Goal: Task Accomplishment & Management: Use online tool/utility

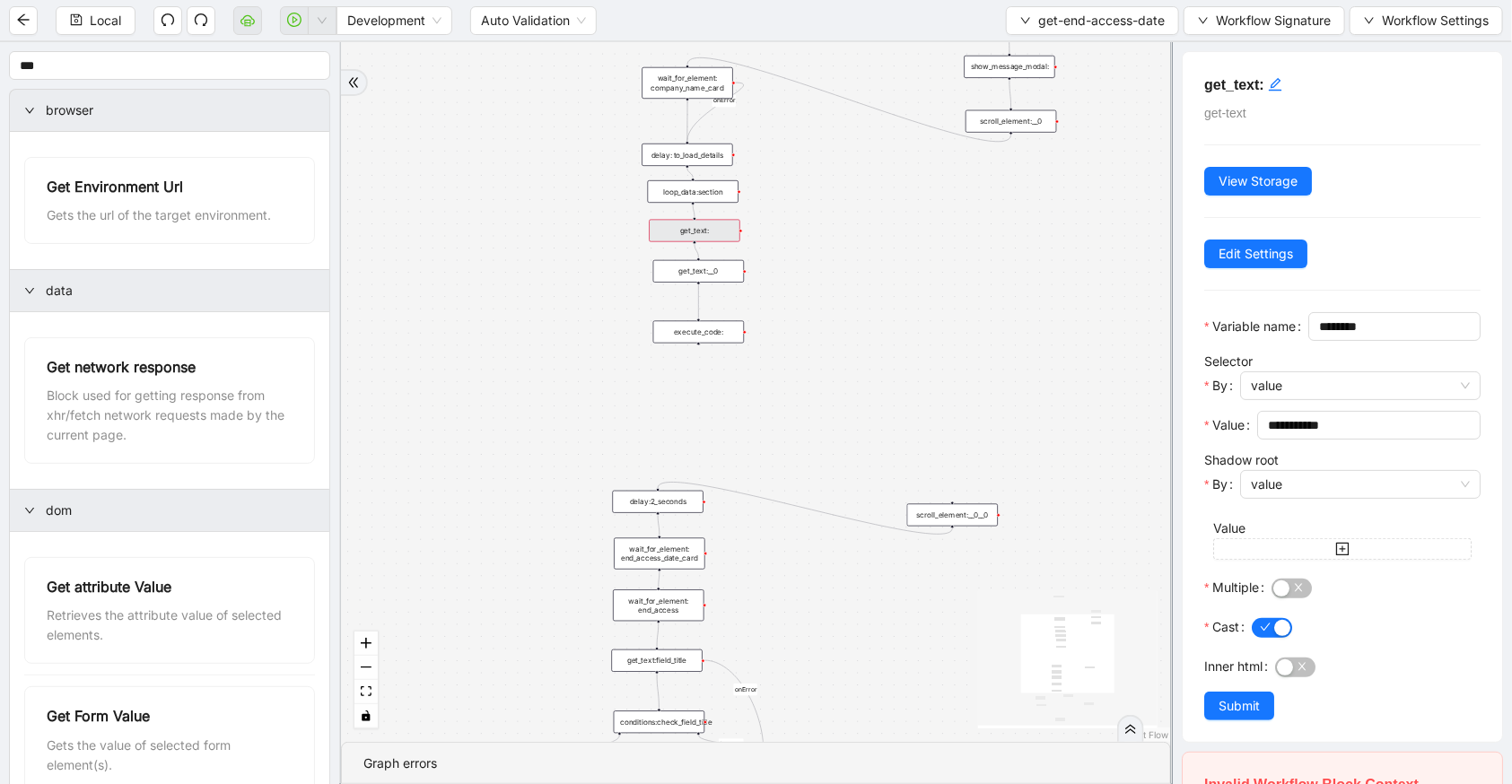
scroll to position [196, 0]
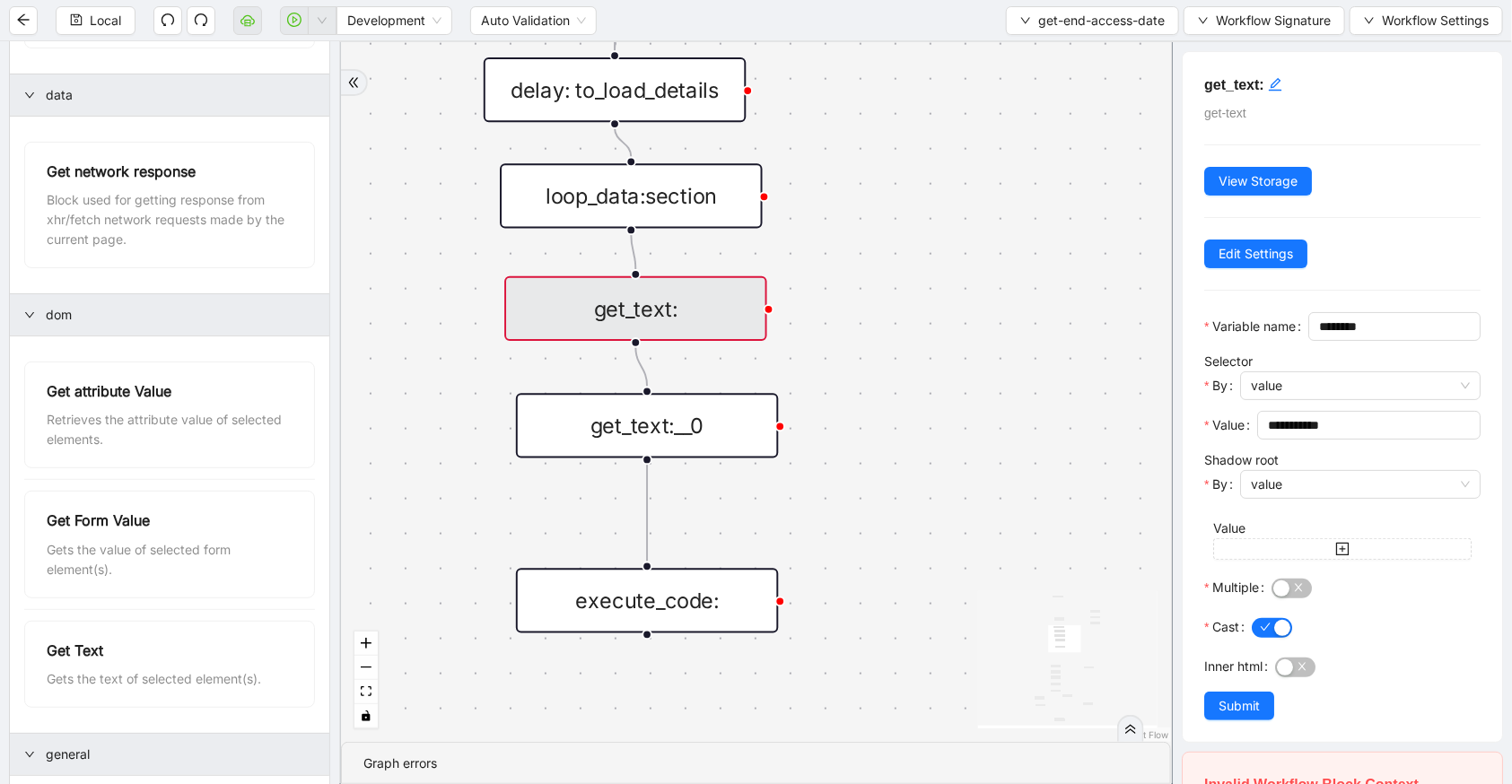
click at [682, 284] on div "get_text:" at bounding box center [636, 308] width 263 height 64
click at [680, 331] on div "get_text:" at bounding box center [636, 308] width 263 height 64
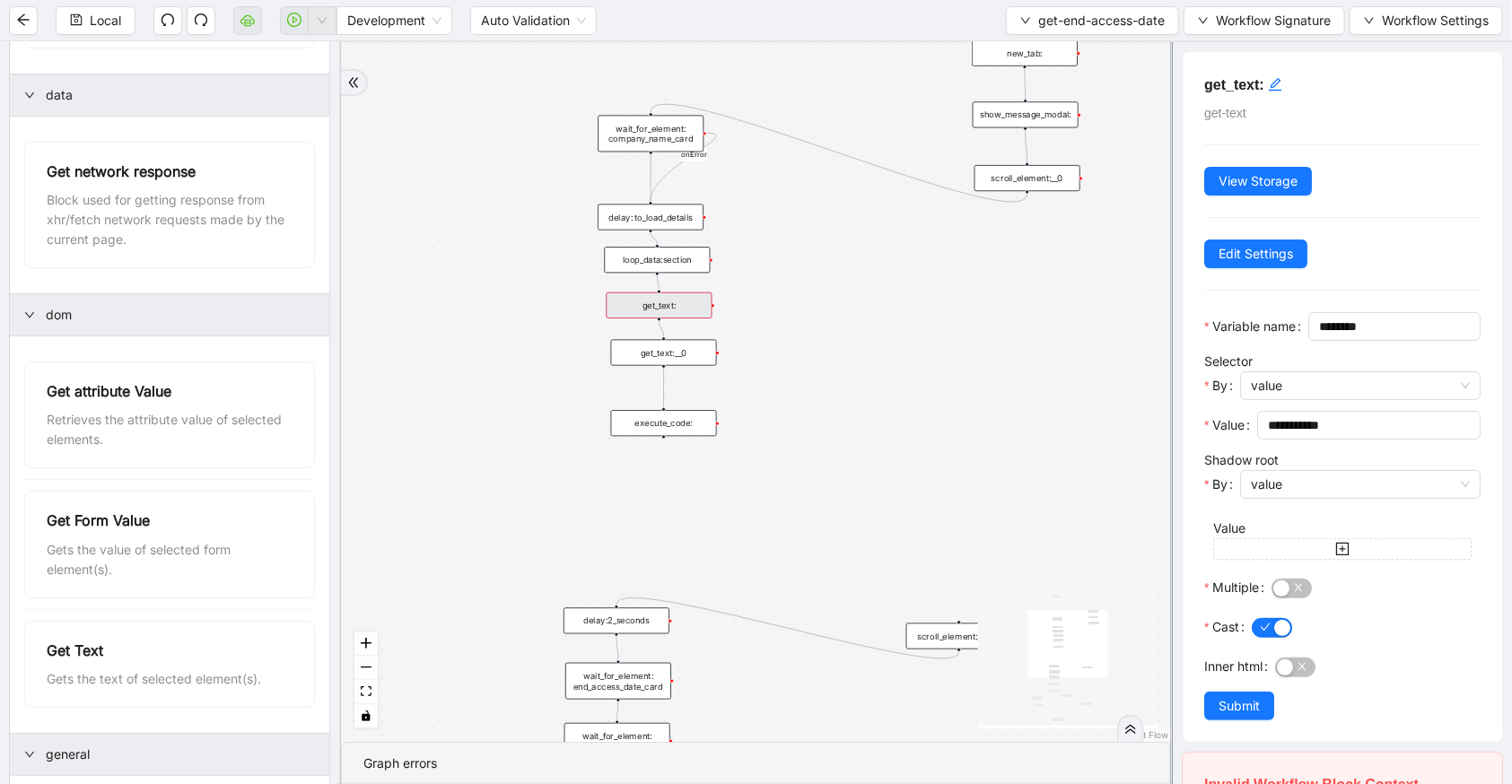
click at [607, 254] on div "loop_data:section" at bounding box center [657, 259] width 106 height 26
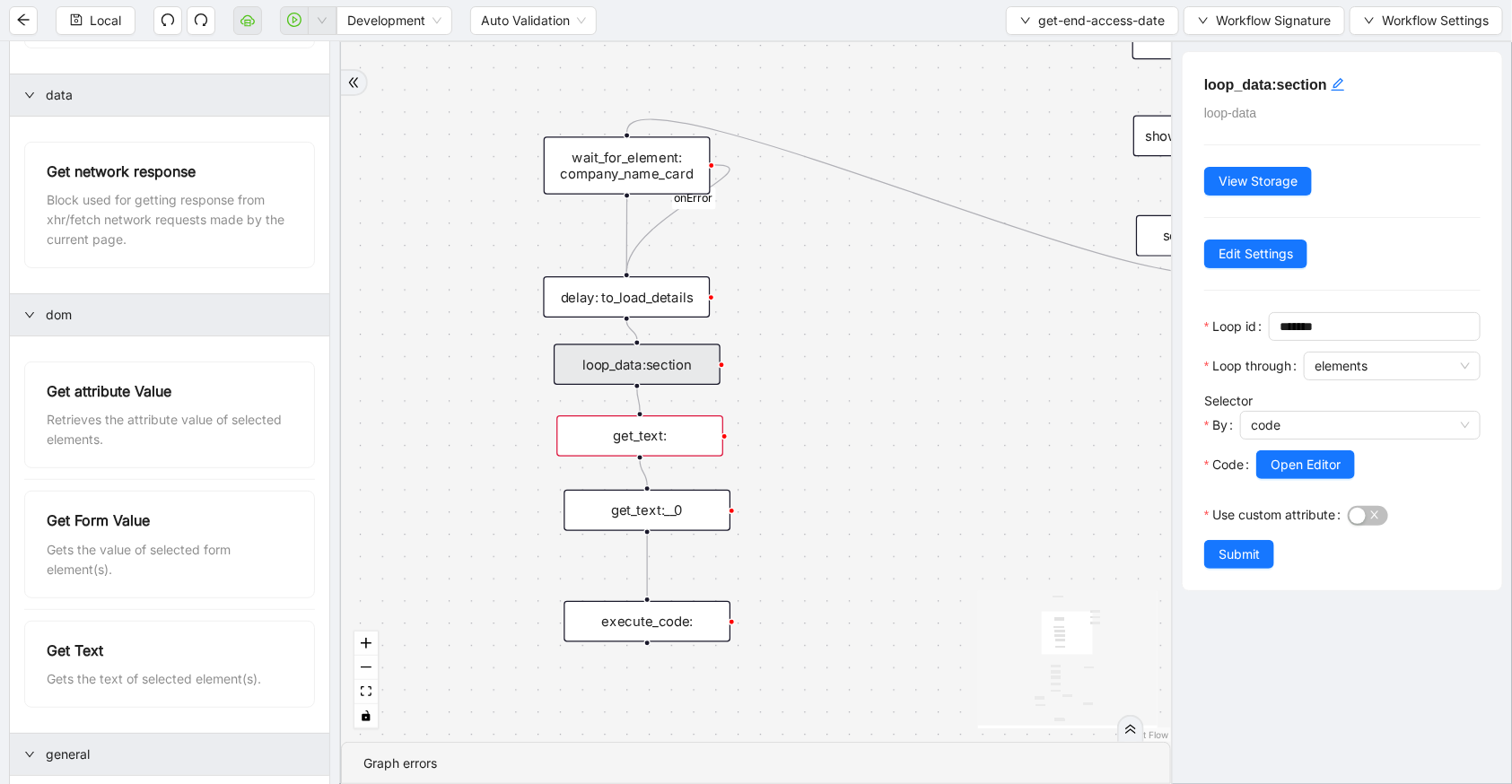
drag, startPoint x: 933, startPoint y: 322, endPoint x: 796, endPoint y: 389, distance: 152.5
click at [796, 389] on div "fallback c15a5e76_c89b_4639_a78a_79ea8a52ecc3 onError onError trigger wait_for_…" at bounding box center [756, 392] width 830 height 699
click at [661, 435] on div "get_text:" at bounding box center [640, 435] width 167 height 41
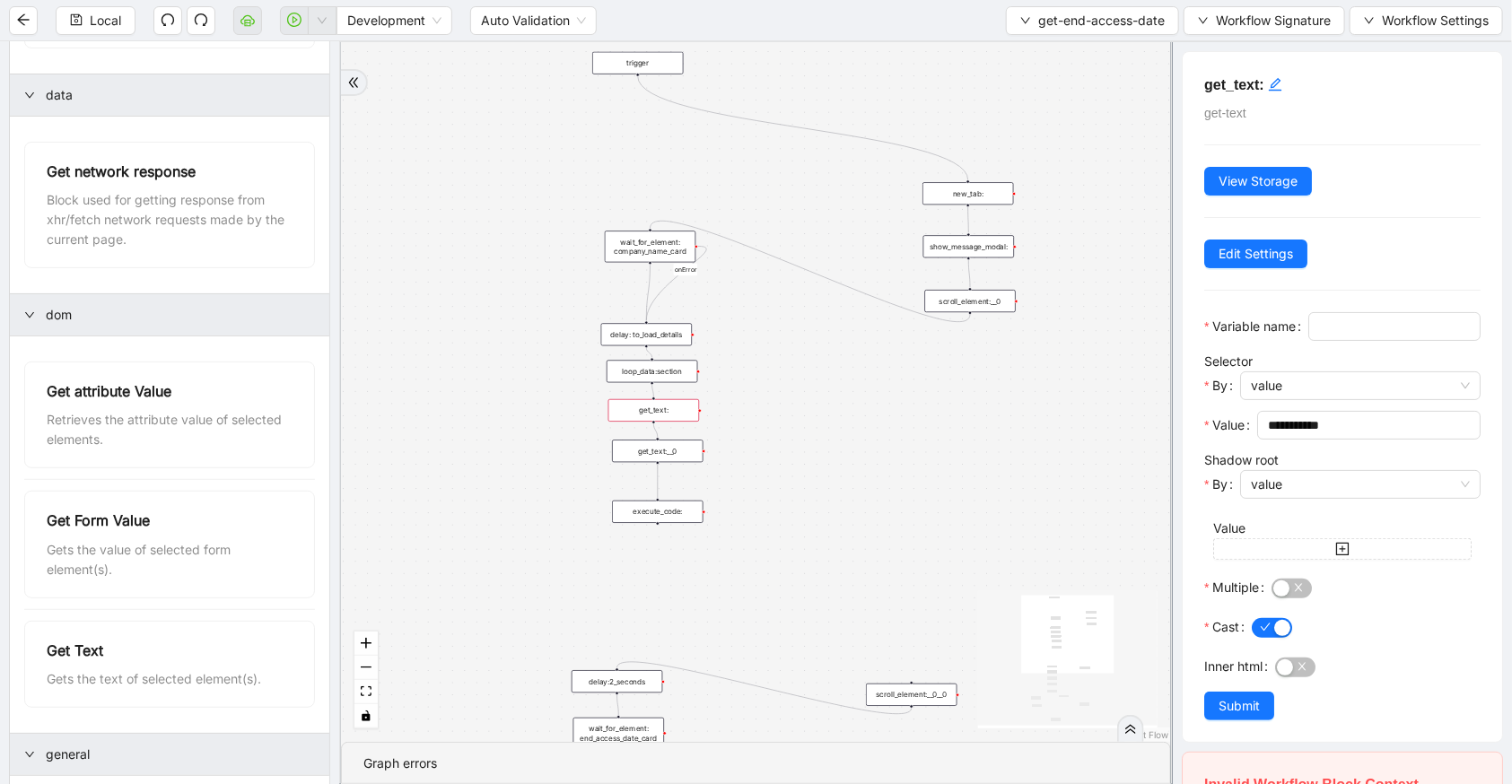
drag, startPoint x: 656, startPoint y: 257, endPoint x: 658, endPoint y: 241, distance: 16.1
click at [658, 241] on div "wait_for_element: company_name_card" at bounding box center [650, 246] width 90 height 32
drag, startPoint x: 643, startPoint y: 341, endPoint x: 644, endPoint y: 314, distance: 27.0
click at [644, 314] on div "delay: to_load_details" at bounding box center [647, 306] width 90 height 22
drag, startPoint x: 644, startPoint y: 373, endPoint x: 642, endPoint y: 353, distance: 20.1
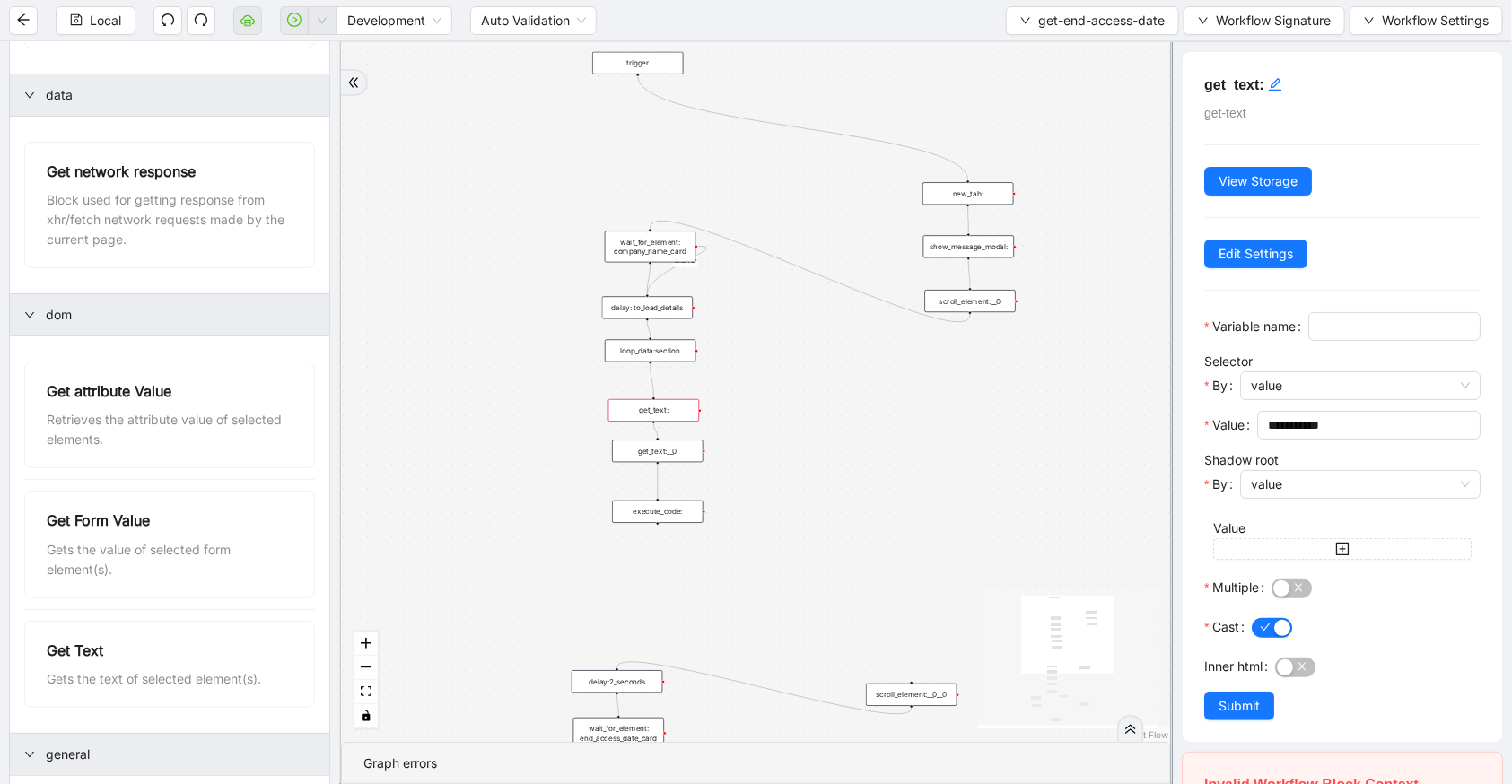
click at [642, 353] on div "loop_data:section" at bounding box center [650, 350] width 90 height 22
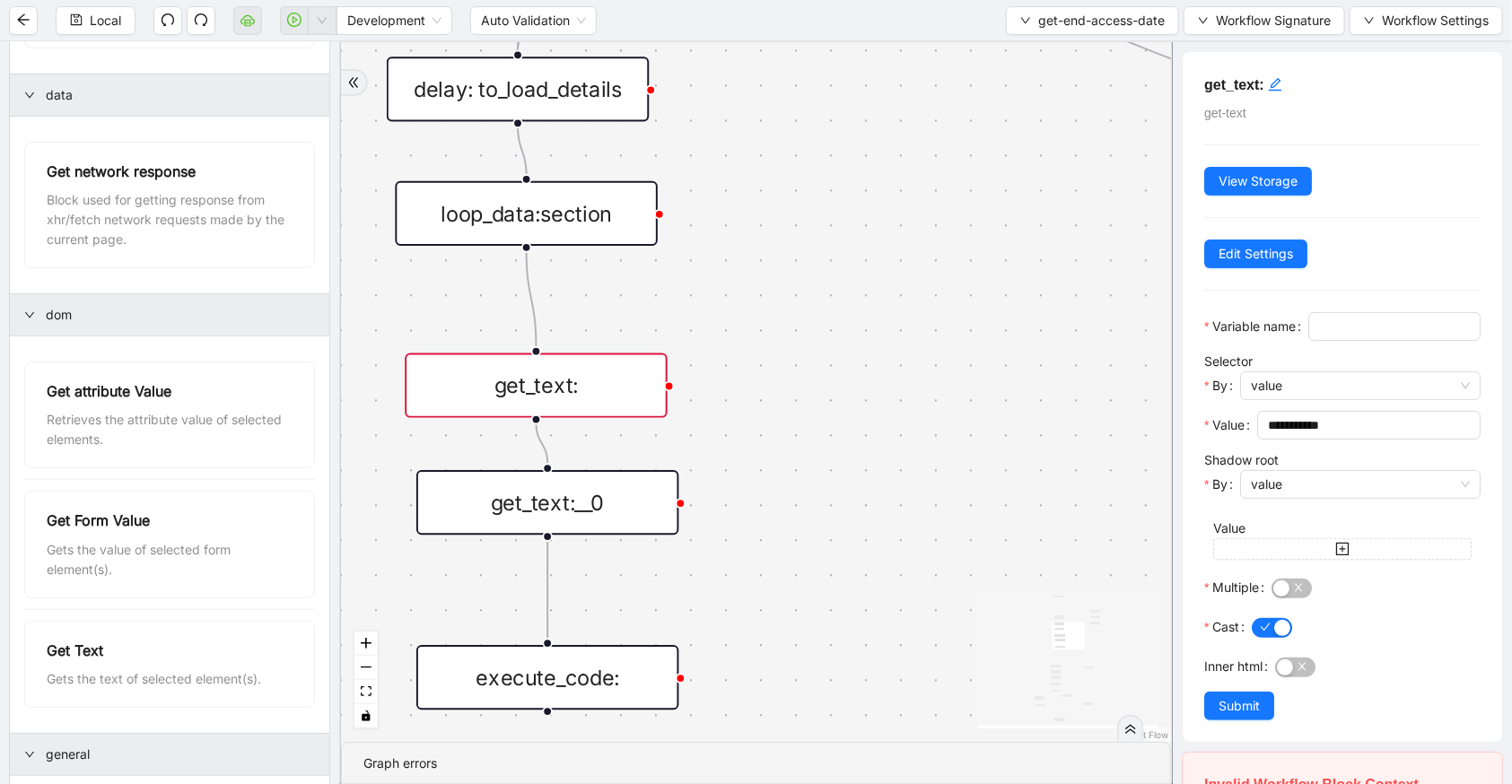
click at [665, 394] on div "get_text:" at bounding box center [536, 385] width 263 height 64
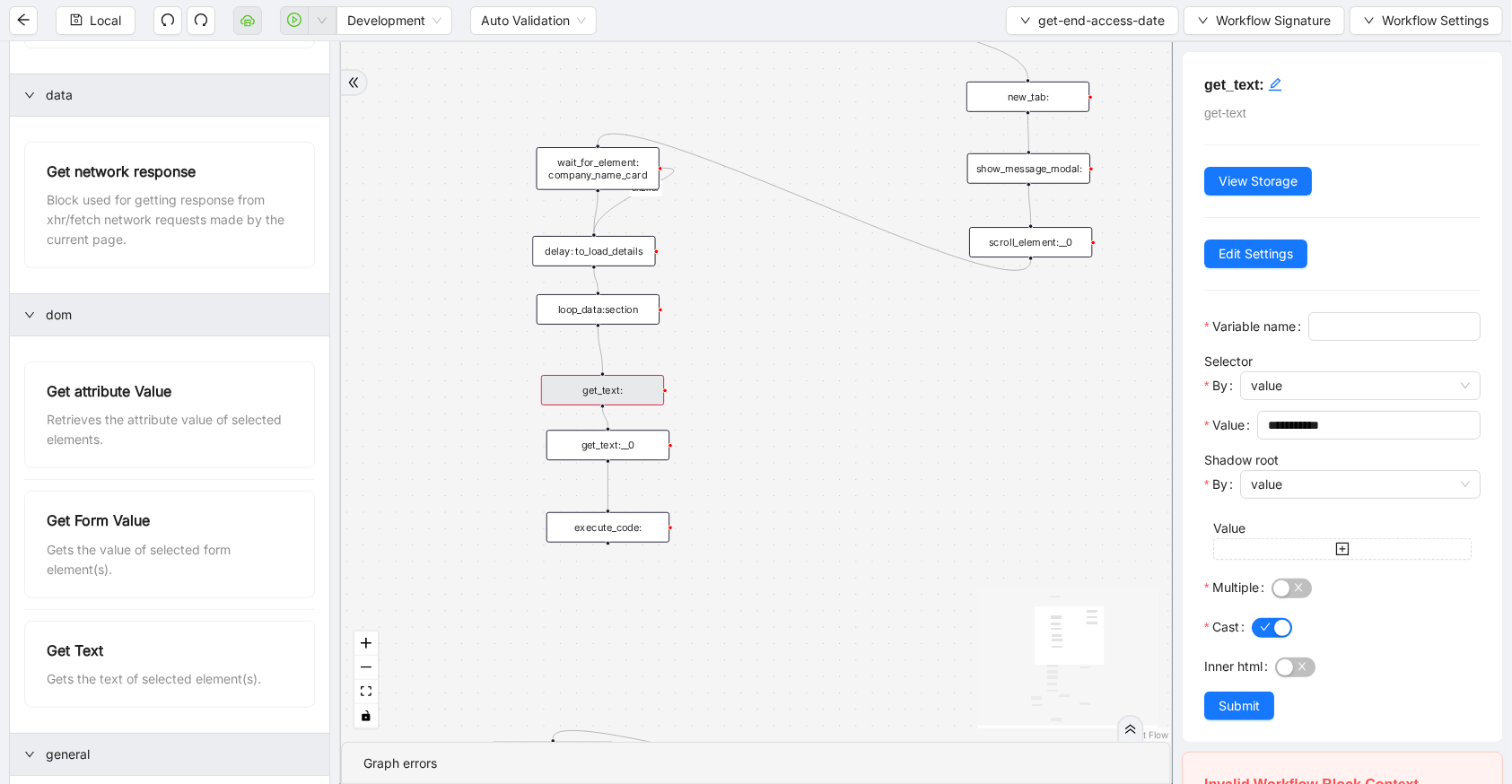
click at [644, 319] on div "loop_data:section" at bounding box center [598, 309] width 123 height 31
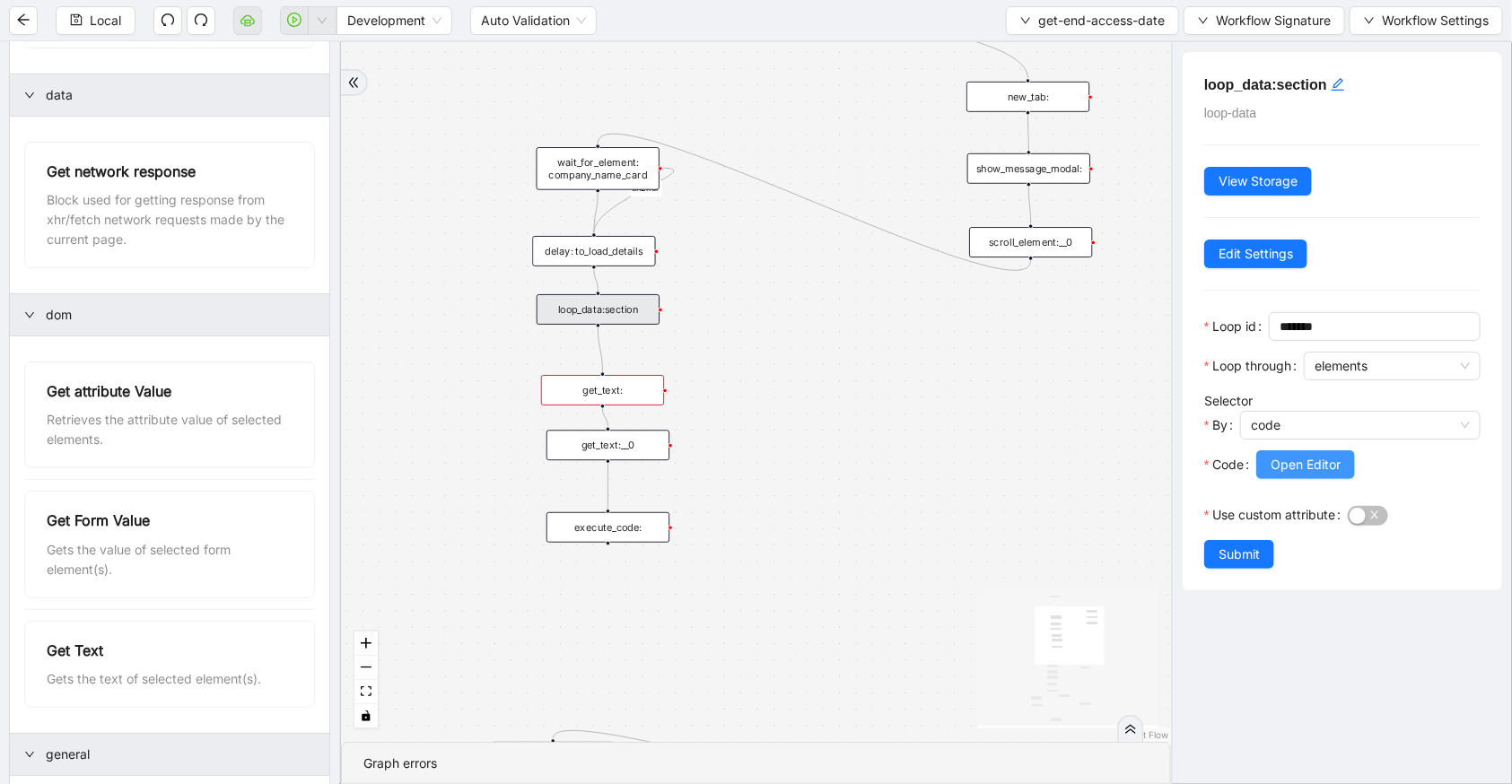
click at [1332, 465] on span "Open Editor" at bounding box center [1305, 464] width 70 height 20
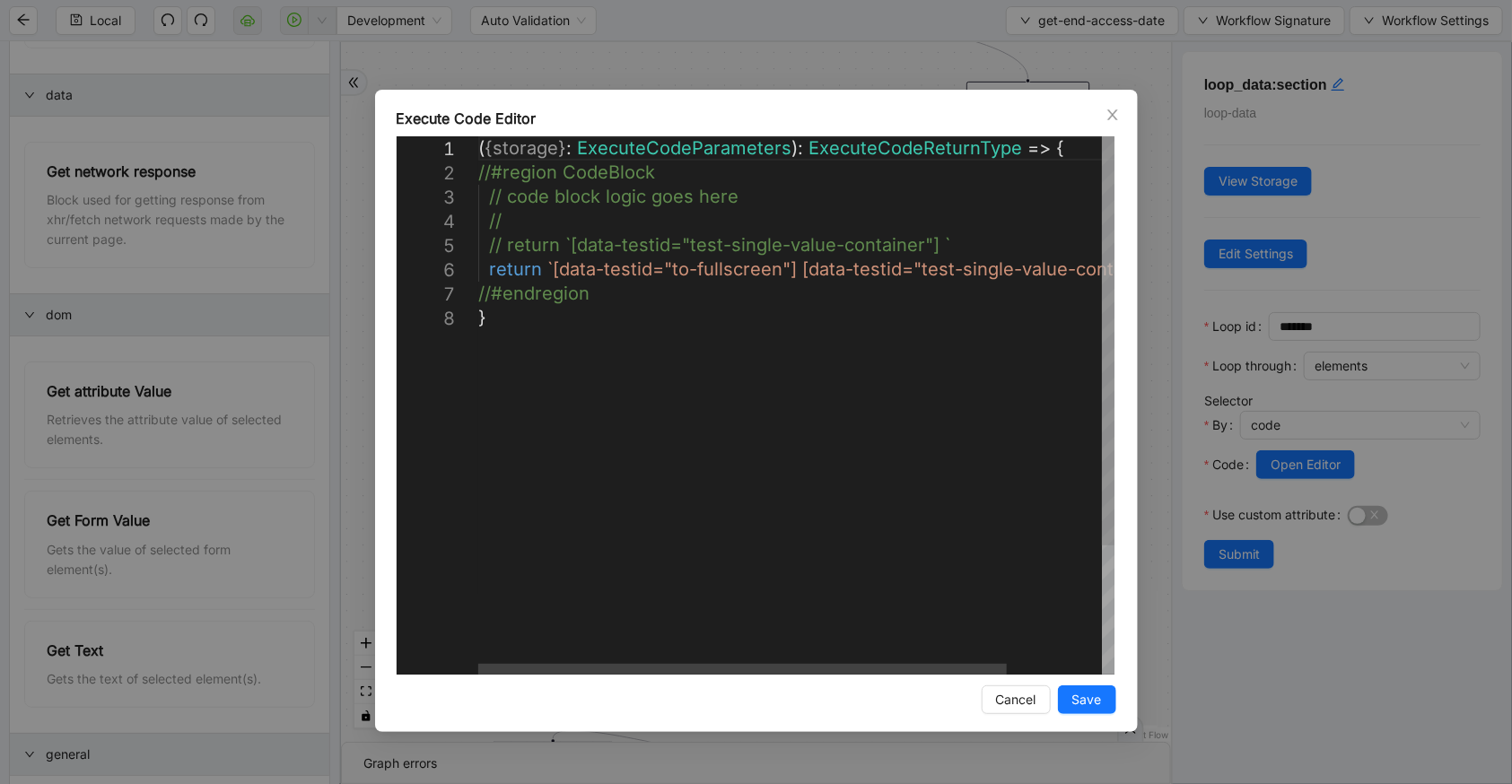
scroll to position [0, 9]
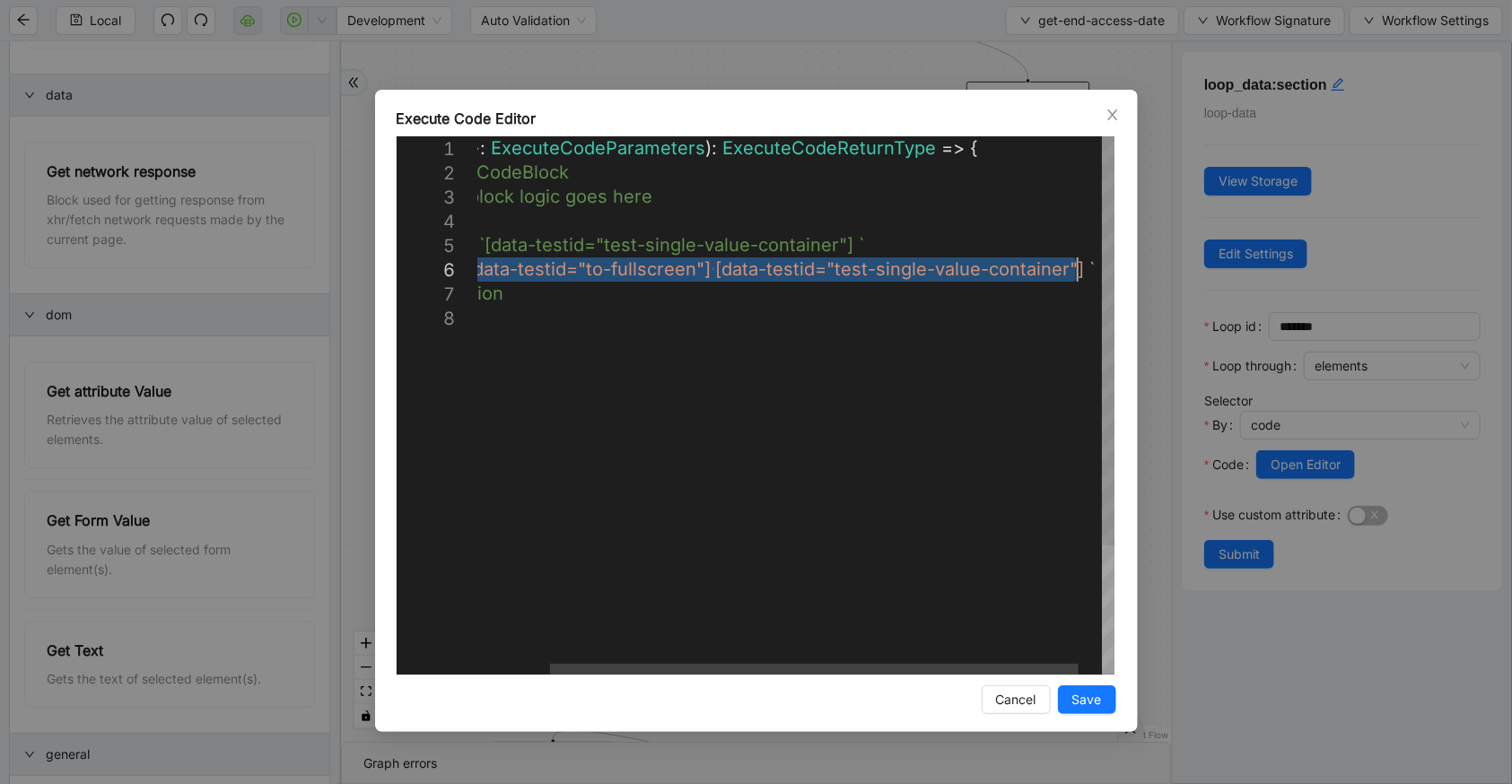
drag, startPoint x: 550, startPoint y: 272, endPoint x: 1078, endPoint y: 258, distance: 528.2
click at [1107, 115] on icon "close" at bounding box center [1112, 114] width 14 height 14
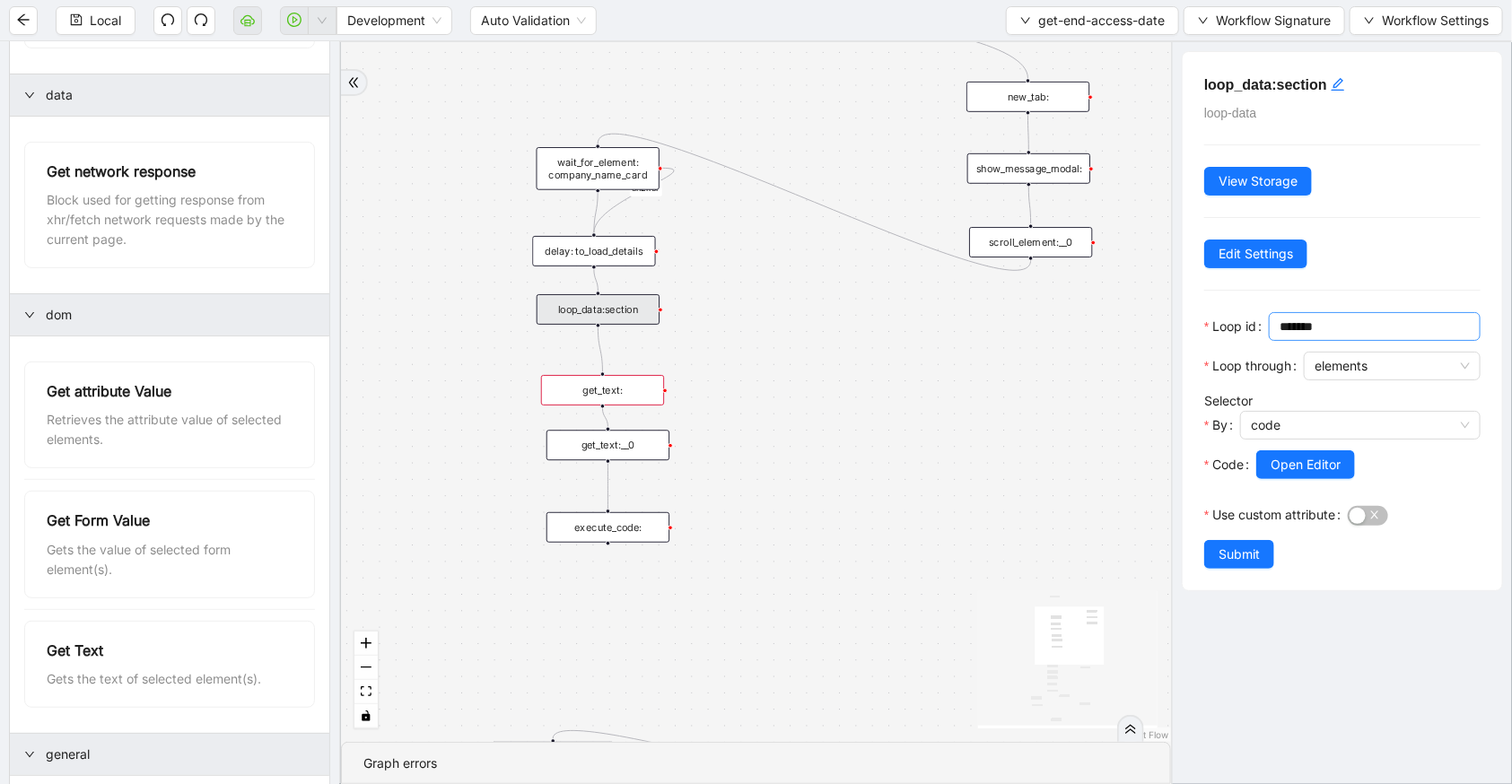
click at [1314, 331] on input "*******" at bounding box center [1373, 327] width 186 height 20
click at [638, 397] on div "get_text:" at bounding box center [603, 390] width 123 height 31
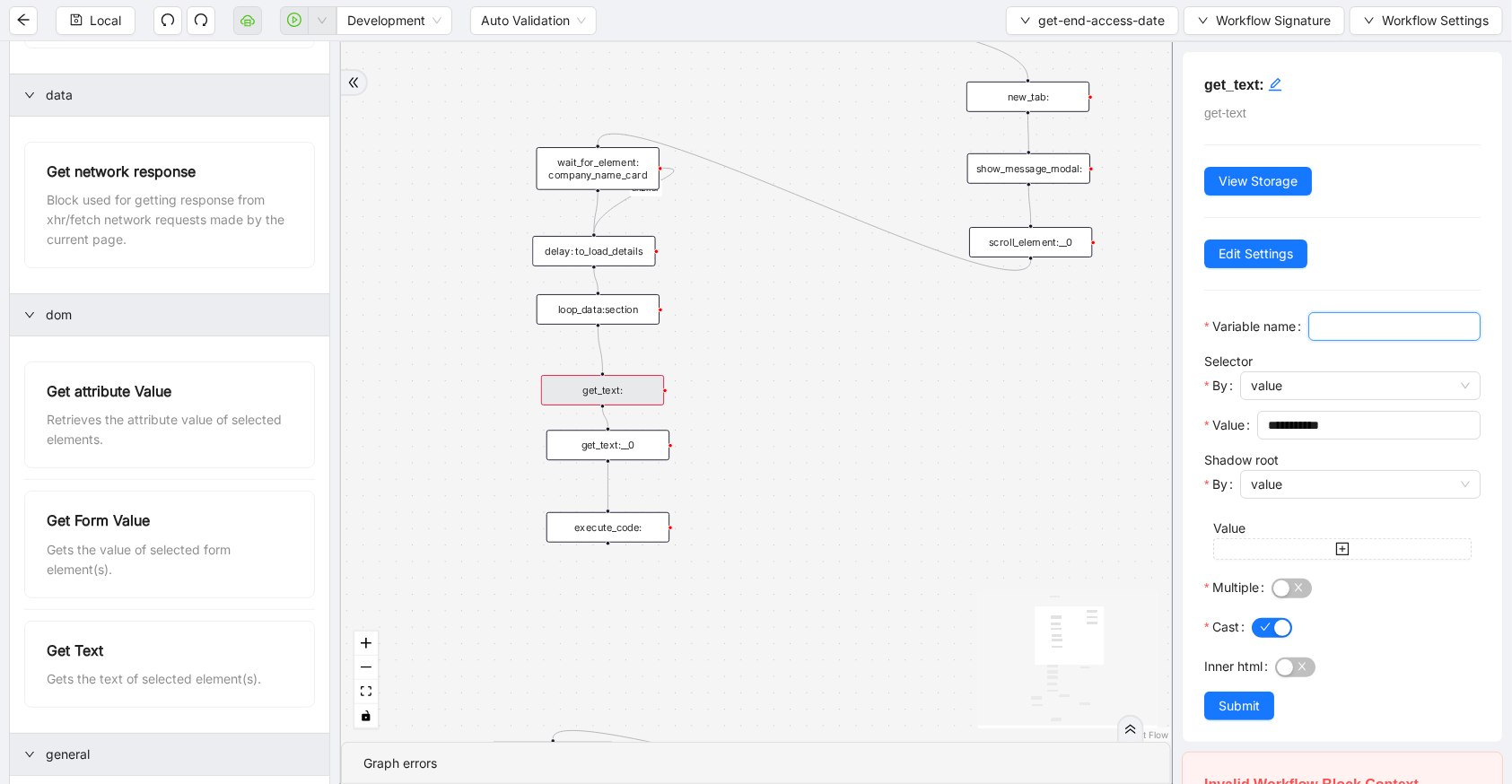
click at [1319, 336] on input "Variable name" at bounding box center [1392, 327] width 147 height 20
click at [1303, 399] on span "value" at bounding box center [1361, 385] width 219 height 27
type input "********"
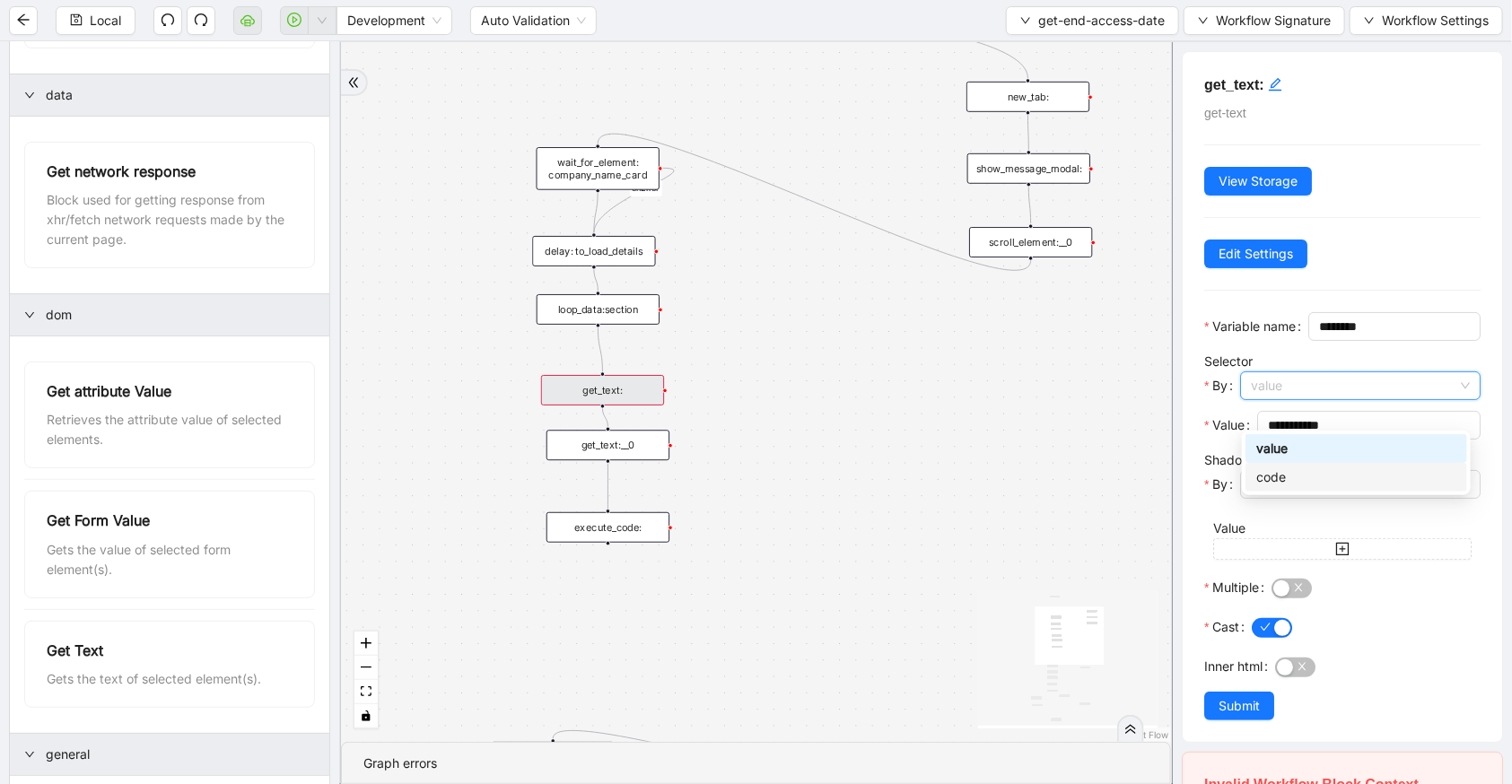
click at [1290, 479] on div "code" at bounding box center [1356, 477] width 200 height 20
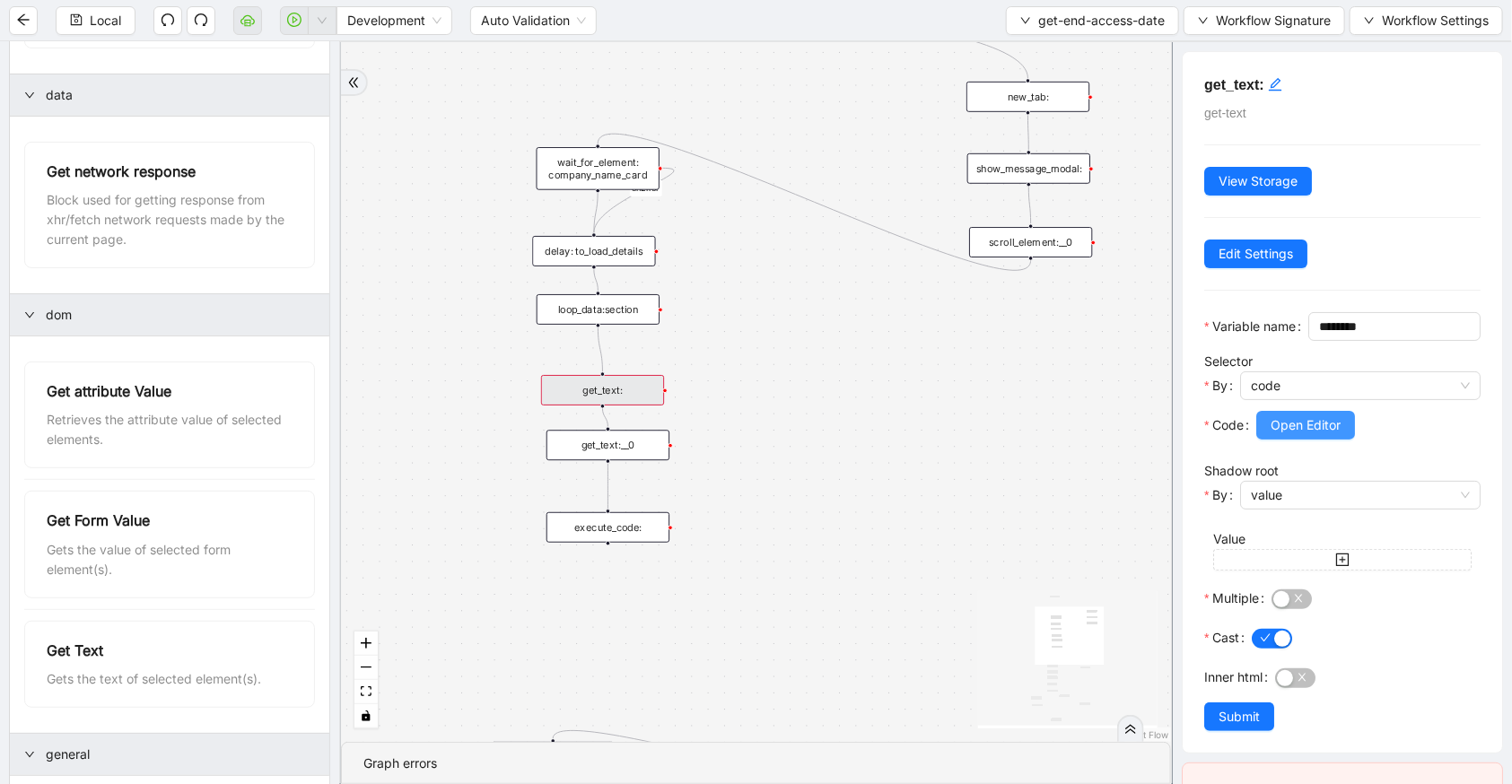
click at [1296, 435] on span "Open Editor" at bounding box center [1305, 425] width 70 height 20
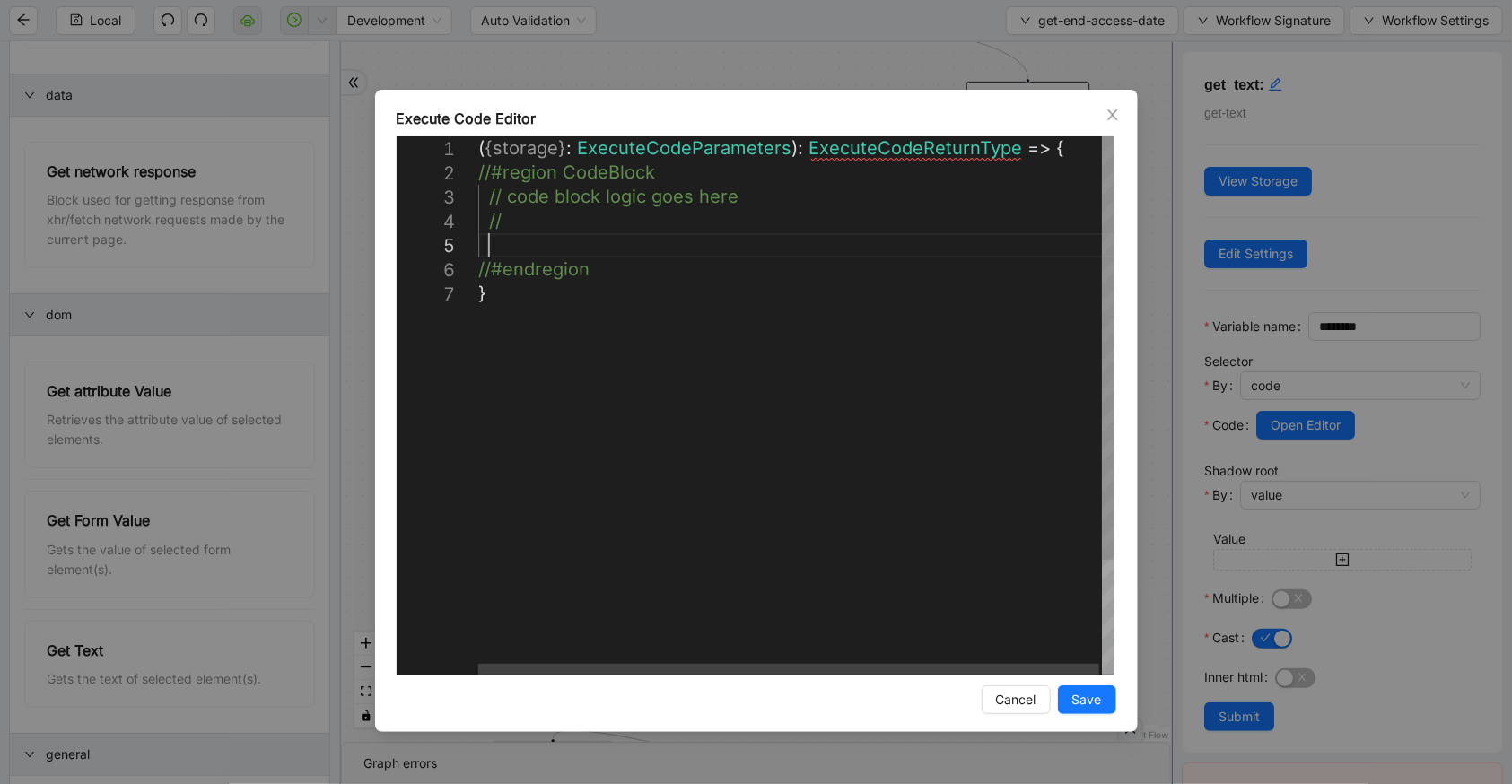
click at [613, 234] on div "( { storage } : ExecuteCodeParameters ): ExecuteCodeReturnType => { //#region C…" at bounding box center [798, 478] width 639 height 683
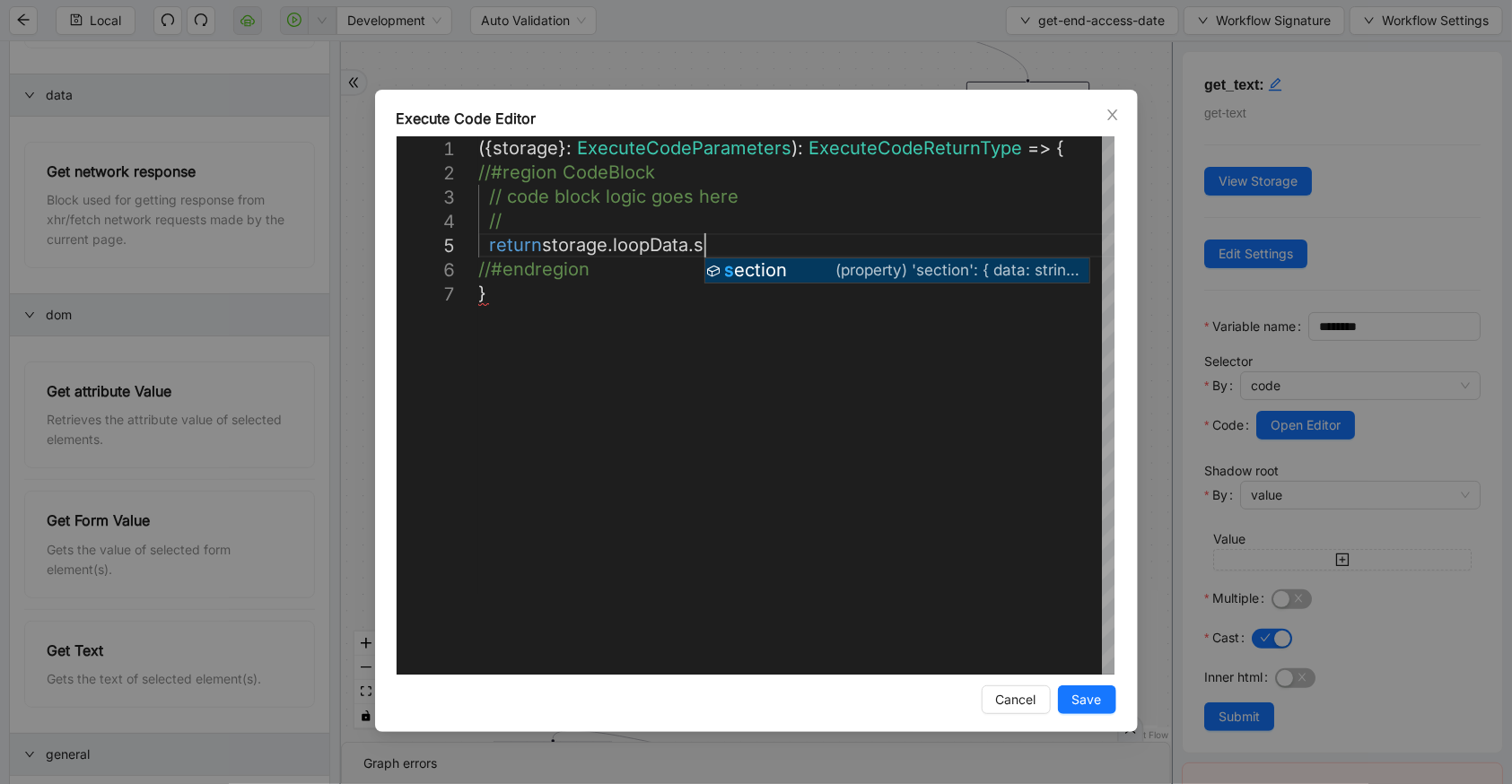
scroll to position [98, 290]
click at [834, 287] on div "({ storage }: ExecuteCodeParameters ): ExecuteCodeReturnType => { //#region Cod…" at bounding box center [798, 478] width 639 height 683
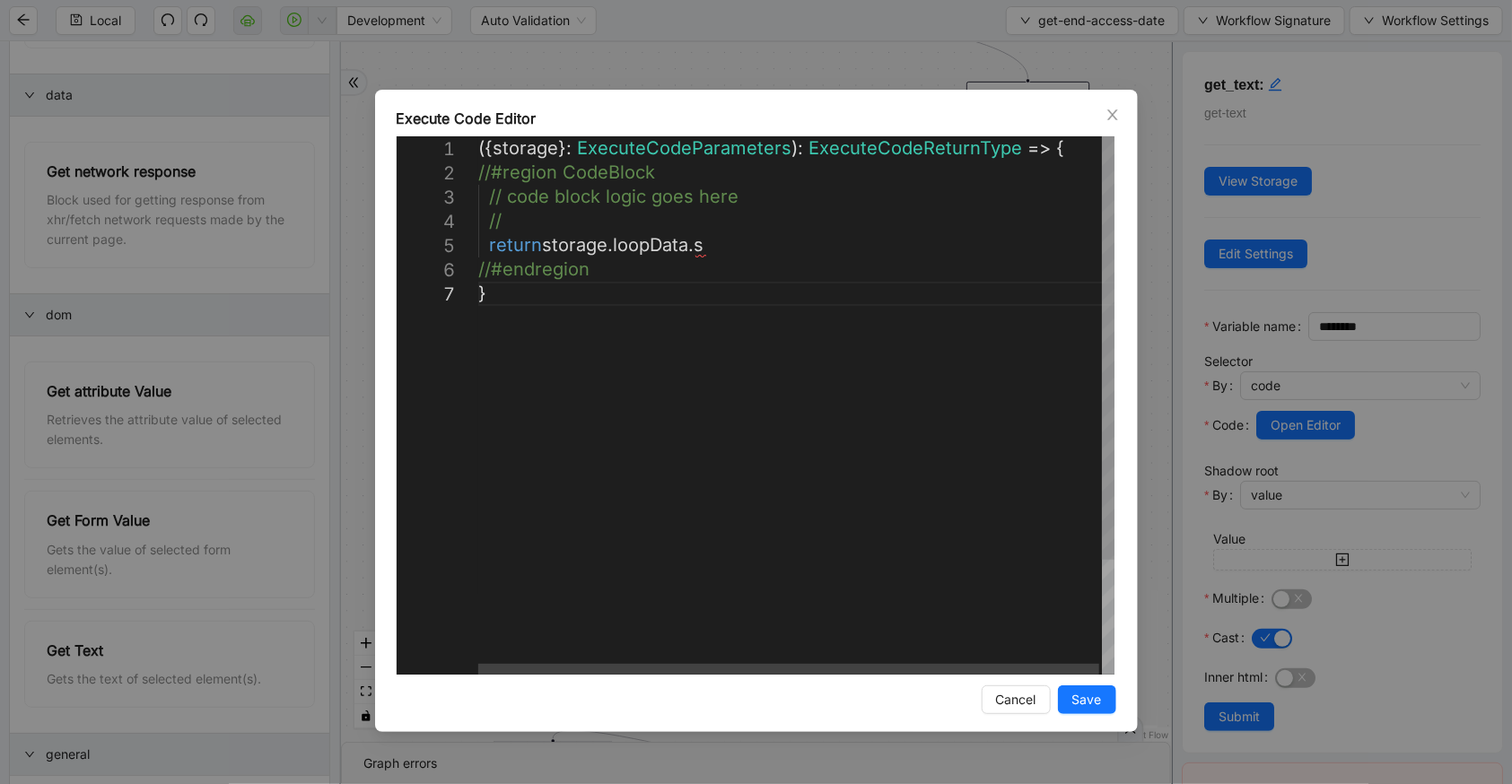
click at [804, 255] on div "({ storage }: ExecuteCodeParameters ): ExecuteCodeReturnType => { //#region Cod…" at bounding box center [798, 478] width 639 height 683
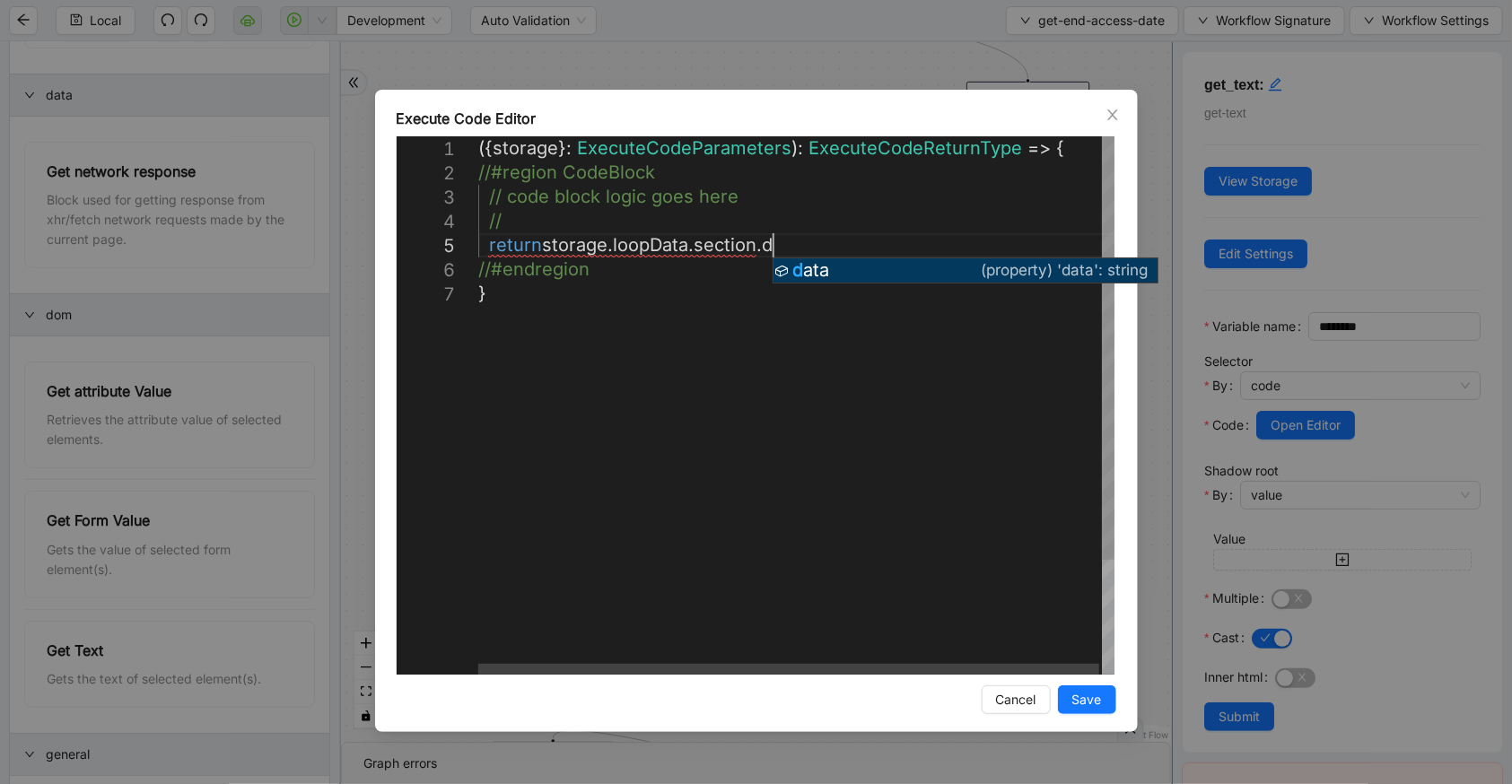
scroll to position [98, 376]
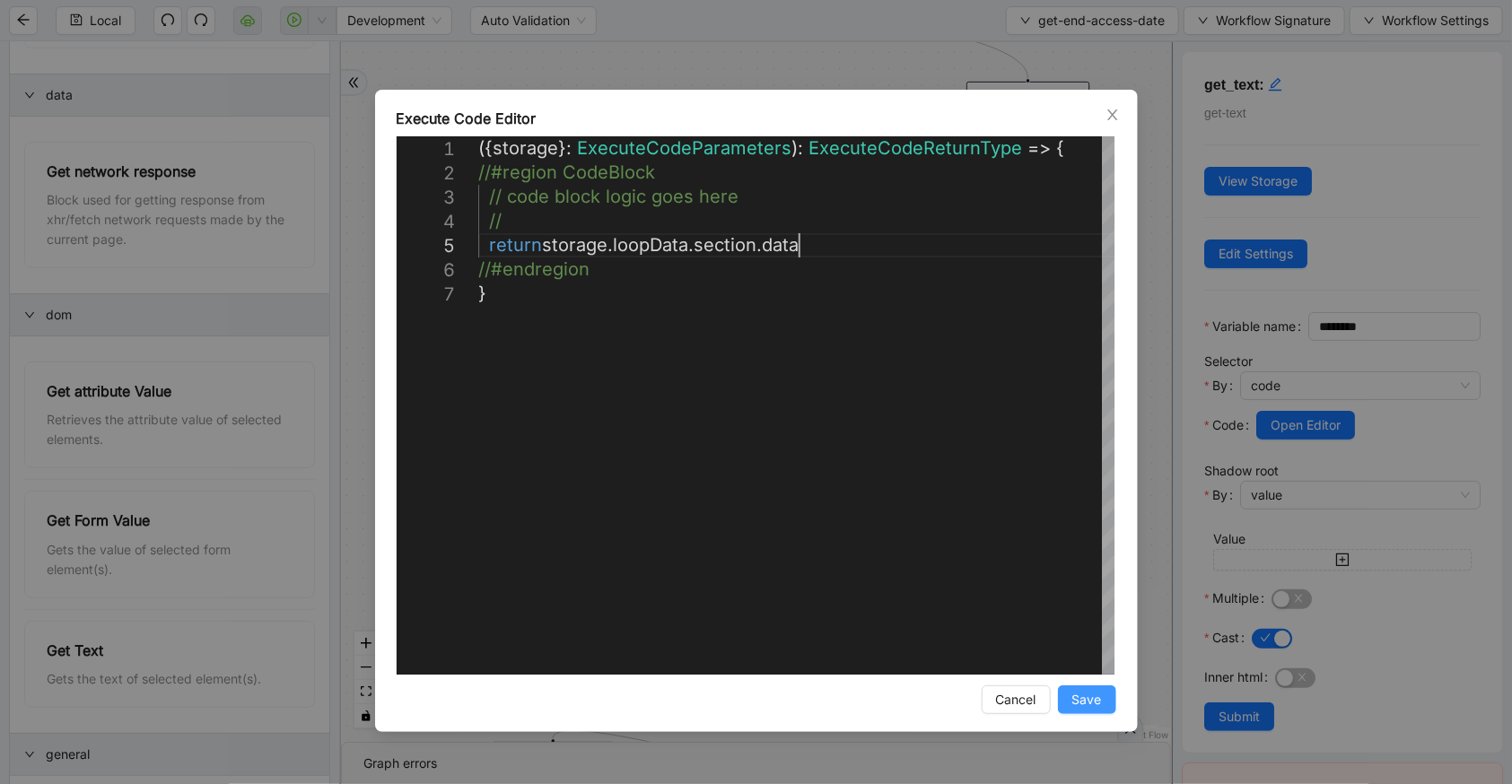
type textarea "**********"
click at [1081, 697] on span "Save" at bounding box center [1087, 699] width 30 height 20
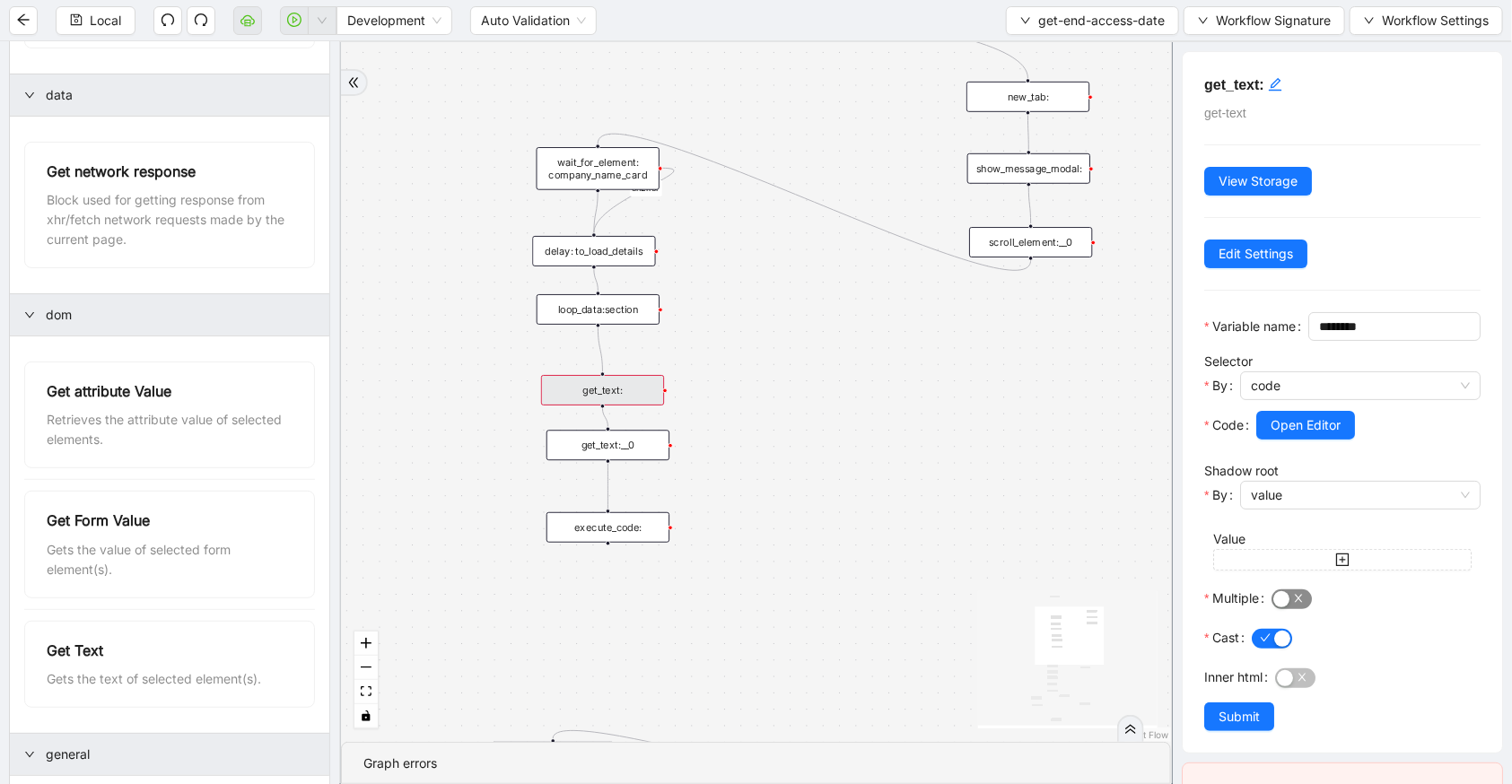
click at [1284, 607] on div "button" at bounding box center [1281, 599] width 16 height 16
click at [1254, 649] on span "button" at bounding box center [1272, 638] width 40 height 20
click at [1272, 92] on div "click to edit id" at bounding box center [1275, 85] width 14 height 21
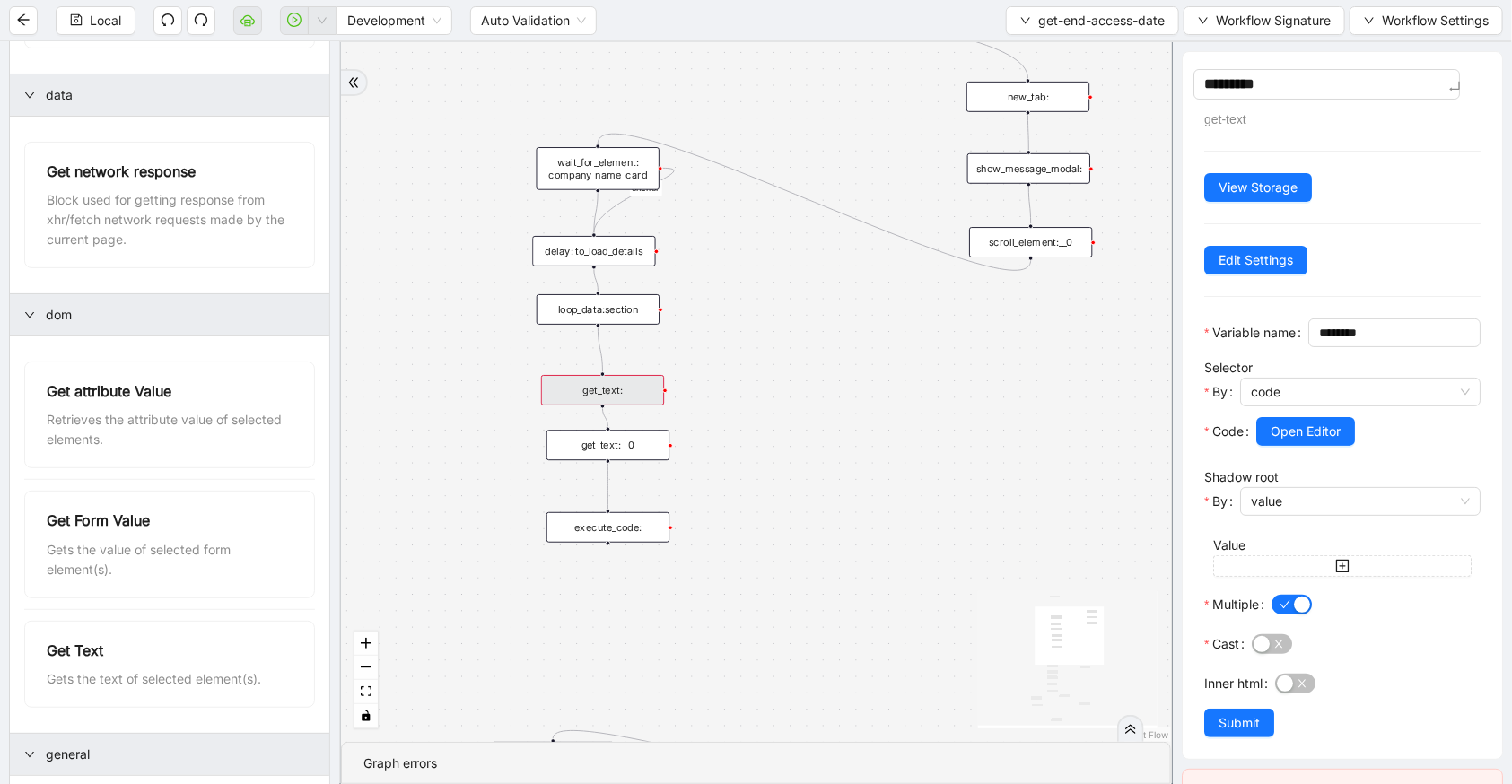
type textarea "**********"
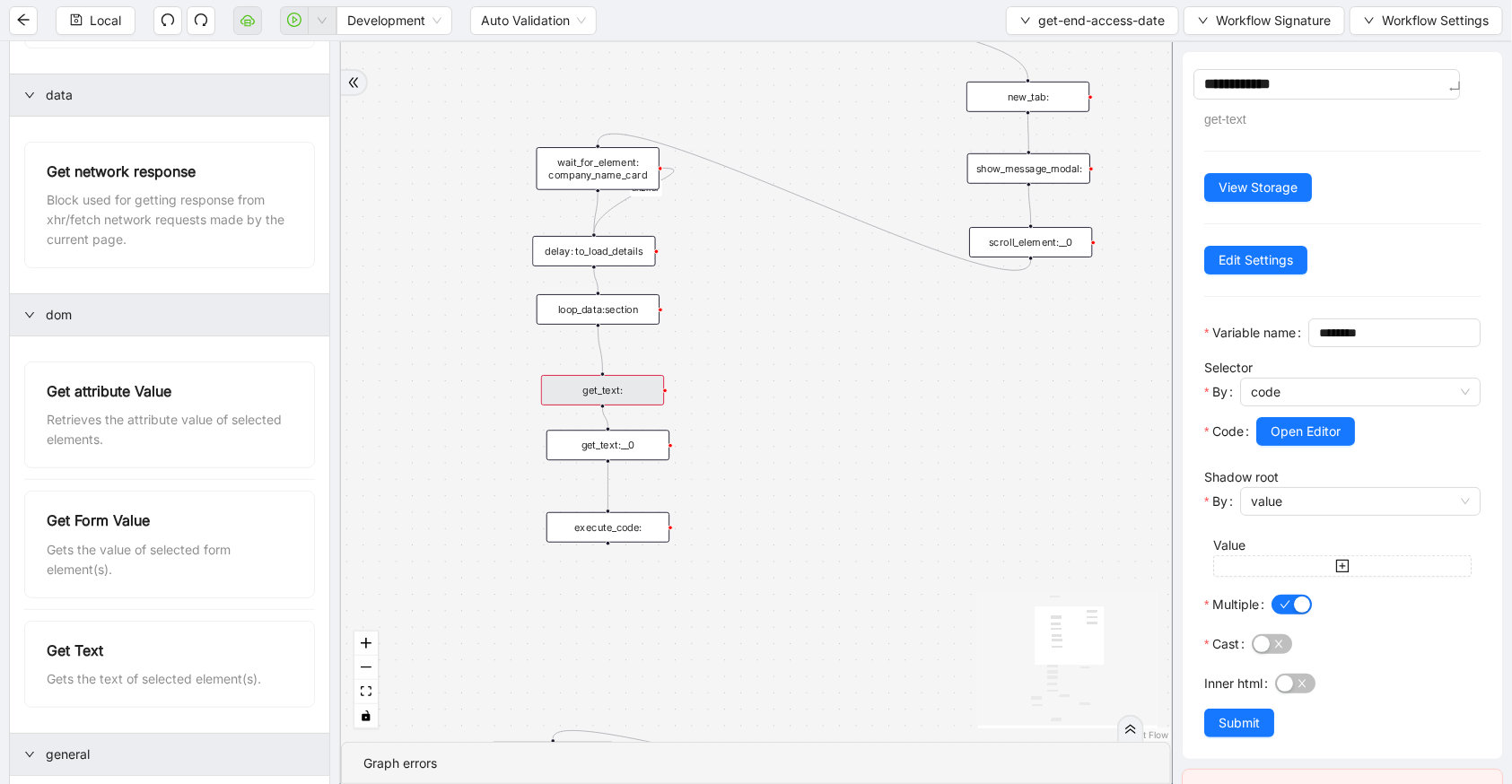
type textarea "**********"
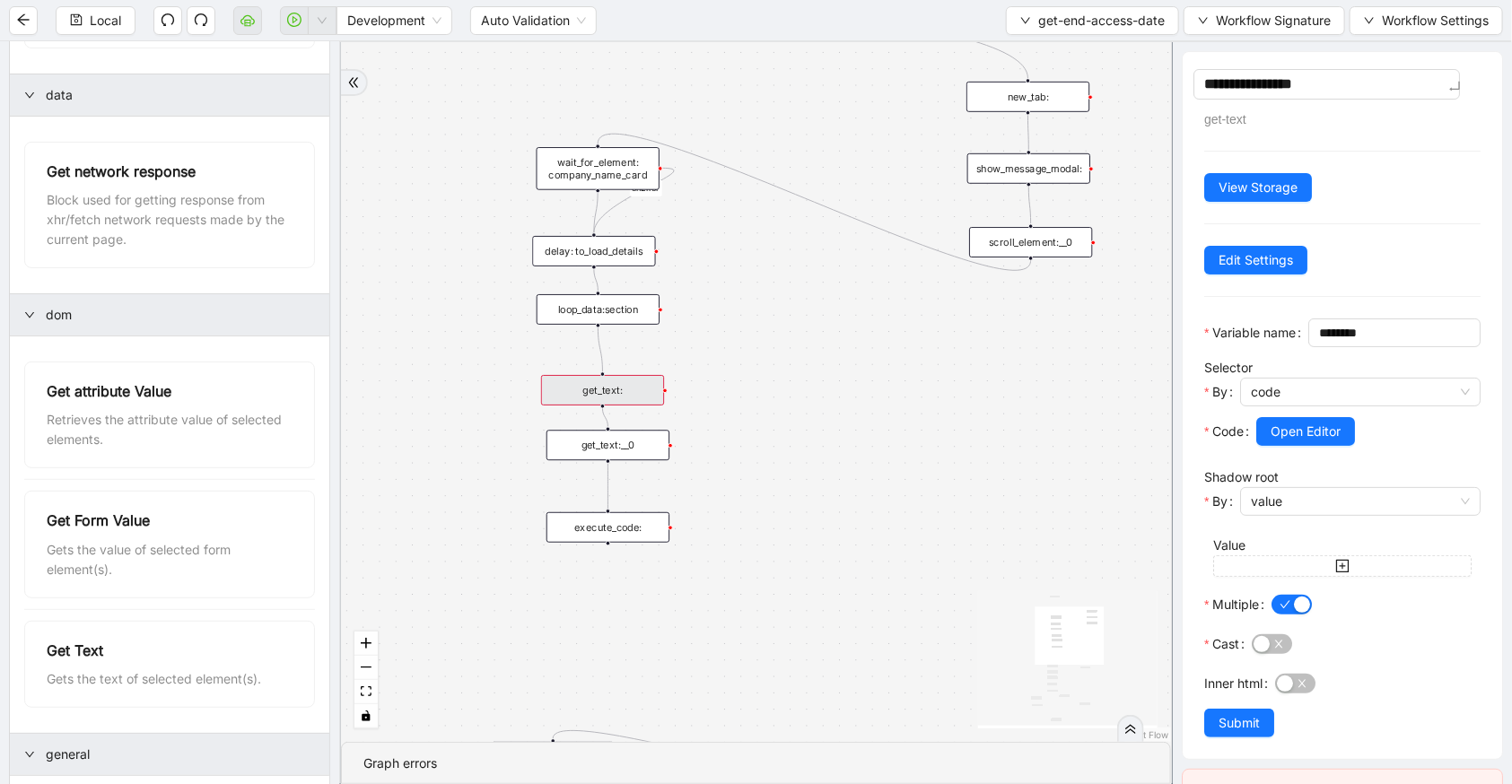
type textarea "**********"
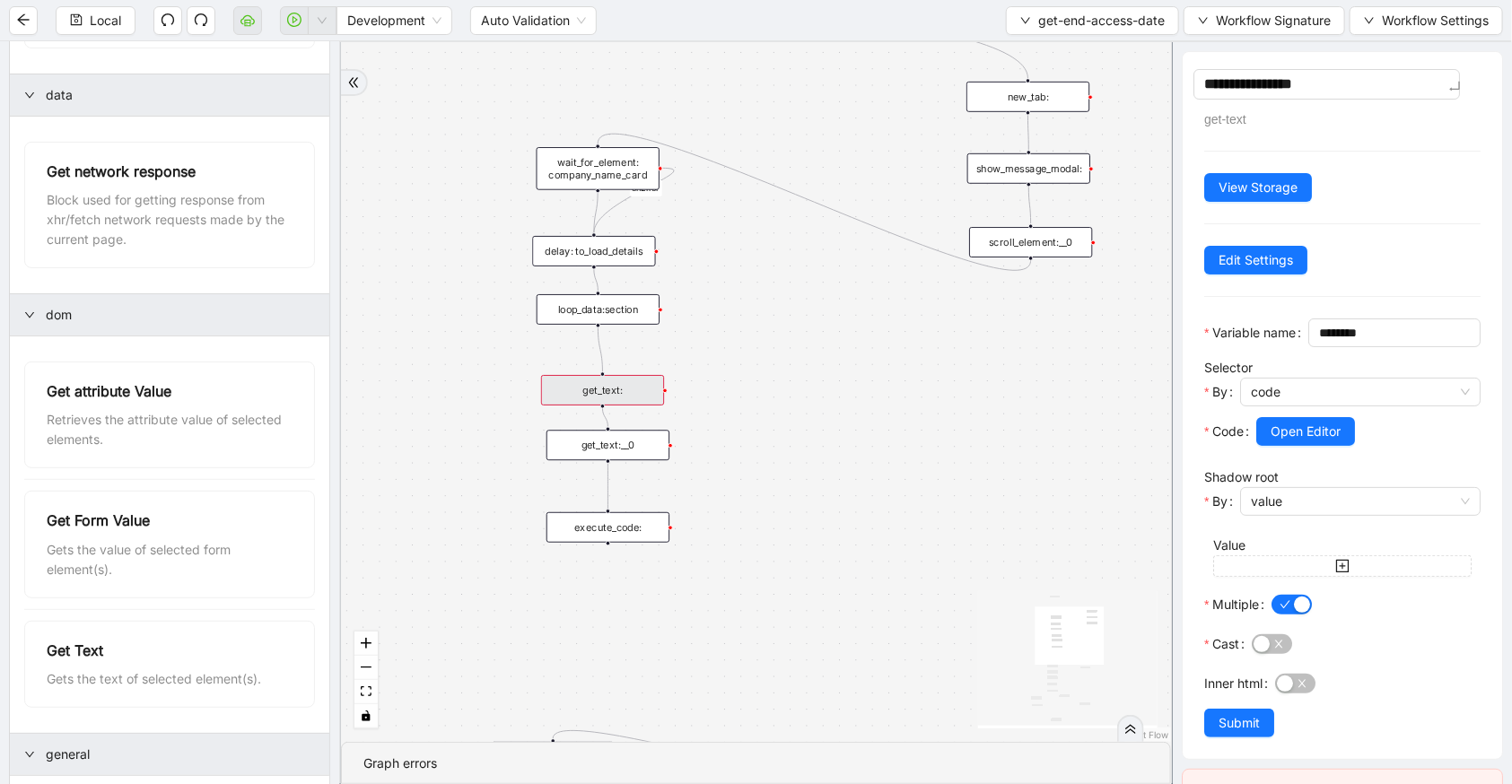
type textarea "**********"
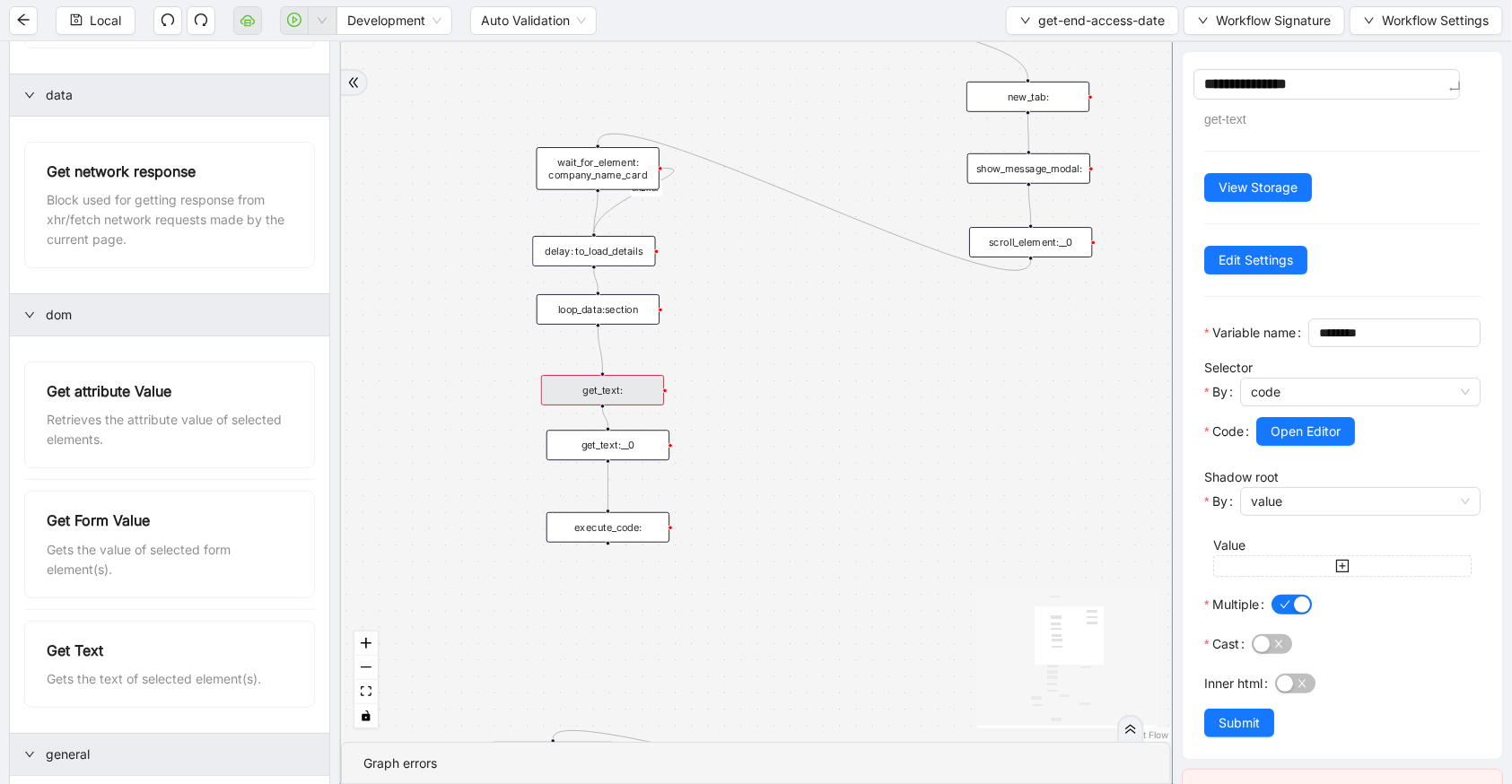
type textarea "**********"
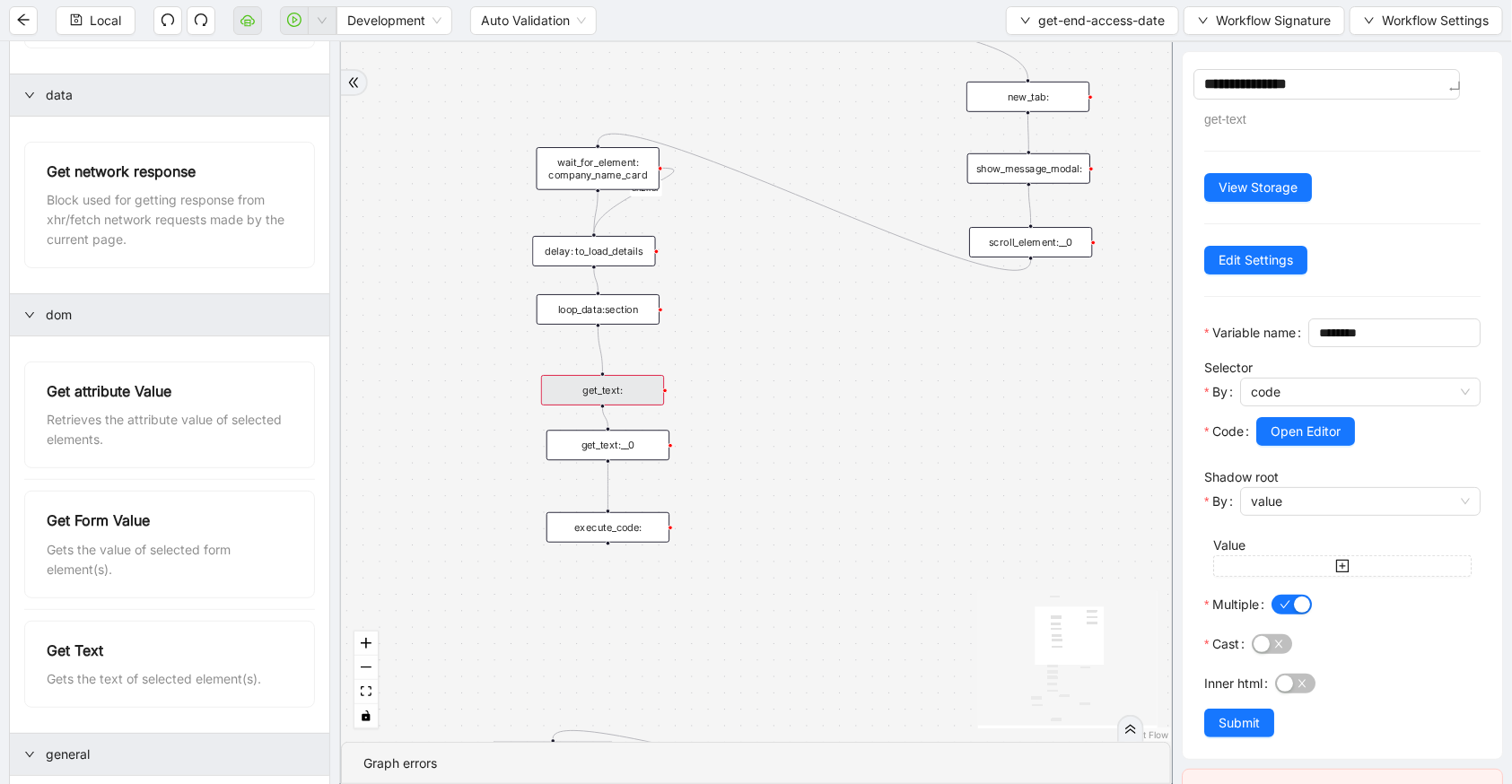
type textarea "**********"
click at [1226, 759] on div "**********" at bounding box center [1343, 405] width 319 height 707
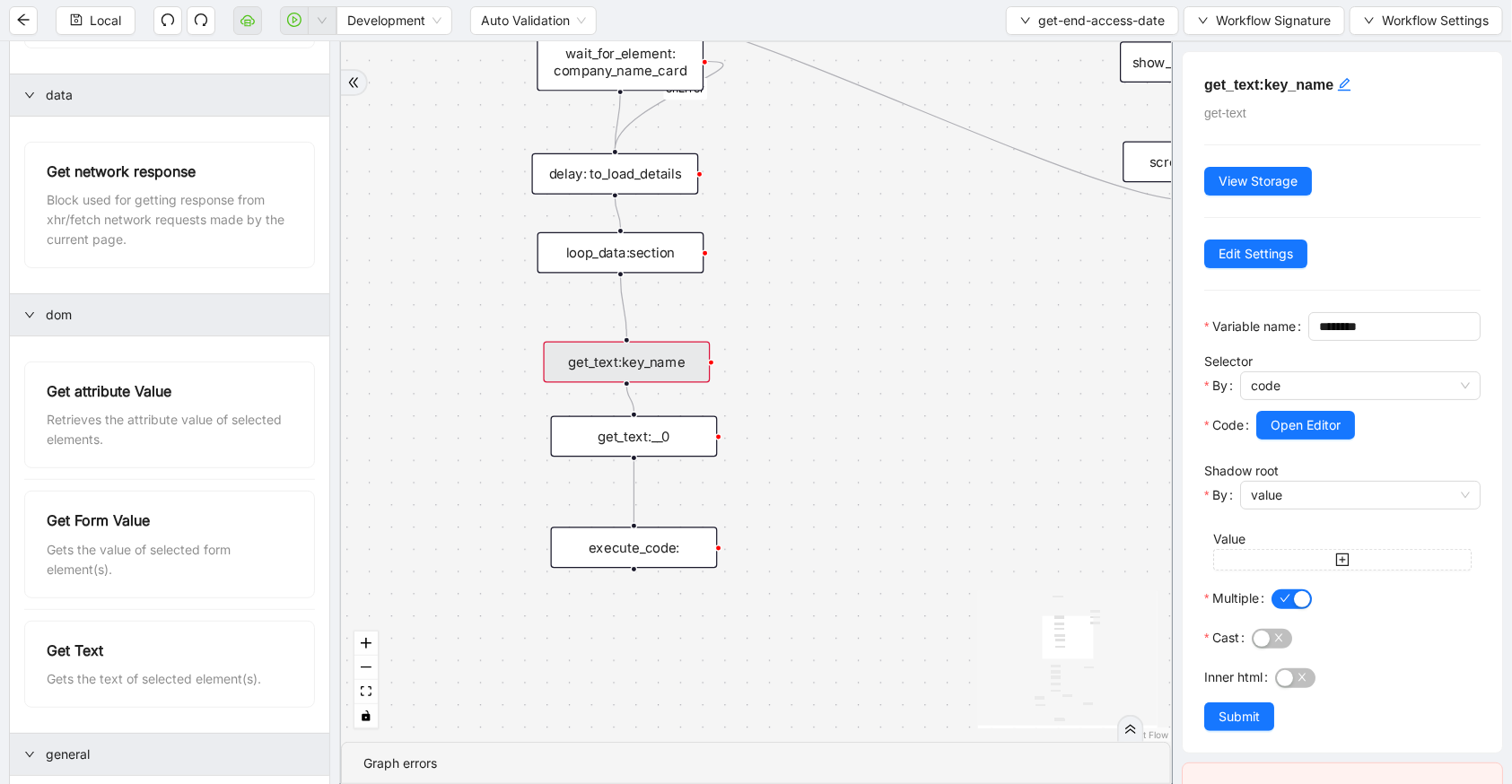
click at [619, 373] on div "get_text:key_name" at bounding box center [628, 362] width 167 height 41
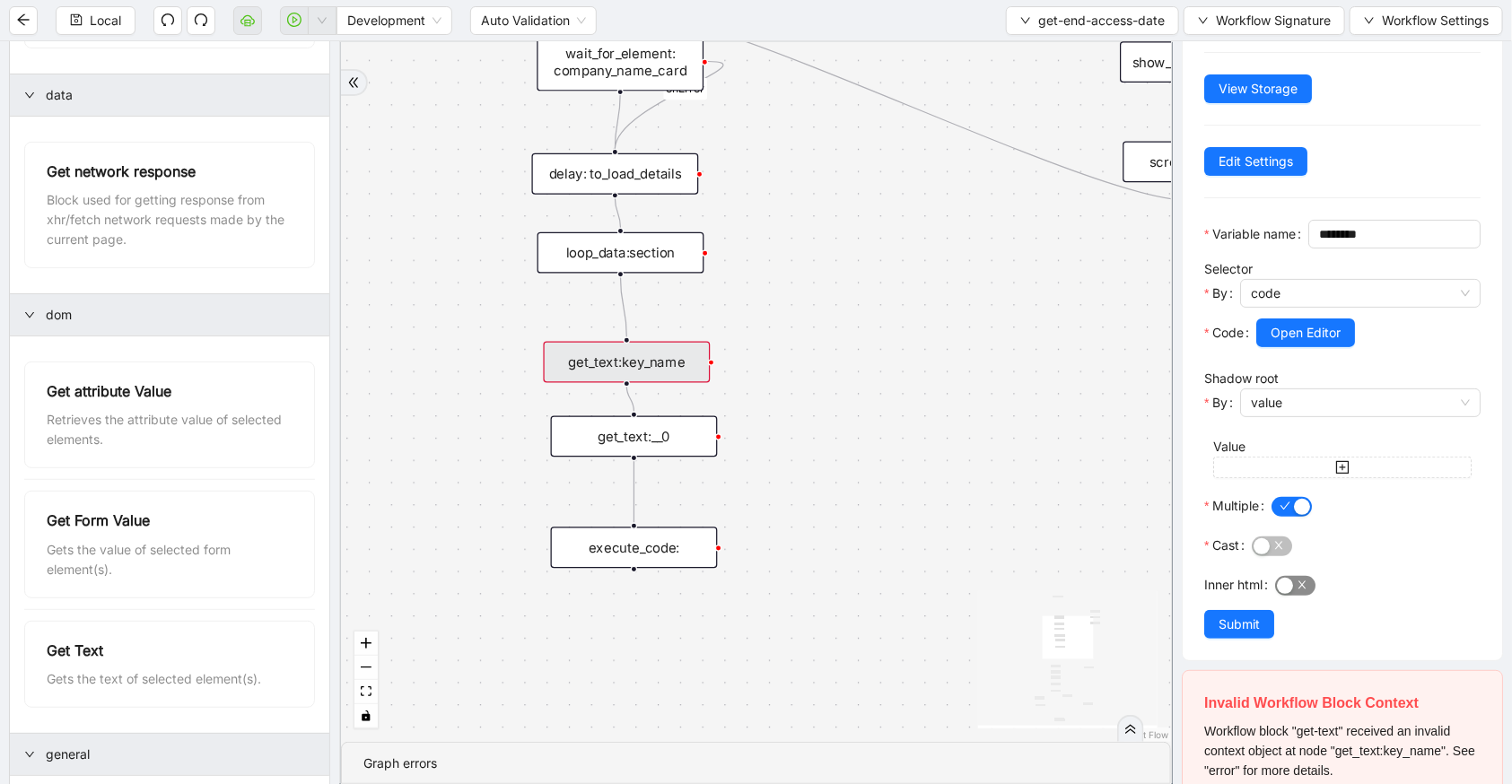
scroll to position [229, 0]
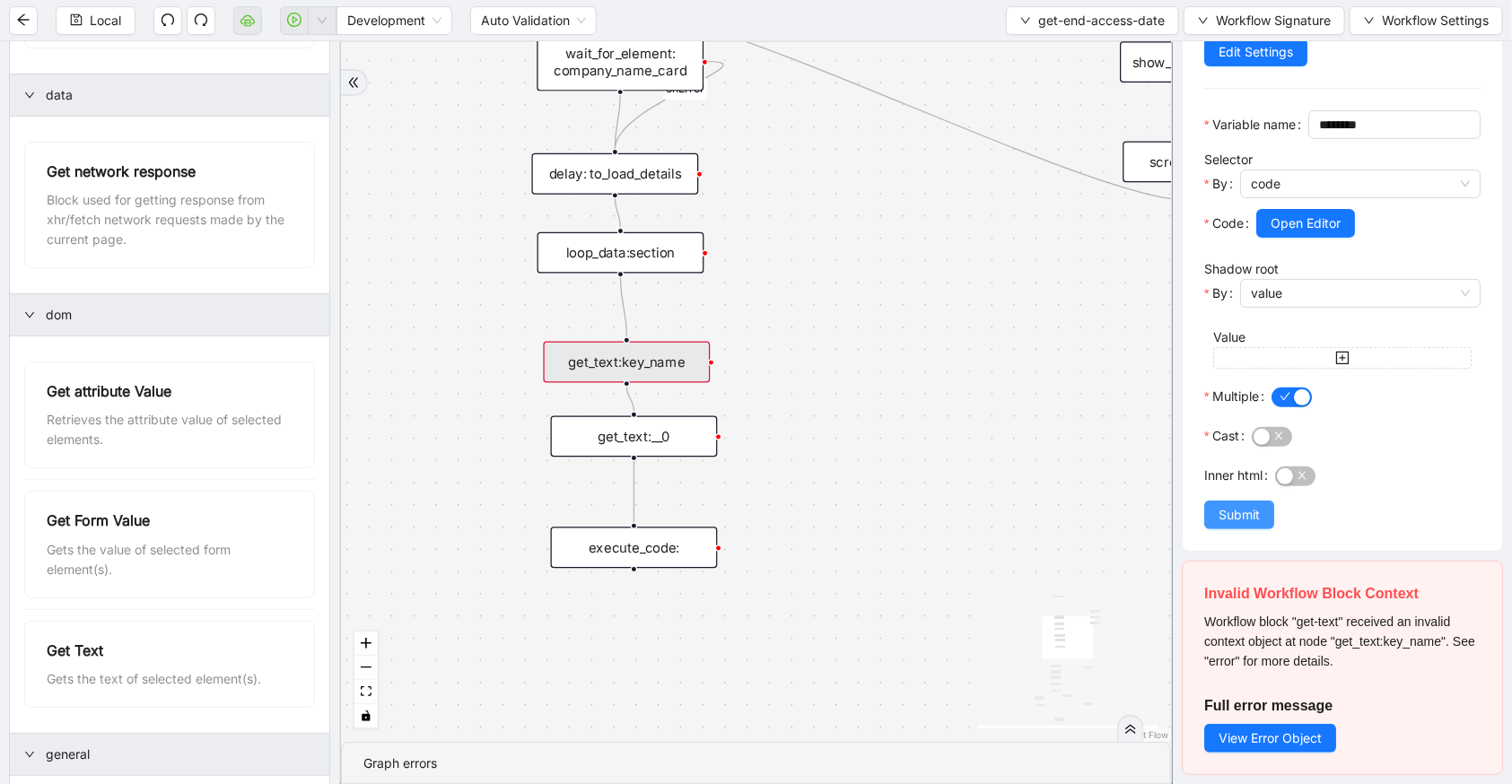
click at [1266, 522] on button "Submit" at bounding box center [1239, 515] width 70 height 29
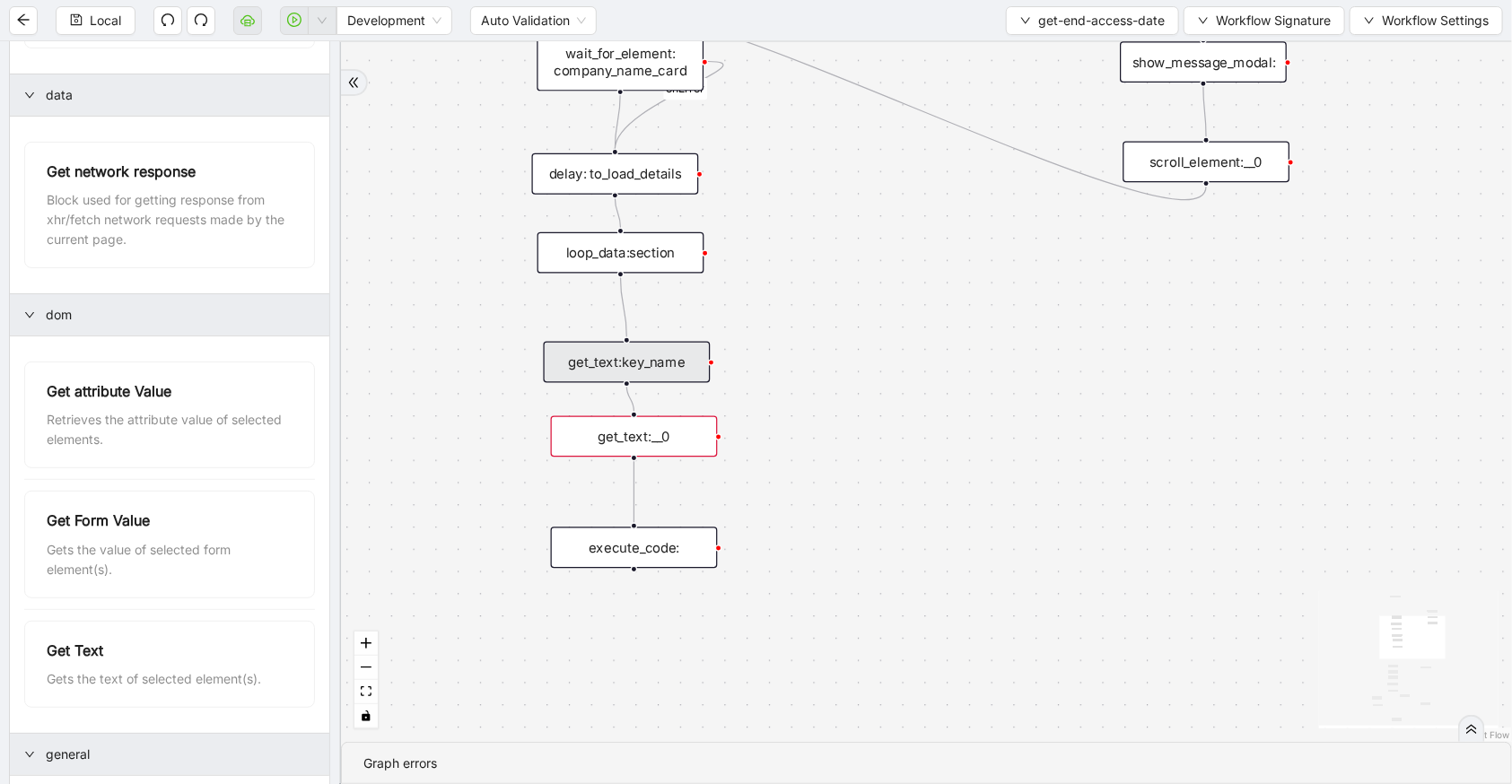
scroll to position [0, 0]
click at [638, 439] on div "get_text:__0" at bounding box center [634, 436] width 167 height 41
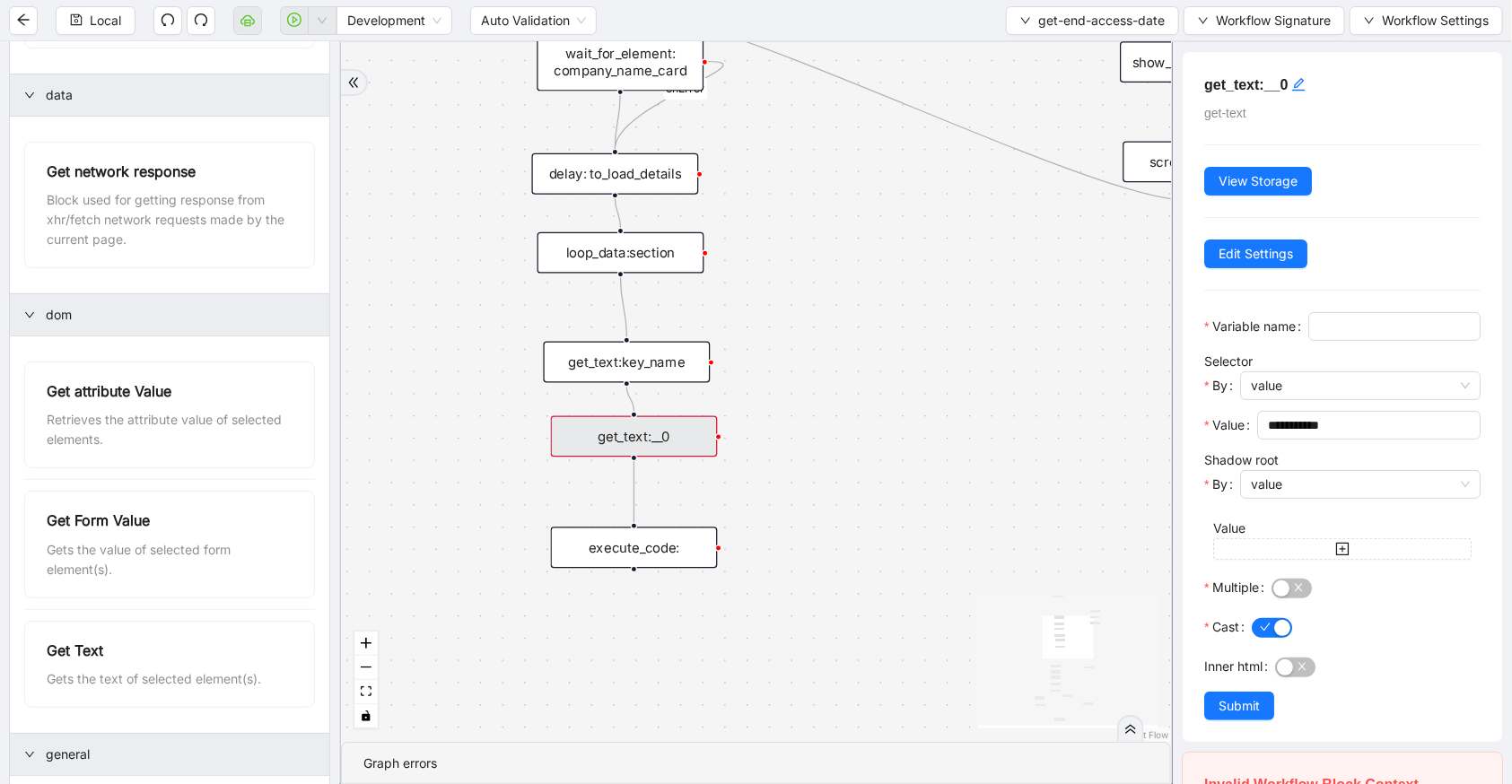
click at [704, 358] on div "get_text:key_name" at bounding box center [628, 362] width 167 height 41
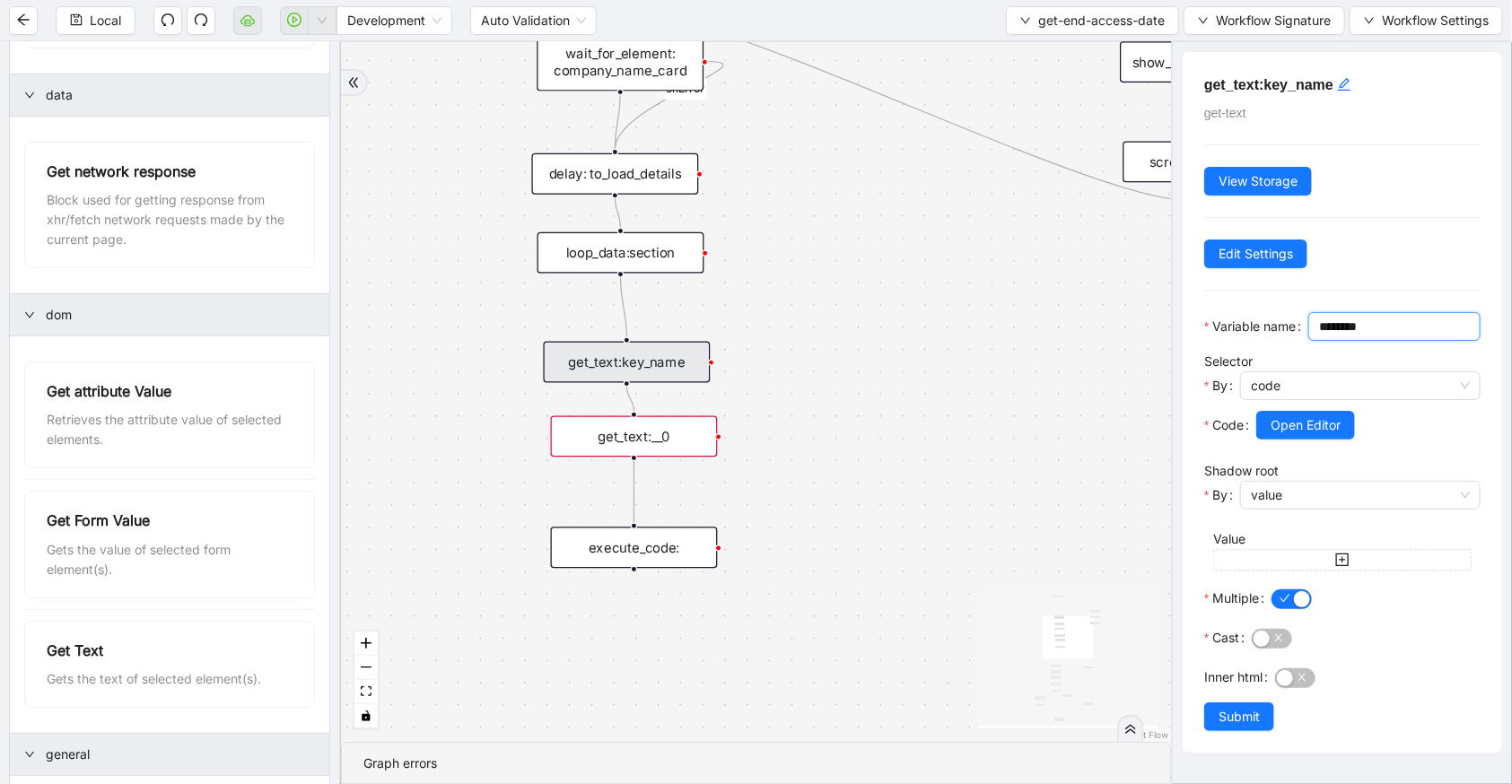
drag, startPoint x: 1301, startPoint y: 355, endPoint x: 1165, endPoint y: 341, distance: 136.7
click at [1165, 341] on section "*** browser Get Environment Url Gets the url of the target environment. data Ge…" at bounding box center [756, 413] width 1512 height 742
click at [642, 429] on div "get_text:__0" at bounding box center [634, 436] width 167 height 41
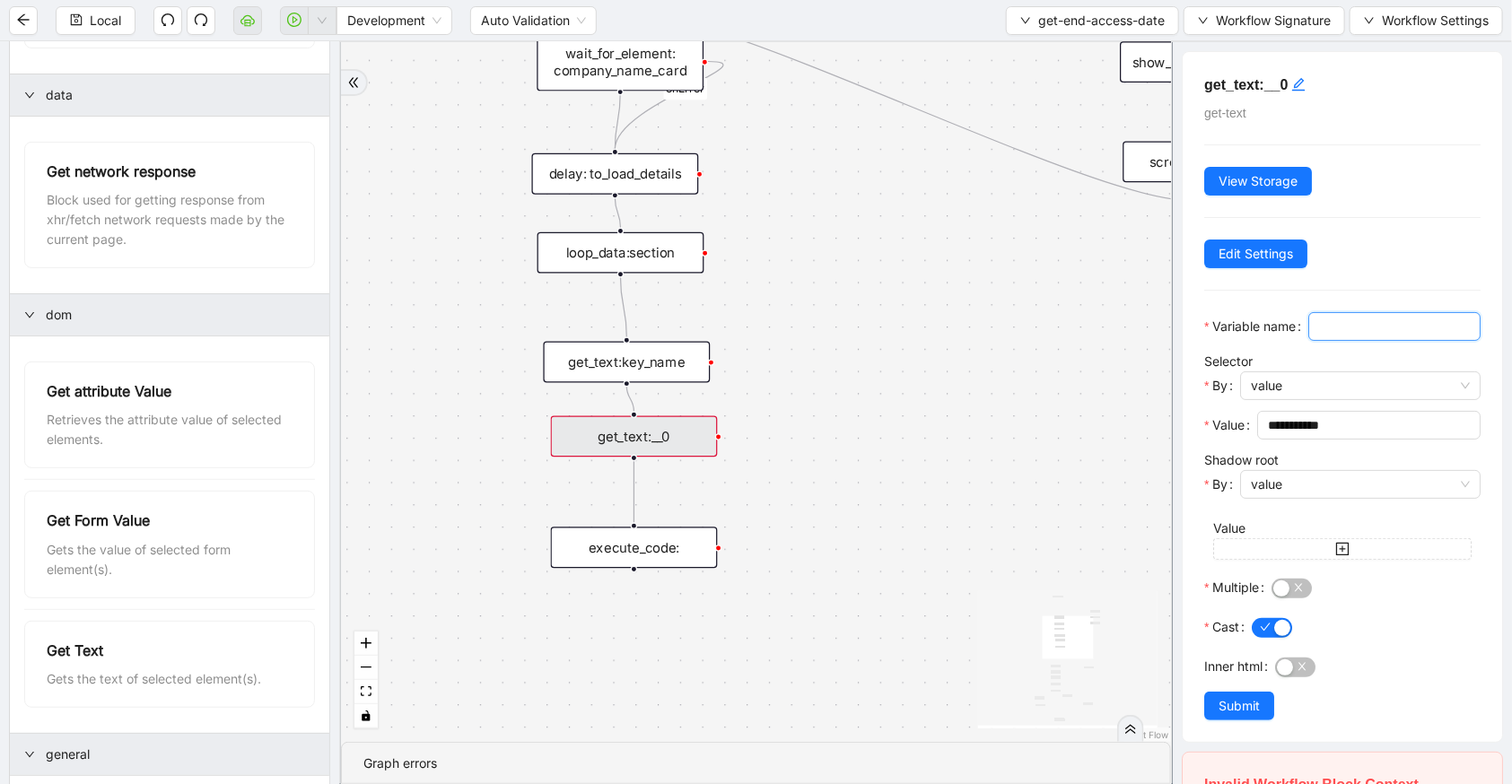
click at [1319, 336] on input "Variable name" at bounding box center [1392, 327] width 147 height 20
type input "*********"
click at [1300, 80] on icon "edit" at bounding box center [1298, 84] width 12 height 12
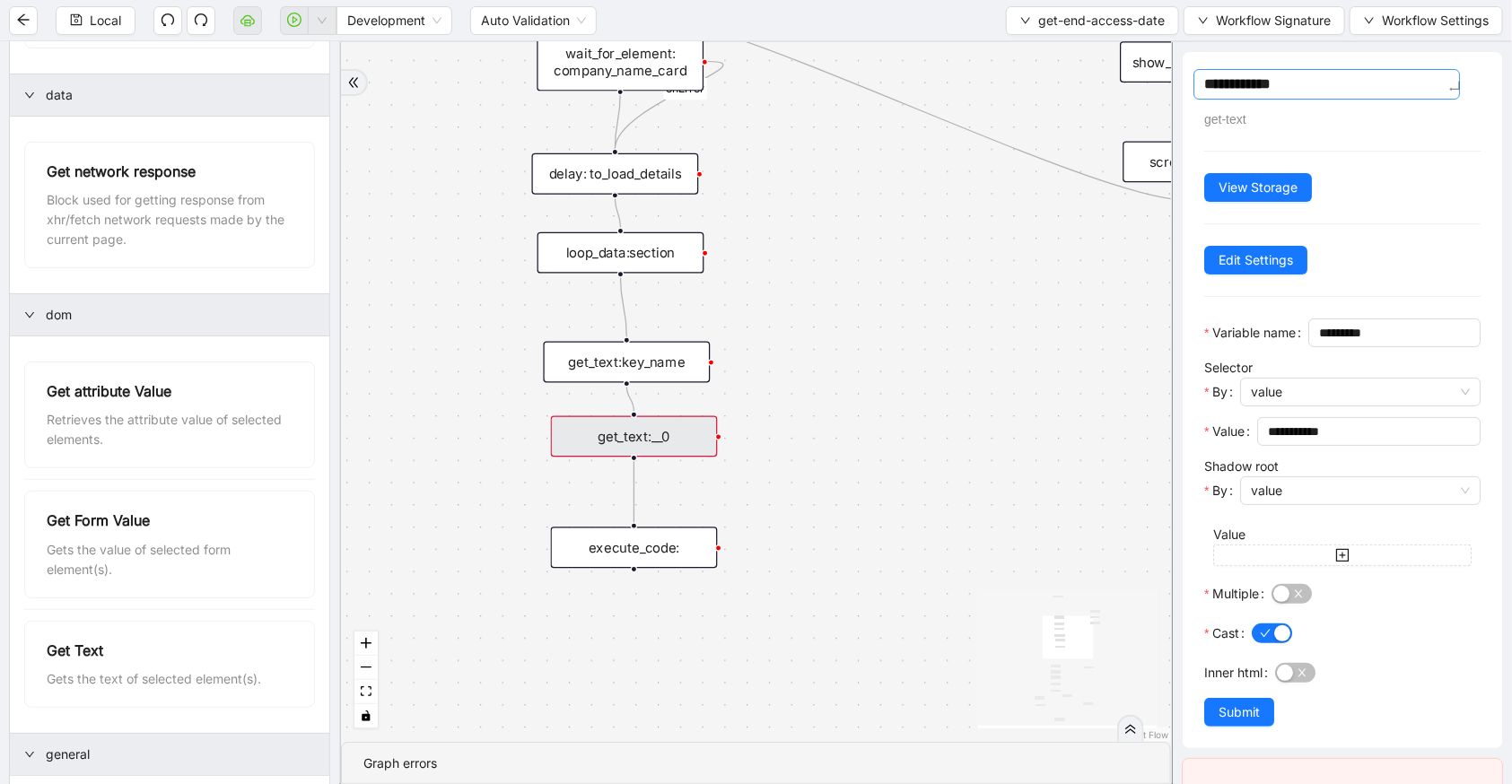
drag, startPoint x: 1268, startPoint y: 80, endPoint x: 1295, endPoint y: 86, distance: 27.7
click at [1295, 86] on textarea "**********" at bounding box center [1326, 85] width 266 height 31
type textarea "**********"
type textarea "*********"
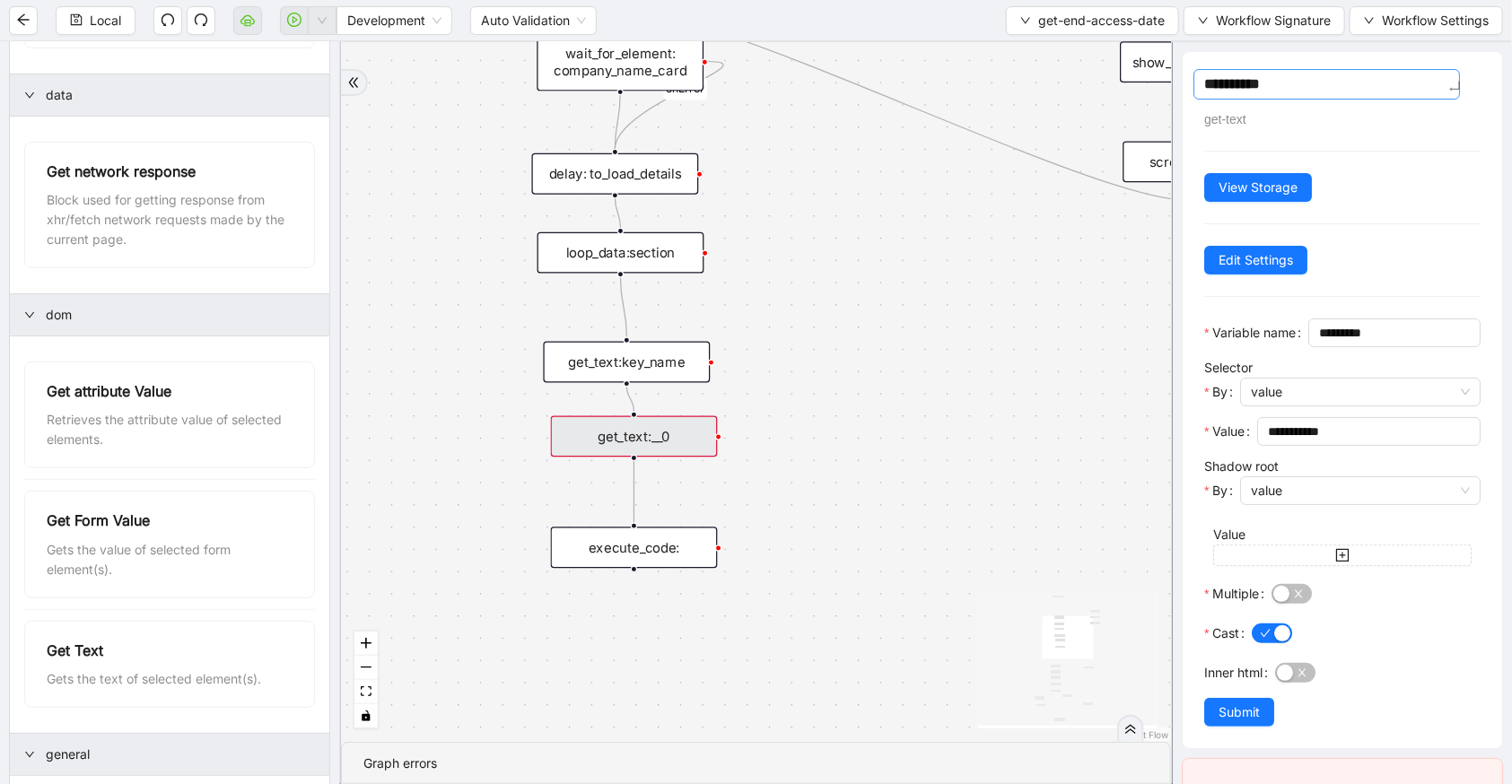
type textarea "*********"
type textarea "**********"
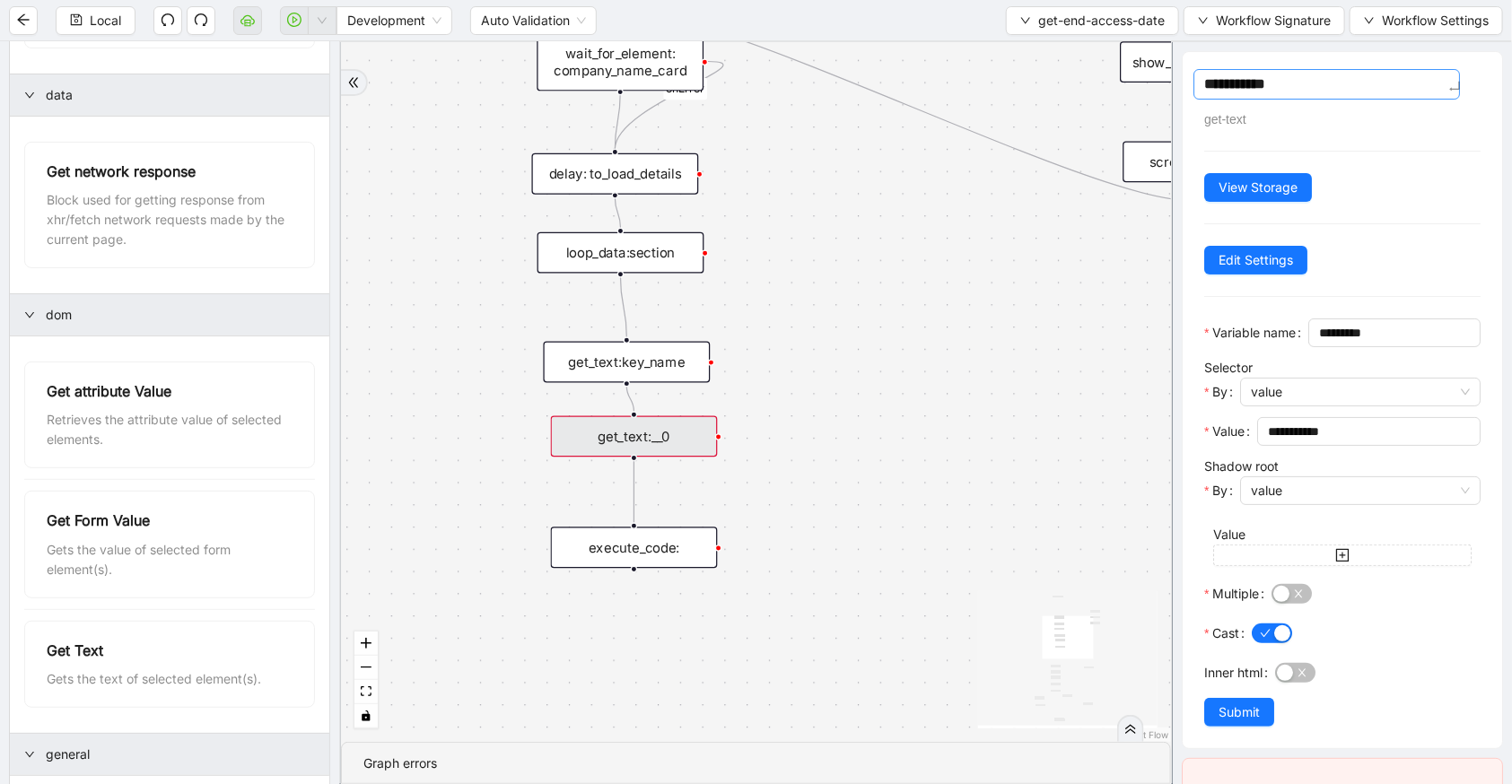
type textarea "**********"
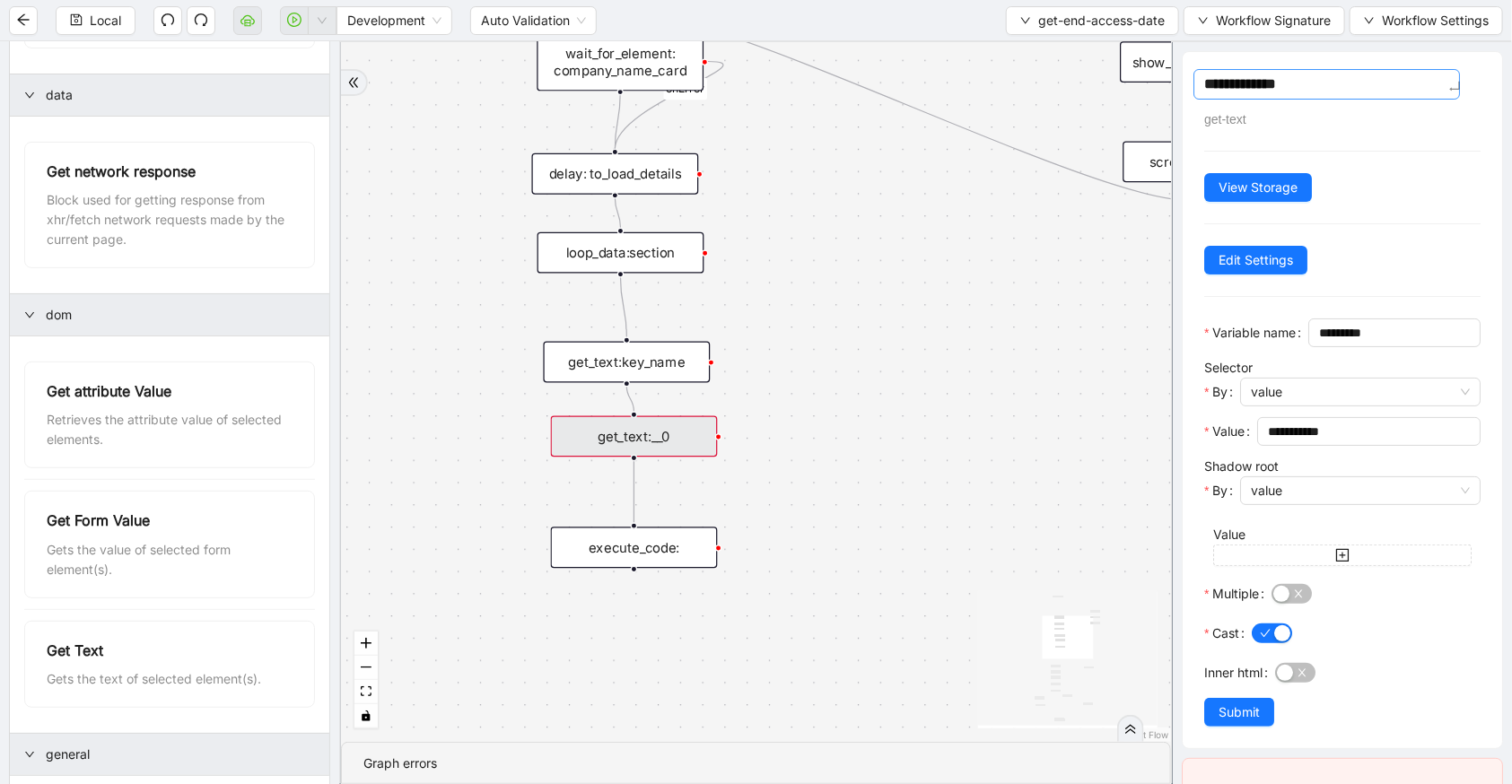
type textarea "**********"
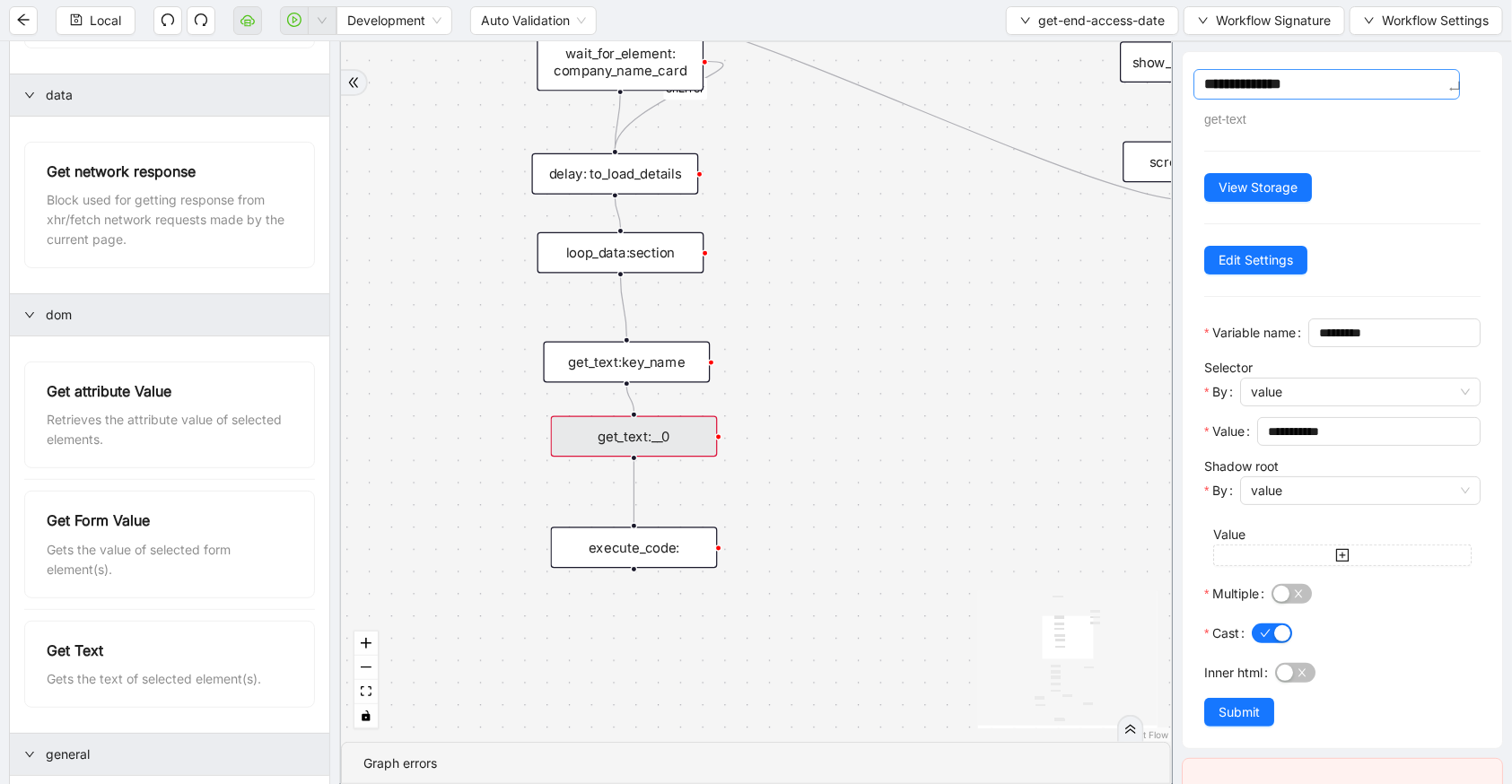
type textarea "**********"
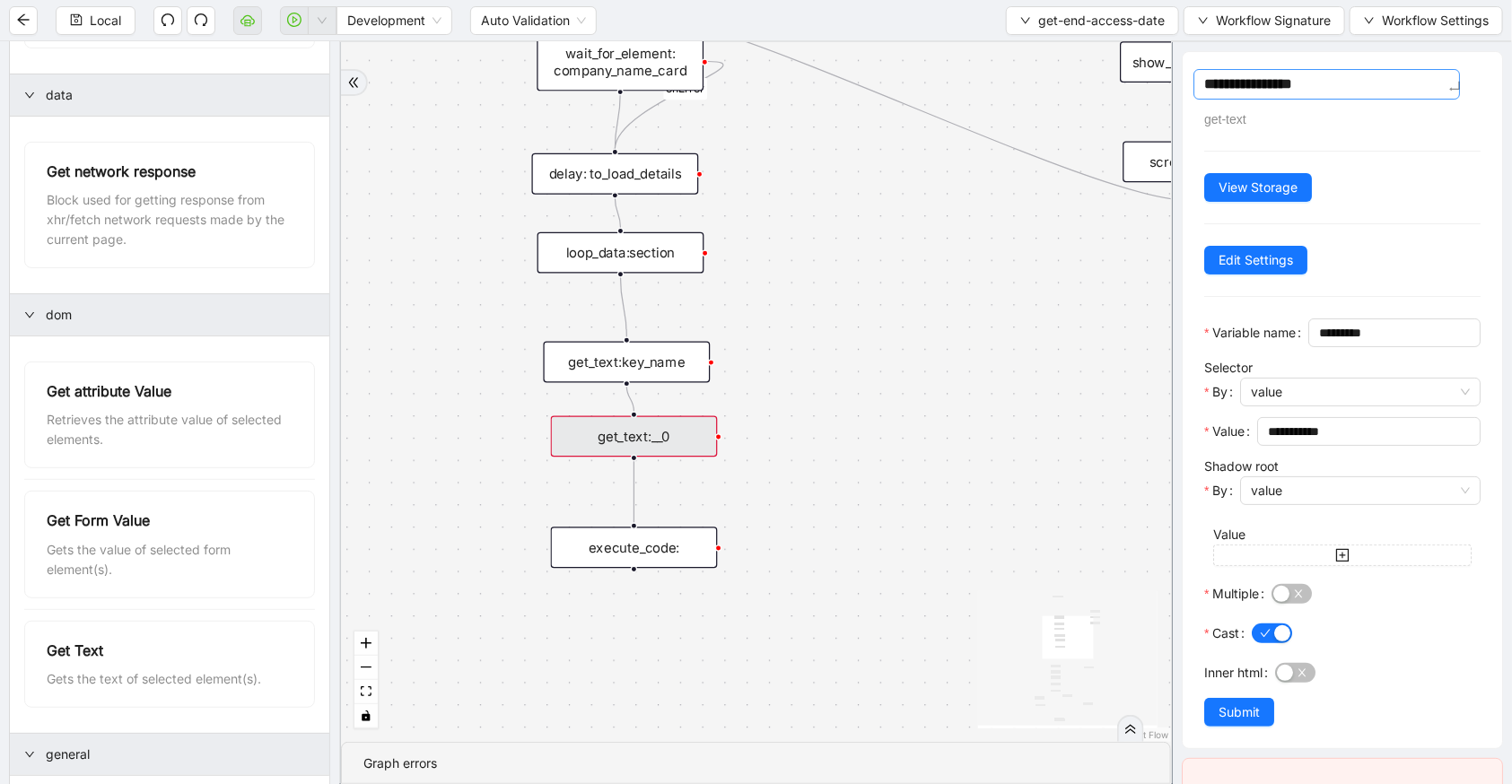
type textarea "**********"
click at [1301, 405] on span "value" at bounding box center [1361, 392] width 219 height 27
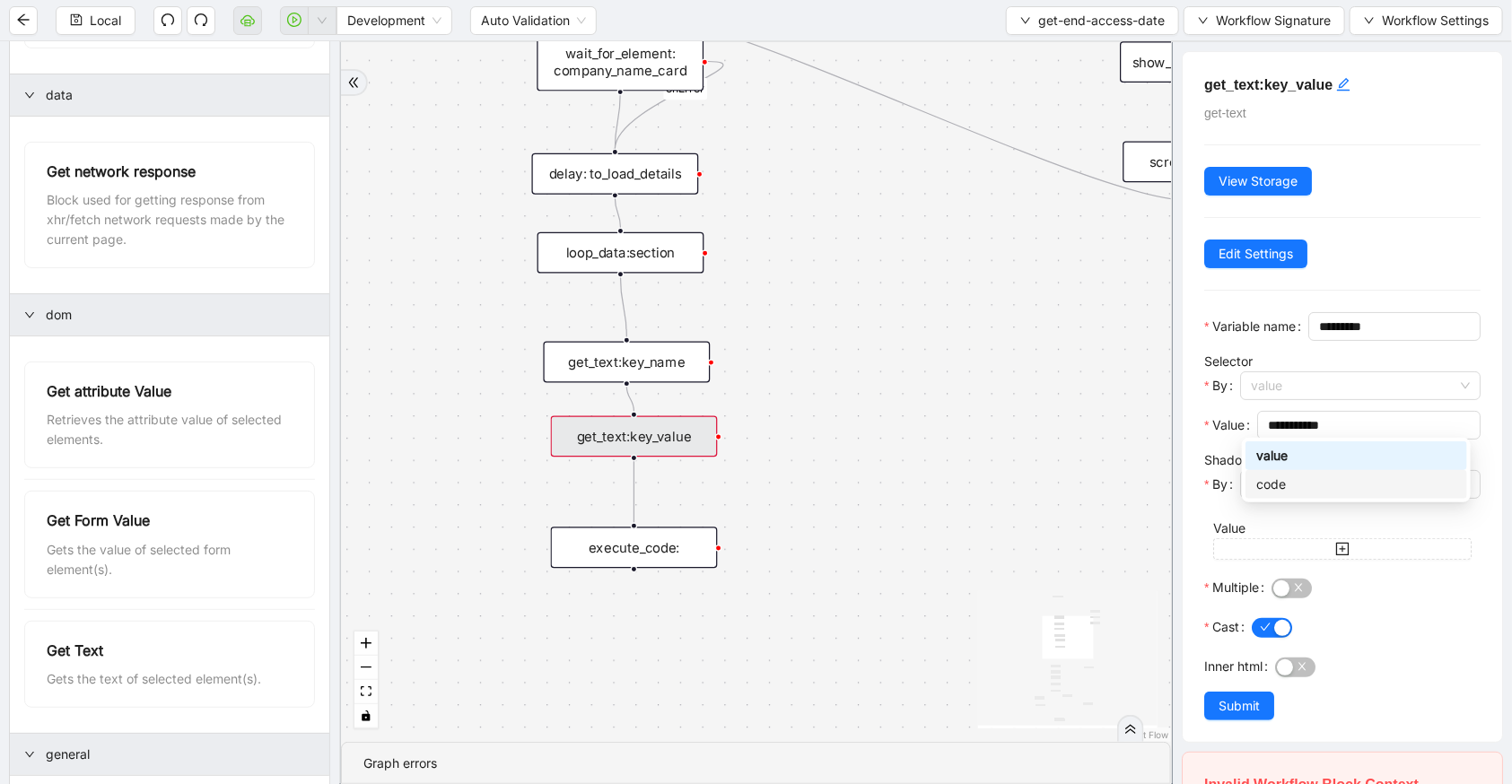
click at [1296, 480] on body "Local Development Auto Validation get-end-access-date Workflow Signature Workfl…" at bounding box center [756, 392] width 1512 height 784
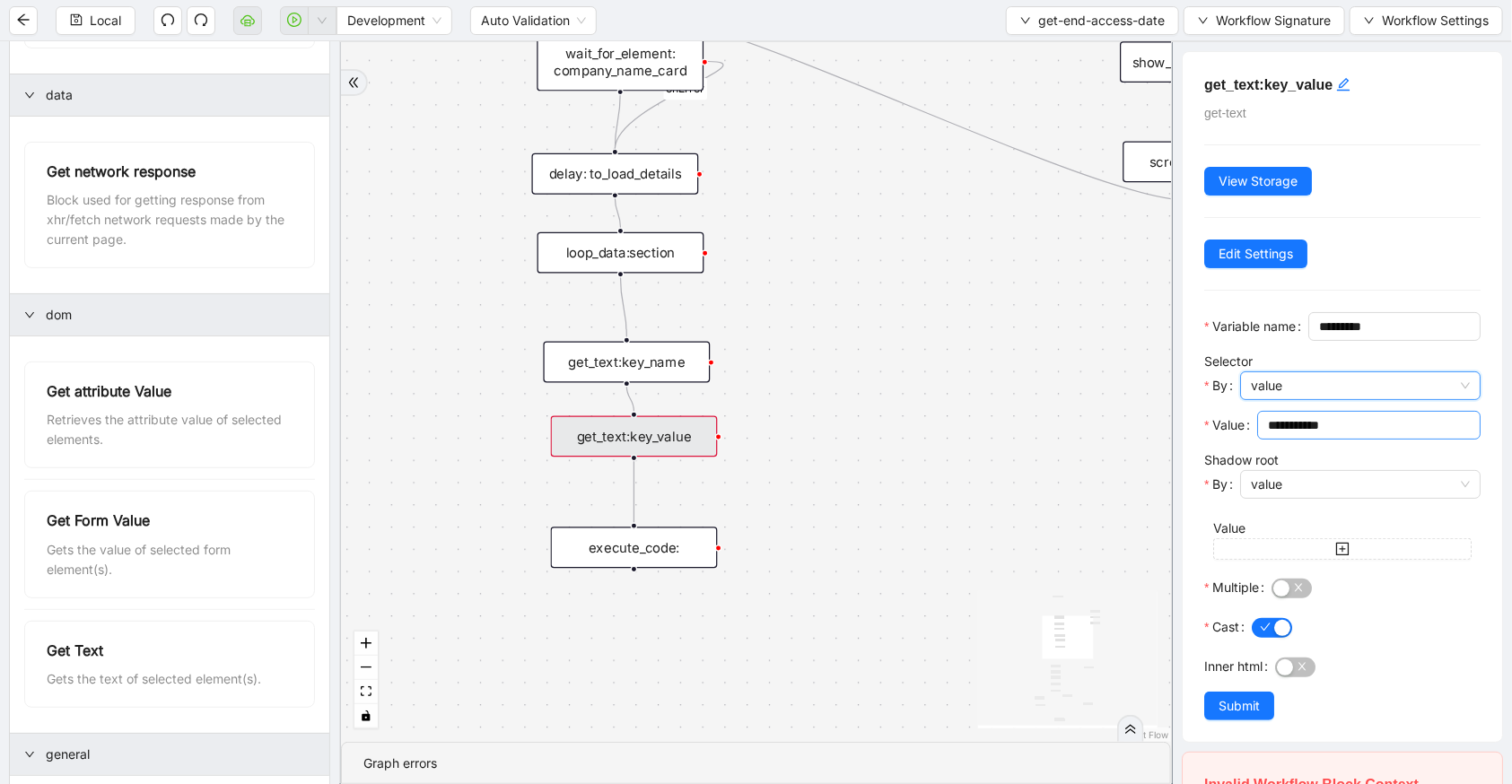
click at [1301, 435] on input "**********" at bounding box center [1367, 425] width 198 height 20
click at [1367, 399] on span "value" at bounding box center [1361, 385] width 219 height 27
click at [1327, 487] on div "code" at bounding box center [1356, 478] width 222 height 29
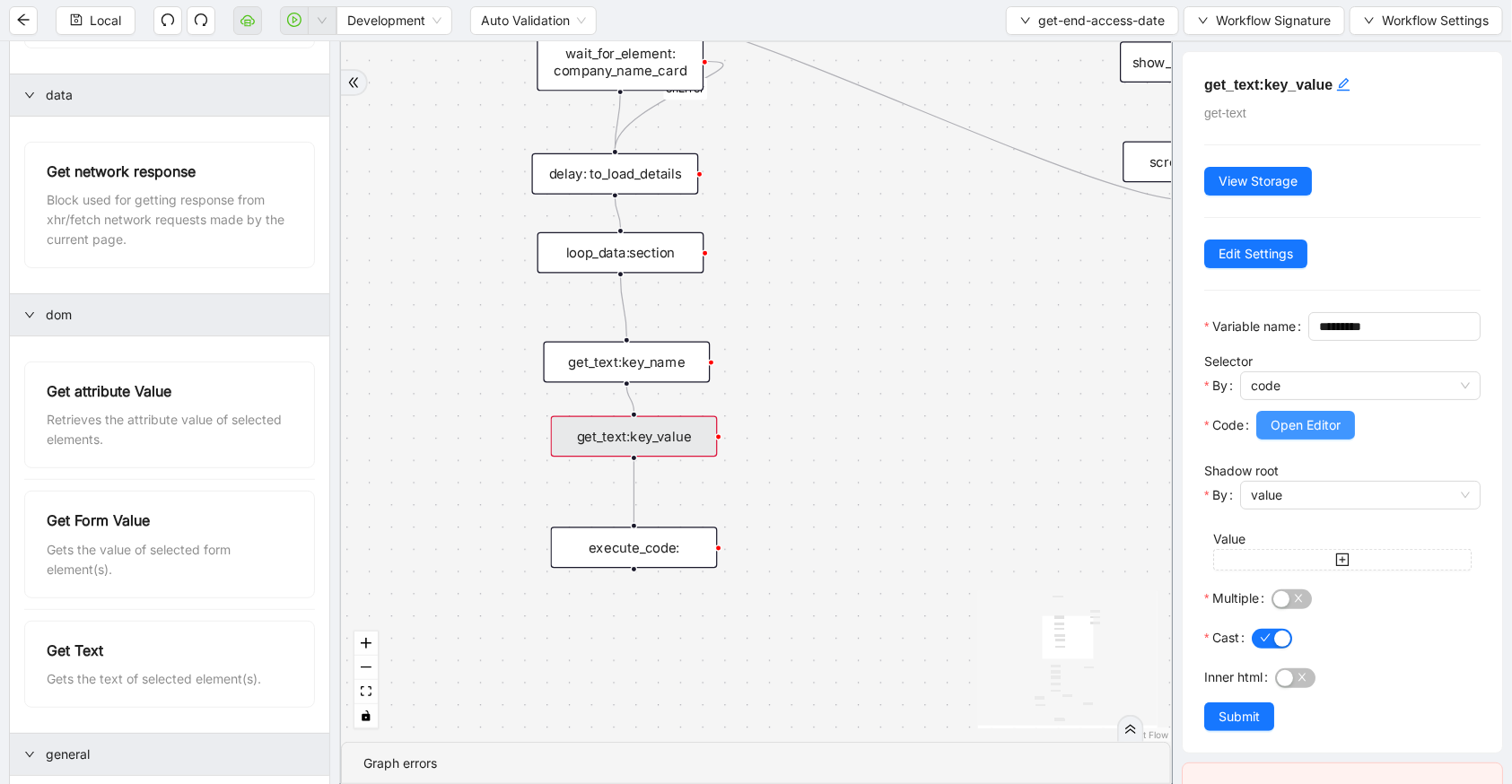
click at [1325, 435] on span "Open Editor" at bounding box center [1305, 425] width 70 height 20
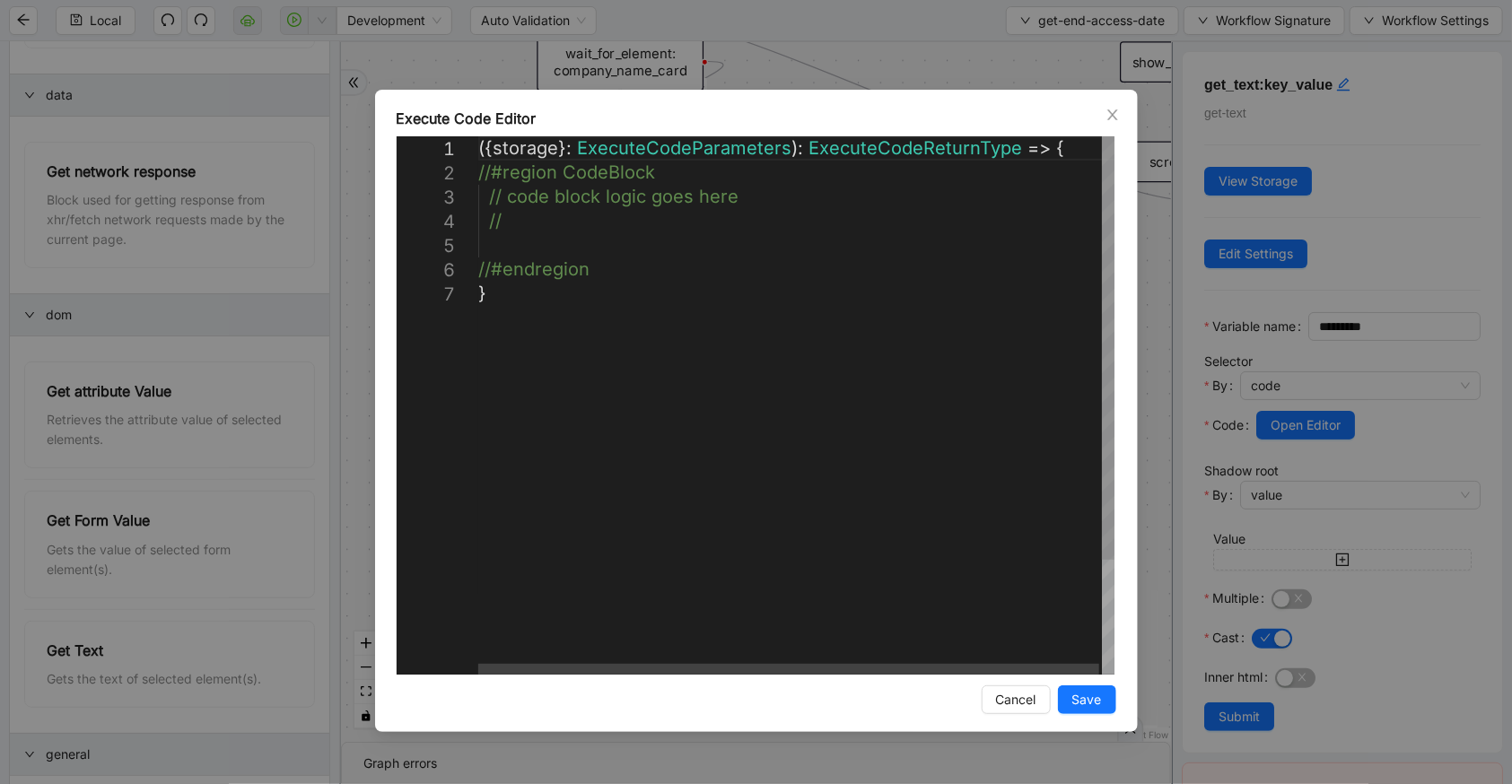
scroll to position [0, 9]
click at [573, 264] on div "({ storage }: ExecuteCodeParameters ): ExecuteCodeReturnType => { //#region Cod…" at bounding box center [798, 478] width 639 height 683
click at [557, 250] on div "( { storage } : ExecuteCodeParameters ): ExecuteCodeReturnType => { //#region C…" at bounding box center [798, 478] width 639 height 683
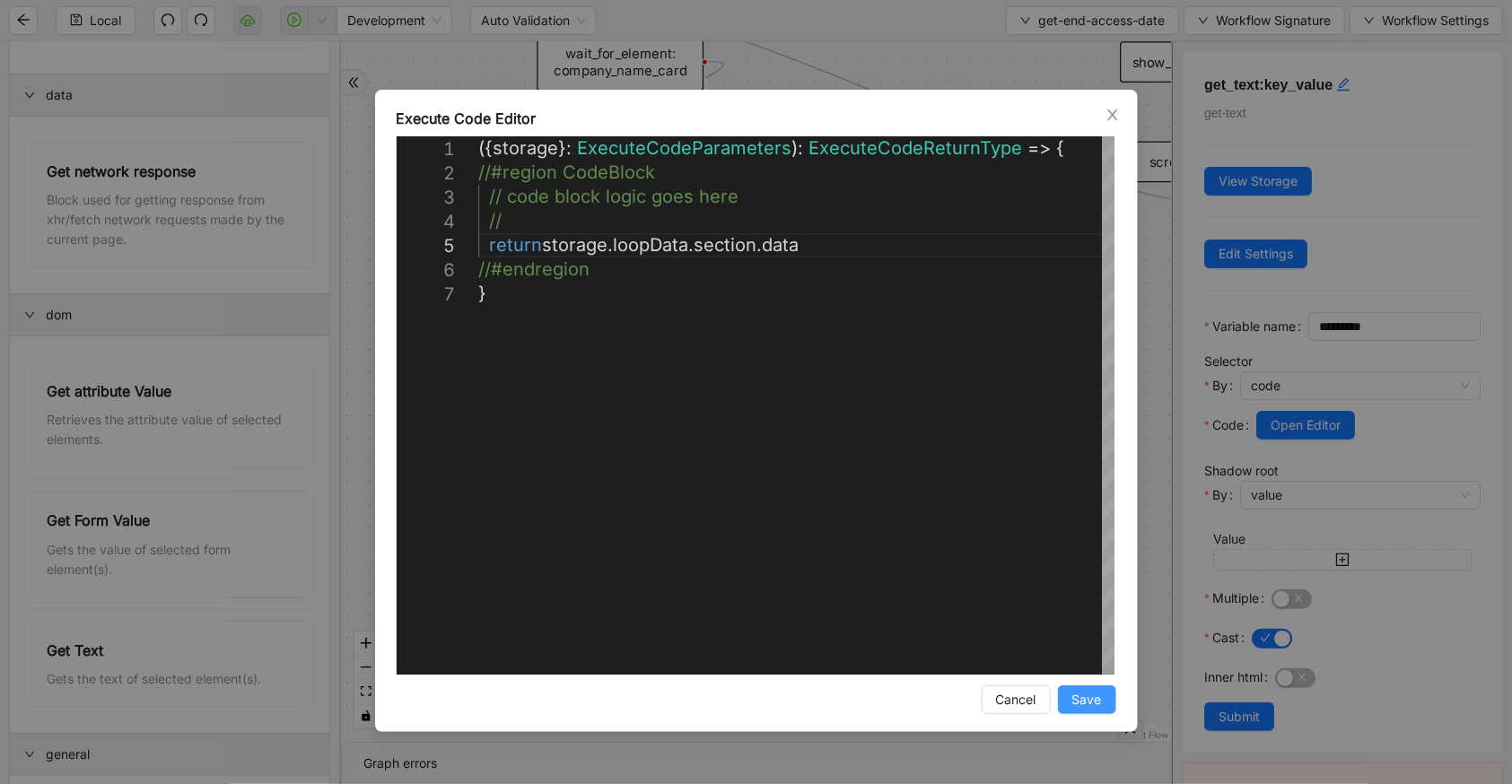
type textarea "**********"
click at [1106, 699] on button "Save" at bounding box center [1087, 699] width 59 height 29
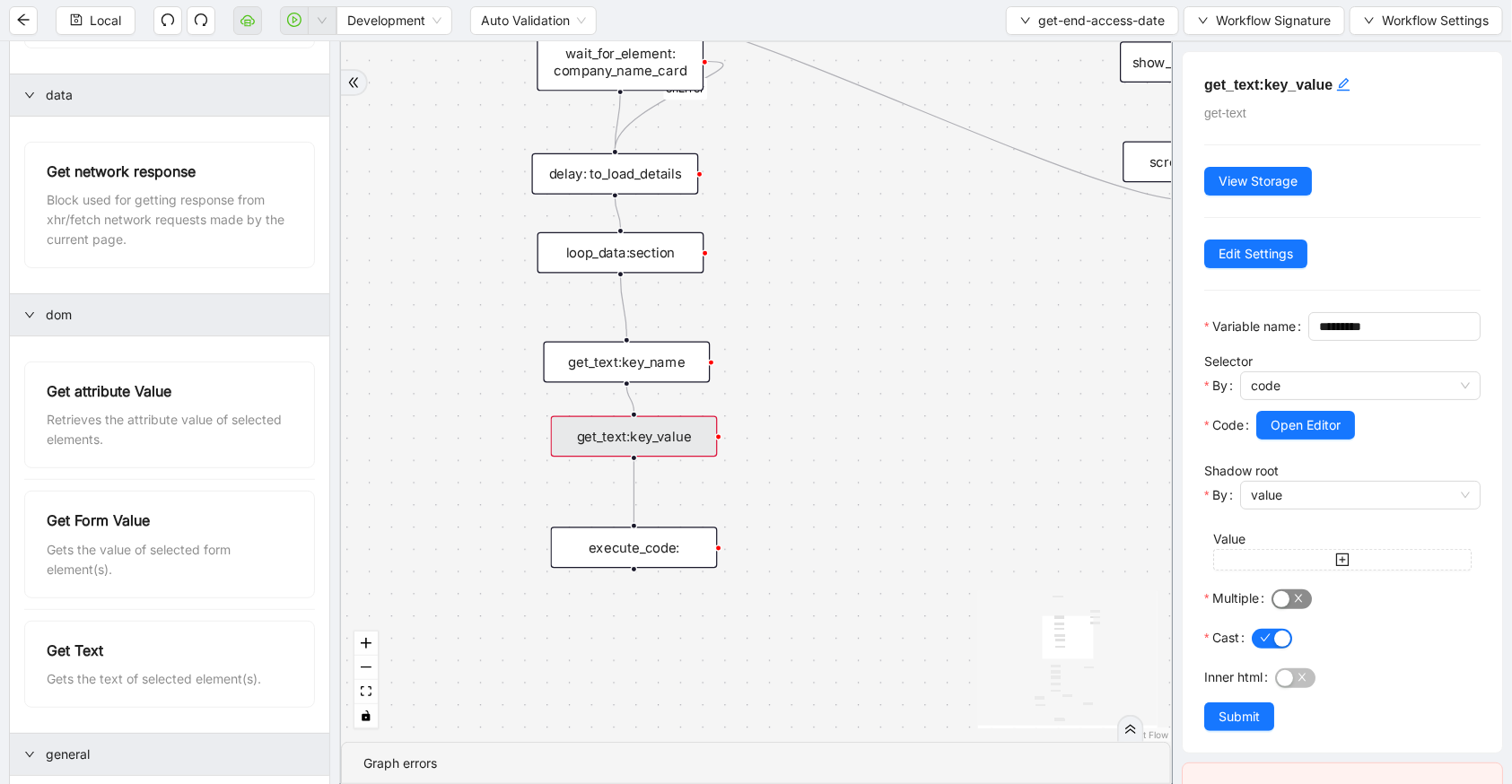
click at [1289, 609] on span "button" at bounding box center [1292, 599] width 40 height 20
click at [1269, 649] on span "button" at bounding box center [1272, 638] width 40 height 20
click at [1219, 726] on span "Submit" at bounding box center [1239, 717] width 41 height 20
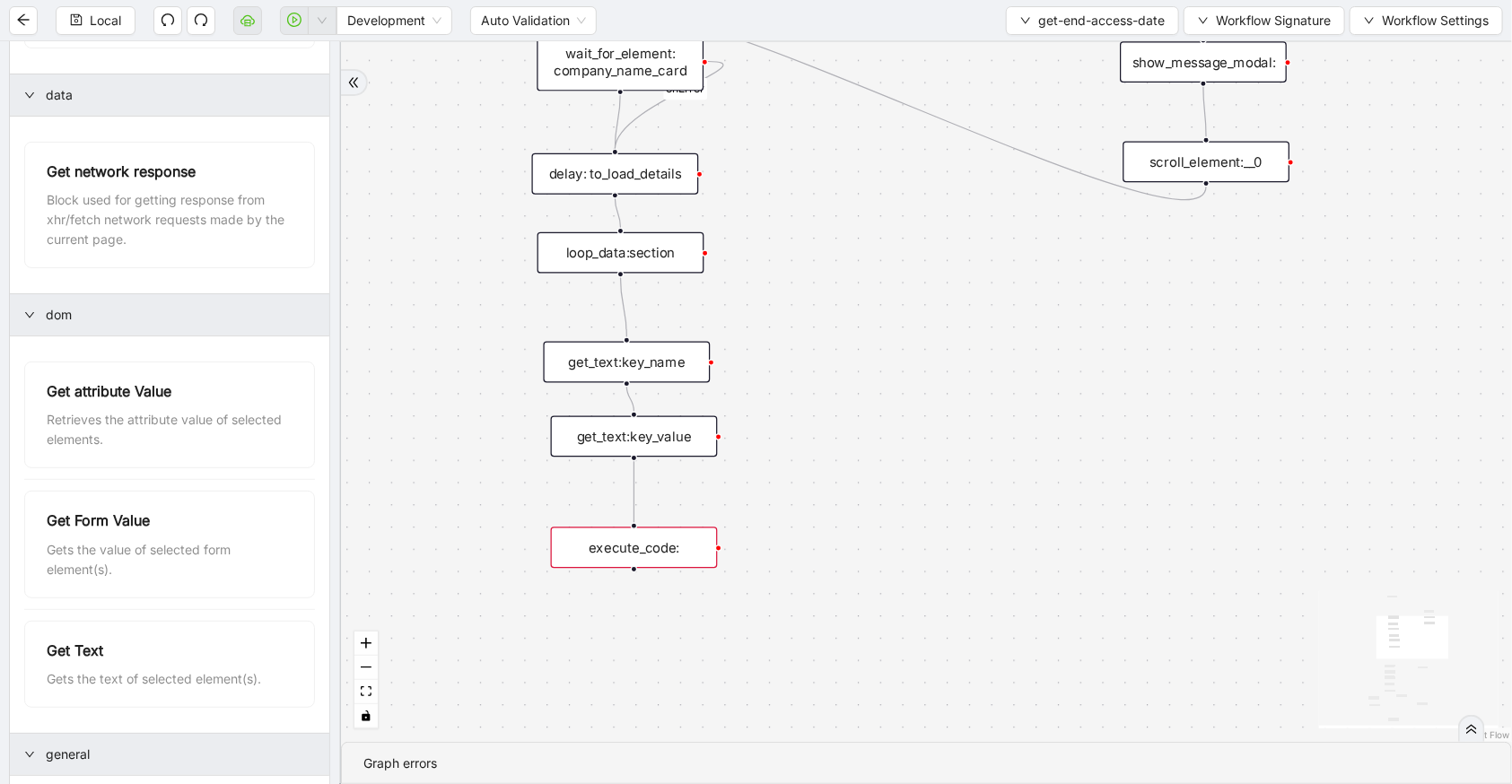
click at [709, 551] on div "execute_code:" at bounding box center [634, 548] width 167 height 41
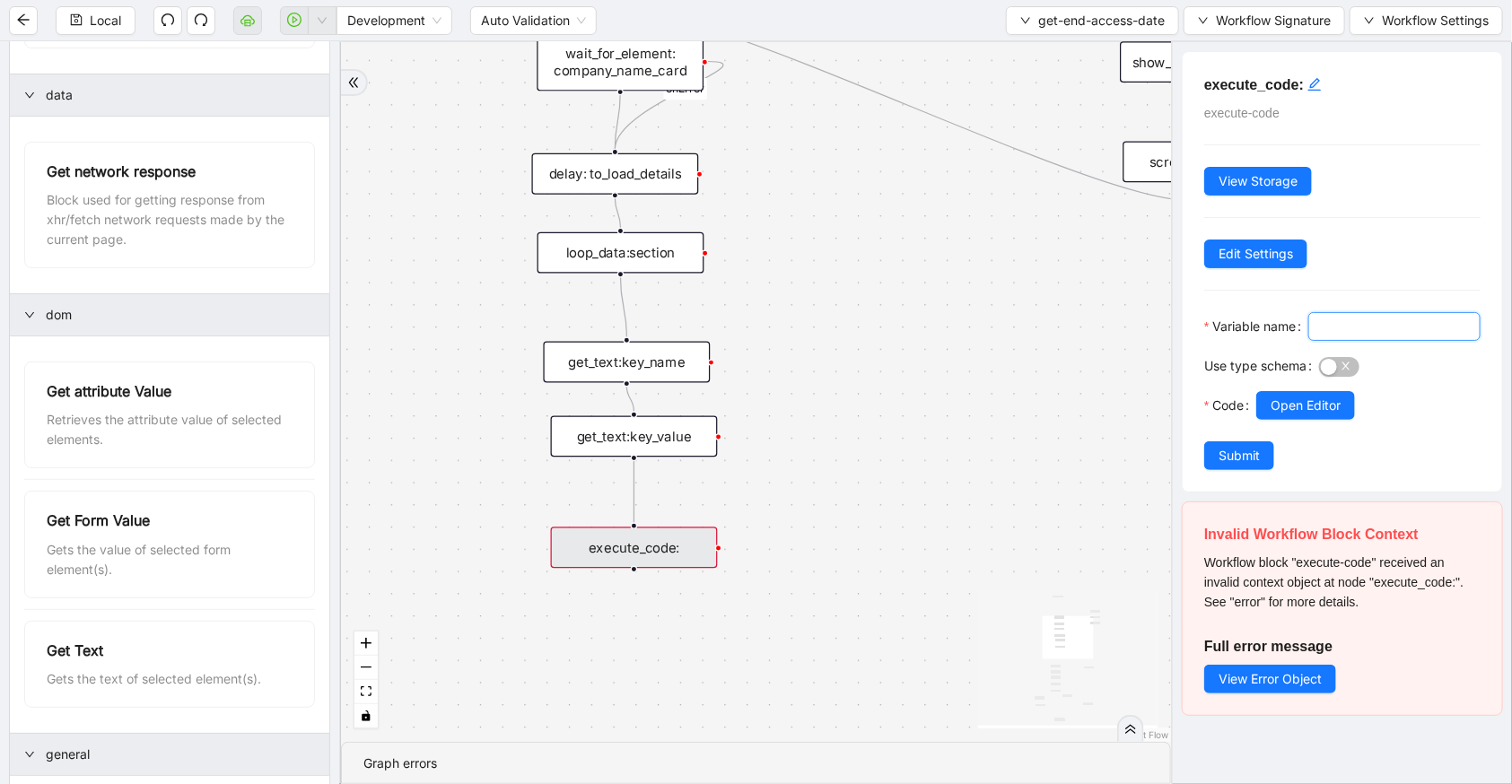
click at [1319, 336] on input "Variable name" at bounding box center [1392, 327] width 147 height 20
click at [1316, 80] on icon "edit" at bounding box center [1314, 84] width 12 height 12
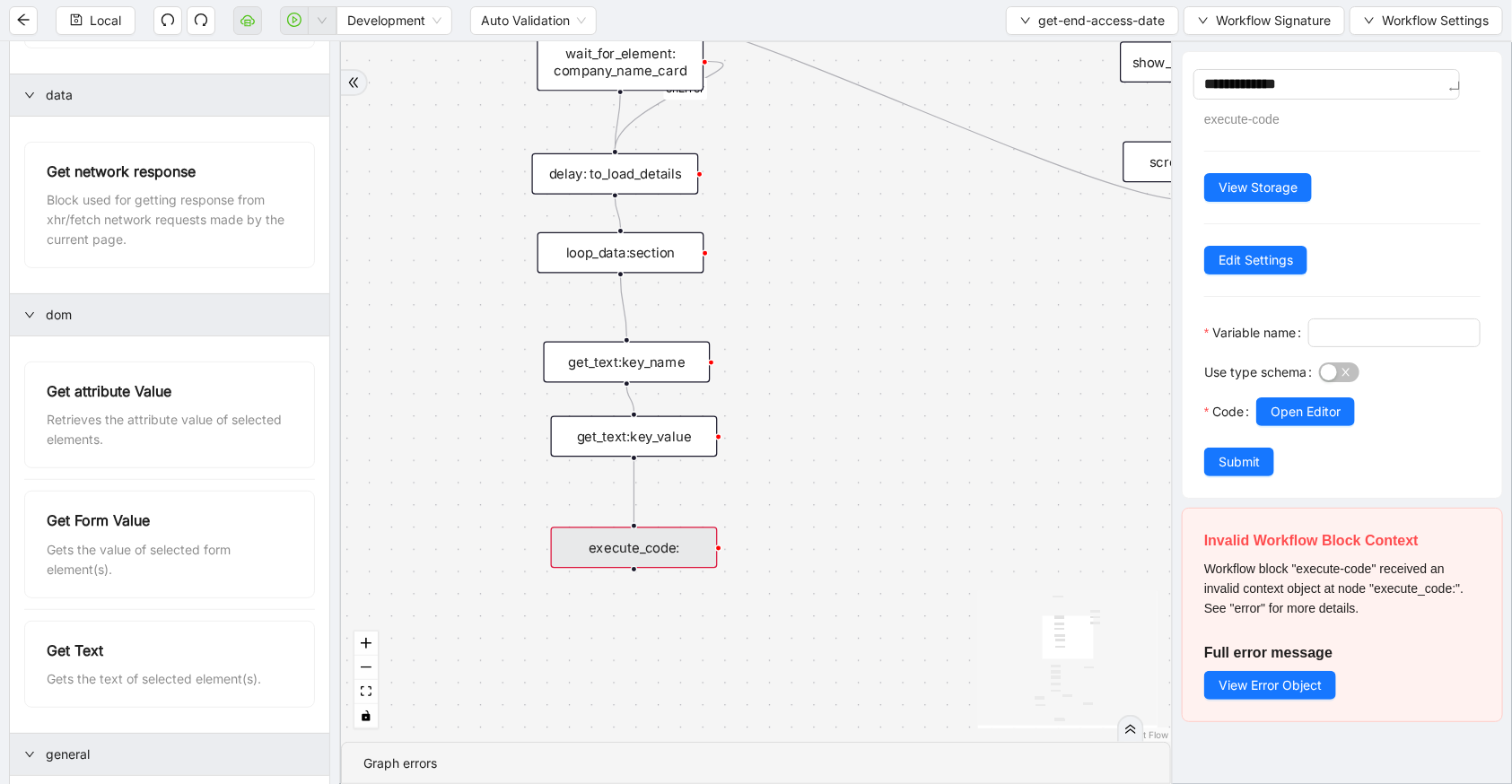
type textarea "**********"
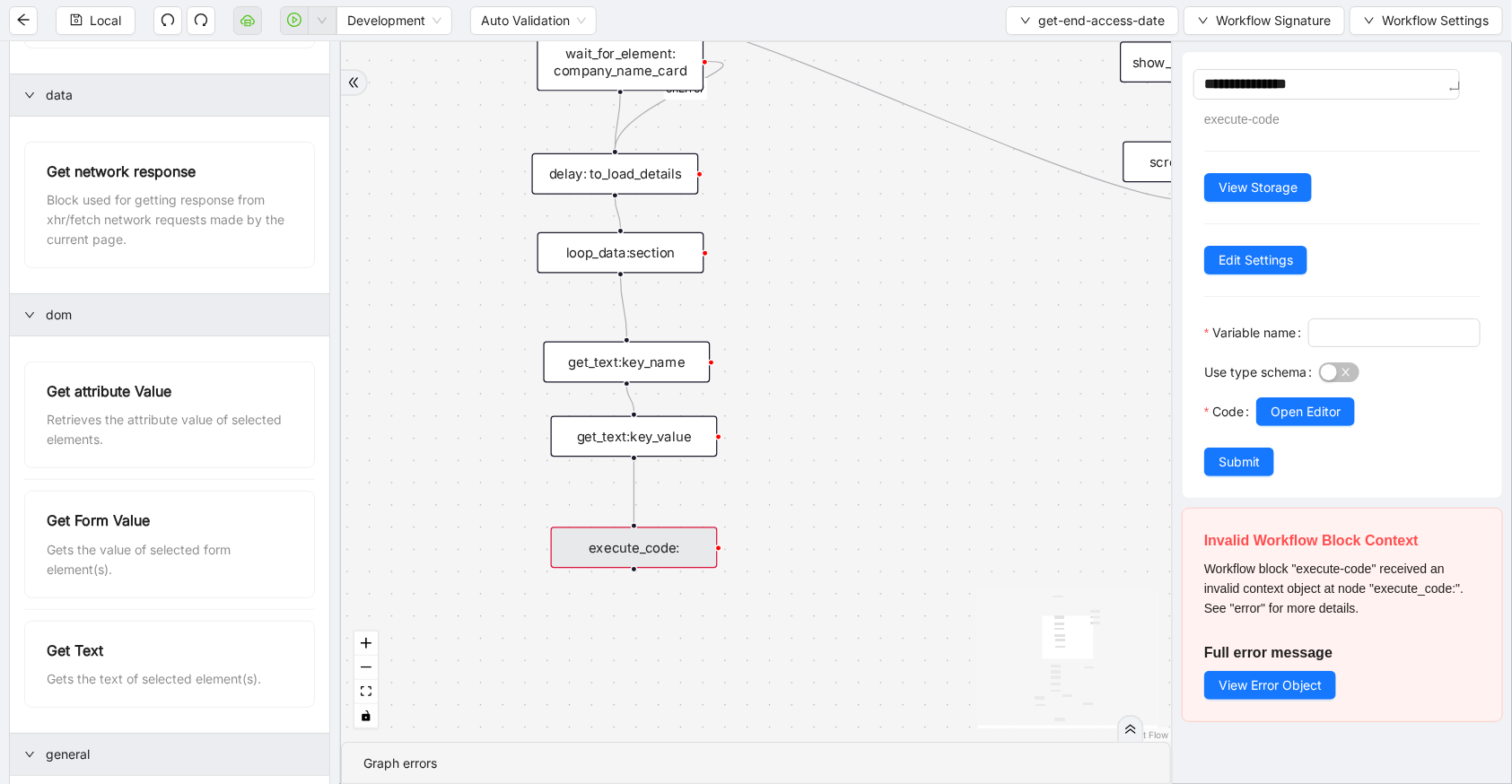
type textarea "**********"
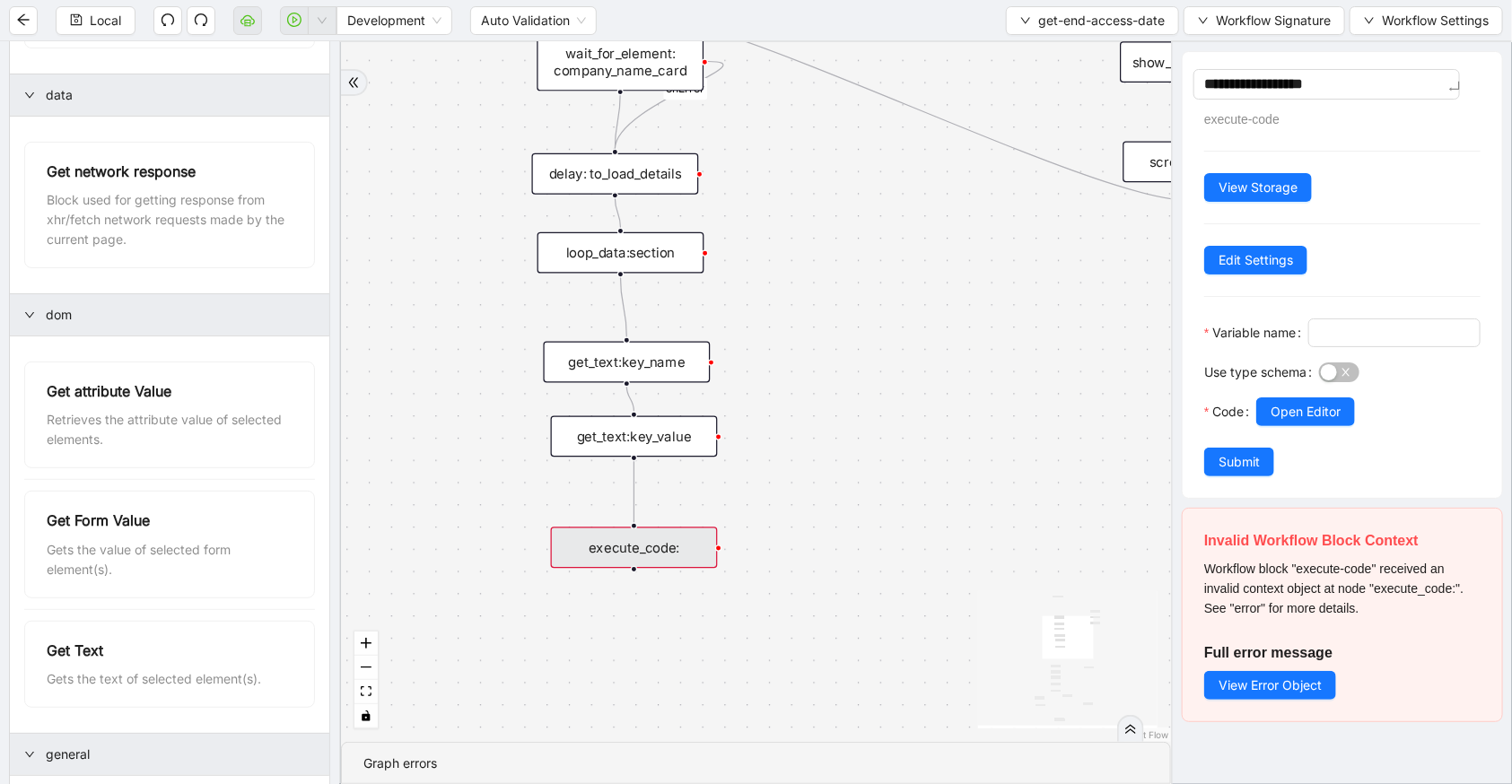
type textarea "**********"
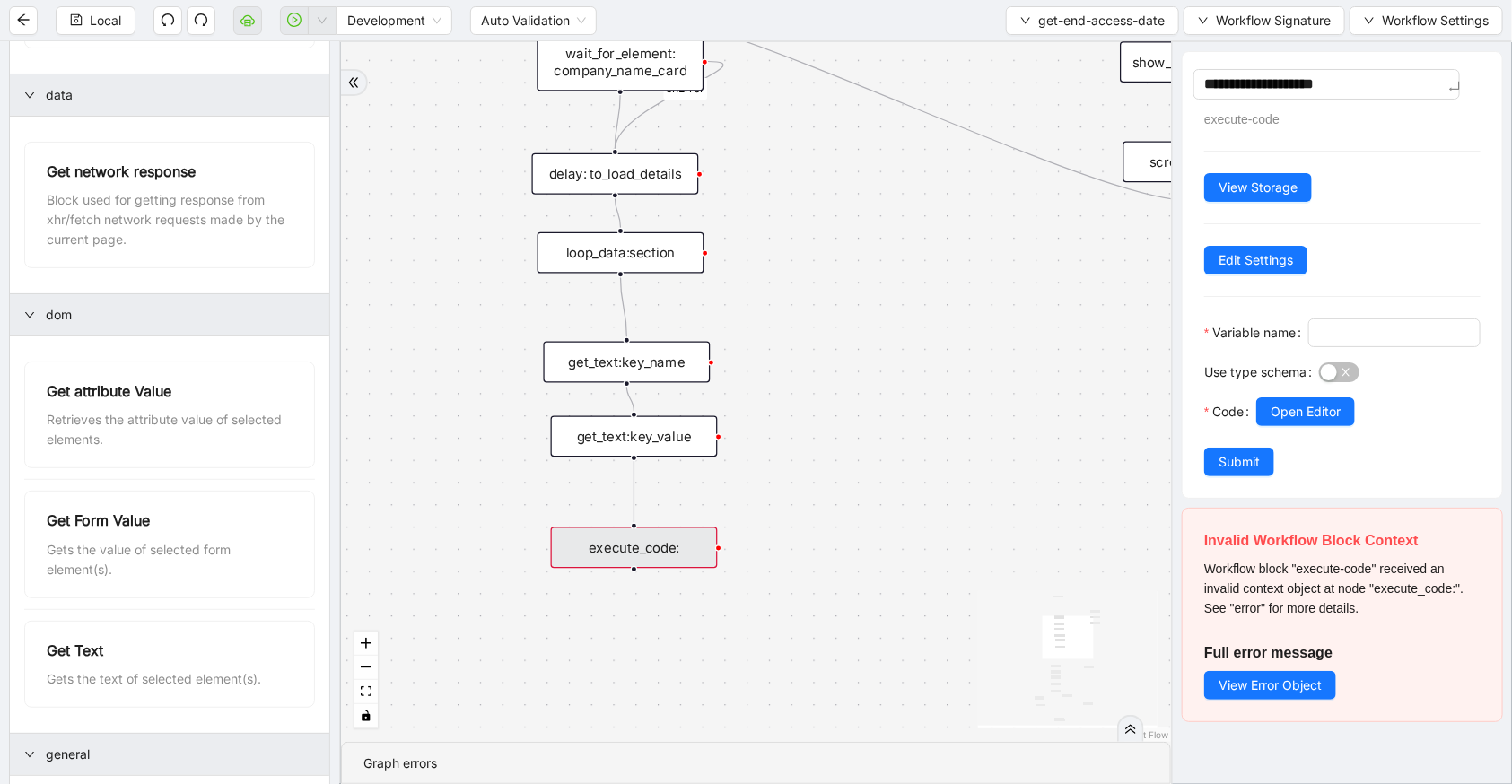
type textarea "**********"
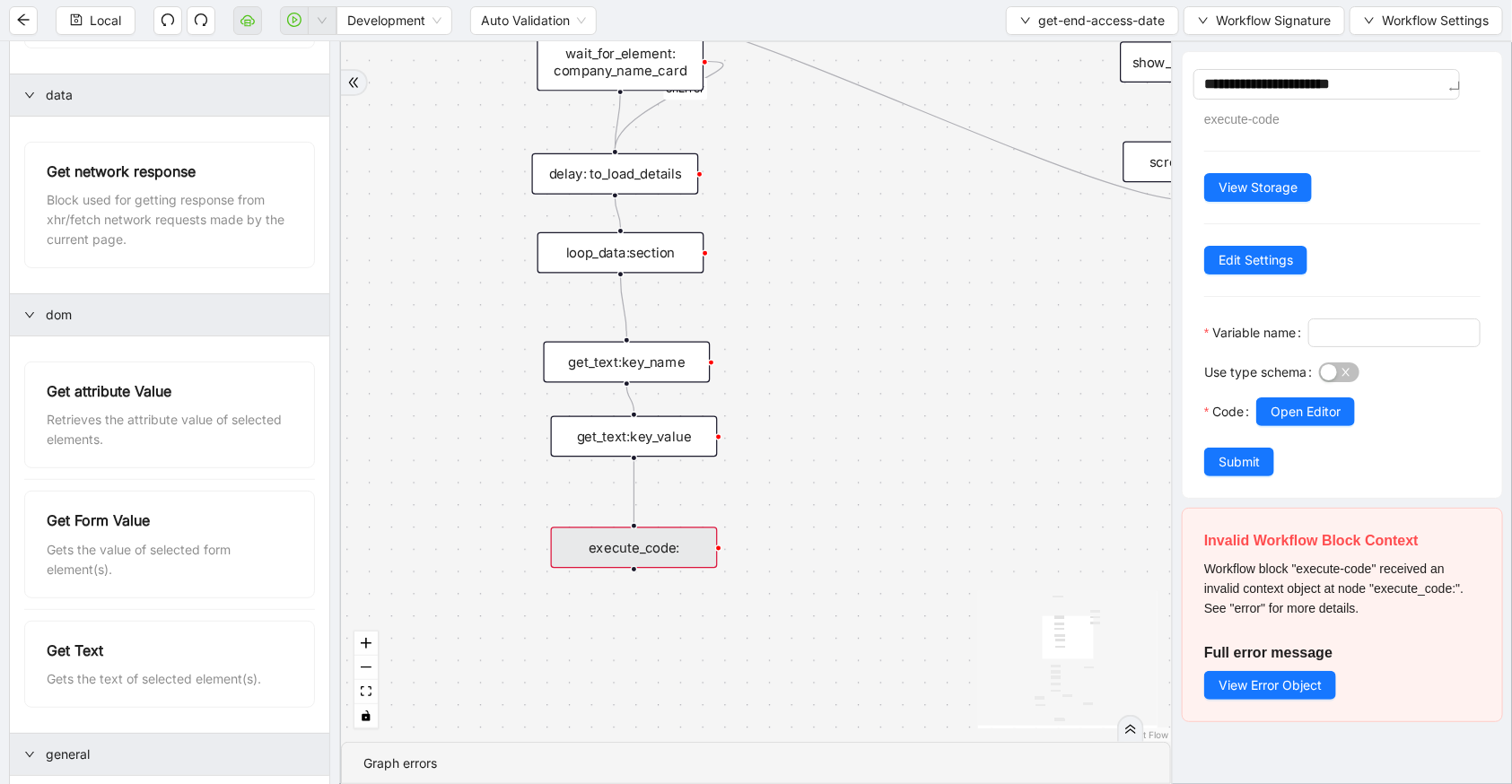
type textarea "**********"
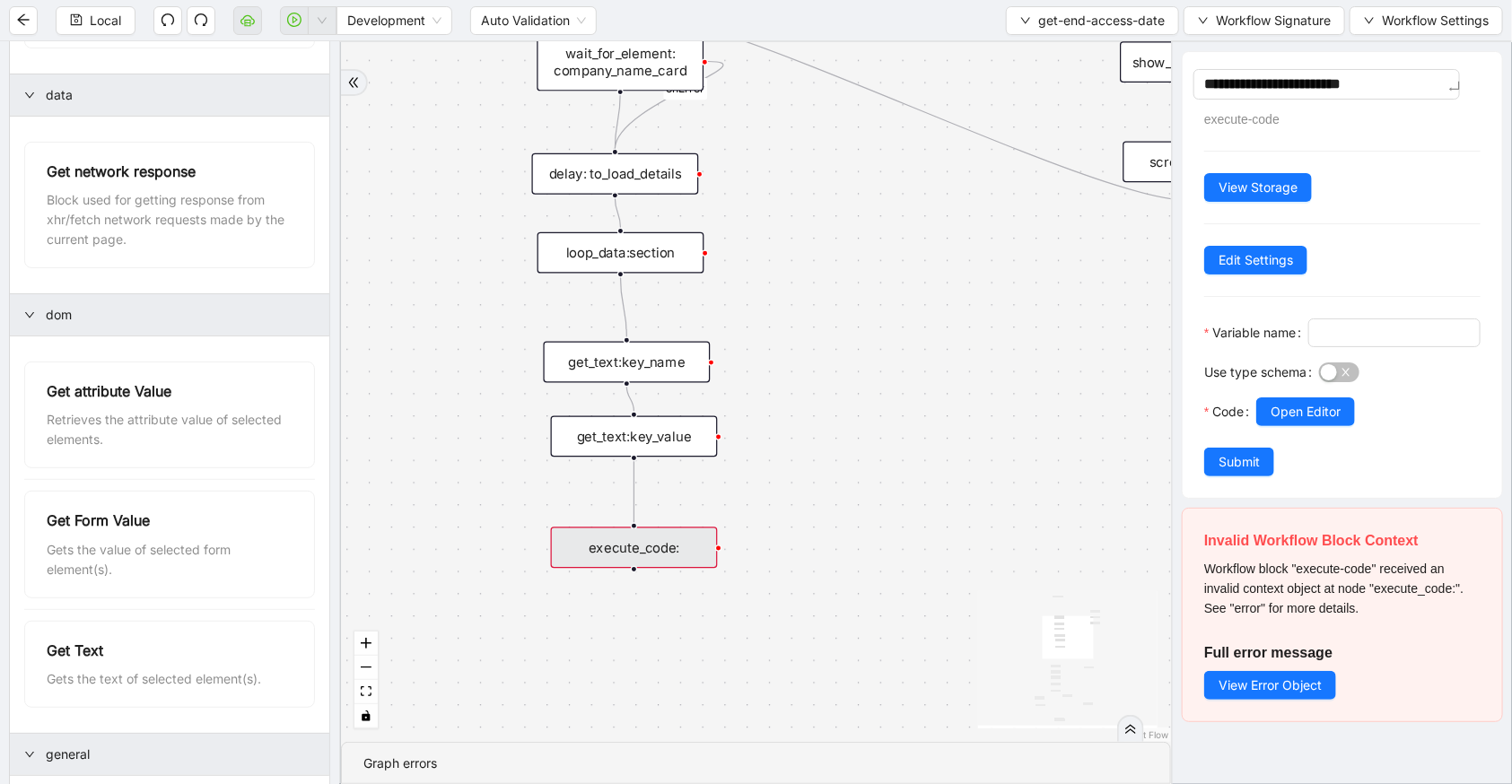
type textarea "**********"
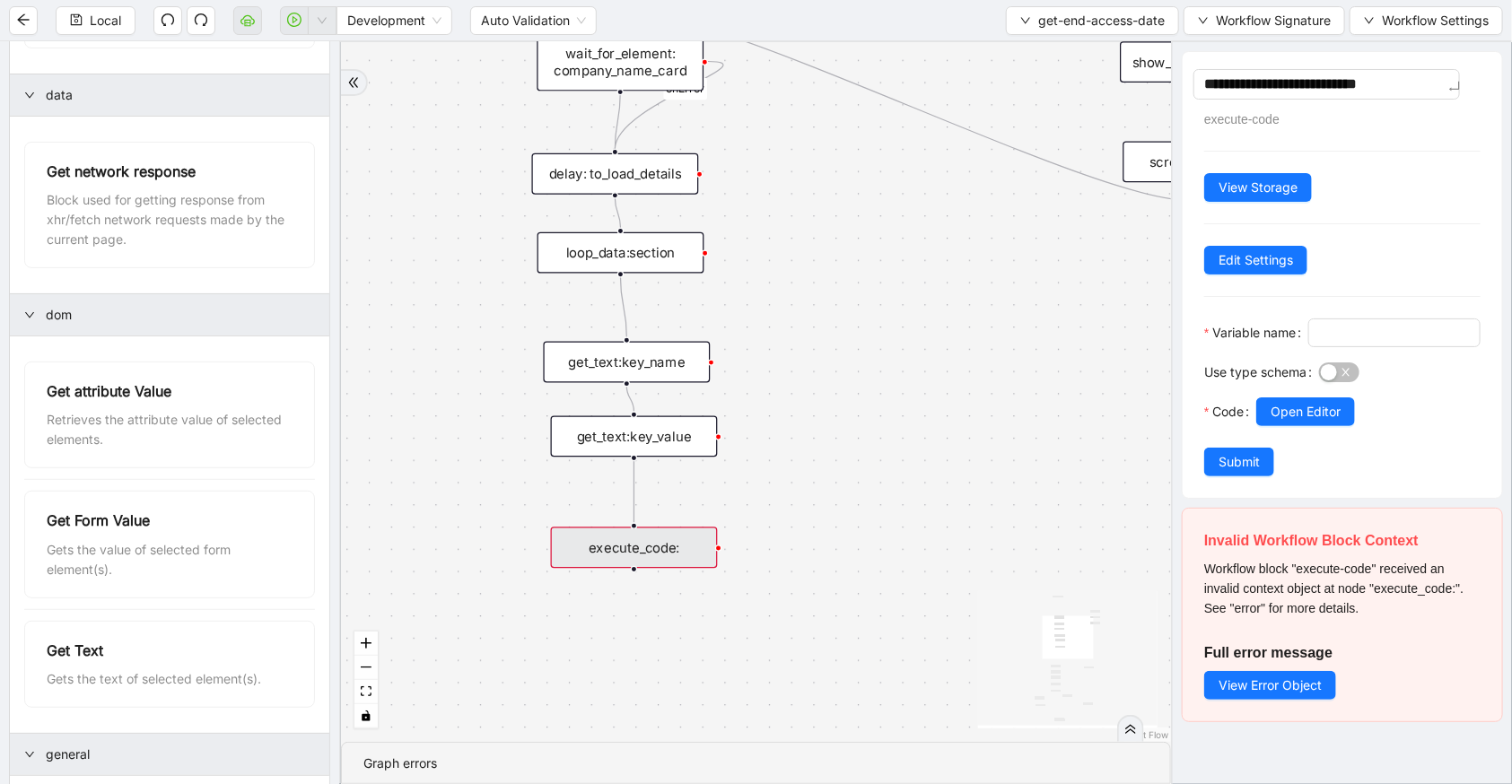
type textarea "**********"
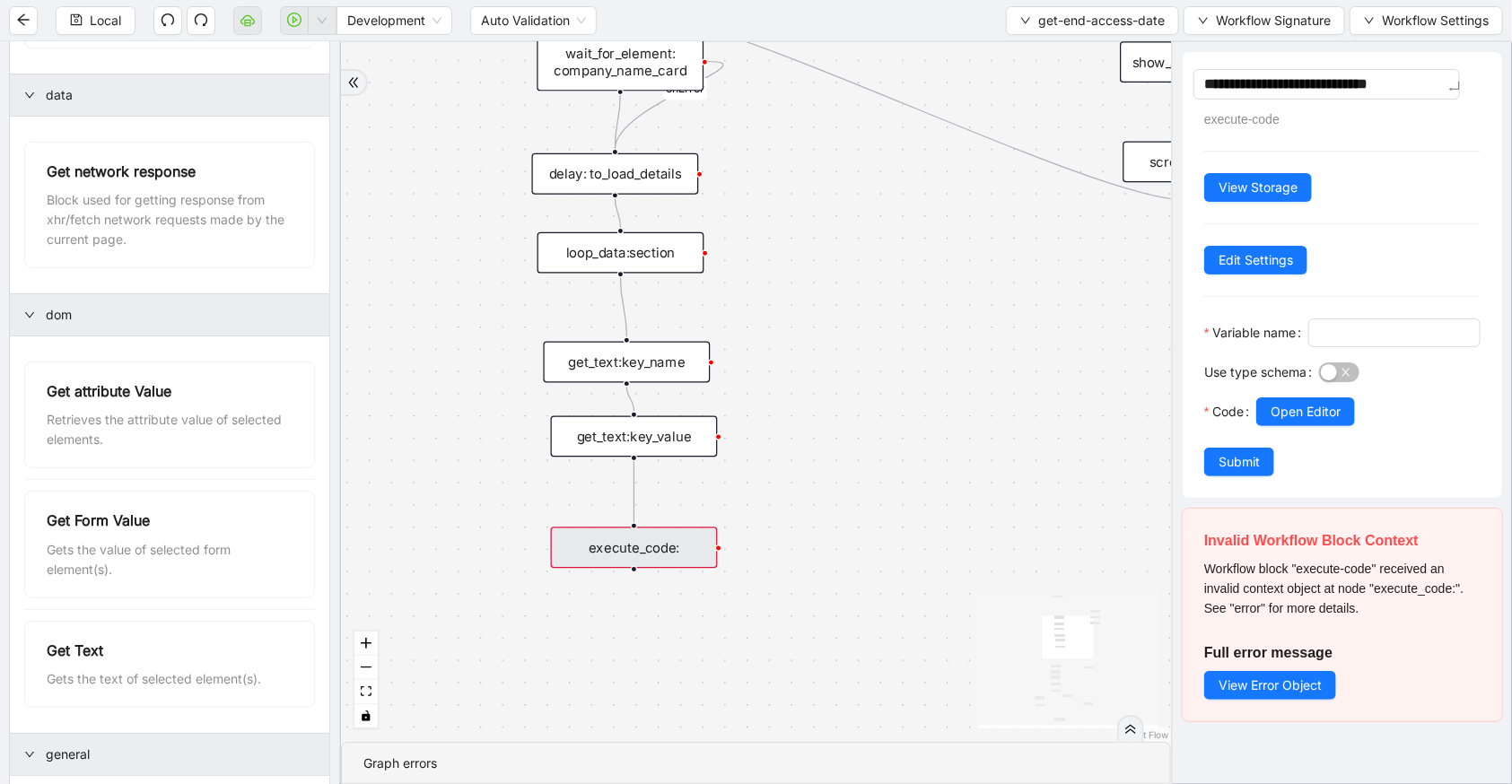
type textarea "**********"
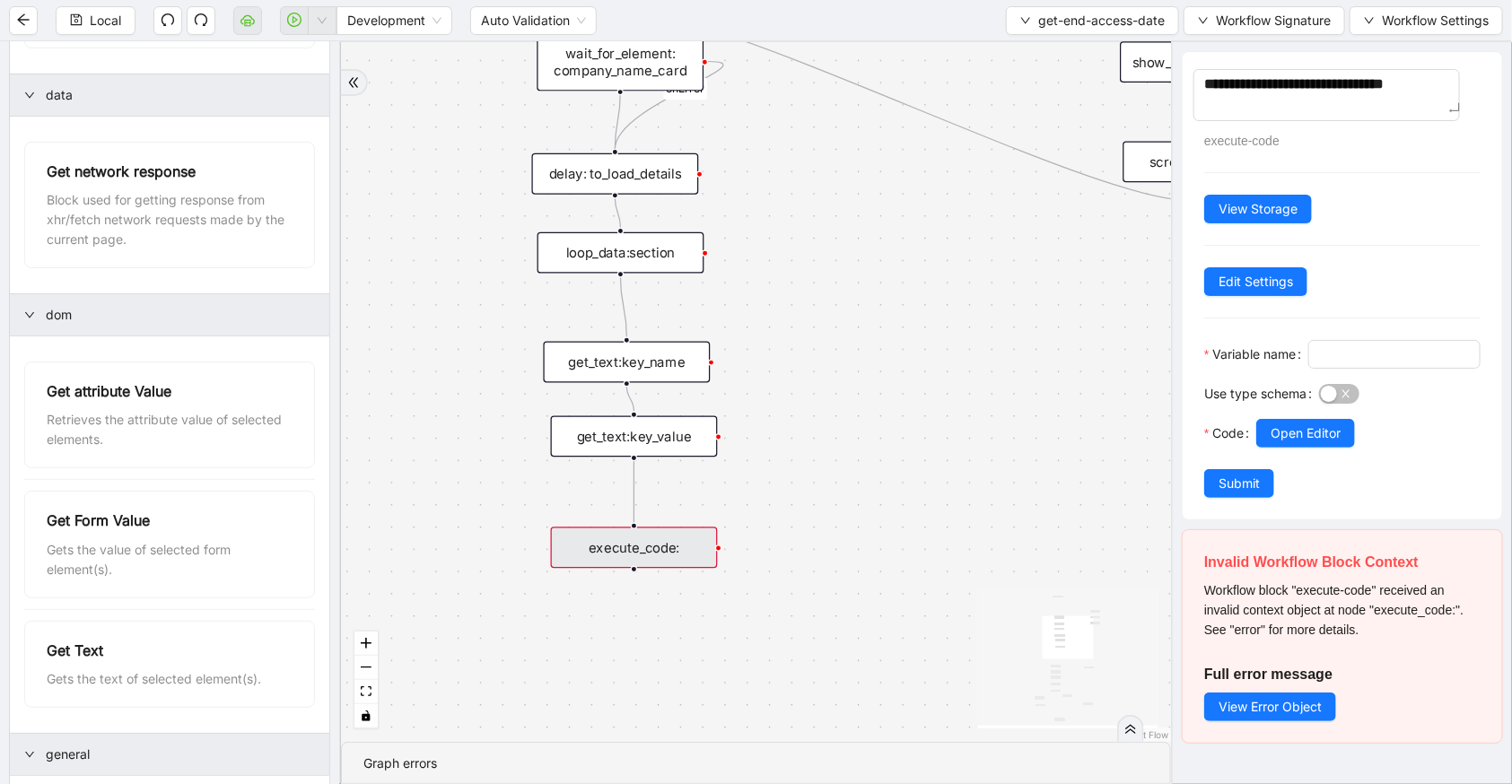
type textarea "**********"
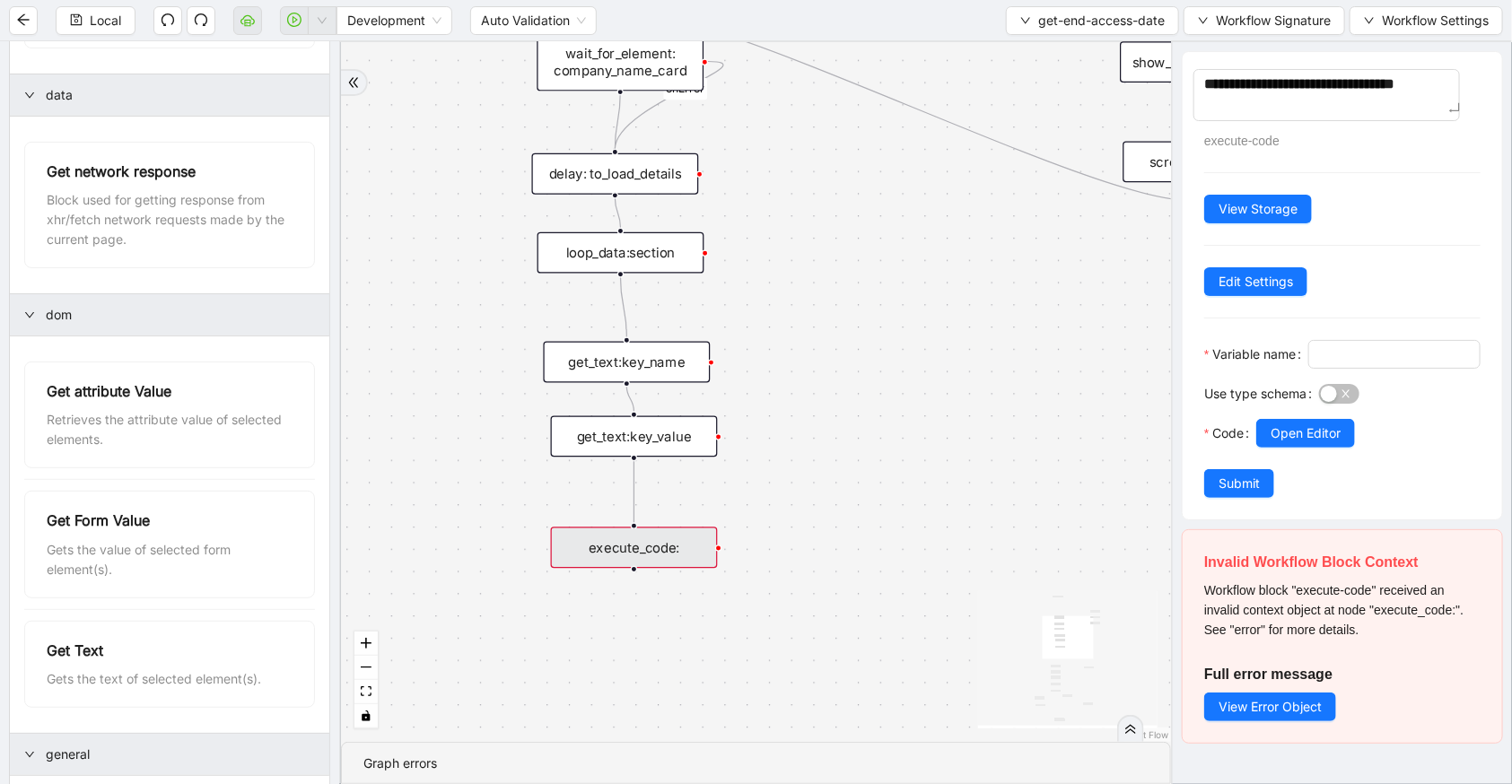
type textarea "**********"
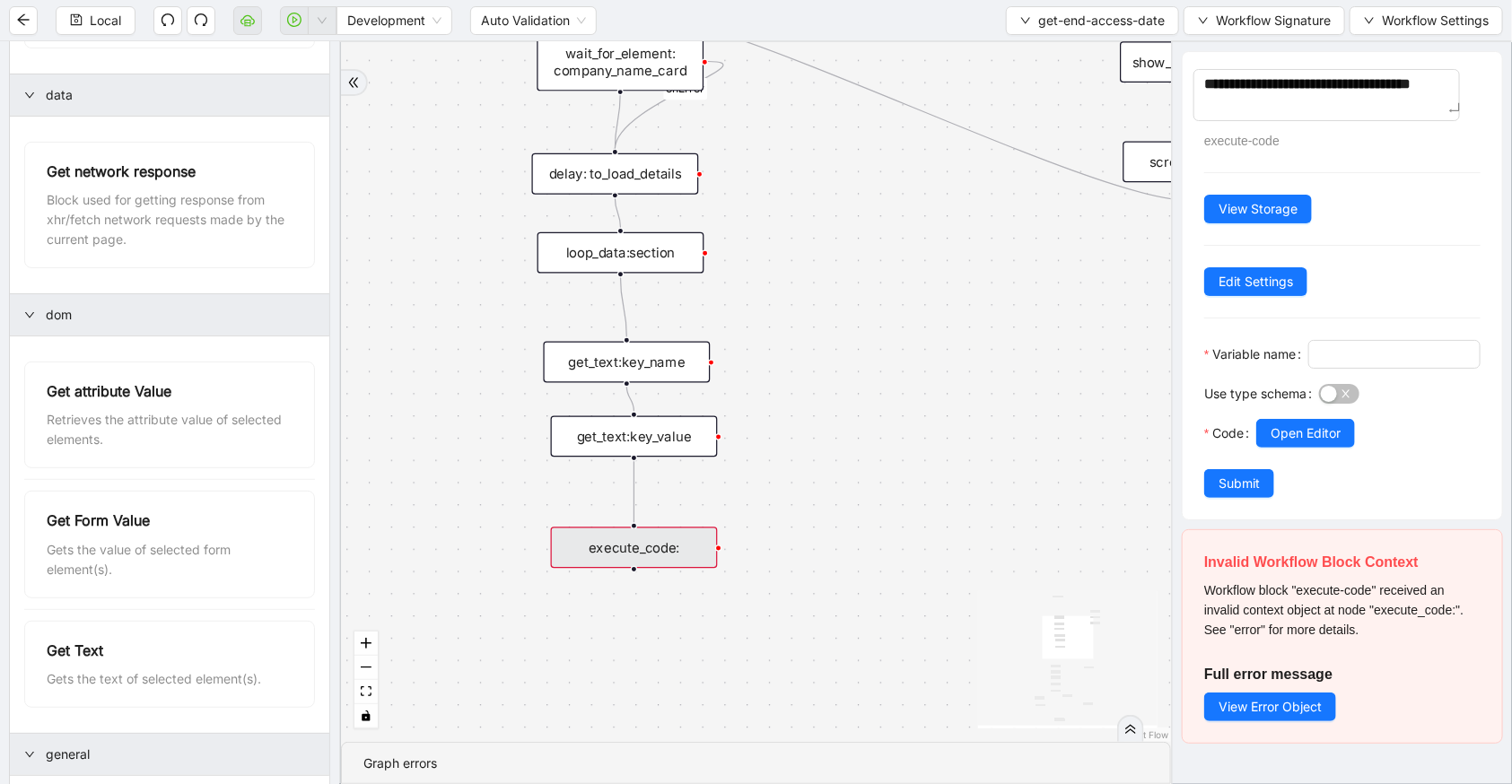
type textarea "**********"
click at [1308, 380] on div at bounding box center [1394, 359] width 172 height 39
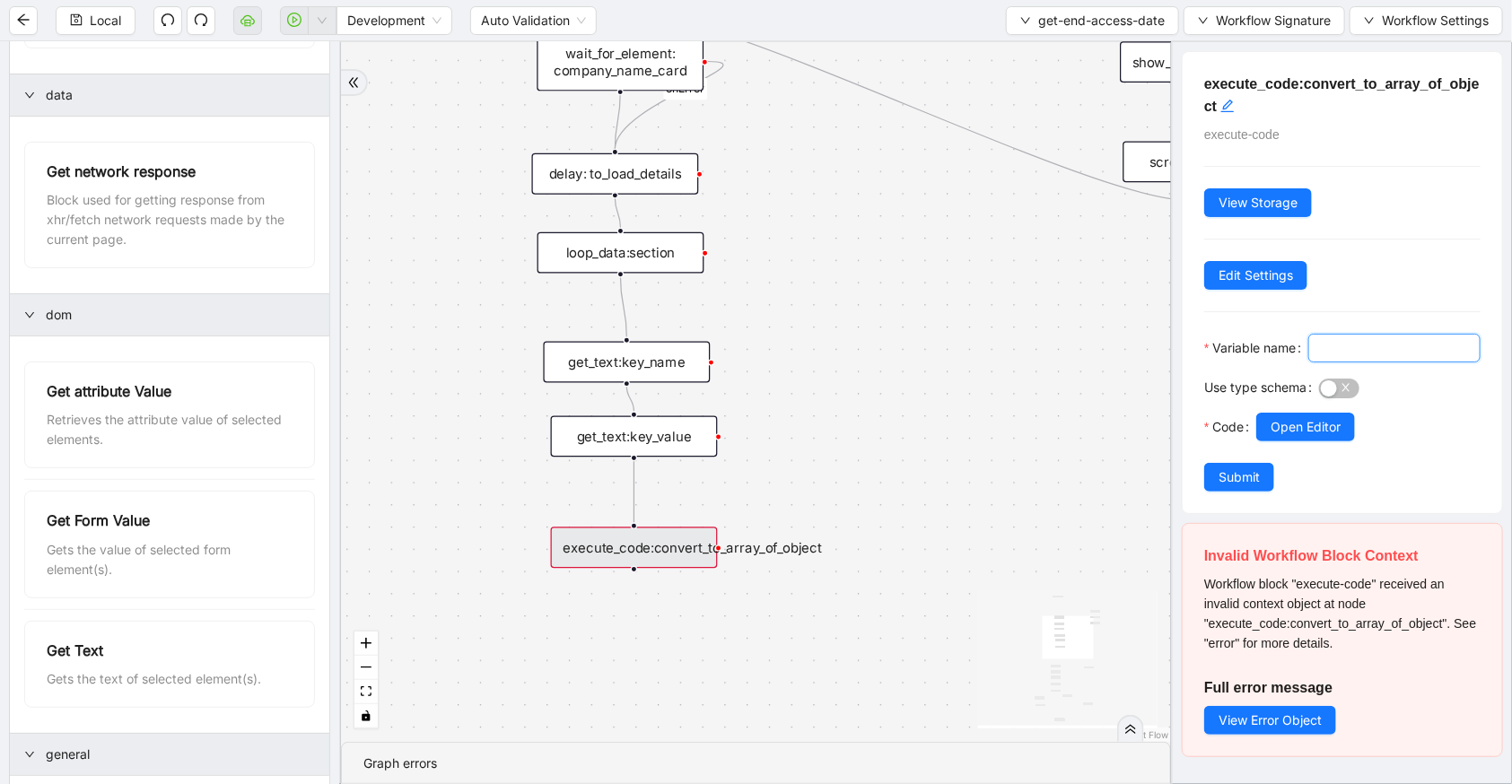
click at [1319, 358] on input "Variable name" at bounding box center [1392, 348] width 147 height 20
type input "****"
click at [1254, 487] on span "Submit" at bounding box center [1239, 477] width 41 height 20
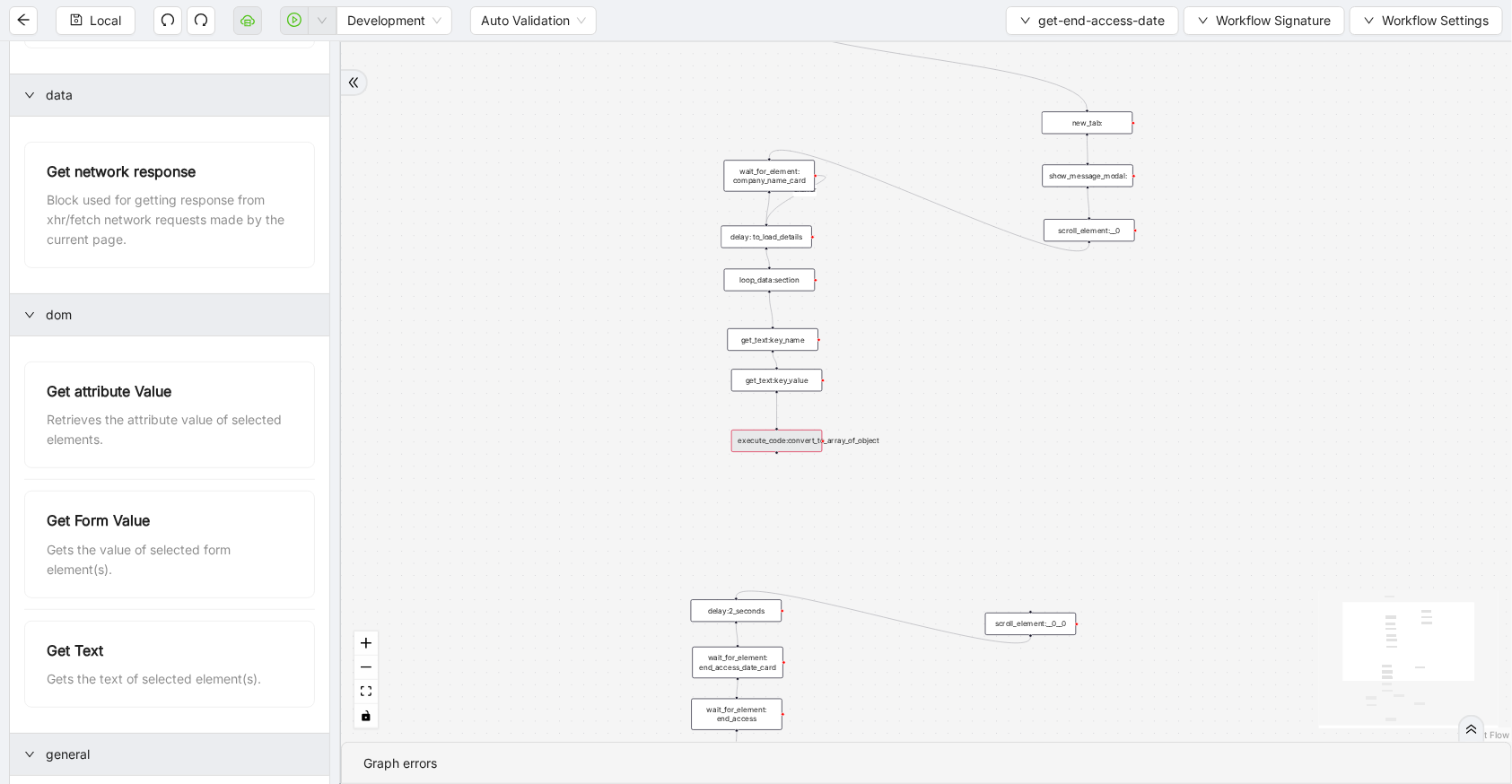
drag, startPoint x: 980, startPoint y: 605, endPoint x: 959, endPoint y: 426, distance: 180.2
click at [959, 426] on div "fallback c15a5e76_c89b_4639_a78a_79ea8a52ecc3 onError onError trigger wait_for_…" at bounding box center [927, 392] width 1171 height 699
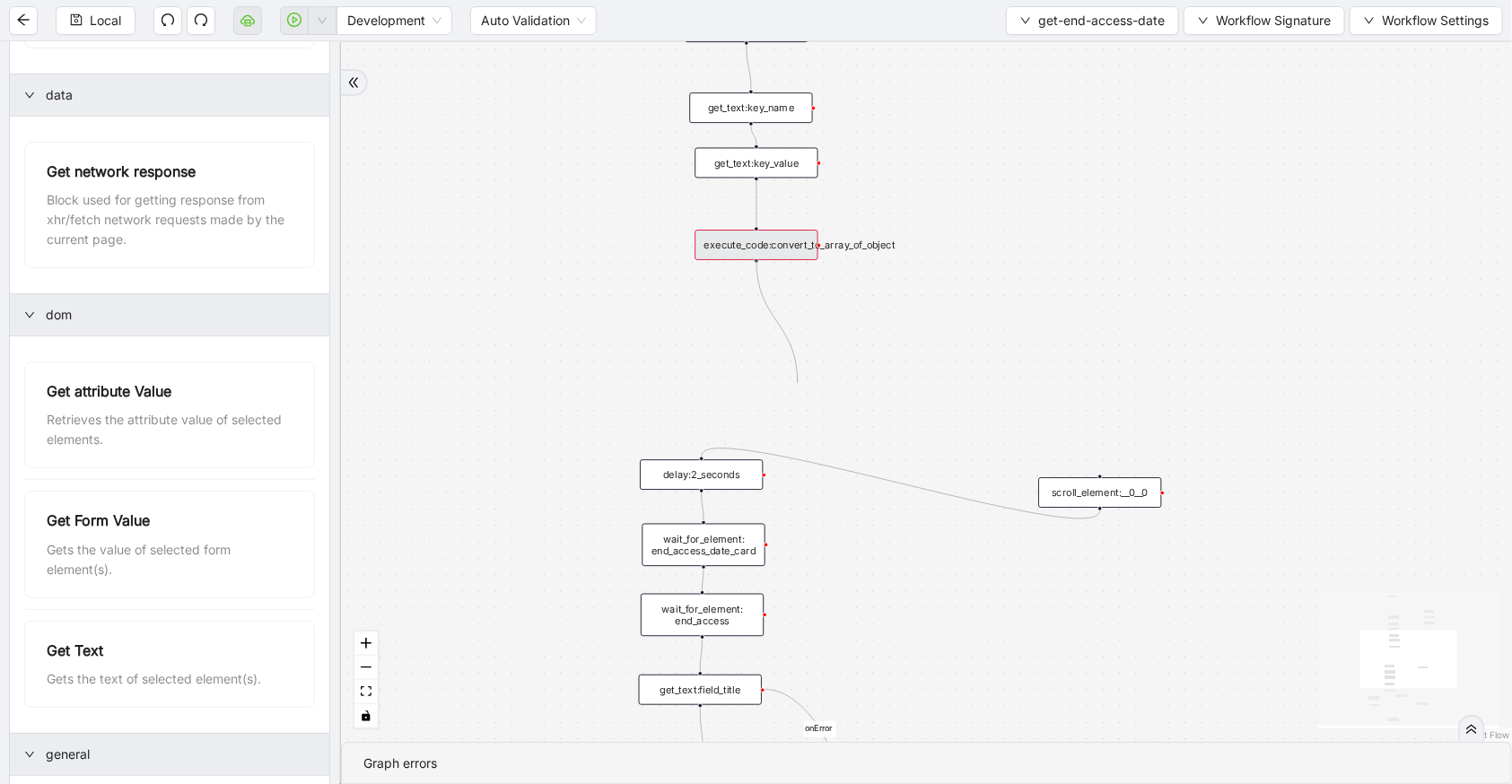
drag, startPoint x: 756, startPoint y: 260, endPoint x: 798, endPoint y: 383, distance: 130.0
click at [798, 383] on div "fallback c15a5e76_c89b_4639_a78a_79ea8a52ecc3 onError onError trigger wait_for_…" at bounding box center [927, 392] width 1171 height 699
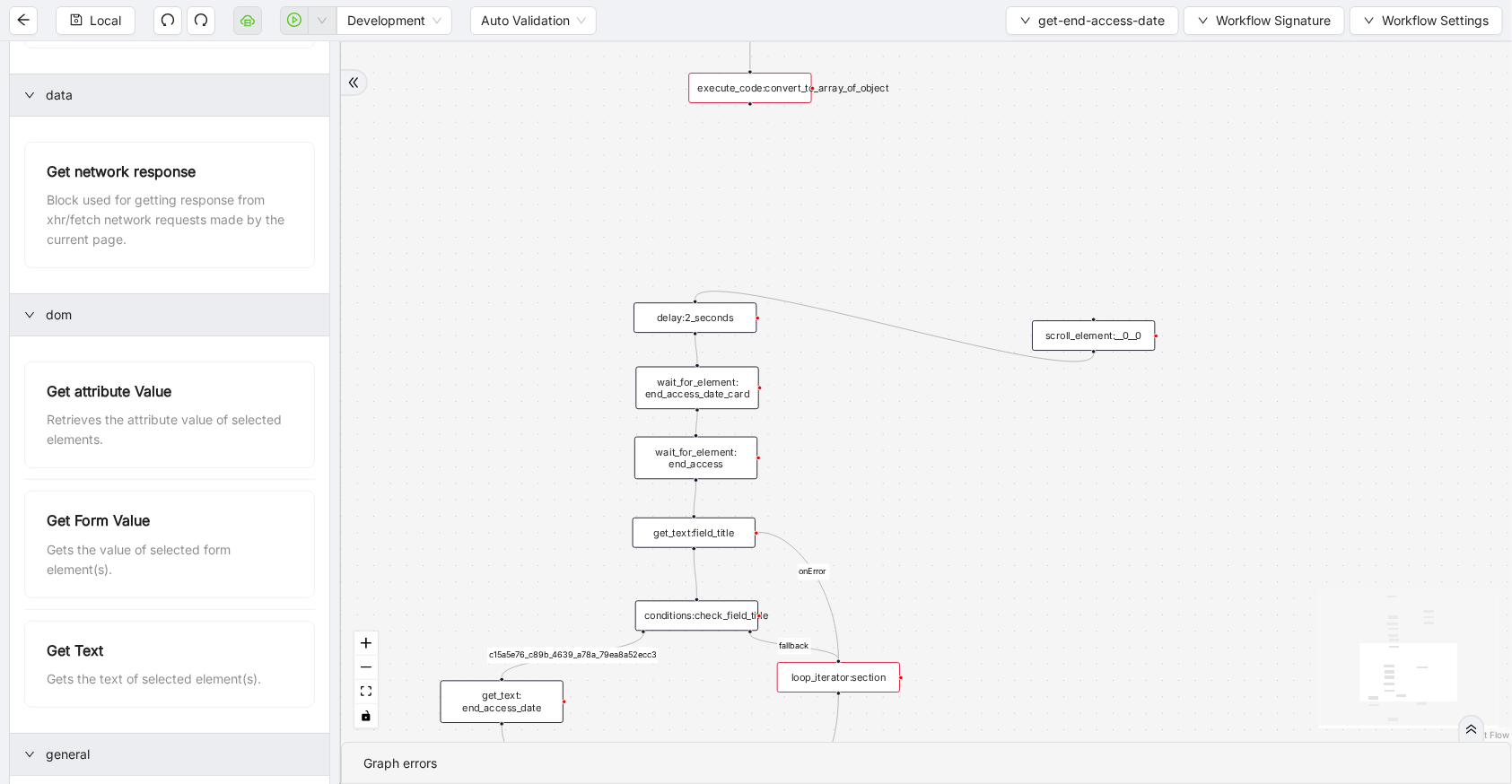
drag, startPoint x: 878, startPoint y: 463, endPoint x: 872, endPoint y: 265, distance: 198.1
click at [872, 265] on div "fallback c15a5e76_c89b_4639_a78a_79ea8a52ecc3 onError onError trigger wait_for_…" at bounding box center [927, 392] width 1171 height 699
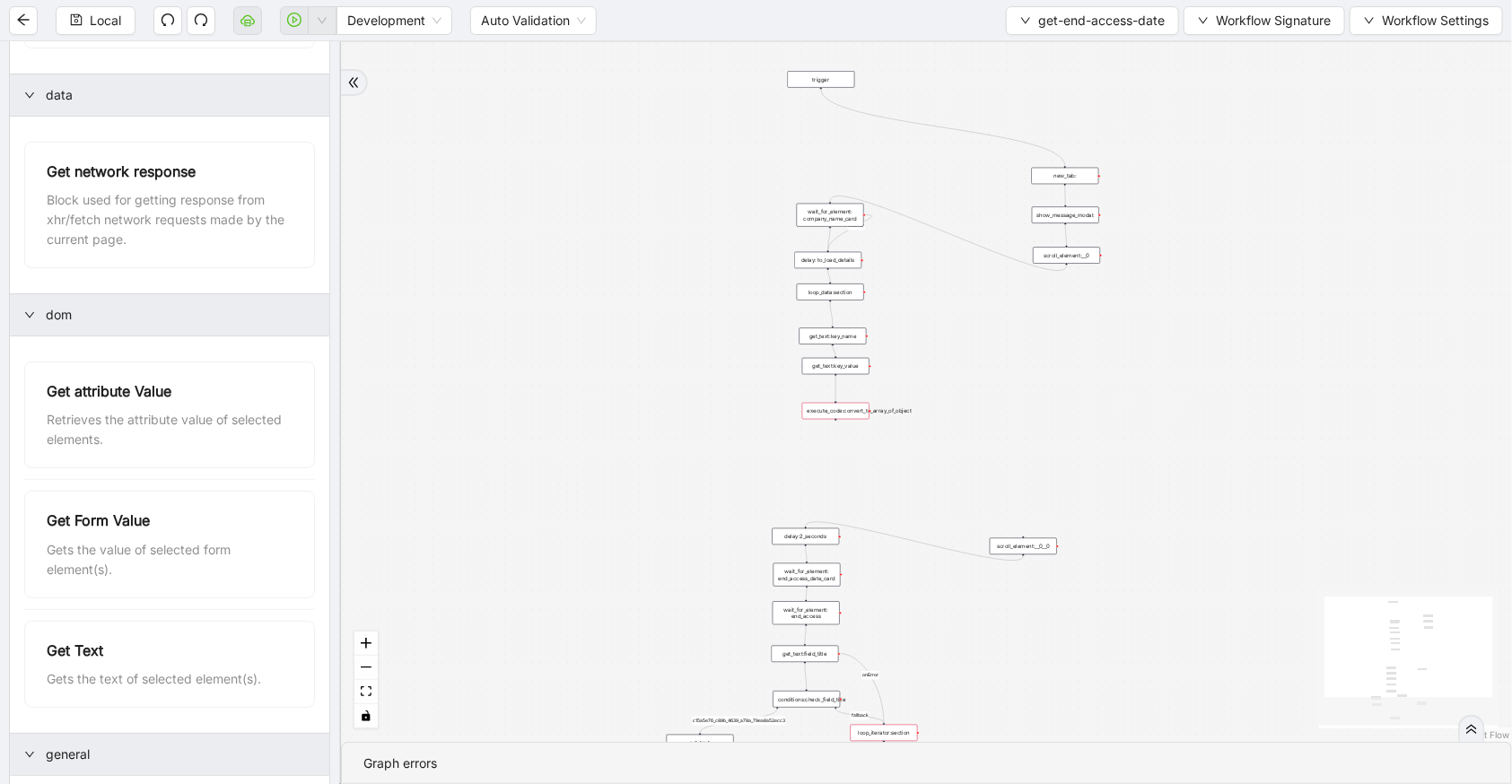
drag, startPoint x: 933, startPoint y: 107, endPoint x: 948, endPoint y: 377, distance: 270.4
click at [948, 377] on div "fallback c15a5e76_c89b_4639_a78a_79ea8a52ecc3 onError onError trigger wait_for_…" at bounding box center [927, 392] width 1171 height 699
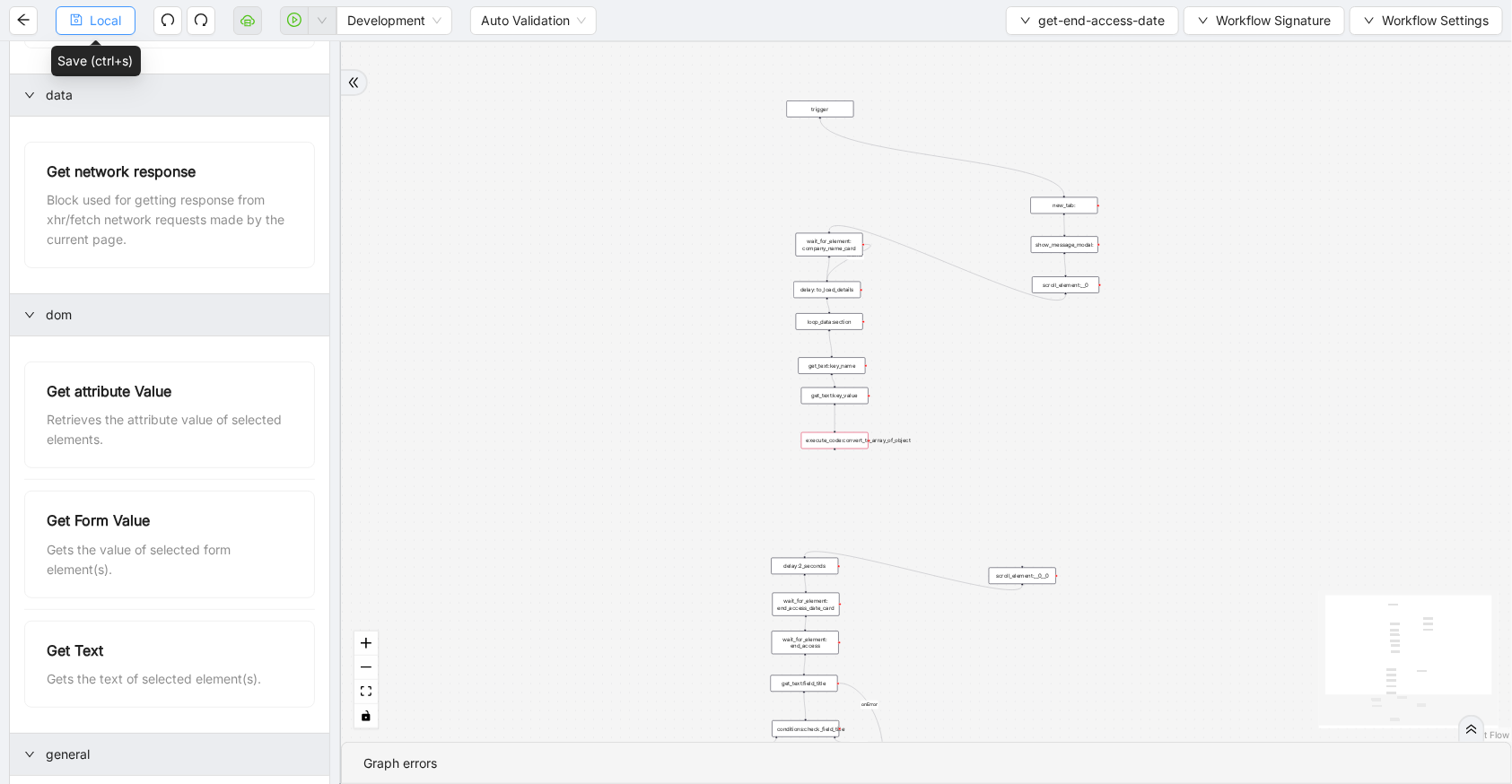
click at [123, 14] on button "Local" at bounding box center [95, 21] width 80 height 29
click at [829, 500] on icon "plus-circle" at bounding box center [830, 503] width 12 height 12
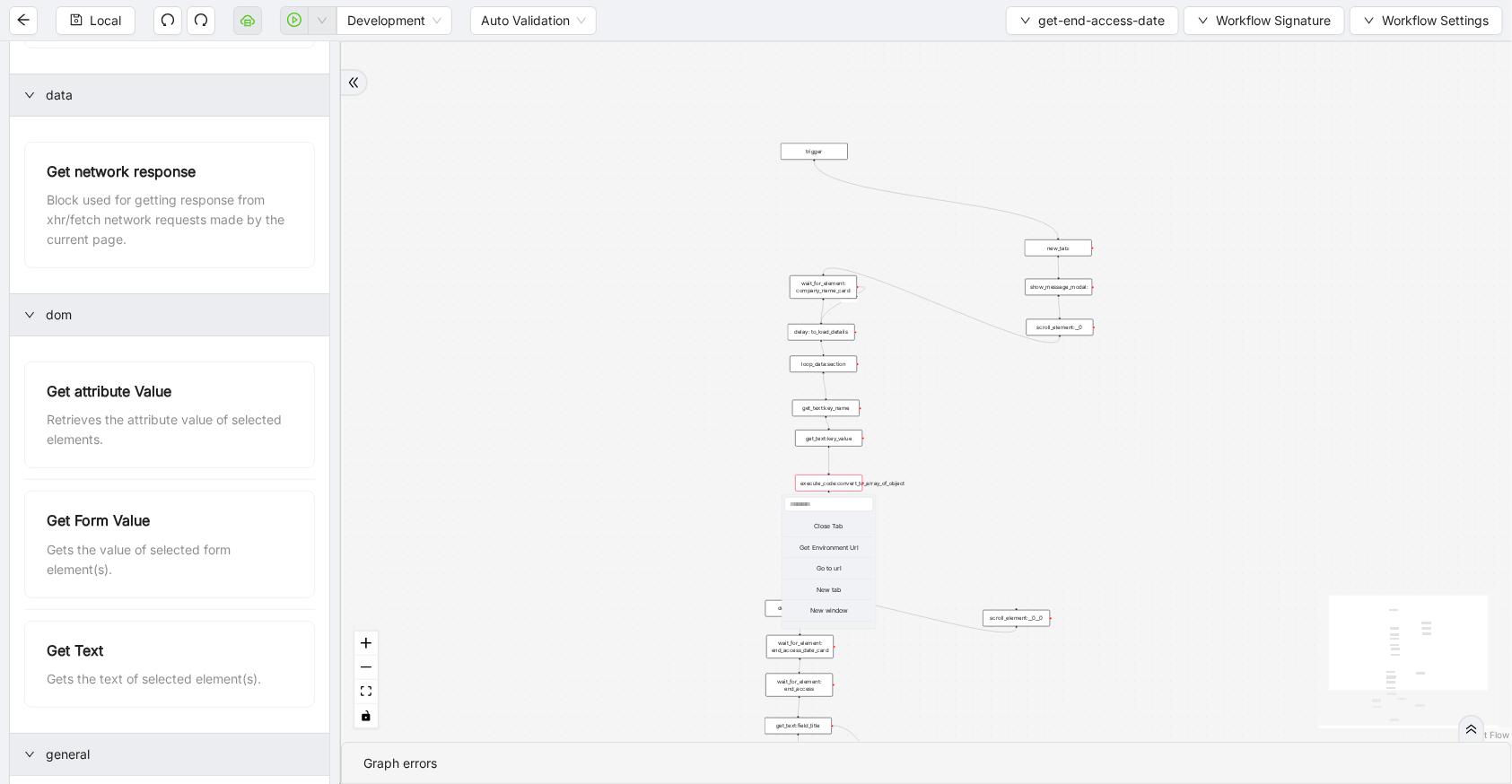
click at [774, 484] on div "fallback c15a5e76_c89b_4639_a78a_79ea8a52ecc3 onError onError trigger wait_for_…" at bounding box center [927, 392] width 1171 height 699
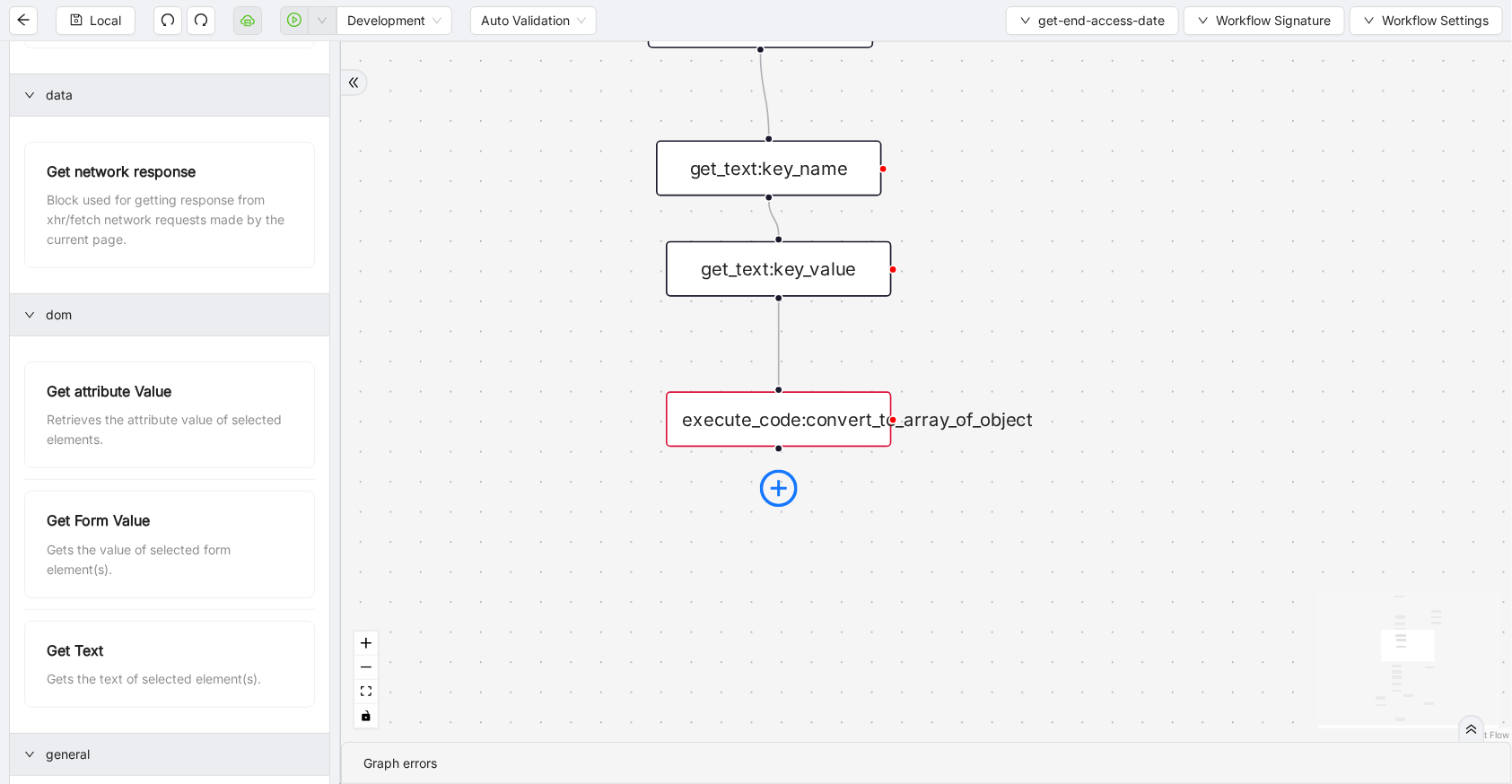
click at [783, 470] on icon "plus-circle" at bounding box center [779, 488] width 37 height 37
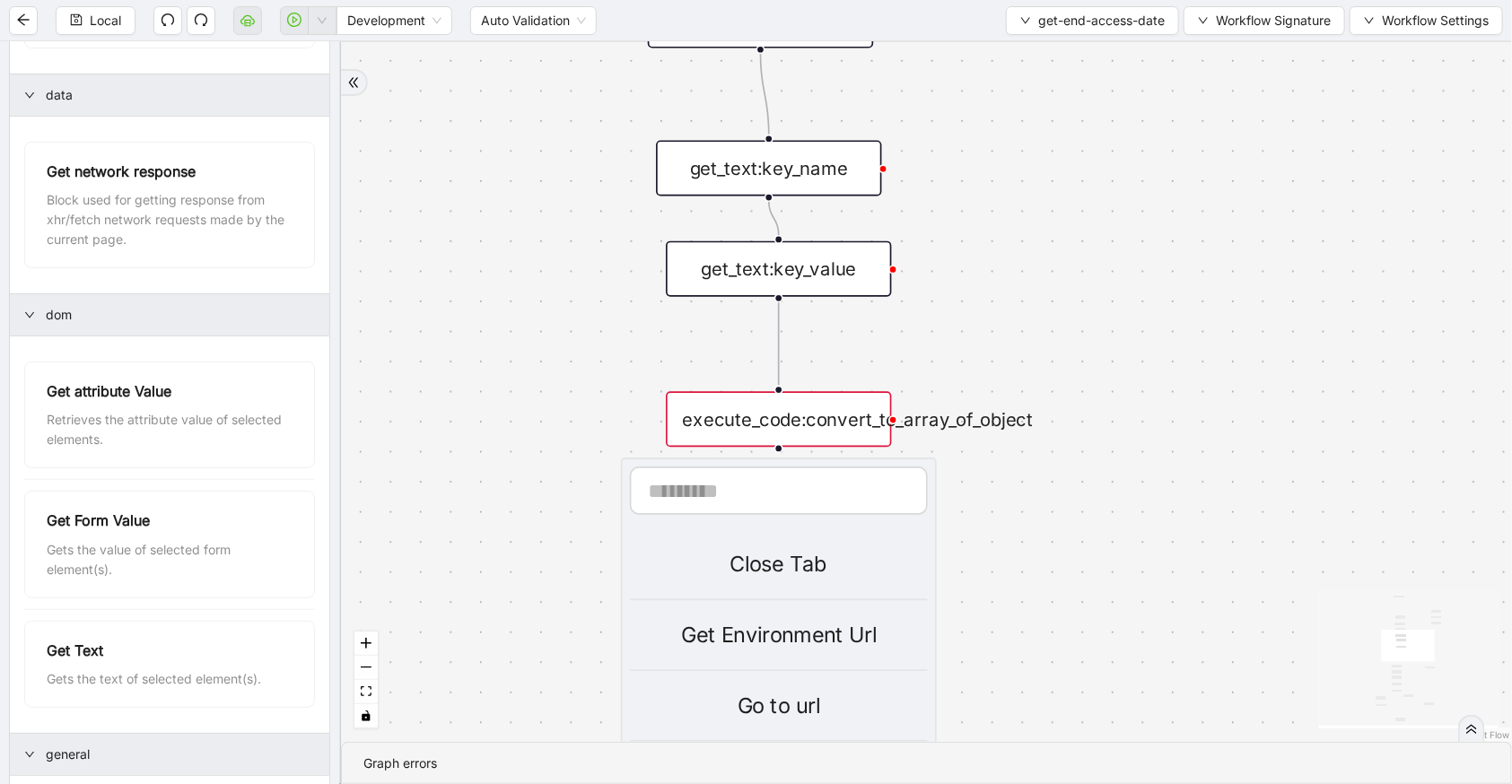
click at [980, 448] on div "fallback c15a5e76_c89b_4639_a78a_79ea8a52ecc3 onError onError trigger wait_for_…" at bounding box center [927, 392] width 1171 height 699
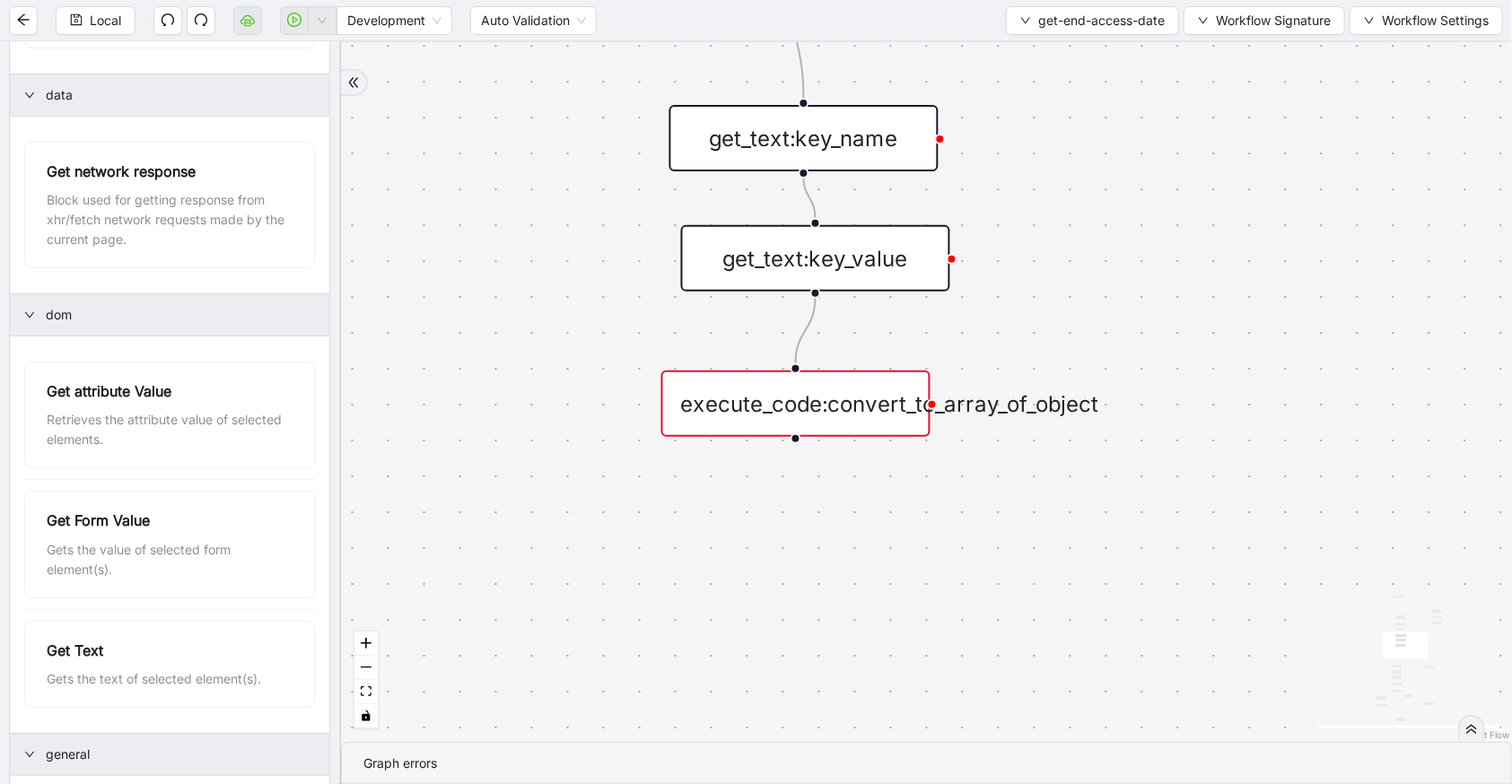
drag, startPoint x: 881, startPoint y: 438, endPoint x: 861, endPoint y: 404, distance: 39.4
click at [861, 404] on div "execute_code:convert_to_array_of_object" at bounding box center [796, 404] width 269 height 66
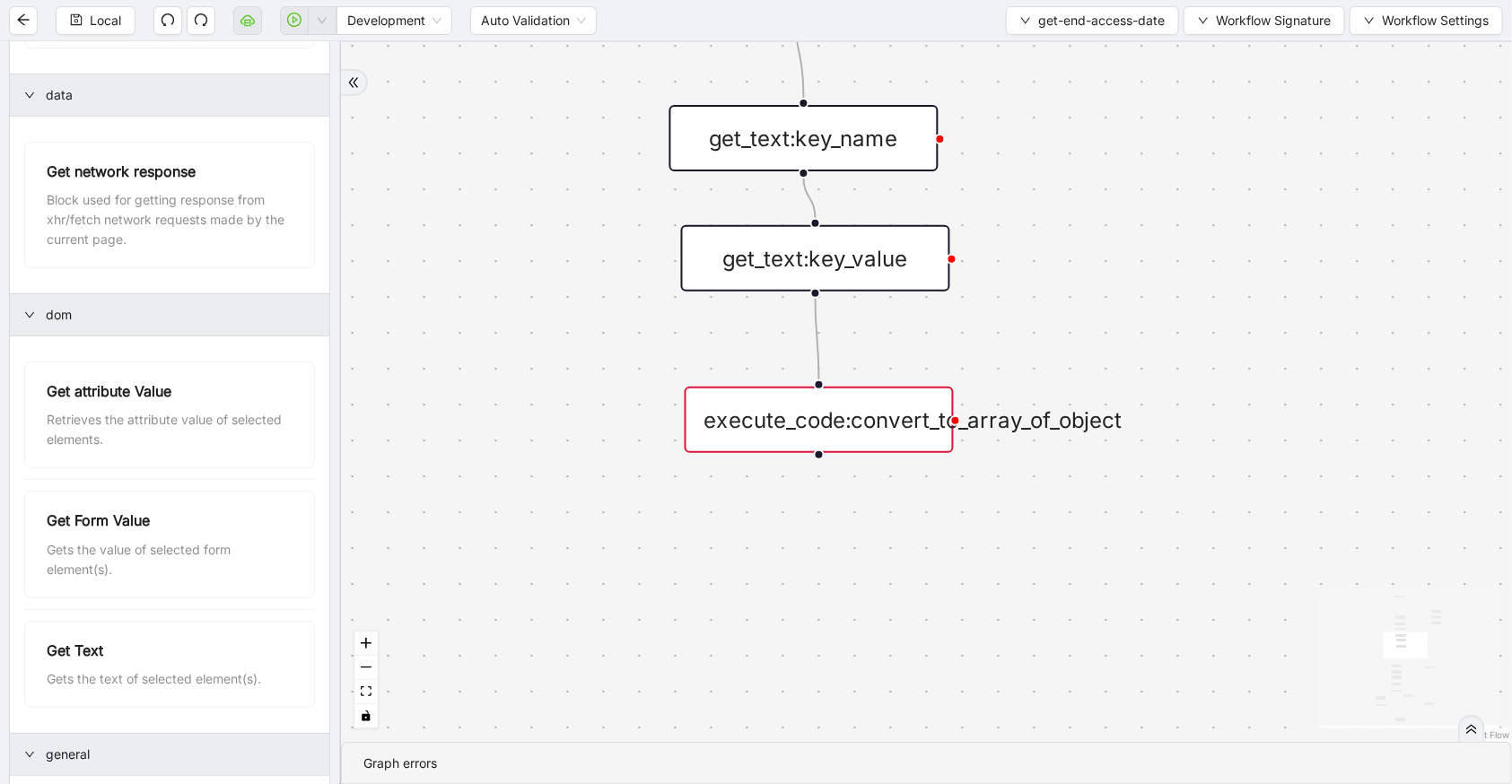
drag, startPoint x: 861, startPoint y: 404, endPoint x: 885, endPoint y: 420, distance: 28.8
click at [885, 420] on div "execute_code:convert_to_array_of_object" at bounding box center [819, 419] width 269 height 66
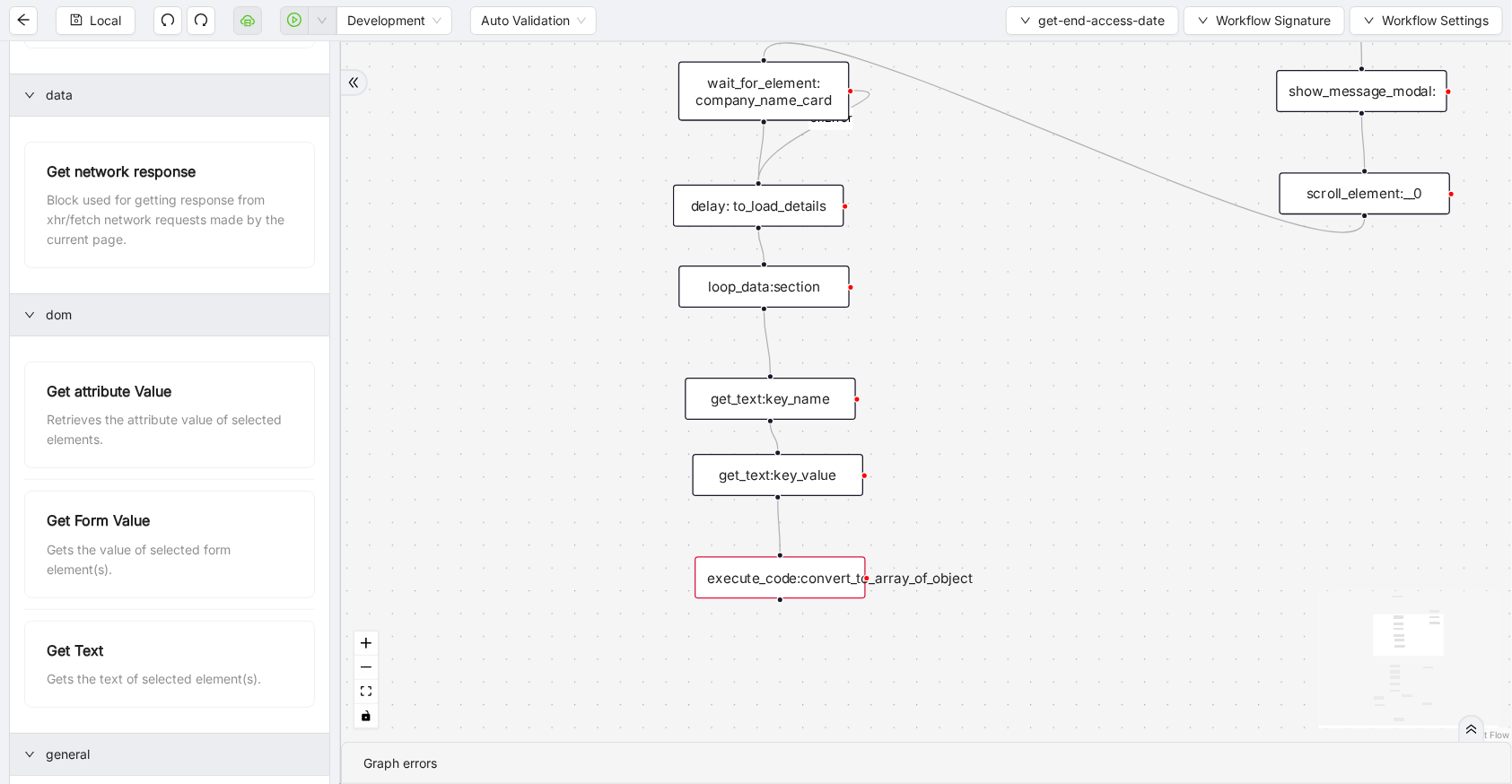
drag, startPoint x: 1153, startPoint y: 446, endPoint x: 1061, endPoint y: 456, distance: 92.5
click at [1125, 460] on div "fallback c15a5e76_c89b_4639_a78a_79ea8a52ecc3 onError onError trigger wait_for_…" at bounding box center [927, 392] width 1171 height 699
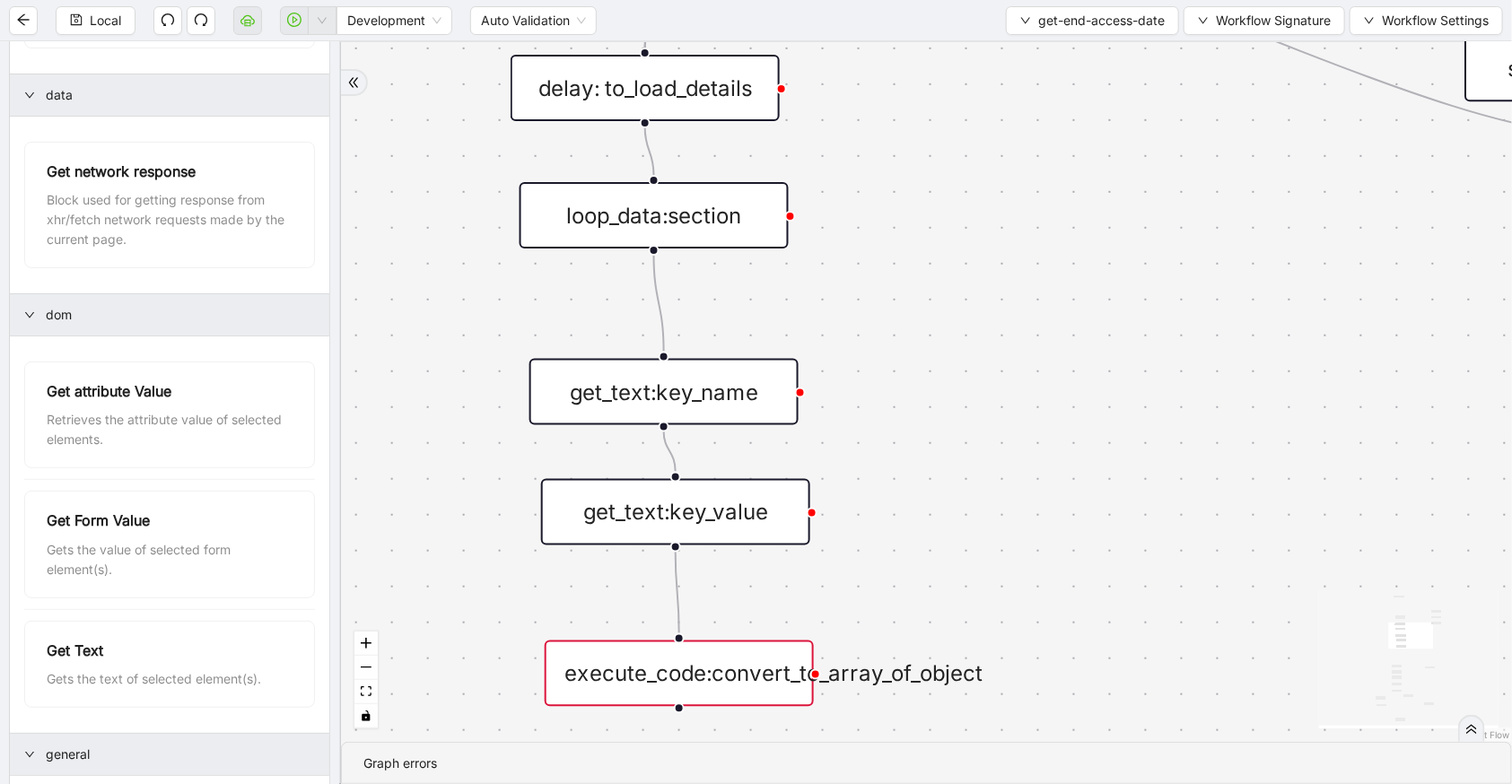
click at [700, 700] on div "execute_code:convert_to_array_of_object" at bounding box center [680, 674] width 269 height 66
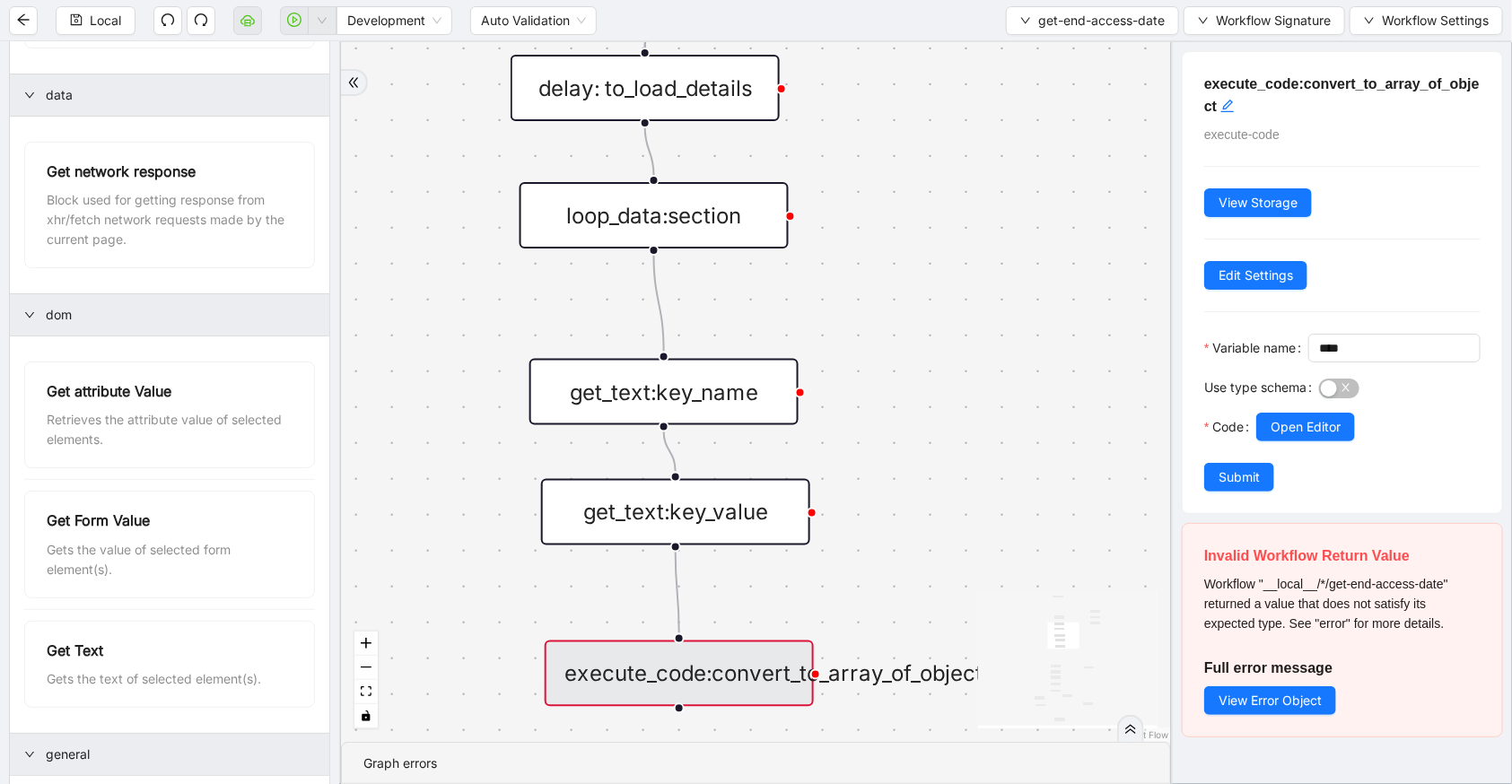
drag, startPoint x: 1234, startPoint y: 496, endPoint x: 1238, endPoint y: 485, distance: 11.7
click at [1238, 486] on form "Variable name **** Use type schema Code Open Editor Submit" at bounding box center [1343, 412] width 277 height 158
click at [1228, 487] on span "Submit" at bounding box center [1239, 477] width 41 height 20
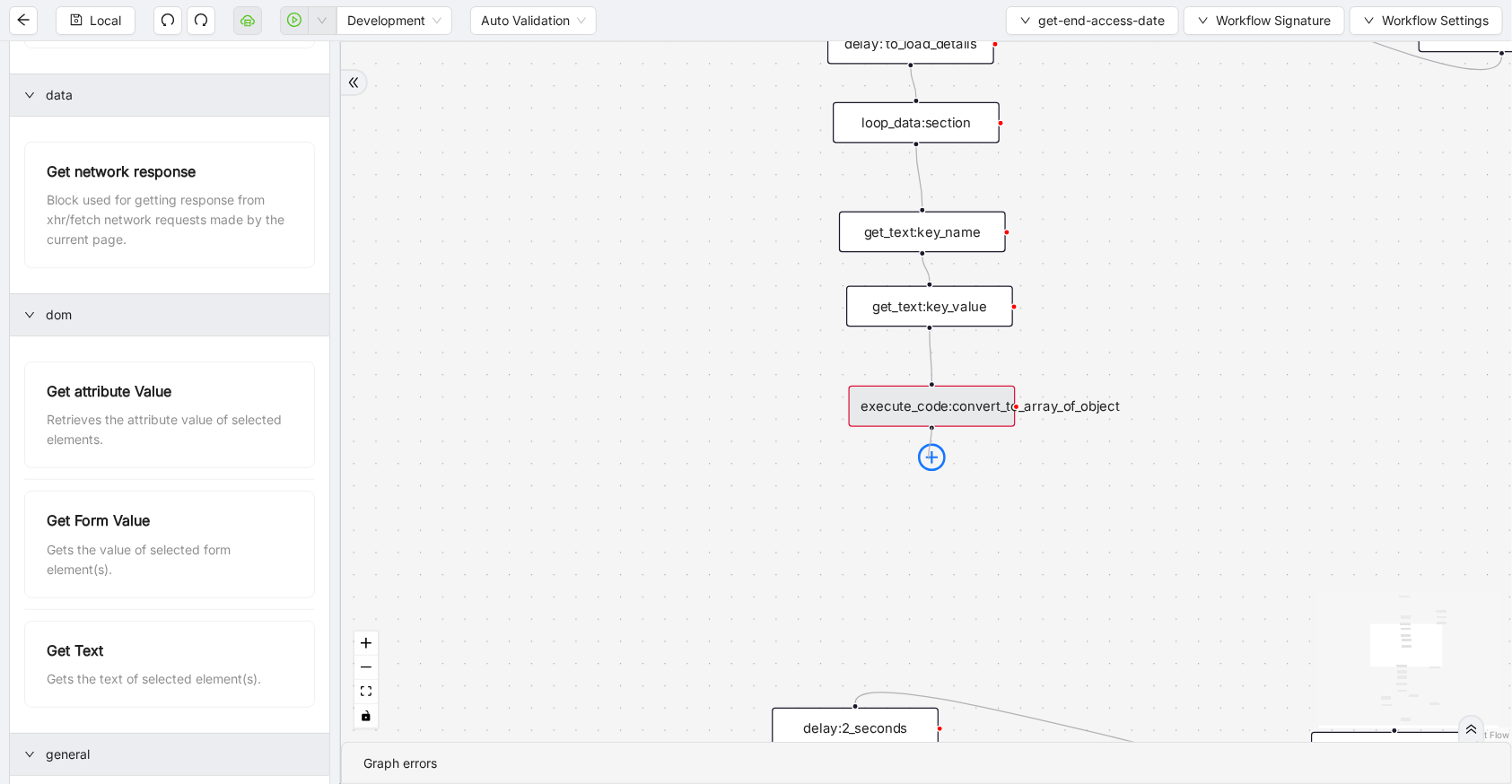
drag, startPoint x: 933, startPoint y: 427, endPoint x: 933, endPoint y: 453, distance: 26.0
click at [933, 427] on div "execute_code:convert_to_array_of_object" at bounding box center [932, 405] width 167 height 41
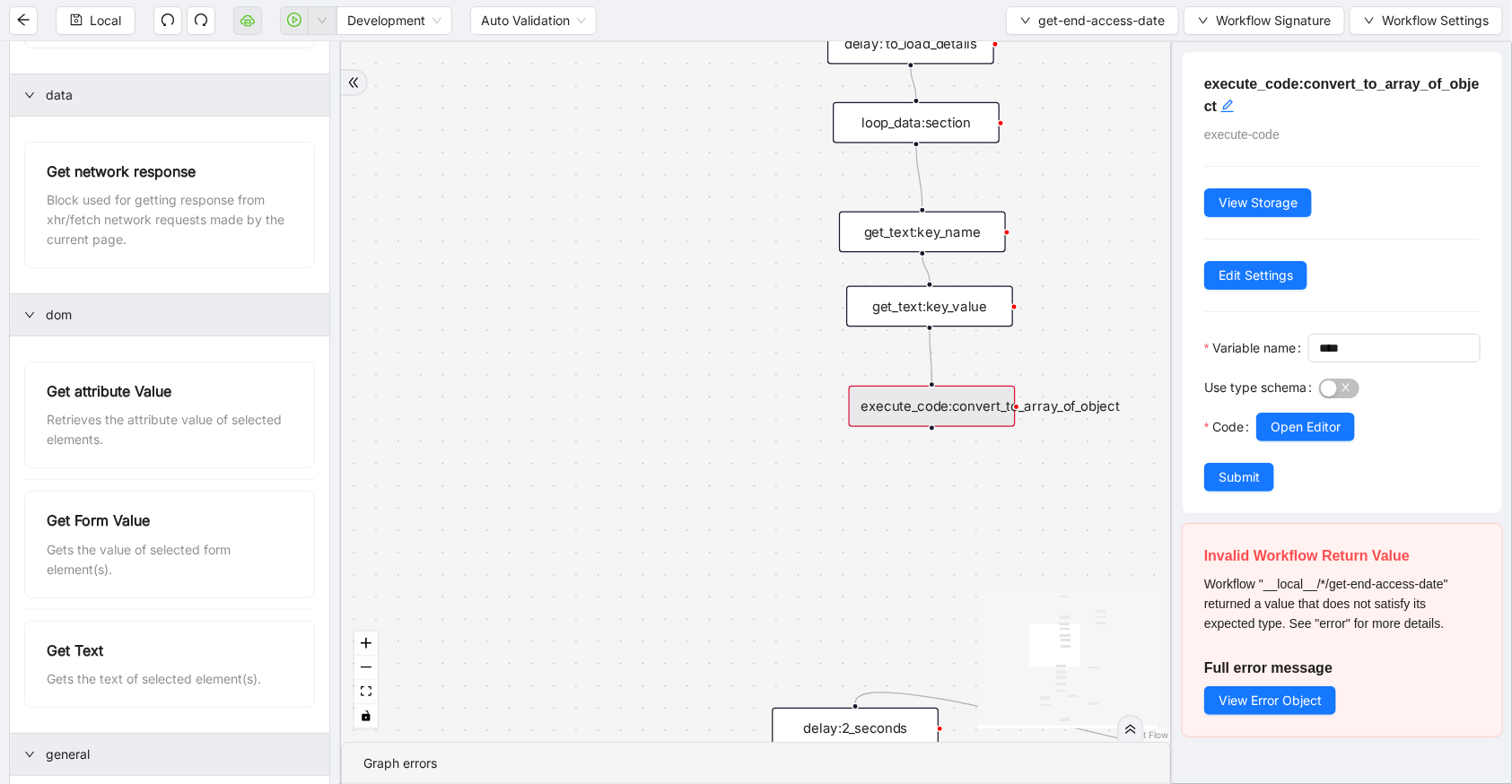
click at [1024, 491] on div "fallback c15a5e76_c89b_4639_a78a_79ea8a52ecc3 onError onError trigger wait_for_…" at bounding box center [756, 392] width 830 height 699
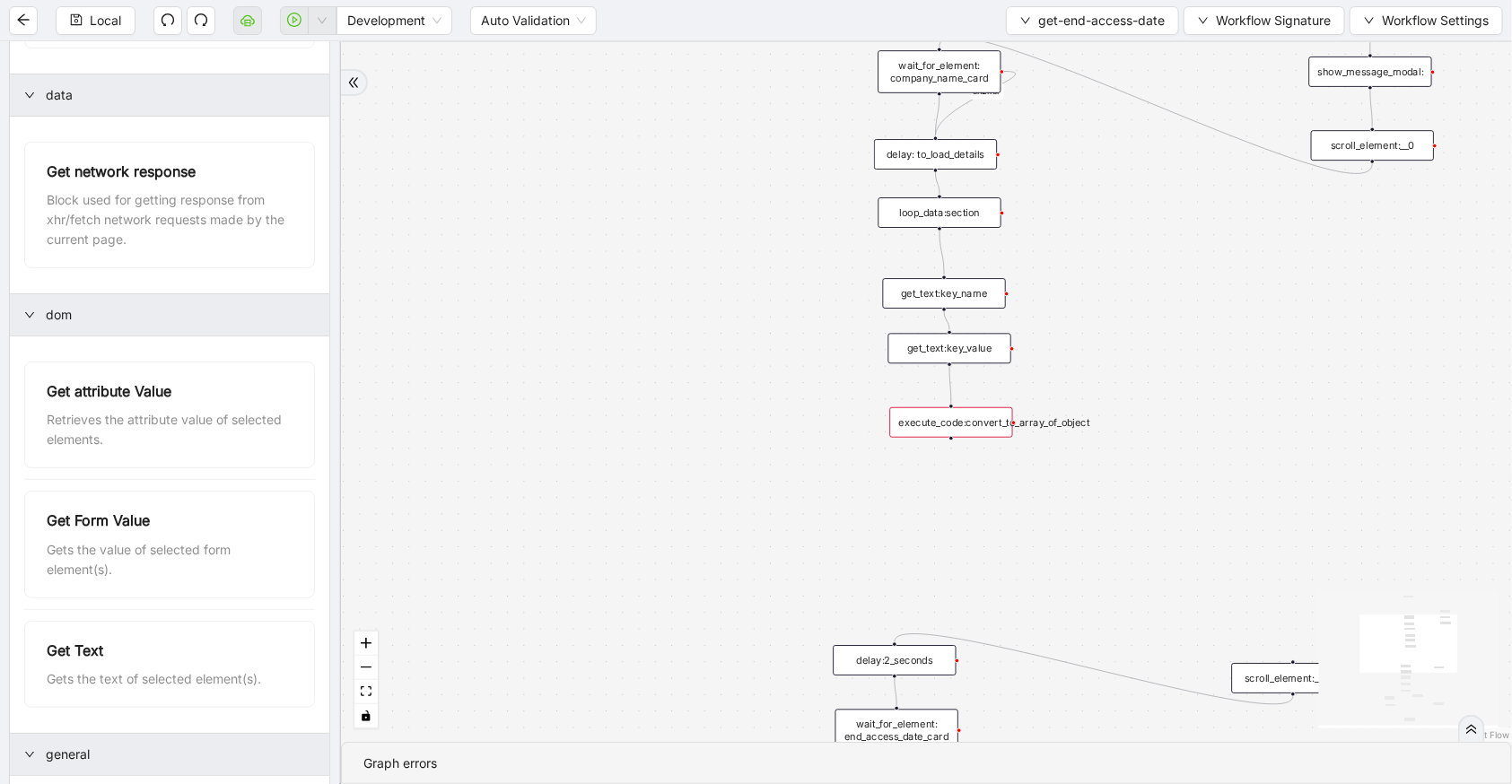
click at [940, 413] on div "execute_code:convert_to_array_of_object" at bounding box center [951, 423] width 123 height 31
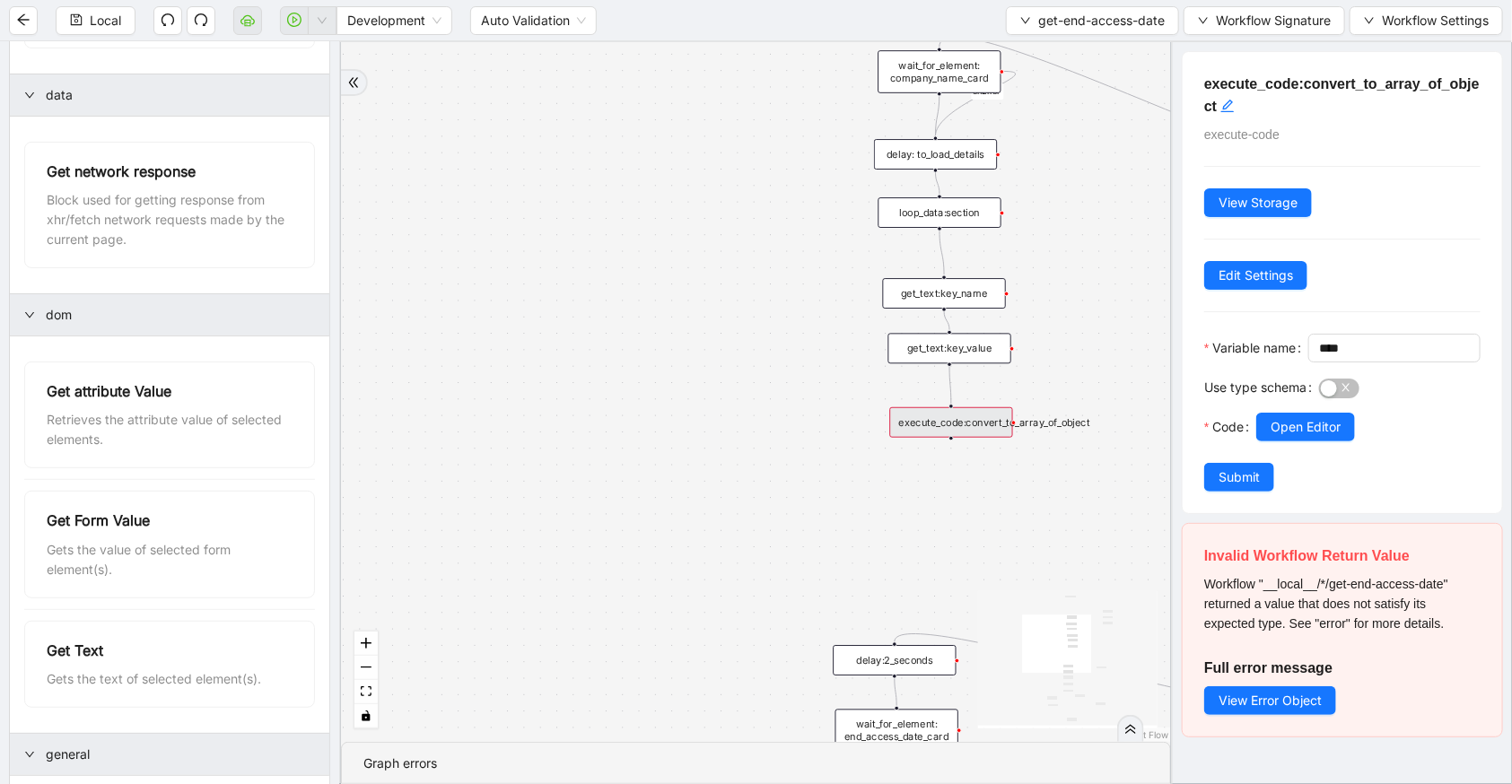
click at [901, 341] on div "get_text:key_value" at bounding box center [950, 349] width 123 height 31
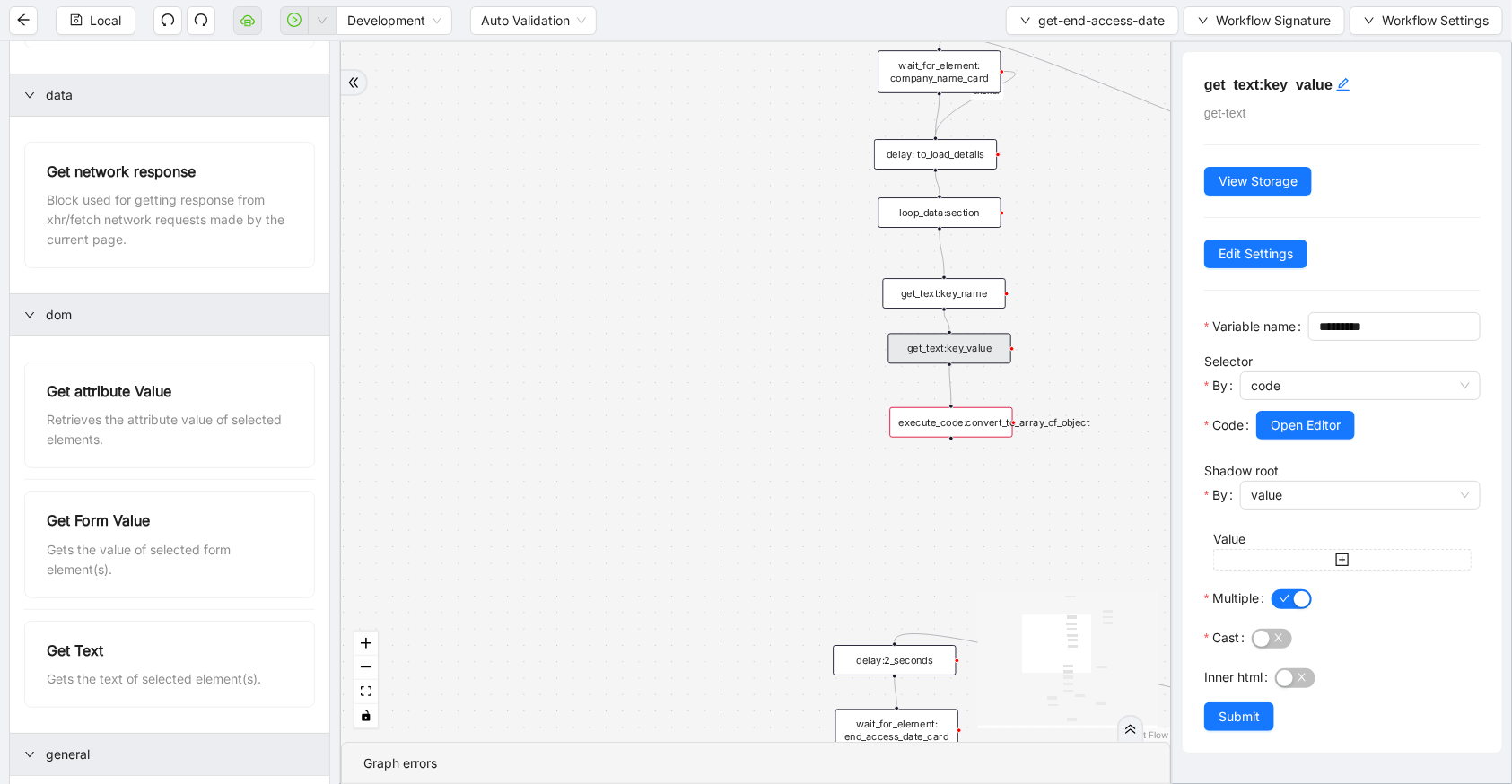
click at [956, 335] on div "get_text:key_value" at bounding box center [950, 349] width 123 height 31
click at [956, 339] on div "get_text:key_value" at bounding box center [950, 349] width 123 height 31
click at [972, 301] on div "get_text:key_name" at bounding box center [945, 293] width 123 height 31
click at [978, 345] on div "get_text:key_value" at bounding box center [950, 349] width 123 height 31
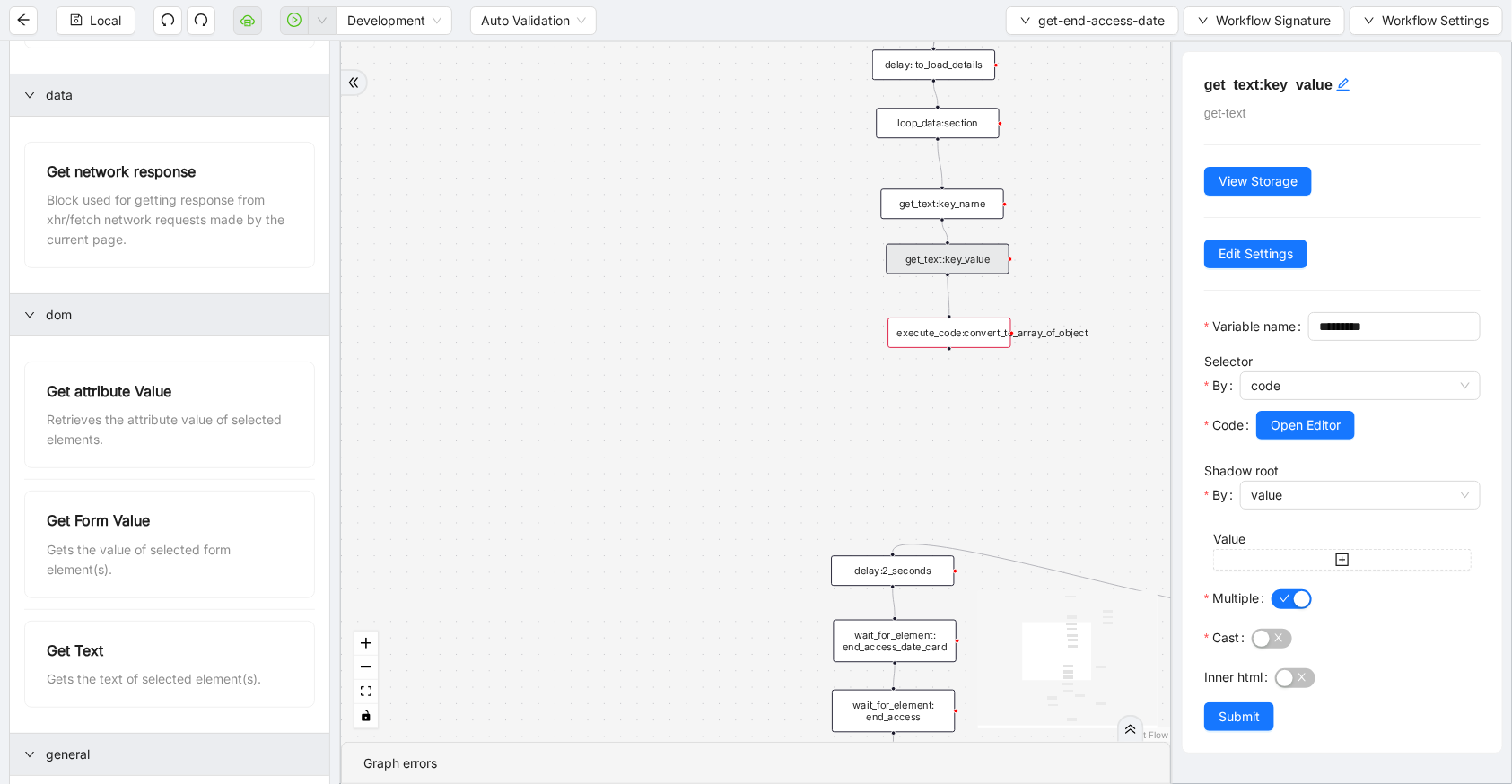
drag, startPoint x: 777, startPoint y: 598, endPoint x: 991, endPoint y: 418, distance: 279.6
click at [1043, 453] on div "fallback c15a5e76_c89b_4639_a78a_79ea8a52ecc3 onError onError trigger wait_for_…" at bounding box center [756, 392] width 830 height 699
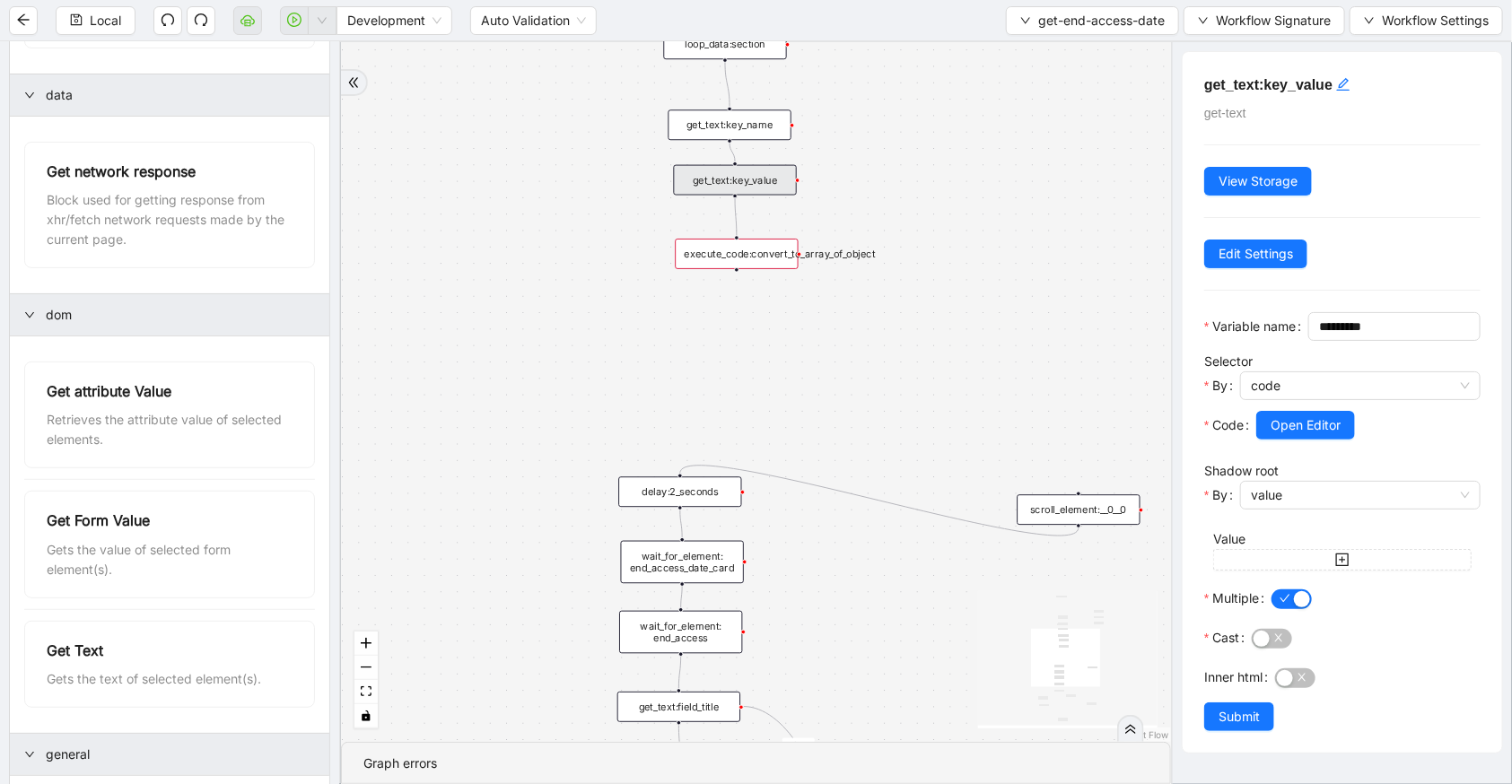
drag, startPoint x: 897, startPoint y: 391, endPoint x: 694, endPoint y: 323, distance: 214.1
click at [694, 323] on div "fallback c15a5e76_c89b_4639_a78a_79ea8a52ecc3 onError onError trigger wait_for_…" at bounding box center [756, 392] width 830 height 699
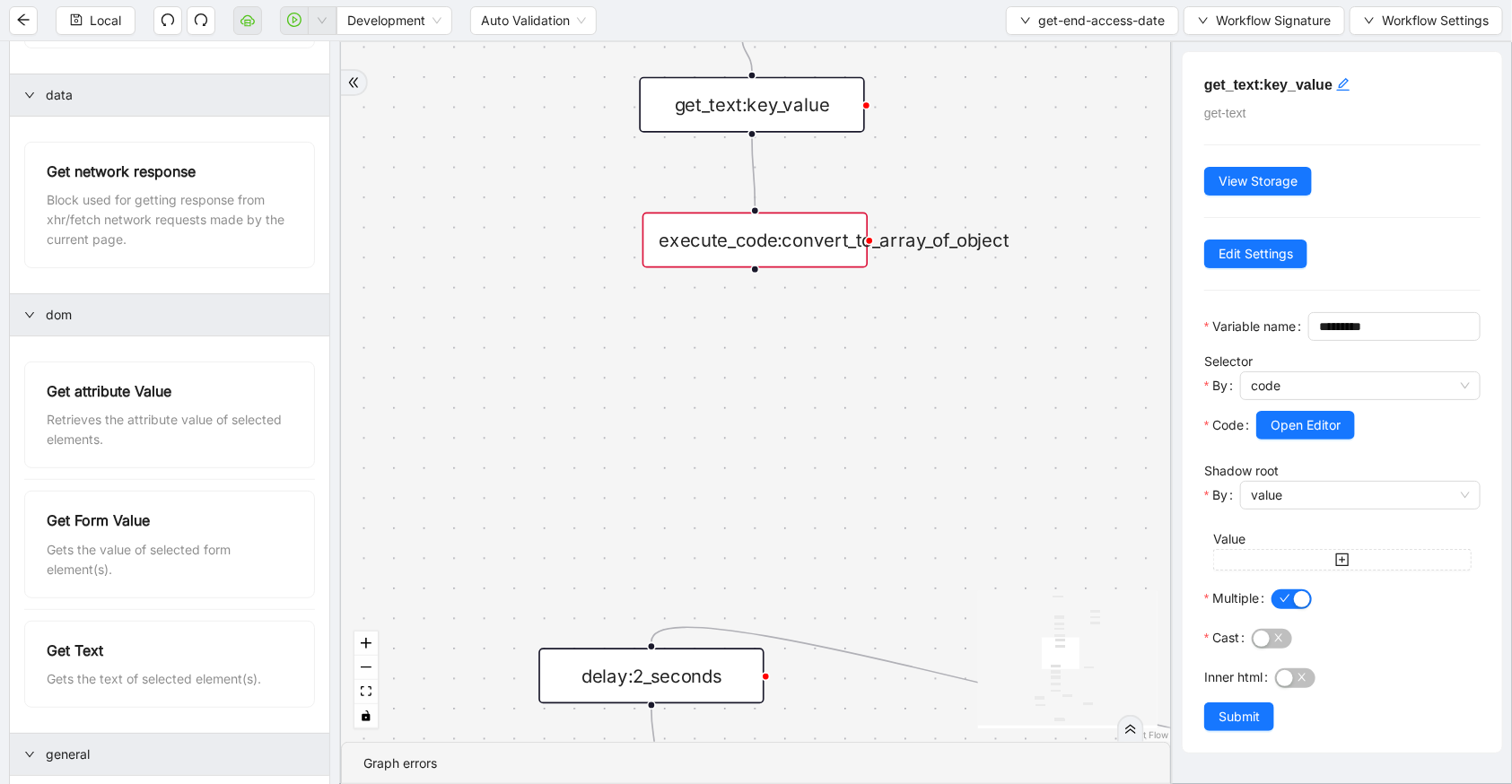
click at [756, 255] on div "execute_code:convert_to_array_of_object" at bounding box center [755, 240] width 225 height 56
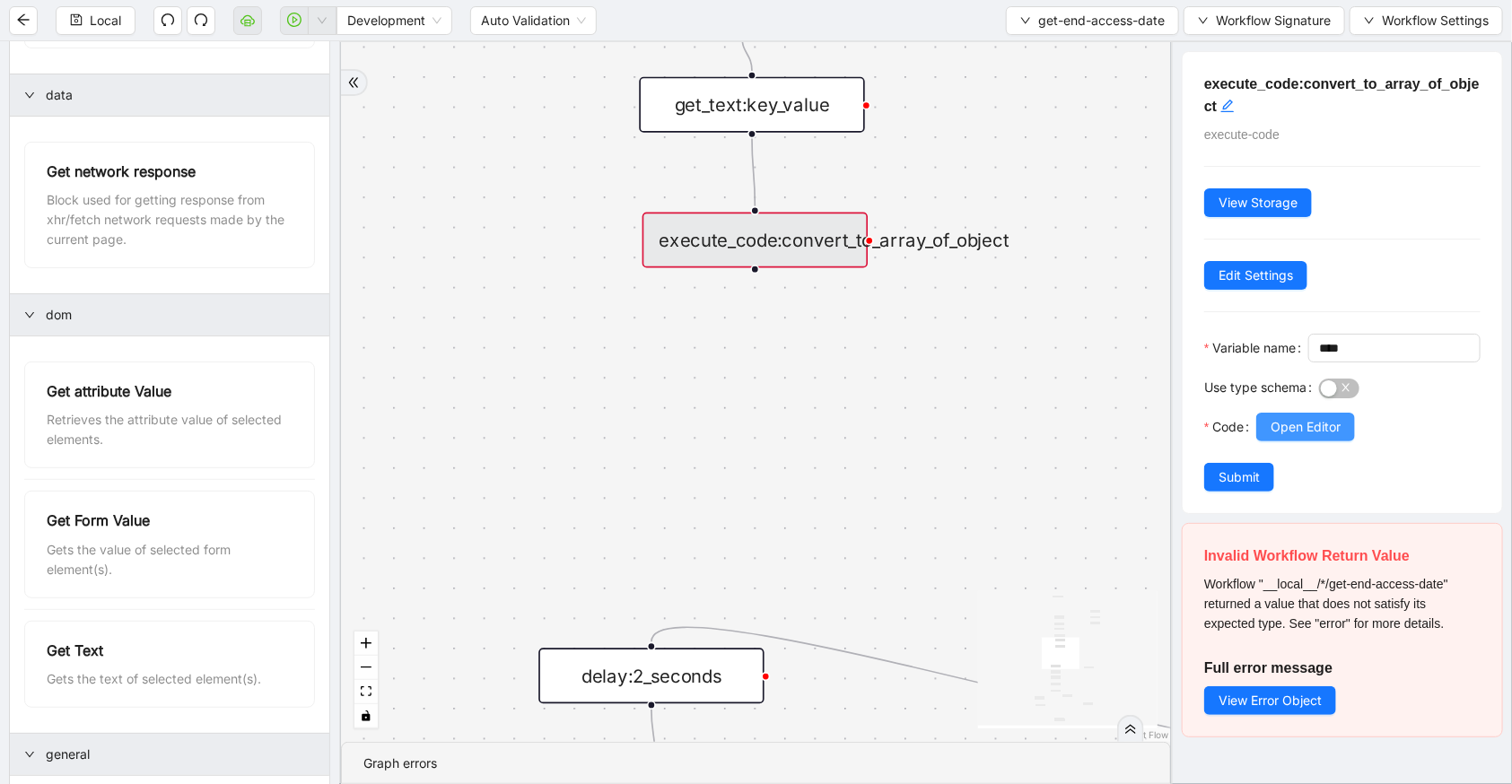
click at [1292, 437] on span "Open Editor" at bounding box center [1305, 427] width 70 height 20
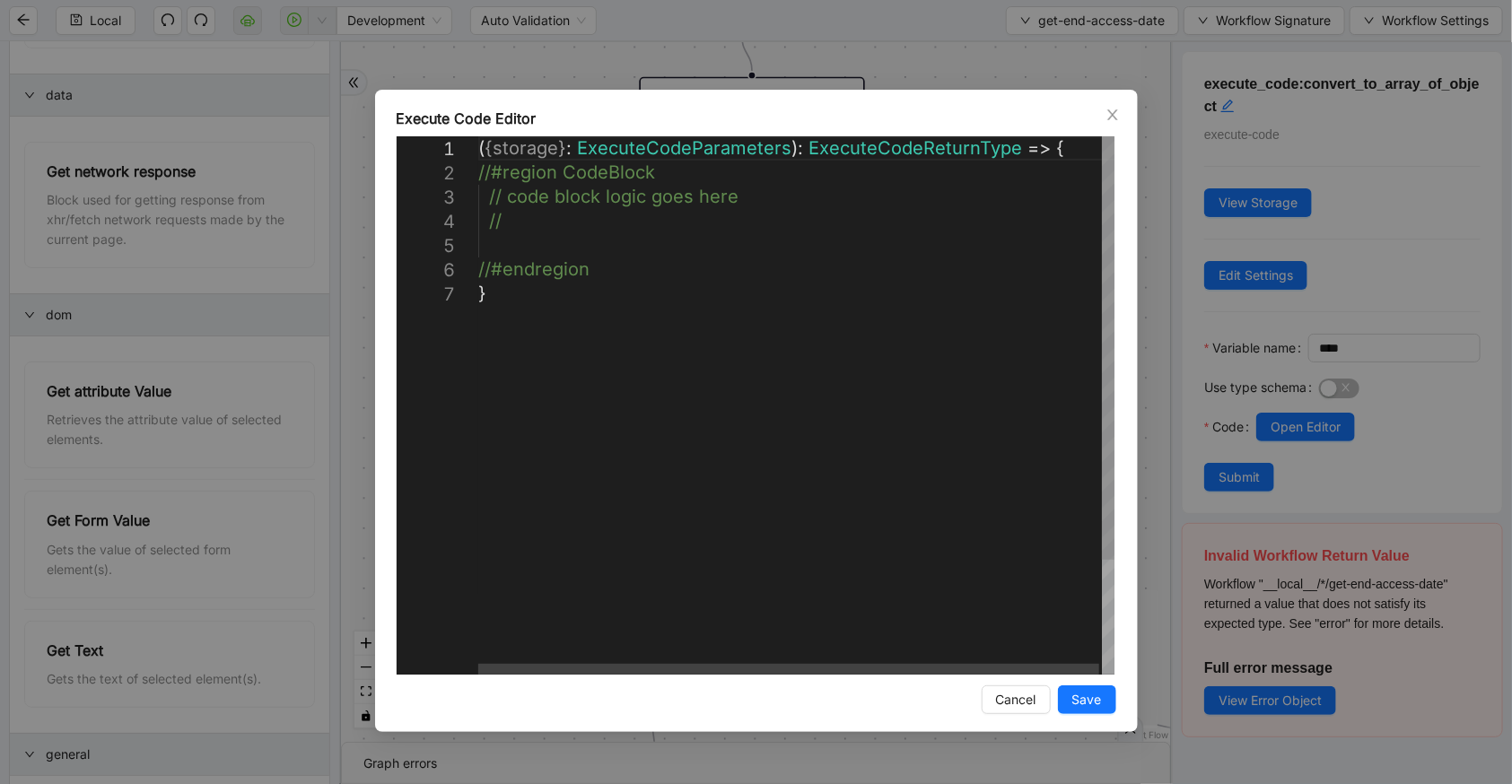
scroll to position [0, 9]
click at [558, 249] on div "( { storage } : ExecuteCodeParameters ): ExecuteCodeReturnType => { //#region C…" at bounding box center [798, 478] width 639 height 683
click at [1103, 113] on span "Close" at bounding box center [1112, 114] width 20 height 20
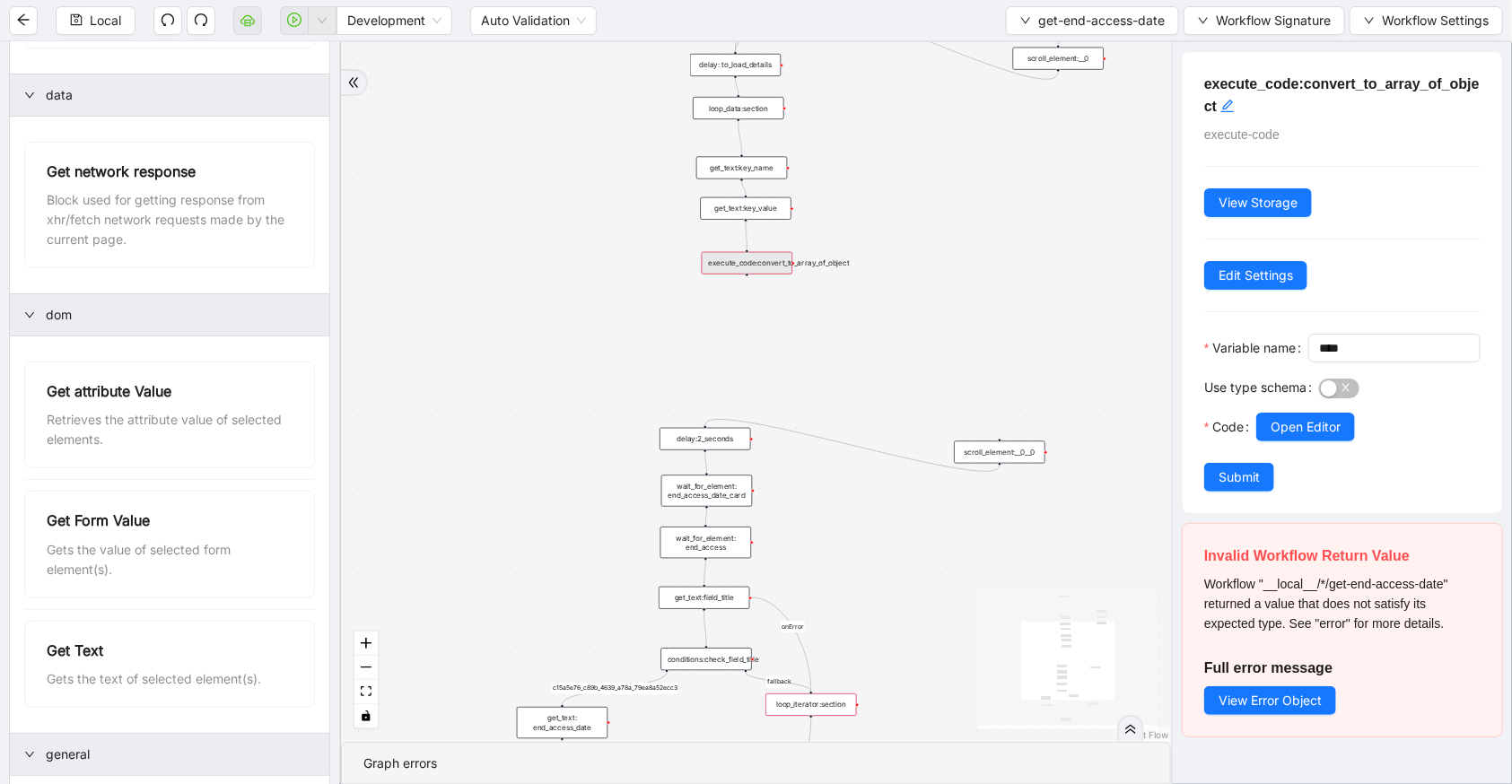
drag, startPoint x: 933, startPoint y: 652, endPoint x: 936, endPoint y: 573, distance: 79.1
click at [936, 573] on div "fallback c15a5e76_c89b_4639_a78a_79ea8a52ecc3 onError onError trigger wait_for_…" at bounding box center [756, 392] width 830 height 699
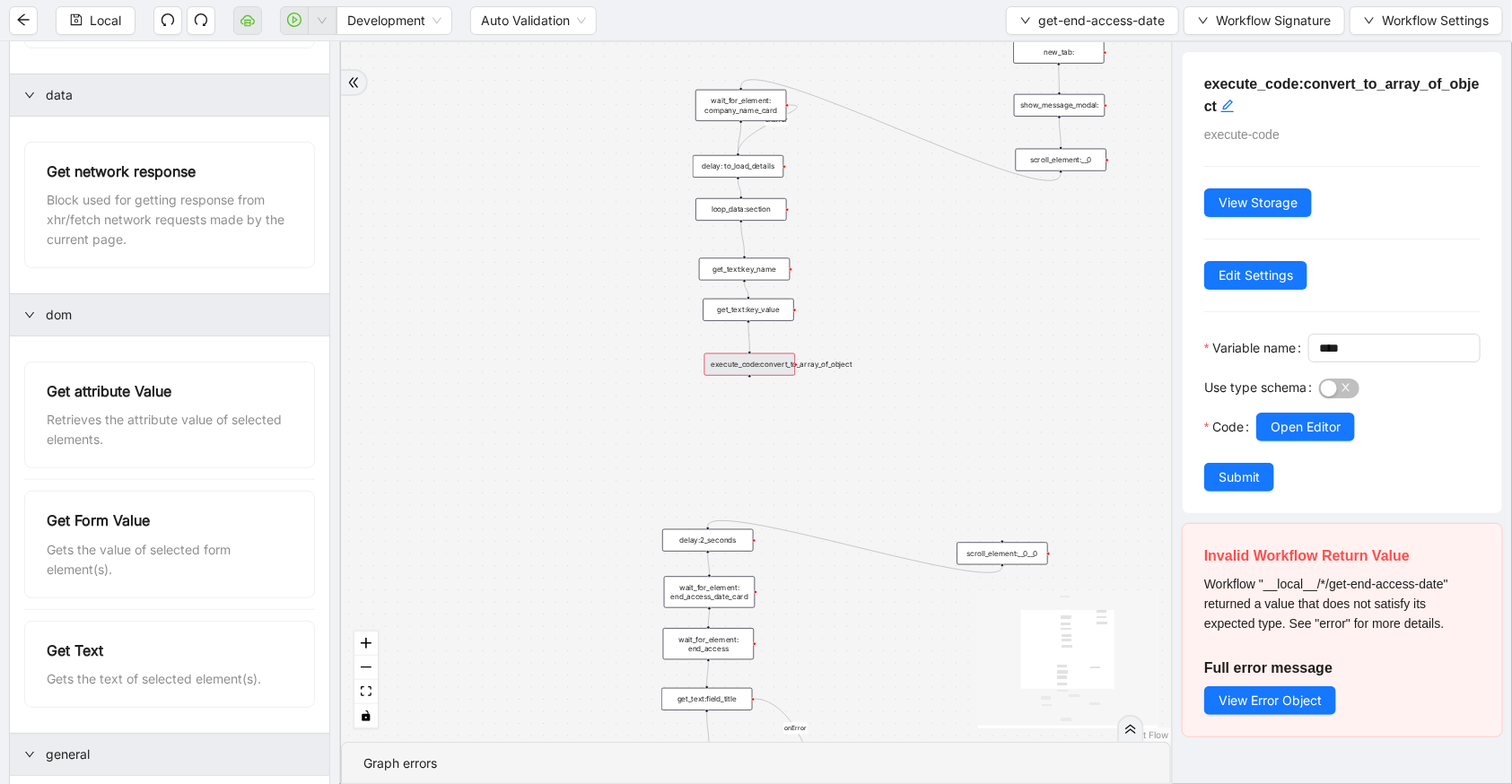
drag, startPoint x: 927, startPoint y: 319, endPoint x: 929, endPoint y: 430, distance: 111.0
click at [929, 430] on div "fallback c15a5e76_c89b_4639_a78a_79ea8a52ecc3 onError onError trigger wait_for_…" at bounding box center [756, 392] width 830 height 699
drag, startPoint x: 745, startPoint y: 227, endPoint x: 829, endPoint y: 229, distance: 84.0
click at [829, 229] on div "loop_data:section" at bounding box center [824, 220] width 90 height 22
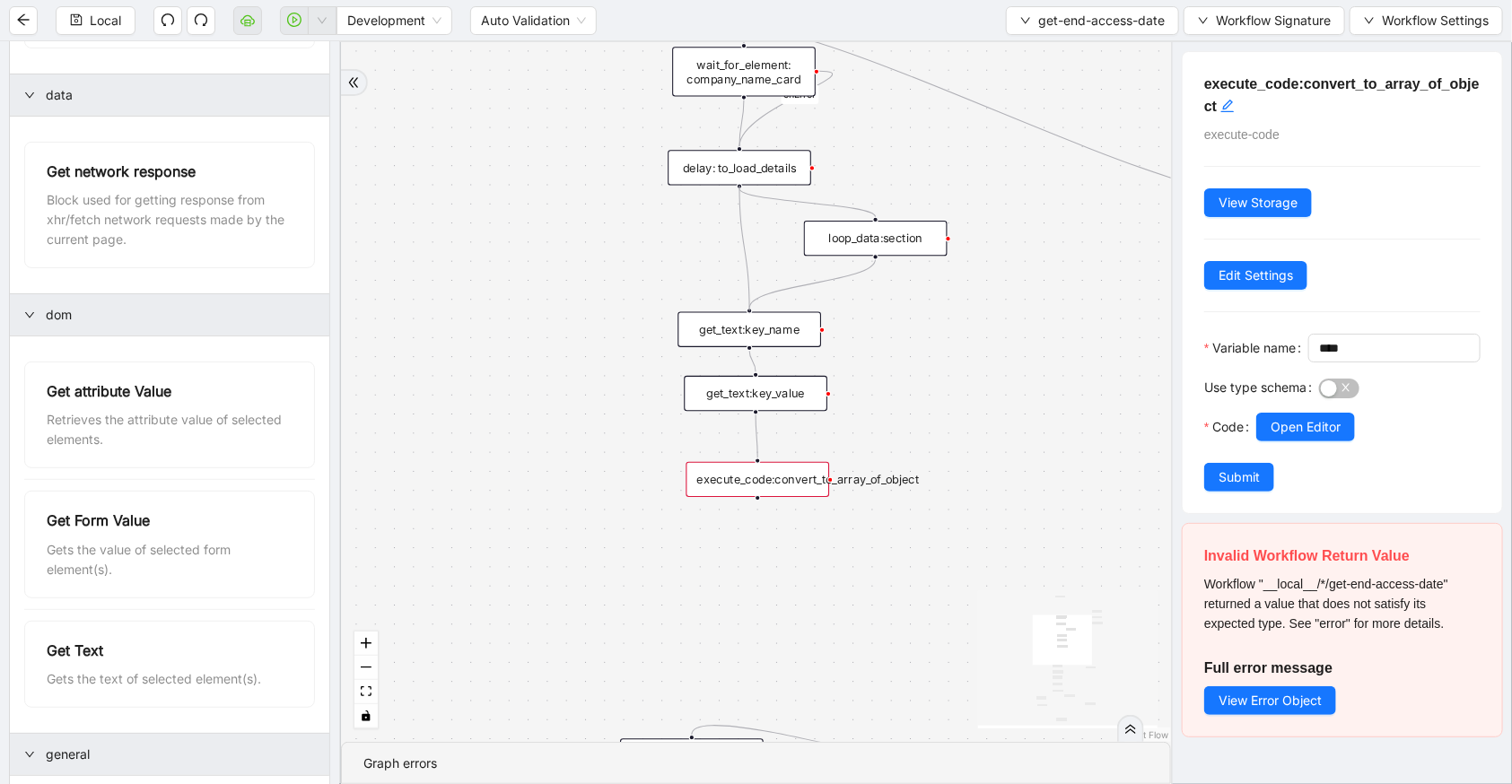
drag, startPoint x: 737, startPoint y: 184, endPoint x: 762, endPoint y: 303, distance: 121.6
click at [762, 303] on div "fallback c15a5e76_c89b_4639_a78a_79ea8a52ecc3 onError onError trigger wait_for_…" at bounding box center [1047, 271] width 884 height 746
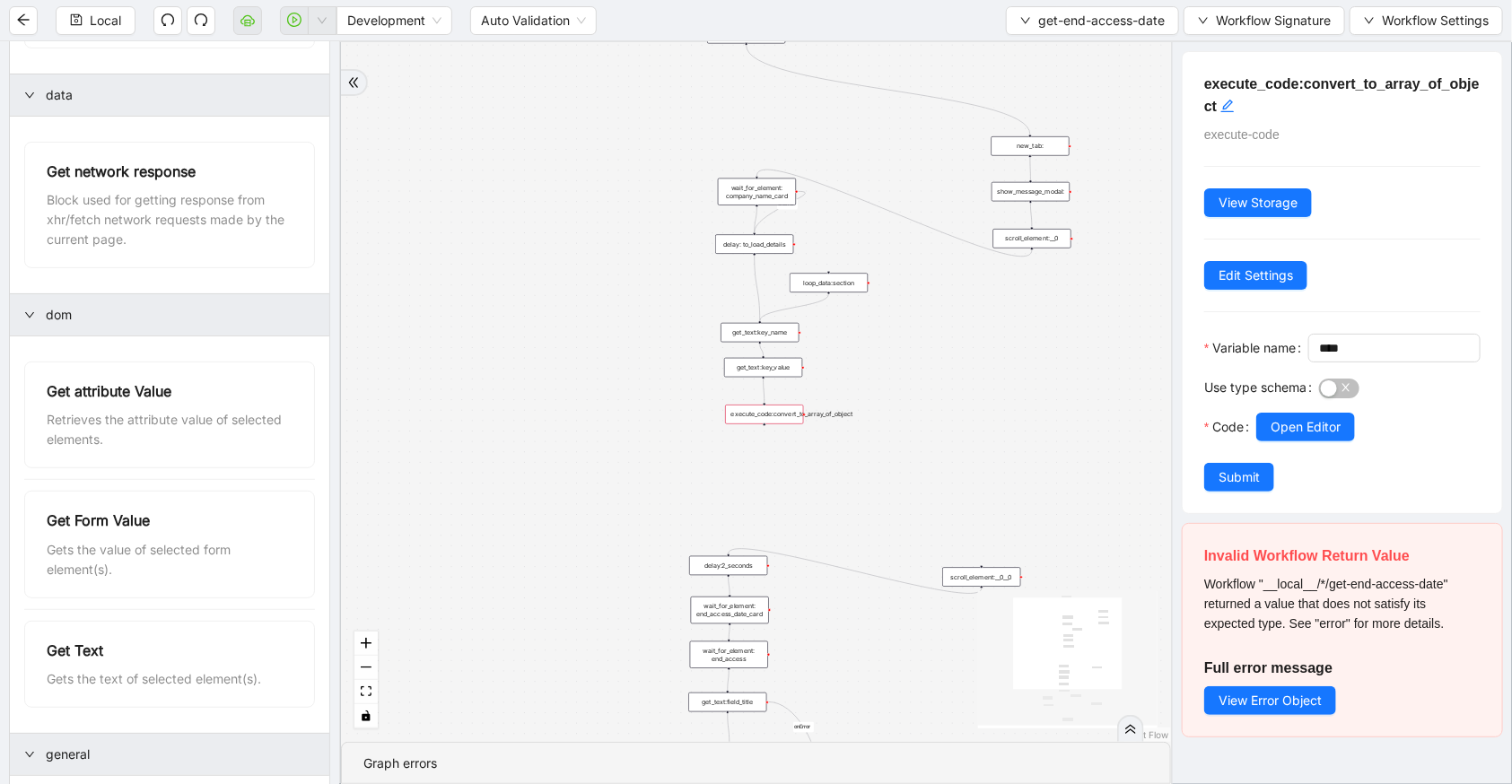
click at [800, 303] on icon "Edge from loop_data:section to get_text:key_name" at bounding box center [795, 307] width 69 height 27
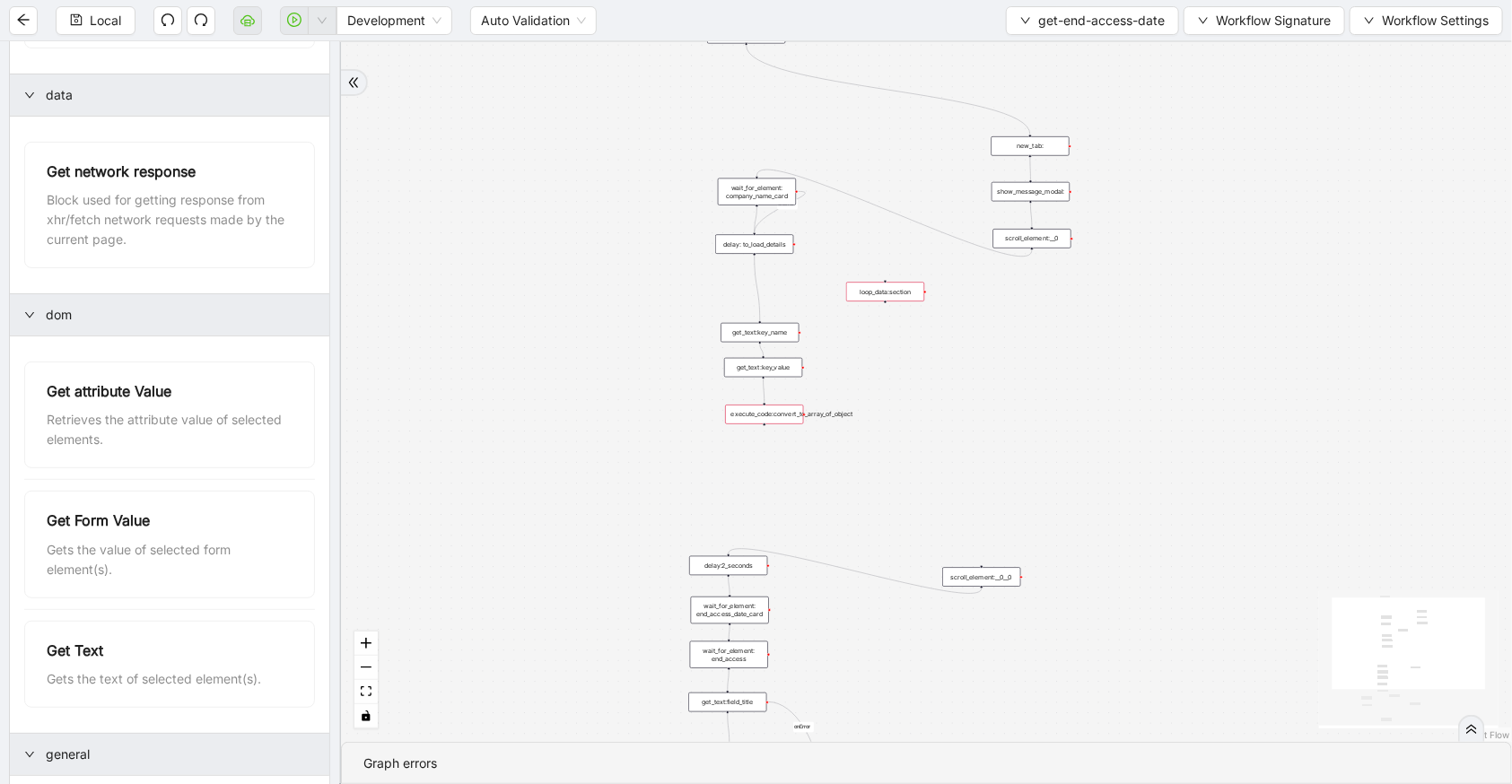
drag, startPoint x: 823, startPoint y: 287, endPoint x: 880, endPoint y: 296, distance: 57.7
click at [880, 296] on div "loop_data:section" at bounding box center [884, 291] width 78 height 20
click at [753, 332] on div "get_text:key_name" at bounding box center [759, 332] width 78 height 20
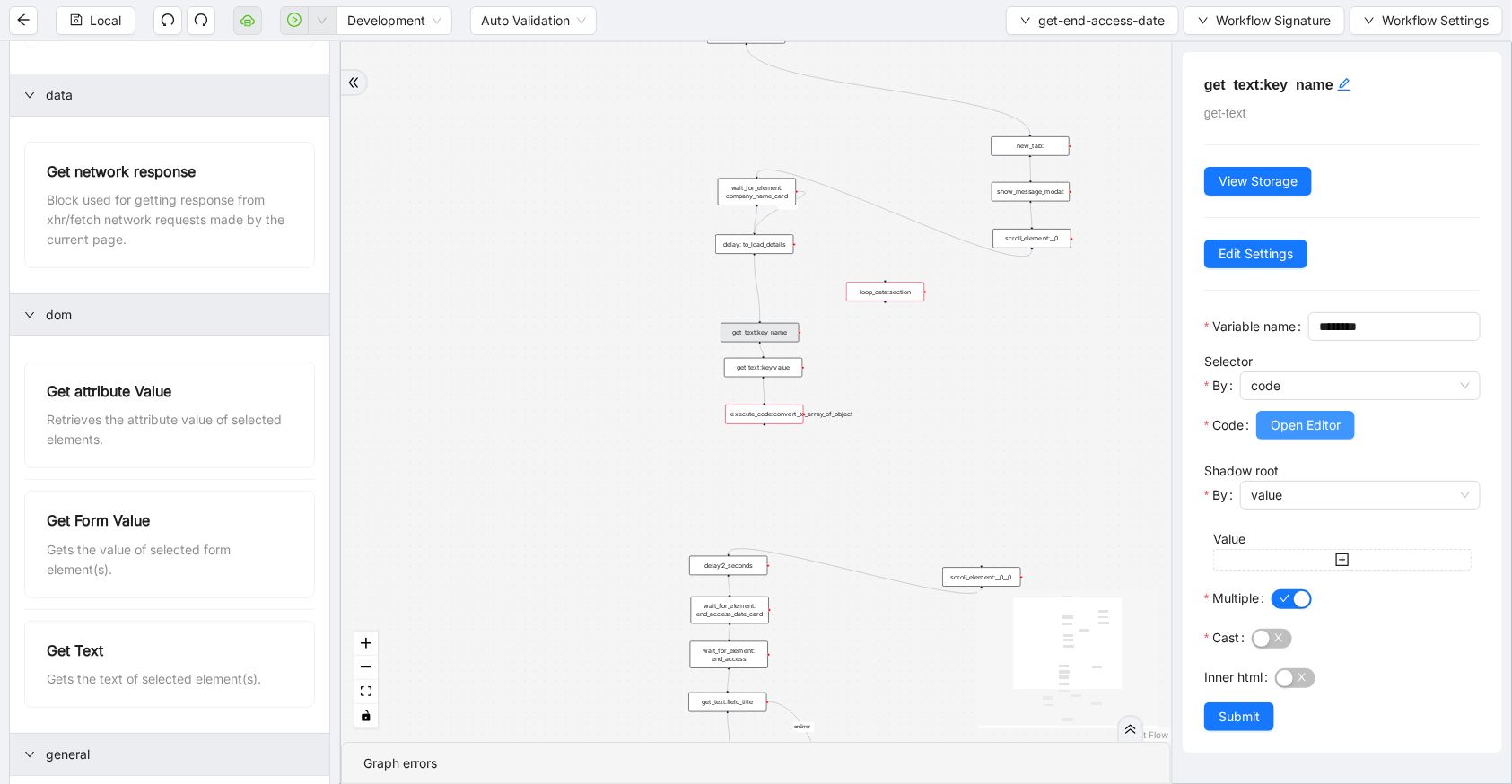
click at [1283, 439] on button "Open Editor" at bounding box center [1305, 426] width 99 height 29
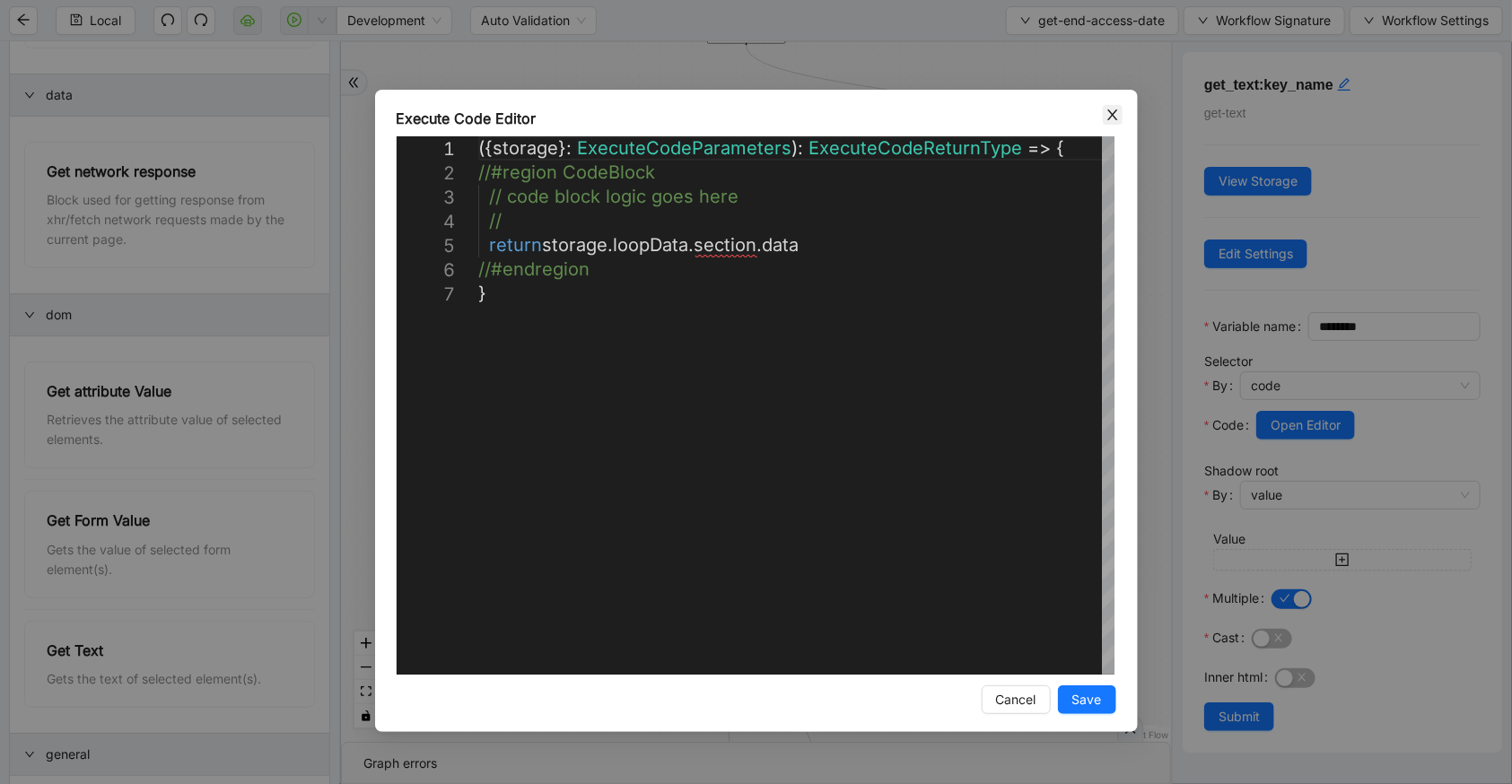
click at [1103, 123] on span "Close" at bounding box center [1112, 114] width 20 height 20
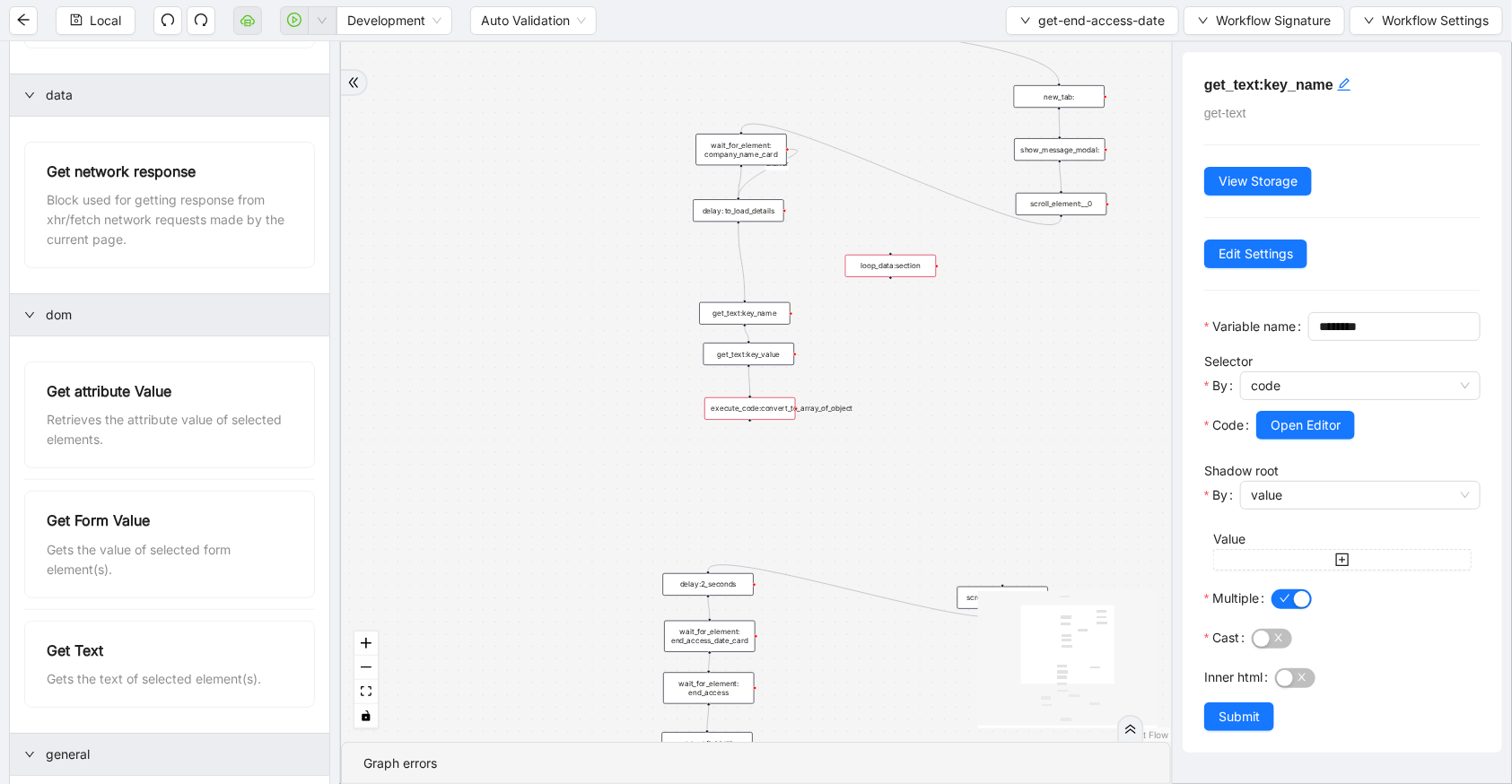
click at [910, 259] on div "loop_data:section" at bounding box center [891, 265] width 90 height 22
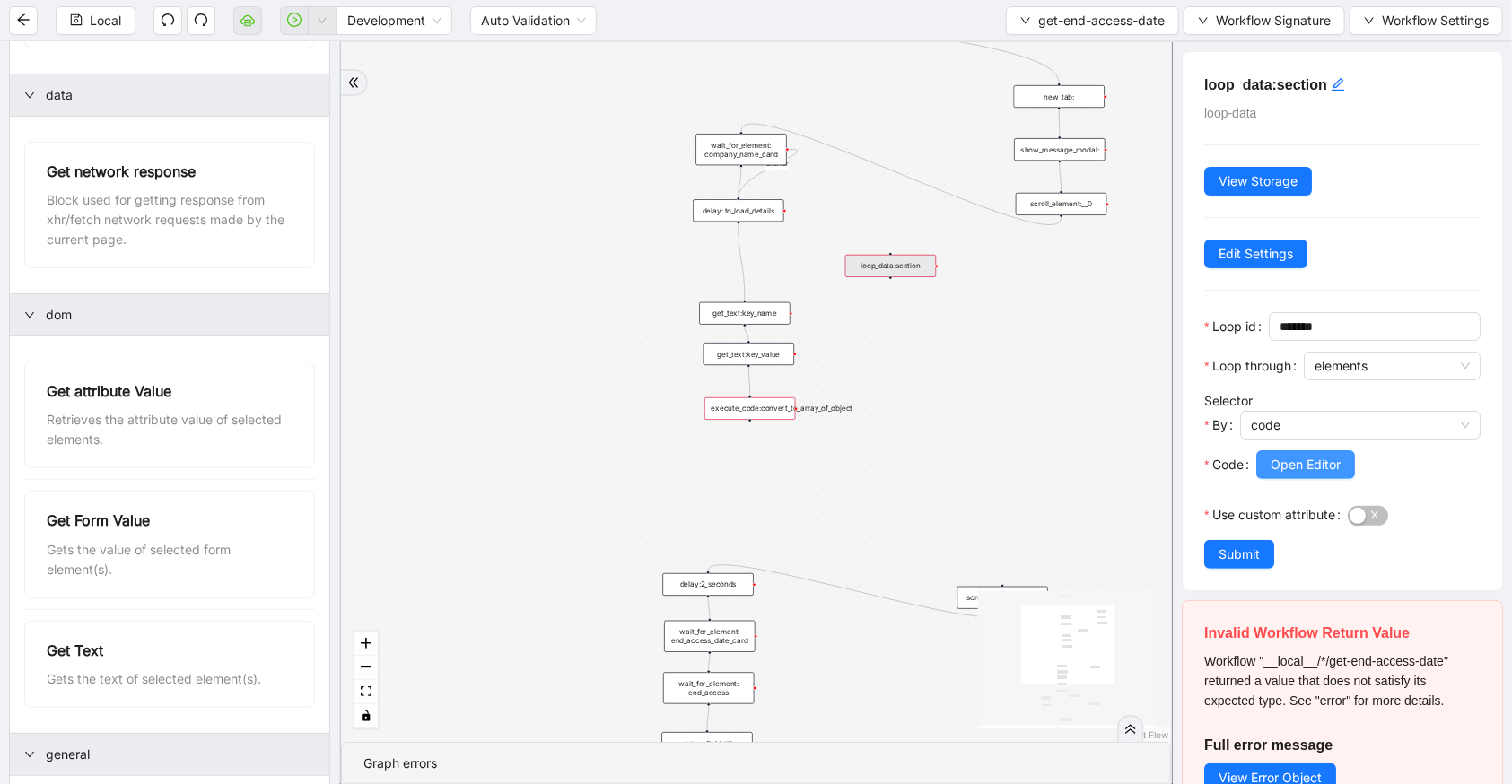
click at [1275, 451] on button "Open Editor" at bounding box center [1305, 465] width 99 height 29
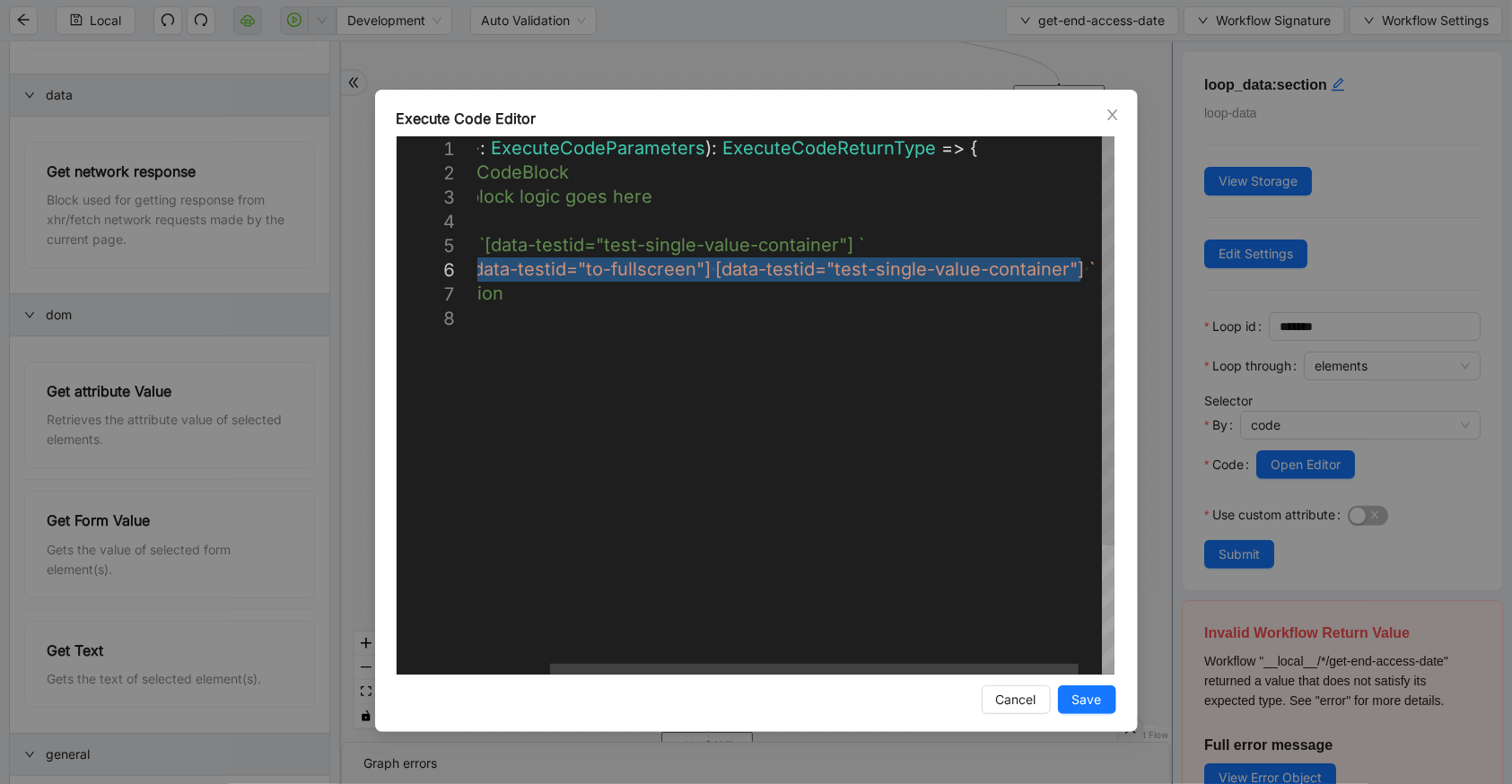
drag, startPoint x: 551, startPoint y: 265, endPoint x: 1082, endPoint y: 263, distance: 531.0
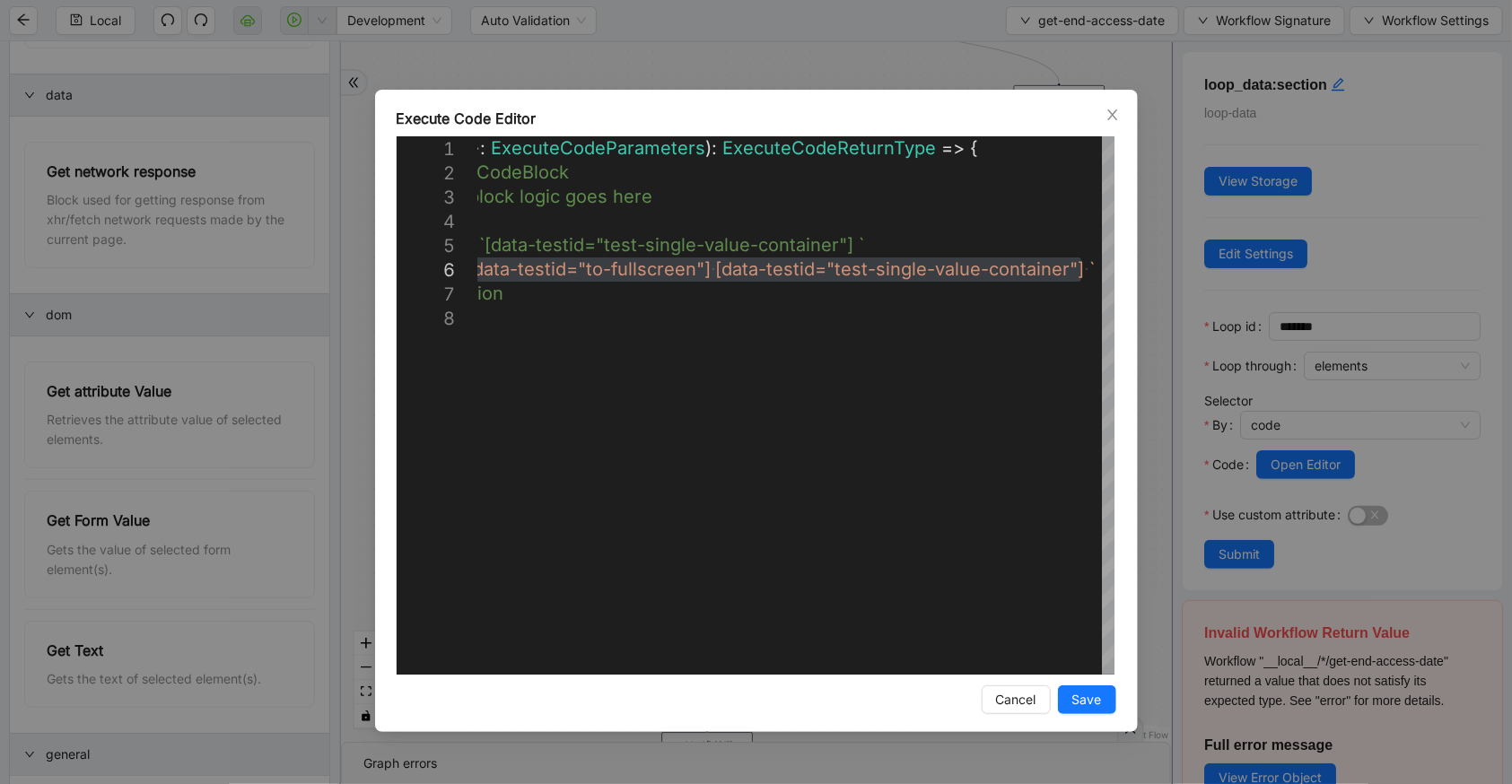
click at [1105, 116] on icon "close" at bounding box center [1112, 114] width 14 height 14
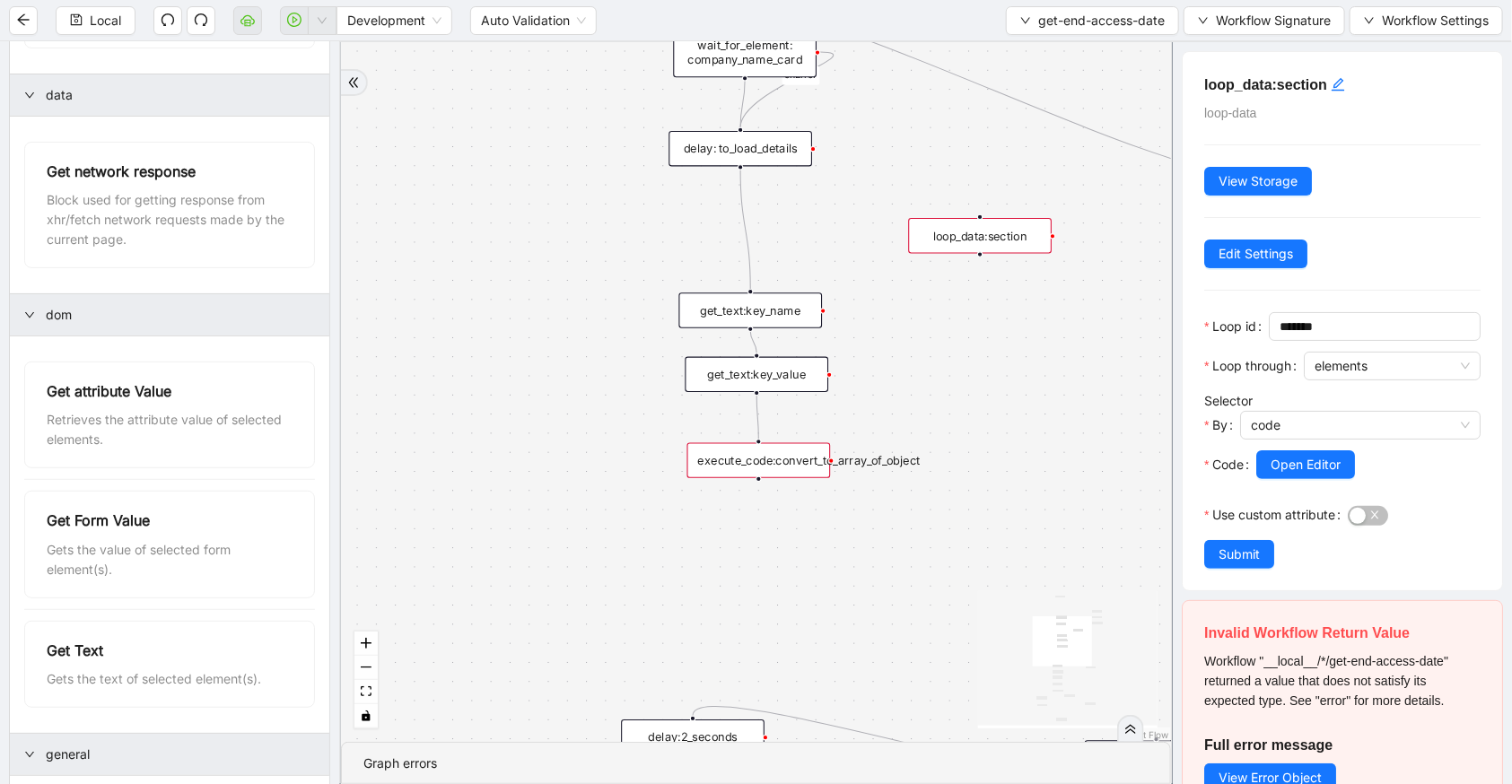
click at [736, 318] on div "get_text:key_name" at bounding box center [751, 309] width 143 height 35
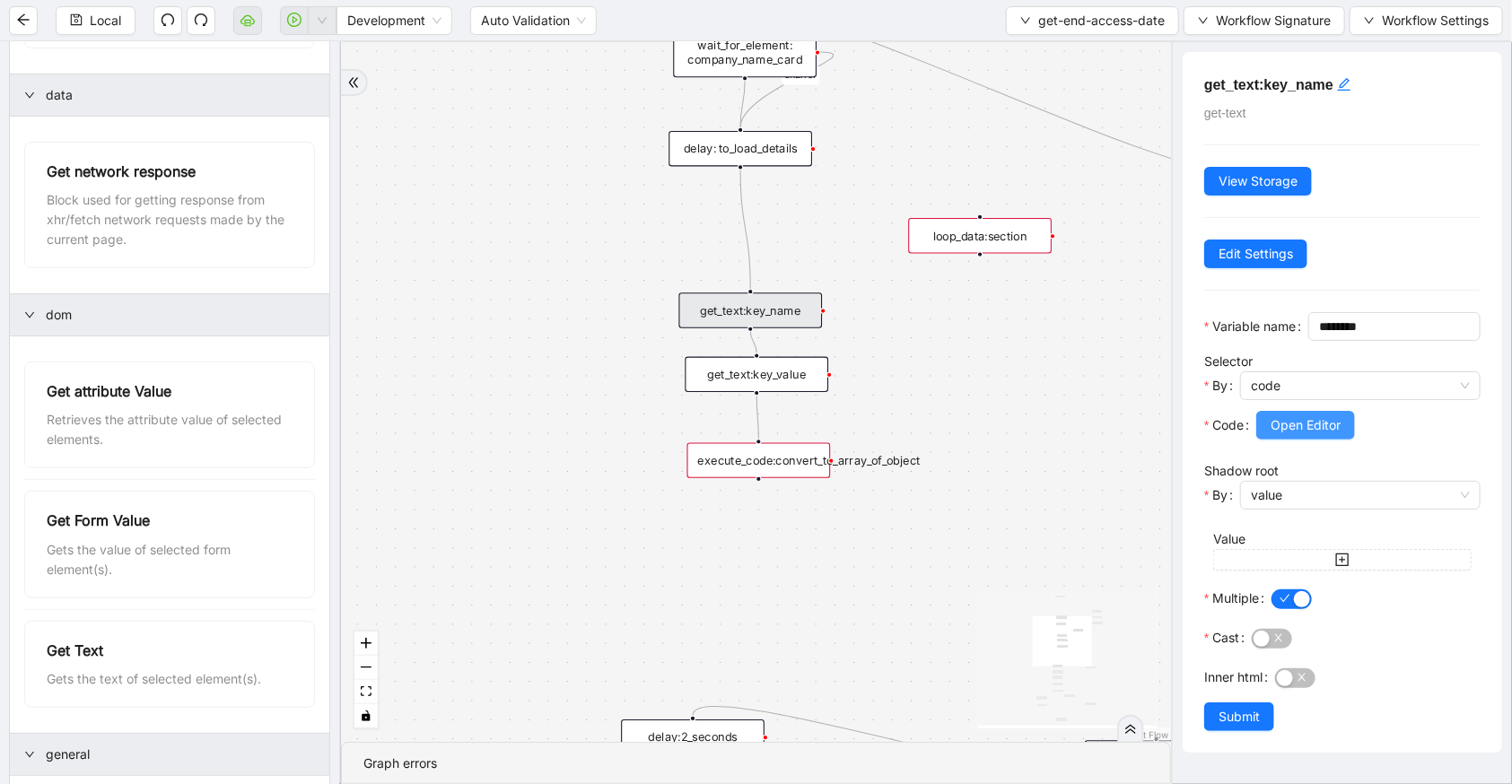
click at [1301, 435] on span "Open Editor" at bounding box center [1305, 425] width 70 height 20
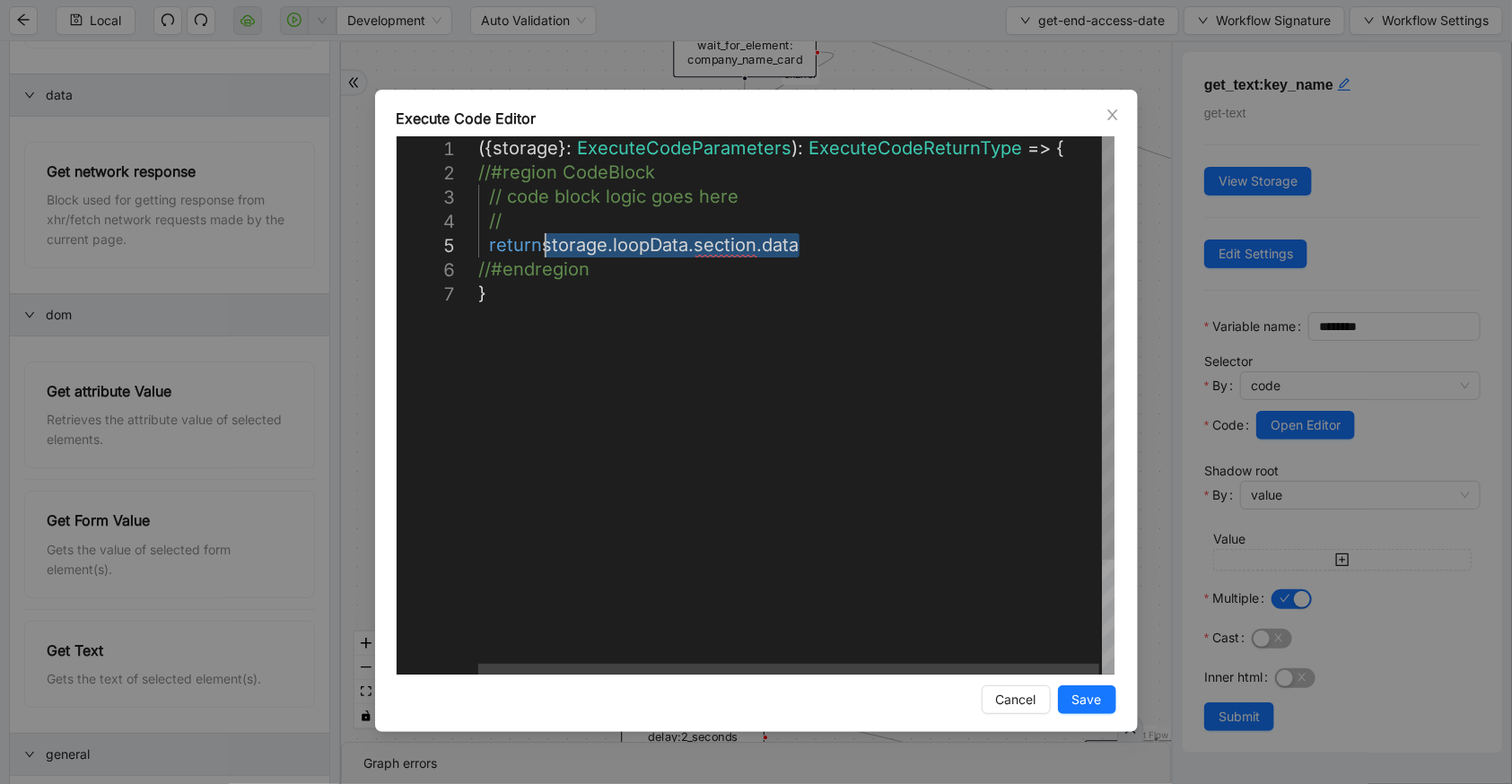
drag, startPoint x: 800, startPoint y: 248, endPoint x: 542, endPoint y: 251, distance: 258.0
paste textarea "**********"
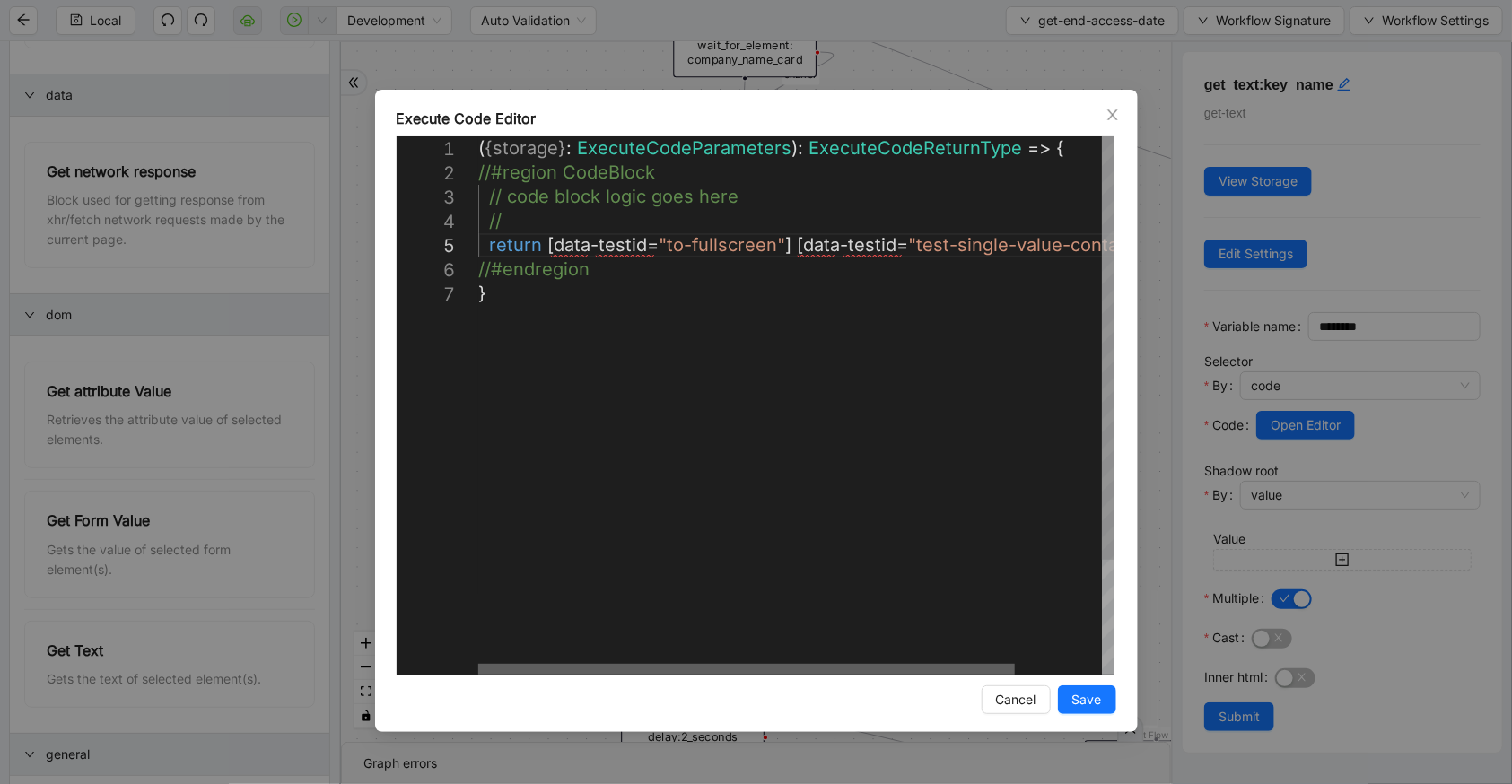
click at [479, 664] on div at bounding box center [747, 669] width 536 height 11
click at [545, 249] on div "( { storage } : ExecuteCodeParameters ): ExecuteCodeReturnType => { //#region C…" at bounding box center [848, 478] width 738 height 683
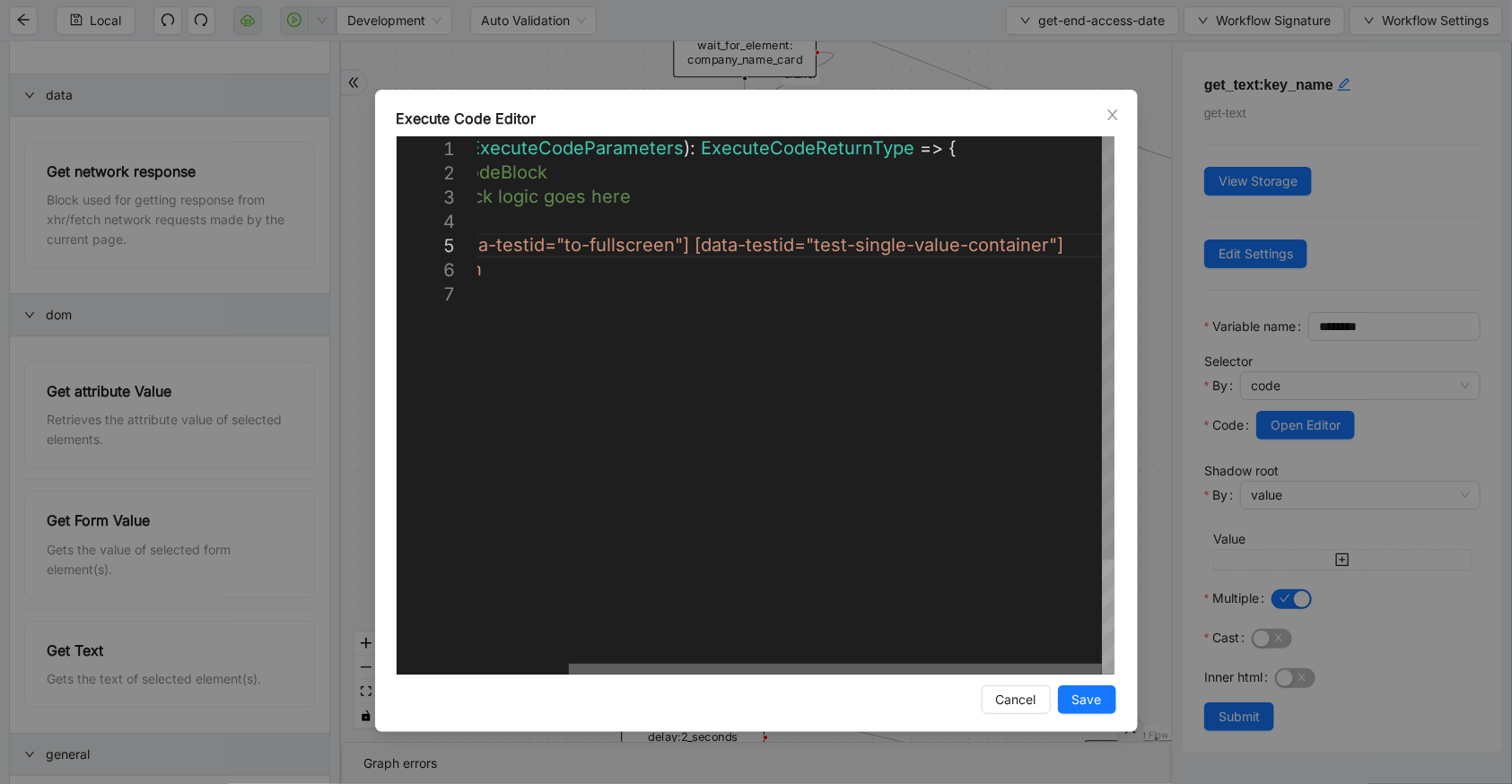
click at [1103, 664] on div at bounding box center [835, 669] width 533 height 11
click at [1078, 254] on div "( { storage } : ExecuteCodeParameters ): ExecuteCodeReturnType => { //#region C…" at bounding box center [743, 478] width 744 height 683
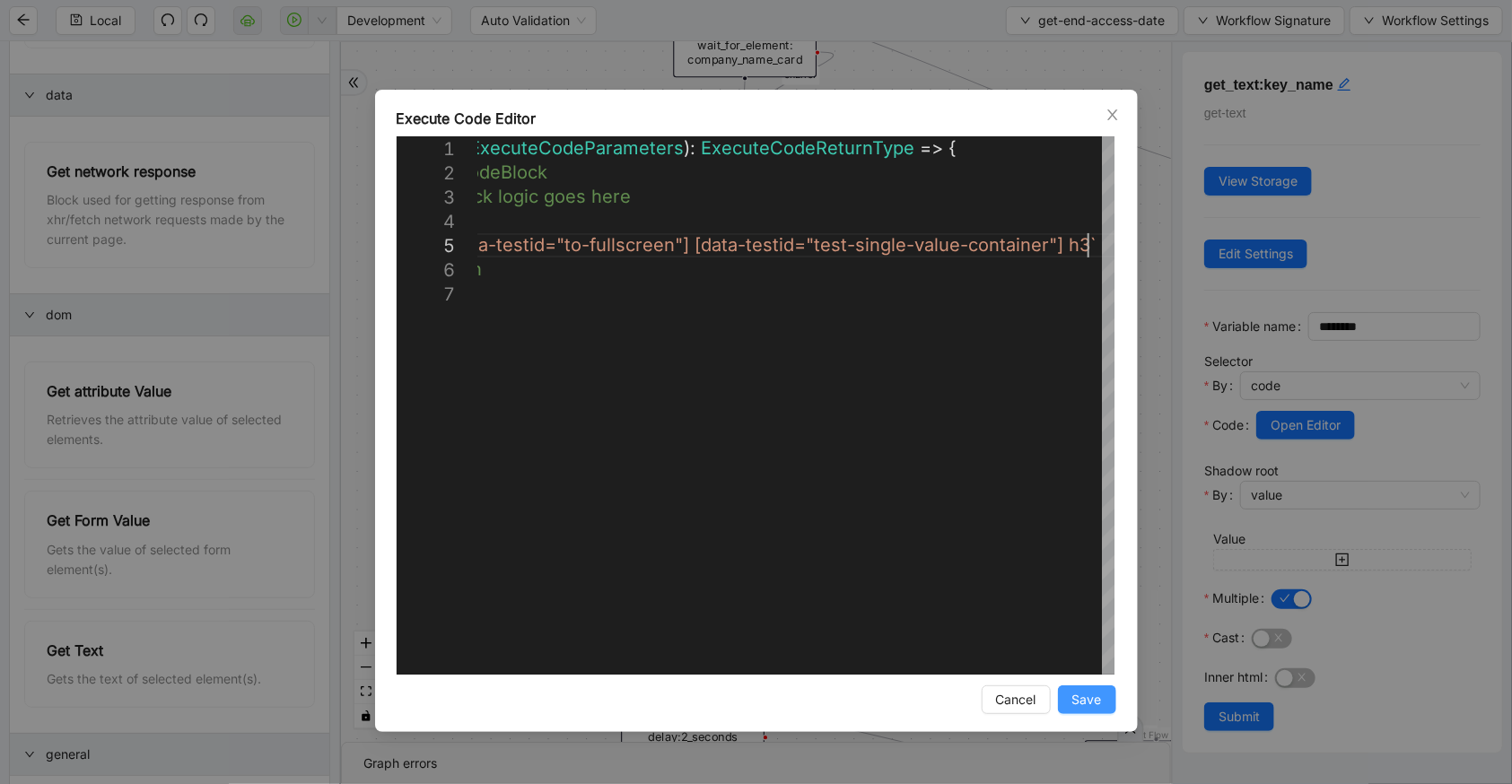
type textarea "**********"
click at [1095, 708] on span "Save" at bounding box center [1087, 699] width 30 height 20
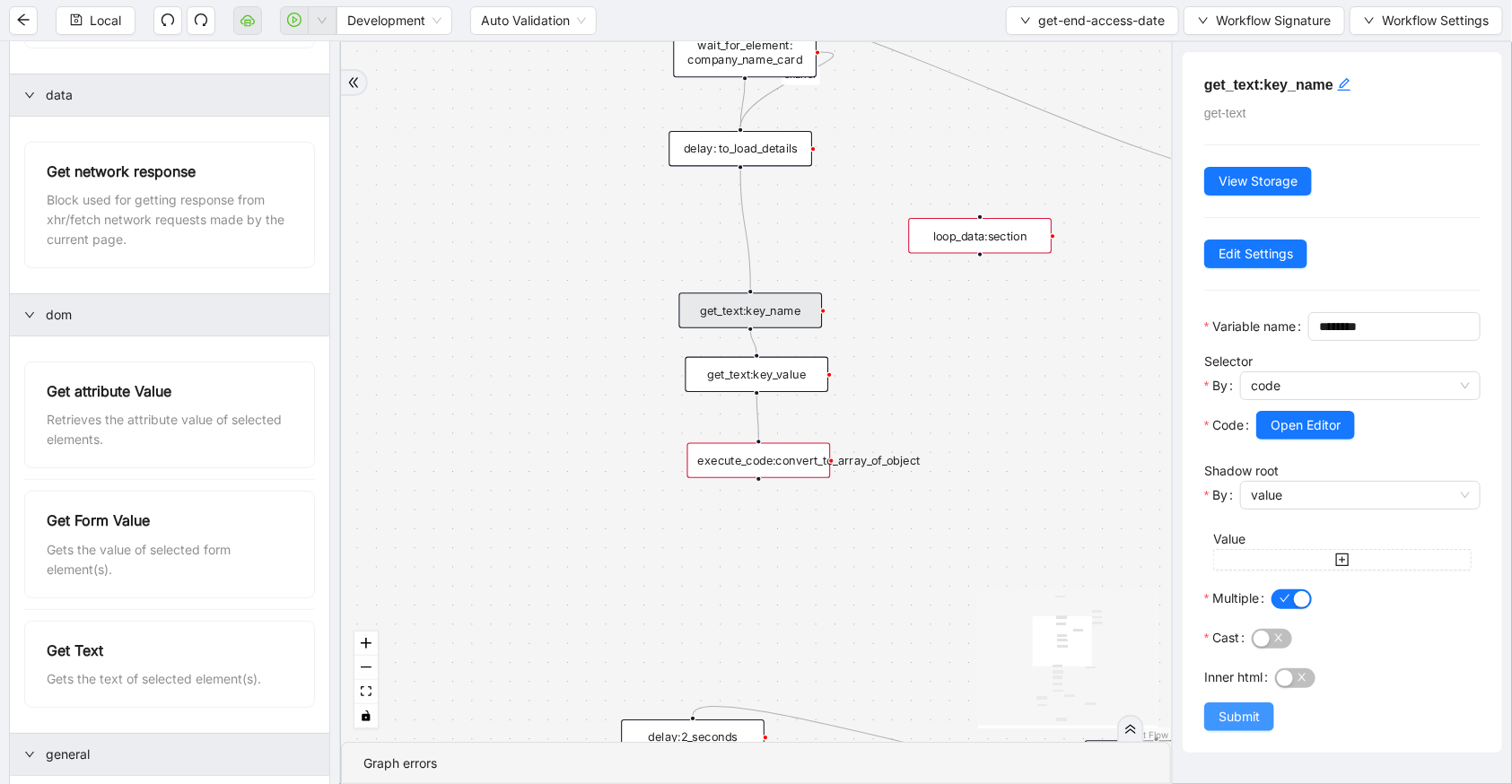
click at [1225, 726] on span "Submit" at bounding box center [1239, 717] width 41 height 20
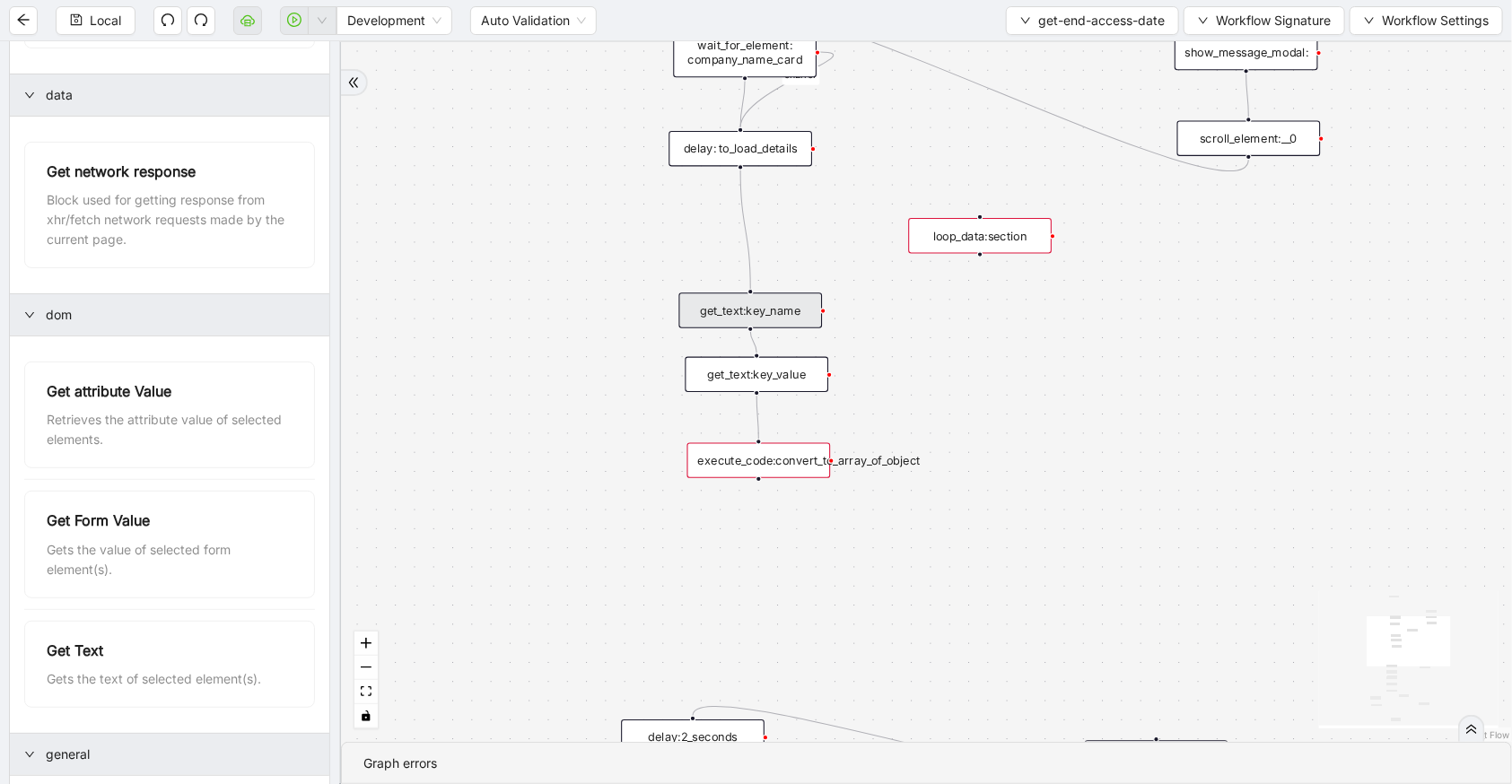
click at [730, 374] on div "get_text:key_value" at bounding box center [756, 375] width 143 height 35
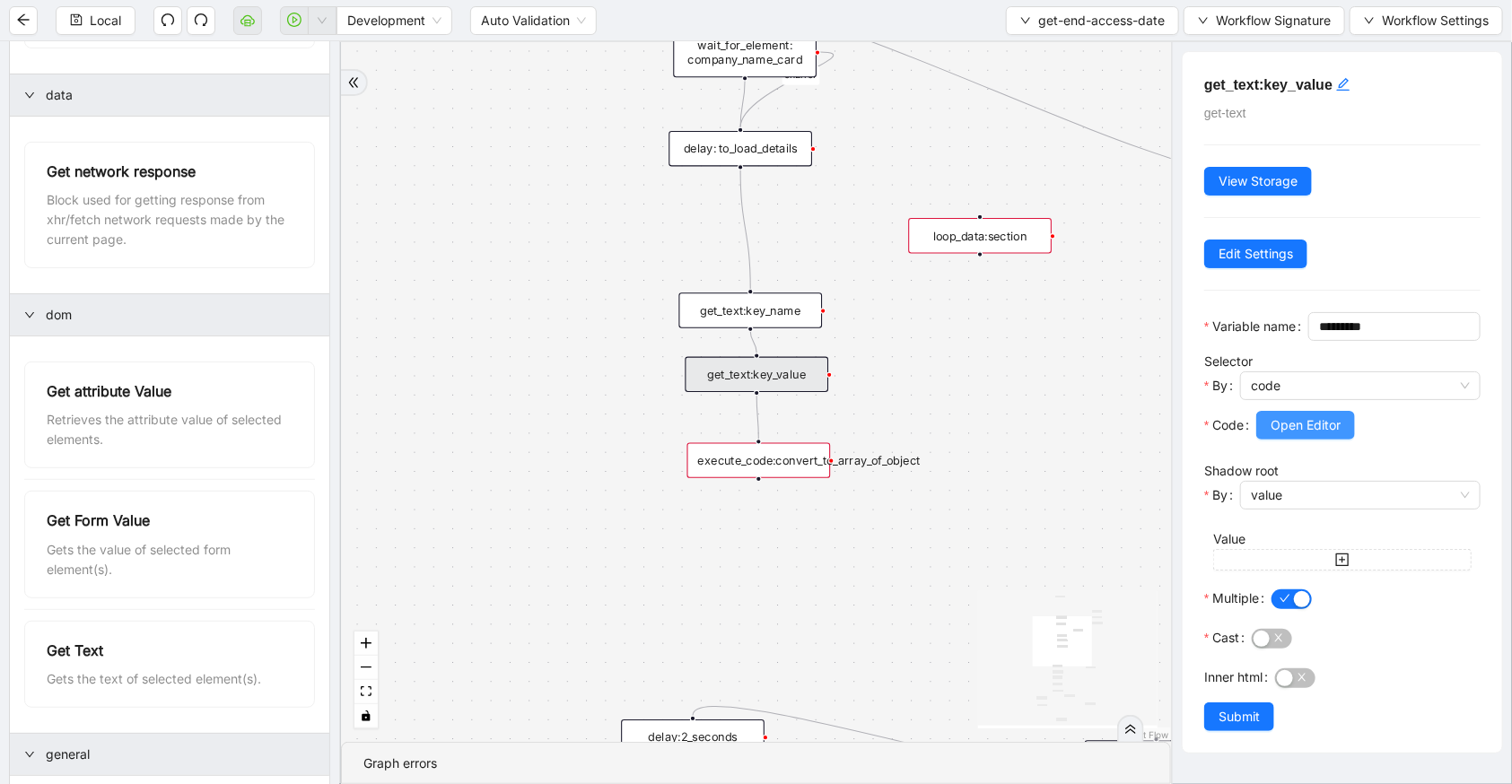
click at [1267, 439] on button "Open Editor" at bounding box center [1305, 426] width 99 height 29
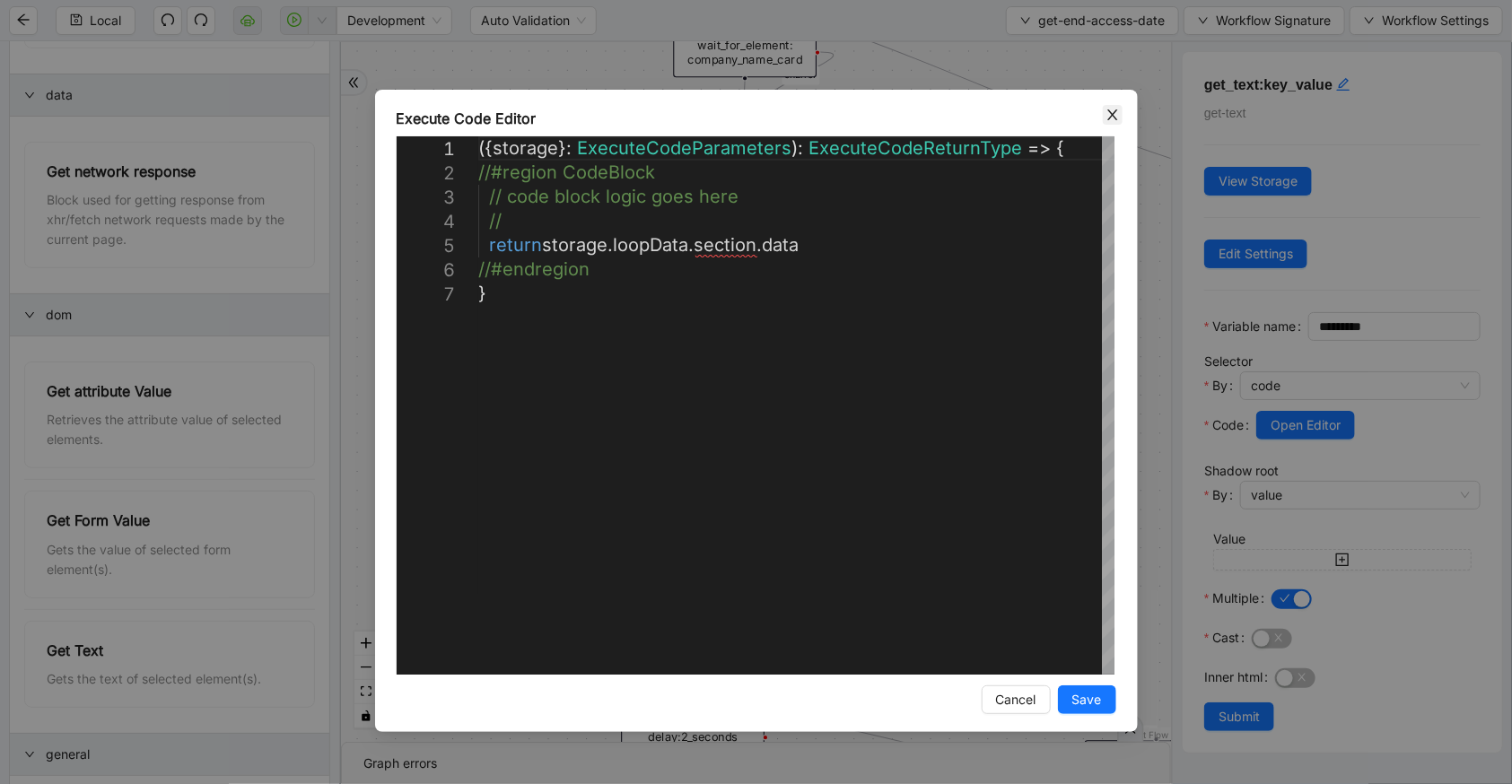
click at [1117, 105] on span "Close" at bounding box center [1112, 114] width 20 height 20
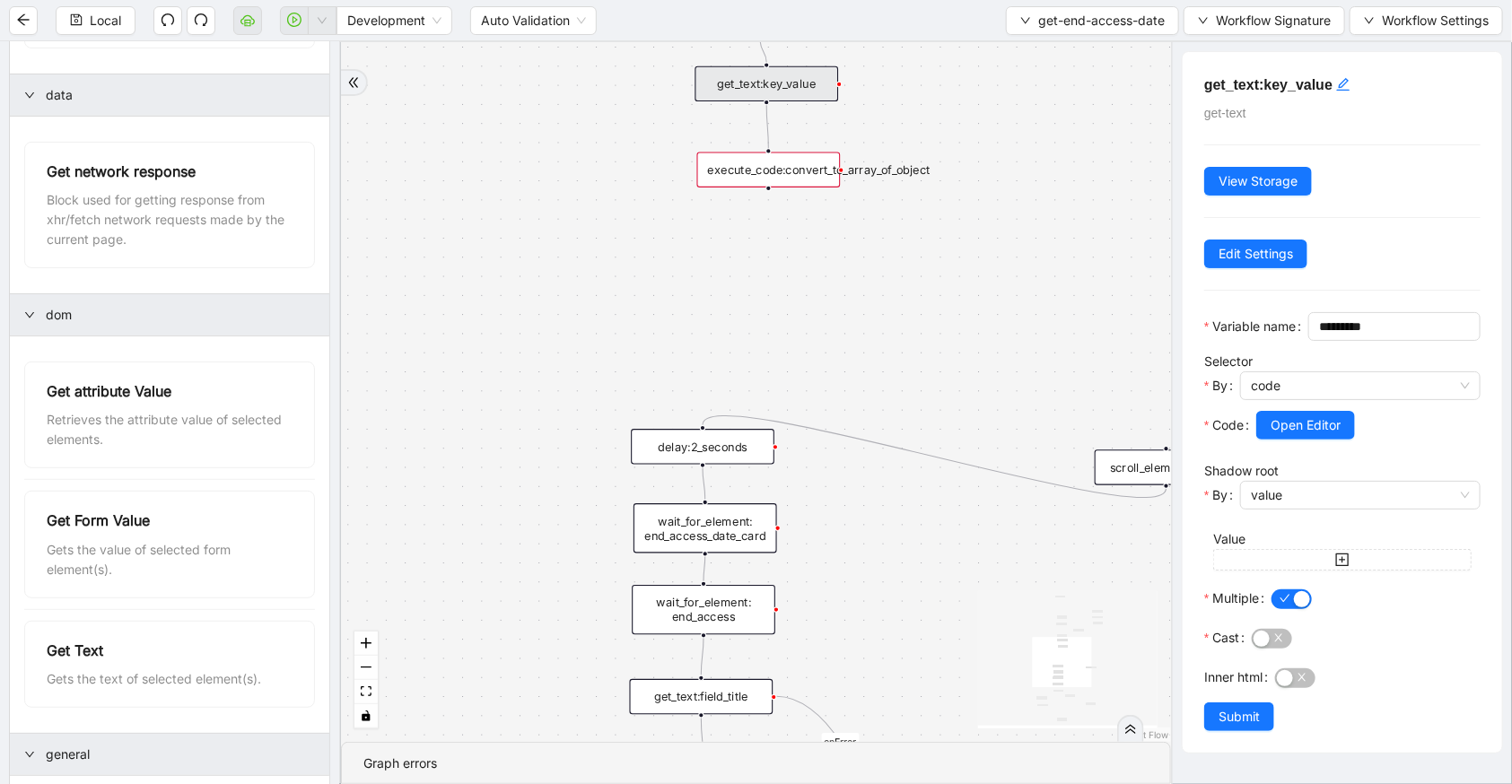
drag, startPoint x: 827, startPoint y: 596, endPoint x: 836, endPoint y: 305, distance: 291.1
click at [836, 305] on div "fallback c15a5e76_c89b_4639_a78a_79ea8a52ecc3 onError onError trigger wait_for_…" at bounding box center [756, 392] width 830 height 699
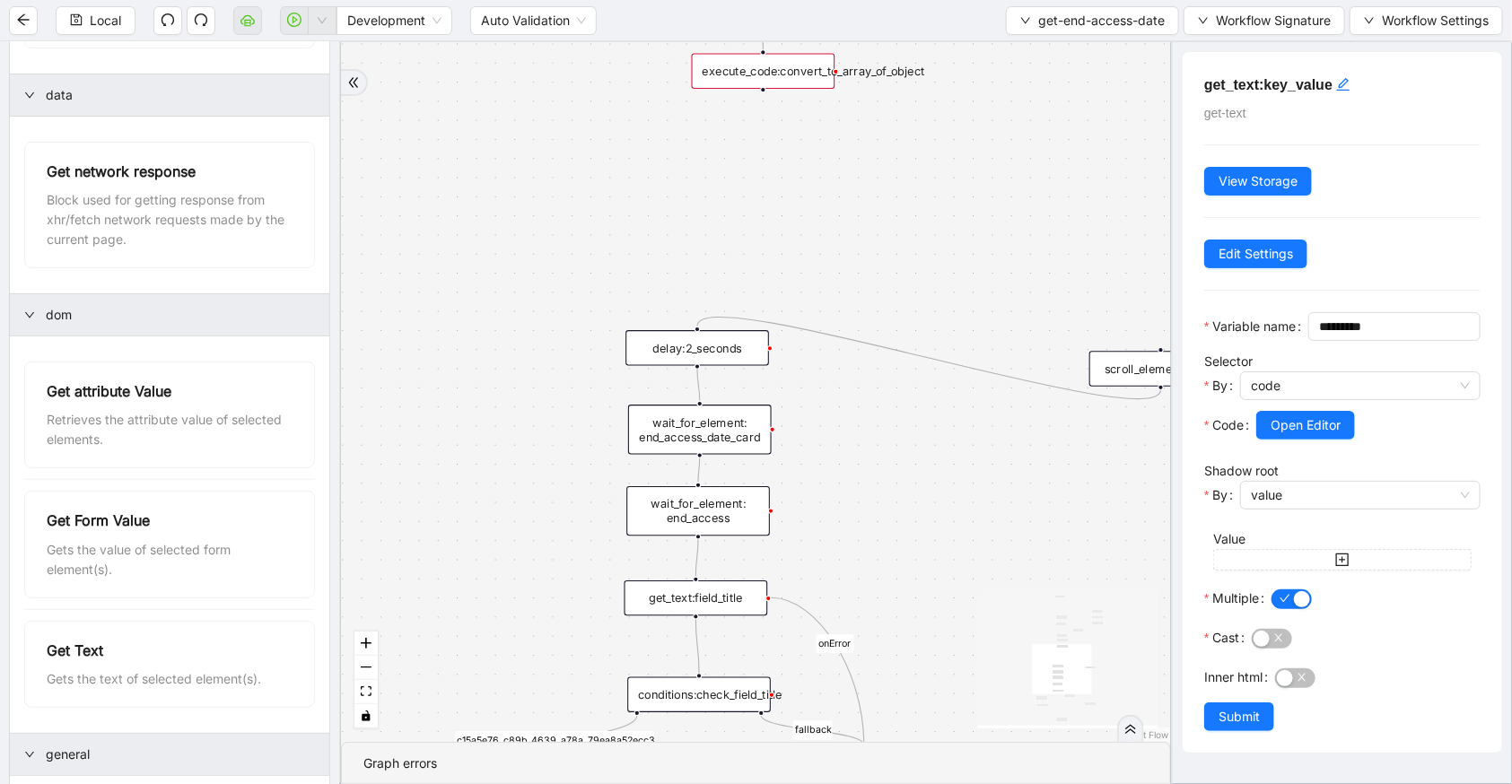
drag, startPoint x: 858, startPoint y: 655, endPoint x: 853, endPoint y: 529, distance: 126.1
click at [853, 529] on div "fallback c15a5e76_c89b_4639_a78a_79ea8a52ecc3 onError onError trigger wait_for_…" at bounding box center [756, 392] width 830 height 699
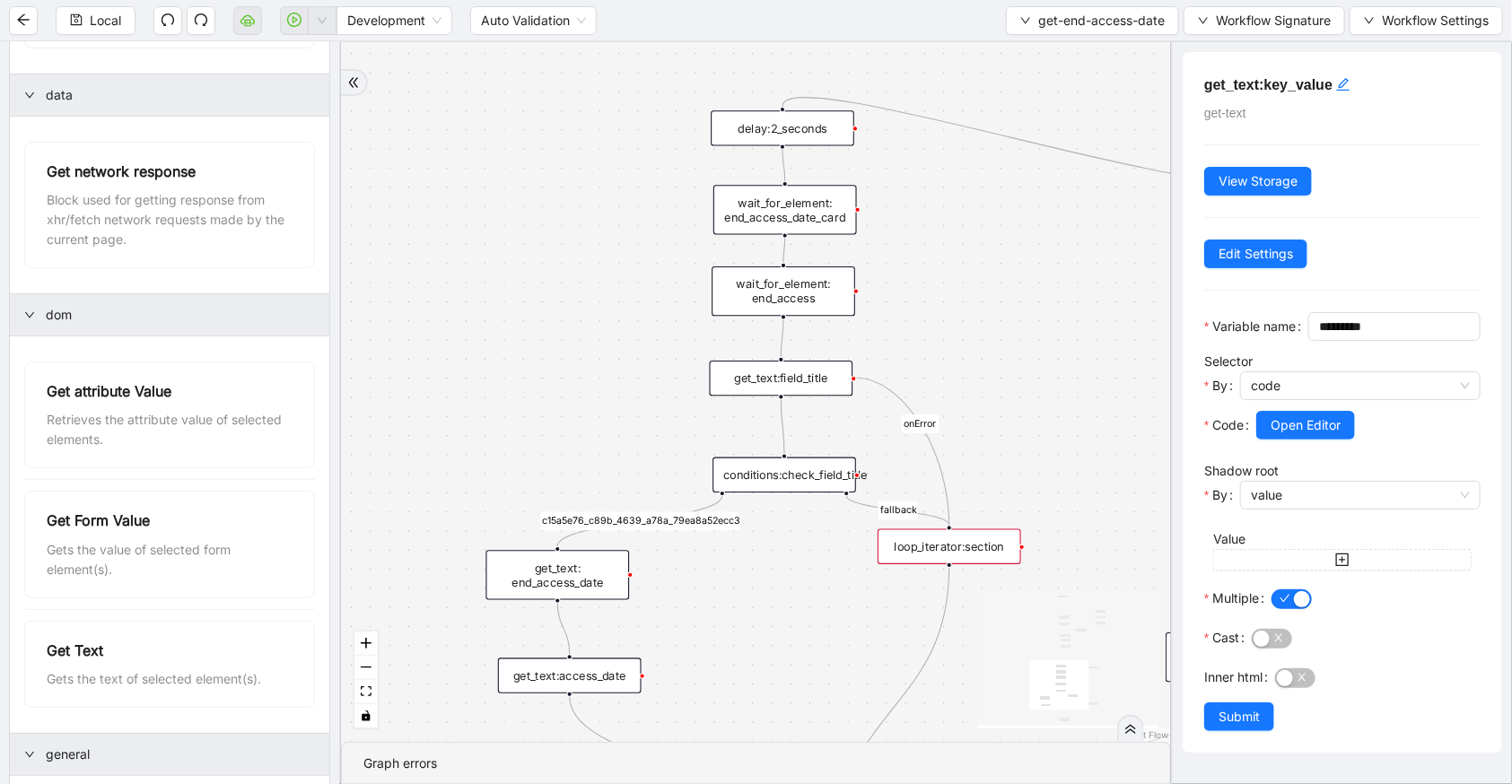
drag, startPoint x: 878, startPoint y: 588, endPoint x: 1101, endPoint y: 164, distance: 479.1
click at [1101, 165] on div "fallback c15a5e76_c89b_4639_a78a_79ea8a52ecc3 onError onError trigger wait_for_…" at bounding box center [756, 392] width 830 height 699
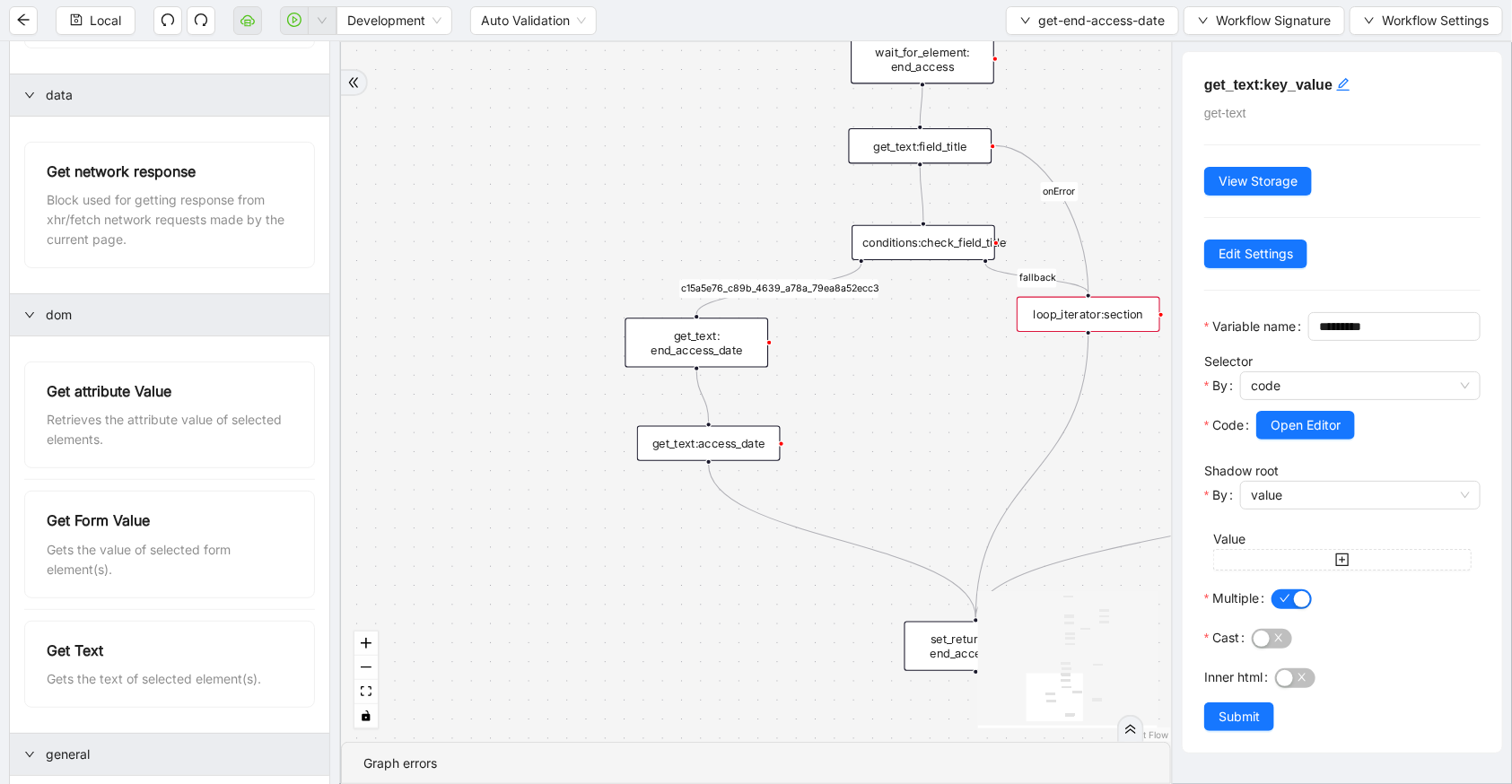
click at [667, 361] on div "get_text: end_access_date" at bounding box center [697, 342] width 143 height 49
click at [1316, 435] on span "Open Editor" at bounding box center [1305, 425] width 70 height 20
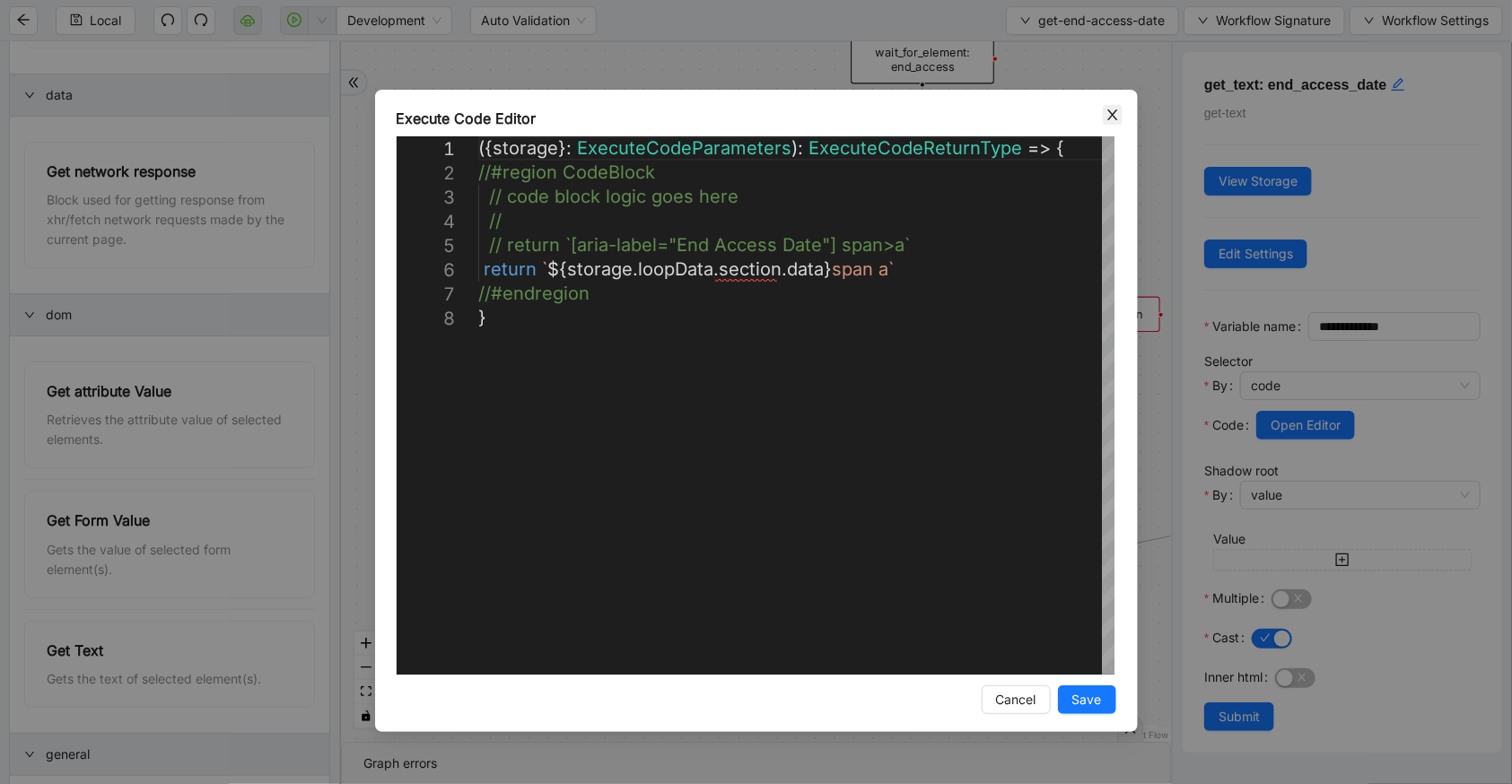
click at [1110, 115] on icon "close" at bounding box center [1112, 114] width 14 height 14
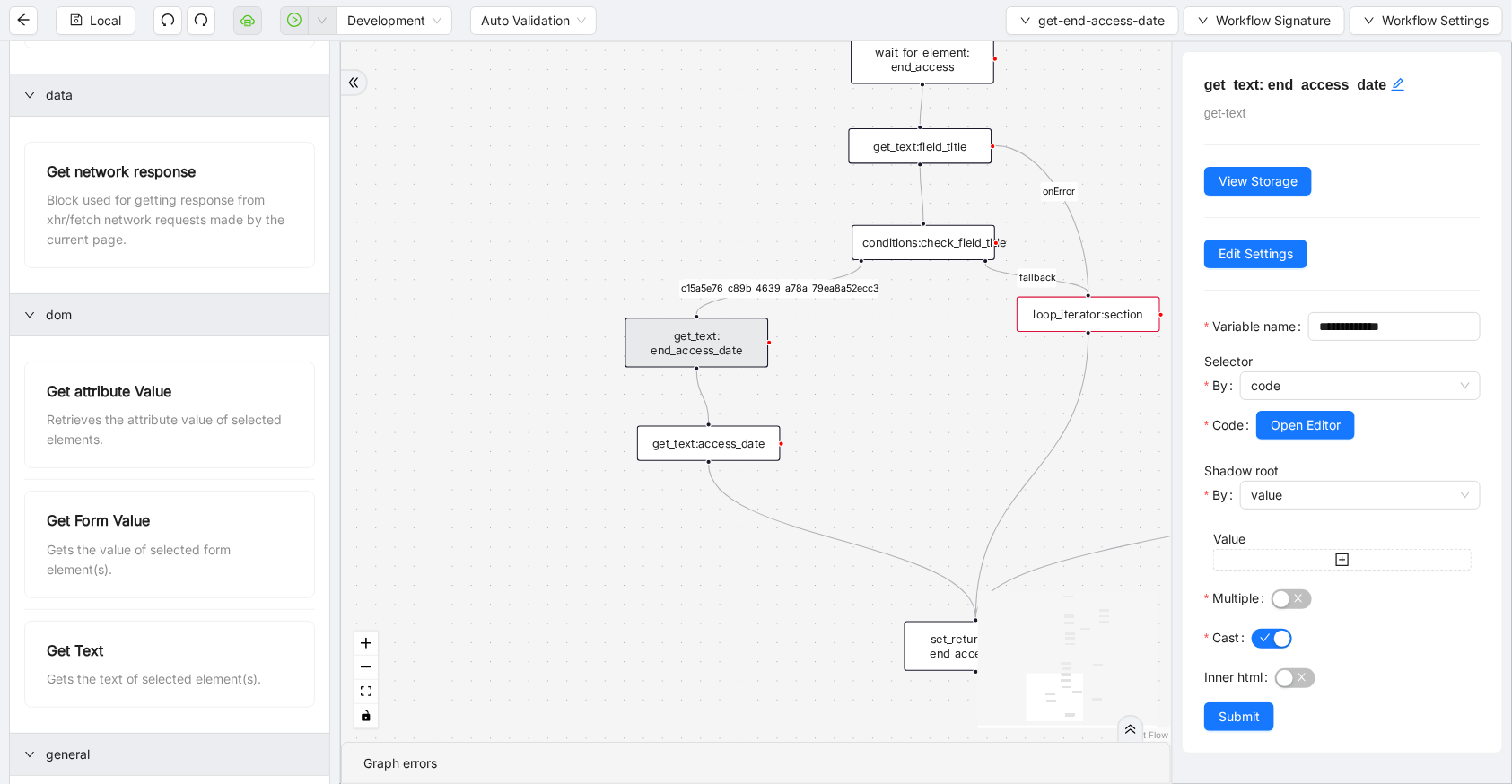
click at [649, 444] on div "get_text:access_date" at bounding box center [708, 443] width 143 height 35
click at [1346, 461] on div at bounding box center [1368, 450] width 224 height 21
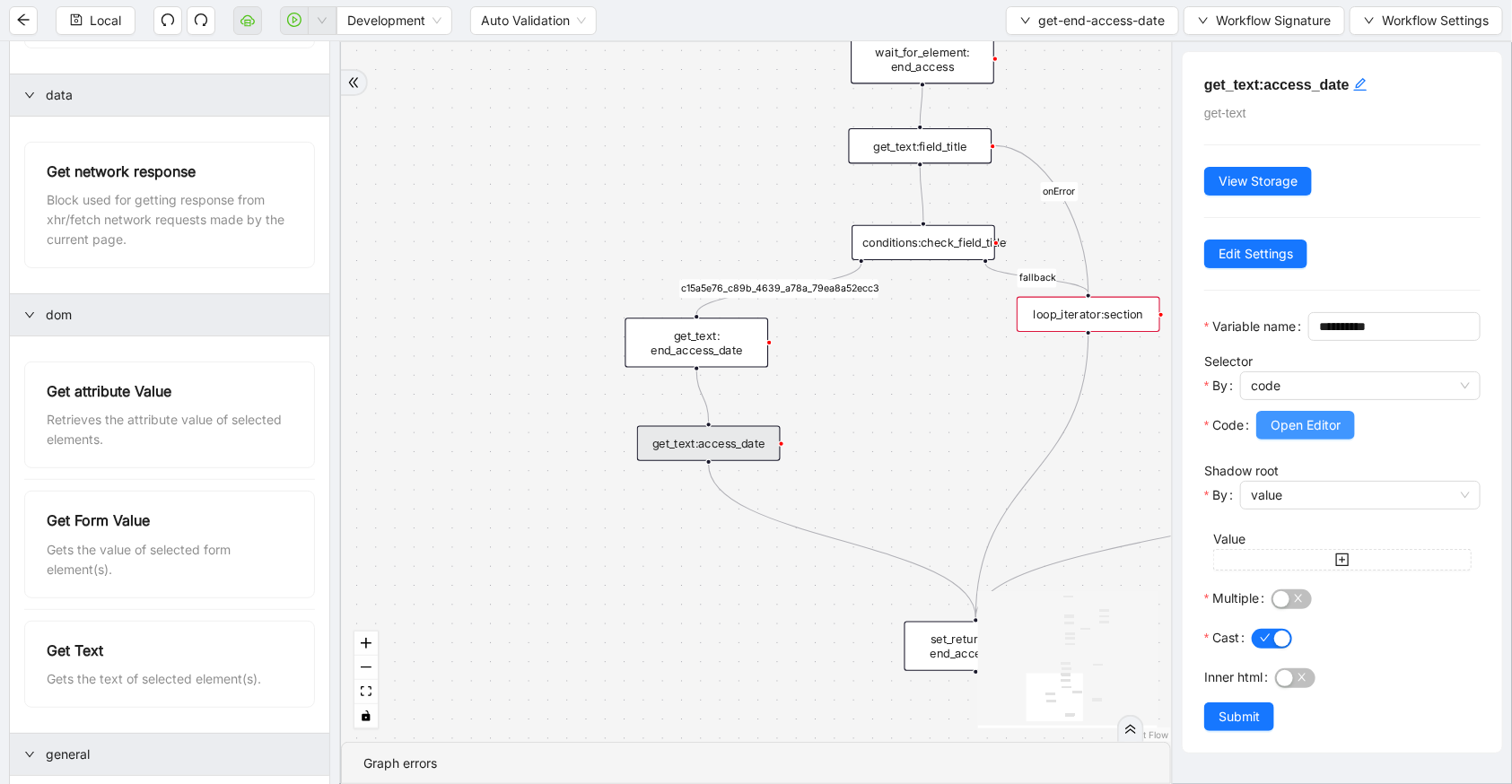
click at [1341, 435] on span "Open Editor" at bounding box center [1305, 425] width 70 height 20
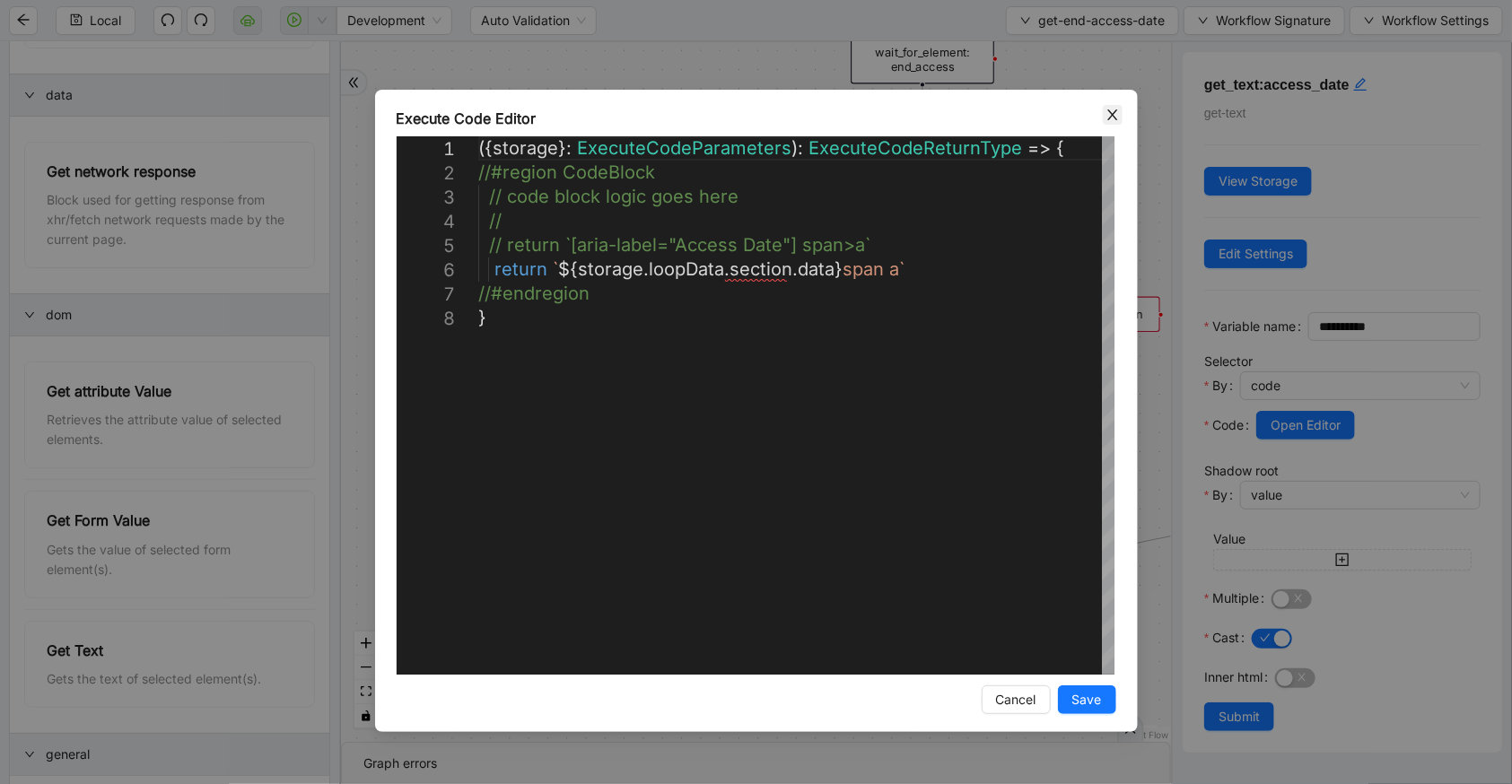
click at [1110, 116] on icon "close" at bounding box center [1112, 114] width 10 height 11
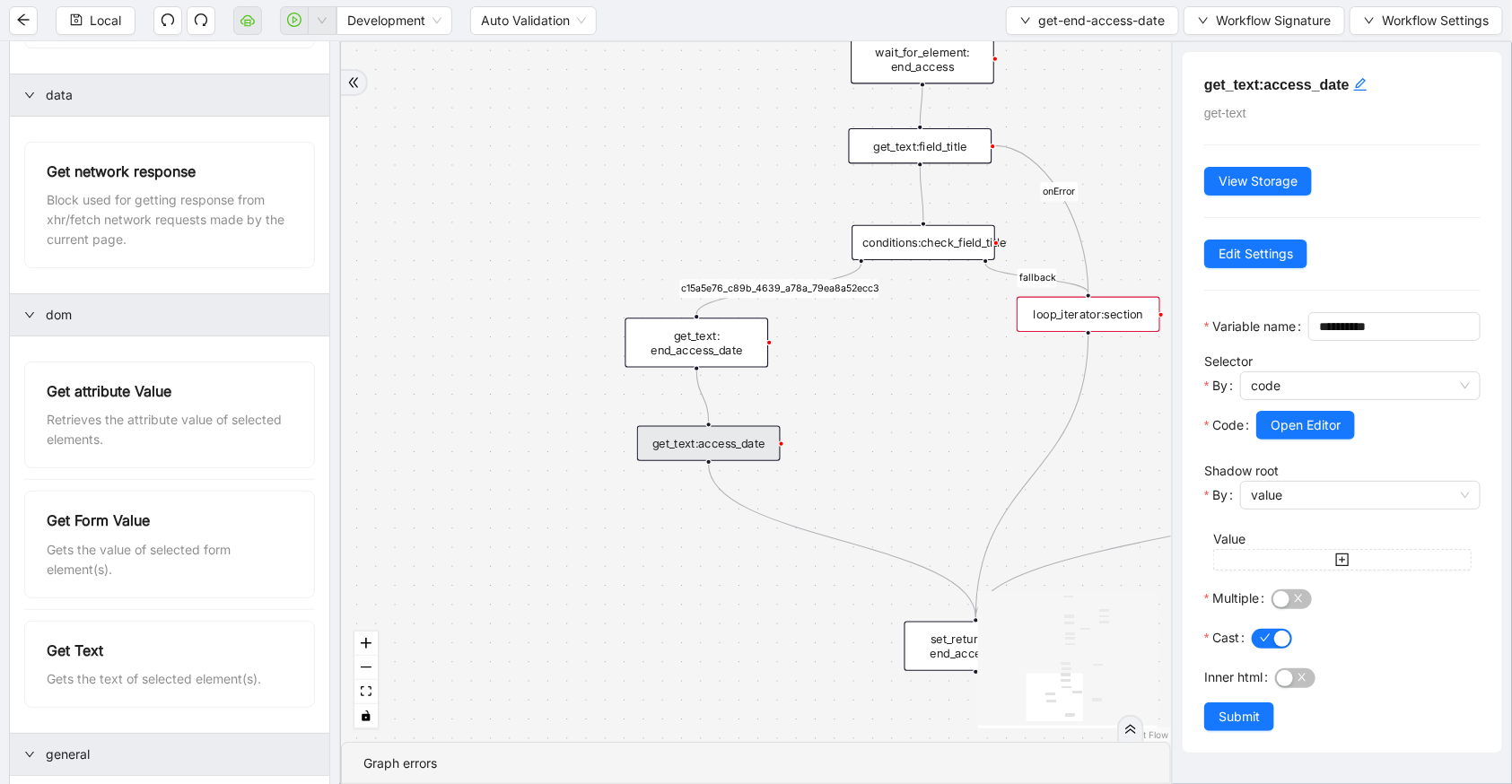
click at [737, 360] on div "get_text: end_access_date" at bounding box center [697, 342] width 143 height 49
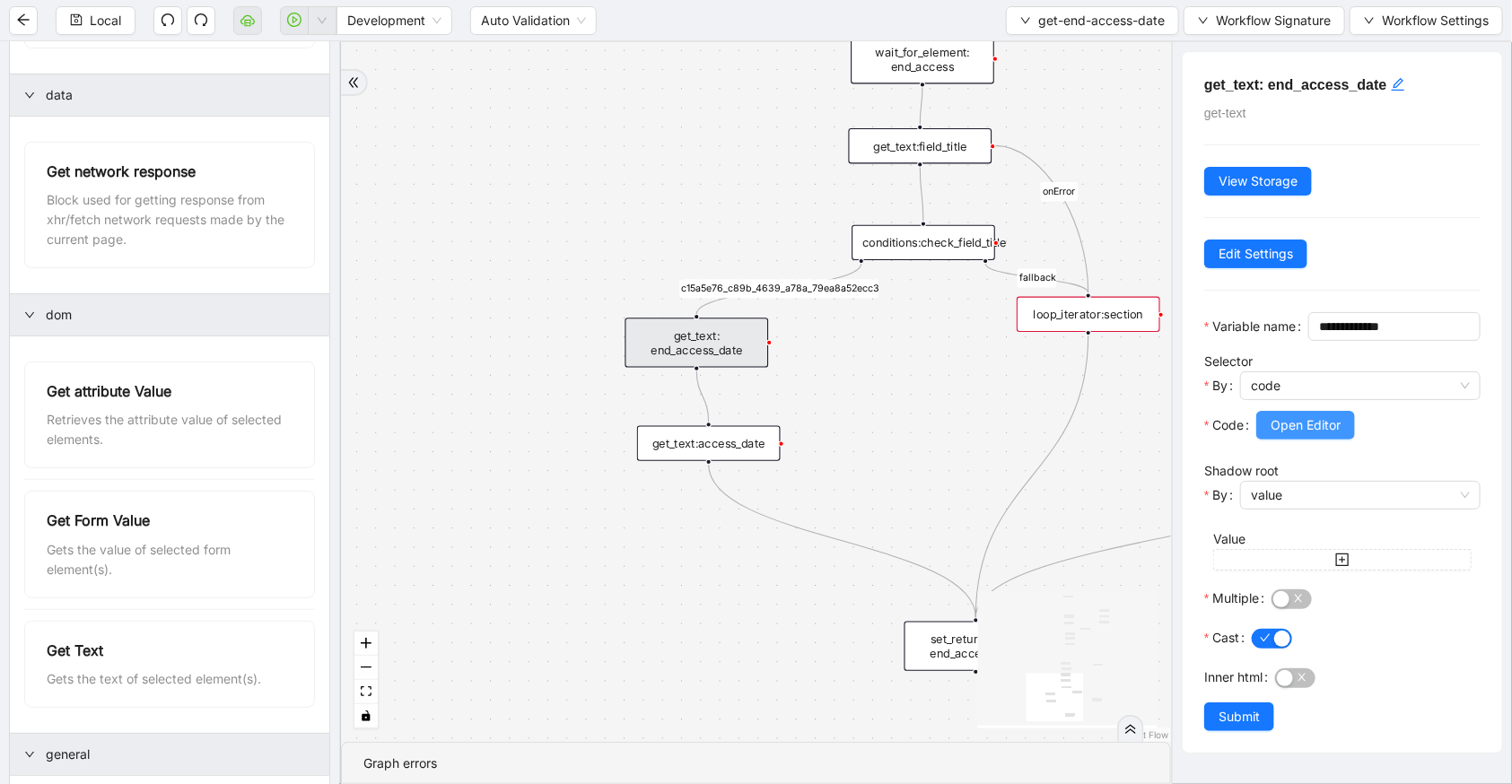
click at [1280, 439] on button "Open Editor" at bounding box center [1305, 426] width 99 height 29
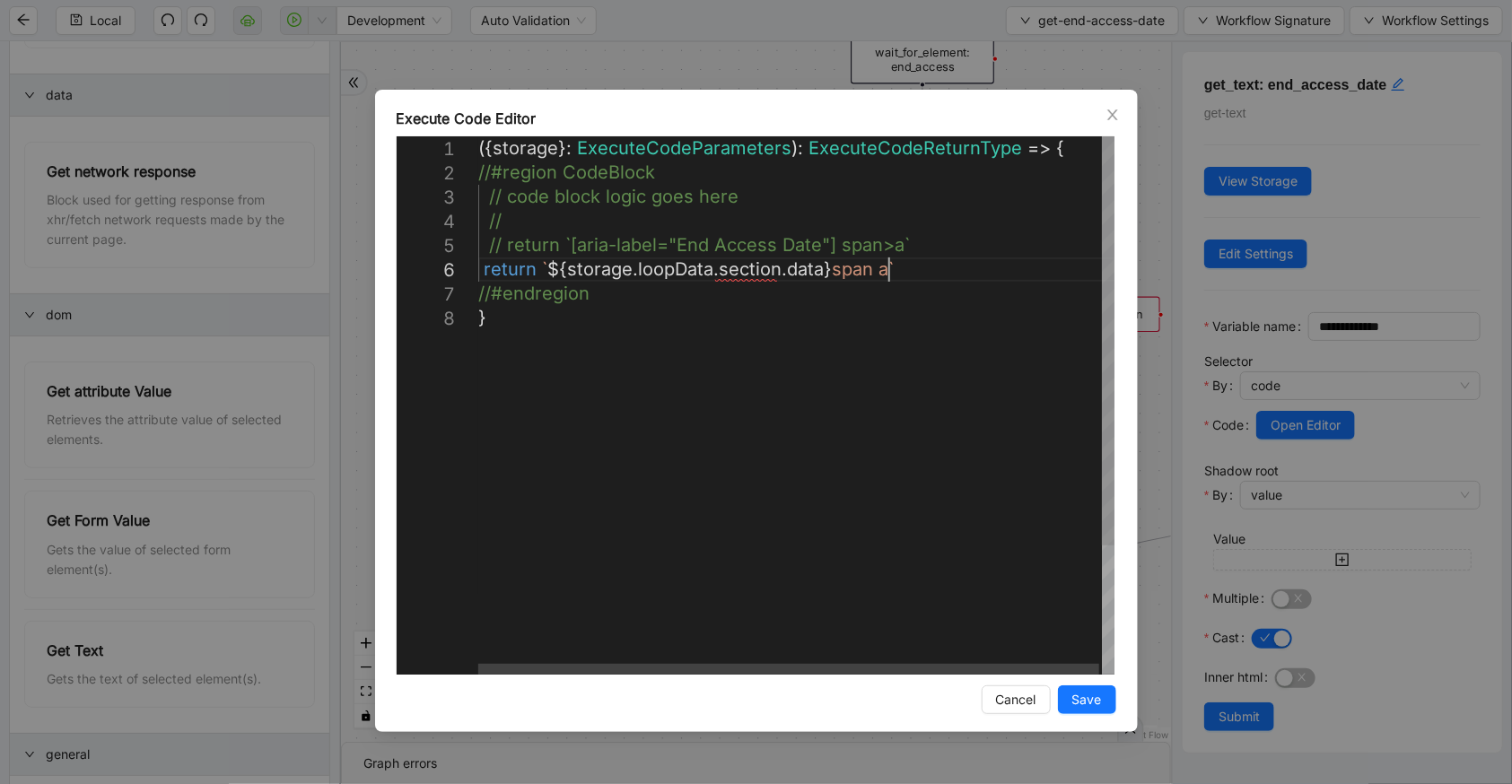
scroll to position [0, 9]
drag, startPoint x: 889, startPoint y: 268, endPoint x: 830, endPoint y: 275, distance: 59.4
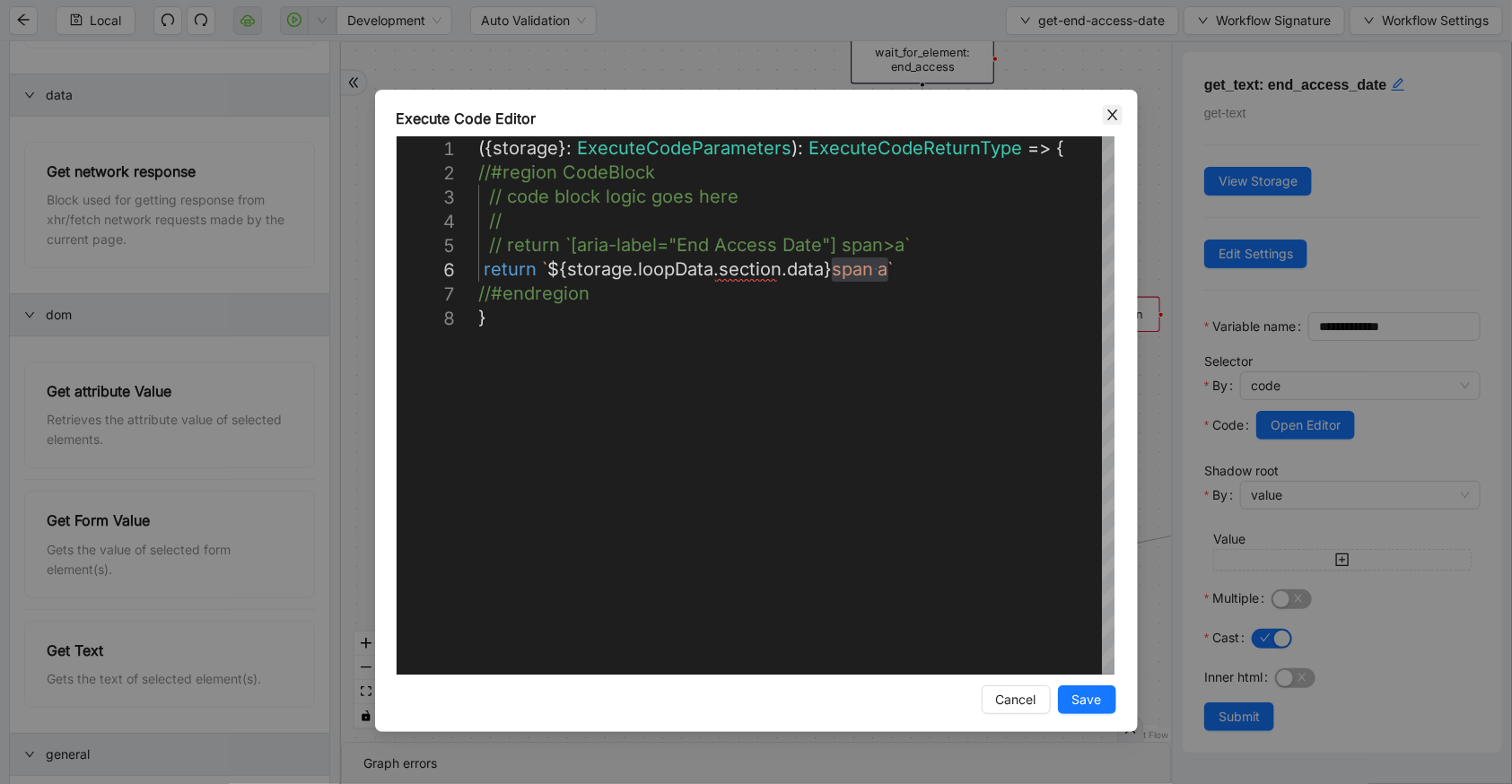
click at [1107, 117] on icon "close" at bounding box center [1112, 114] width 14 height 14
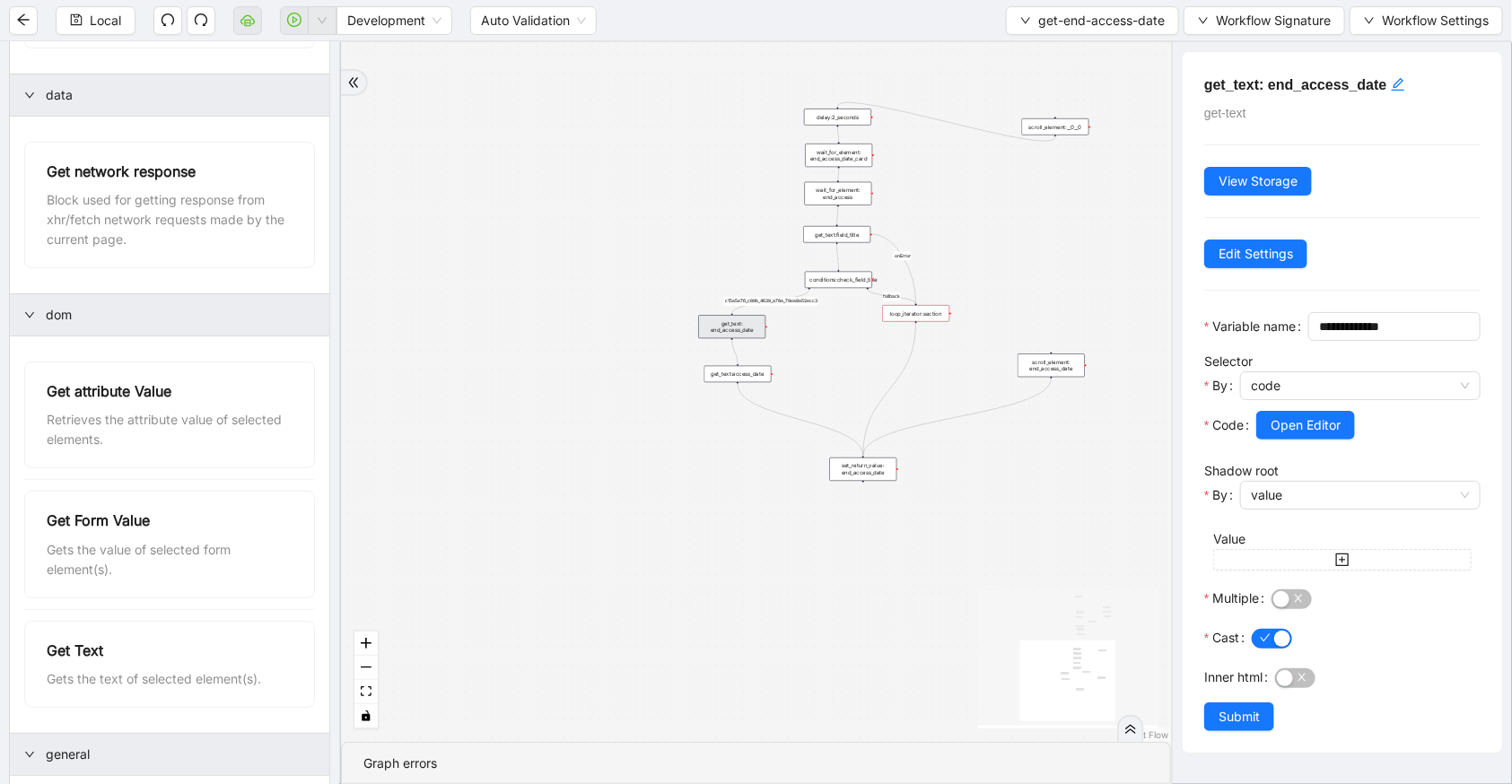
drag, startPoint x: 691, startPoint y: 215, endPoint x: 660, endPoint y: 342, distance: 130.7
click at [660, 341] on div "fallback c15a5e76_c89b_4639_a78a_79ea8a52ecc3 onError onError trigger wait_for_…" at bounding box center [756, 392] width 830 height 699
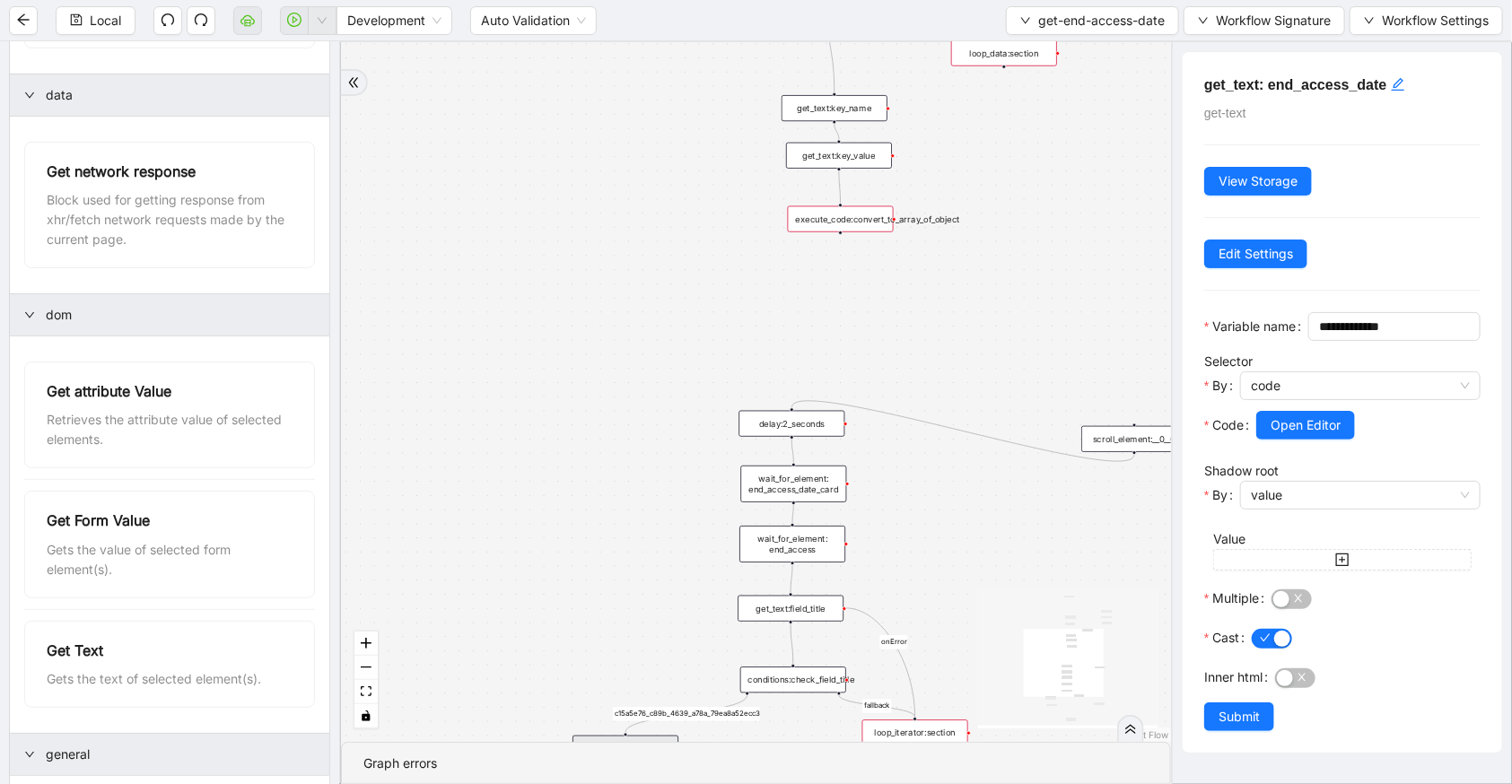
drag, startPoint x: 831, startPoint y: 167, endPoint x: 827, endPoint y: 268, distance: 101.1
click at [827, 268] on div "fallback c15a5e76_c89b_4639_a78a_79ea8a52ecc3 onError onError trigger wait_for_…" at bounding box center [756, 392] width 830 height 699
drag, startPoint x: 842, startPoint y: 223, endPoint x: 743, endPoint y: 236, distance: 99.8
click at [743, 236] on div "execute_code:convert_to_array_of_object" at bounding box center [743, 232] width 106 height 26
click at [828, 182] on icon "Edge from get_text:key_value to execute_code:convert_to_array_of_object" at bounding box center [790, 193] width 97 height 45
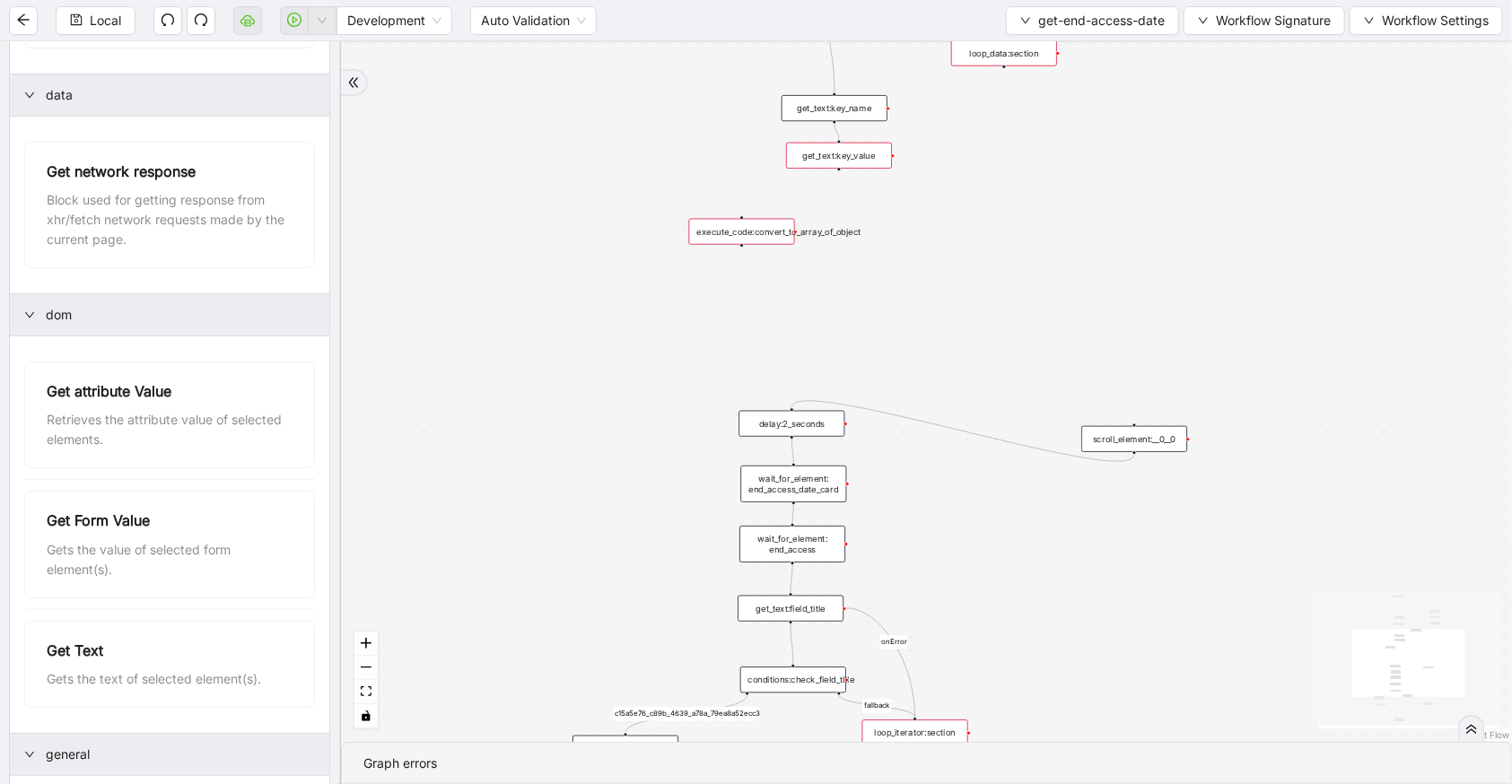
click at [842, 169] on div "fallback c15a5e76_c89b_4639_a78a_79ea8a52ecc3 onError onError trigger wait_for_…" at bounding box center [927, 392] width 1171 height 699
click at [853, 153] on div "get_text:key_value" at bounding box center [839, 155] width 106 height 26
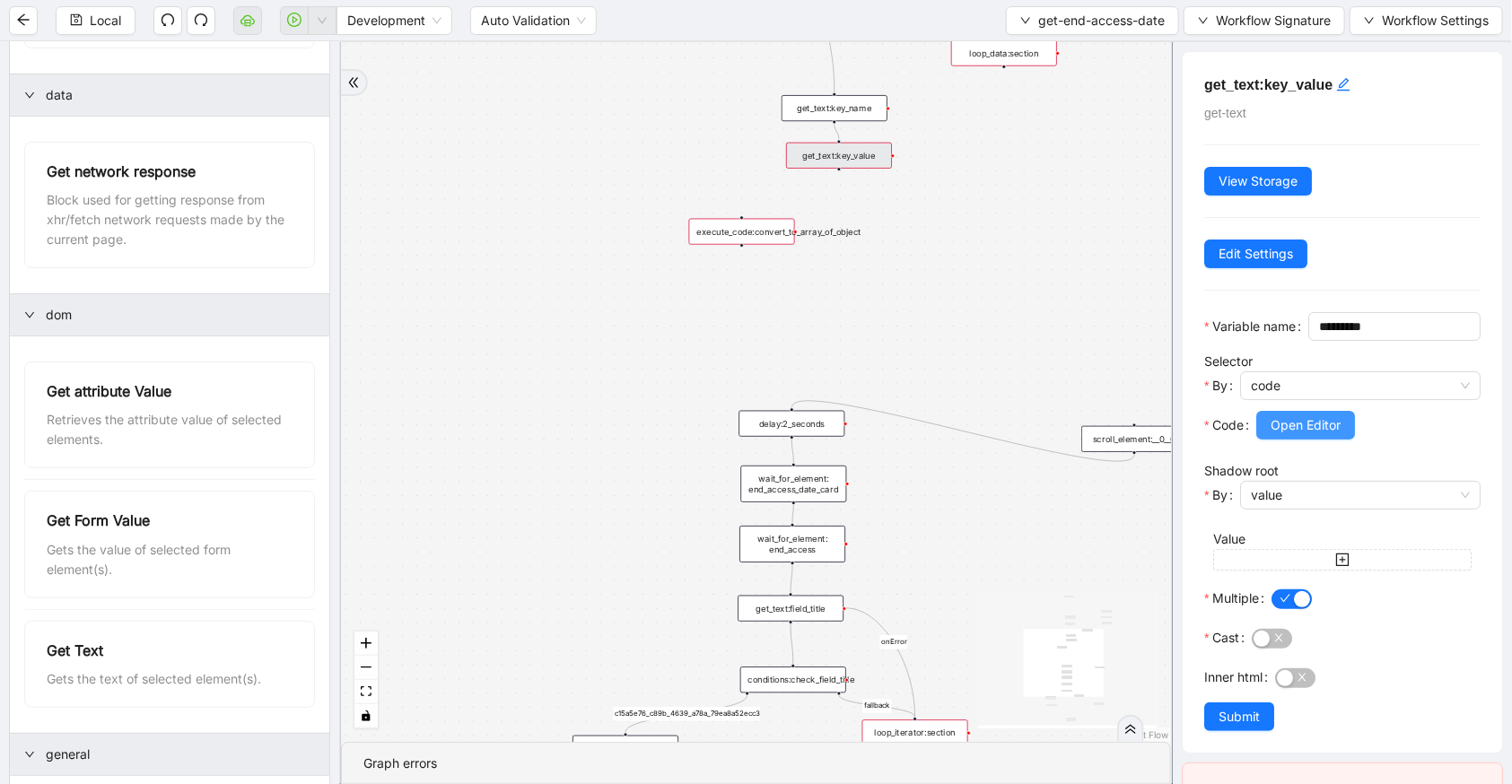
click at [1284, 435] on span "Open Editor" at bounding box center [1305, 425] width 70 height 20
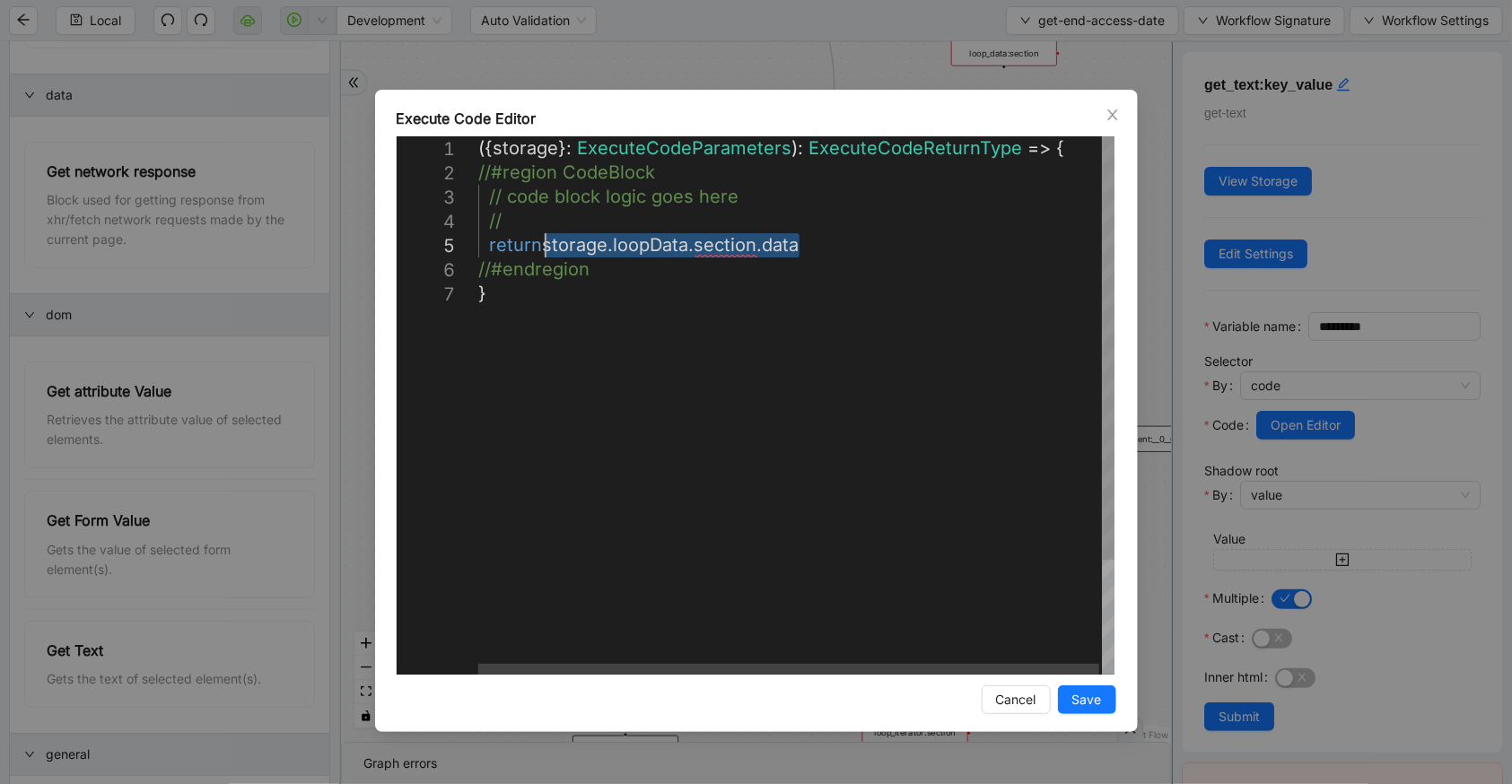
drag, startPoint x: 805, startPoint y: 244, endPoint x: 546, endPoint y: 244, distance: 259.0
paste textarea "******"
type textarea "**********"
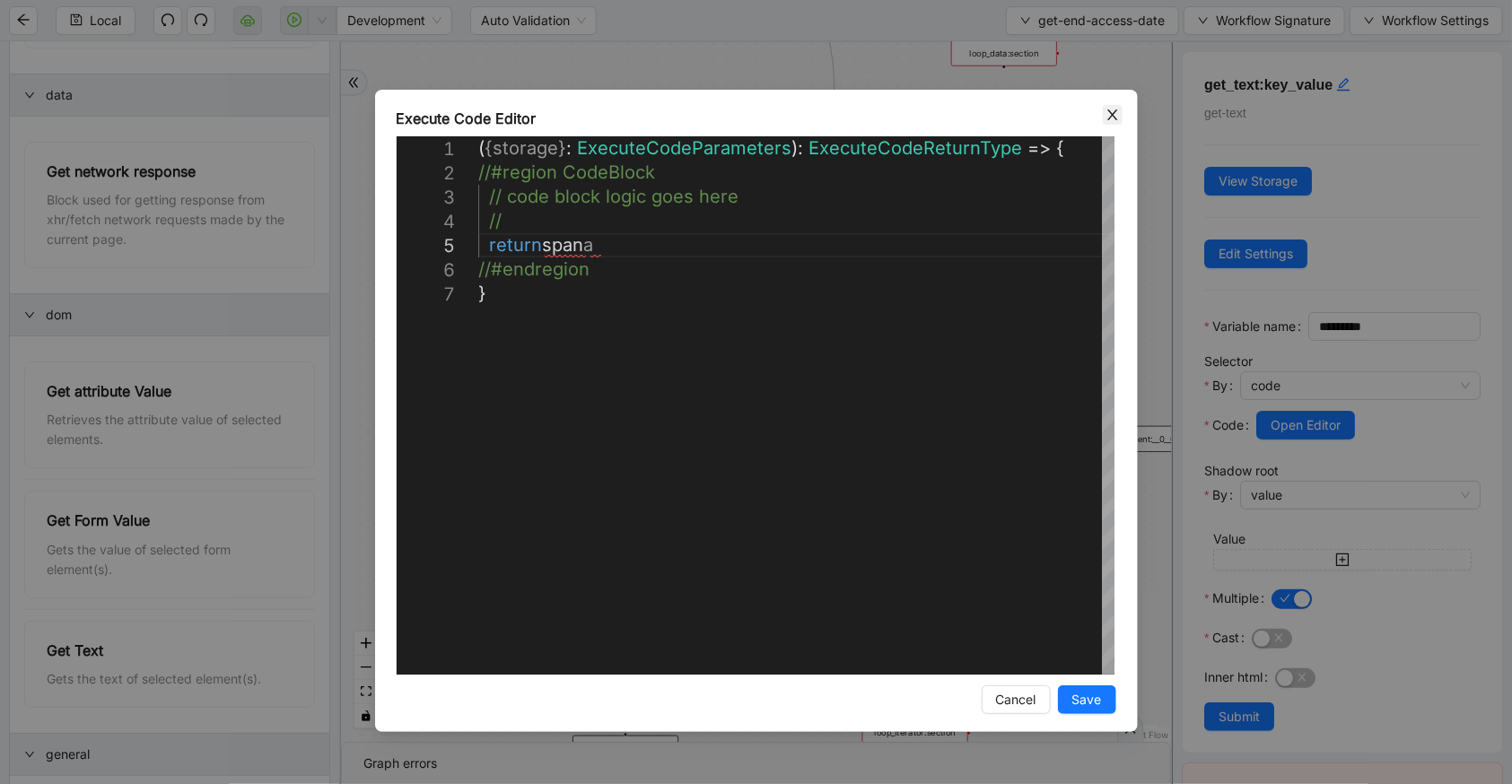
click at [1110, 112] on icon "close" at bounding box center [1112, 114] width 10 height 11
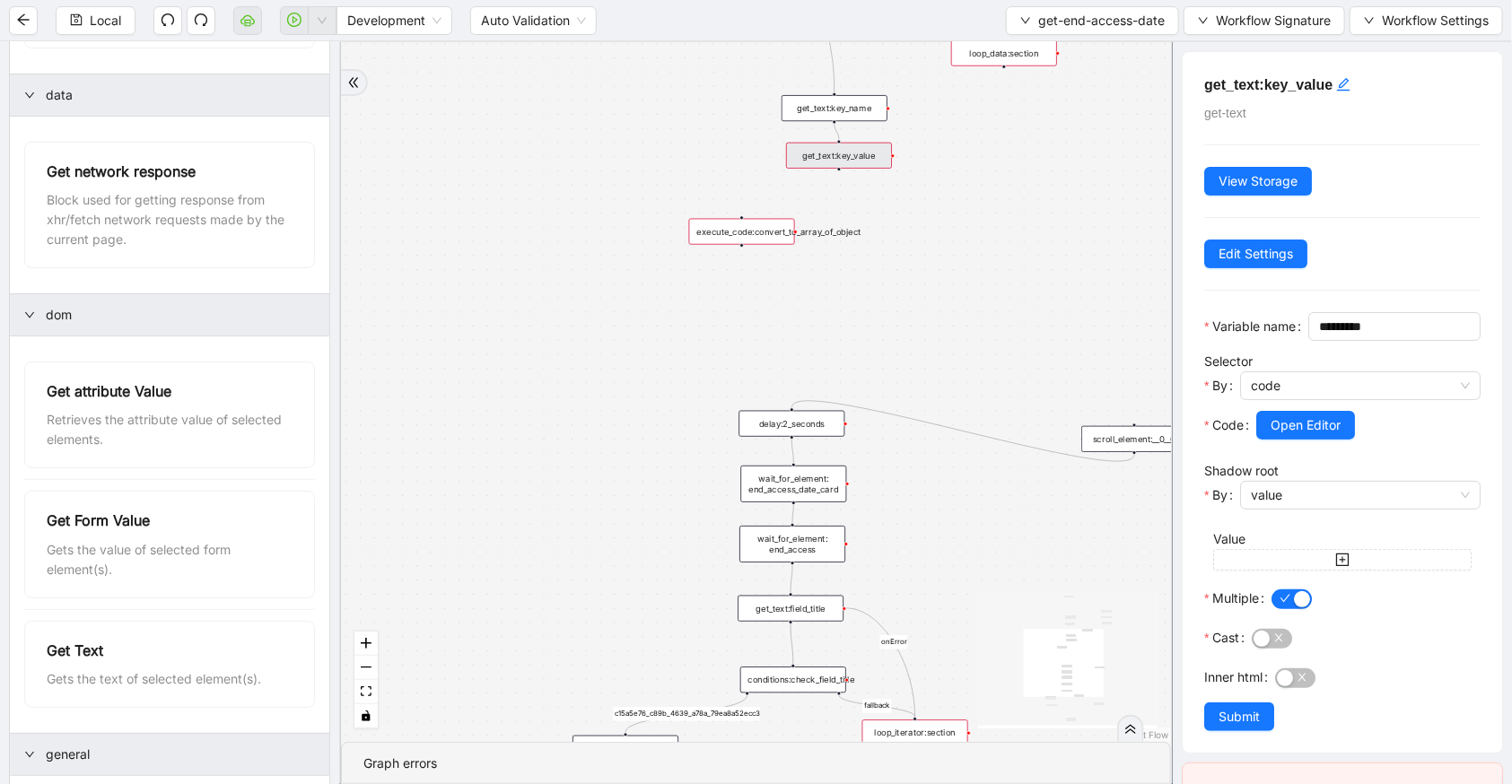
drag, startPoint x: 958, startPoint y: 219, endPoint x: 930, endPoint y: 235, distance: 32.2
click at [938, 235] on div "fallback c15a5e76_c89b_4639_a78a_79ea8a52ecc3 onError onError trigger wait_for_…" at bounding box center [756, 392] width 830 height 699
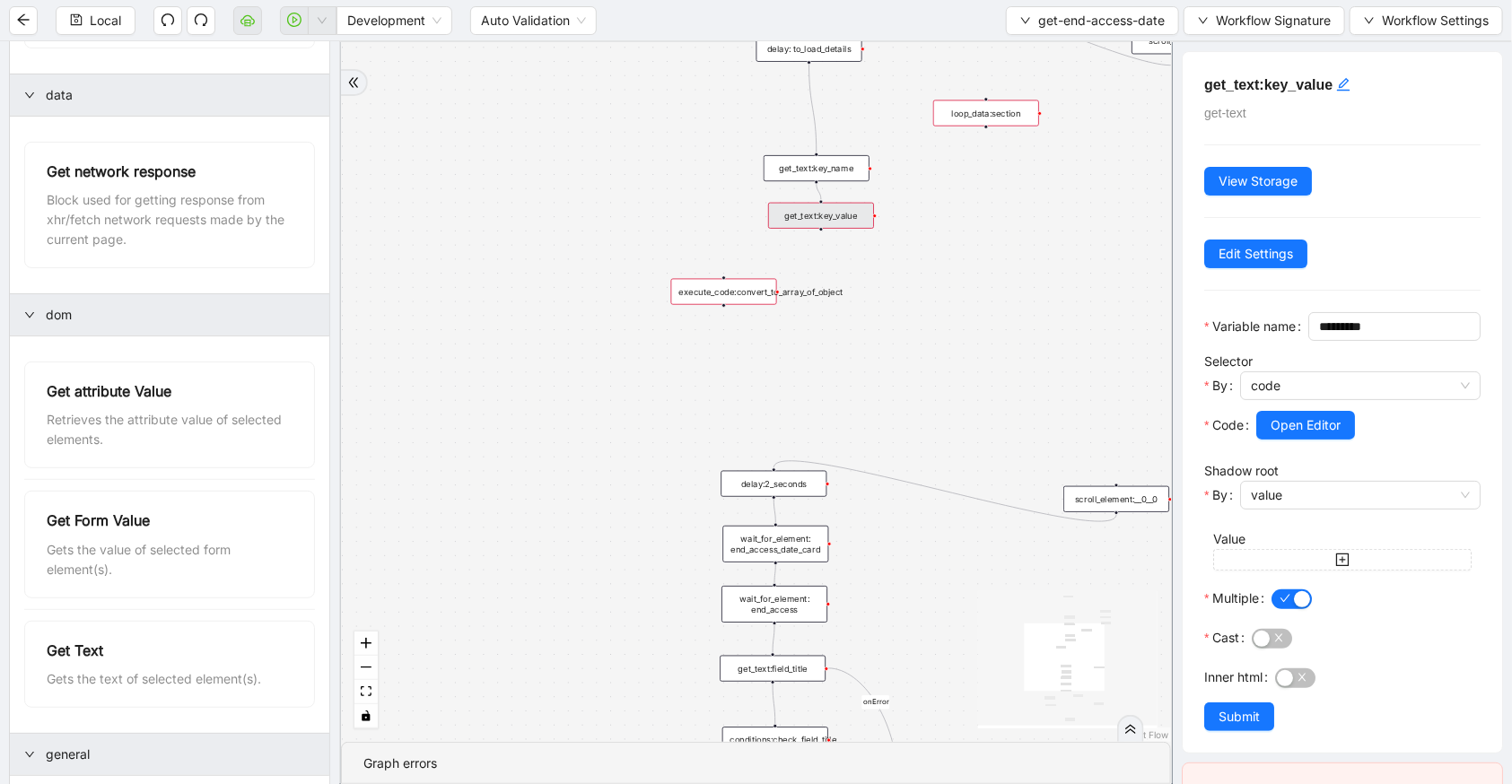
click at [848, 172] on div "get_text:key_name" at bounding box center [817, 168] width 106 height 26
click at [839, 167] on div "get_text:key_name" at bounding box center [817, 168] width 106 height 26
click at [1281, 435] on span "Open Editor" at bounding box center [1305, 425] width 70 height 20
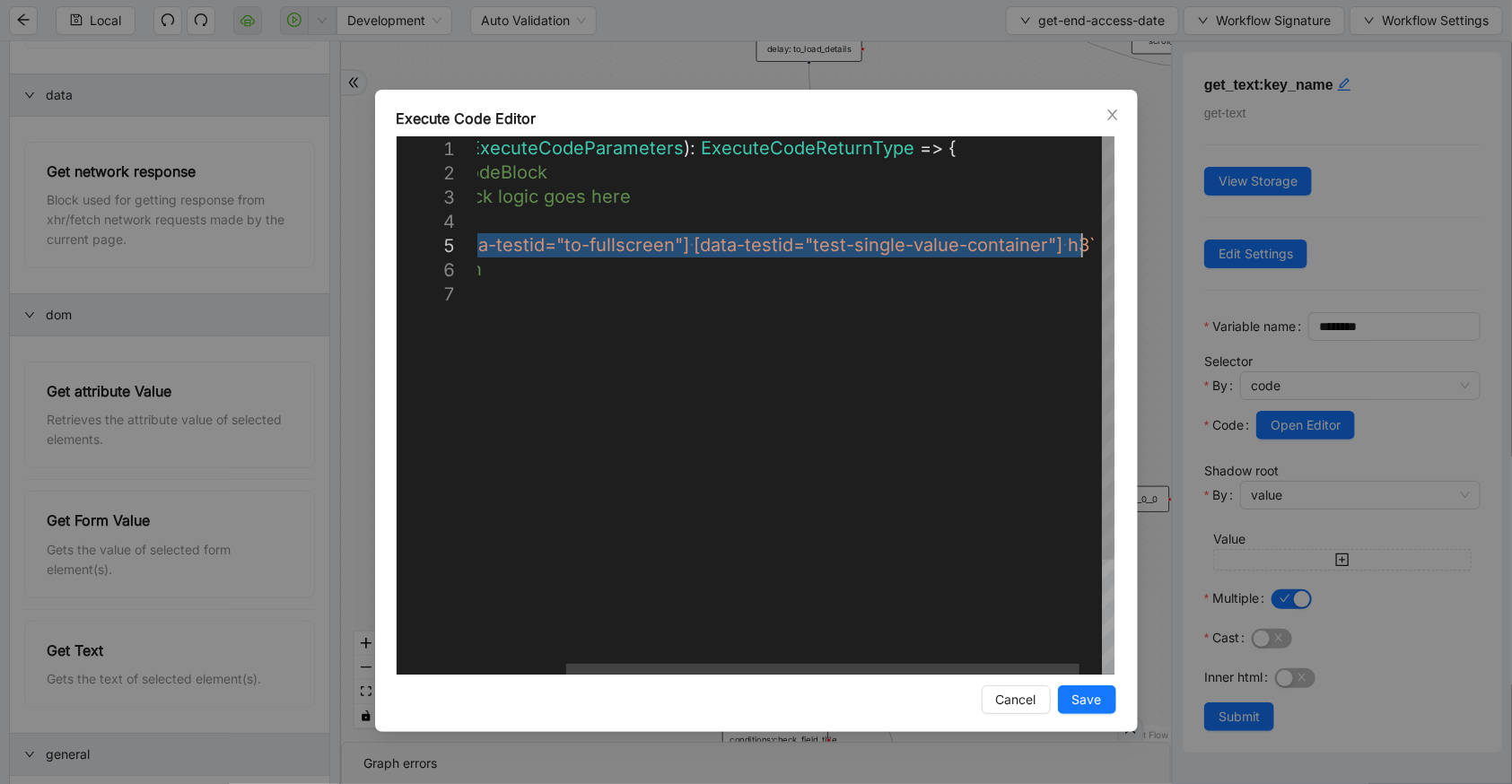
drag, startPoint x: 549, startPoint y: 234, endPoint x: 1083, endPoint y: 238, distance: 534.0
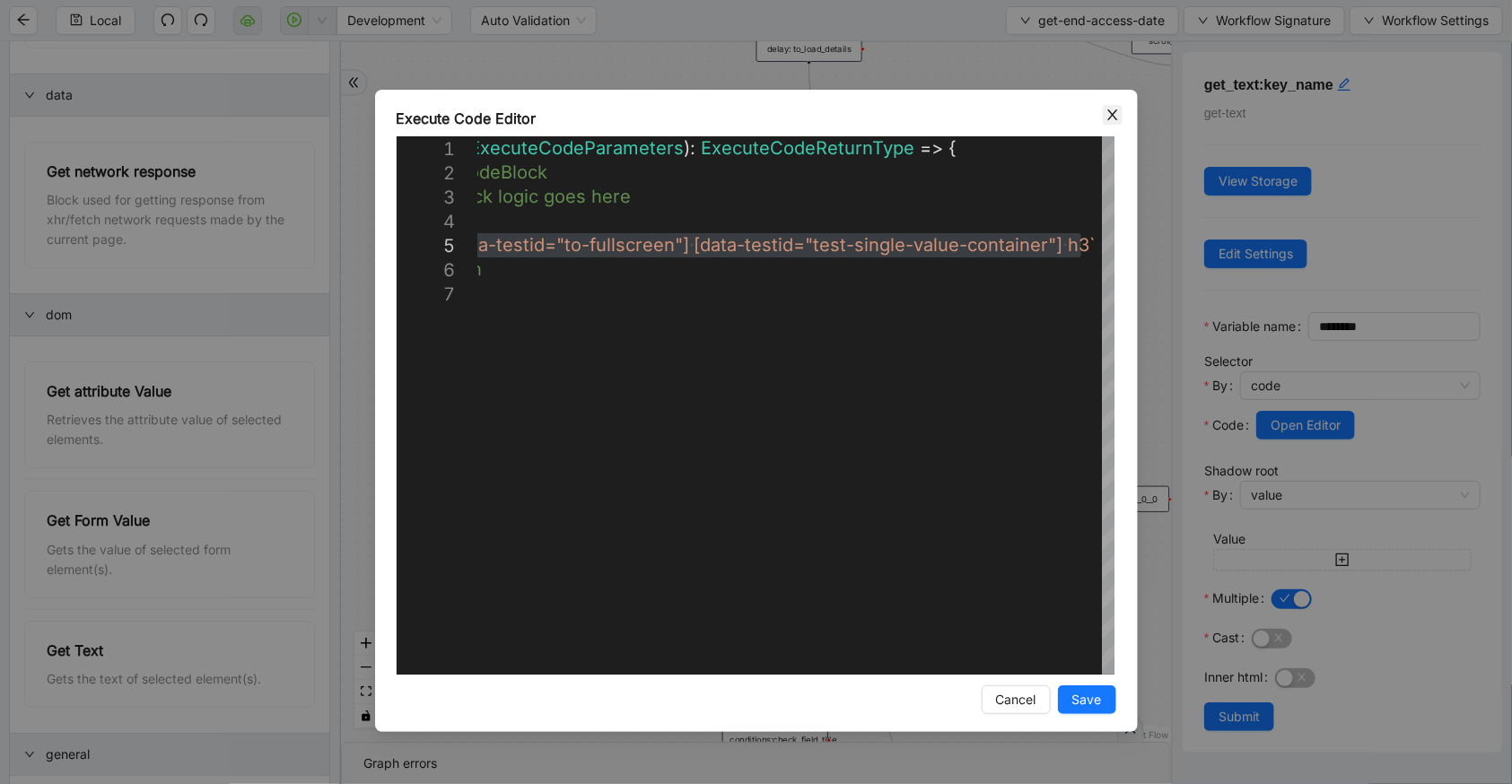
click at [1122, 116] on span "Close" at bounding box center [1112, 114] width 20 height 20
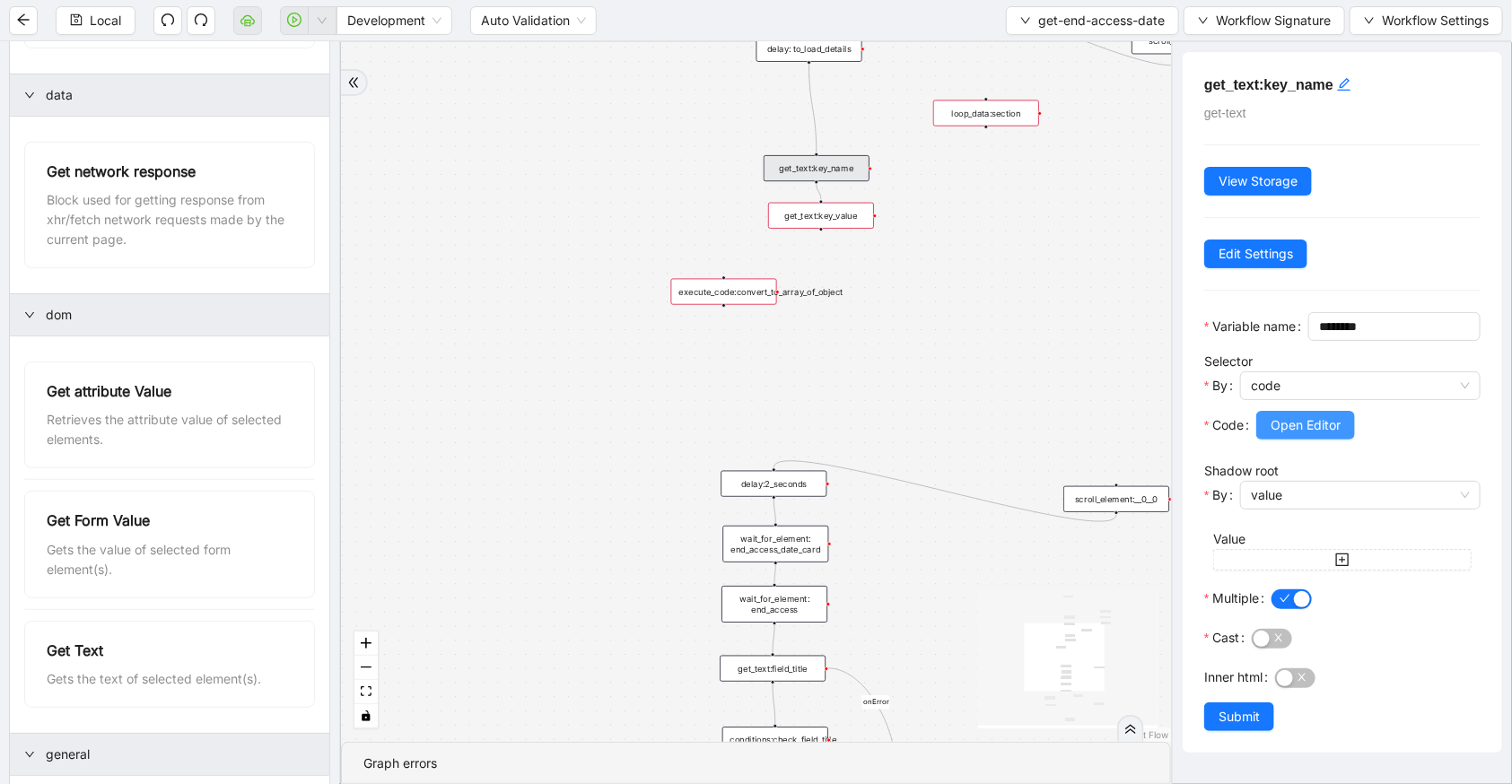
click at [1319, 435] on span "Open Editor" at bounding box center [1305, 425] width 70 height 20
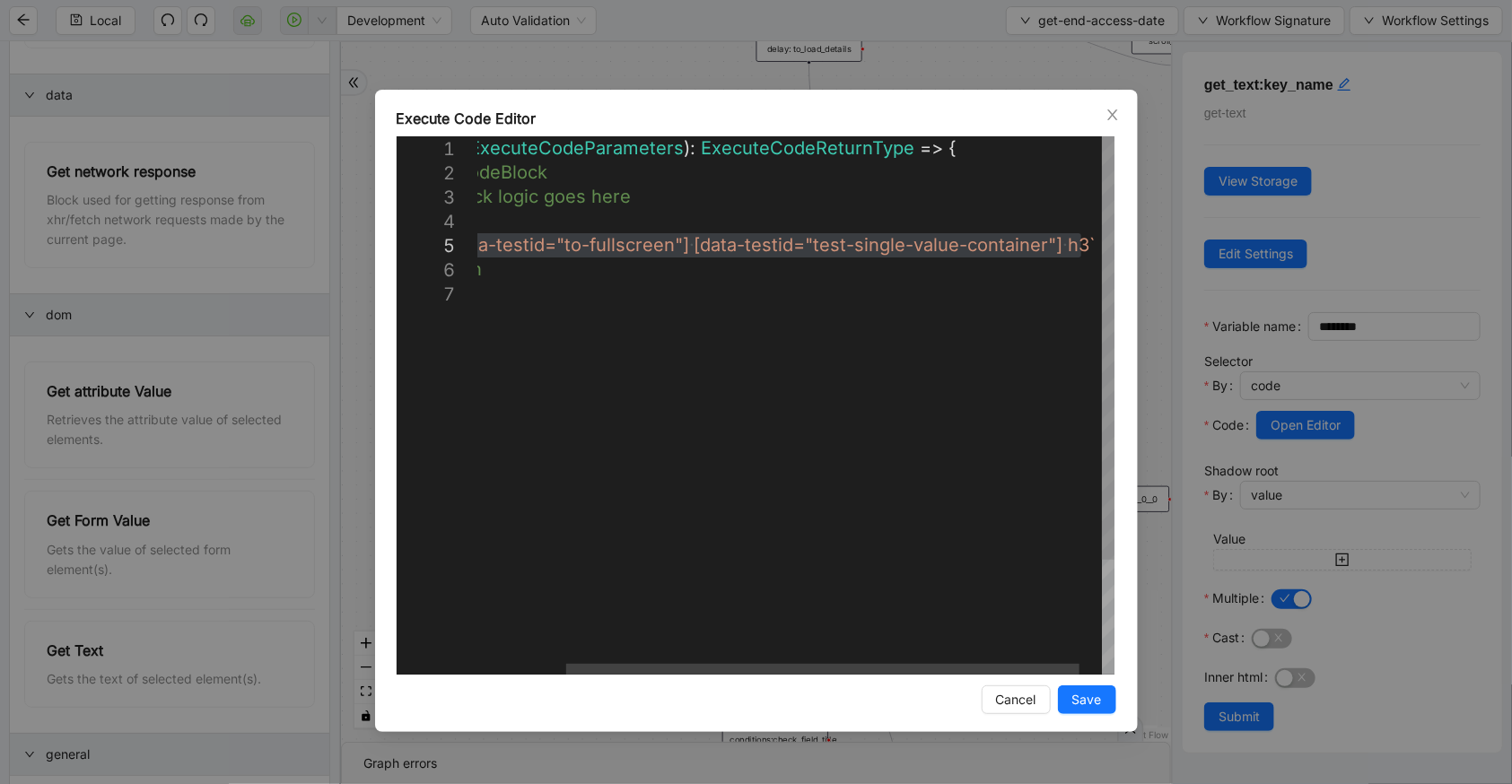
click at [1094, 260] on div "( { storage } : ExecuteCodeParameters ): ExecuteCodeReturnType => { //#region C…" at bounding box center [756, 478] width 772 height 683
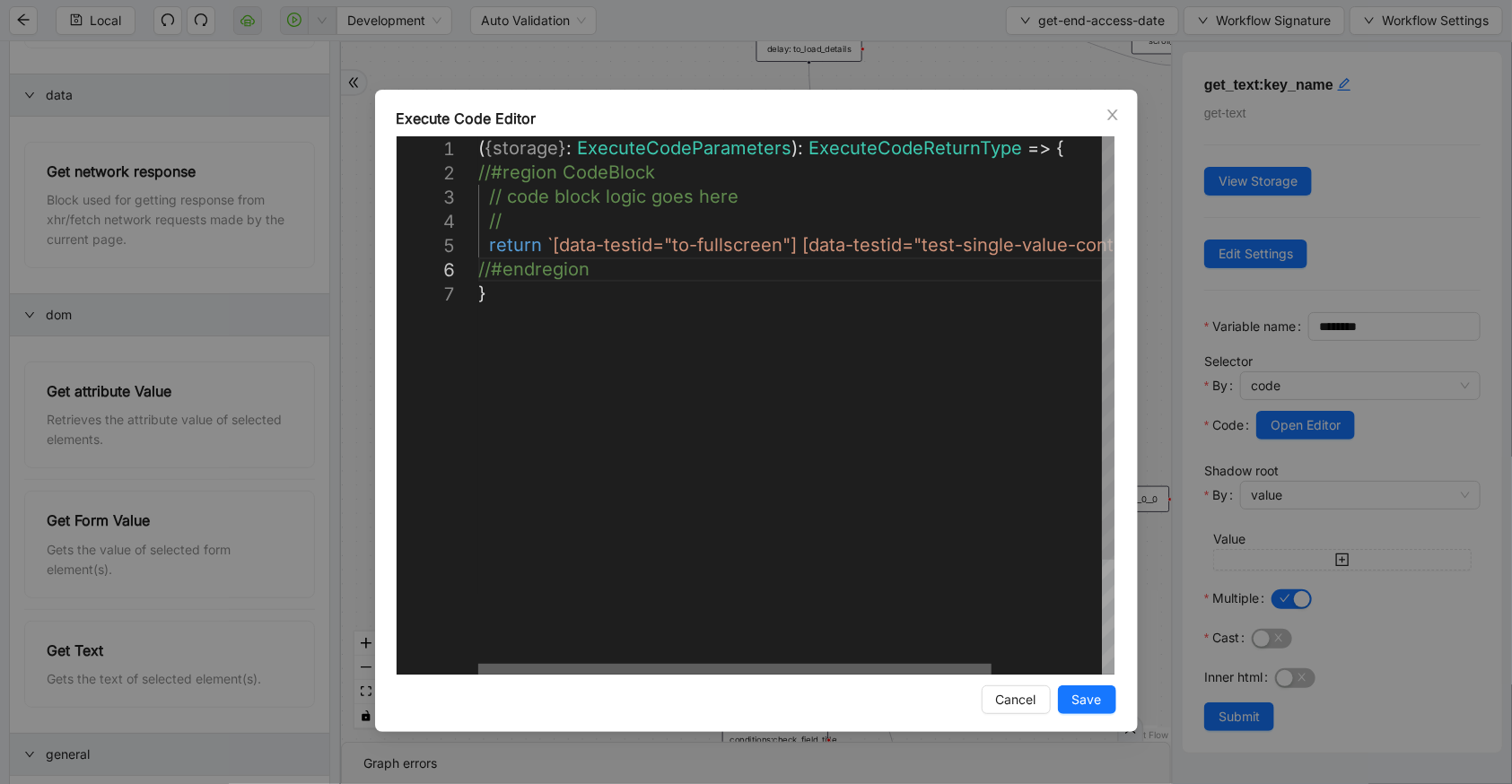
click at [494, 664] on div at bounding box center [735, 669] width 513 height 11
click at [1121, 116] on span "Close" at bounding box center [1112, 114] width 20 height 20
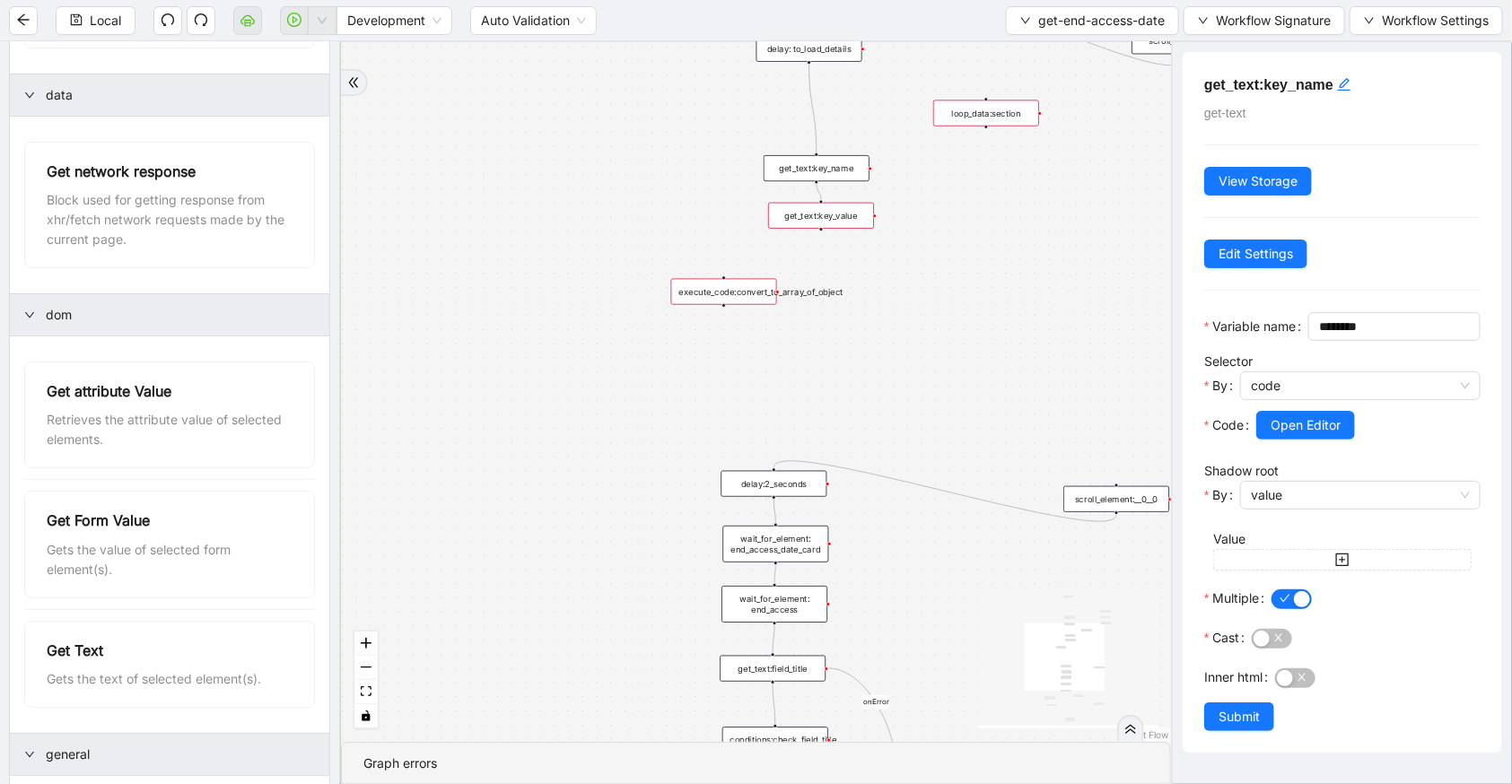
click at [805, 219] on div "get_text:key_value" at bounding box center [821, 215] width 106 height 26
click at [1329, 435] on span "Open Editor" at bounding box center [1305, 425] width 70 height 20
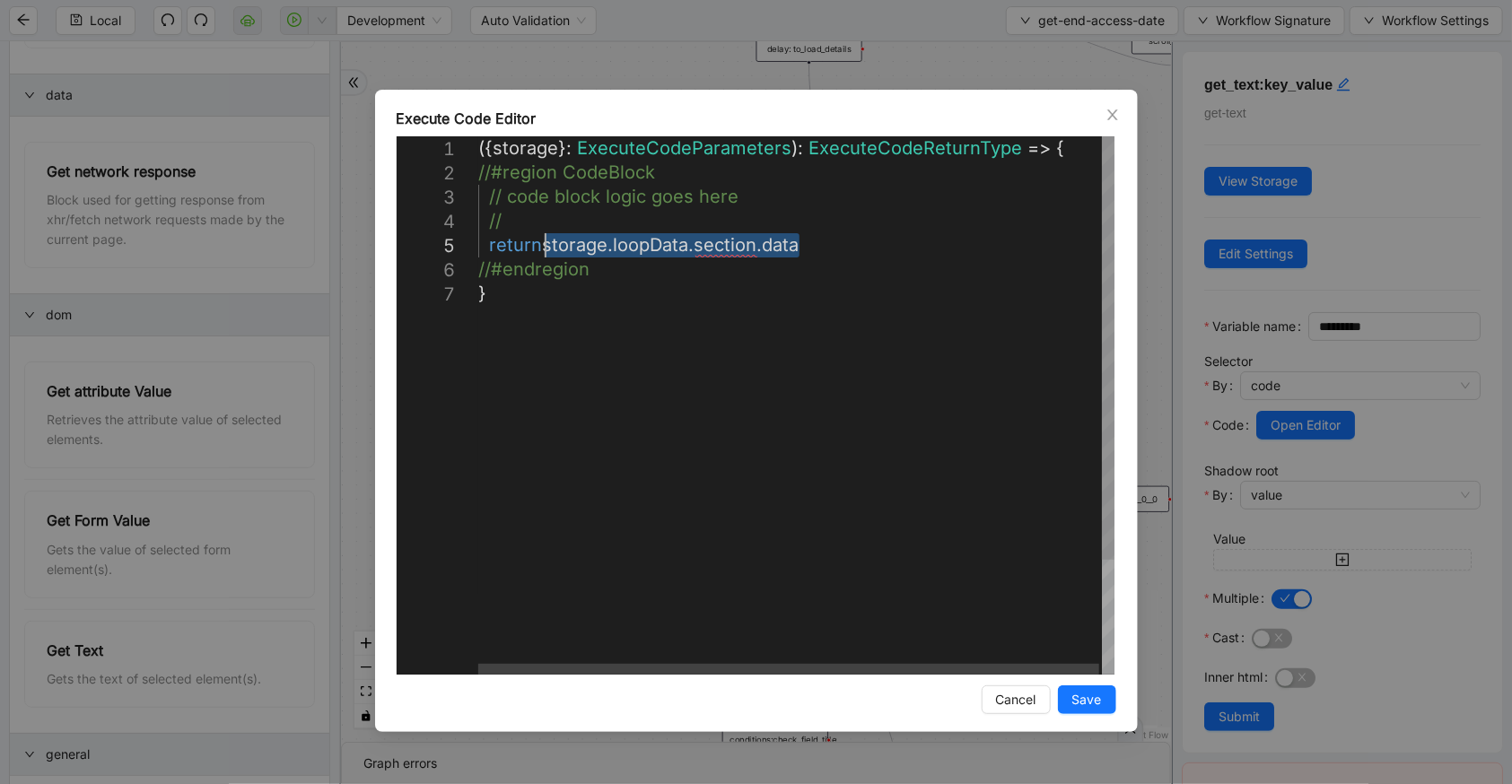
drag, startPoint x: 818, startPoint y: 241, endPoint x: 543, endPoint y: 246, distance: 275.0
paste textarea "**********"
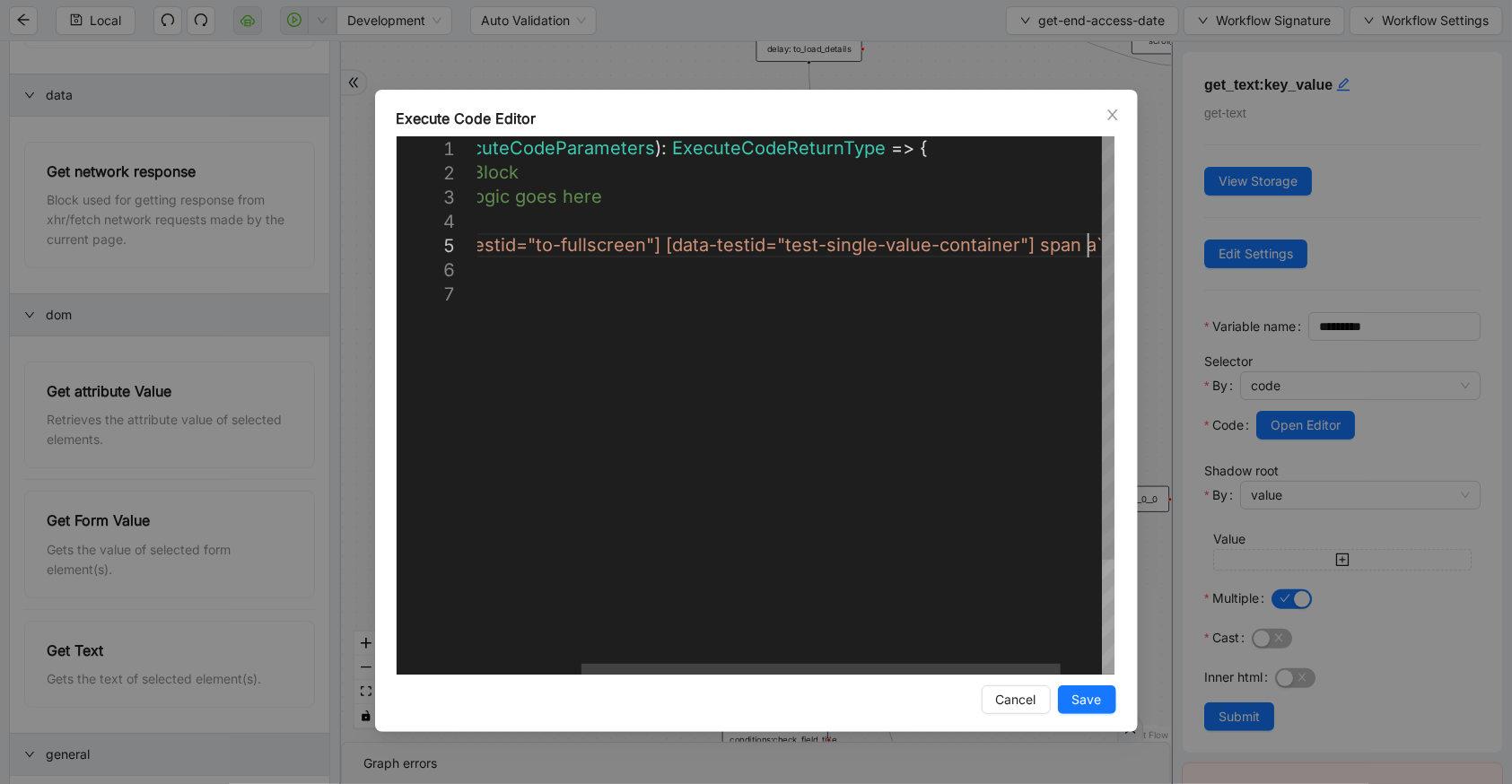
scroll to position [98, 971]
type textarea "**********"
click at [1065, 692] on button "Save" at bounding box center [1087, 699] width 59 height 29
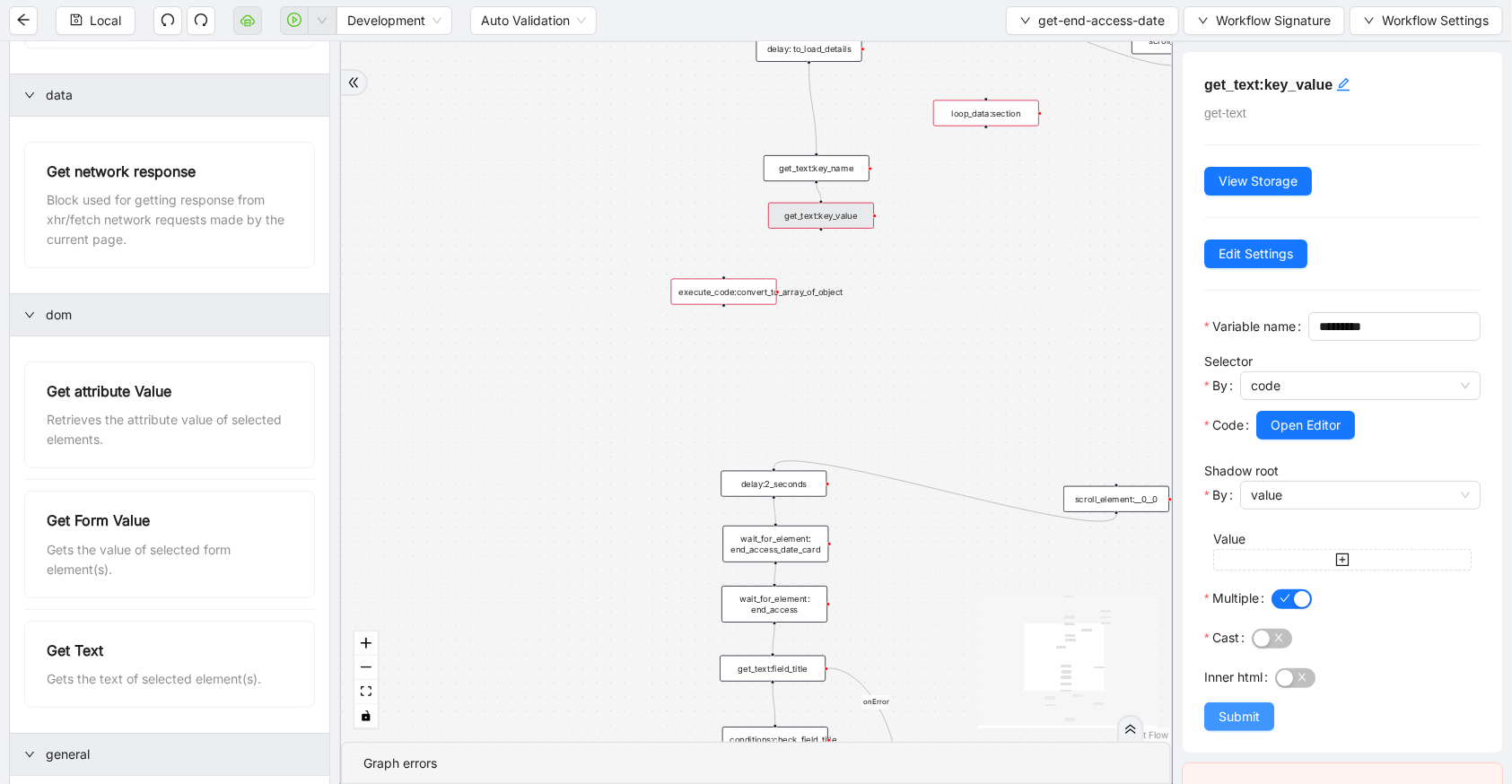
click at [1245, 726] on span "Submit" at bounding box center [1239, 717] width 41 height 20
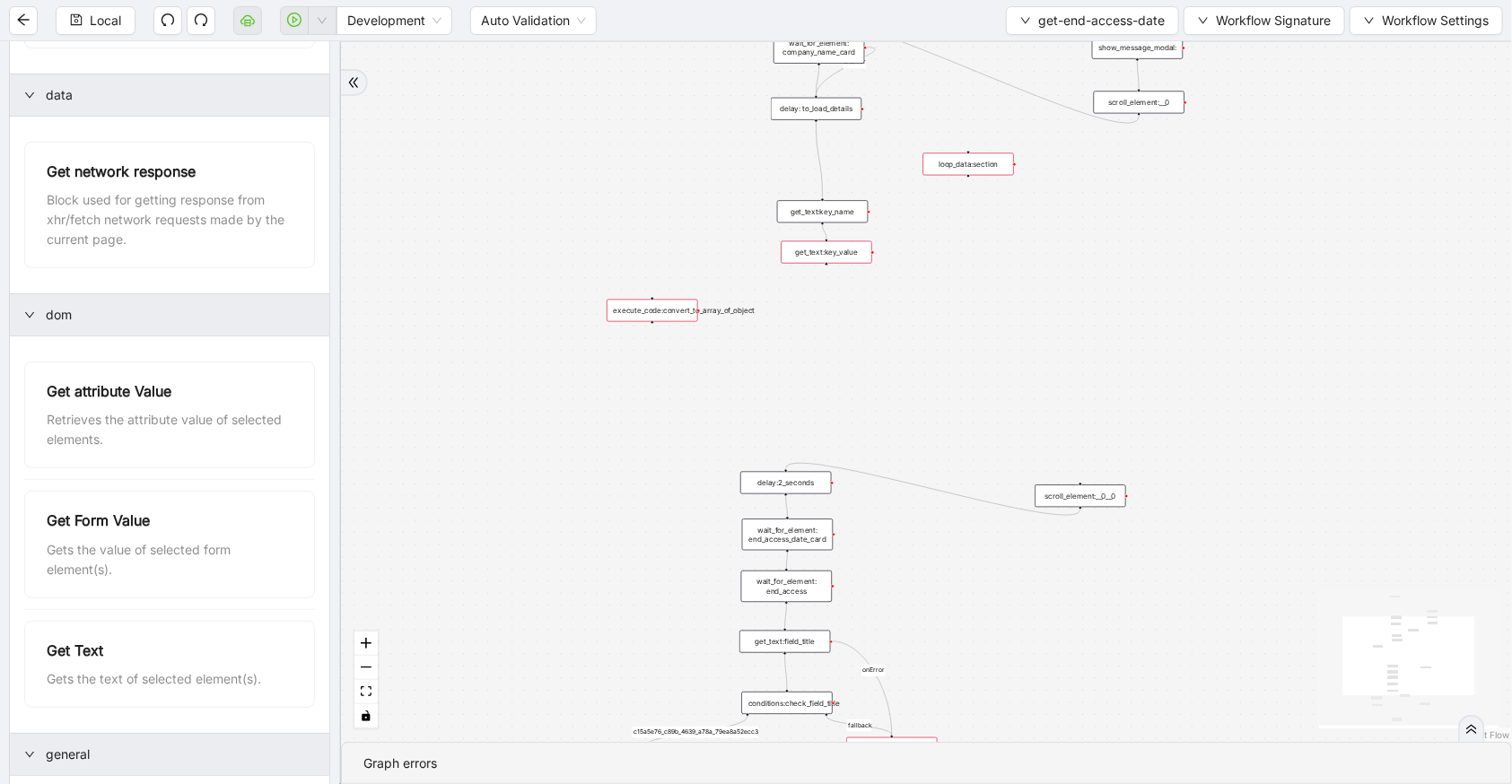
drag, startPoint x: 769, startPoint y: 318, endPoint x: 679, endPoint y: 311, distance: 90.3
click at [679, 311] on div "execute_code:convert_to_array_of_object" at bounding box center [652, 310] width 90 height 22
drag, startPoint x: 688, startPoint y: 310, endPoint x: 627, endPoint y: 297, distance: 62.4
click at [627, 297] on div "execute_code:convert_to_array_of_object" at bounding box center [590, 297] width 90 height 22
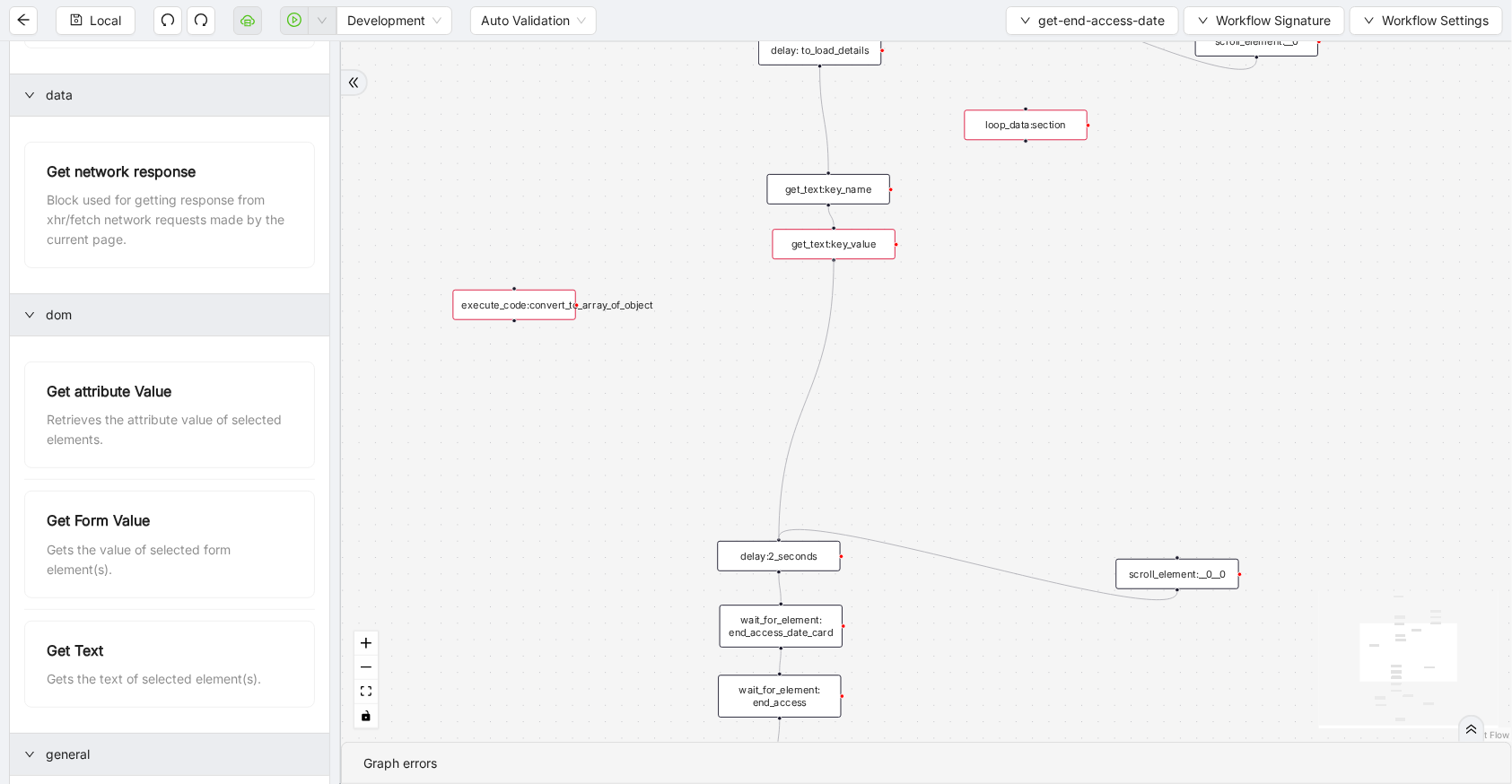
drag, startPoint x: 831, startPoint y: 261, endPoint x: 783, endPoint y: 532, distance: 275.2
click at [783, 459] on div "fallback c15a5e76_c89b_4639_a78a_79ea8a52ecc3 onError onError trigger wait_for_…" at bounding box center [1241, 138] width 1073 height 641
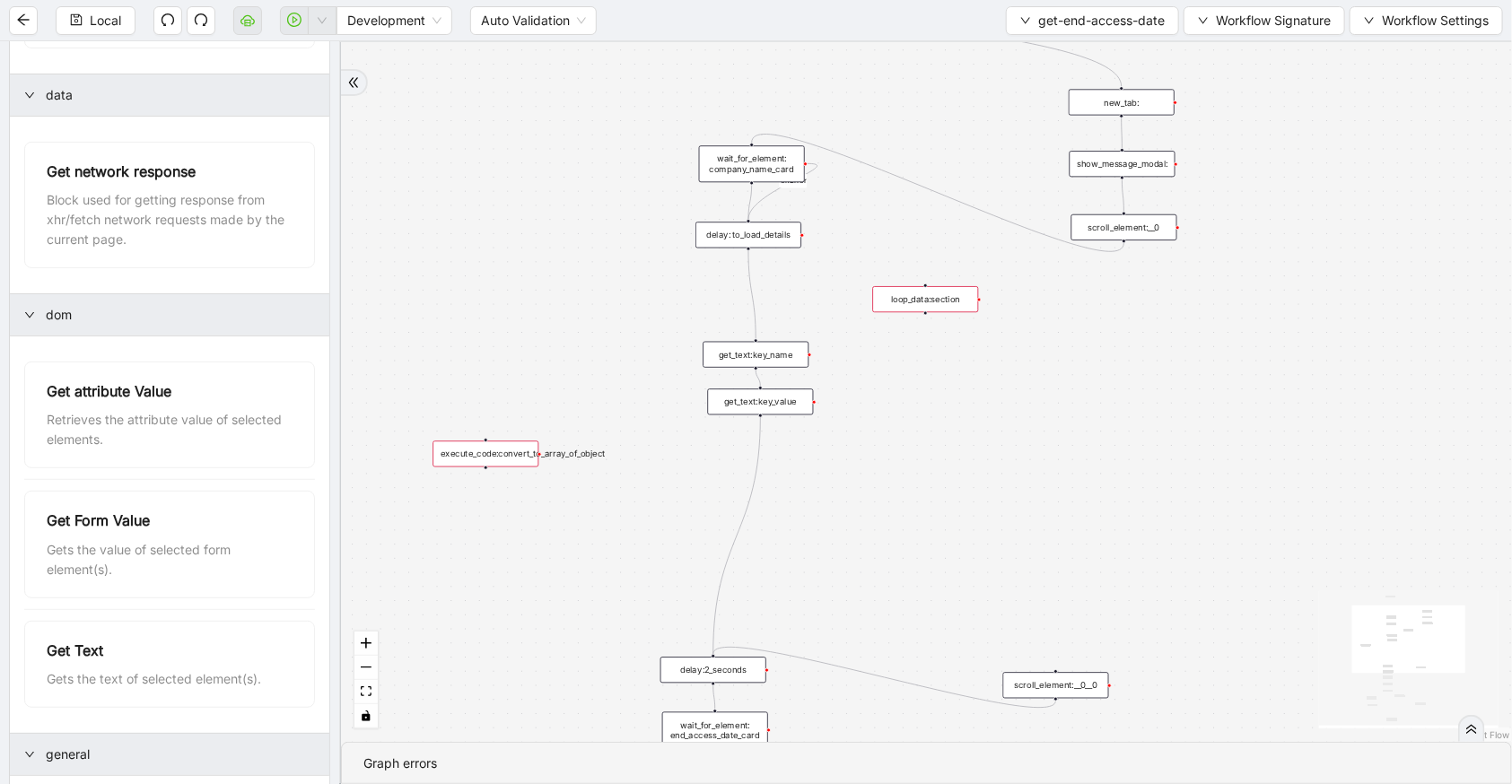
click at [905, 308] on div "loop_data:section" at bounding box center [926, 299] width 106 height 26
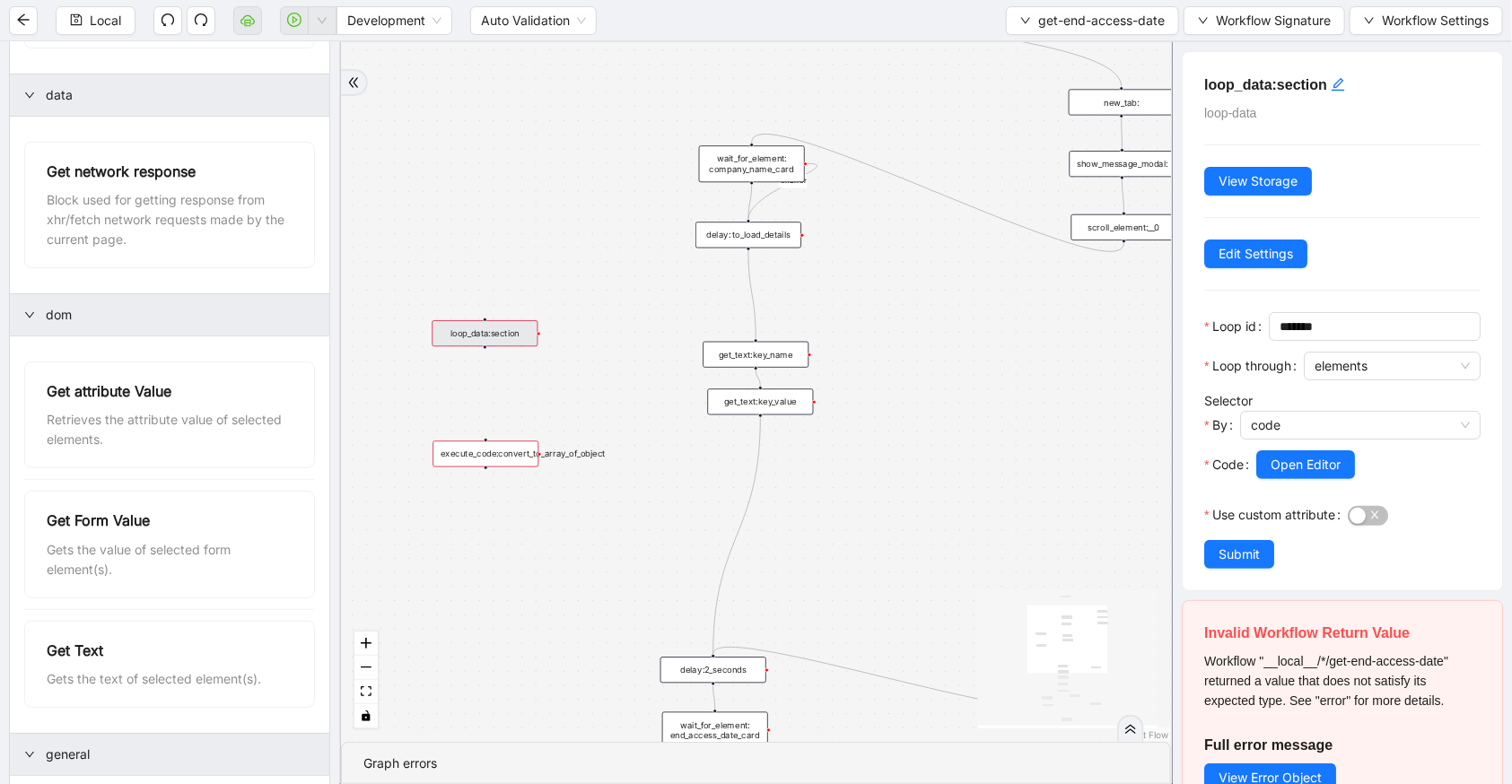
drag, startPoint x: 904, startPoint y: 308, endPoint x: 463, endPoint y: 343, distance: 442.4
click at [463, 343] on div "loop_data:section" at bounding box center [484, 332] width 106 height 26
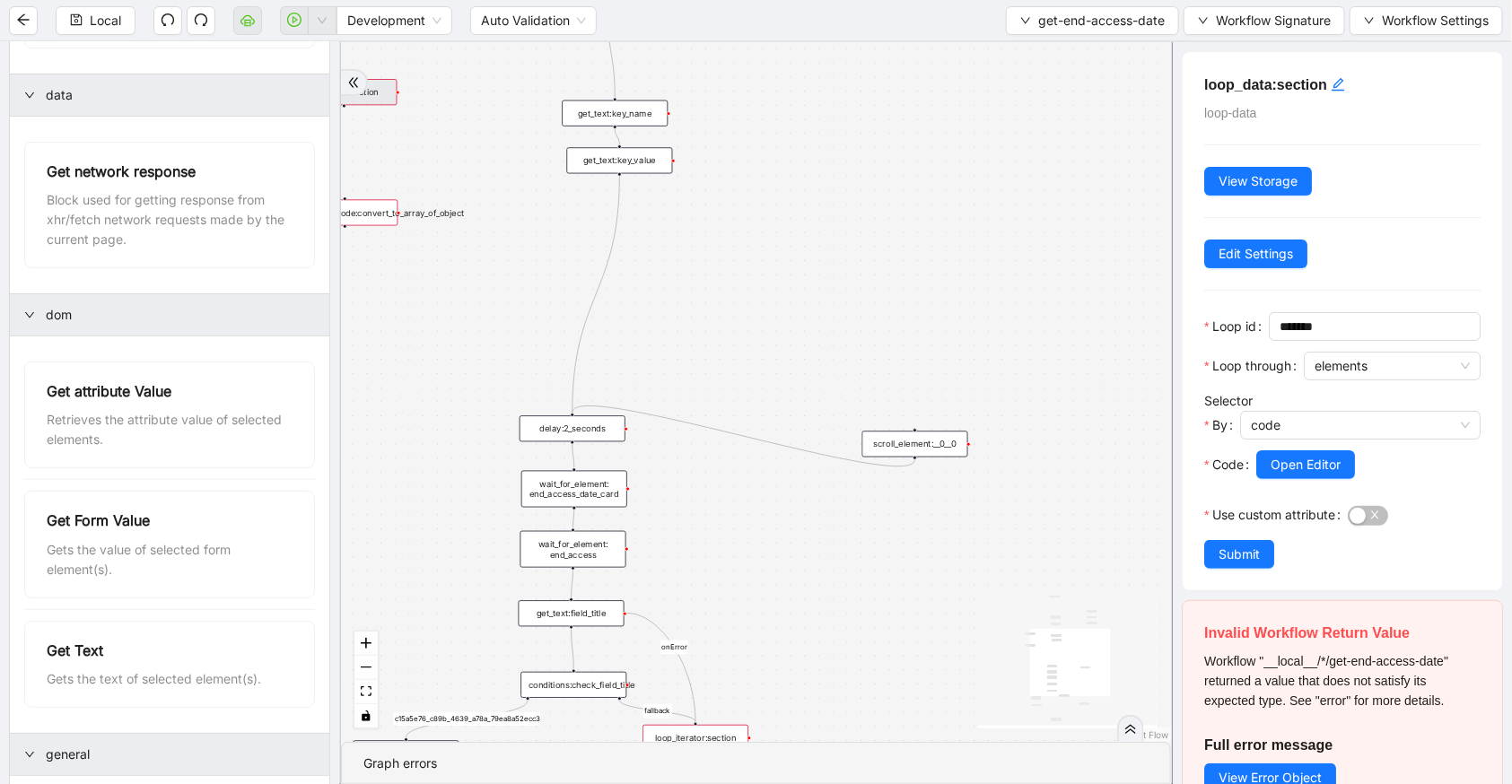
drag, startPoint x: 894, startPoint y: 515, endPoint x: 753, endPoint y: 274, distance: 279.2
click at [753, 274] on div "fallback c15a5e76_c89b_4639_a78a_79ea8a52ecc3 onError onError trigger wait_for_…" at bounding box center [756, 392] width 830 height 699
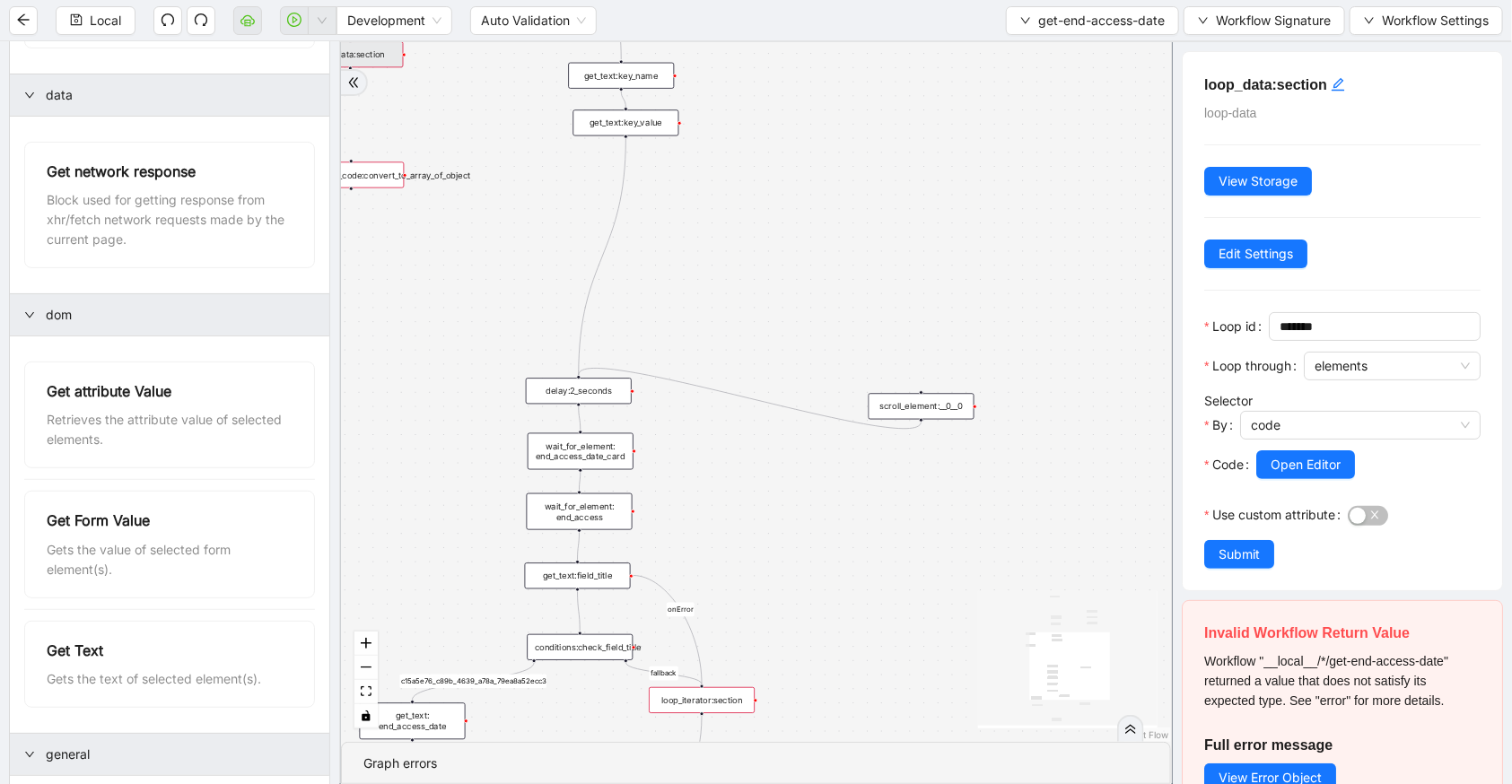
drag, startPoint x: 887, startPoint y: 567, endPoint x: 915, endPoint y: 389, distance: 180.2
click at [915, 389] on div "fallback c15a5e76_c89b_4639_a78a_79ea8a52ecc3 onError onError trigger wait_for_…" at bounding box center [756, 392] width 830 height 699
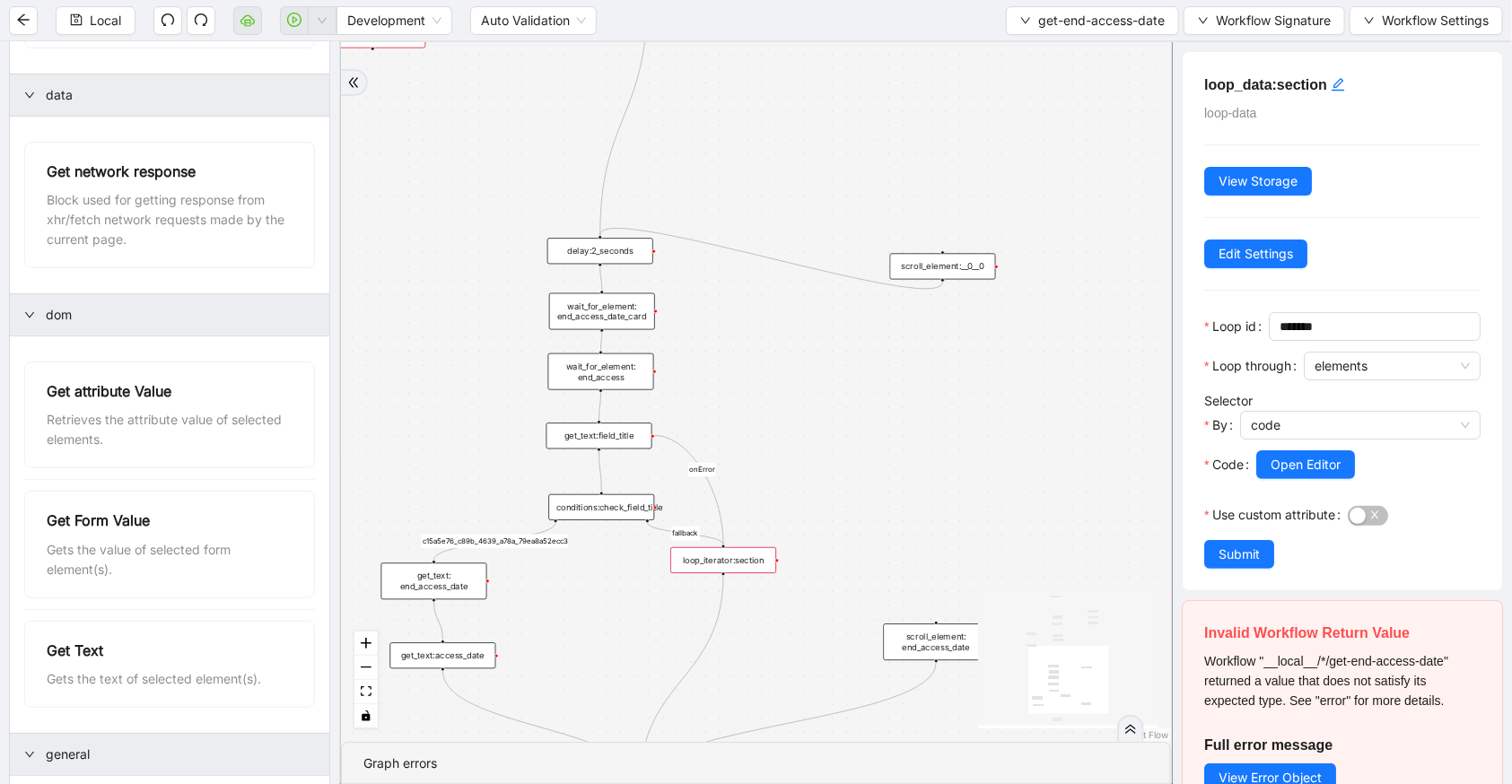
click at [744, 559] on div "loop_iterator:section" at bounding box center [723, 560] width 106 height 26
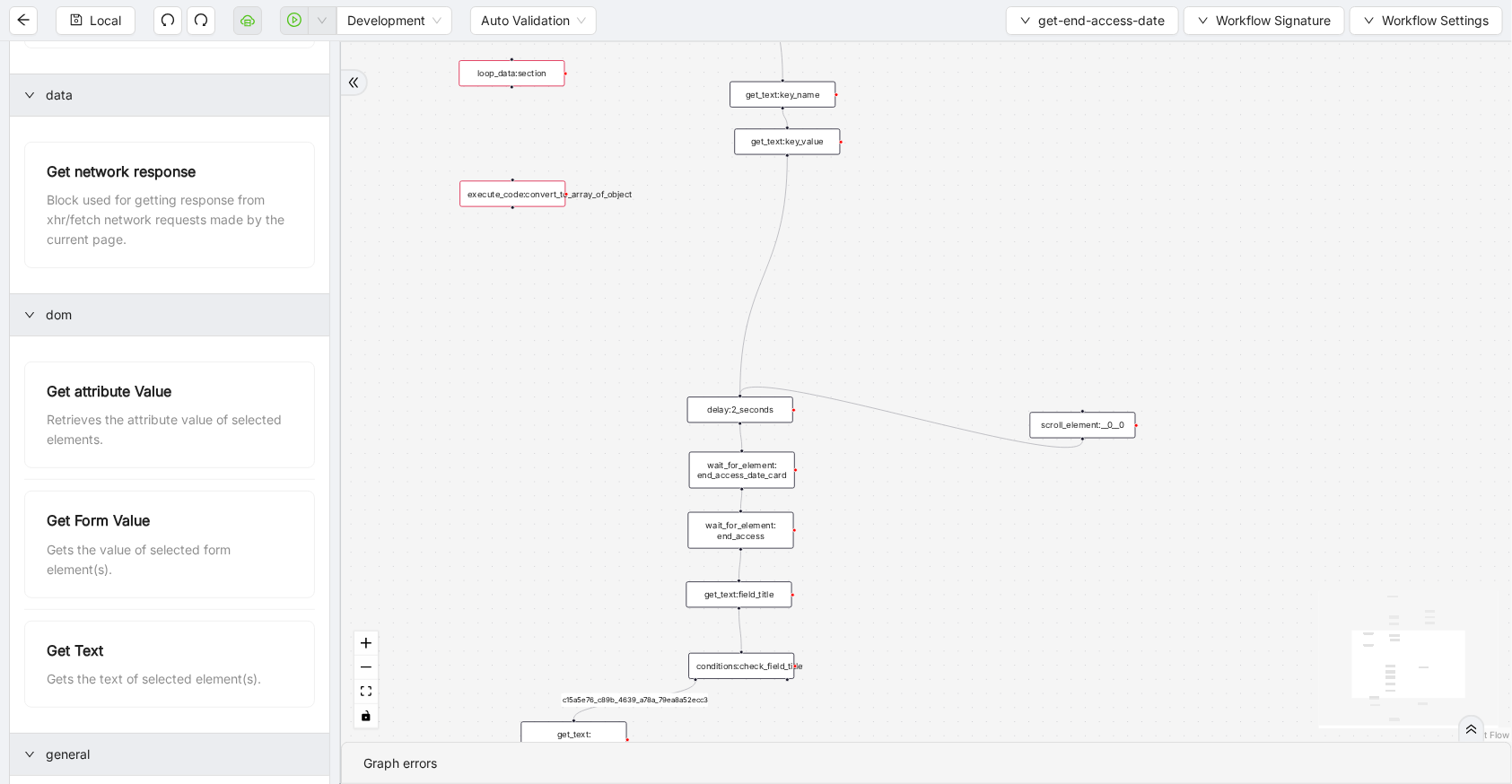
drag, startPoint x: 492, startPoint y: 294, endPoint x: 806, endPoint y: 571, distance: 418.7
click at [813, 588] on div "c15a5e76_c89b_4639_a78a_79ea8a52ecc3 onError trigger wait_for_element: company_…" at bounding box center [927, 392] width 1171 height 699
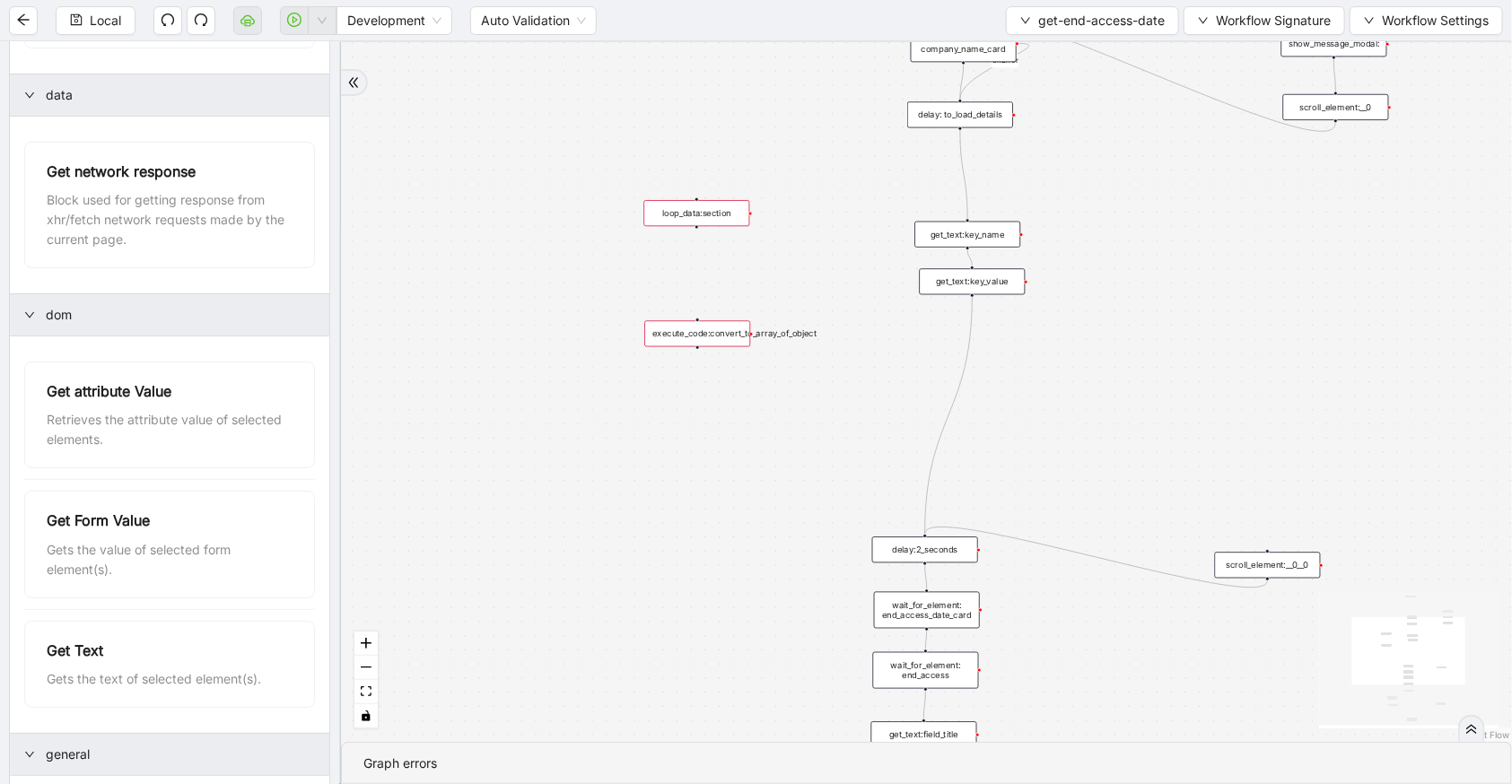
click at [659, 252] on div "c15a5e76_c89b_4639_a78a_79ea8a52ecc3 onError trigger wait_for_element: company_…" at bounding box center [927, 392] width 1171 height 699
drag, startPoint x: 683, startPoint y: 331, endPoint x: 684, endPoint y: 380, distance: 49.0
click at [684, 380] on div "execute_code:convert_to_array_of_object" at bounding box center [699, 380] width 106 height 26
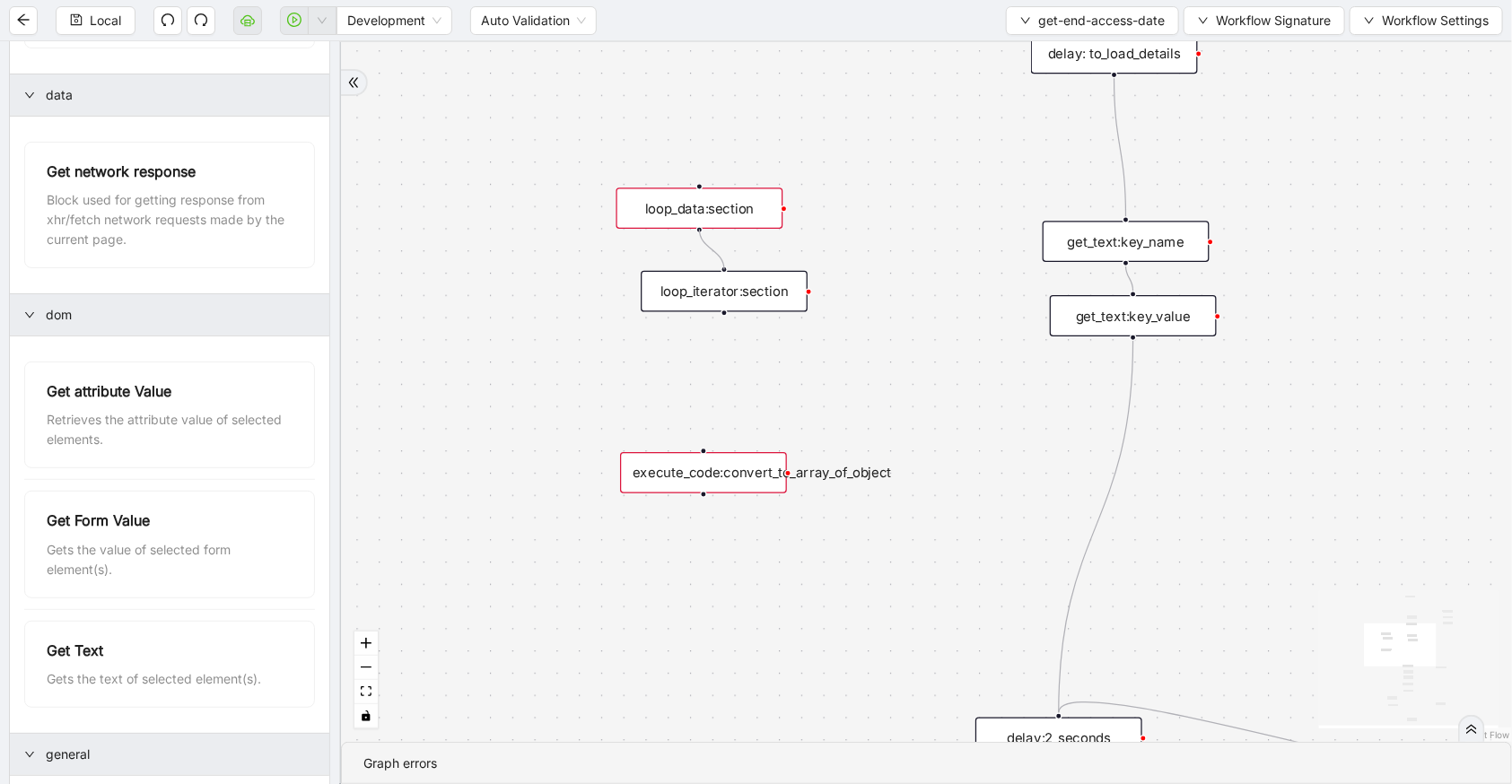
drag, startPoint x: 697, startPoint y: 231, endPoint x: 725, endPoint y: 277, distance: 53.9
click at [714, 209] on div "loop_data:section" at bounding box center [700, 208] width 167 height 41
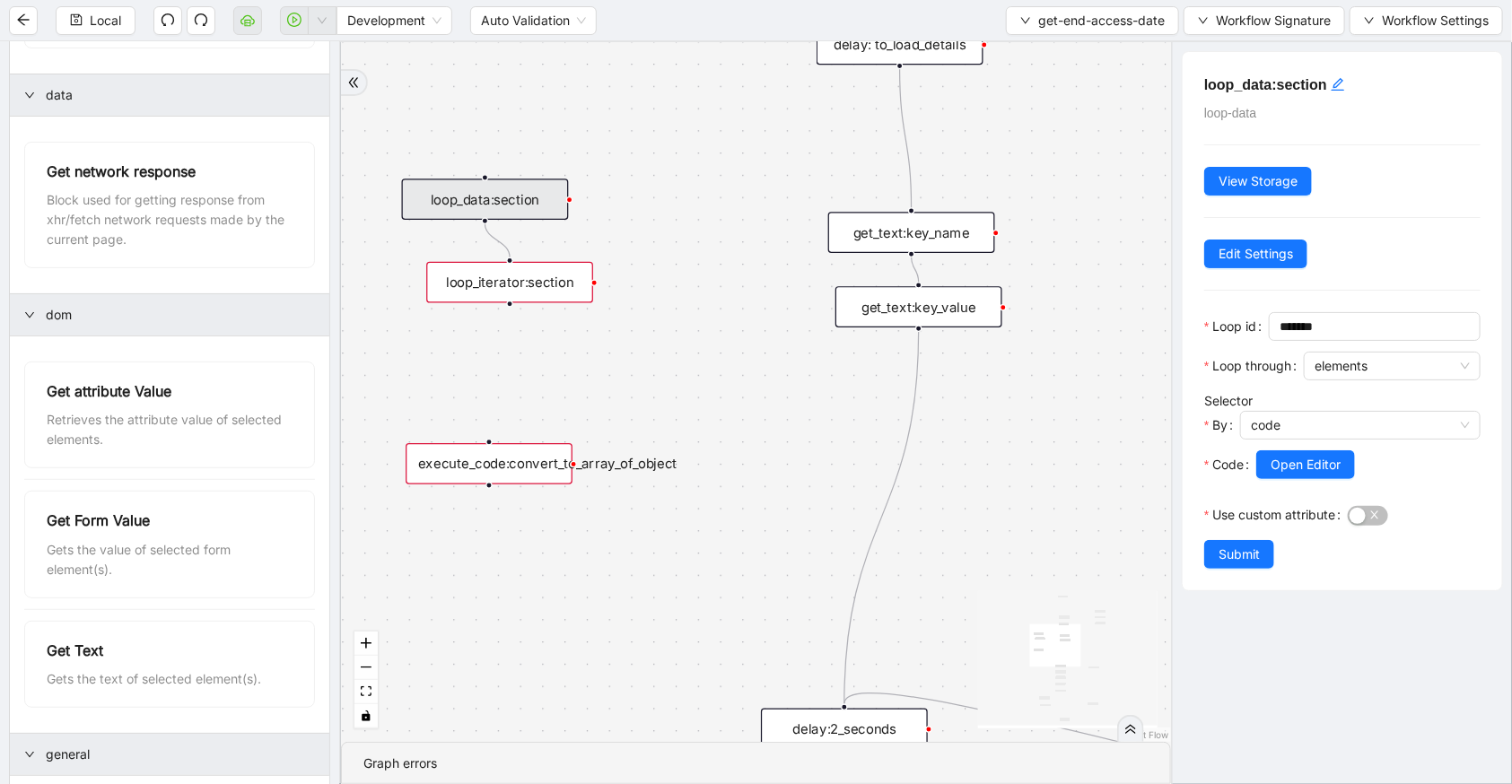
drag, startPoint x: 840, startPoint y: 207, endPoint x: 626, endPoint y: 197, distance: 214.2
click at [626, 197] on div "c15a5e76_c89b_4639_a78a_79ea8a52ecc3 onError trigger wait_for_element: company_…" at bounding box center [756, 392] width 830 height 699
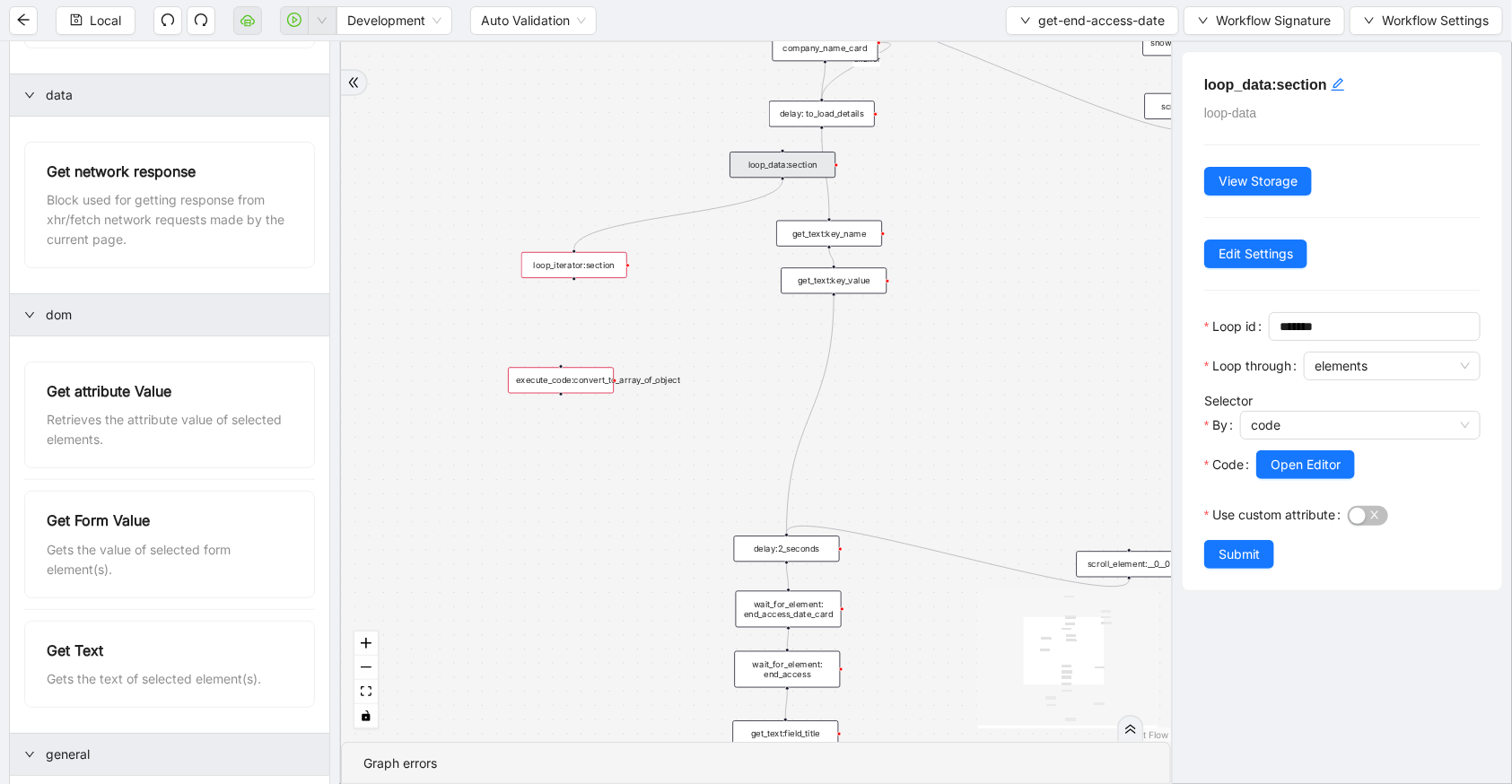
drag, startPoint x: 572, startPoint y: 214, endPoint x: 811, endPoint y: 148, distance: 247.9
click at [798, 165] on div "loop_data:section" at bounding box center [782, 164] width 106 height 26
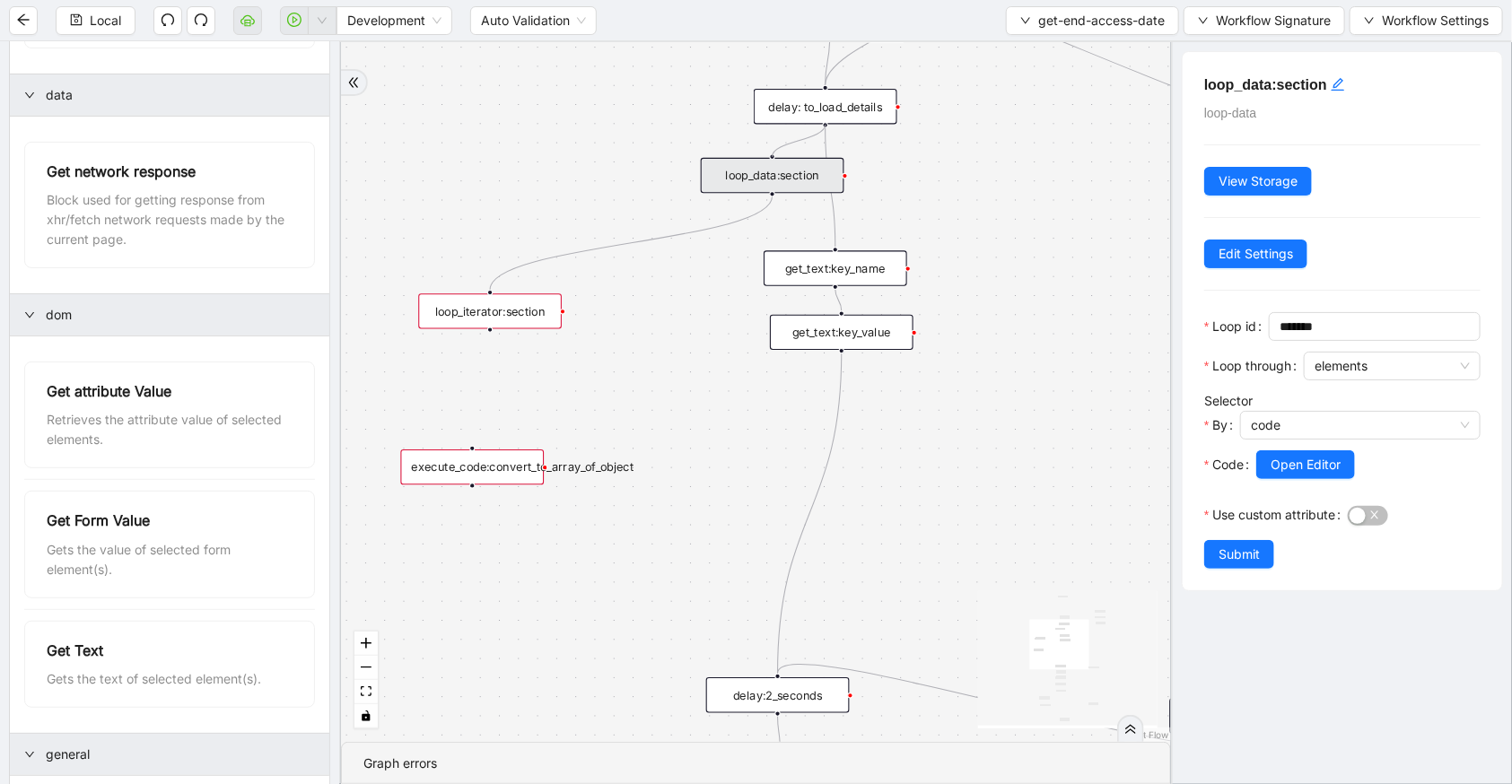
drag, startPoint x: 823, startPoint y: 124, endPoint x: 773, endPoint y: 164, distance: 64.0
click at [773, 164] on div "trigger wait_for_element: company_name_card scroll_element: end_access_date wai…" at bounding box center [1133, 209] width 884 height 746
drag, startPoint x: 534, startPoint y: 331, endPoint x: 885, endPoint y: 420, distance: 362.1
click at [897, 452] on div "loop_iterator:section" at bounding box center [876, 469] width 143 height 35
drag, startPoint x: 772, startPoint y: 196, endPoint x: 823, endPoint y: 250, distance: 74.3
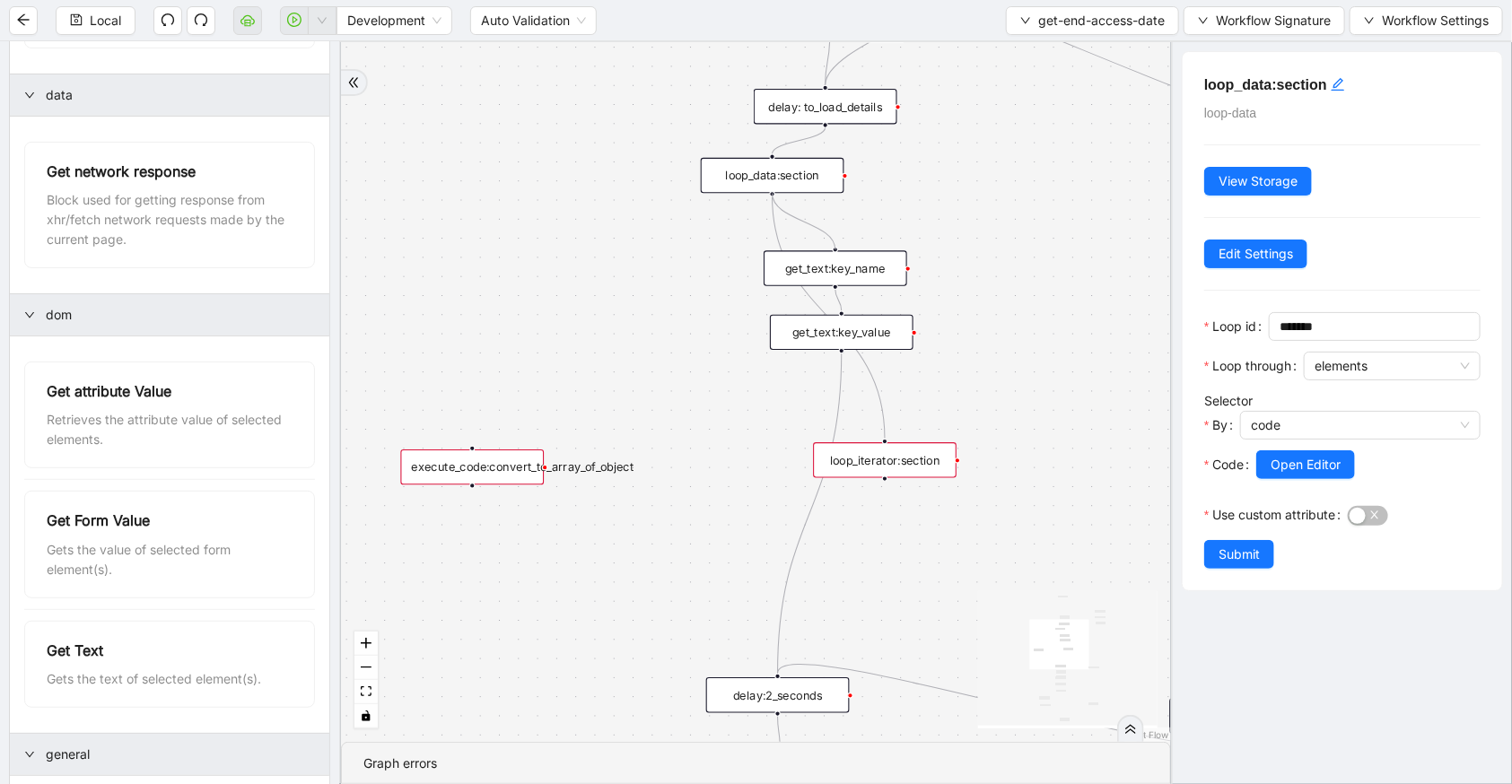
click at [823, 250] on div "c15a5e76_c89b_4639_a78a_79ea8a52ecc3 onError trigger wait_for_element: company_…" at bounding box center [756, 392] width 830 height 699
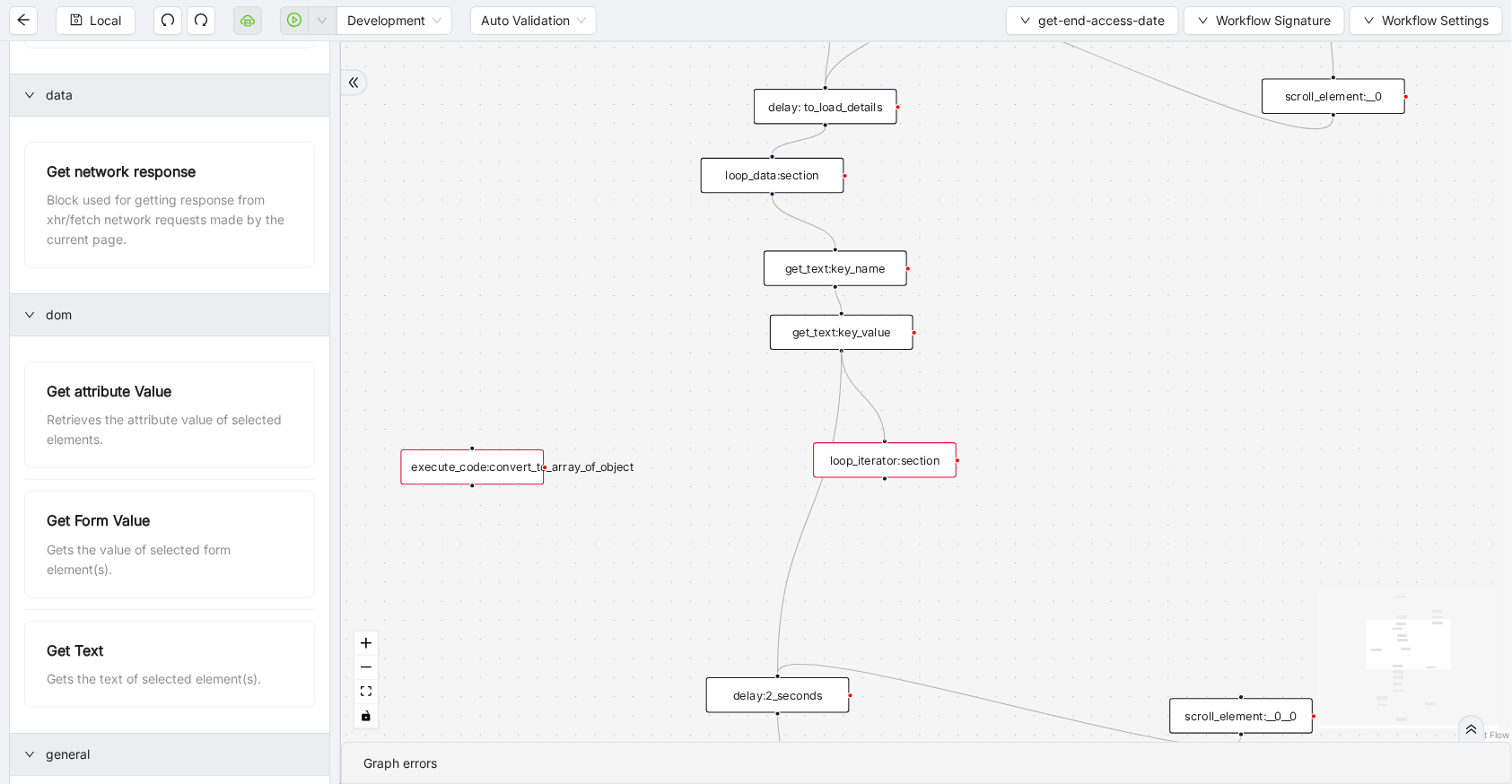
drag, startPoint x: 839, startPoint y: 350, endPoint x: 874, endPoint y: 437, distance: 93.8
click at [874, 437] on div "c15a5e76_c89b_4639_a78a_79ea8a52ecc3 onError trigger wait_for_element: company_…" at bounding box center [927, 392] width 1171 height 699
drag, startPoint x: 861, startPoint y: 467, endPoint x: 798, endPoint y: 428, distance: 74.1
click at [798, 428] on div "loop_iterator:section" at bounding box center [823, 422] width 143 height 35
click at [798, 428] on div "loop_iterator:section" at bounding box center [821, 421] width 143 height 35
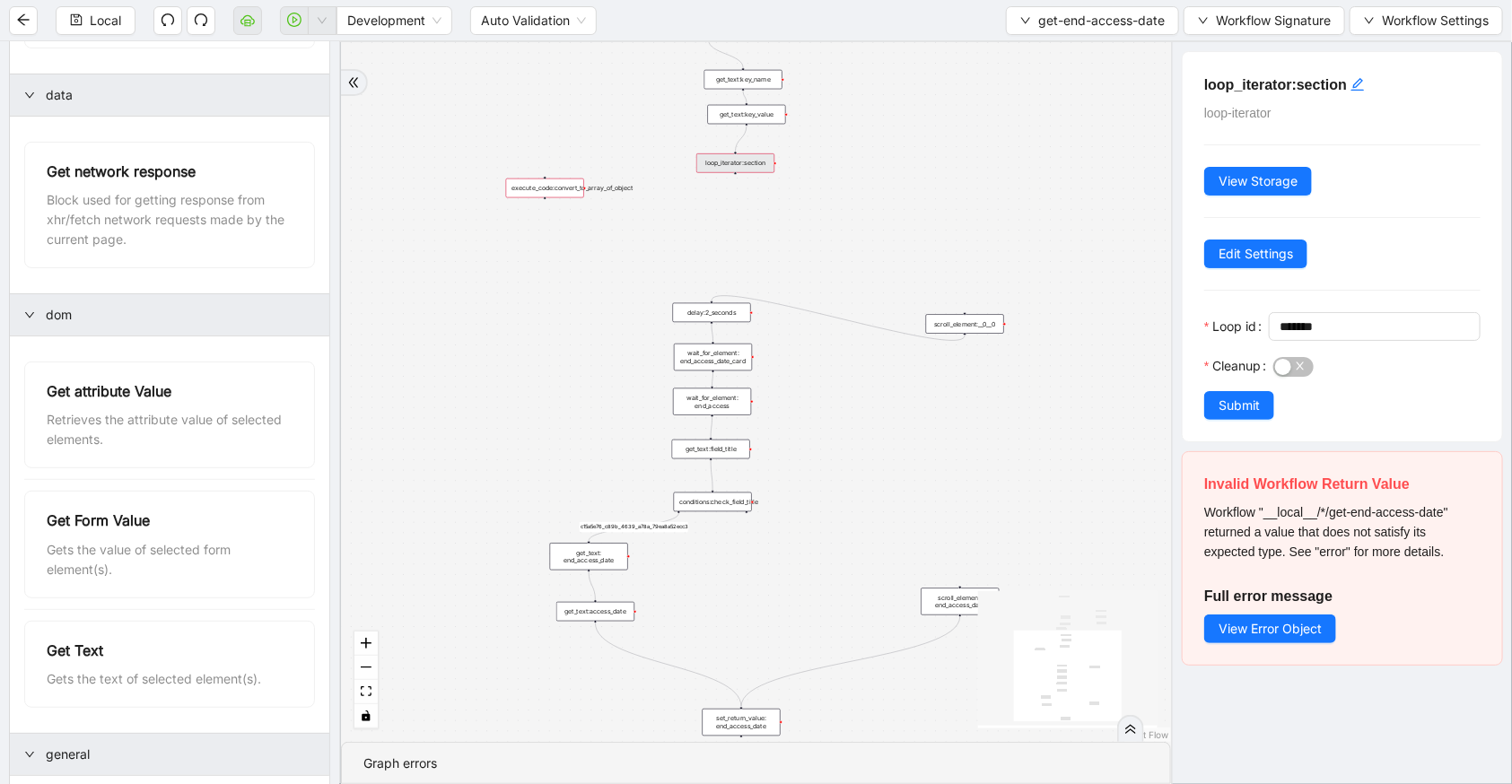
drag, startPoint x: 824, startPoint y: 478, endPoint x: 744, endPoint y: 204, distance: 285.4
click at [744, 204] on div "c15a5e76_c89b_4639_a78a_79ea8a52ecc3 onError trigger wait_for_element: company_…" at bounding box center [756, 392] width 830 height 699
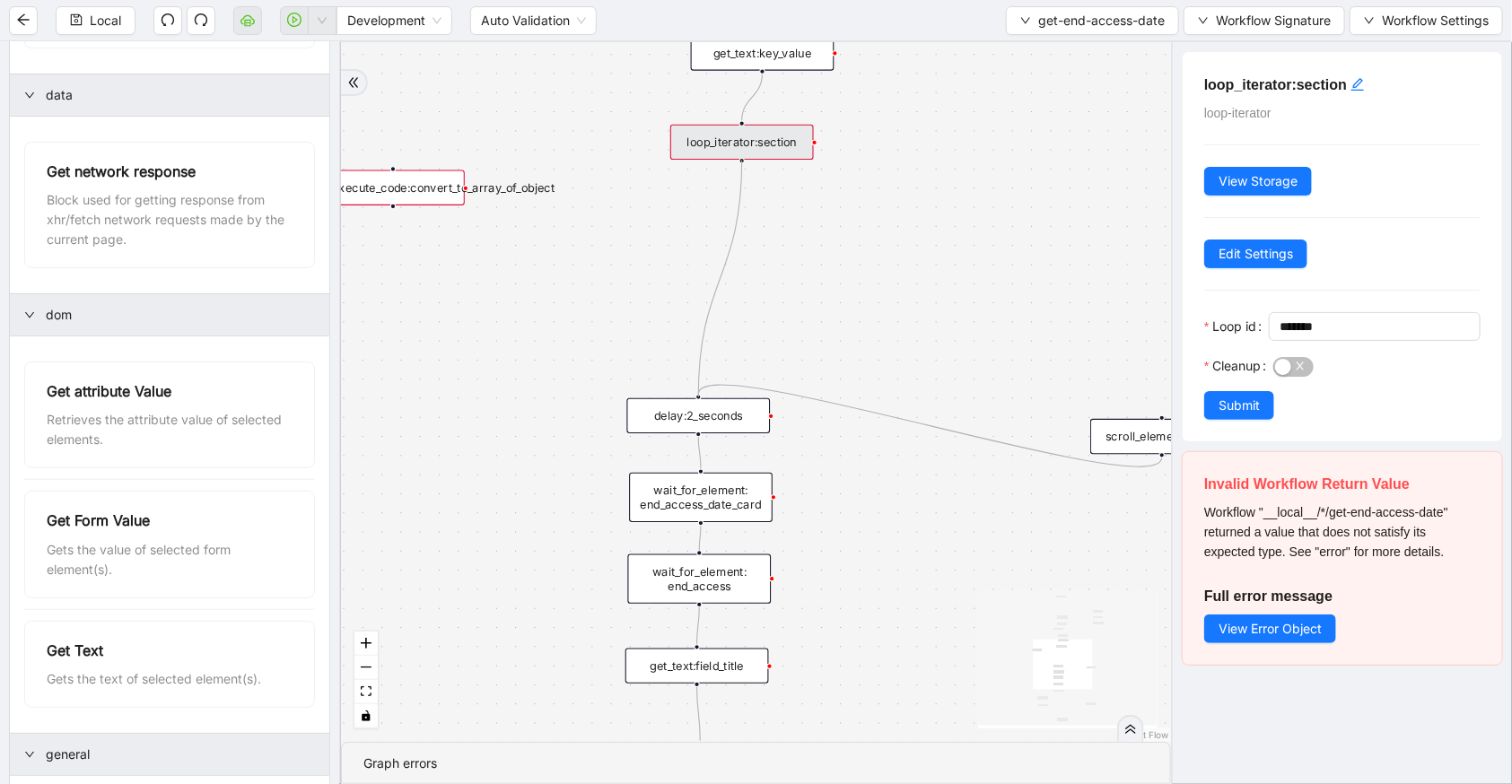
drag, startPoint x: 742, startPoint y: 159, endPoint x: 705, endPoint y: 399, distance: 242.8
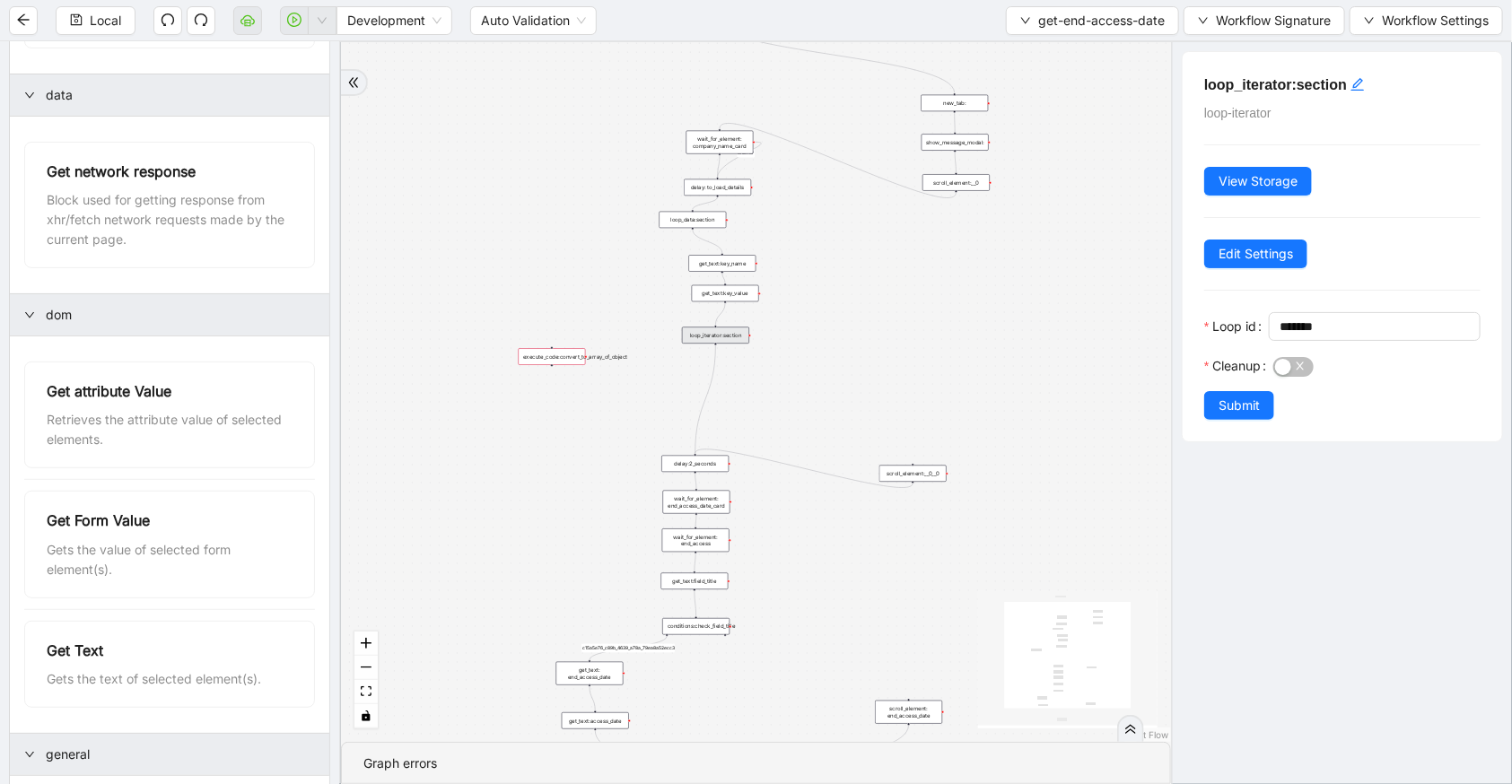
drag, startPoint x: 783, startPoint y: 298, endPoint x: 753, endPoint y: 371, distance: 78.9
click at [753, 371] on div "c15a5e76_c89b_4639_a78a_79ea8a52ecc3 onError trigger wait_for_element: company_…" at bounding box center [756, 392] width 830 height 699
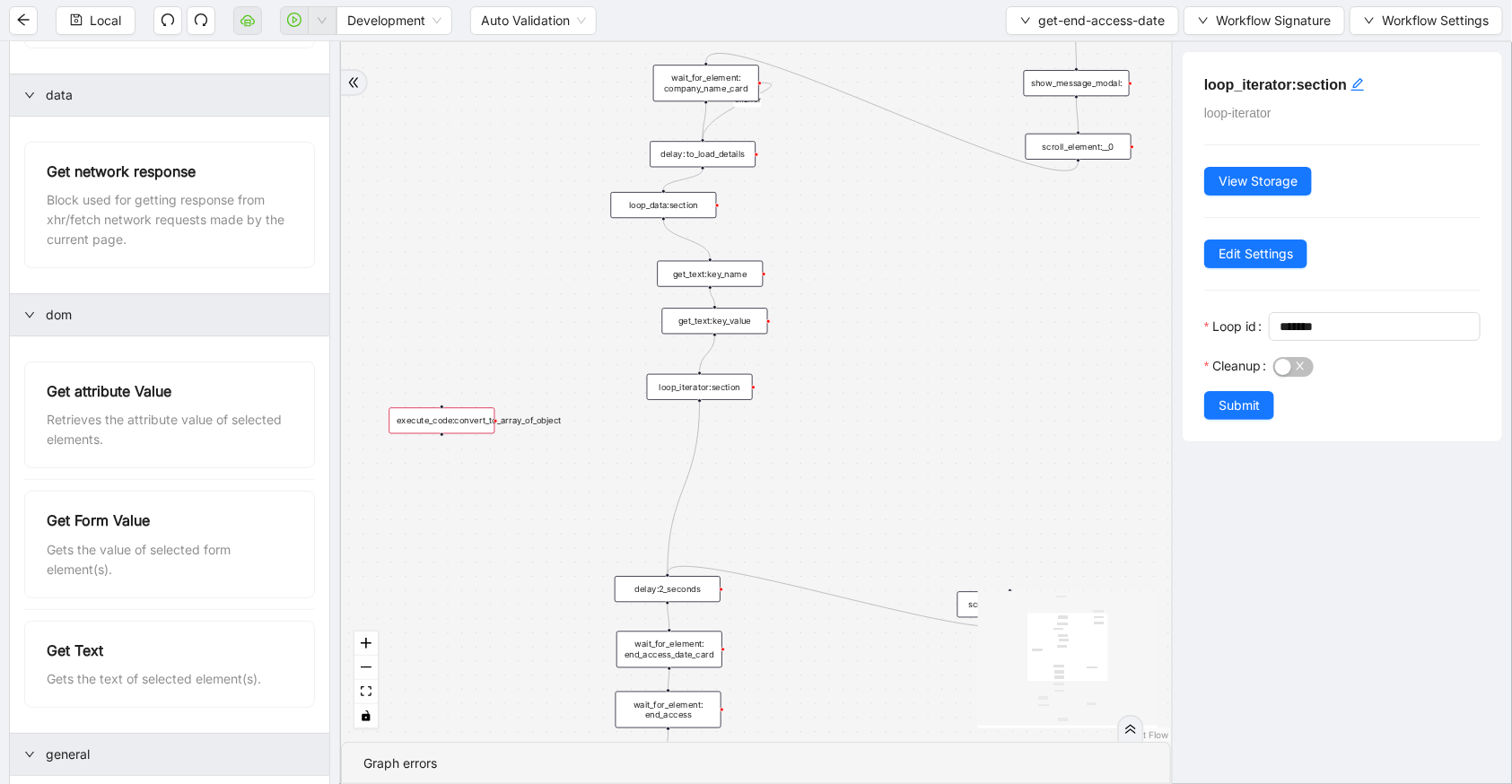
click at [680, 205] on div "loop_data:section" at bounding box center [664, 205] width 106 height 26
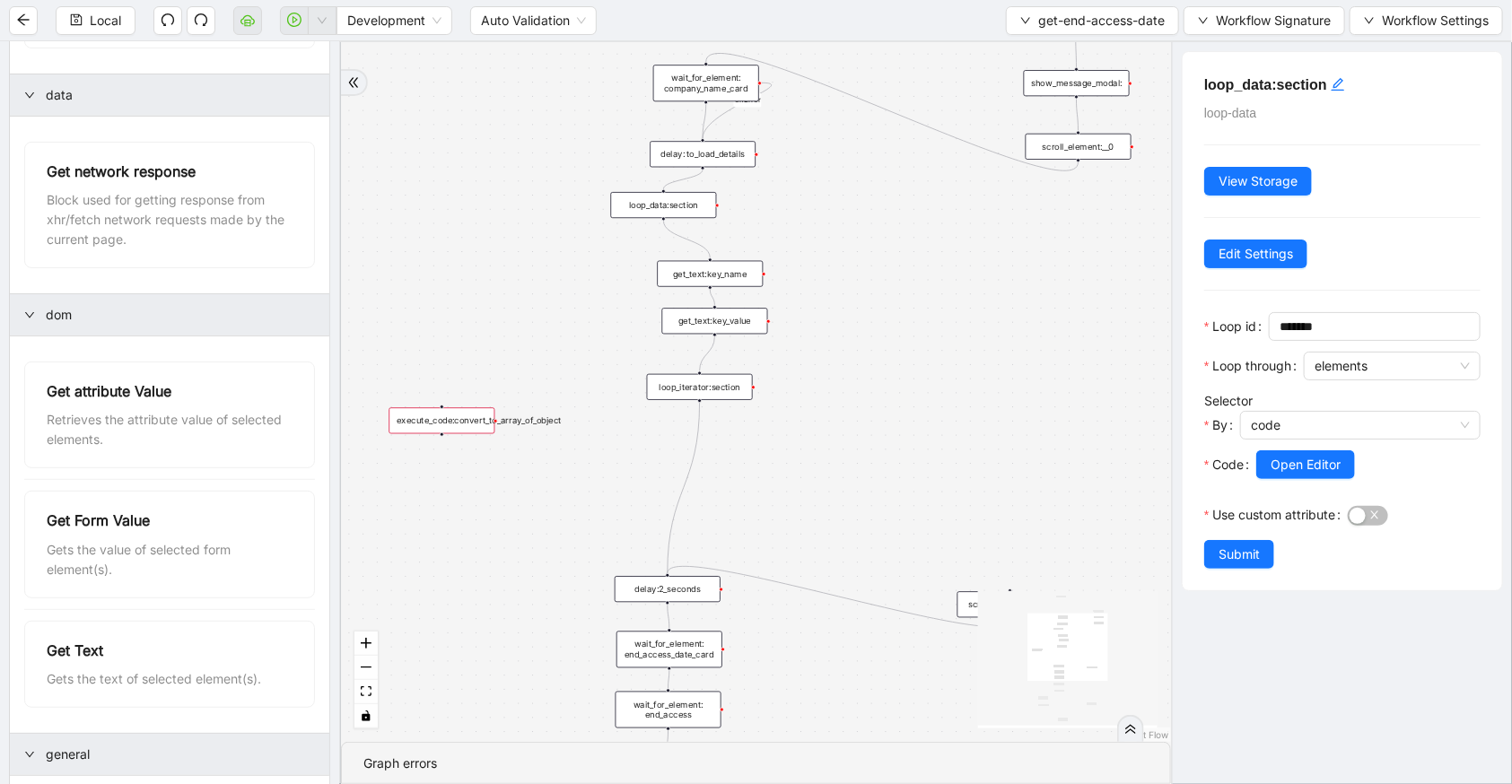
click at [715, 272] on div "get_text:key_name" at bounding box center [709, 274] width 106 height 26
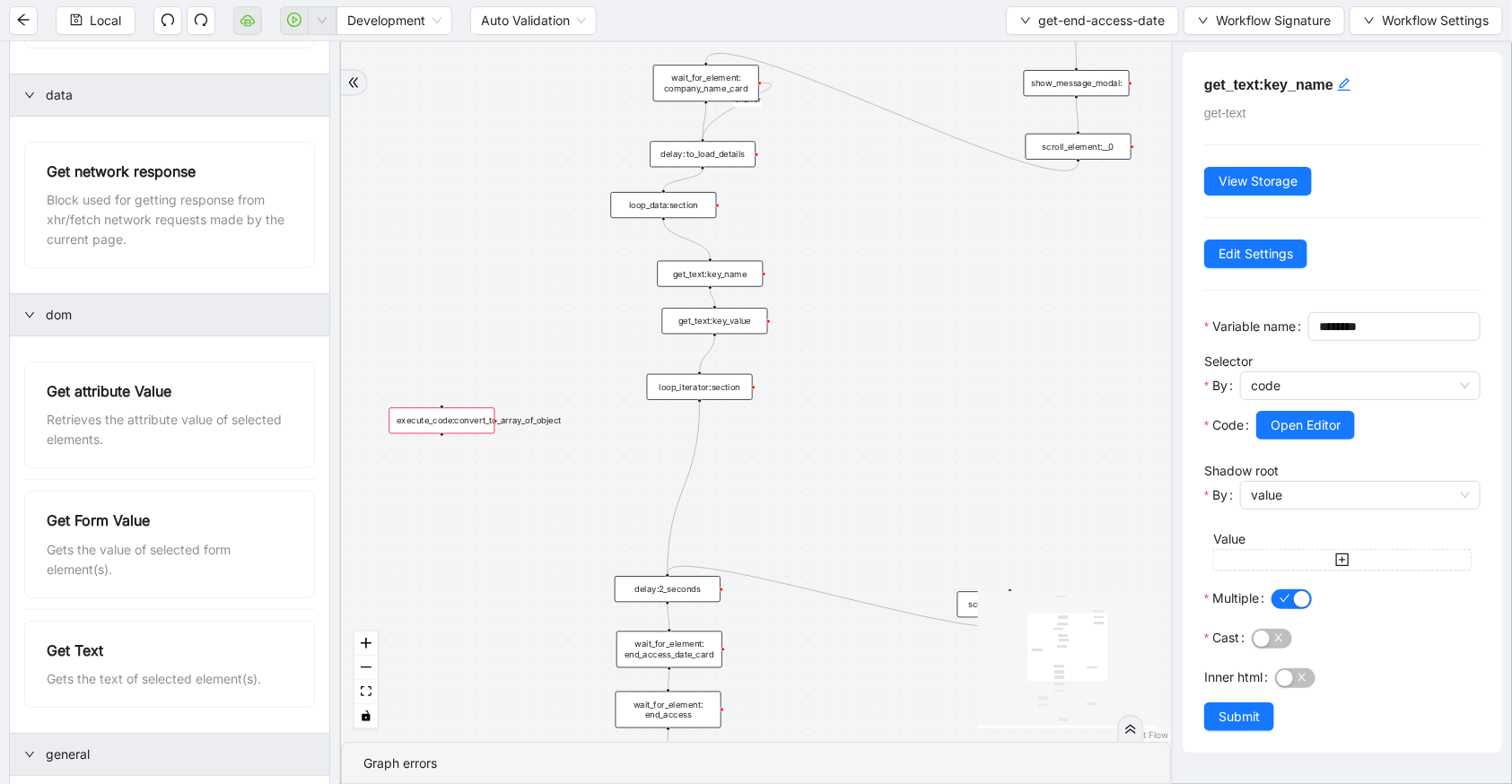
click at [711, 385] on div "loop_iterator:section" at bounding box center [700, 386] width 106 height 26
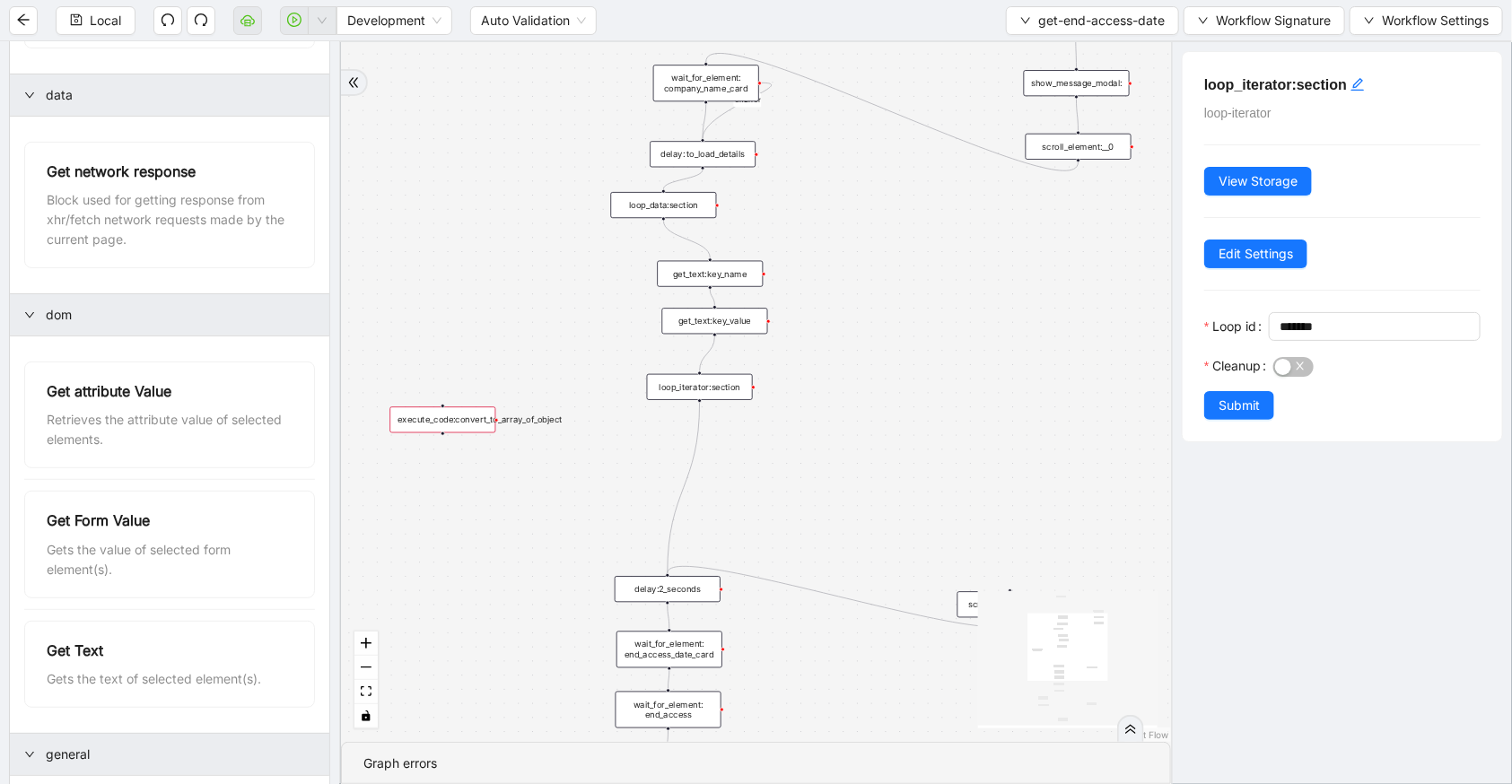
click at [470, 430] on div "execute_code:convert_to_array_of_object" at bounding box center [442, 419] width 106 height 26
drag, startPoint x: 470, startPoint y: 427, endPoint x: 903, endPoint y: 385, distance: 435.0
click at [903, 385] on div "execute_code:convert_to_array_of_object" at bounding box center [875, 377] width 106 height 26
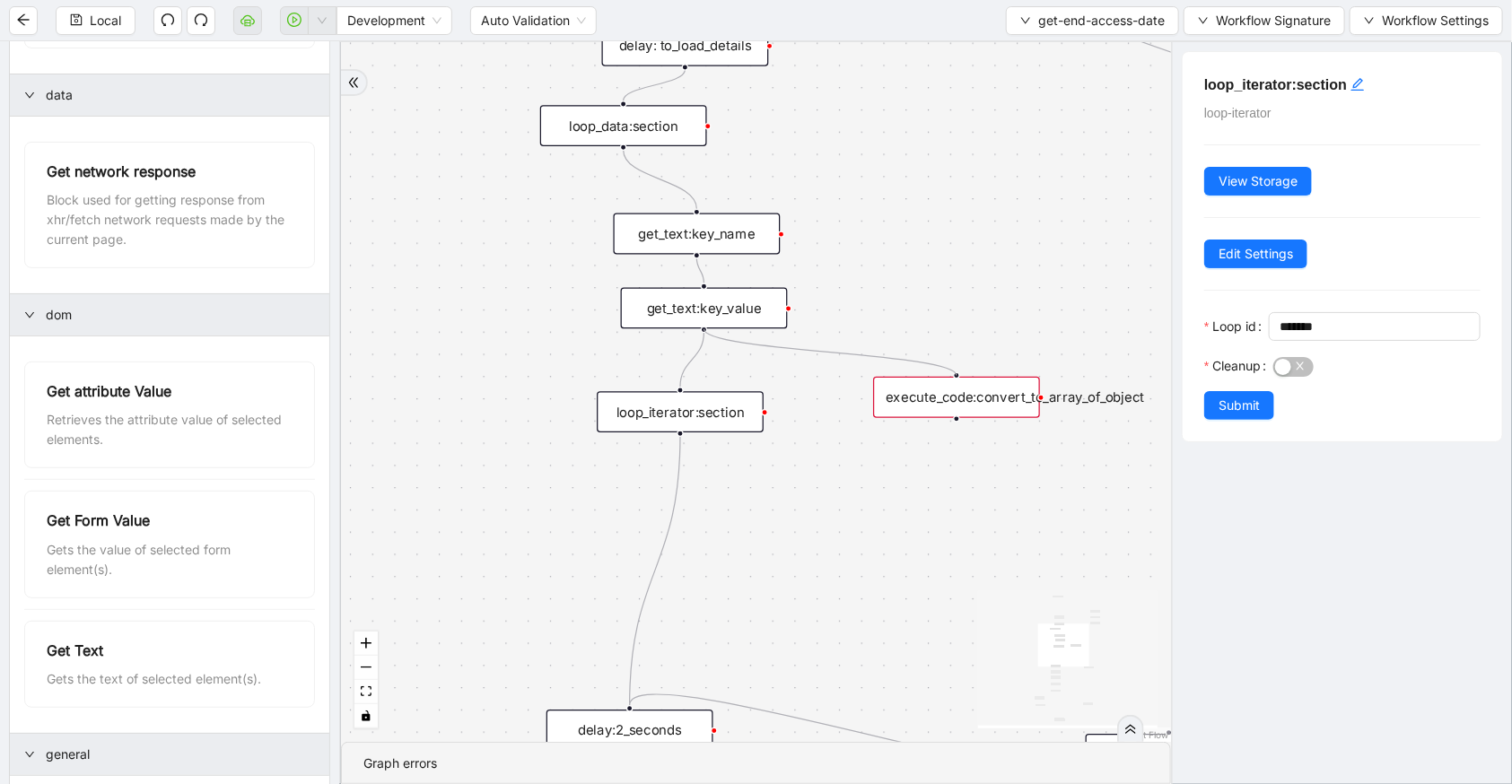
drag, startPoint x: 703, startPoint y: 327, endPoint x: 945, endPoint y: 376, distance: 246.9
click at [945, 376] on div "c15a5e76_c89b_4639_a78a_79ea8a52ecc3 onError trigger wait_for_element: company_…" at bounding box center [756, 392] width 830 height 699
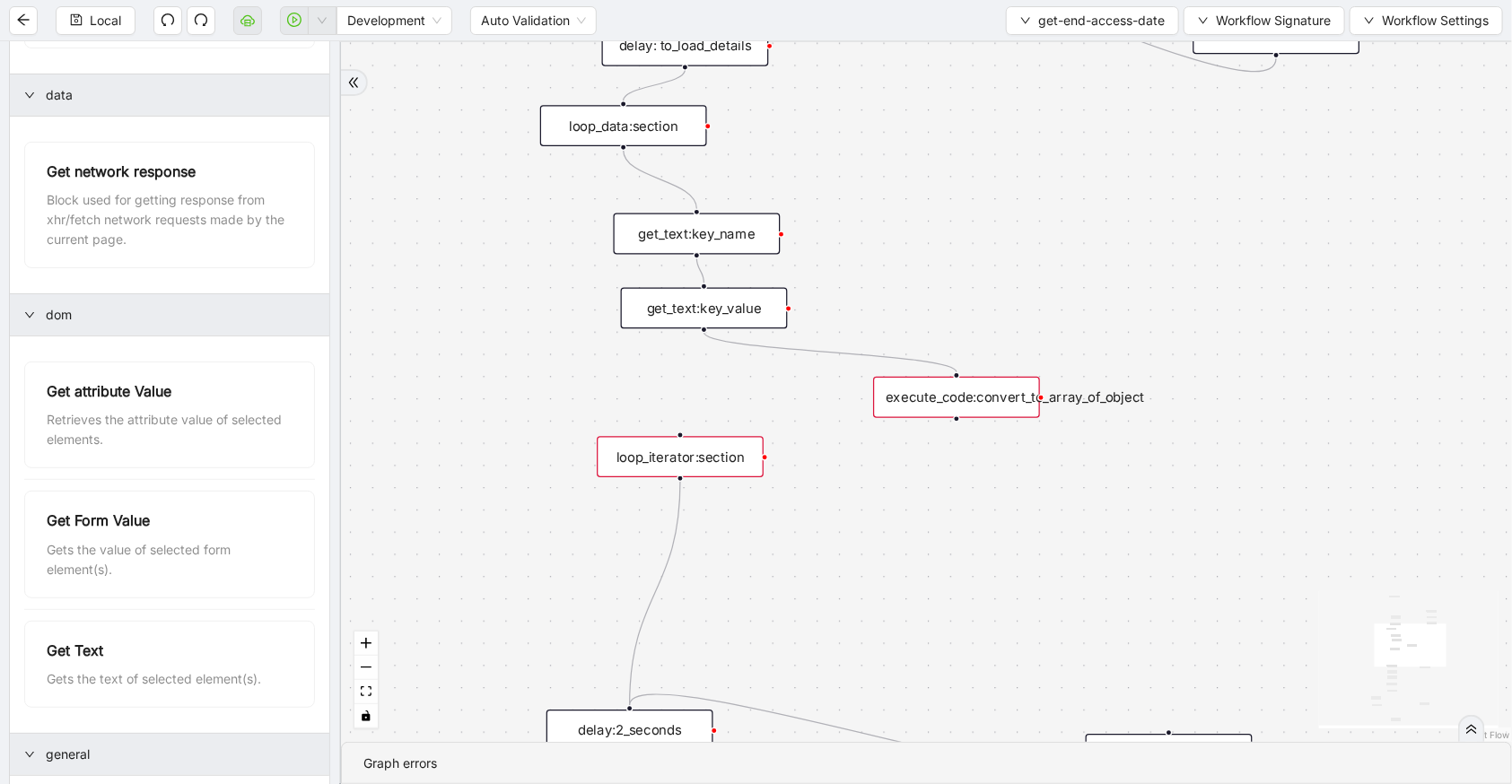
drag, startPoint x: 743, startPoint y: 420, endPoint x: 744, endPoint y: 458, distance: 38.0
click at [743, 457] on div "loop_iterator:section" at bounding box center [681, 456] width 167 height 41
drag, startPoint x: 958, startPoint y: 415, endPoint x: 904, endPoint y: 431, distance: 56.3
click at [904, 431] on div "c15a5e76_c89b_4639_a78a_79ea8a52ecc3 onError trigger wait_for_element: company_…" at bounding box center [927, 392] width 1171 height 699
drag, startPoint x: 991, startPoint y: 444, endPoint x: 976, endPoint y: 440, distance: 15.5
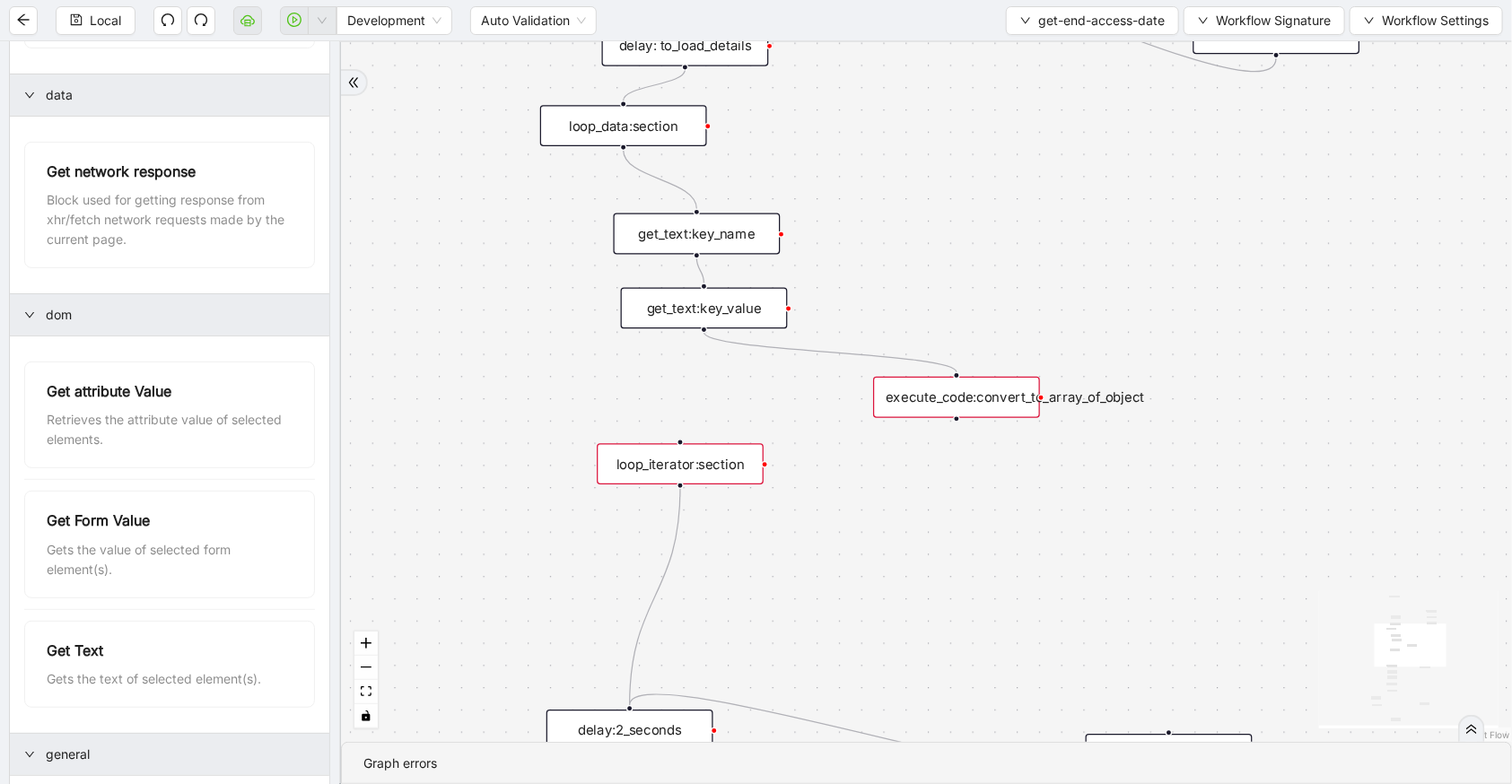
click at [989, 443] on div "c15a5e76_c89b_4639_a78a_79ea8a52ecc3 onError trigger wait_for_element: company_…" at bounding box center [927, 392] width 1171 height 699
click at [958, 438] on icon "plus-circle" at bounding box center [954, 447] width 28 height 28
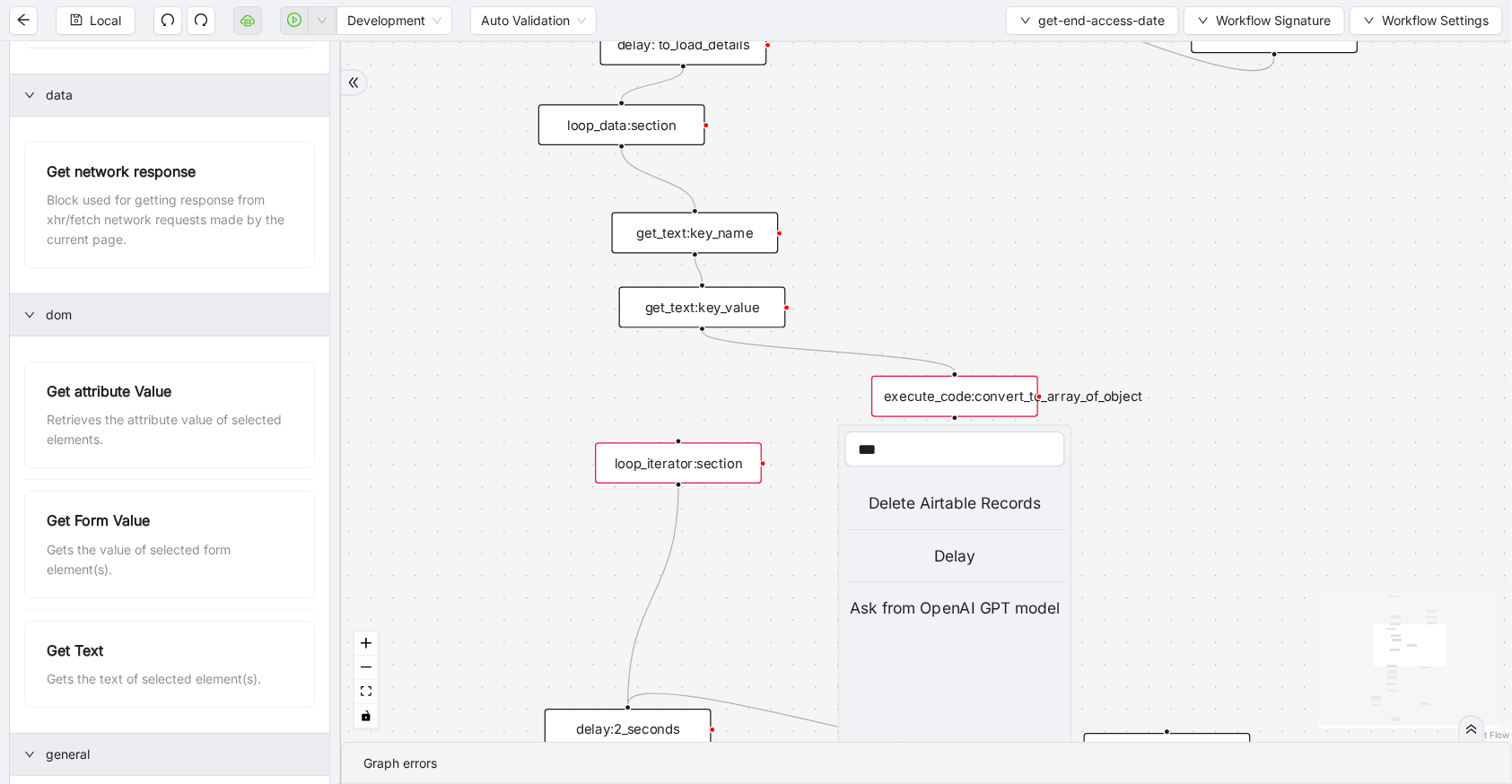
type input "***"
click at [950, 575] on li "Delay" at bounding box center [954, 557] width 220 height 52
click at [950, 564] on div "c15a5e76_c89b_4639_a78a_79ea8a52ecc3 onError trigger wait_for_element: company_…" at bounding box center [927, 392] width 1171 height 699
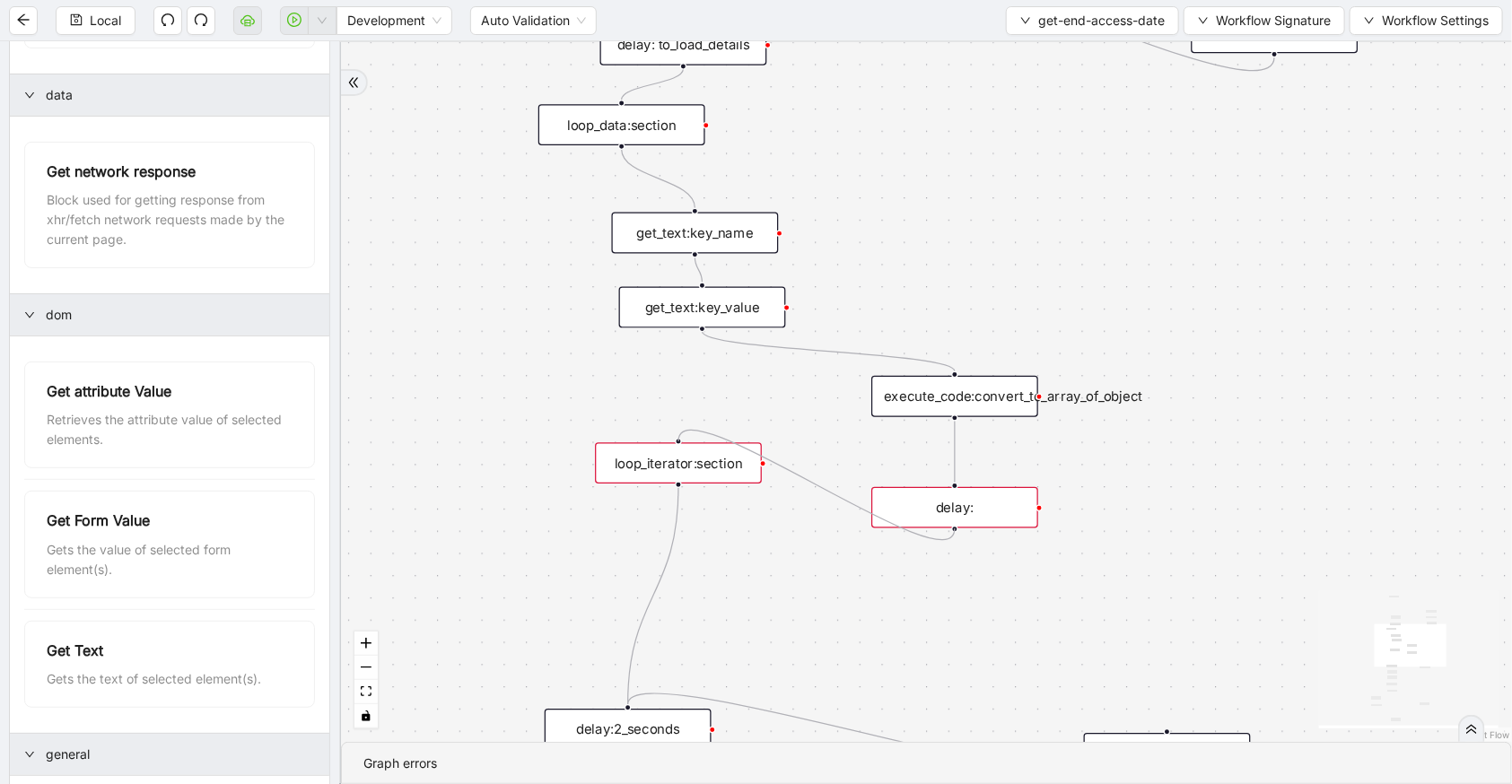
drag, startPoint x: 954, startPoint y: 527, endPoint x: 684, endPoint y: 443, distance: 282.8
click at [684, 443] on div "trigger wait_for_element: company_name_card scroll_element: end_access_date wai…" at bounding box center [1252, 164] width 1451 height 867
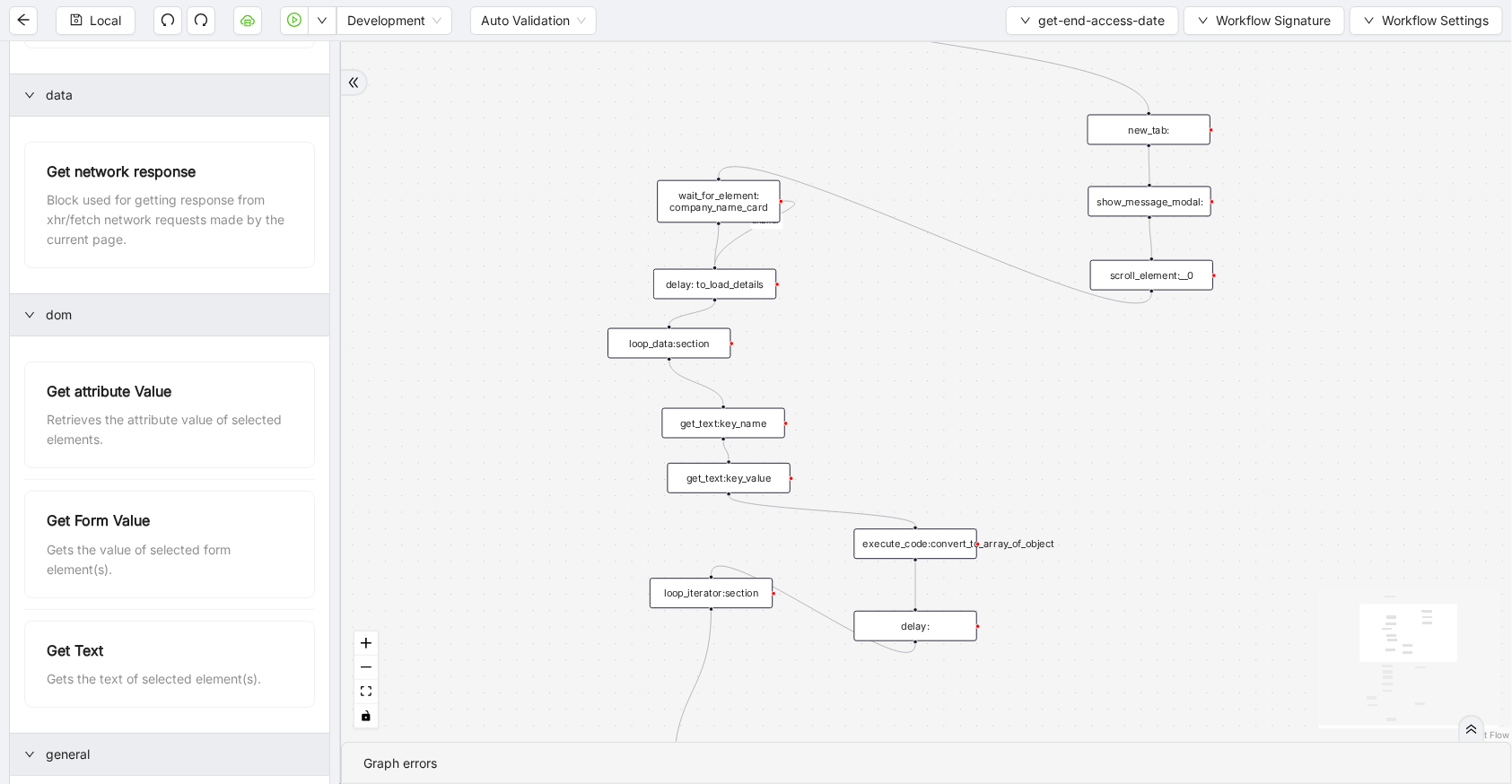
drag, startPoint x: 876, startPoint y: 331, endPoint x: 891, endPoint y: 467, distance: 136.8
click at [891, 467] on div "c15a5e76_c89b_4639_a78a_79ea8a52ecc3 onError trigger wait_for_element: company_…" at bounding box center [927, 392] width 1171 height 699
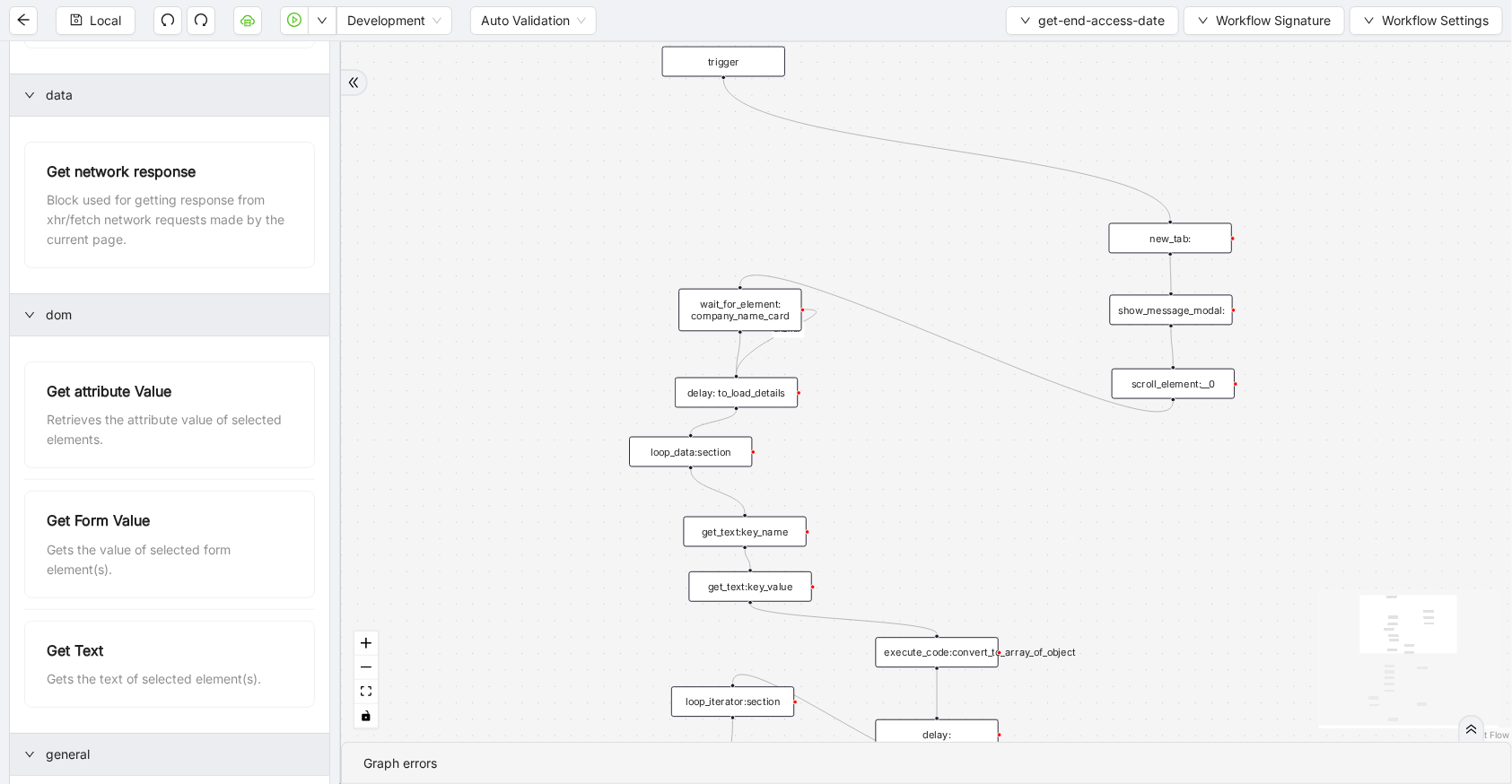
drag, startPoint x: 952, startPoint y: 408, endPoint x: 973, endPoint y: 517, distance: 111.0
click at [973, 517] on div "c15a5e76_c89b_4639_a78a_79ea8a52ecc3 onError trigger wait_for_element: company_…" at bounding box center [927, 392] width 1171 height 699
click at [1151, 388] on div "scroll_element:__0" at bounding box center [1174, 384] width 123 height 31
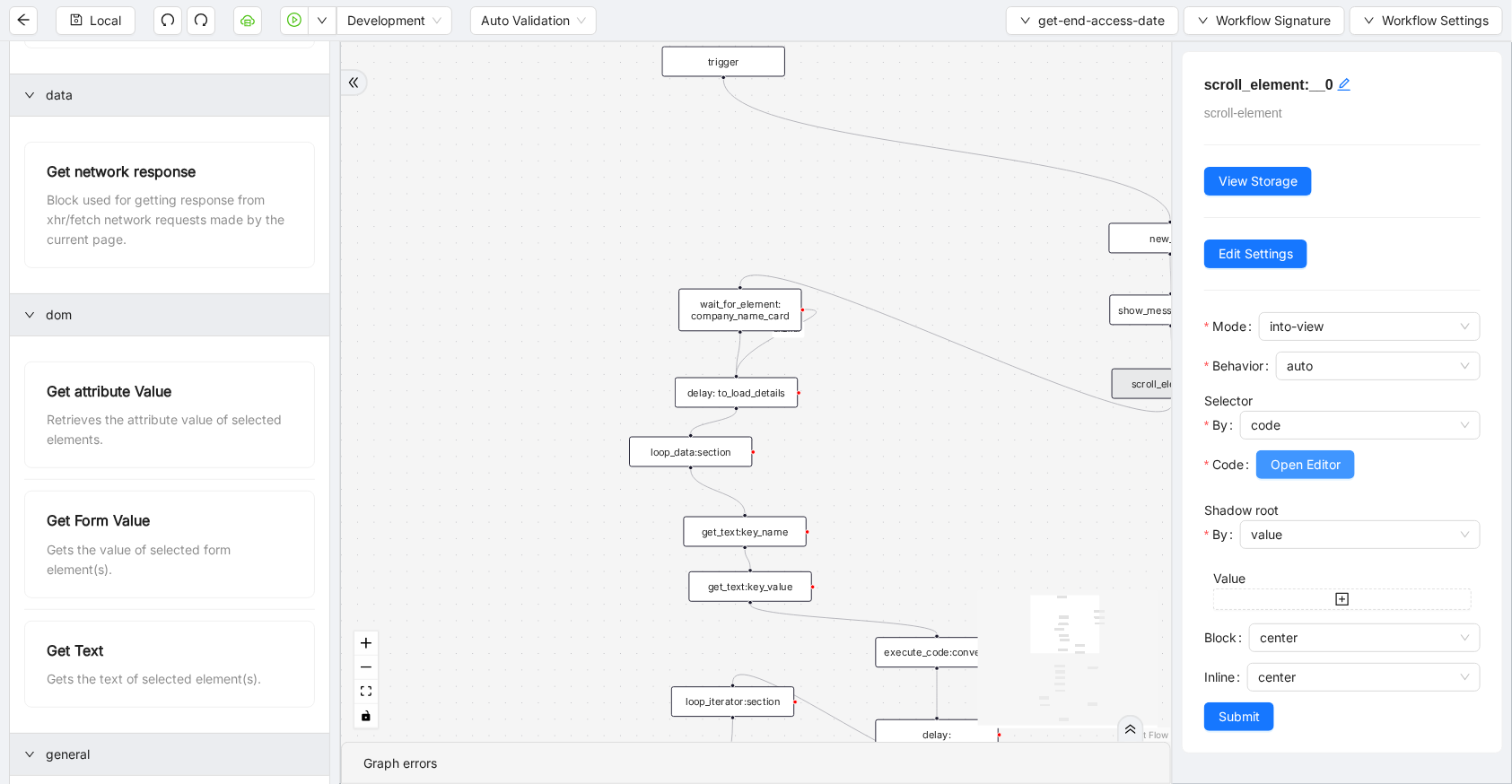
click at [1285, 451] on button "Open Editor" at bounding box center [1305, 465] width 99 height 29
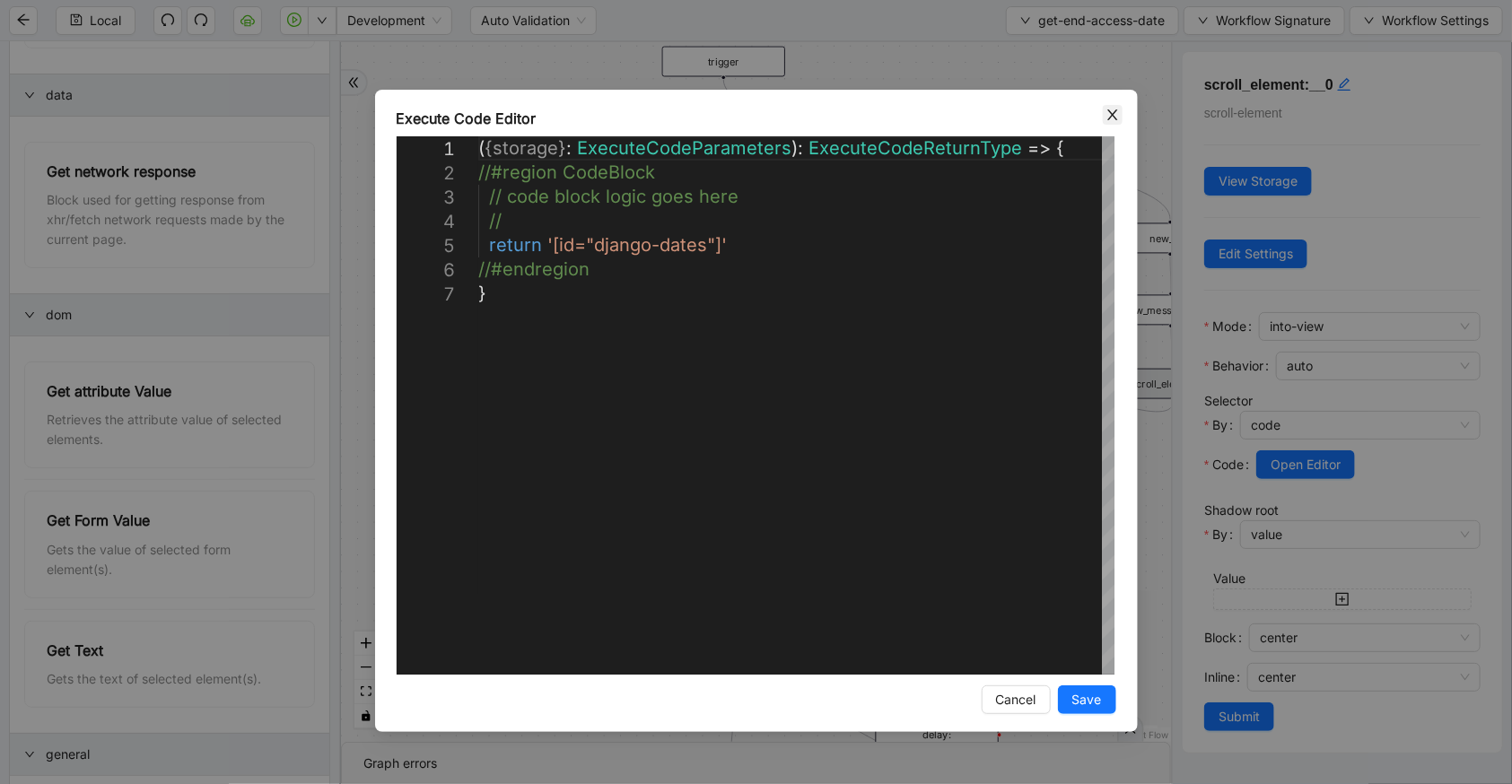
click at [1115, 114] on icon "close" at bounding box center [1112, 114] width 14 height 14
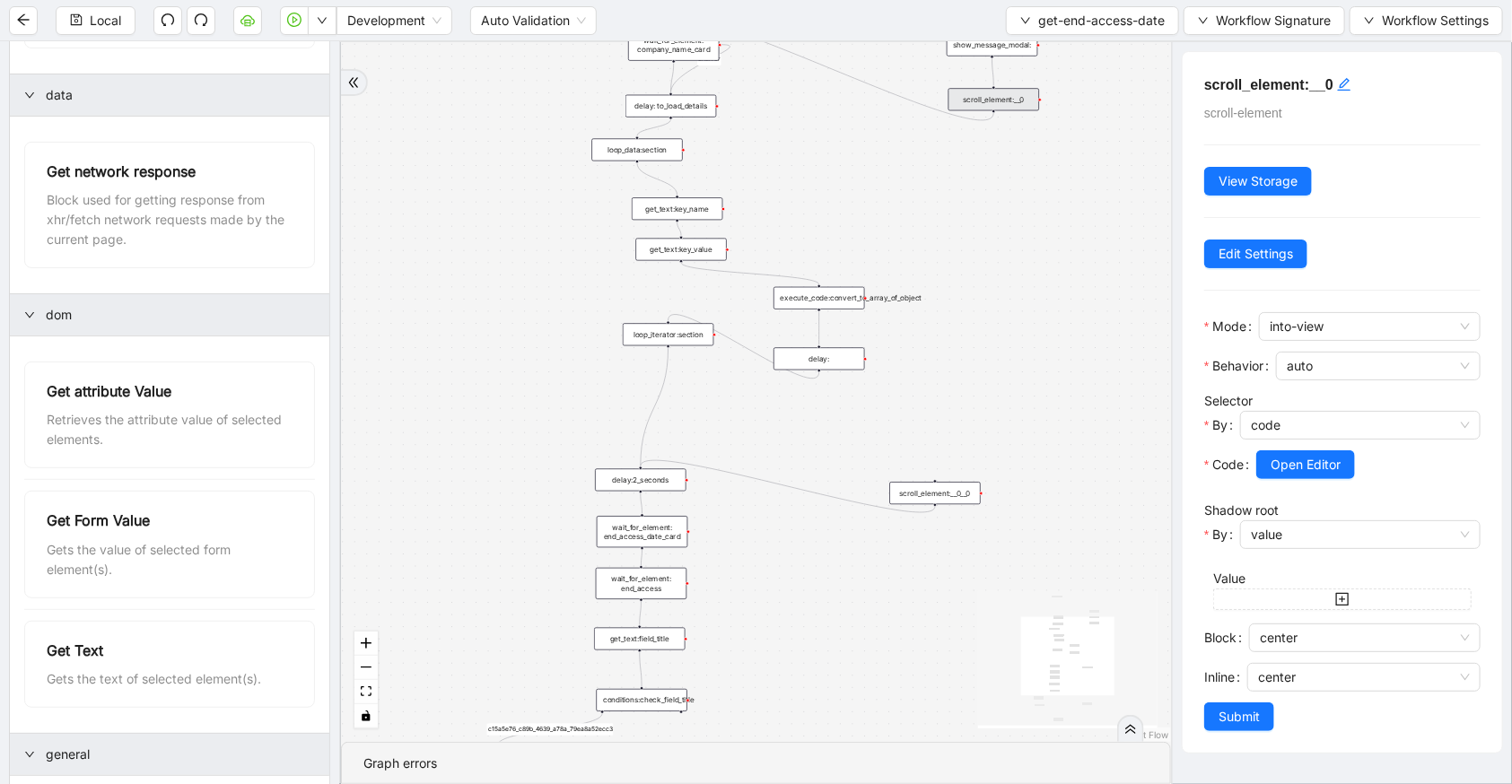
drag, startPoint x: 948, startPoint y: 456, endPoint x: 828, endPoint y: 153, distance: 325.9
click at [828, 153] on div "c15a5e76_c89b_4639_a78a_79ea8a52ecc3 onError trigger wait_for_element: company_…" at bounding box center [756, 392] width 830 height 699
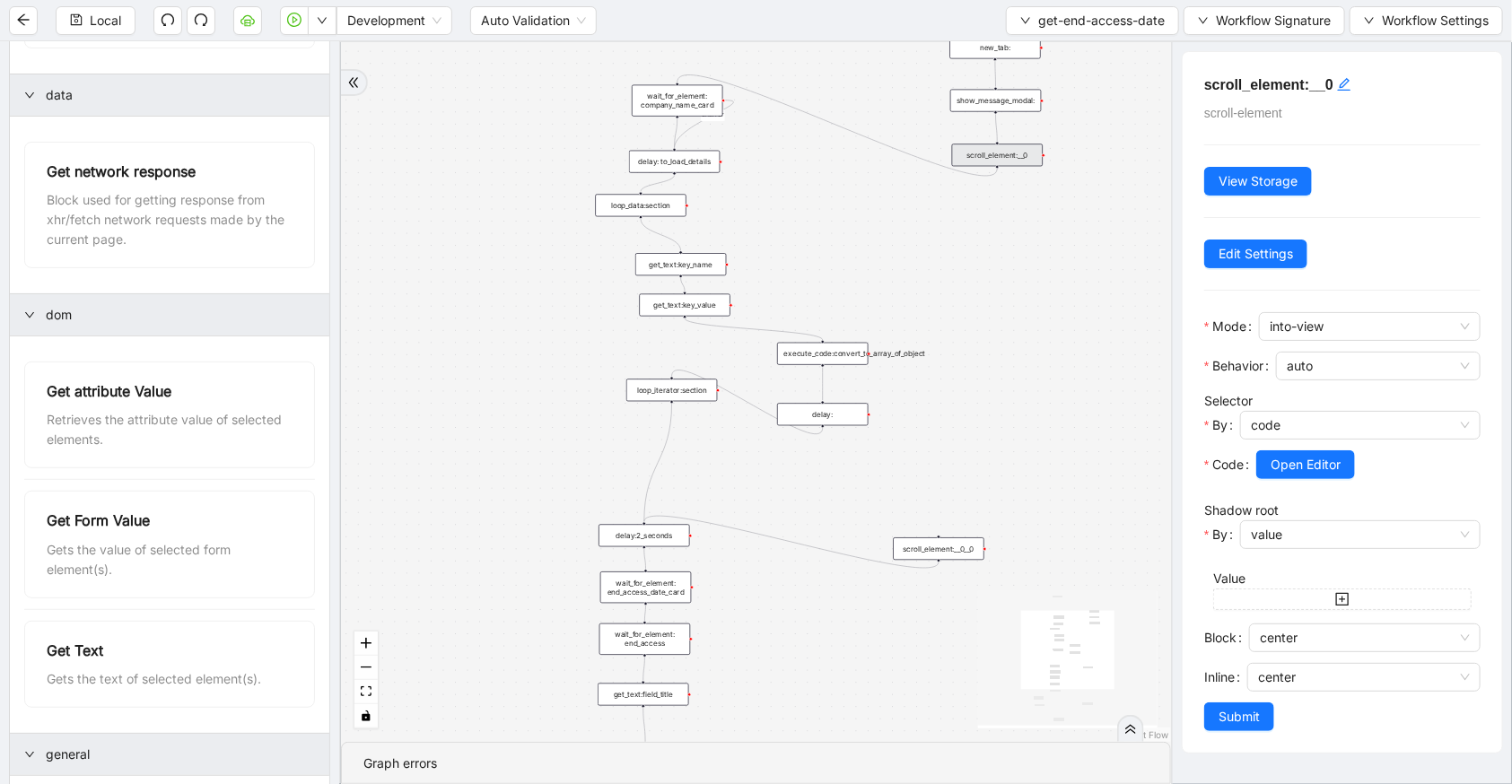
drag, startPoint x: 882, startPoint y: 417, endPoint x: 888, endPoint y: 492, distance: 75.2
click at [888, 492] on div "c15a5e76_c89b_4639_a78a_79ea8a52ecc3 onError trigger wait_for_element: company_…" at bounding box center [756, 392] width 830 height 699
click at [987, 156] on div "scroll_element:__0" at bounding box center [998, 161] width 90 height 22
click at [120, 30] on button "Local" at bounding box center [95, 21] width 80 height 29
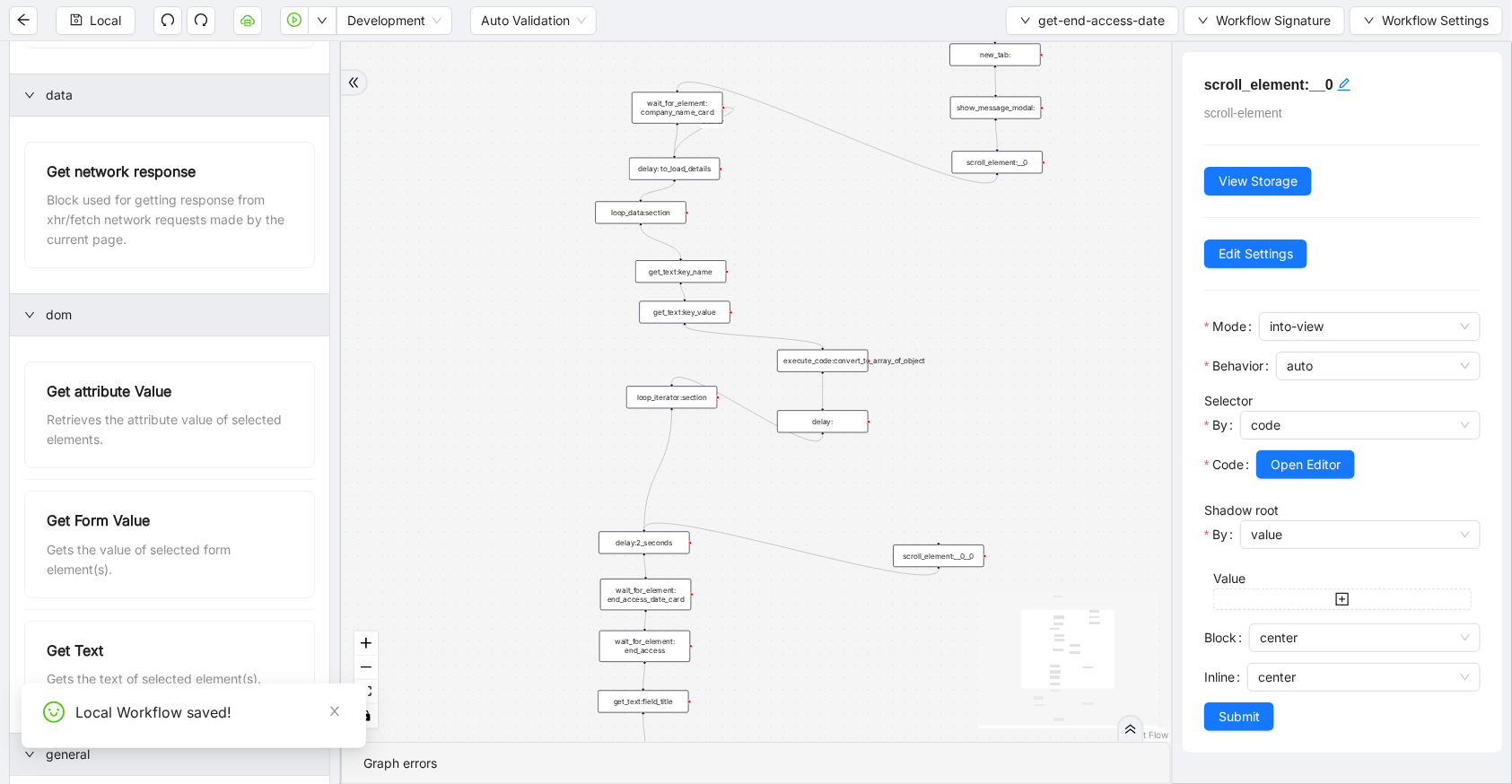
click at [825, 359] on div "execute_code:convert_to_array_of_object" at bounding box center [823, 360] width 90 height 22
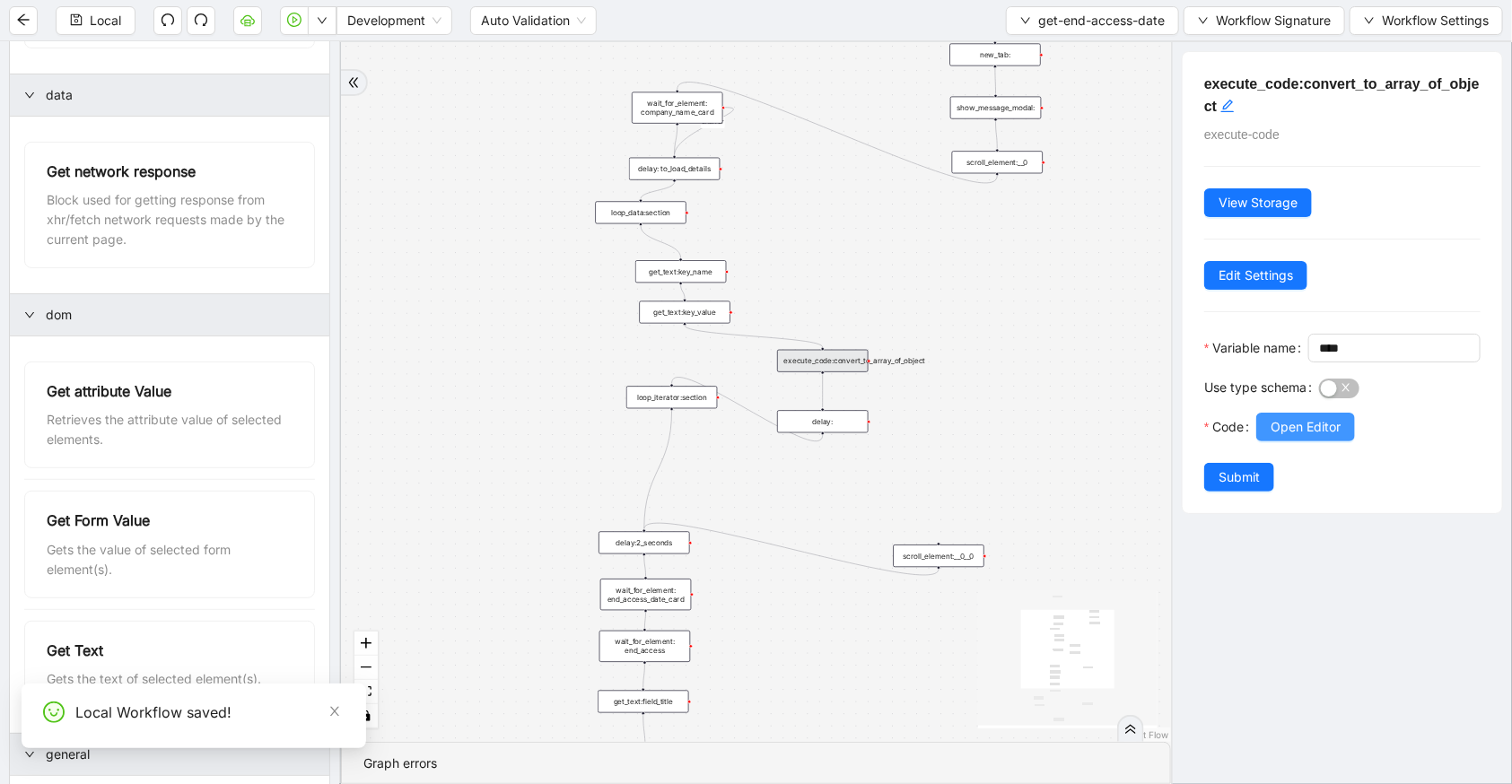
click at [1265, 441] on button "Open Editor" at bounding box center [1305, 427] width 99 height 29
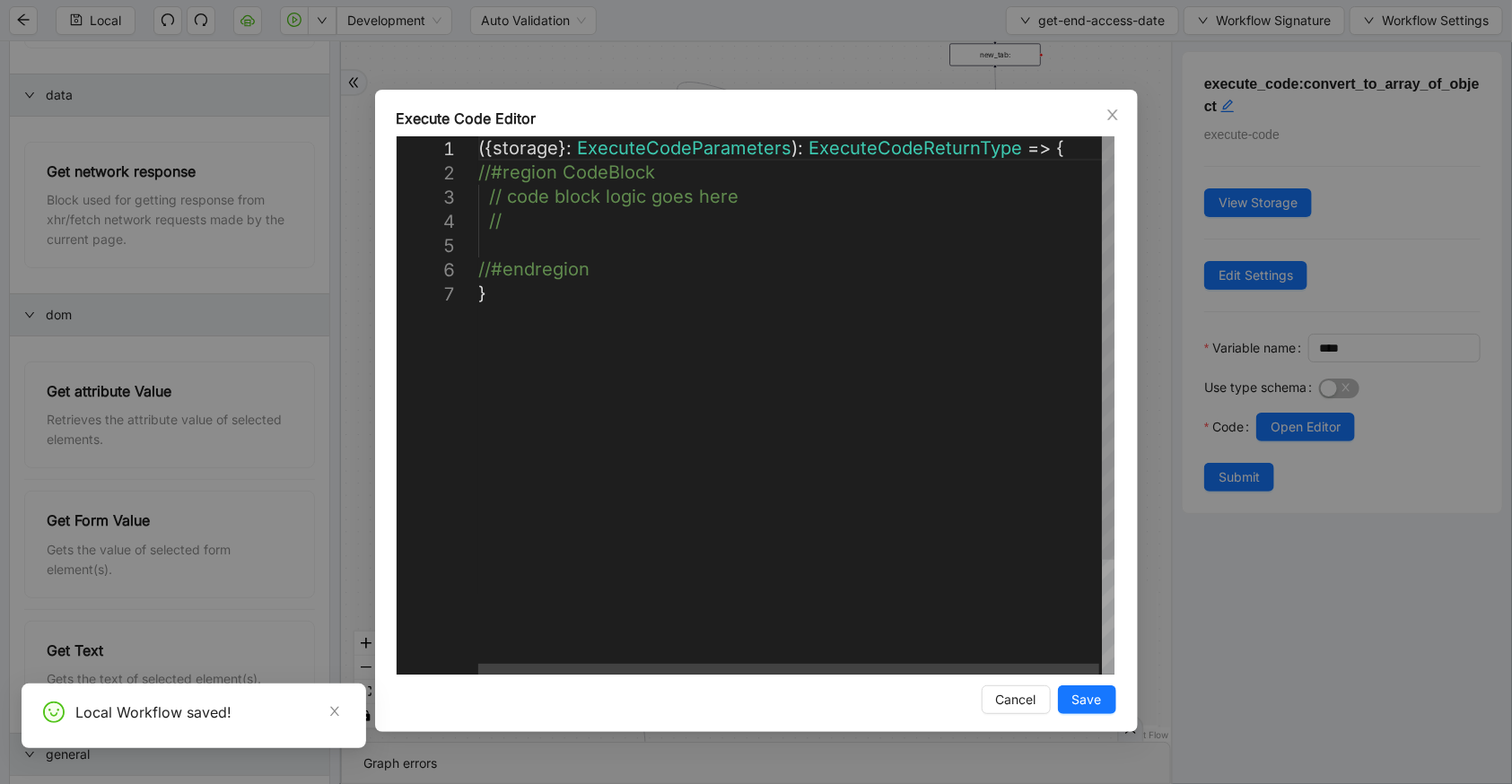
scroll to position [0, 9]
click at [595, 257] on div "({ storage }: ExecuteCodeParameters ): ExecuteCodeReturnType => { //#region Cod…" at bounding box center [798, 478] width 639 height 683
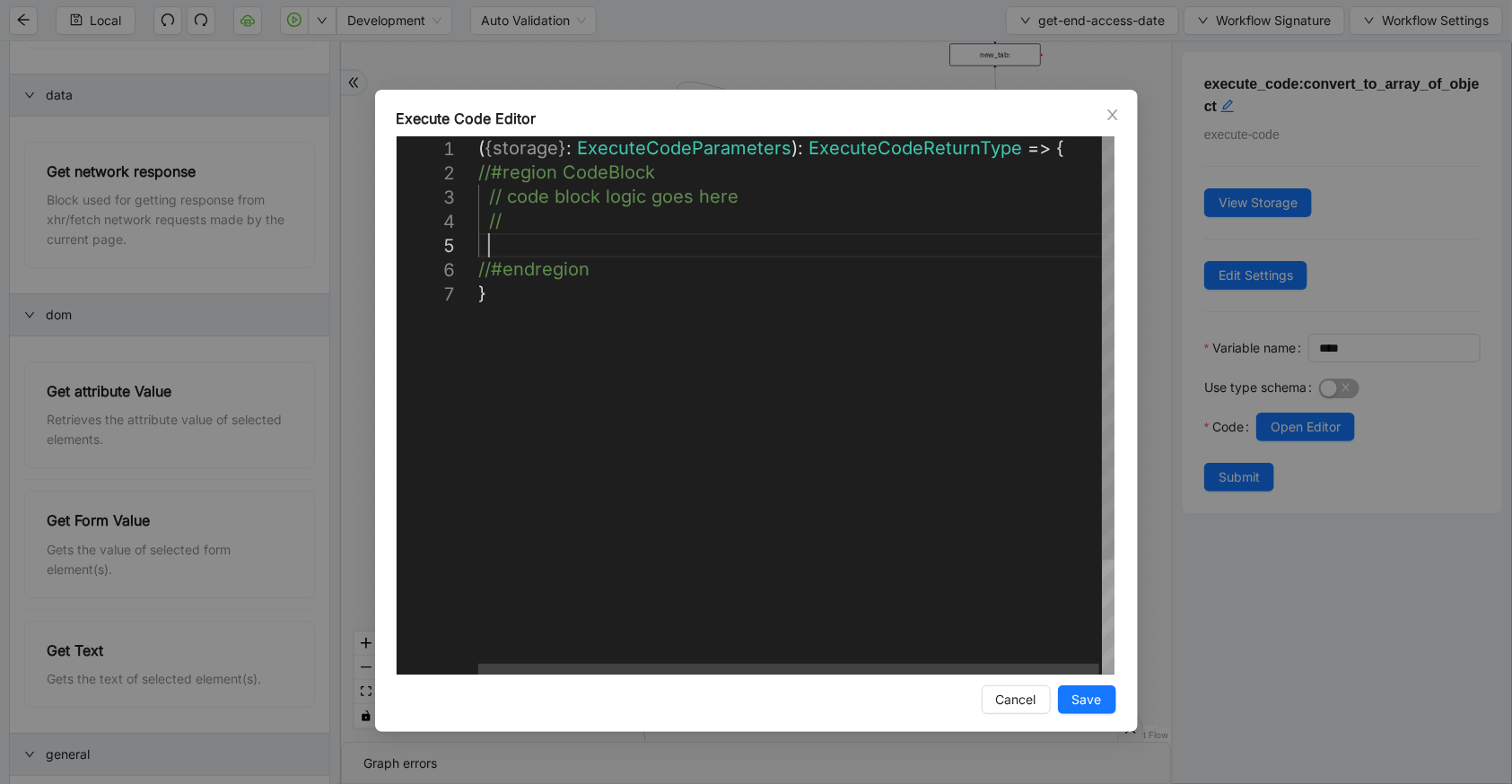
click at [592, 251] on div "( { storage } : ExecuteCodeParameters ): ExecuteCodeReturnType => { //#region C…" at bounding box center [798, 478] width 639 height 683
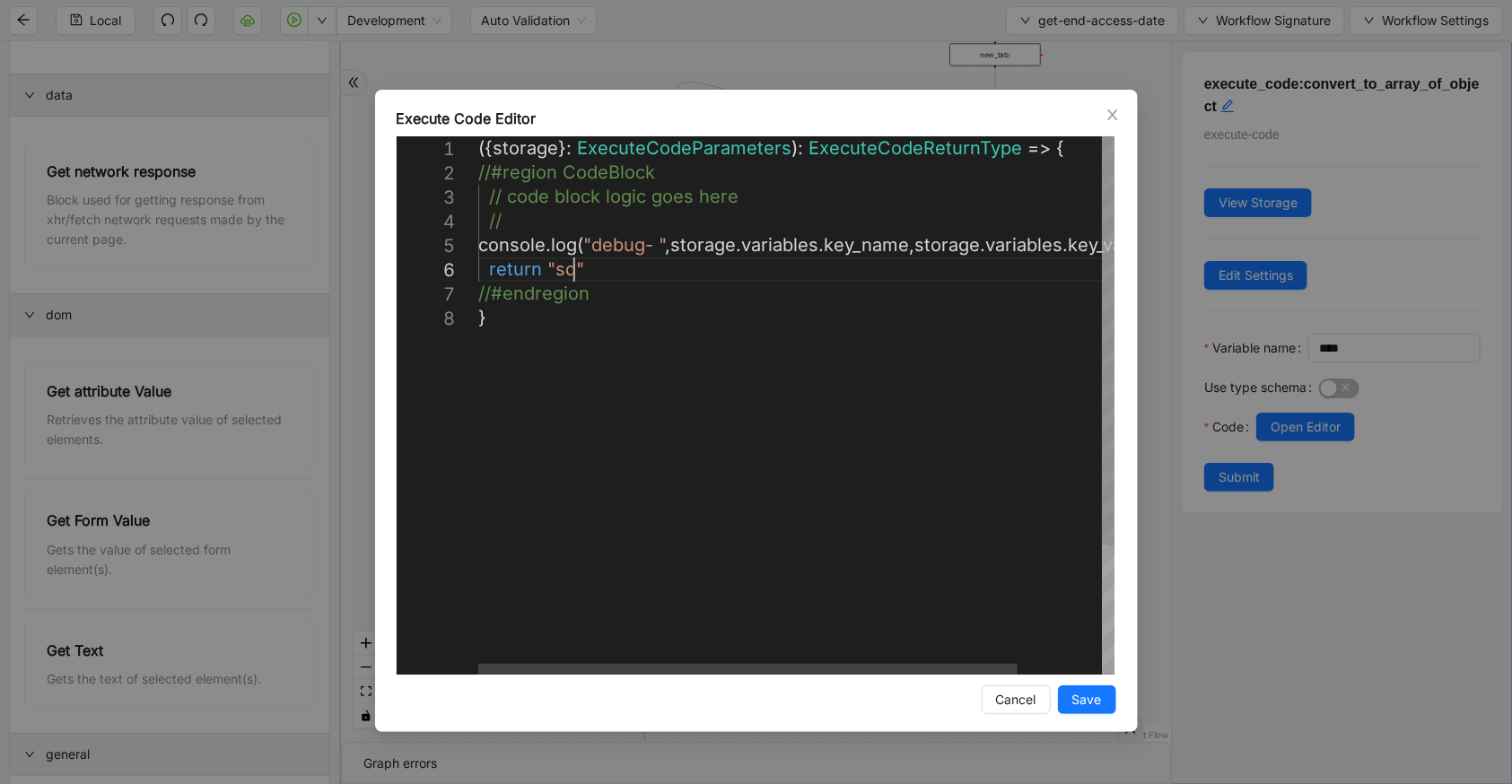
scroll to position [122, 150]
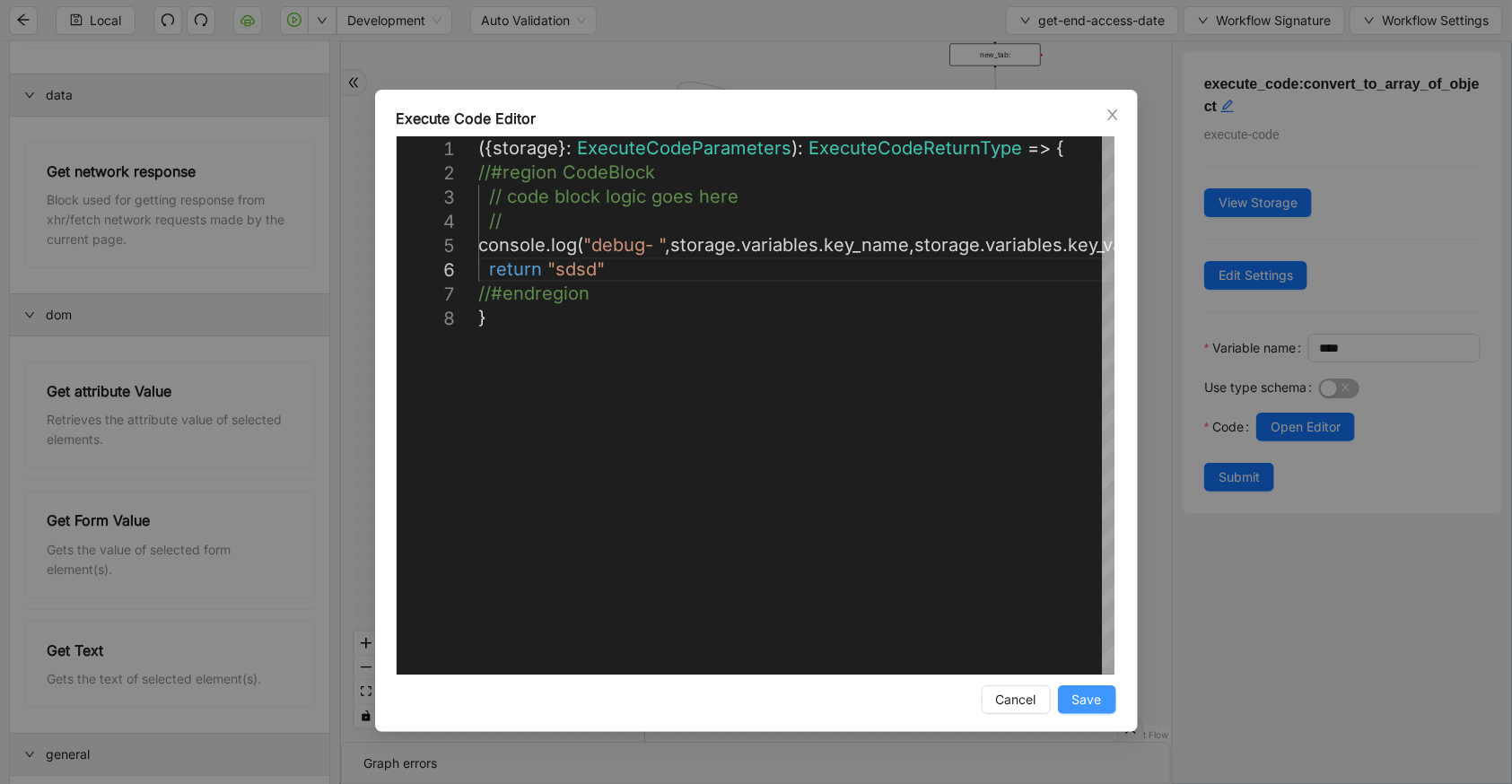
type textarea "**********"
click at [1086, 685] on button "Save" at bounding box center [1087, 699] width 59 height 29
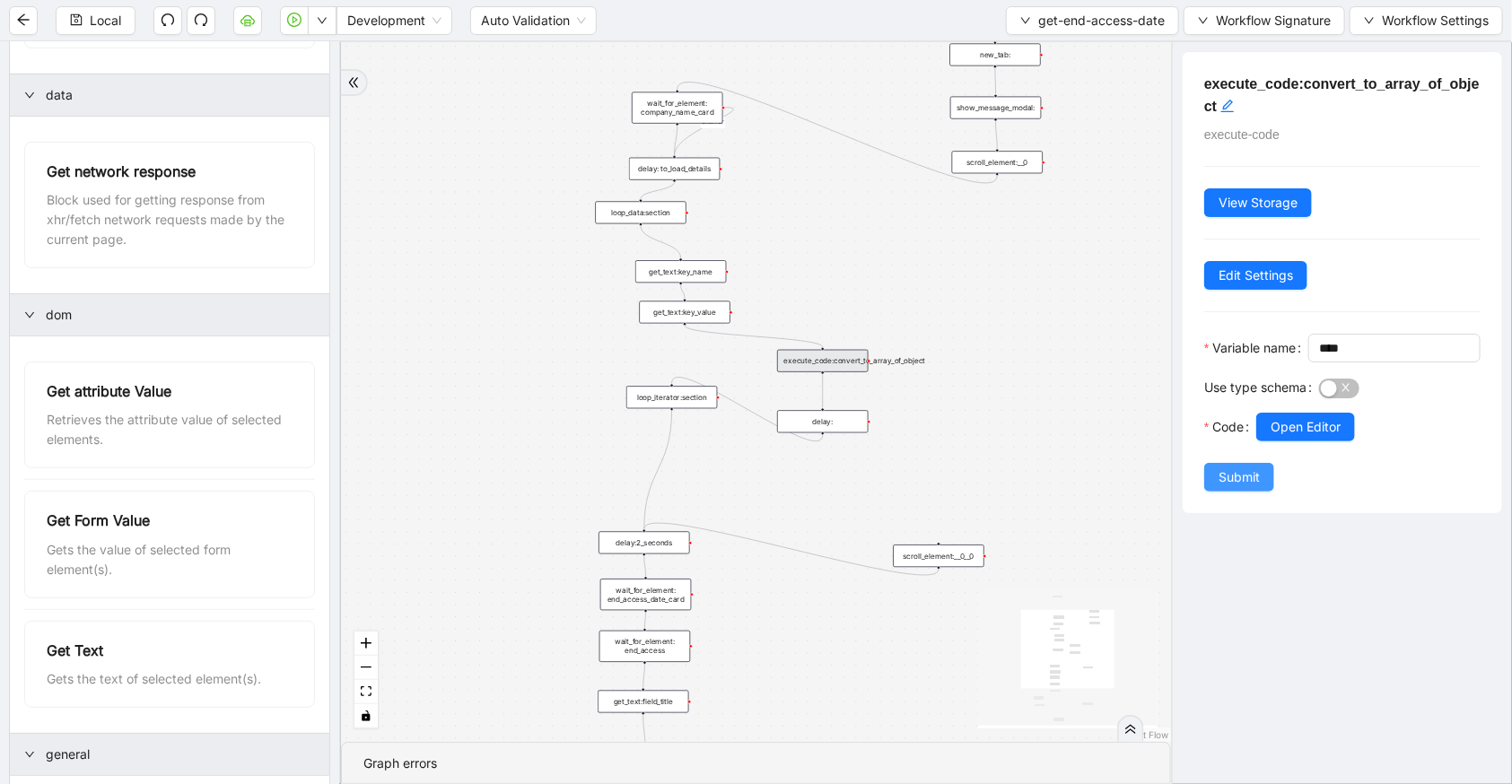
click at [1256, 487] on span "Submit" at bounding box center [1239, 477] width 41 height 20
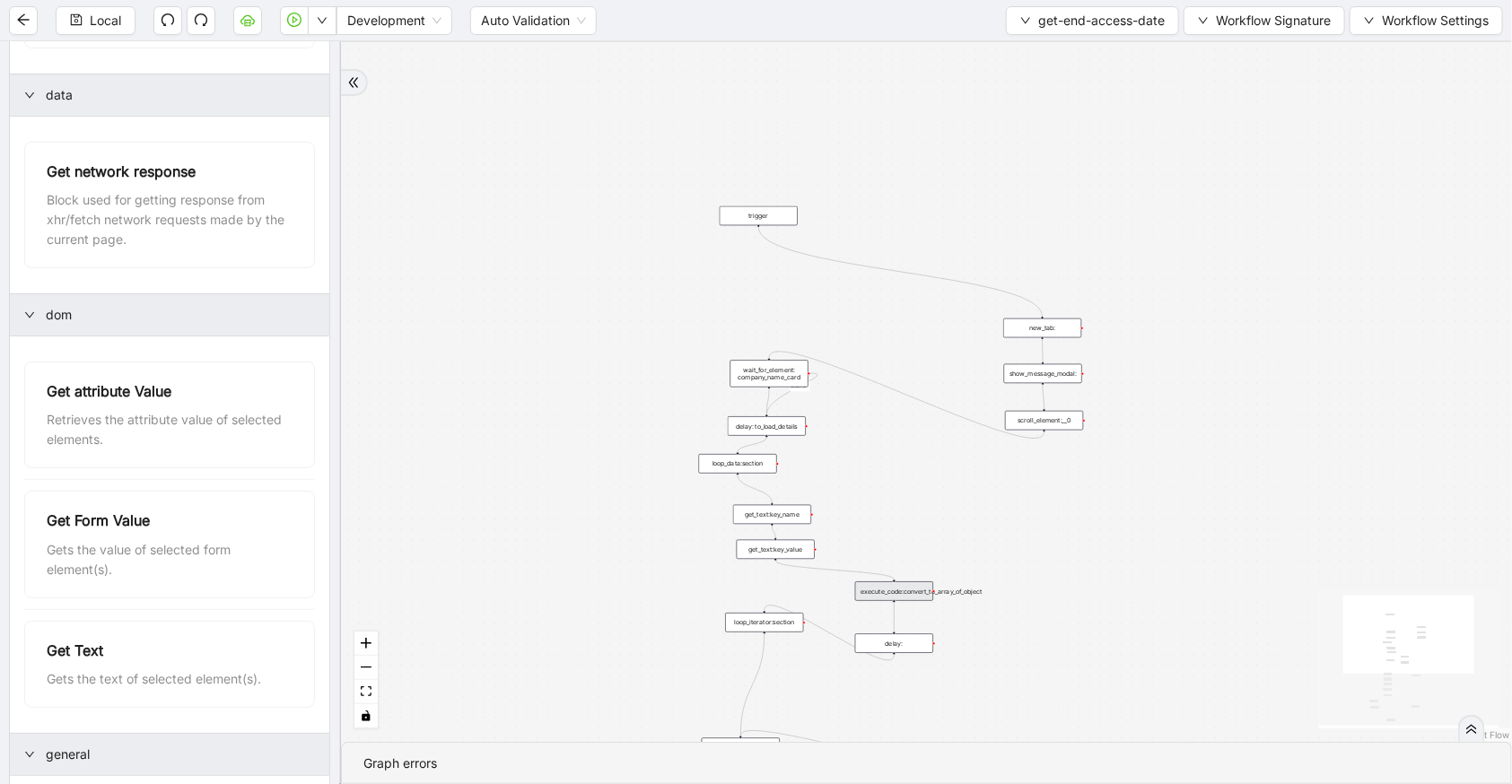
drag, startPoint x: 853, startPoint y: 255, endPoint x: 902, endPoint y: 463, distance: 213.7
click at [902, 463] on div "c15a5e76_c89b_4639_a78a_79ea8a52ecc3 onError trigger wait_for_element: company_…" at bounding box center [927, 392] width 1171 height 699
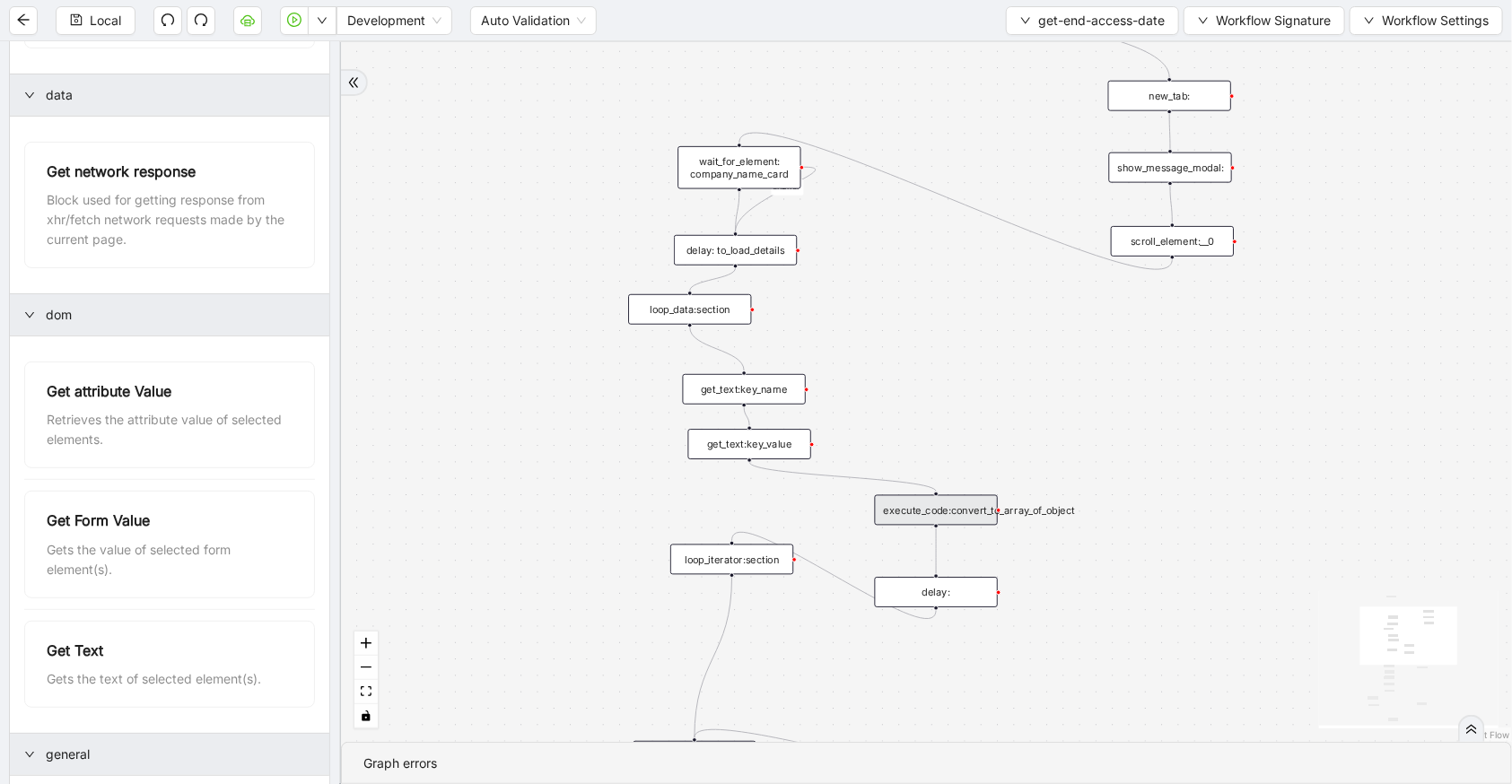
drag, startPoint x: 927, startPoint y: 481, endPoint x: 914, endPoint y: 275, distance: 206.4
click at [914, 275] on div "c15a5e76_c89b_4639_a78a_79ea8a52ecc3 onError trigger wait_for_element: company_…" at bounding box center [927, 392] width 1171 height 699
drag, startPoint x: 740, startPoint y: 242, endPoint x: 743, endPoint y: 233, distance: 9.5
click at [743, 233] on div "delay: to_load_details" at bounding box center [738, 241] width 123 height 31
drag, startPoint x: 722, startPoint y: 306, endPoint x: 768, endPoint y: 310, distance: 46.2
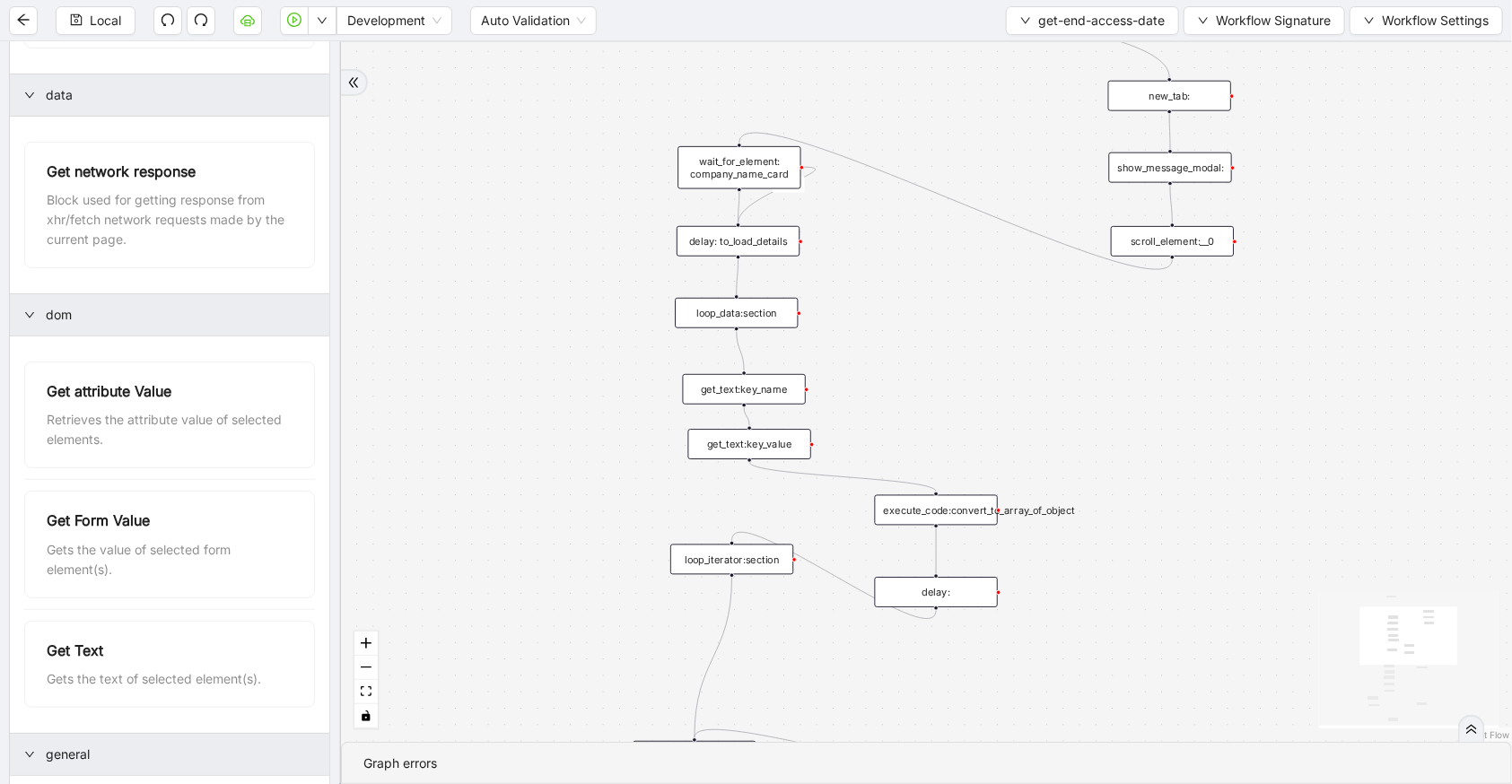
click at [768, 310] on div "loop_data:section" at bounding box center [736, 313] width 123 height 31
click at [756, 389] on div "get_text:key_name" at bounding box center [744, 381] width 123 height 31
drag, startPoint x: 762, startPoint y: 444, endPoint x: 752, endPoint y: 434, distance: 14.1
click at [752, 434] on div "get_text:key_value" at bounding box center [740, 434] width 123 height 31
drag, startPoint x: 764, startPoint y: 558, endPoint x: 772, endPoint y: 630, distance: 72.4
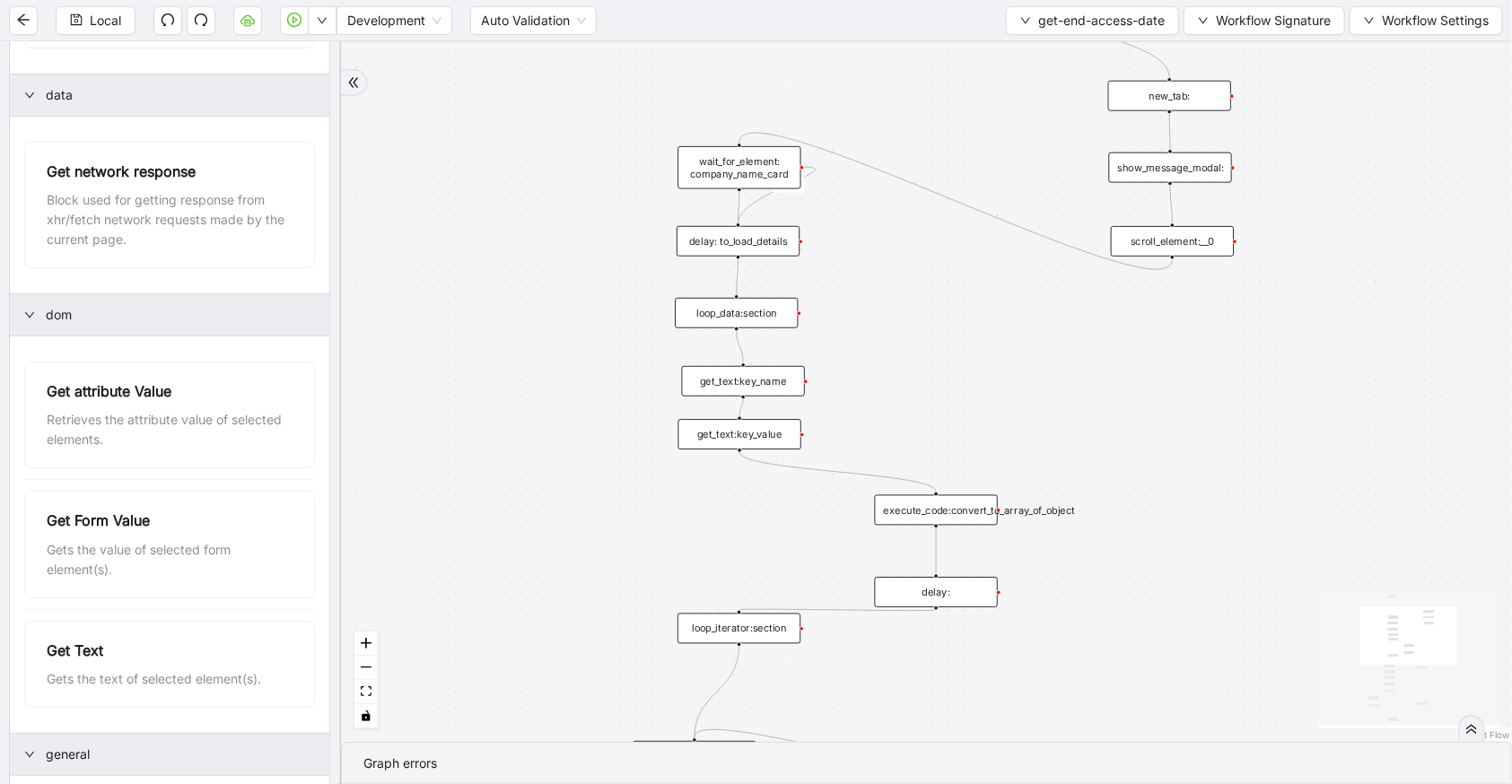
click at [772, 630] on div "loop_iterator:section" at bounding box center [739, 629] width 123 height 31
drag, startPoint x: 932, startPoint y: 492, endPoint x: 882, endPoint y: 502, distance: 51.0
click at [763, 468] on icon "Edge from get_text:key_value to execute_code:convert_to_array_of_object" at bounding box center [837, 472] width 196 height 39
drag, startPoint x: 911, startPoint y: 506, endPoint x: 717, endPoint y: 484, distance: 195.2
click at [717, 484] on div "execute_code:convert_to_array_of_object" at bounding box center [744, 489] width 123 height 31
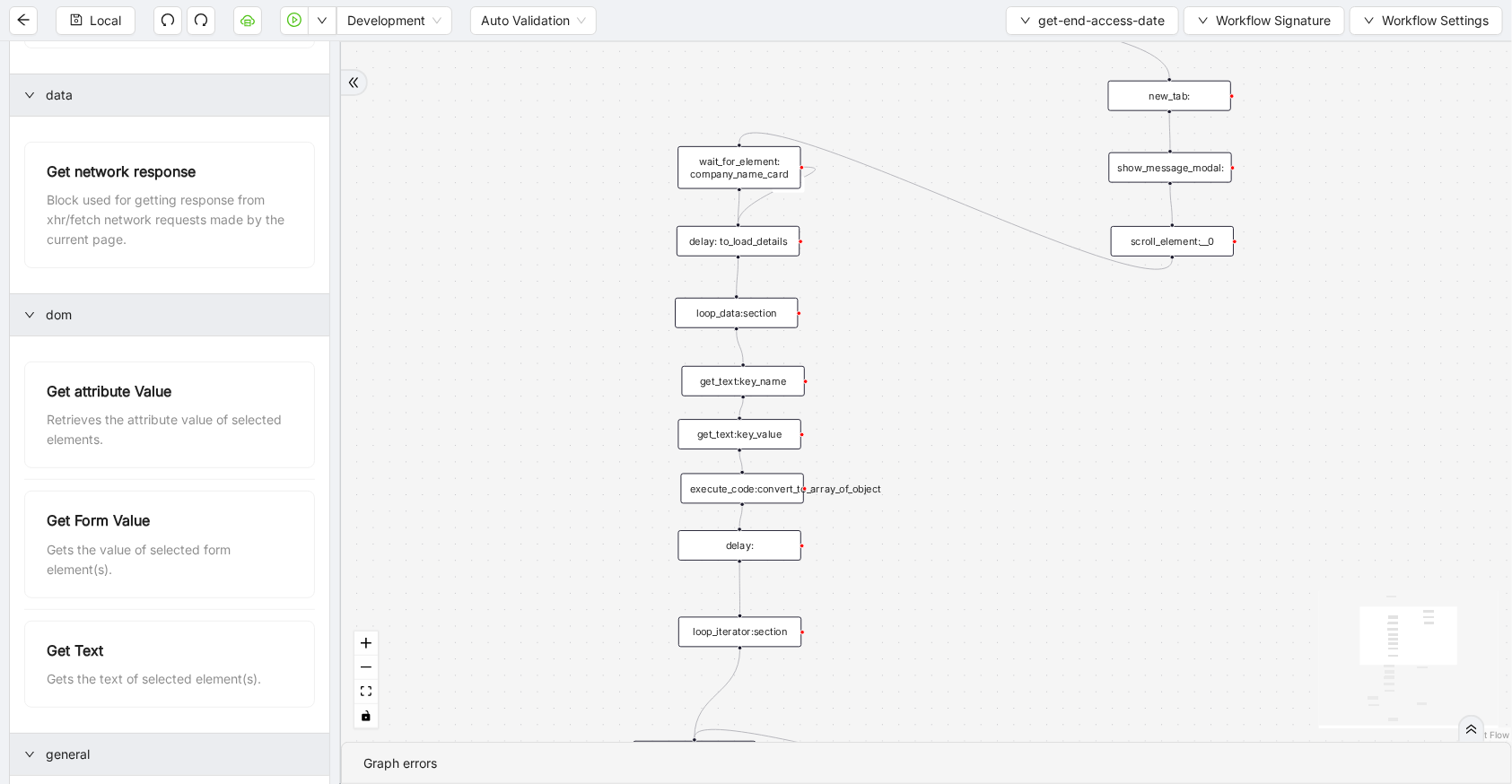
drag, startPoint x: 906, startPoint y: 593, endPoint x: 710, endPoint y: 547, distance: 201.3
click at [710, 547] on div "delay:" at bounding box center [740, 546] width 123 height 31
click at [751, 625] on div "loop_iterator:section" at bounding box center [740, 632] width 123 height 31
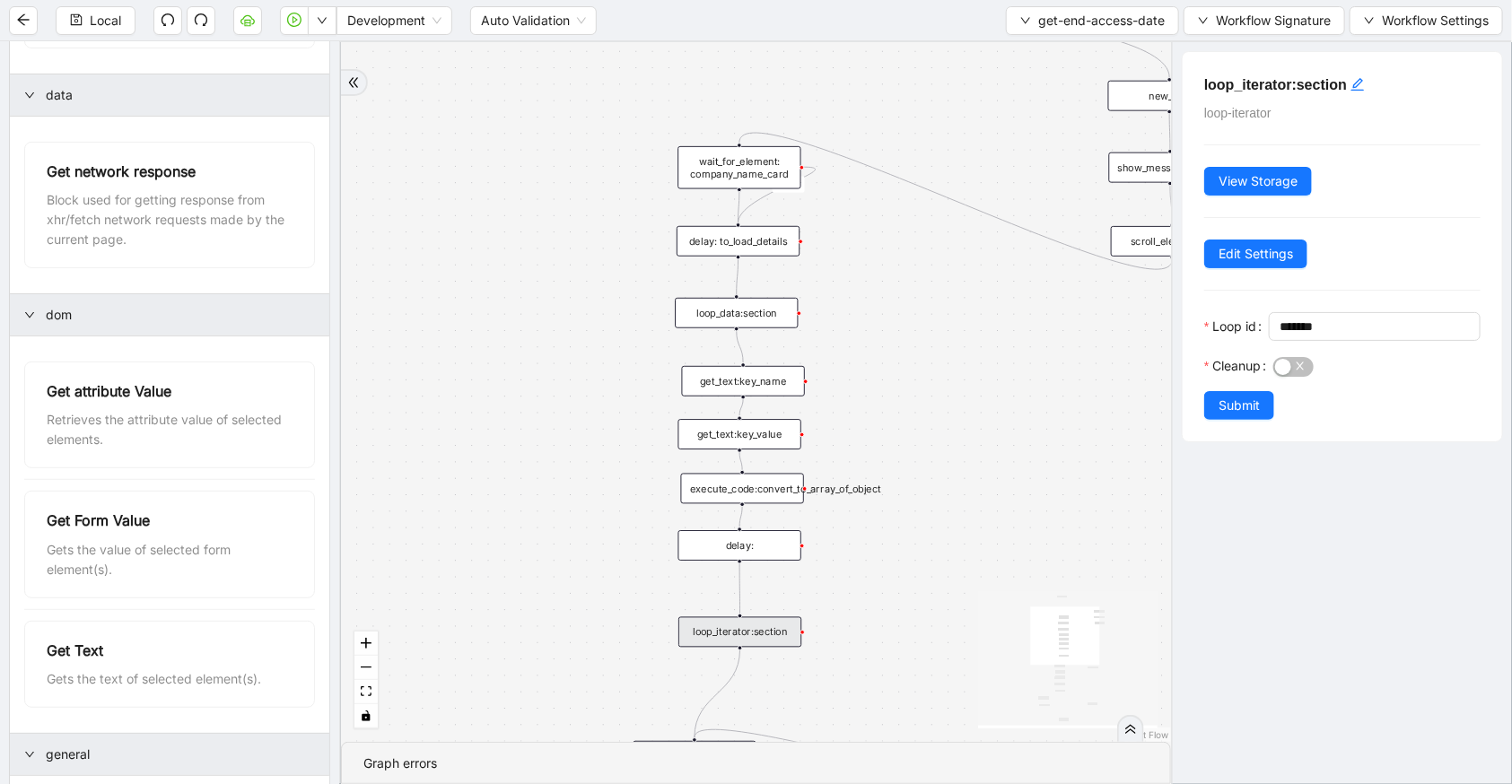
click at [770, 492] on div "execute_code:convert_to_array_of_object" at bounding box center [743, 489] width 123 height 31
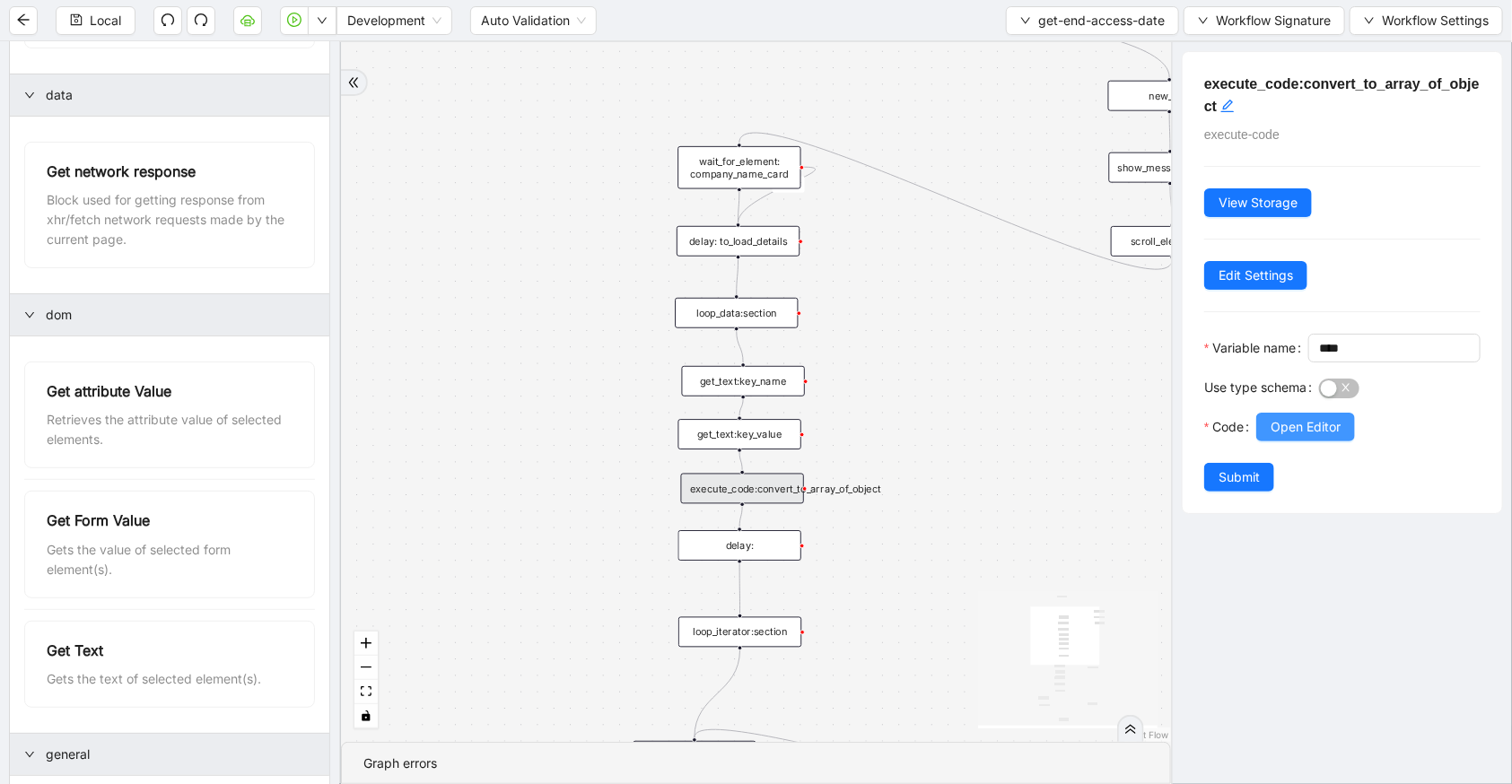
click at [1265, 441] on button "Open Editor" at bounding box center [1305, 427] width 99 height 29
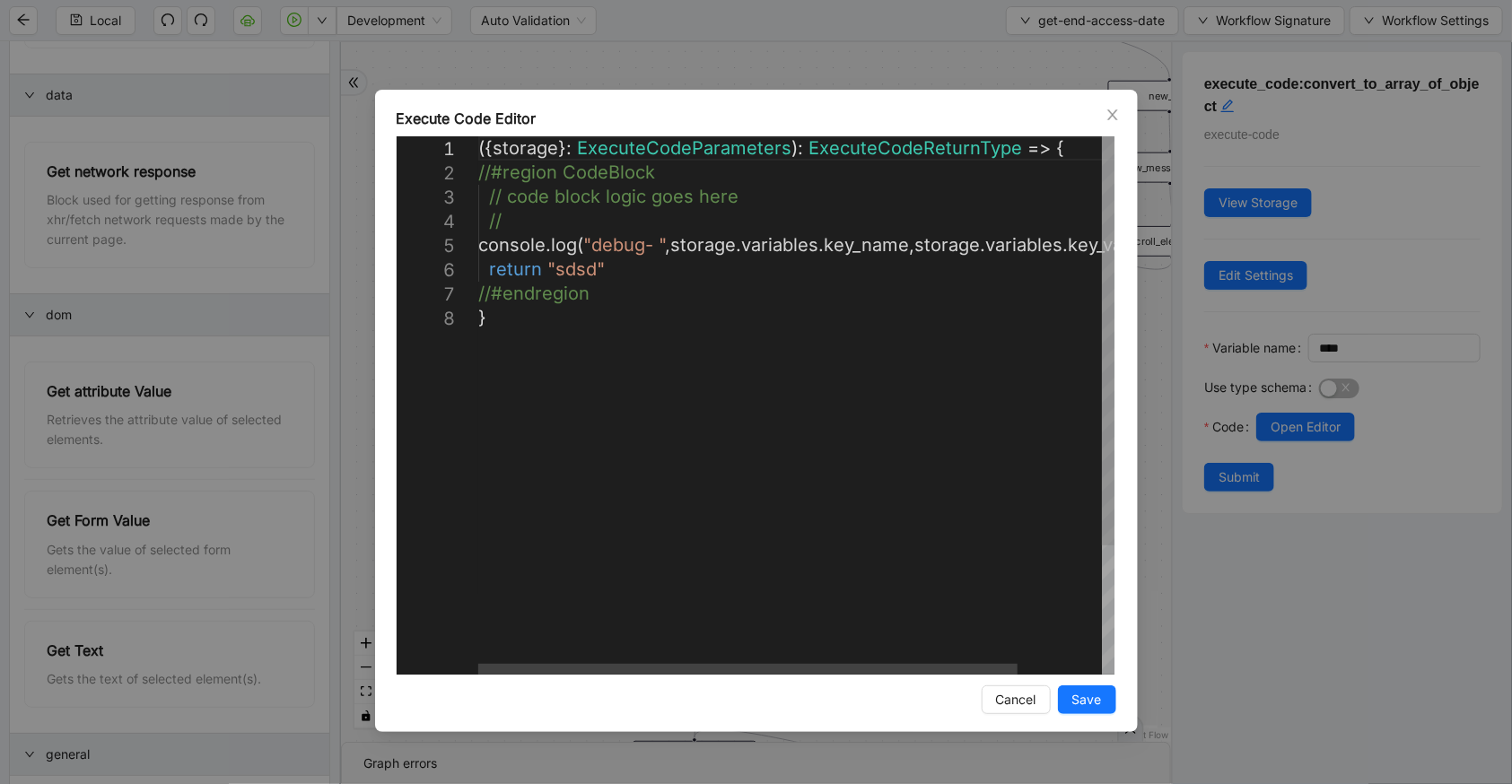
scroll to position [0, 9]
click at [540, 227] on div "({ storage }: ExecuteCodeParameters ): ExecuteCodeReturnType => { //#region Cod…" at bounding box center [846, 490] width 735 height 708
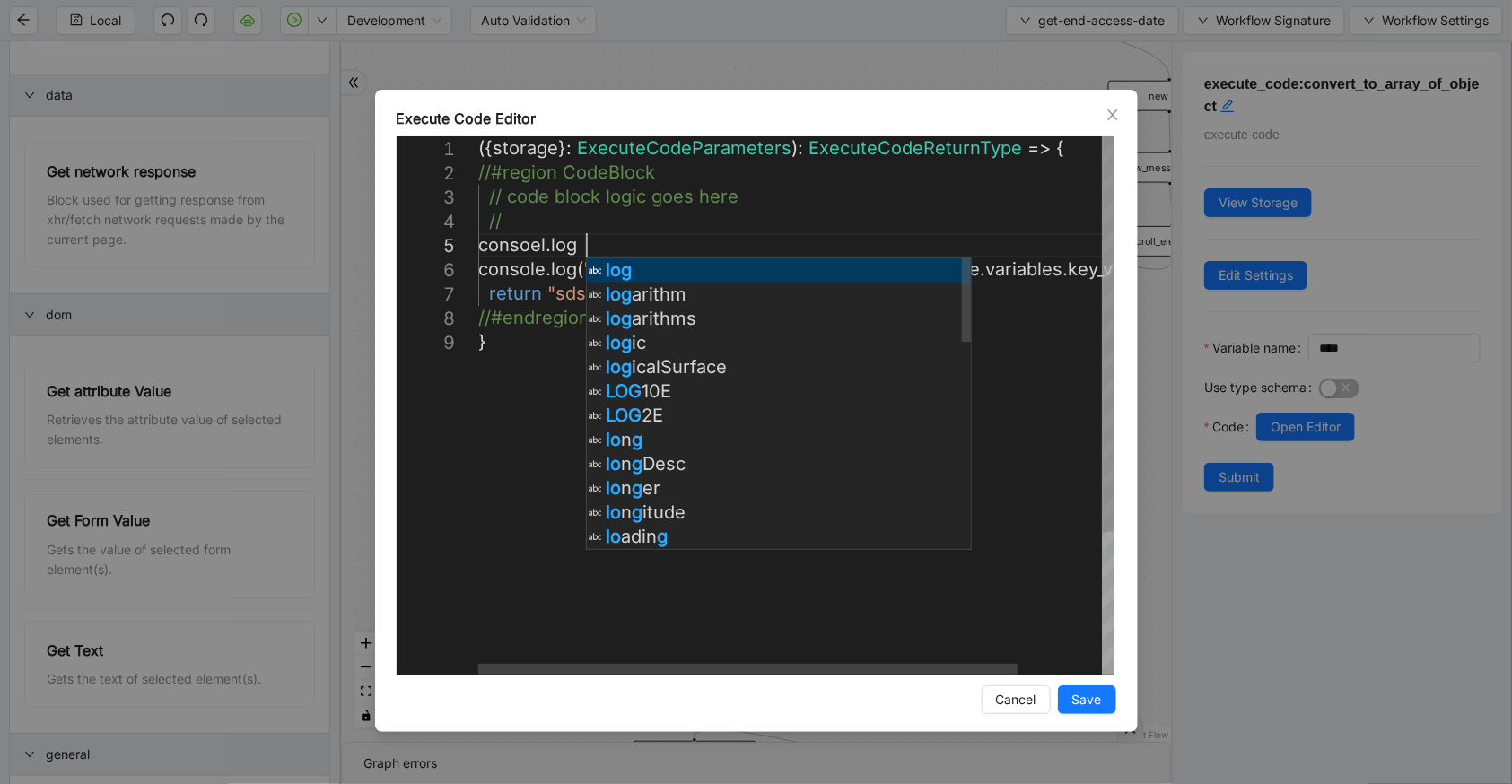
scroll to position [99, 138]
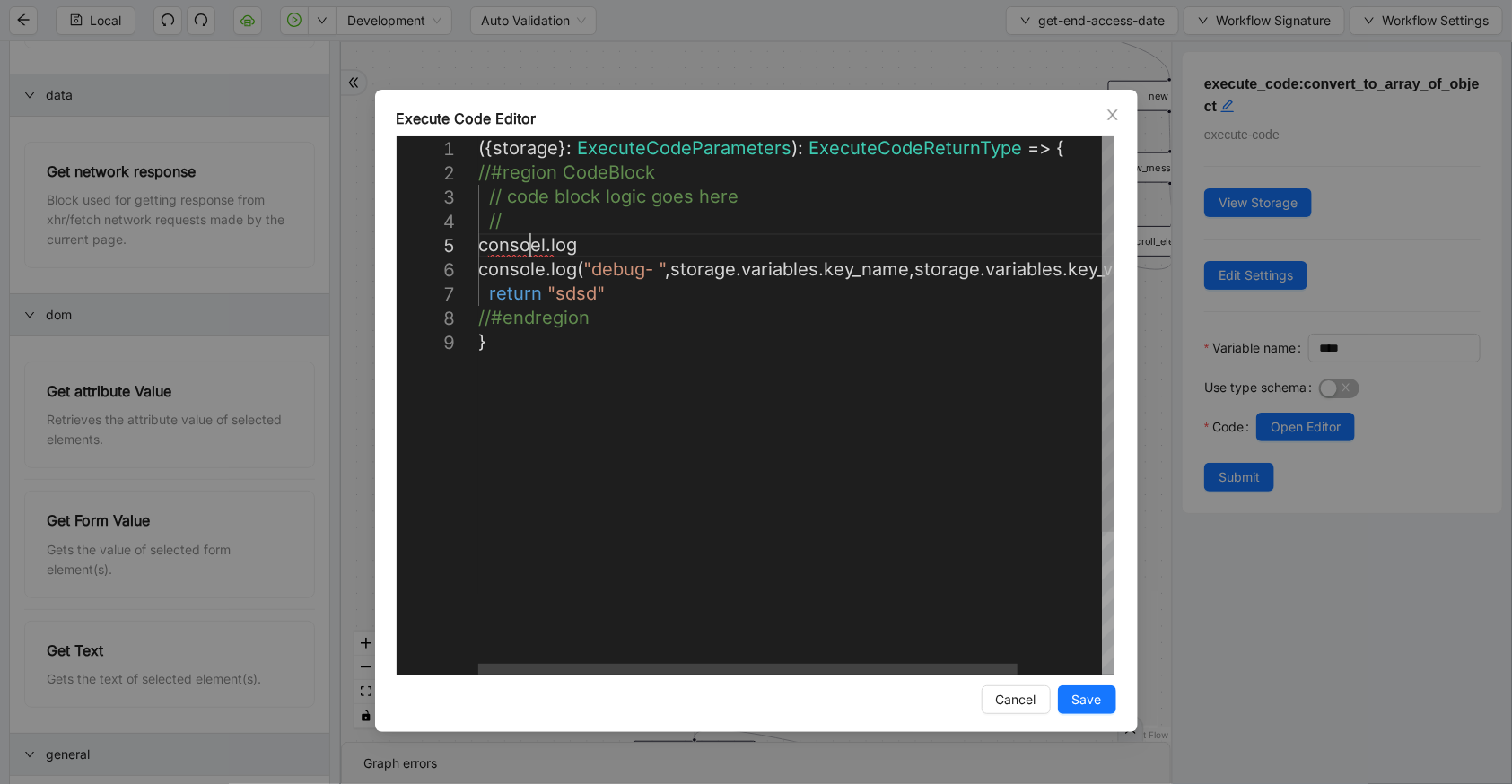
click at [530, 251] on div "({ storage }: ExecuteCodeParameters ): ExecuteCodeReturnType => { //#region Cod…" at bounding box center [846, 502] width 735 height 732
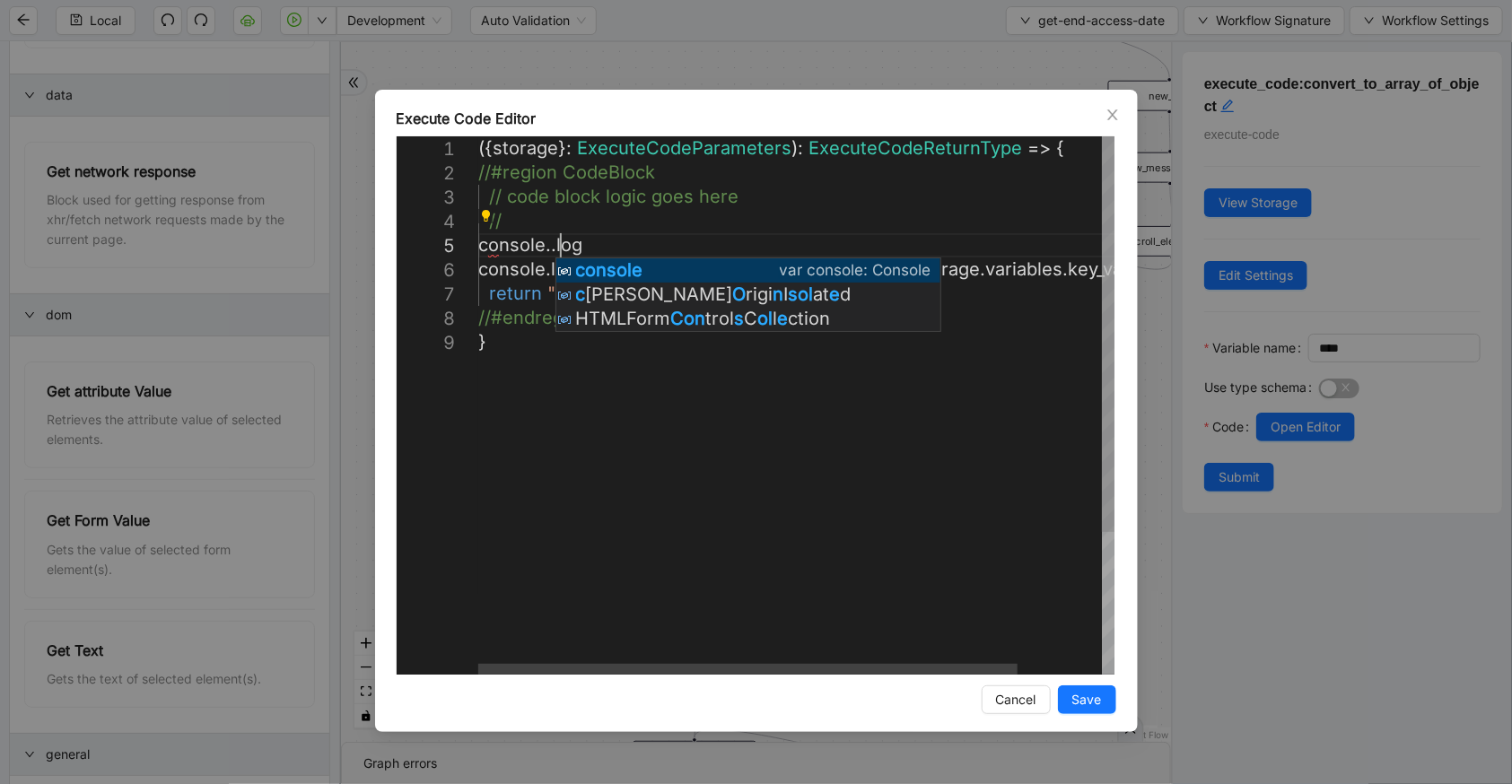
scroll to position [99, 107]
click at [593, 251] on div "({ storage }: ExecuteCodeParameters ): ExecuteCodeReturnType => { //#region Cod…" at bounding box center [846, 502] width 735 height 732
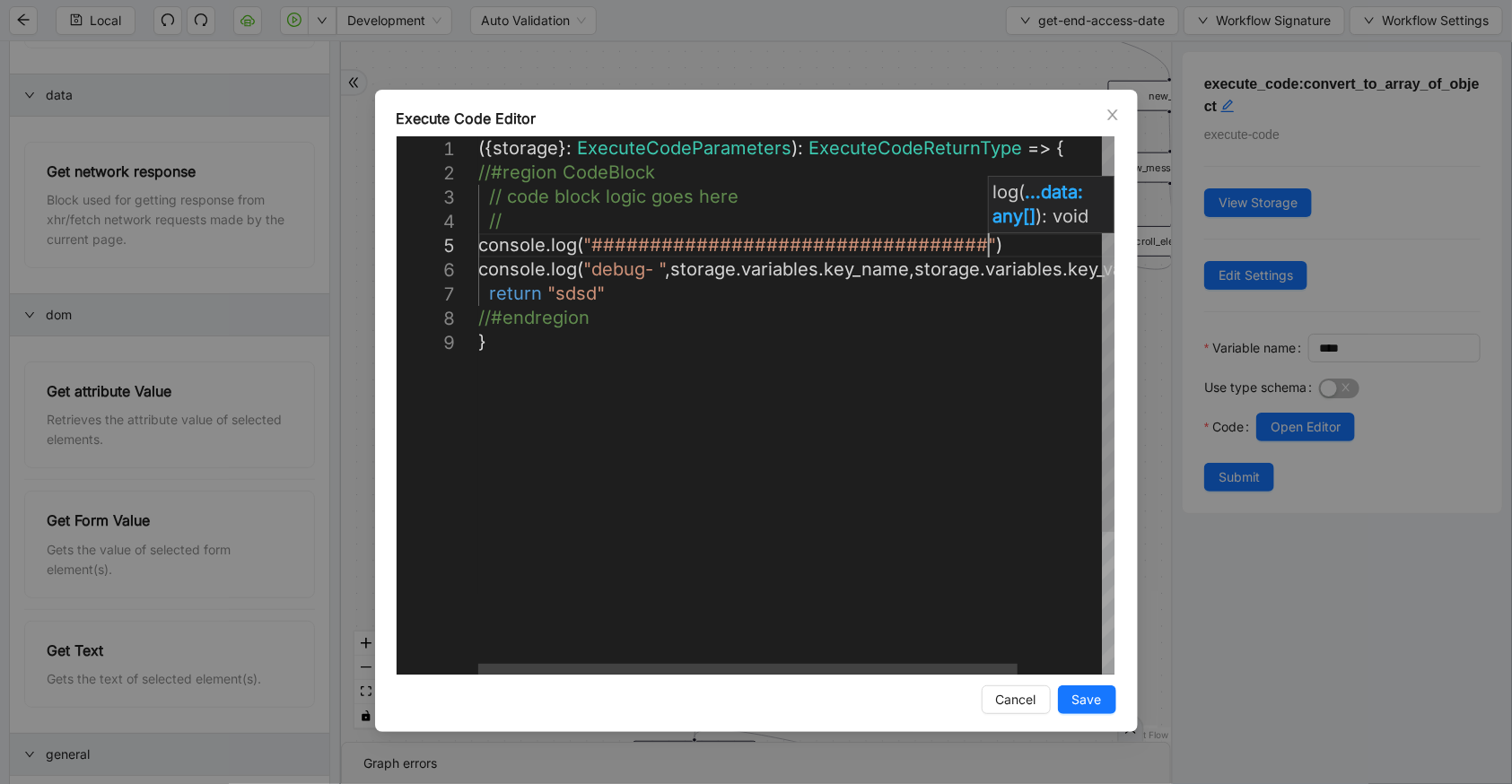
scroll to position [99, 538]
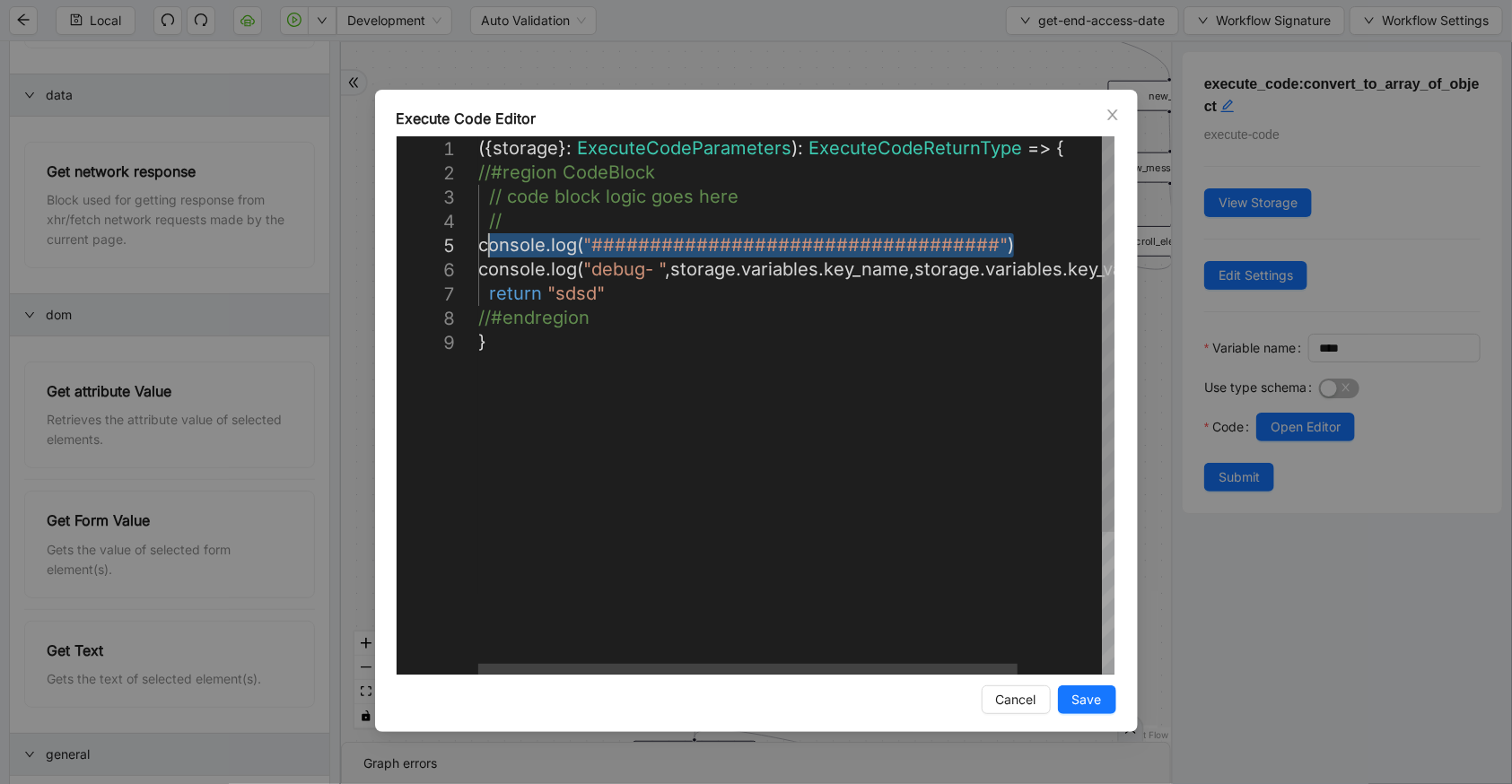
drag, startPoint x: 1040, startPoint y: 242, endPoint x: 486, endPoint y: 245, distance: 554.0
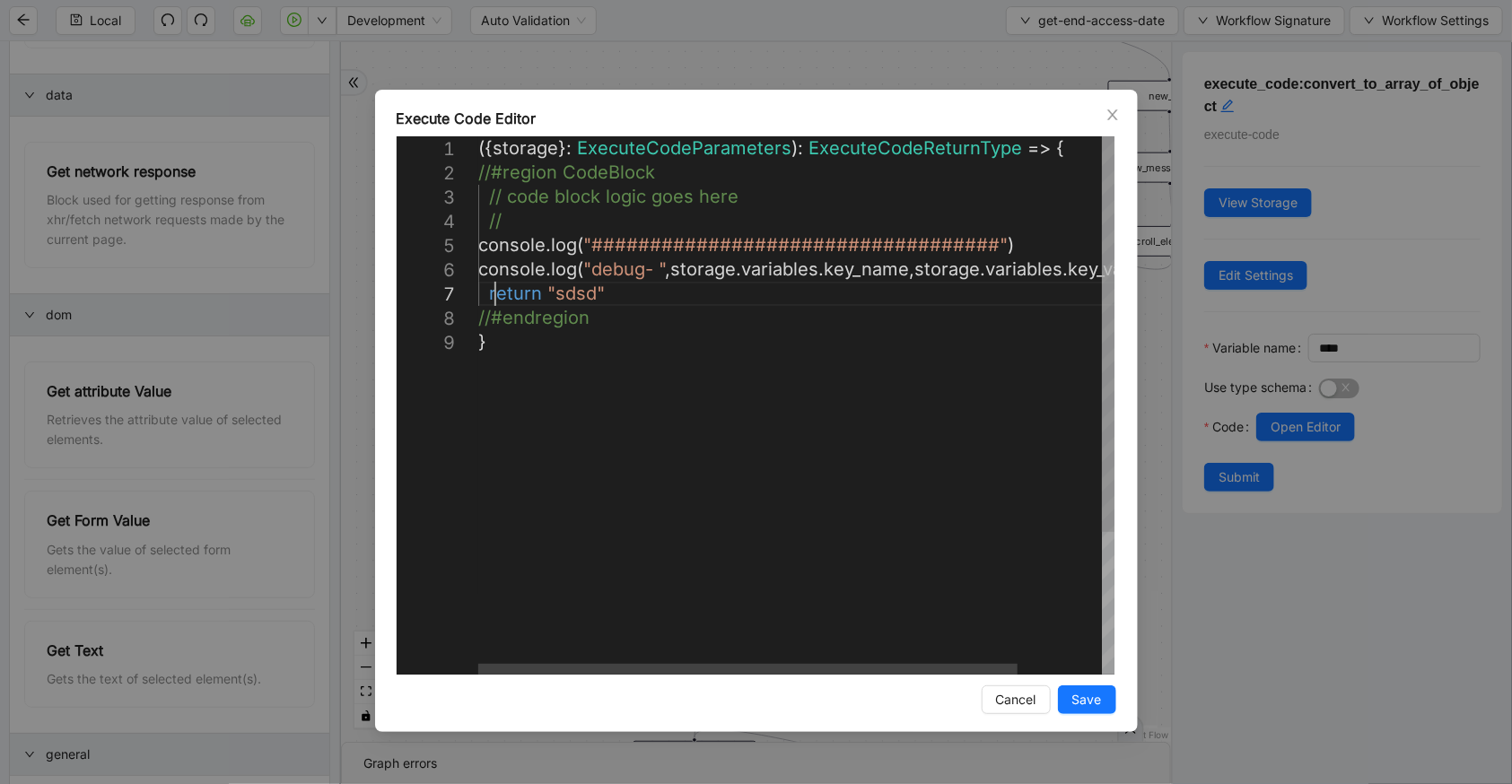
click at [492, 295] on div "({ storage }: ExecuteCodeParameters ): ExecuteCodeReturnType => { //#region Cod…" at bounding box center [846, 502] width 735 height 732
paste textarea "**********"
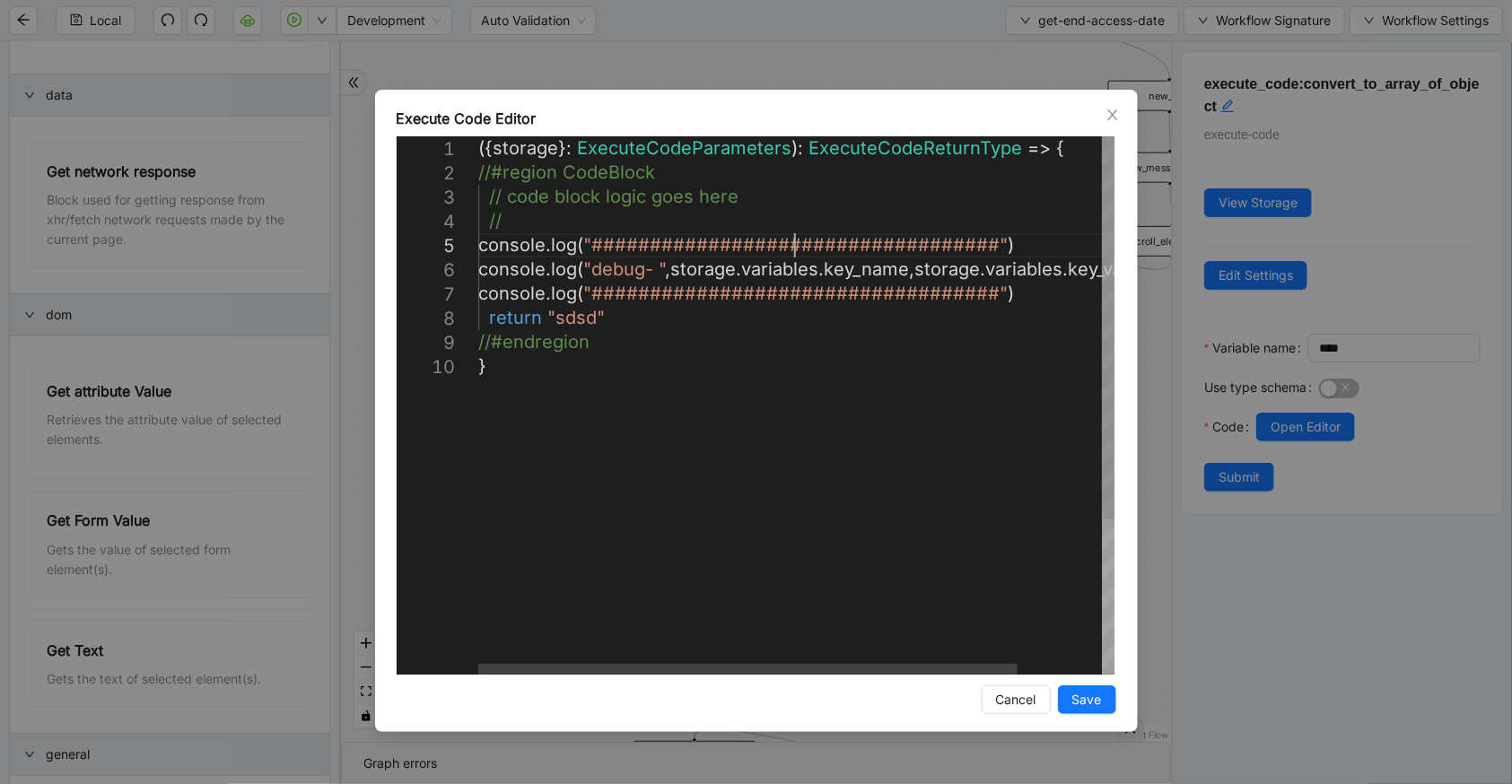
click at [791, 238] on div "({ storage }: ExecuteCodeParameters ): ExecuteCodeReturnType => { //#region Cod…" at bounding box center [846, 514] width 735 height 756
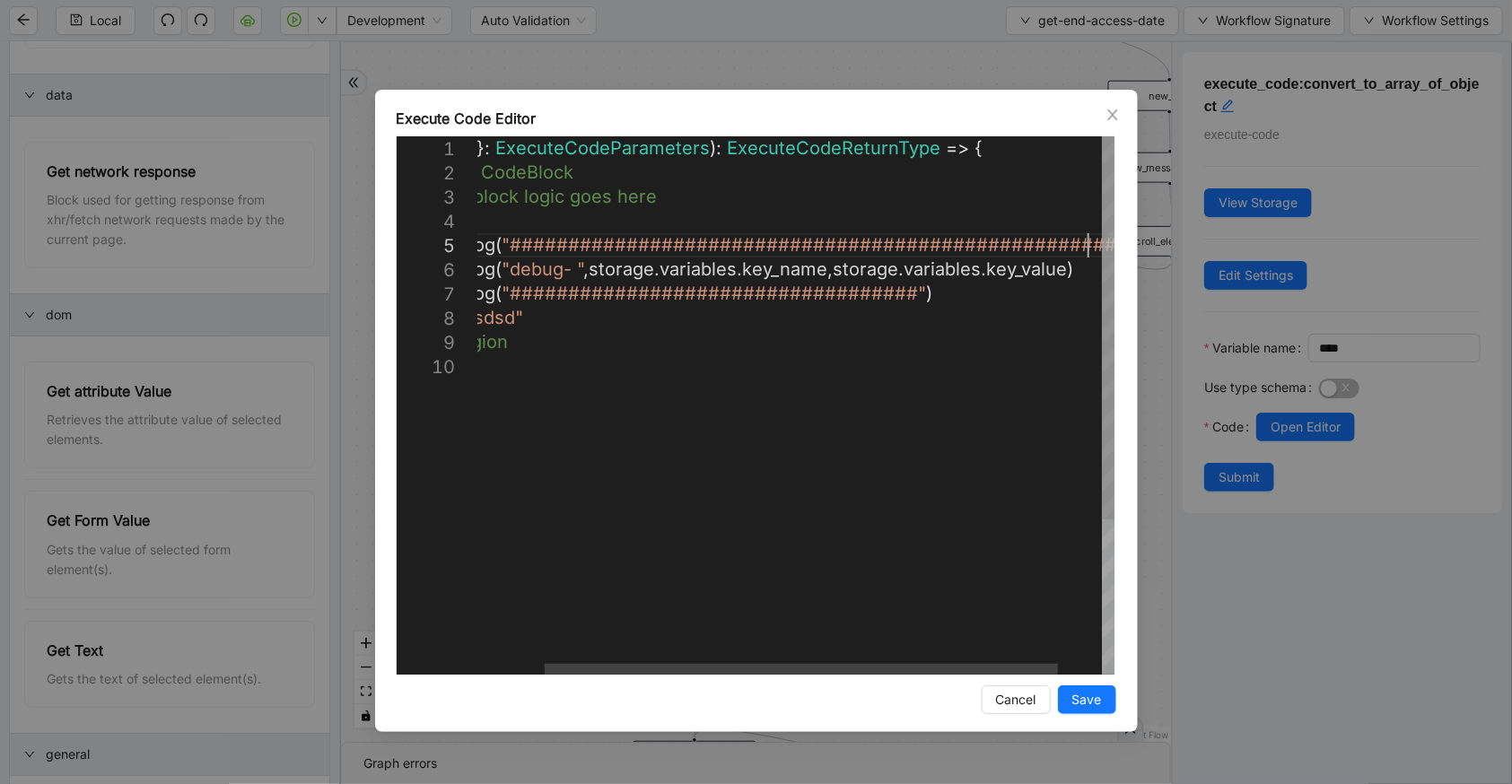
scroll to position [117, 765]
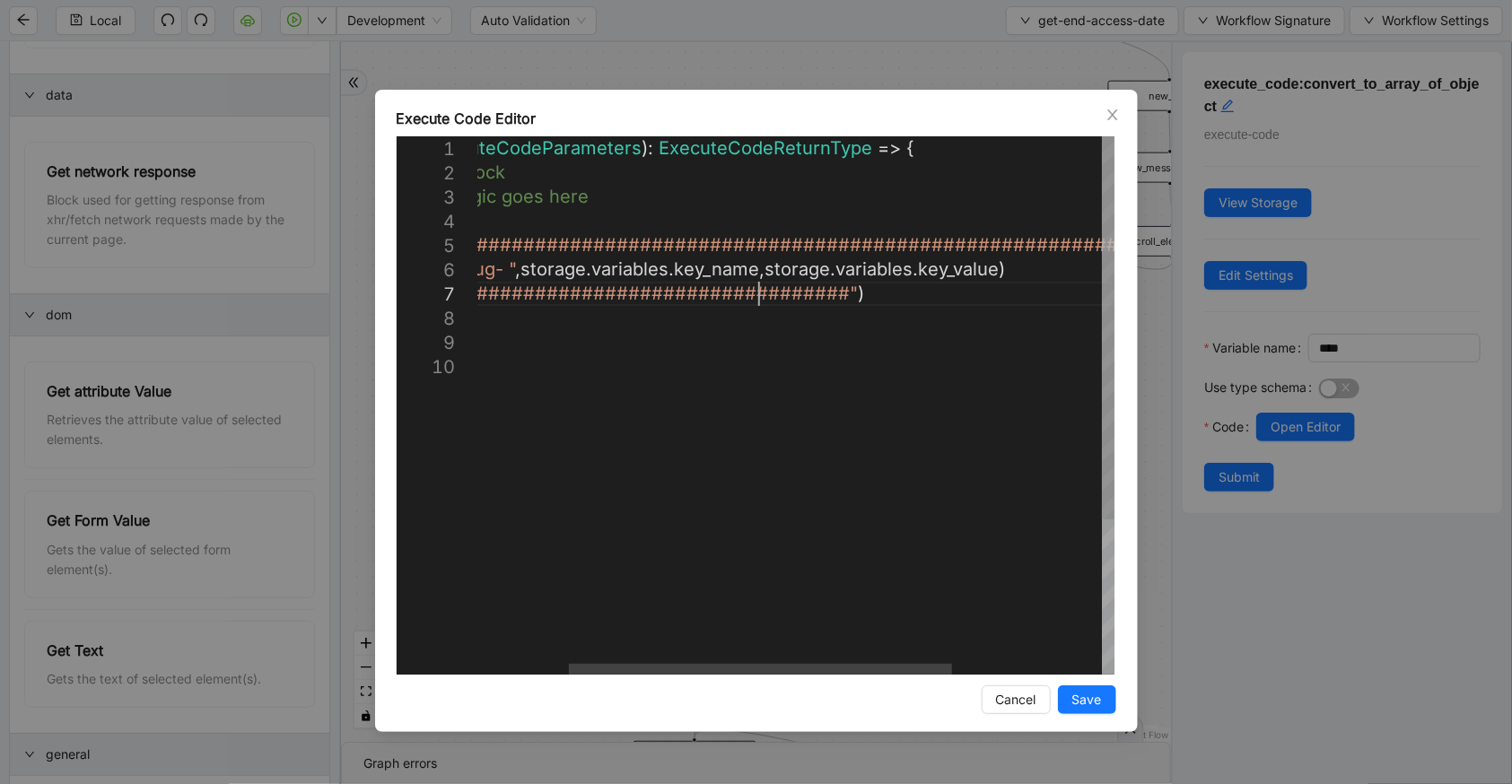
click at [763, 287] on div "({ storage }: ExecuteCodeParameters ): ExecuteCodeReturnType => { //#region Cod…" at bounding box center [846, 514] width 1034 height 756
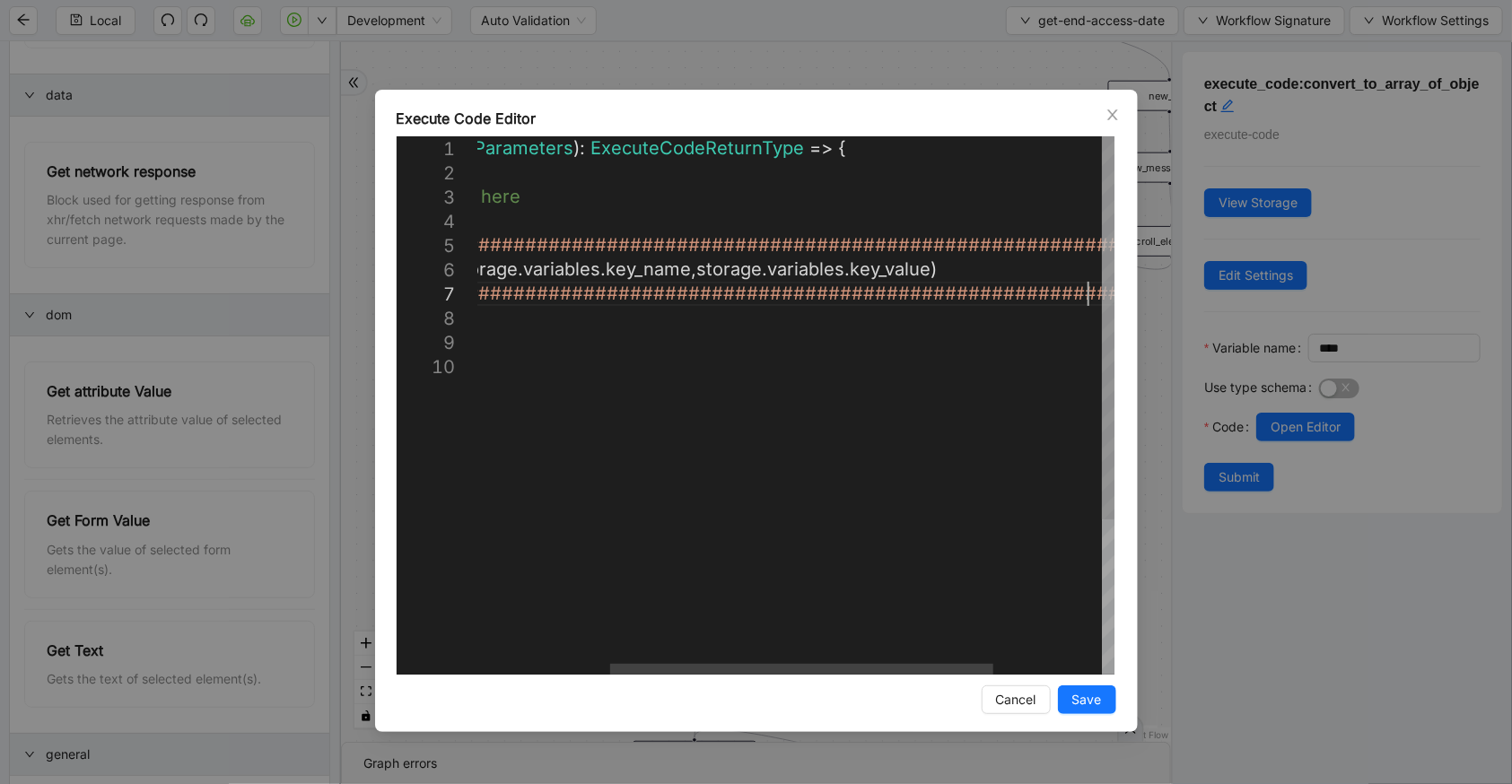
scroll to position [146, 853]
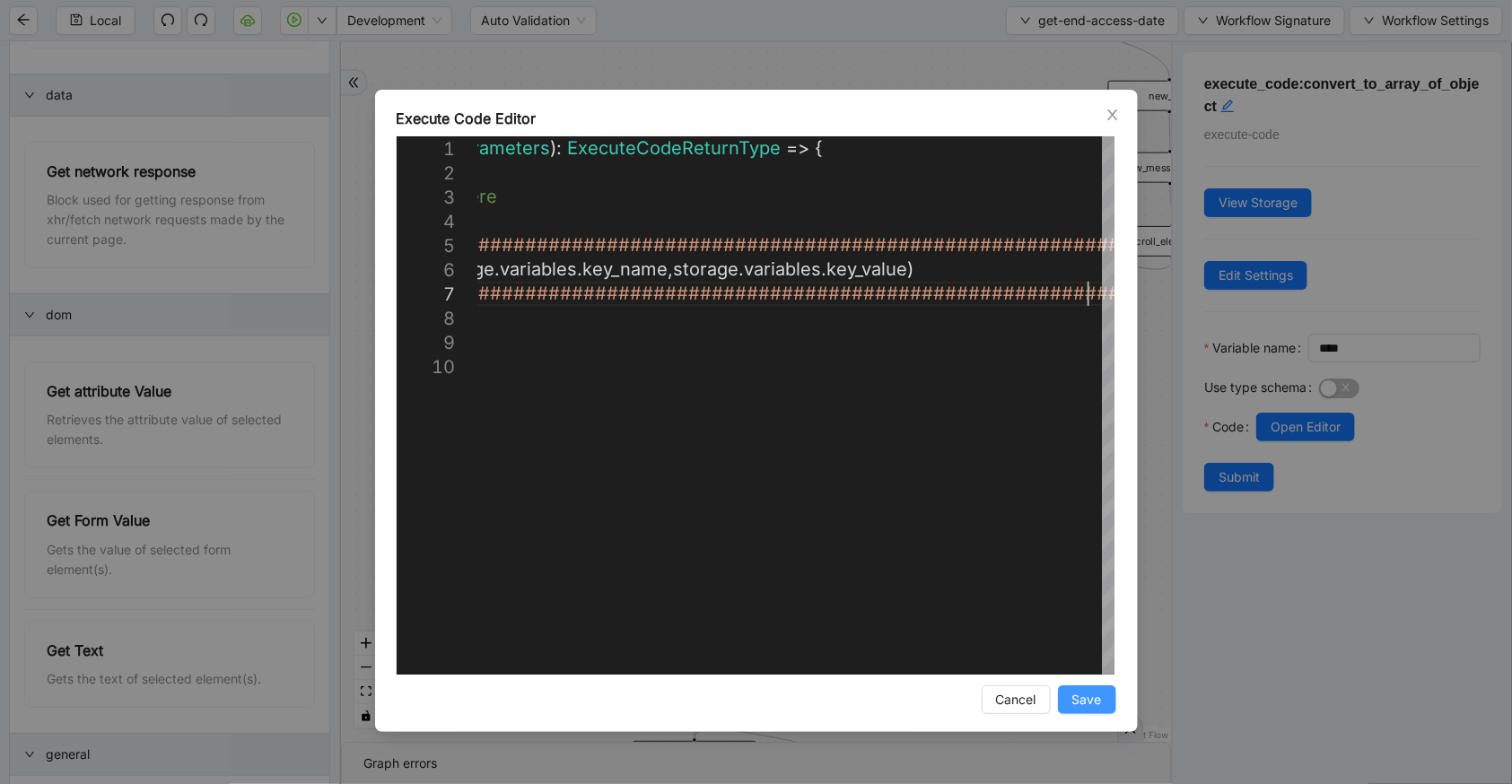
type textarea "**********"
click at [1083, 693] on span "Save" at bounding box center [1087, 699] width 30 height 20
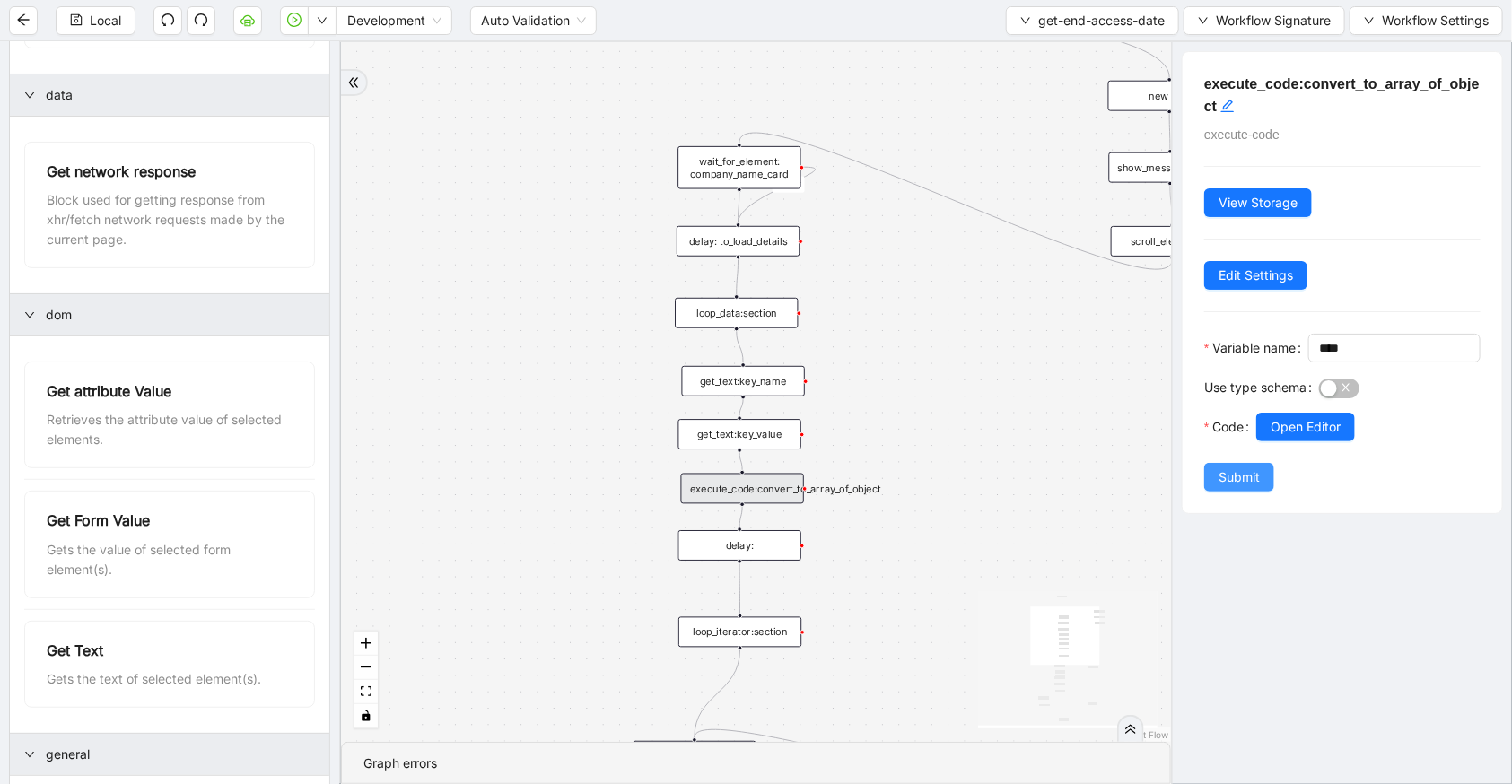
click at [1256, 487] on span "Submit" at bounding box center [1239, 477] width 41 height 20
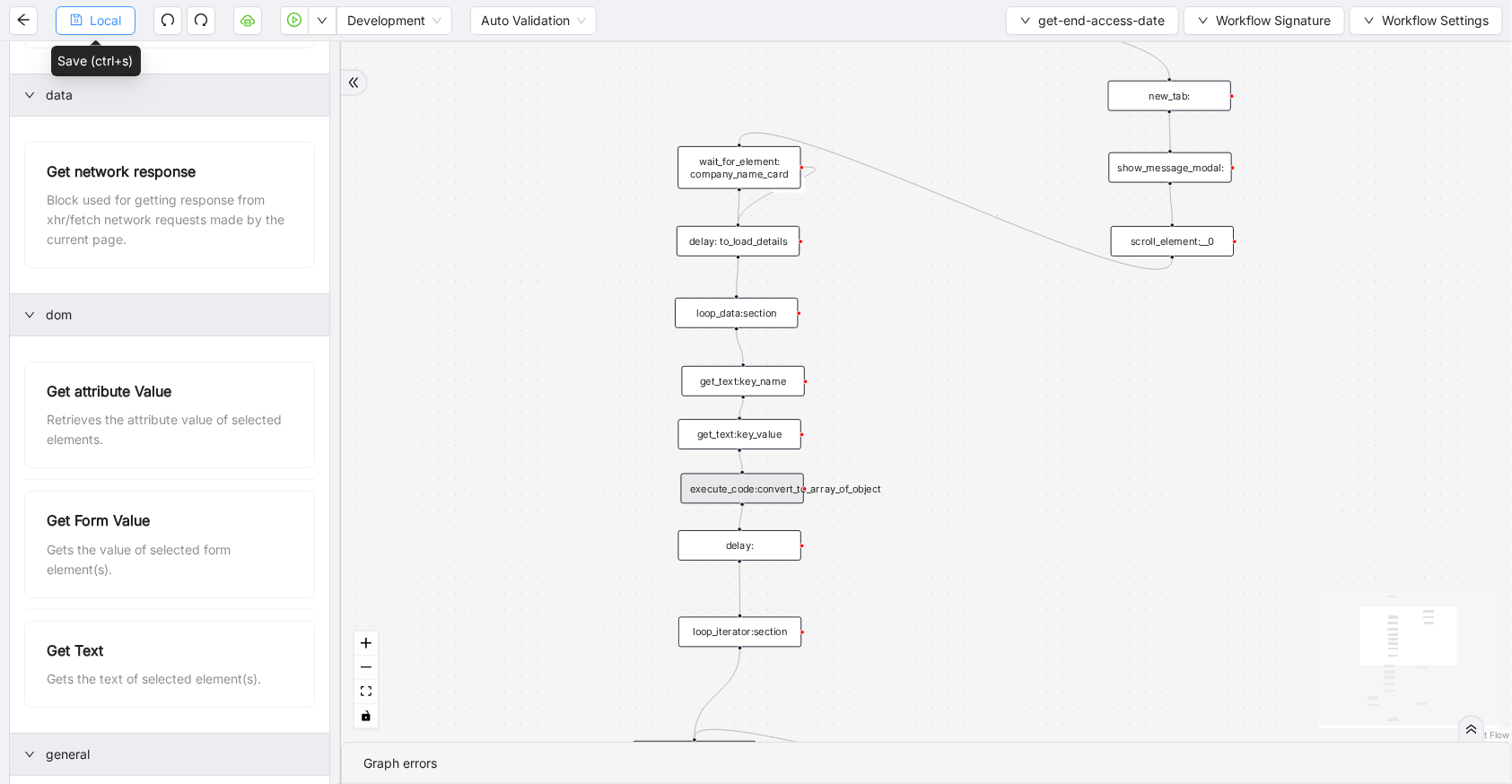
click at [100, 29] on span "Local" at bounding box center [105, 20] width 32 height 20
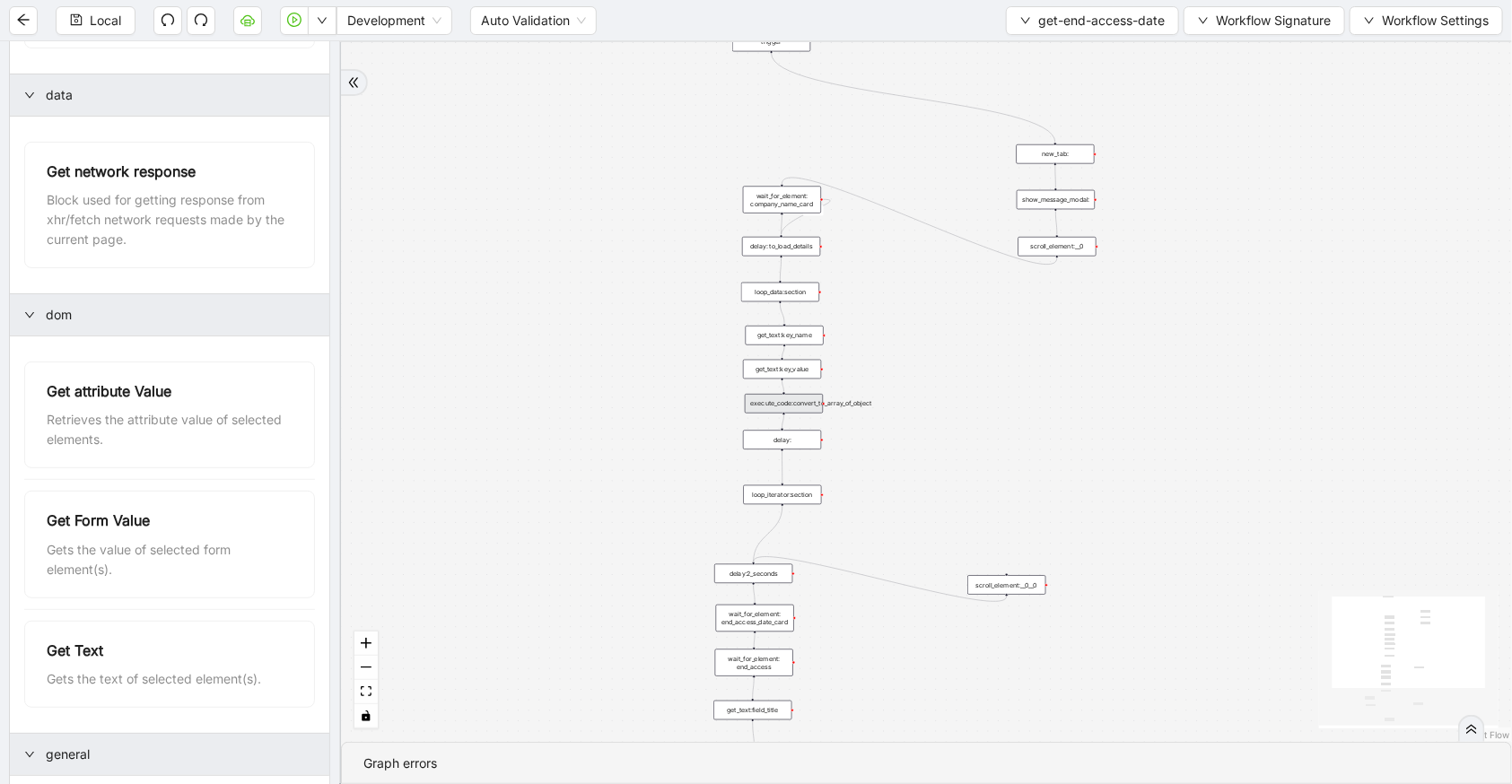
drag, startPoint x: 900, startPoint y: 581, endPoint x: 927, endPoint y: 486, distance: 98.8
click at [927, 486] on div "c15a5e76_c89b_4639_a78a_79ea8a52ecc3 onError trigger wait_for_element: company_…" at bounding box center [927, 392] width 1171 height 699
click at [325, 26] on button "button" at bounding box center [322, 21] width 29 height 29
click at [323, 57] on li "Run local workflow" at bounding box center [263, 55] width 131 height 29
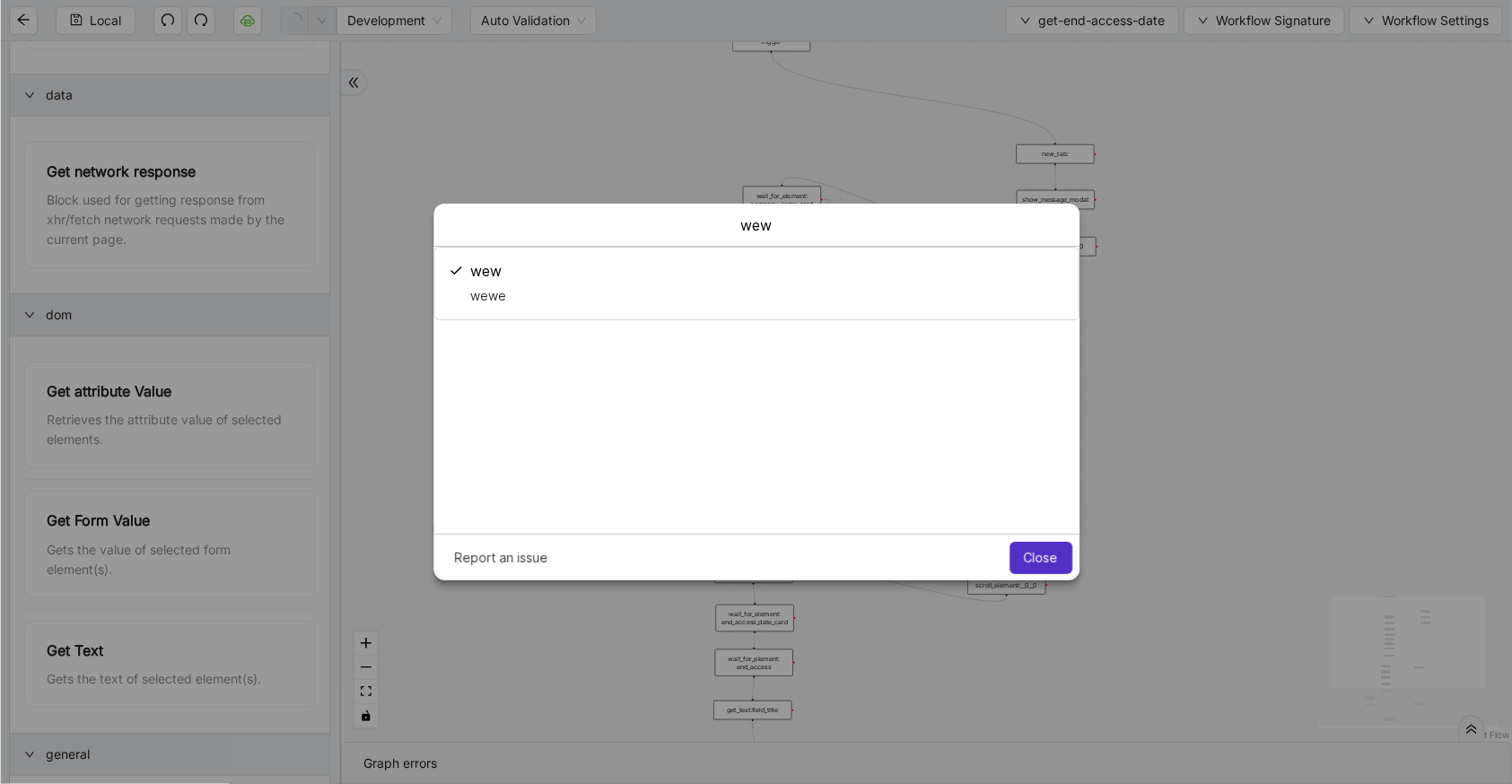
scroll to position [0, 0]
click at [1043, 554] on span "Close" at bounding box center [1040, 557] width 34 height 14
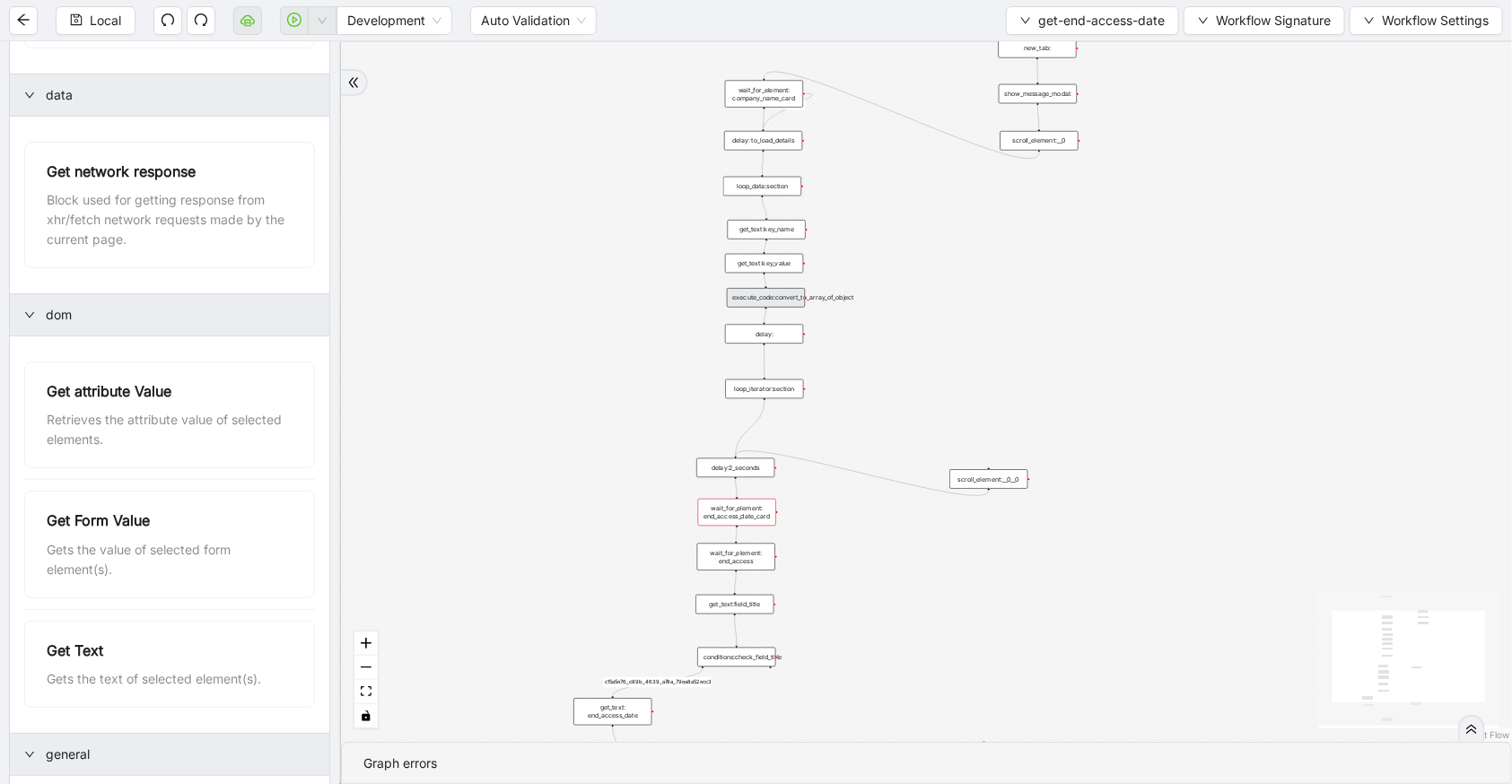
drag, startPoint x: 846, startPoint y: 624, endPoint x: 828, endPoint y: 518, distance: 107.5
click at [828, 518] on div "c15a5e76_c89b_4639_a78a_79ea8a52ecc3 onError trigger wait_for_element: company_…" at bounding box center [927, 392] width 1171 height 699
click at [778, 267] on div "get_text:key_value" at bounding box center [763, 263] width 78 height 20
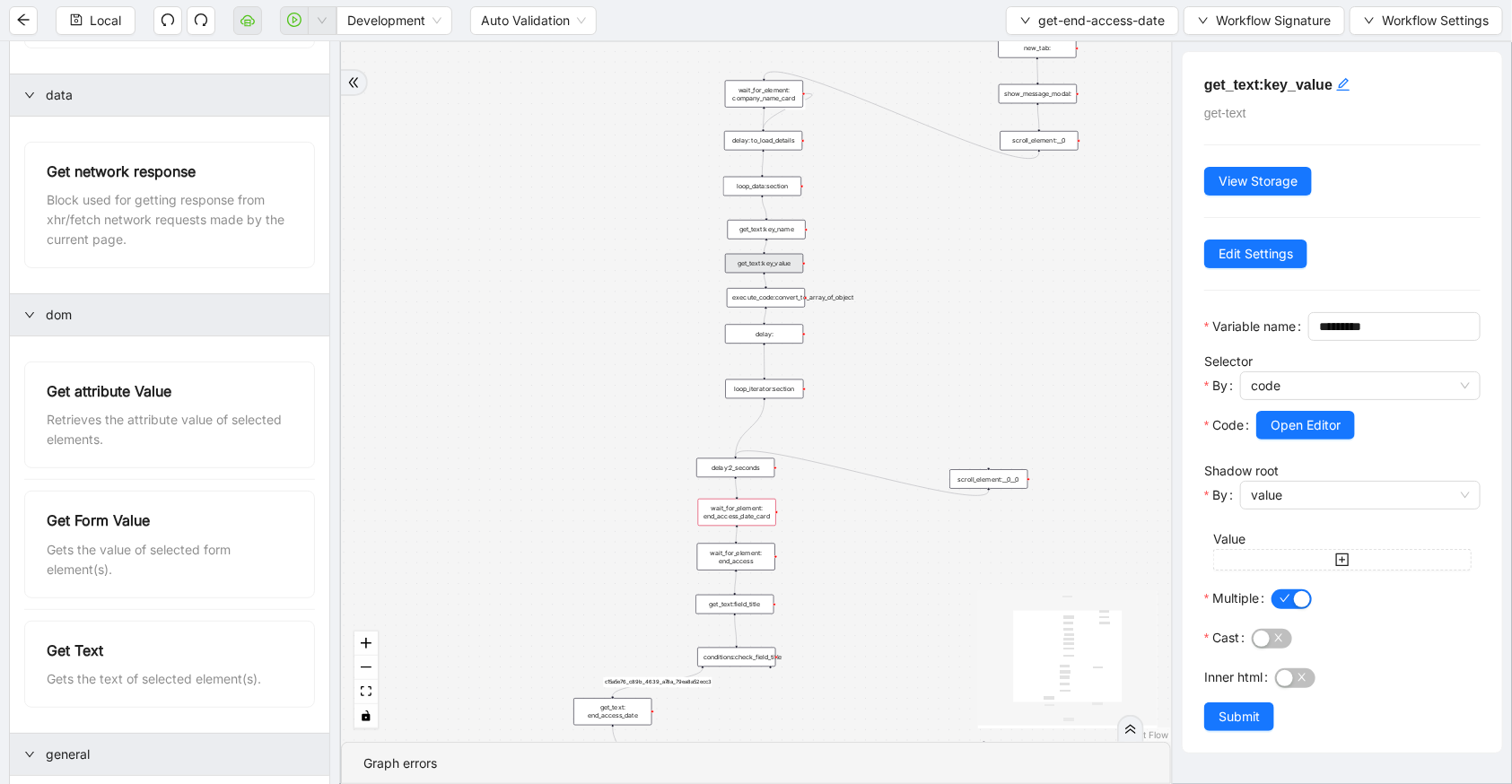
drag, startPoint x: 1346, startPoint y: 18, endPoint x: 1399, endPoint y: 1, distance: 55.7
click at [1399, 1] on div "Local Development Auto Validation get-end-access-date Workflow Signature Workfl…" at bounding box center [756, 20] width 1512 height 40
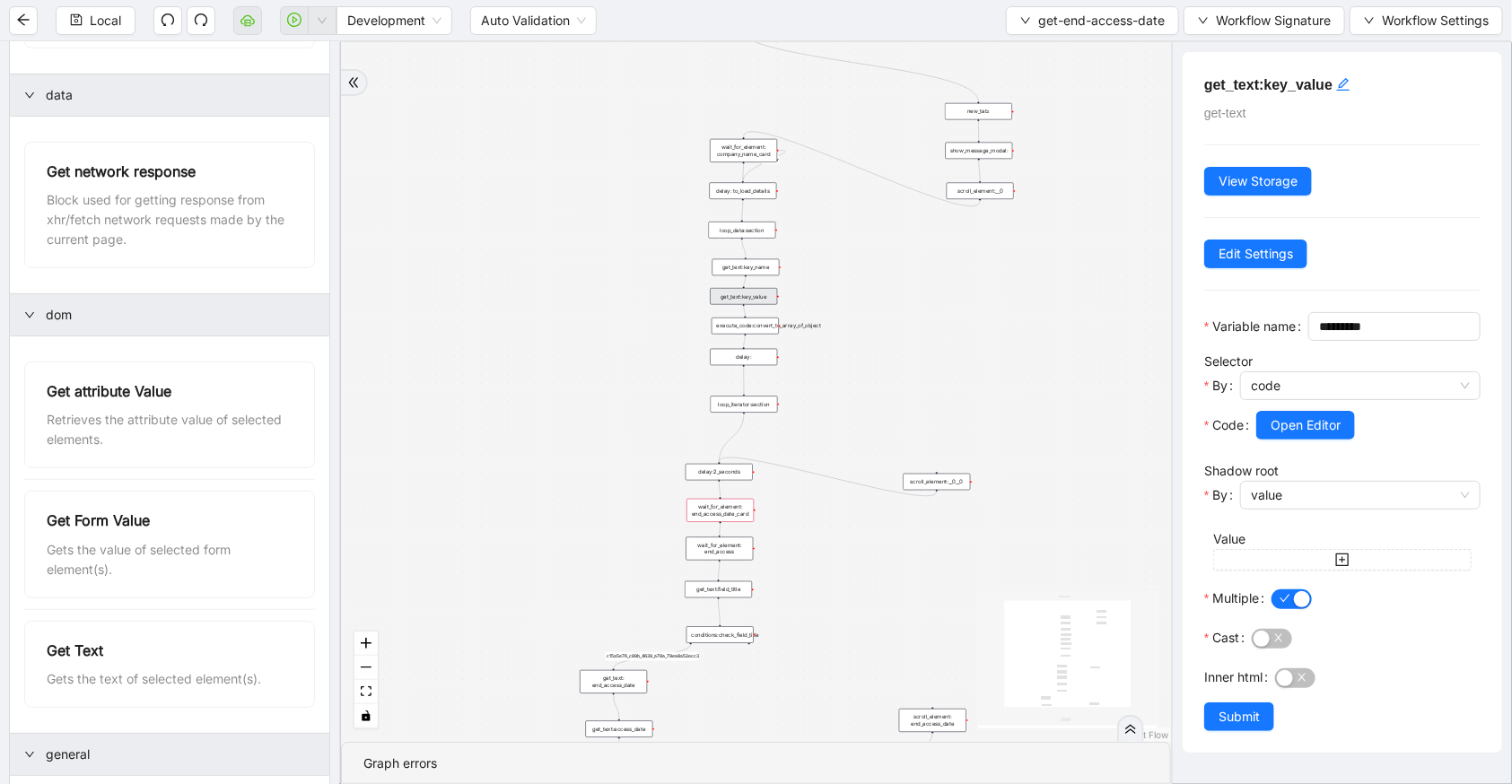
drag, startPoint x: 911, startPoint y: 287, endPoint x: 736, endPoint y: 382, distance: 199.1
click at [736, 382] on div "c15a5e76_c89b_4639_a78a_79ea8a52ecc3 onError trigger wait_for_element: company_…" at bounding box center [756, 392] width 830 height 699
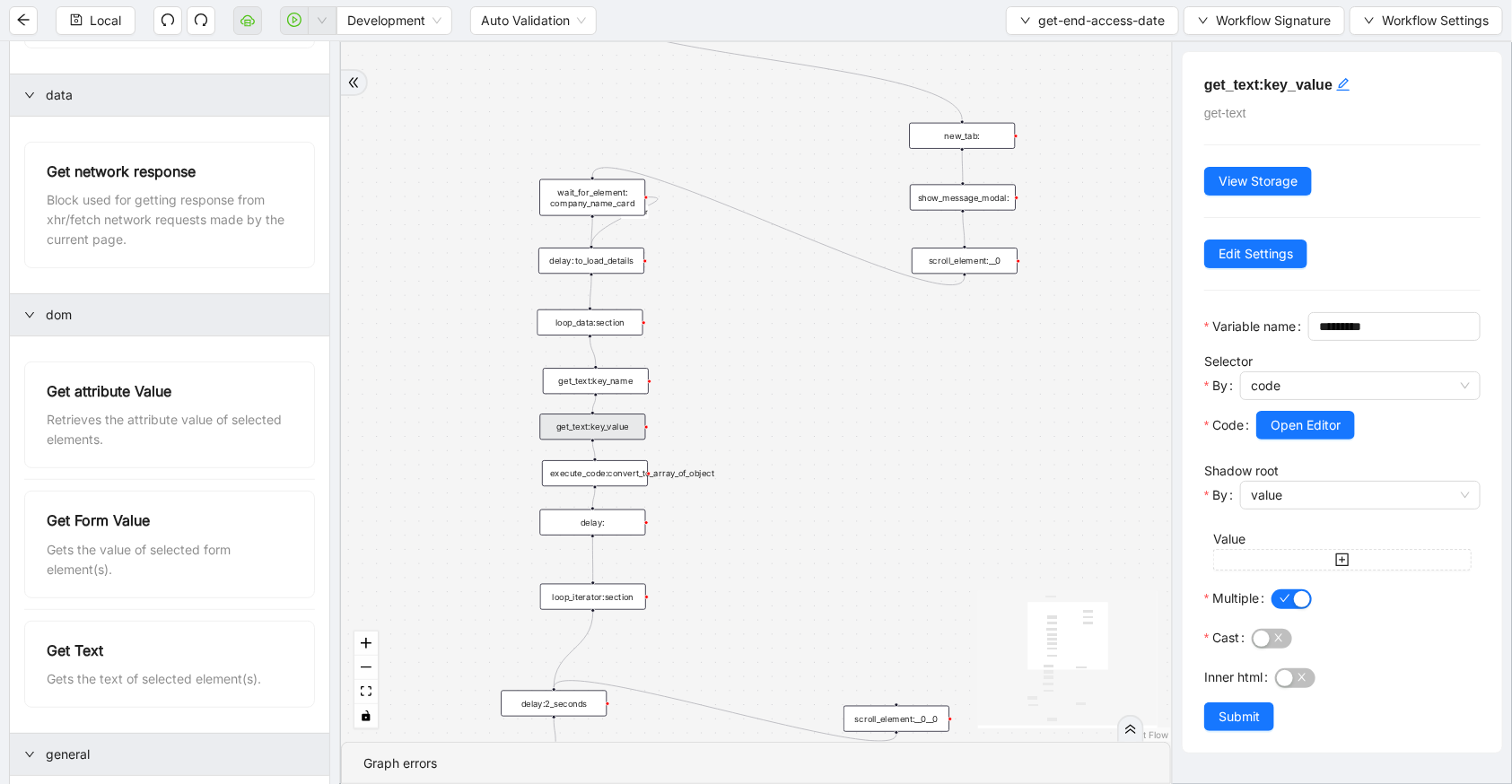
click at [973, 245] on div "c15a5e76_c89b_4639_a78a_79ea8a52ecc3 onError trigger wait_for_element: company_…" at bounding box center [756, 392] width 830 height 699
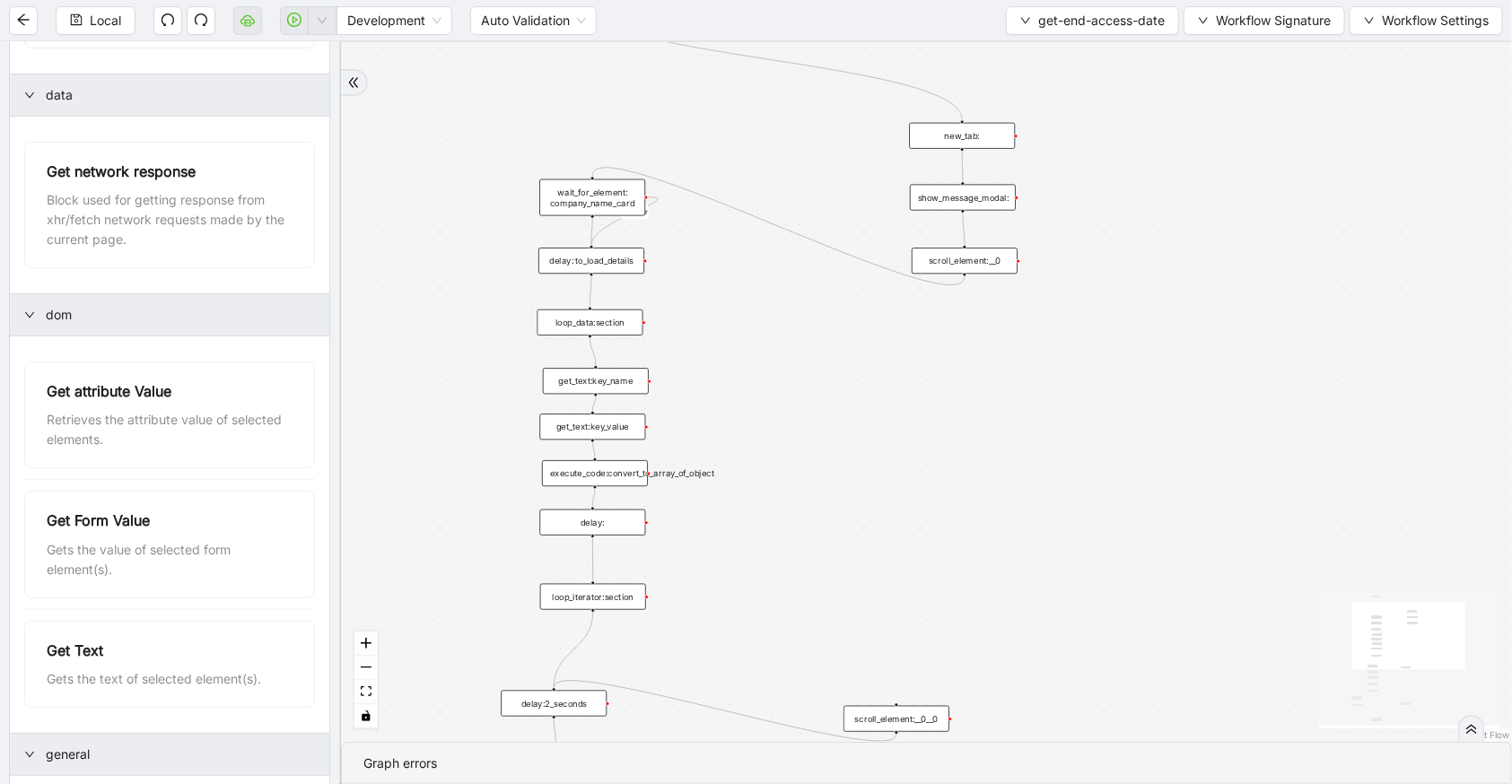
click at [979, 254] on div "scroll_element:__0" at bounding box center [965, 260] width 106 height 26
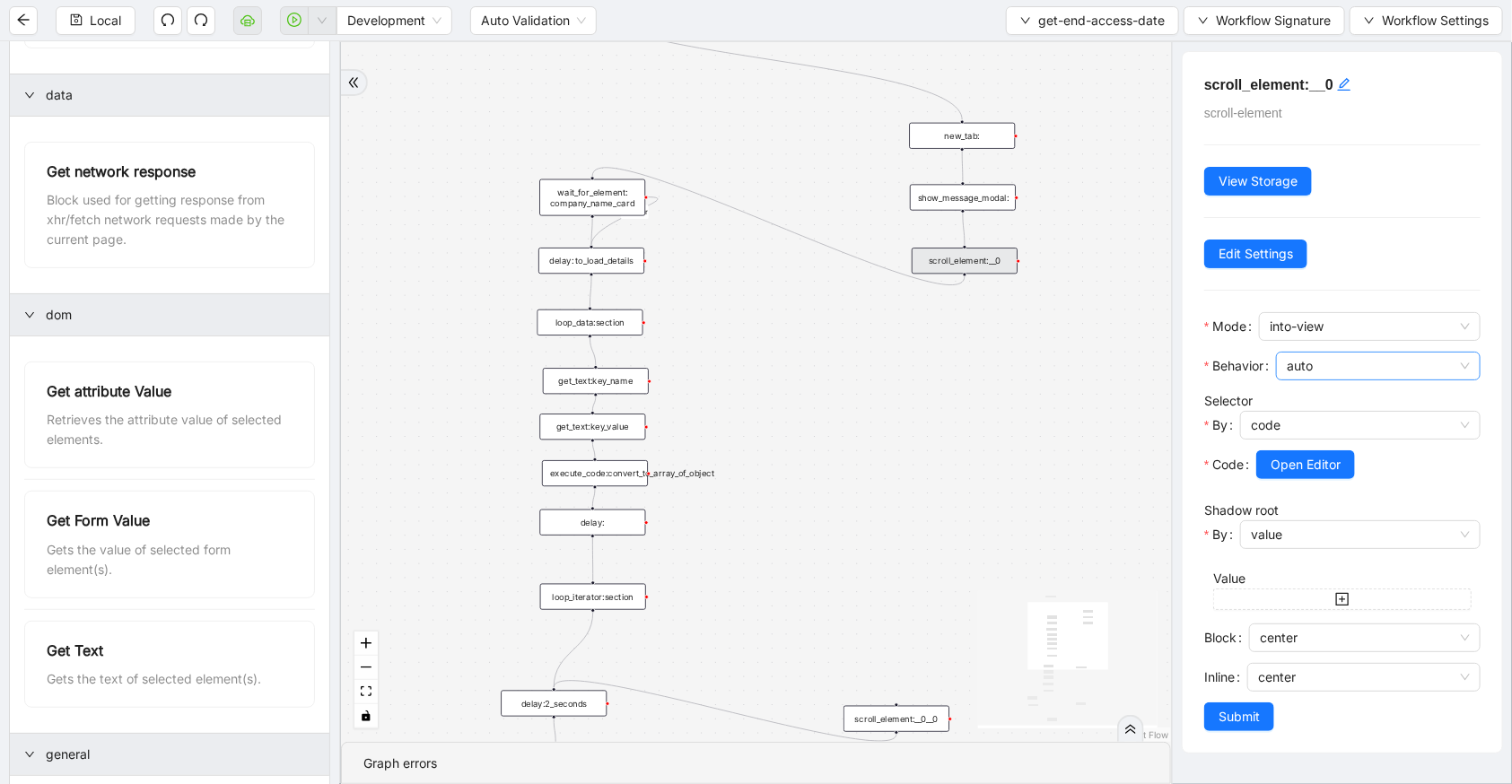
click at [1332, 365] on span "auto" at bounding box center [1378, 366] width 183 height 27
click at [1331, 400] on div "smooth" at bounding box center [1375, 401] width 163 height 20
click at [1223, 723] on span "Submit" at bounding box center [1239, 717] width 41 height 20
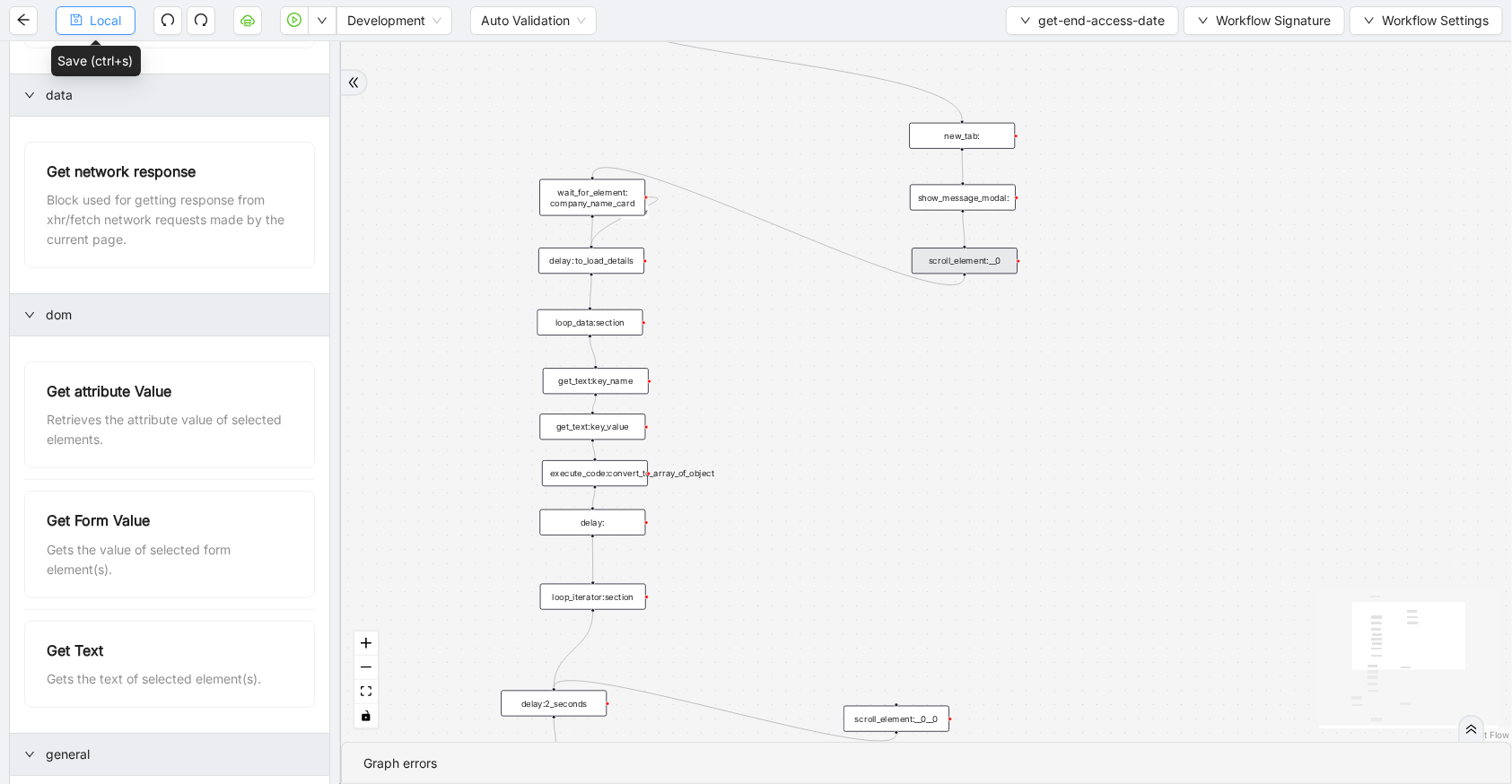
click at [97, 12] on span "Local" at bounding box center [105, 20] width 32 height 20
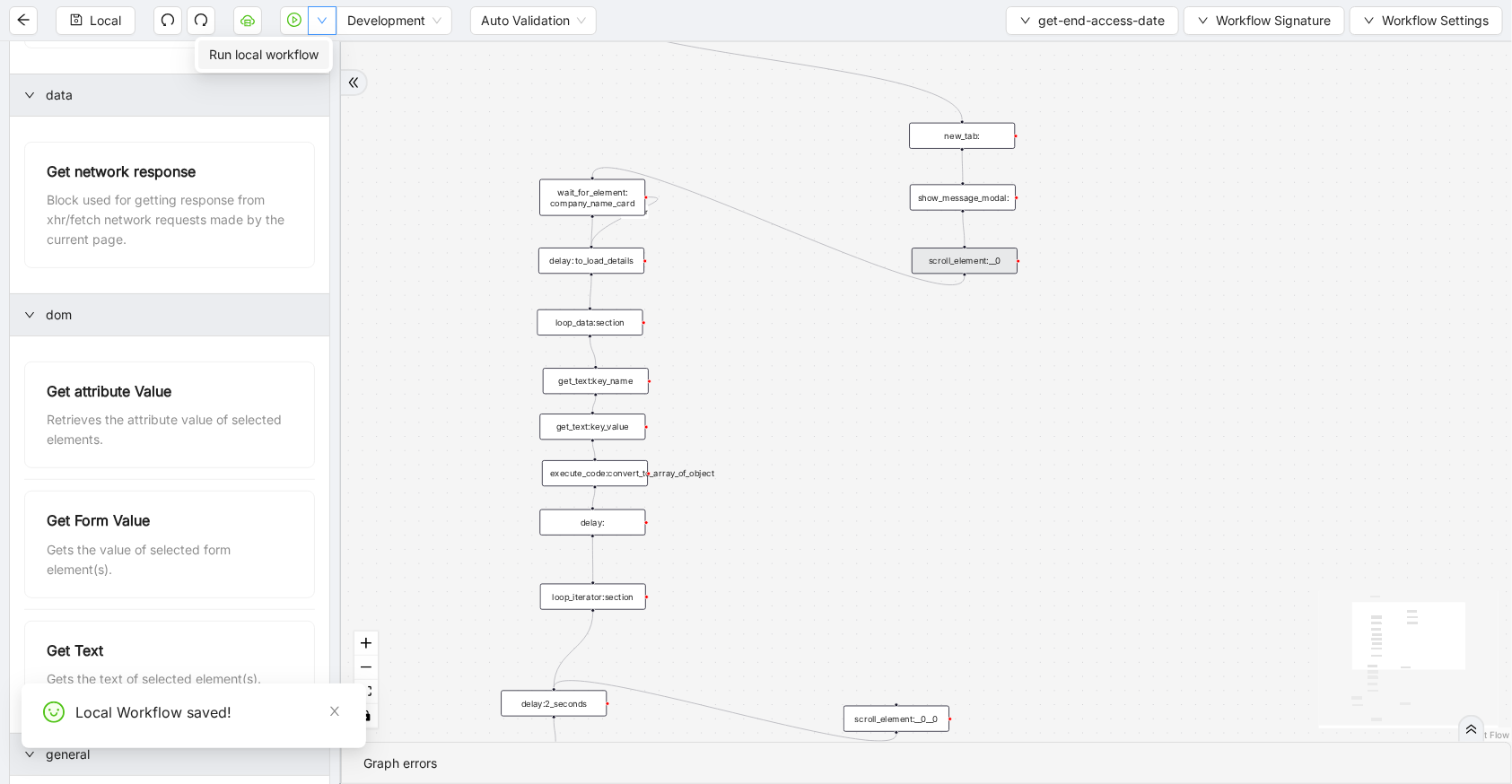
click at [314, 31] on button "button" at bounding box center [322, 21] width 29 height 29
click at [308, 47] on span "Run local workflow" at bounding box center [264, 55] width 110 height 20
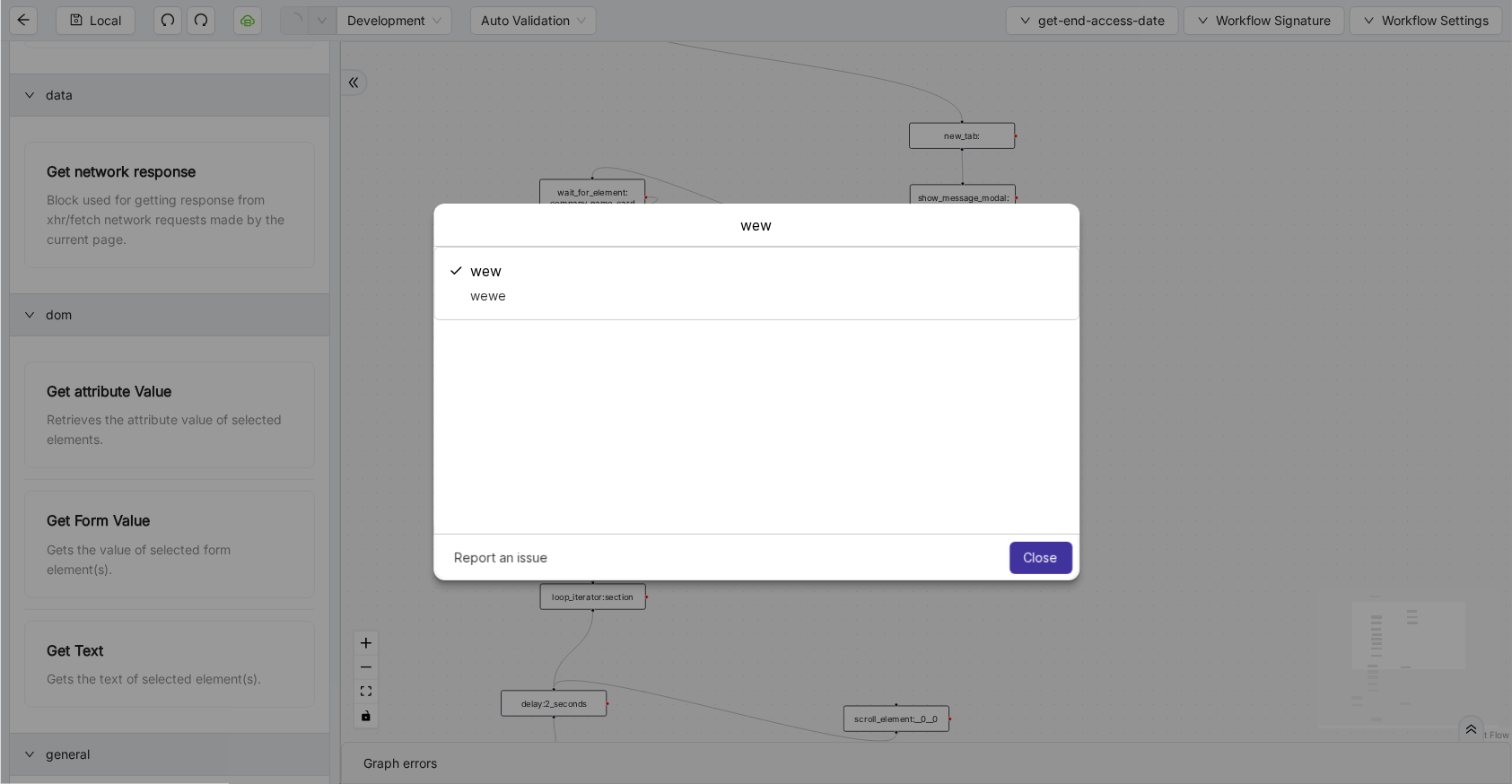
click at [1058, 552] on button "Close" at bounding box center [1040, 558] width 62 height 33
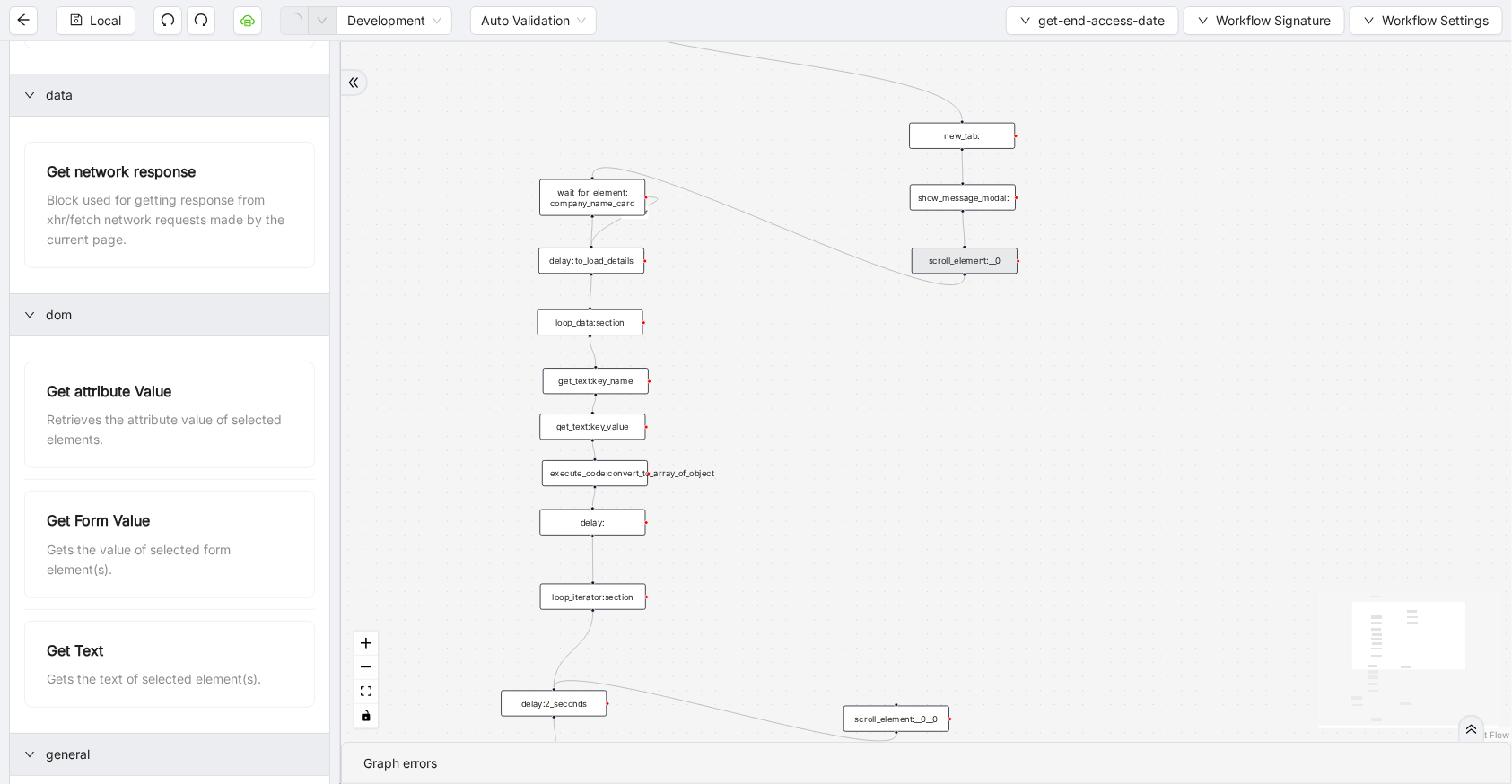
click at [975, 261] on div "scroll_element:__0" at bounding box center [965, 260] width 106 height 26
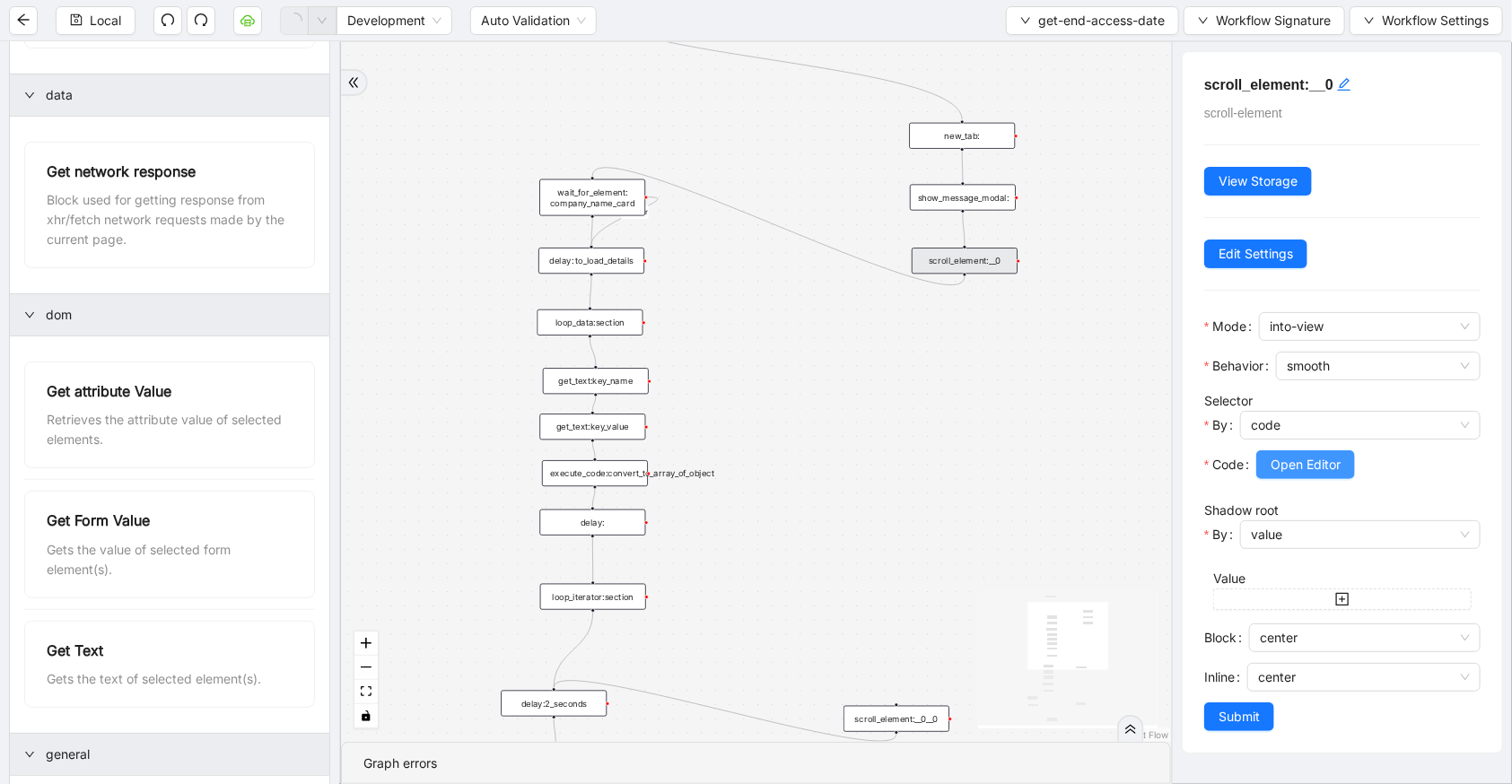
click at [1309, 458] on span "Open Editor" at bounding box center [1305, 464] width 70 height 20
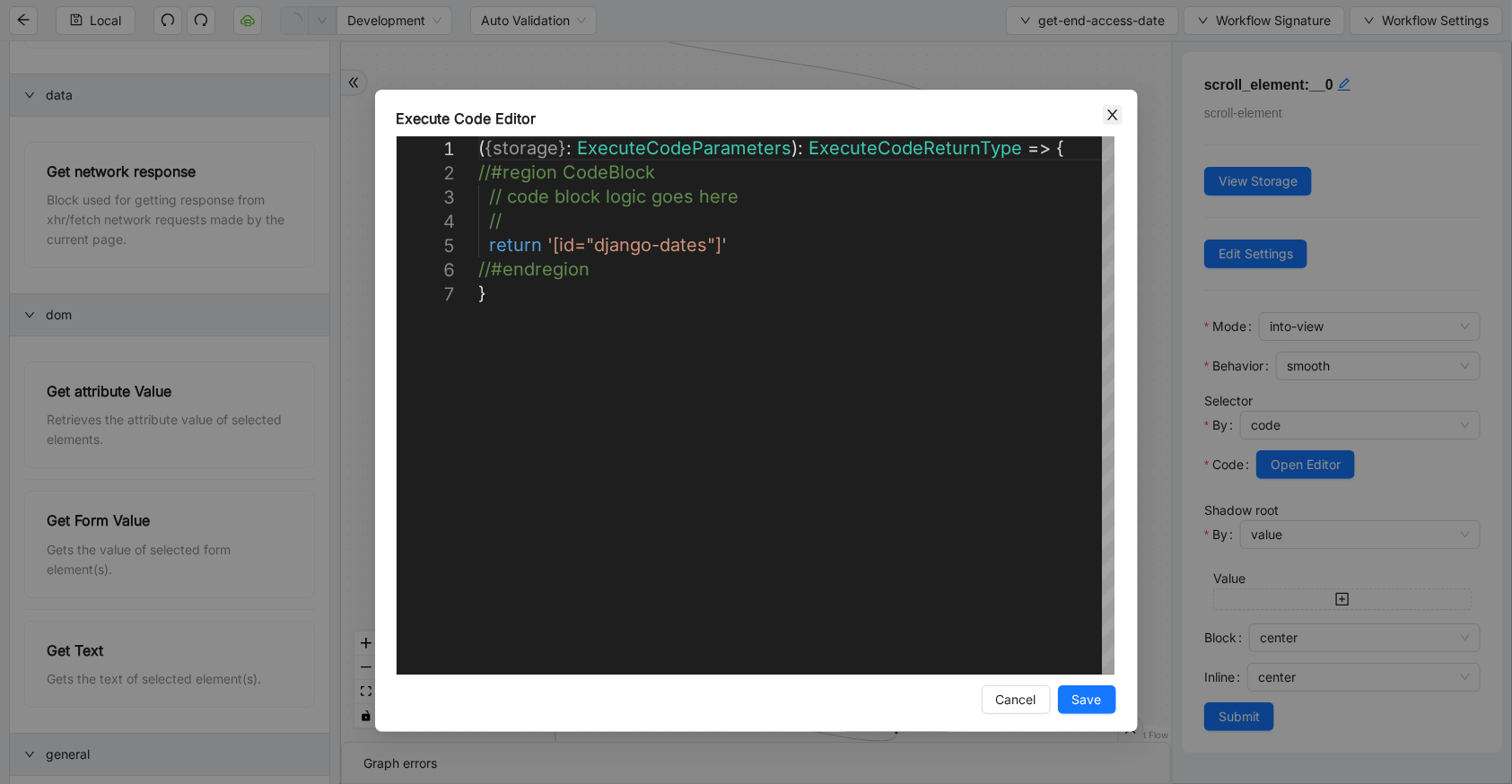
click at [1111, 123] on span "Close" at bounding box center [1112, 114] width 20 height 20
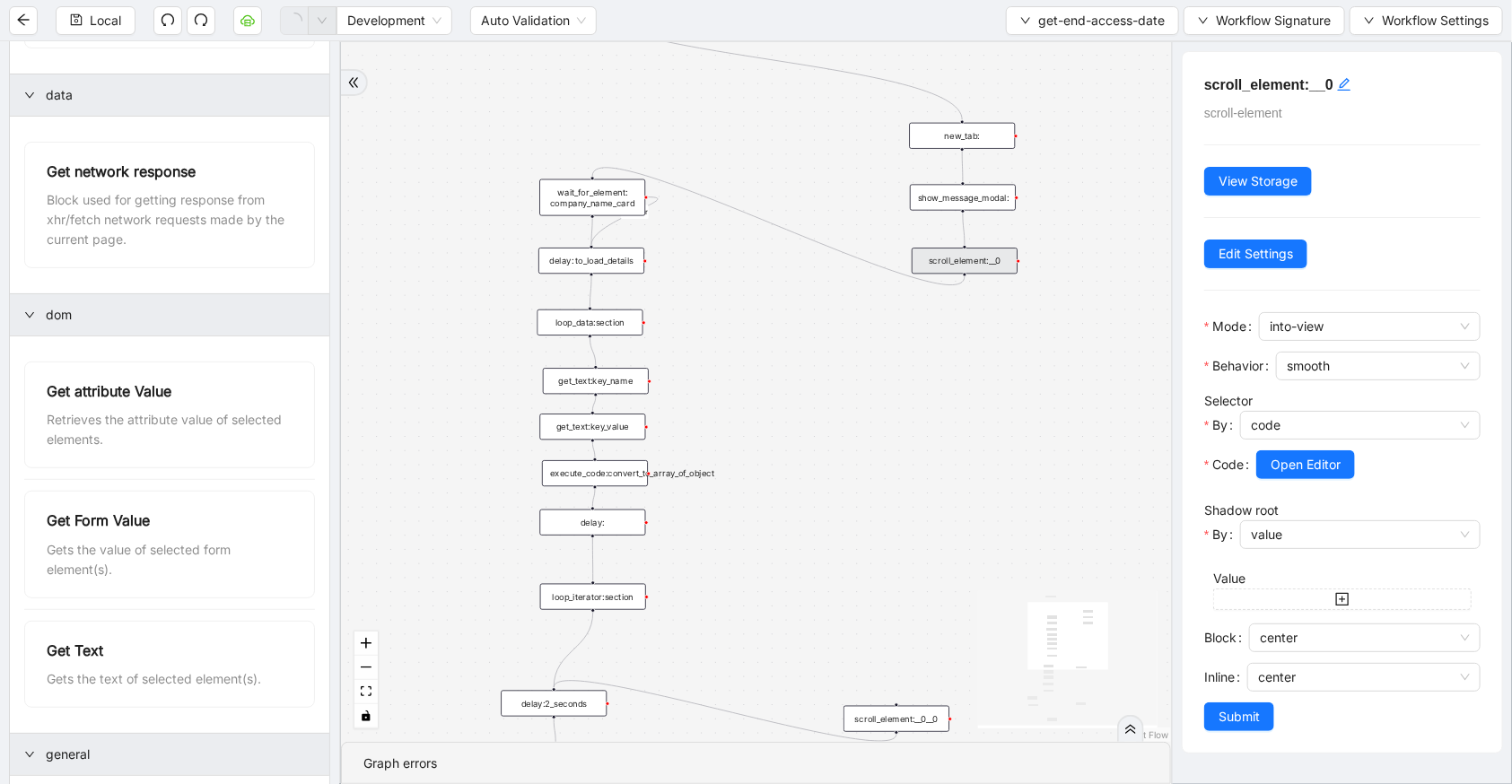
click at [488, 142] on div "c15a5e76_c89b_4639_a78a_79ea8a52ecc3 onError trigger wait_for_element: company_…" at bounding box center [756, 392] width 830 height 699
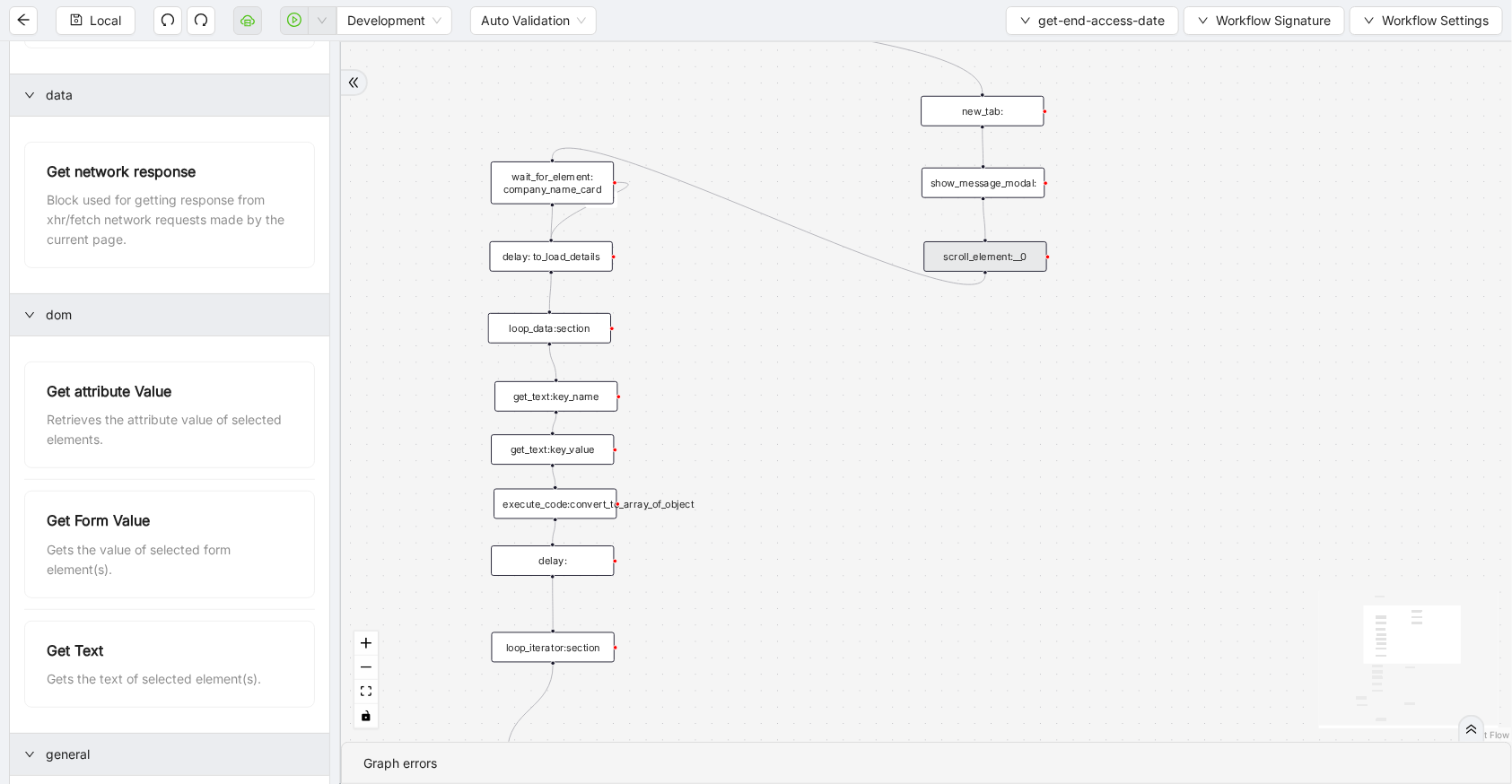
click at [556, 261] on div "delay: to_load_details" at bounding box center [552, 257] width 123 height 31
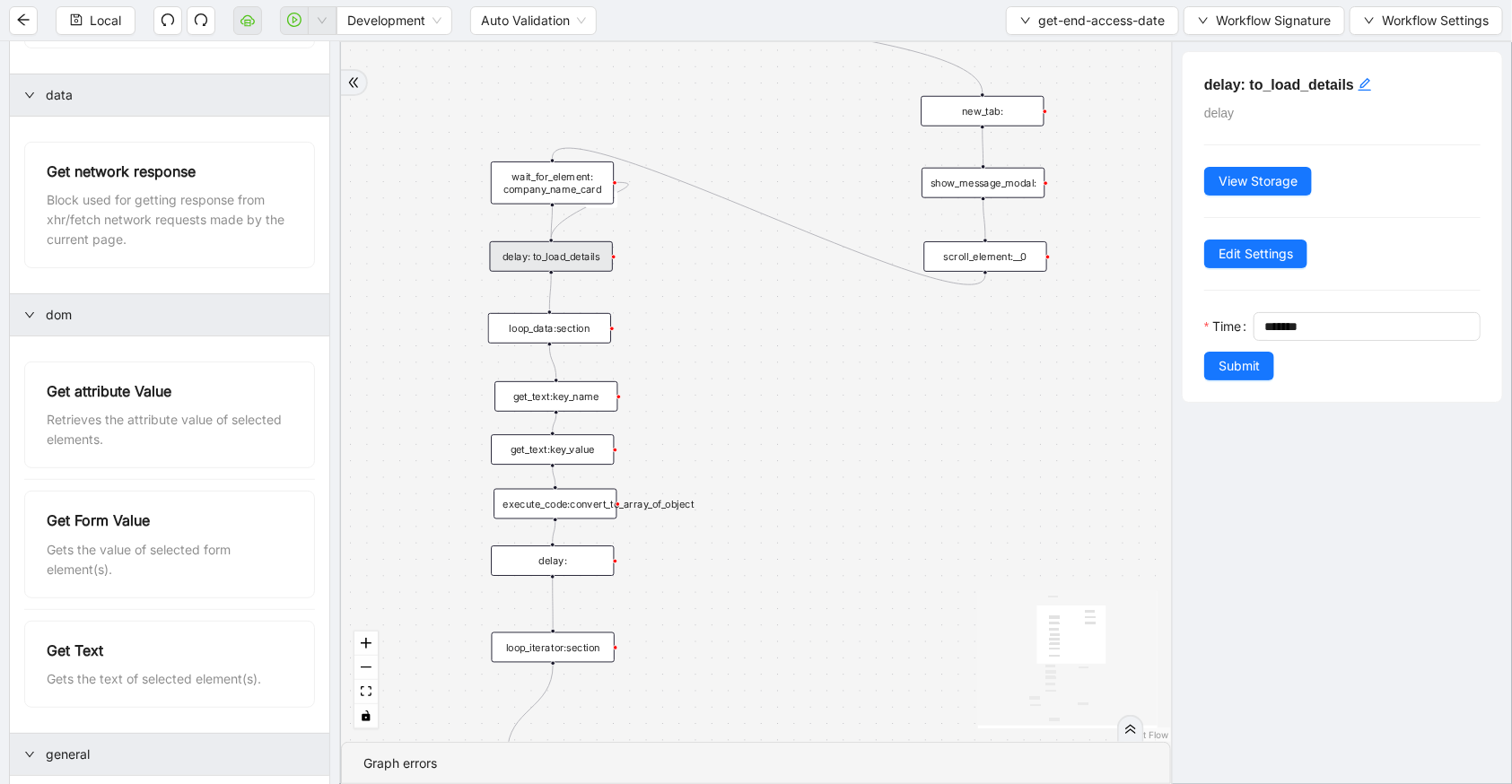
click at [549, 290] on icon "Edge from delay: to_load_details to loop_data:section" at bounding box center [550, 292] width 2 height 35
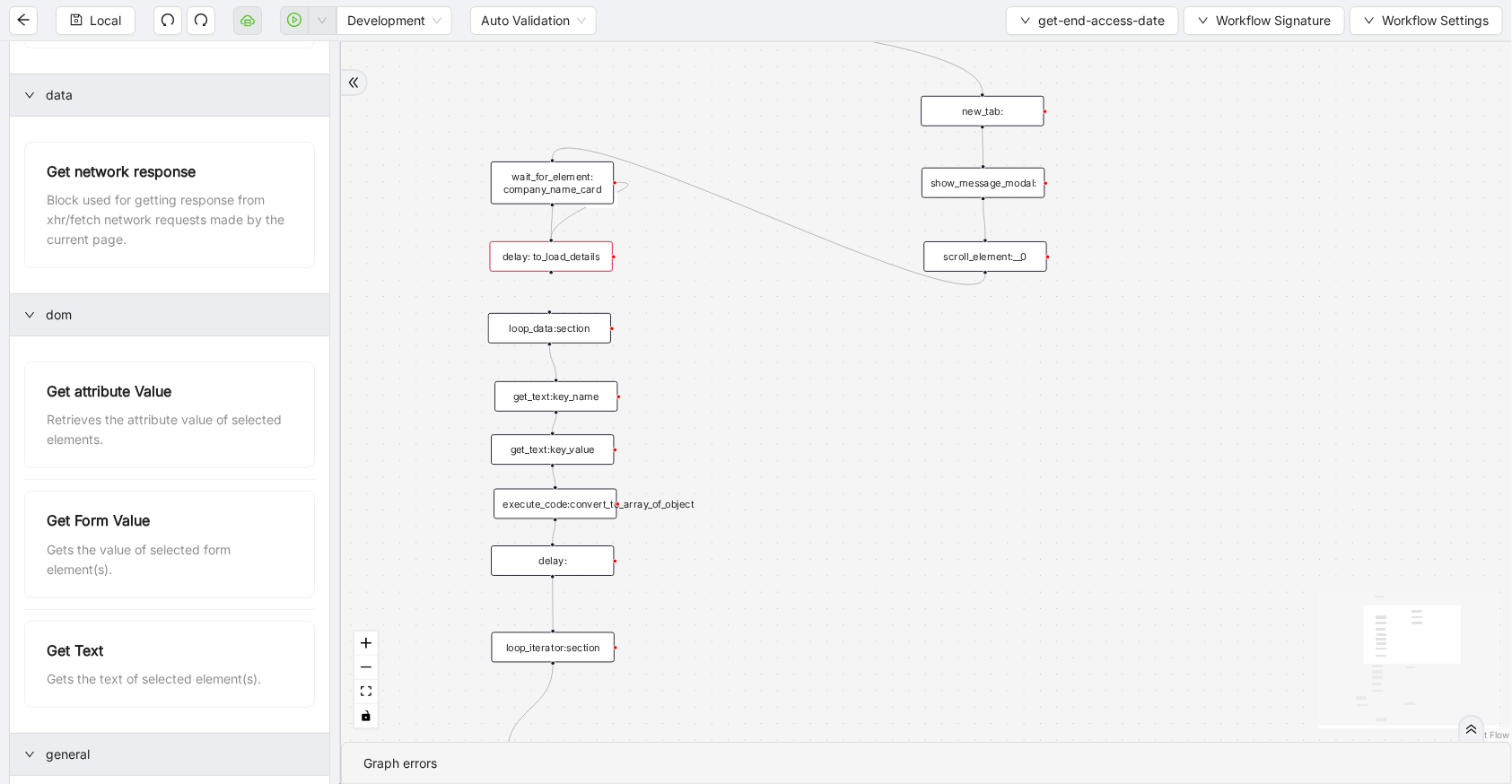
click at [961, 267] on div "scroll_element:__0" at bounding box center [986, 257] width 123 height 31
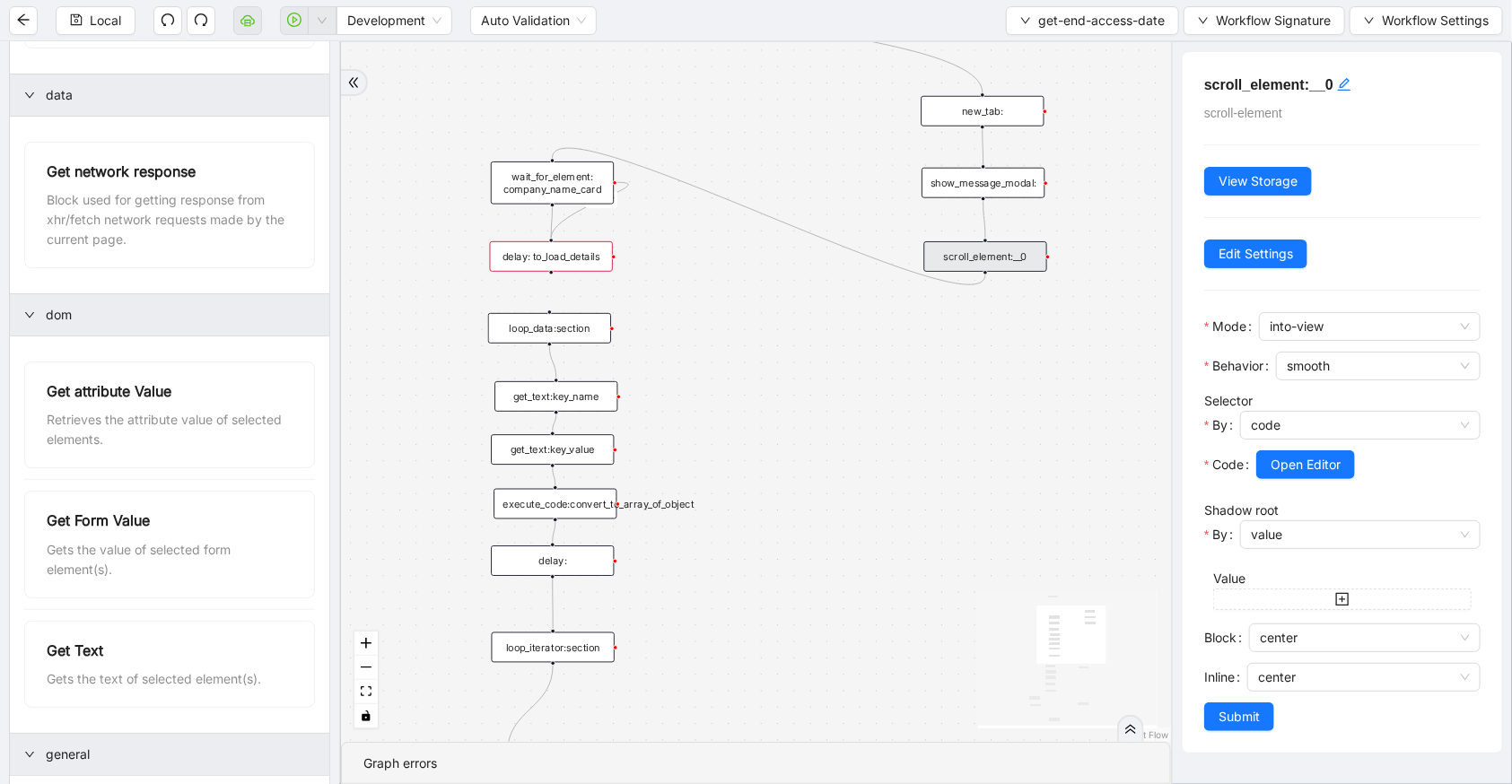
click at [734, 298] on div "c15a5e76_c89b_4639_a78a_79ea8a52ecc3 onError trigger wait_for_element: company_…" at bounding box center [756, 392] width 830 height 699
click at [806, 311] on div "scroll_element:__0__1" at bounding box center [796, 313] width 123 height 31
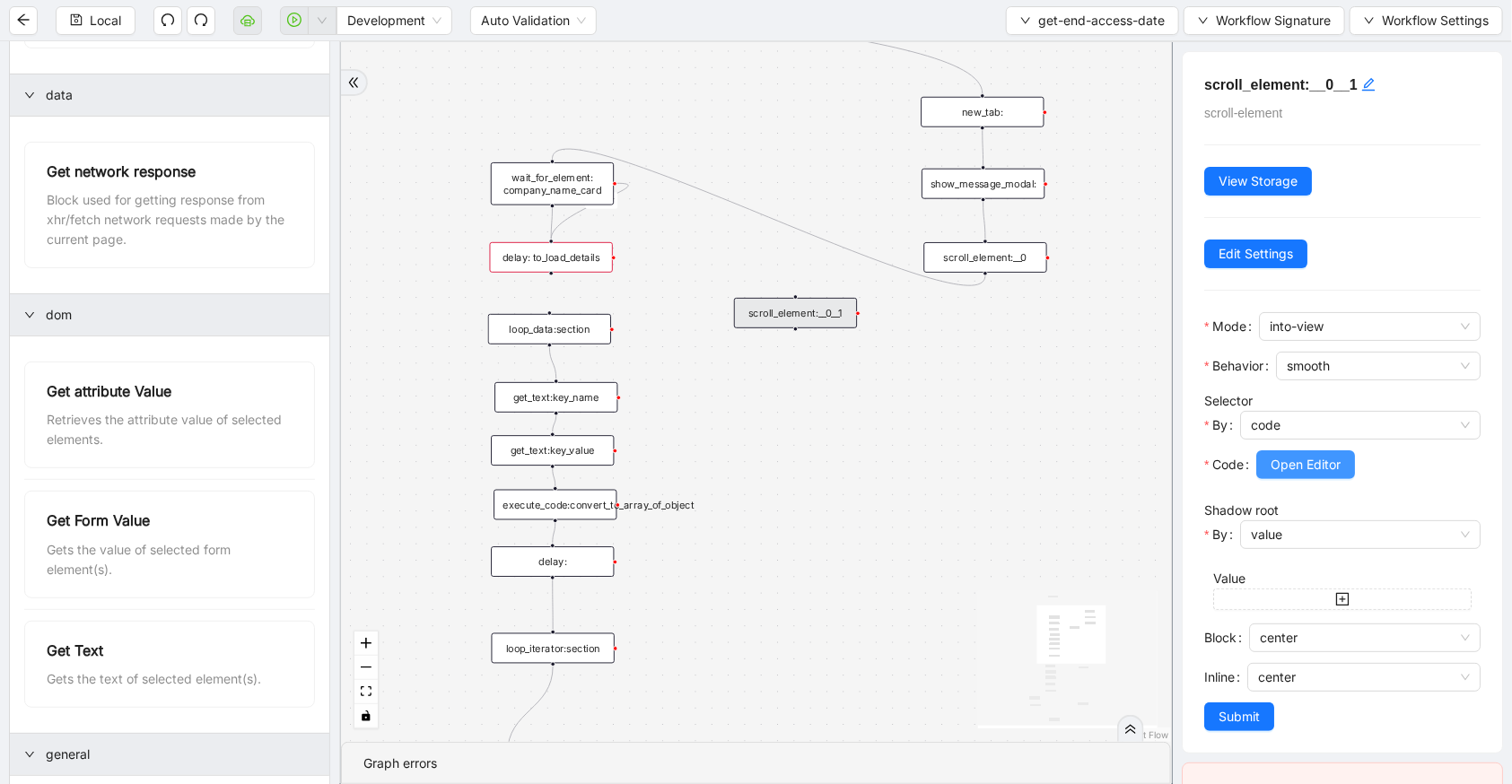
click at [1316, 453] on button "Open Editor" at bounding box center [1305, 465] width 99 height 29
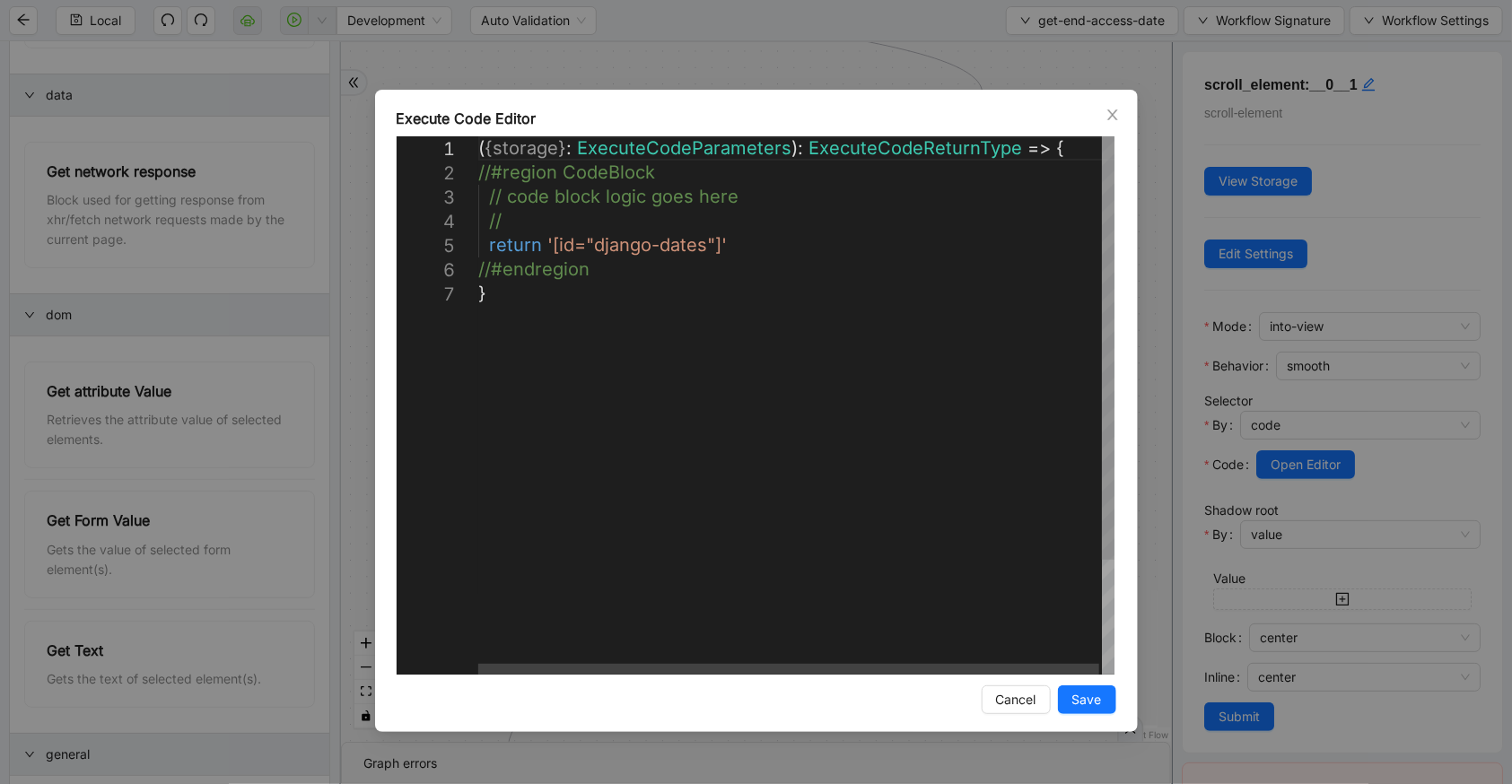
scroll to position [0, 9]
drag, startPoint x: 718, startPoint y: 244, endPoint x: 548, endPoint y: 242, distance: 170.0
paste textarea "**********"
click at [682, 265] on div "( { storage } : ExecuteCodeParameters ): ExecuteCodeReturnType => { //#region C…" at bounding box center [795, 478] width 639 height 683
drag, startPoint x: 714, startPoint y: 244, endPoint x: 549, endPoint y: 244, distance: 165.0
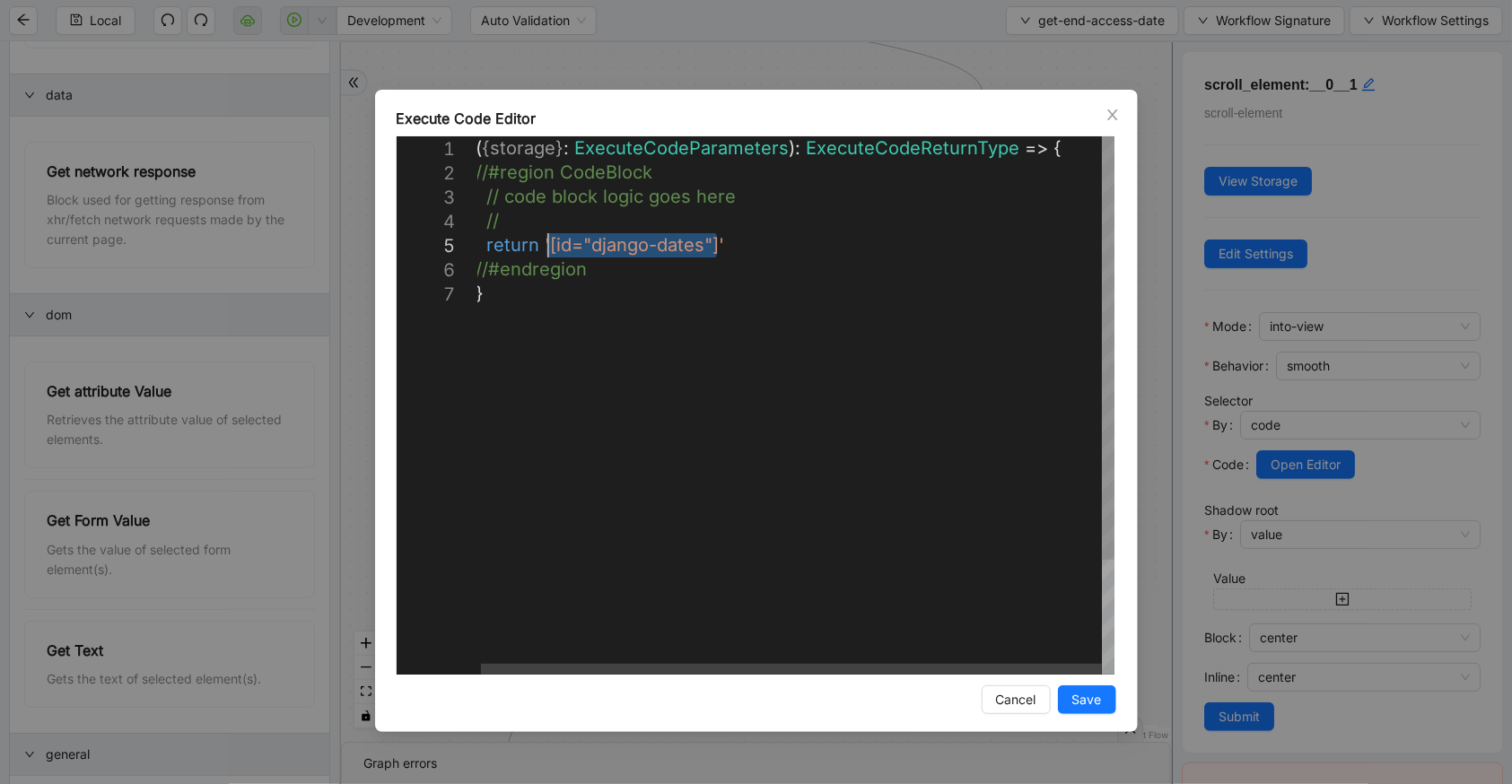
paste textarea "***"
click at [546, 242] on div "( { storage } : ExecuteCodeParameters ): ExecuteCodeReturnType => { //#region C…" at bounding box center [795, 478] width 639 height 683
click at [815, 250] on div "( { storage } : ExecuteCodeParameters ): ExecuteCodeReturnType => { //#region C…" at bounding box center [795, 478] width 639 height 683
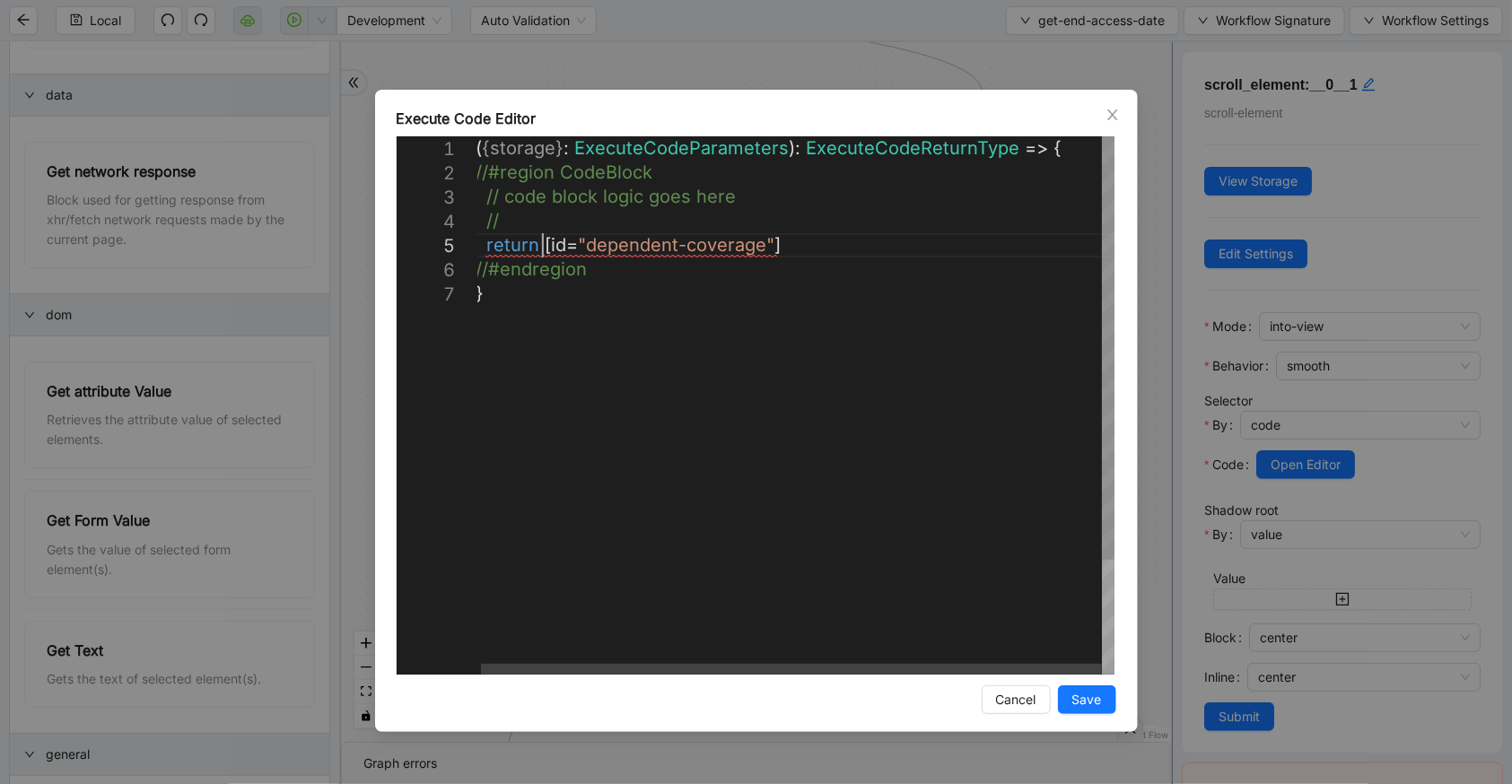
click at [539, 244] on div "( { storage } : ExecuteCodeParameters ): ExecuteCodeReturnType => { //#region C…" at bounding box center [795, 478] width 639 height 683
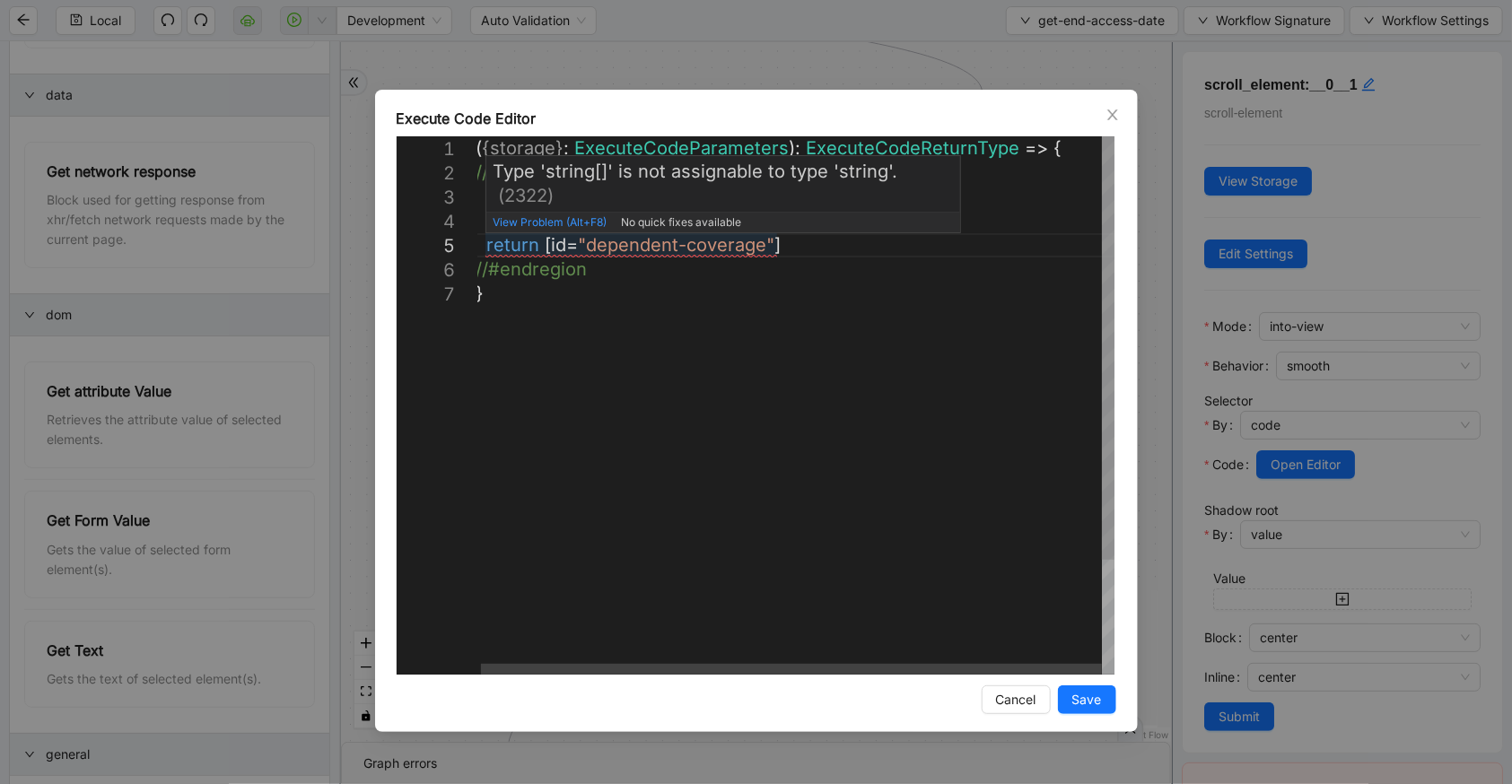
scroll to position [98, 108]
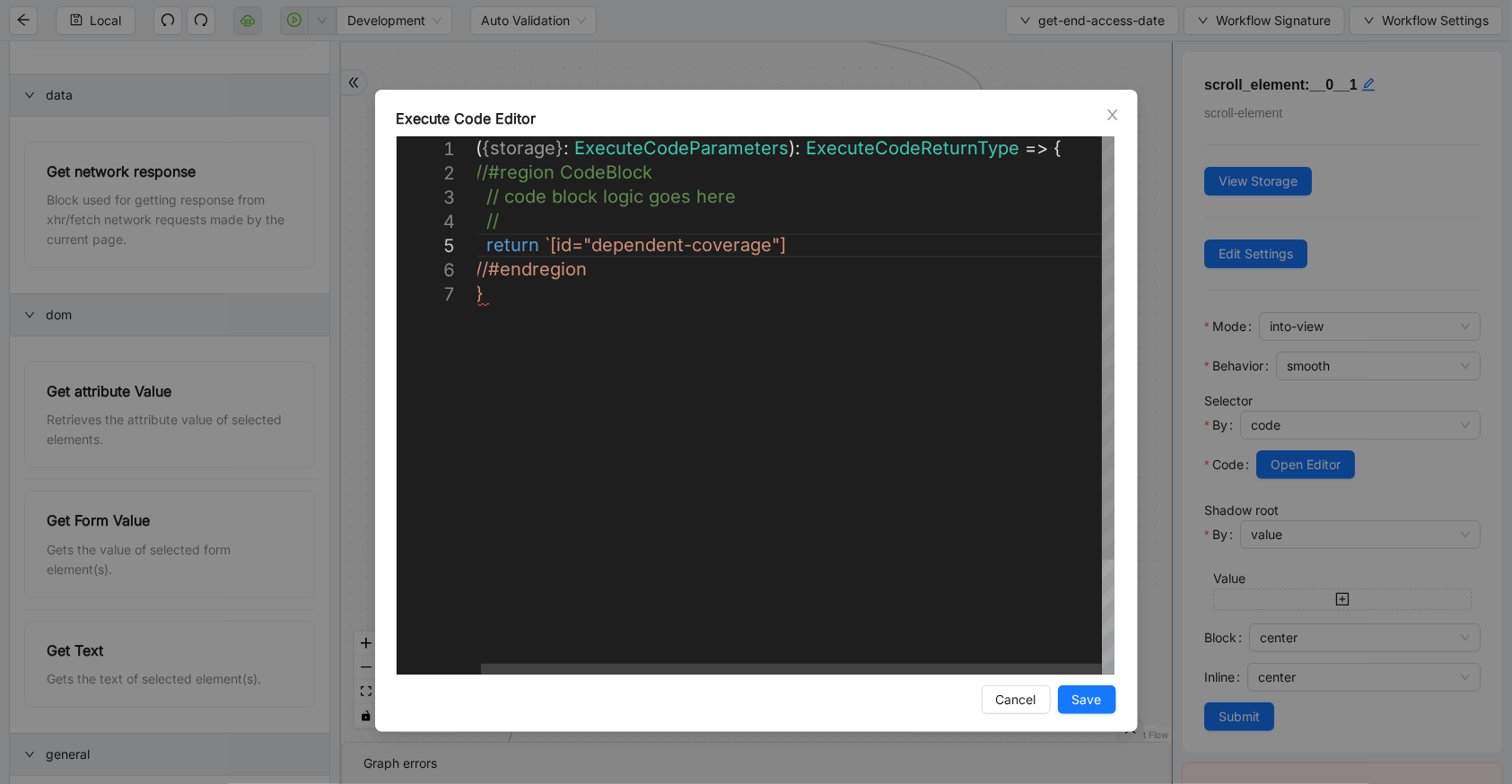
click at [813, 247] on div "( { storage } : ExecuteCodeParameters ): ExecuteCodeReturnType => { //#region C…" at bounding box center [795, 478] width 639 height 683
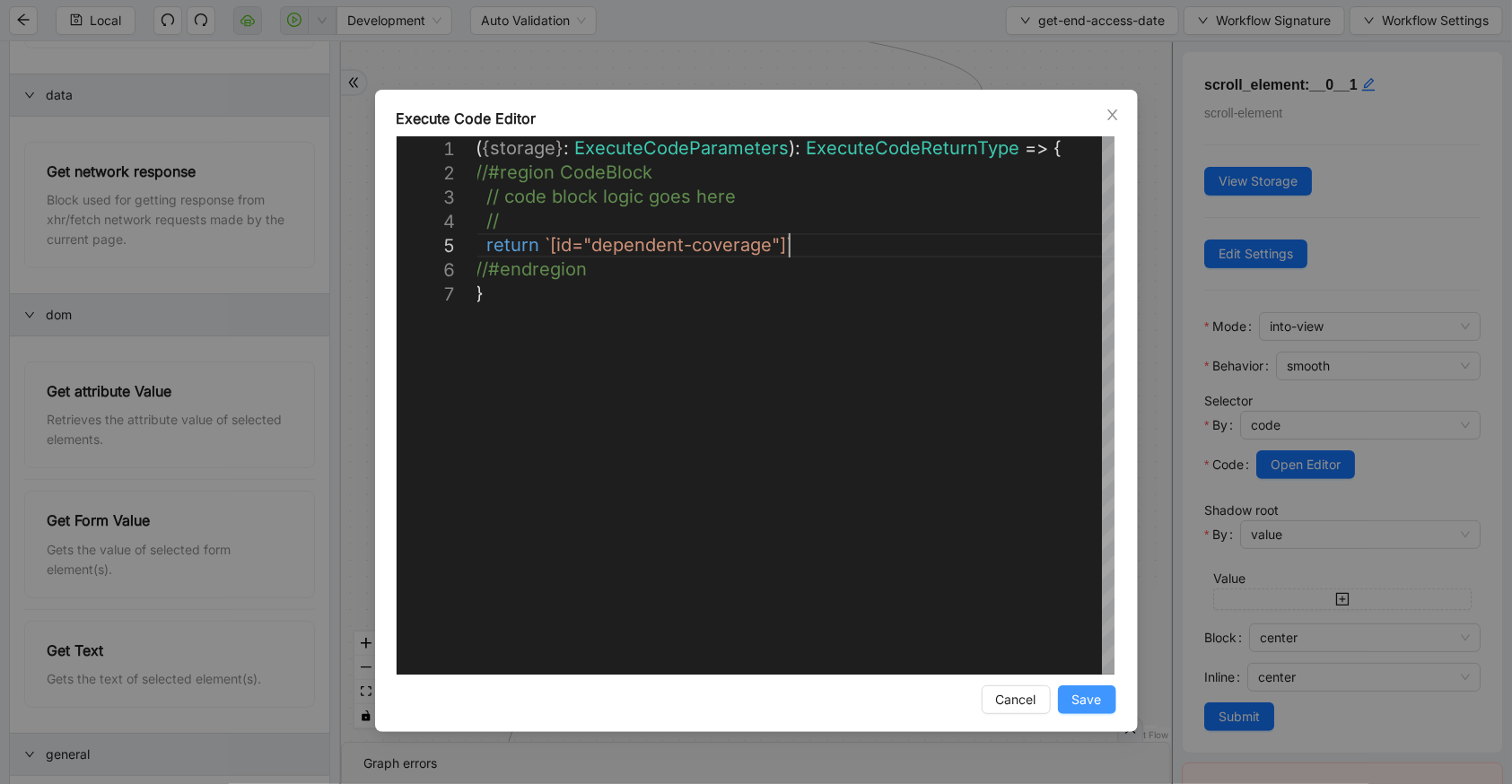
type textarea "**********"
click at [1090, 702] on span "Save" at bounding box center [1087, 699] width 30 height 20
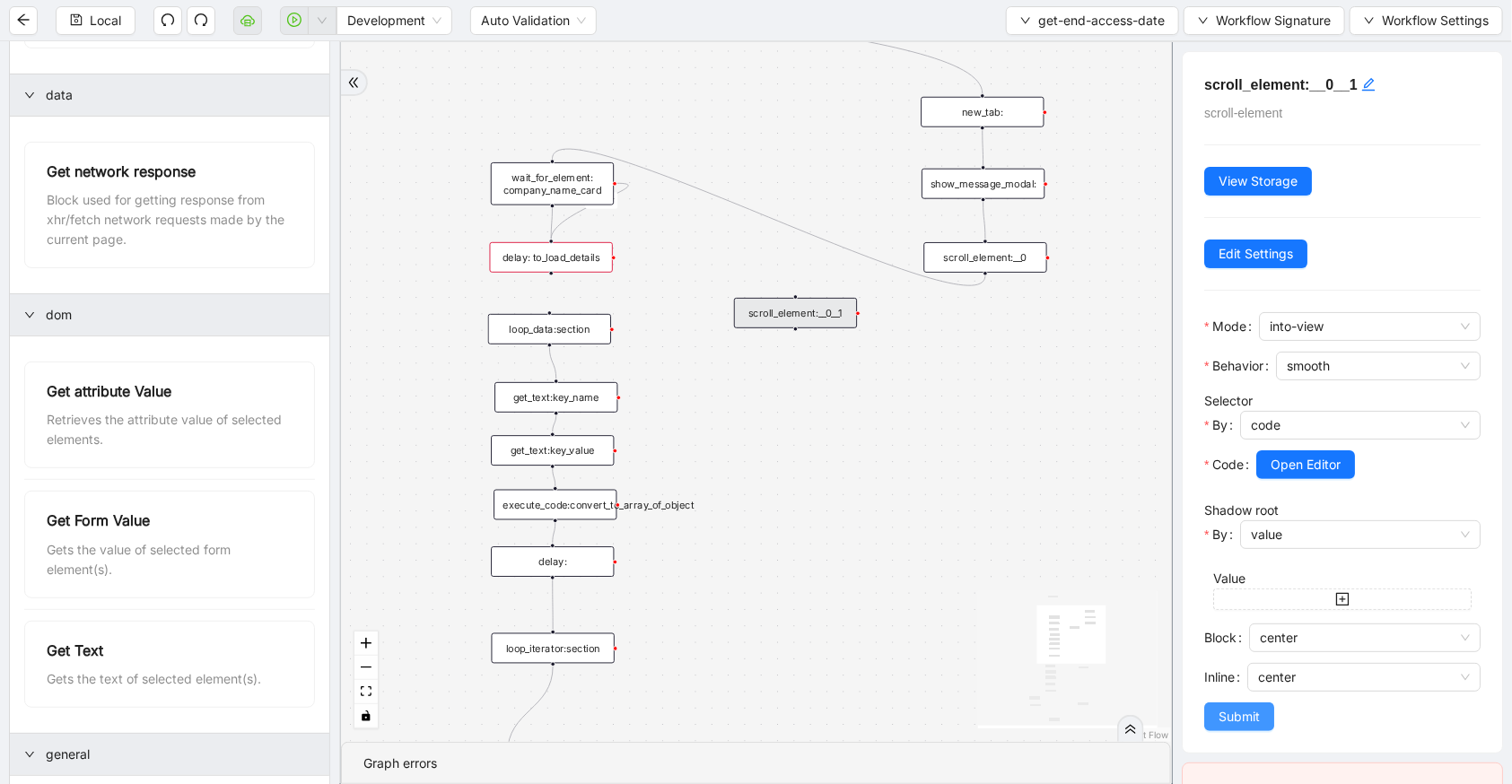
click at [1217, 718] on button "Submit" at bounding box center [1239, 717] width 70 height 29
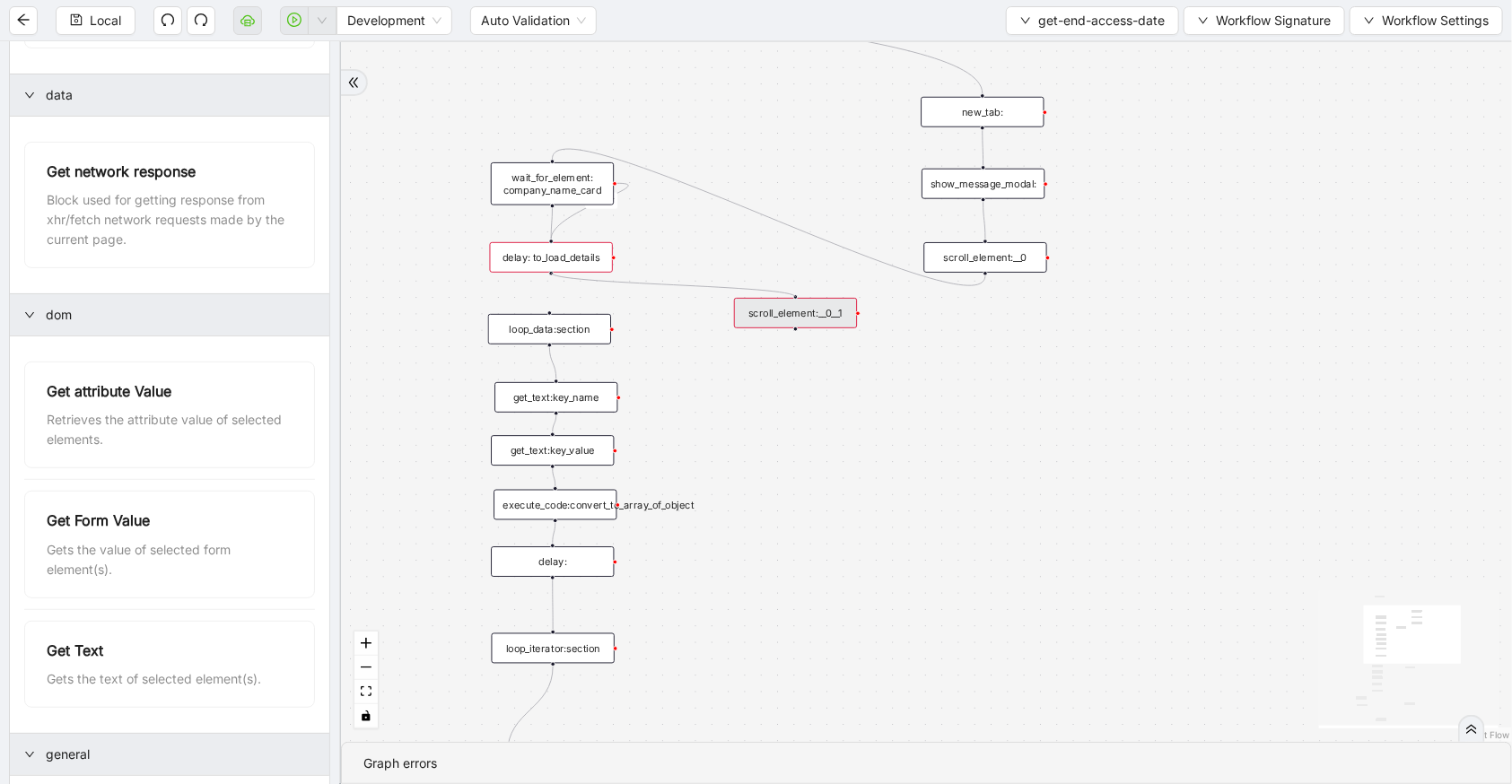
drag, startPoint x: 553, startPoint y: 275, endPoint x: 797, endPoint y: 291, distance: 244.5
click at [797, 291] on div "c15a5e76_c89b_4639_a78a_79ea8a52ecc3 onError trigger wait_for_element: company_…" at bounding box center [927, 392] width 1171 height 699
click at [794, 336] on div "c15a5e76_c89b_4639_a78a_79ea8a52ecc3 onError trigger wait_for_element: company_…" at bounding box center [927, 392] width 1171 height 699
click at [797, 347] on icon "plus-circle" at bounding box center [795, 351] width 20 height 20
type input "***"
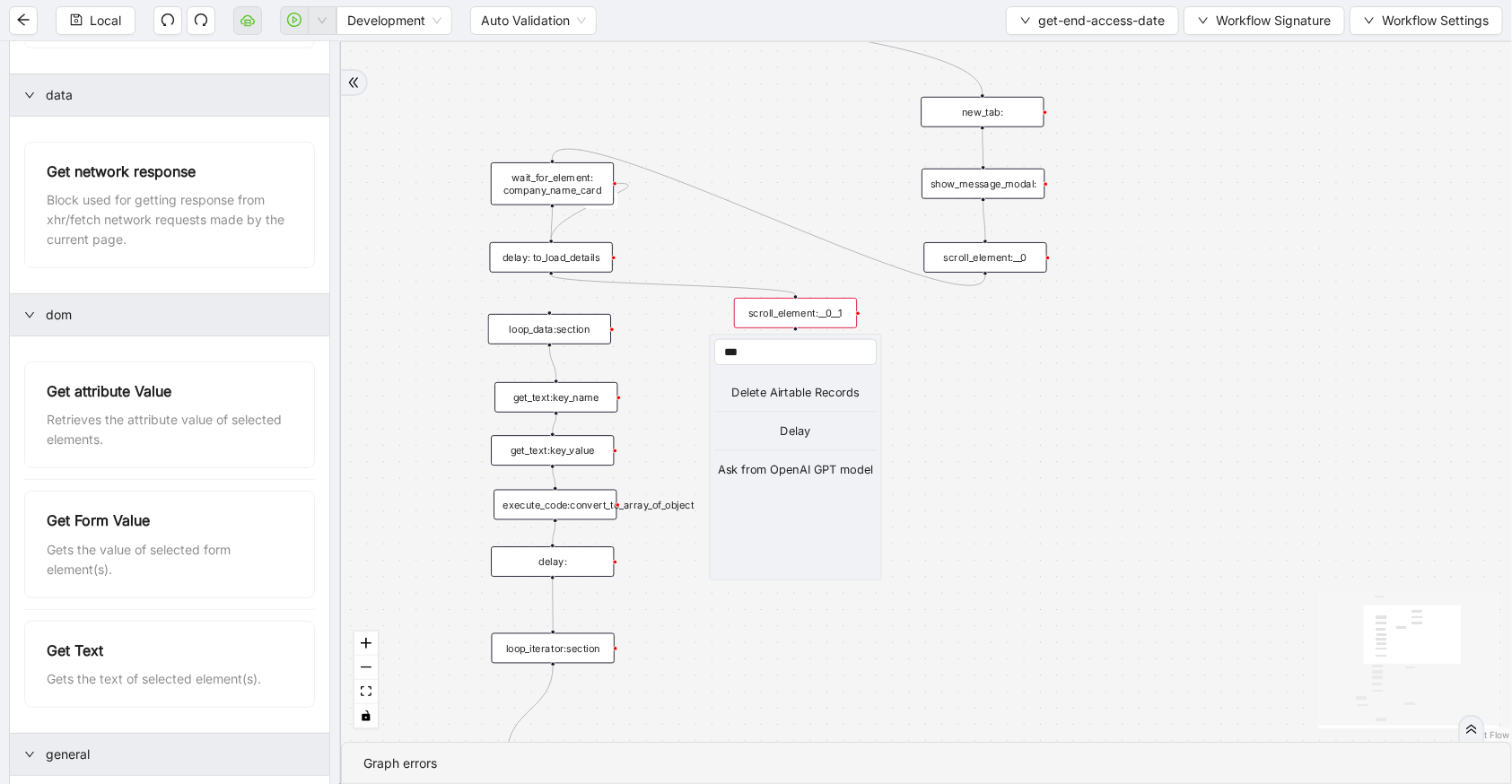
click at [816, 420] on li "Delay" at bounding box center [795, 431] width 162 height 38
click at [805, 433] on div "c15a5e76_c89b_4639_a78a_79ea8a52ecc3 onError trigger wait_for_element: company_…" at bounding box center [927, 392] width 1171 height 699
click at [808, 407] on div "delay:__0" at bounding box center [796, 396] width 123 height 31
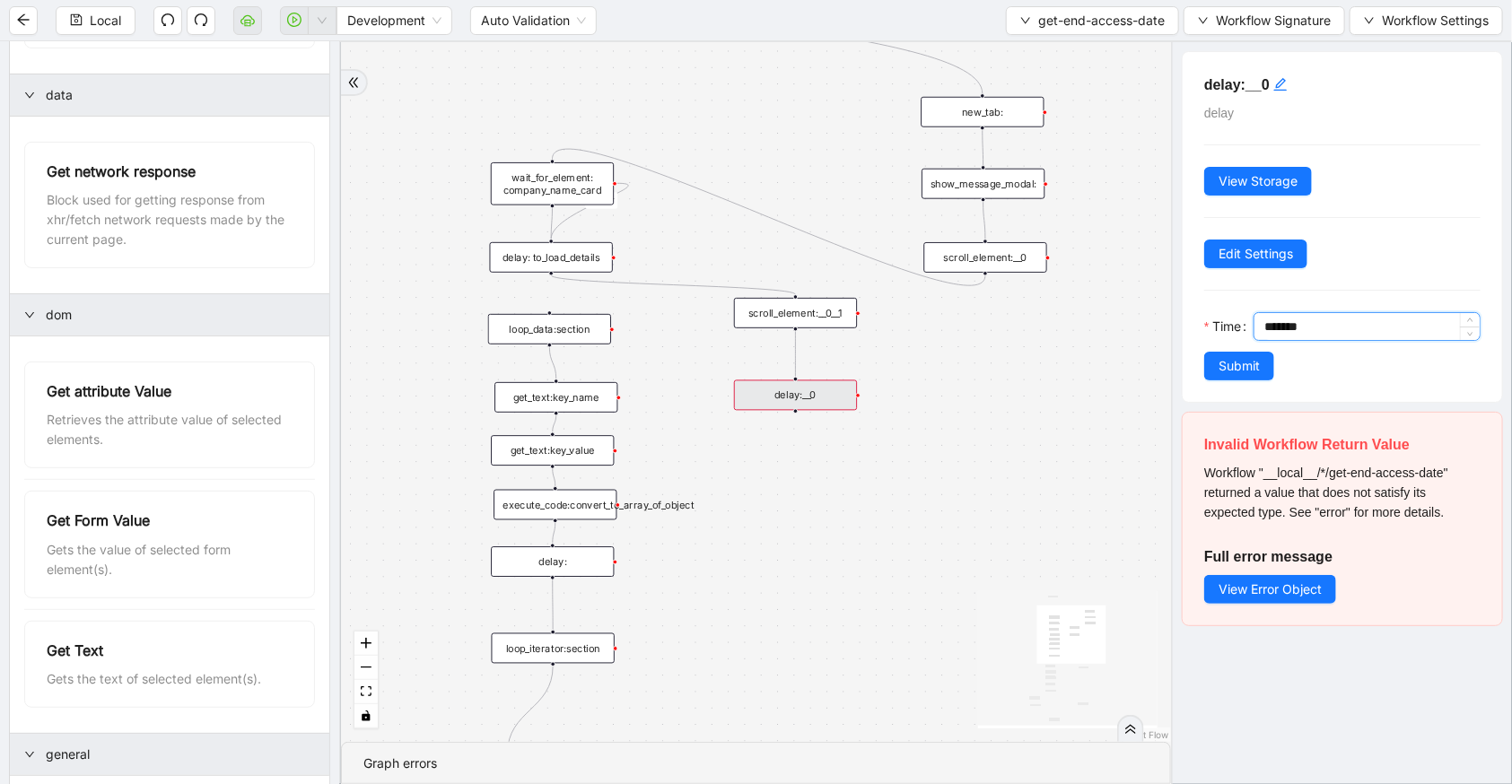
click at [1275, 326] on input "*******" at bounding box center [1373, 327] width 215 height 27
type input "*******"
click at [1264, 364] on button "Submit" at bounding box center [1239, 366] width 70 height 29
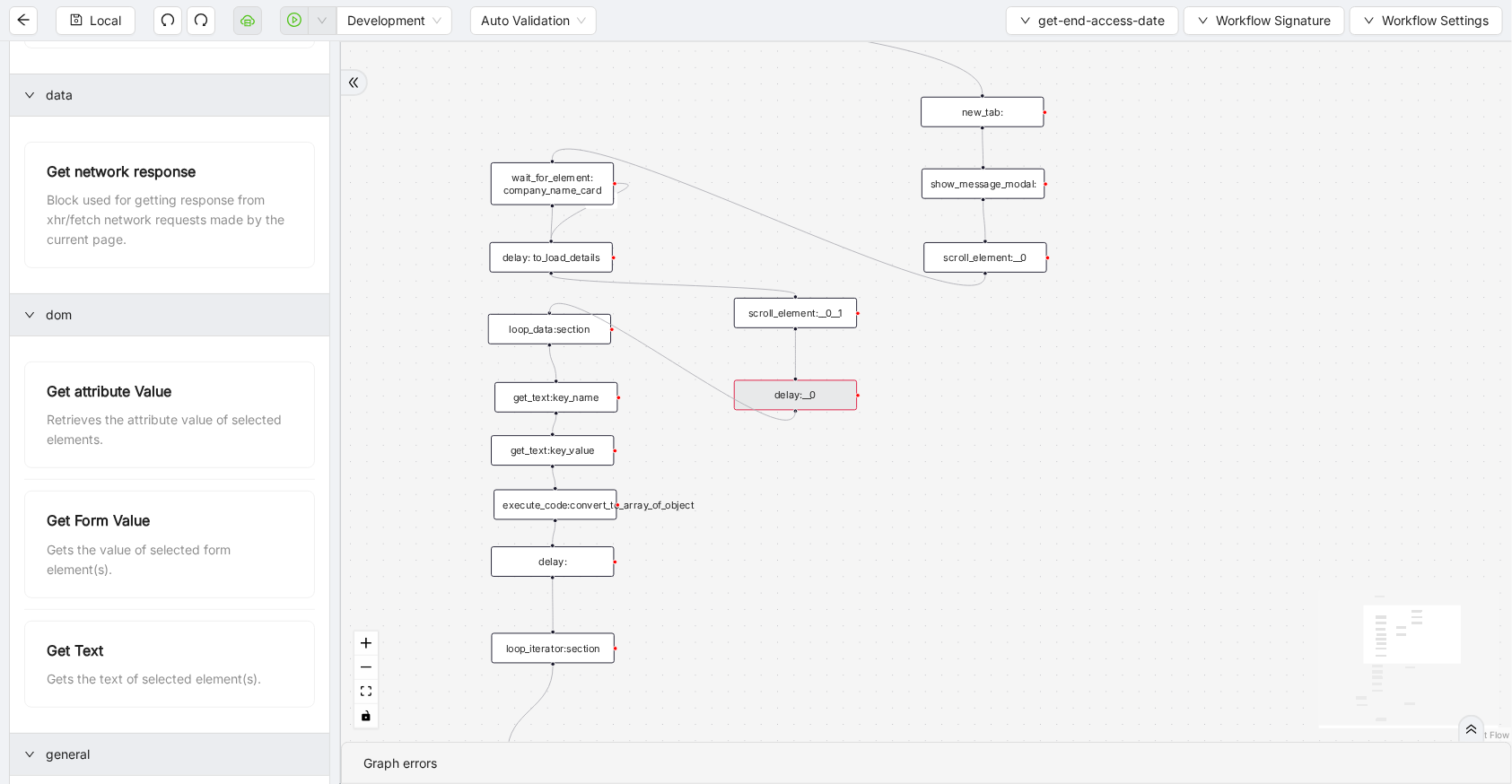
drag, startPoint x: 796, startPoint y: 411, endPoint x: 563, endPoint y: 319, distance: 250.5
click at [563, 319] on div "trigger wait_for_element: company_name_card scroll_element: end_access_date wai…" at bounding box center [969, 355] width 1073 height 641
click at [115, 25] on span "Local" at bounding box center [105, 20] width 32 height 20
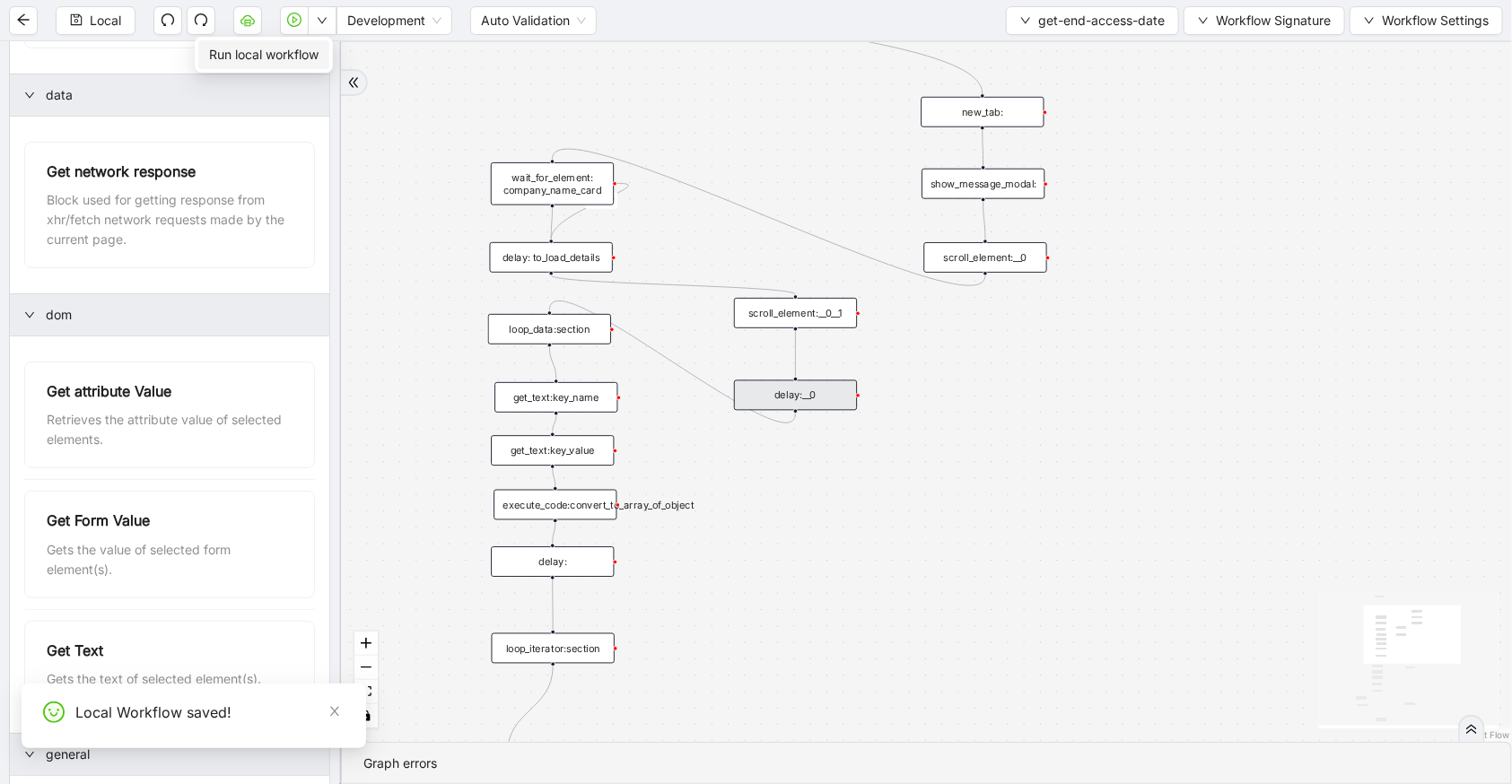
click at [319, 24] on icon "down" at bounding box center [322, 20] width 11 height 11
click at [293, 61] on span "Run local workflow" at bounding box center [264, 55] width 110 height 20
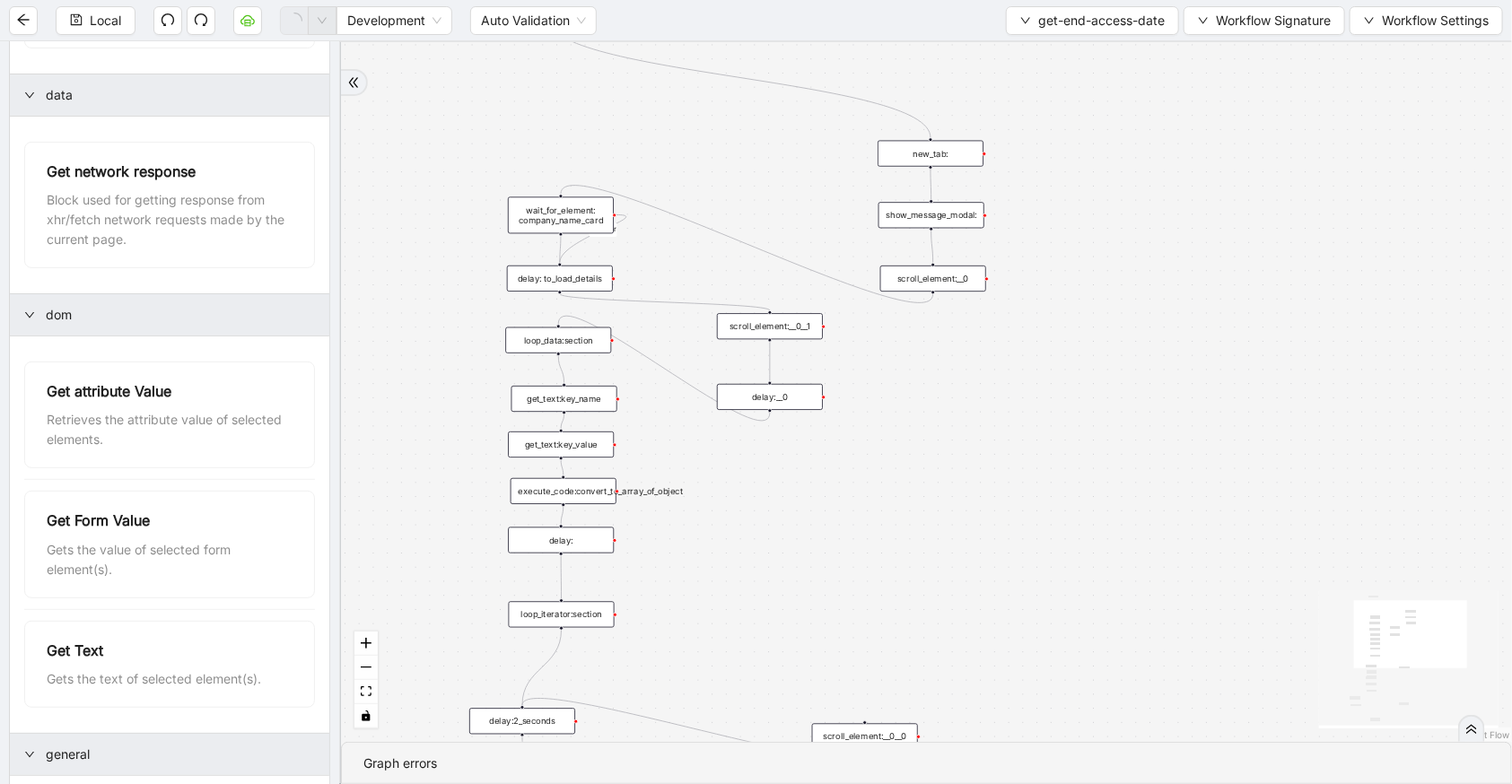
click at [585, 404] on div "get_text:key_name" at bounding box center [564, 398] width 106 height 26
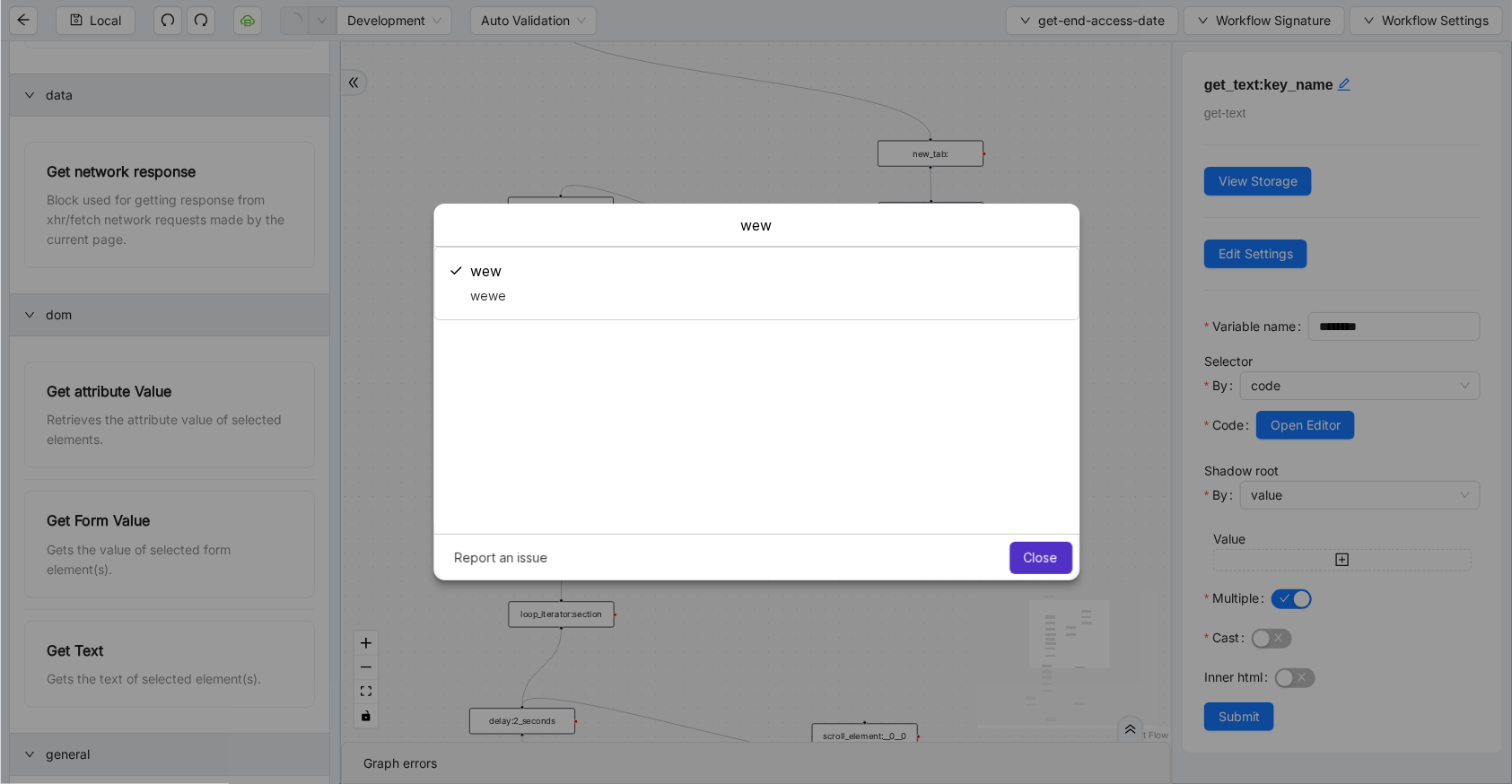
scroll to position [0, 0]
click at [1049, 556] on span "Close" at bounding box center [1040, 557] width 34 height 14
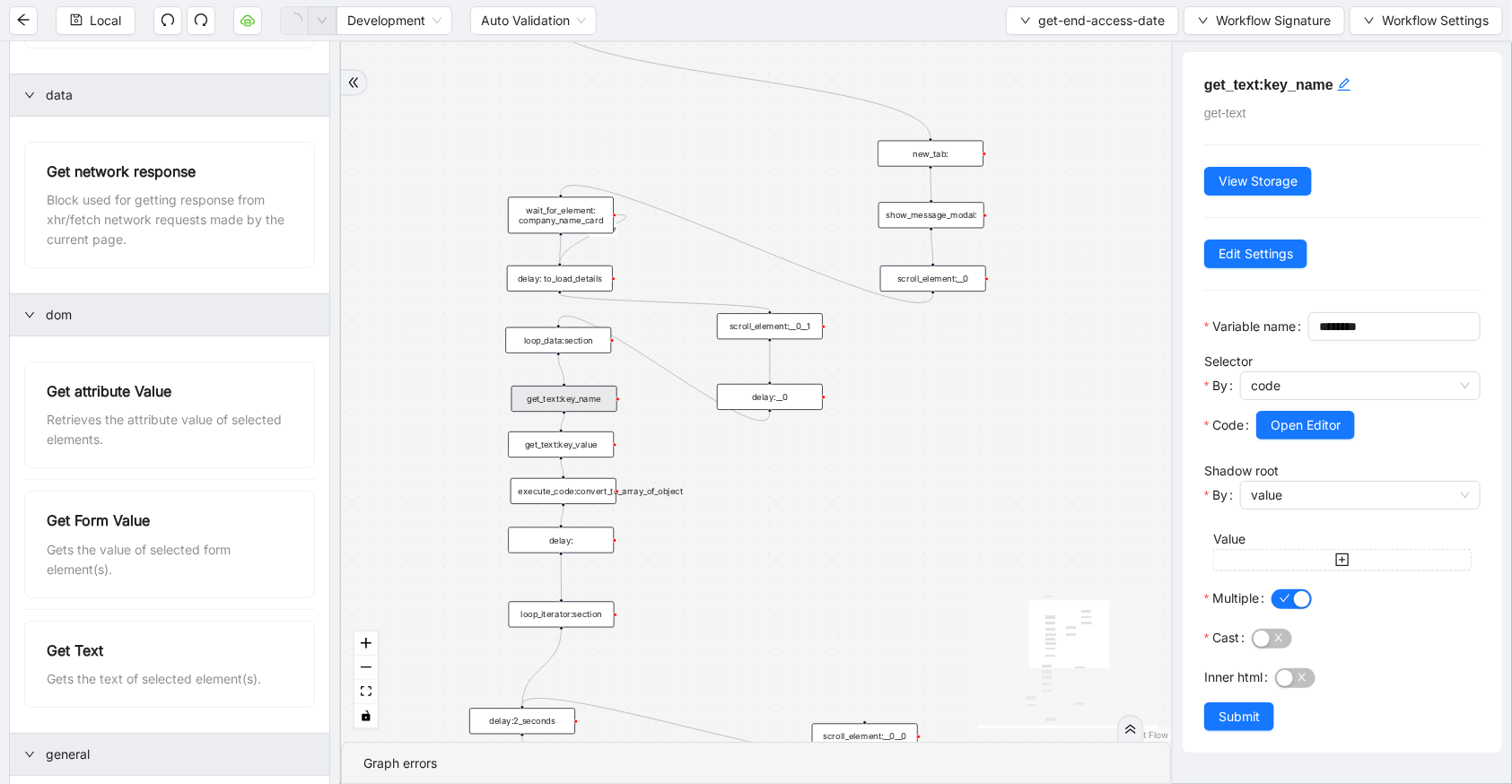
click at [575, 408] on div "get_text:key_name" at bounding box center [564, 398] width 106 height 26
click at [1283, 609] on span "button" at bounding box center [1292, 599] width 40 height 20
click at [1252, 726] on span "Submit" at bounding box center [1239, 717] width 41 height 20
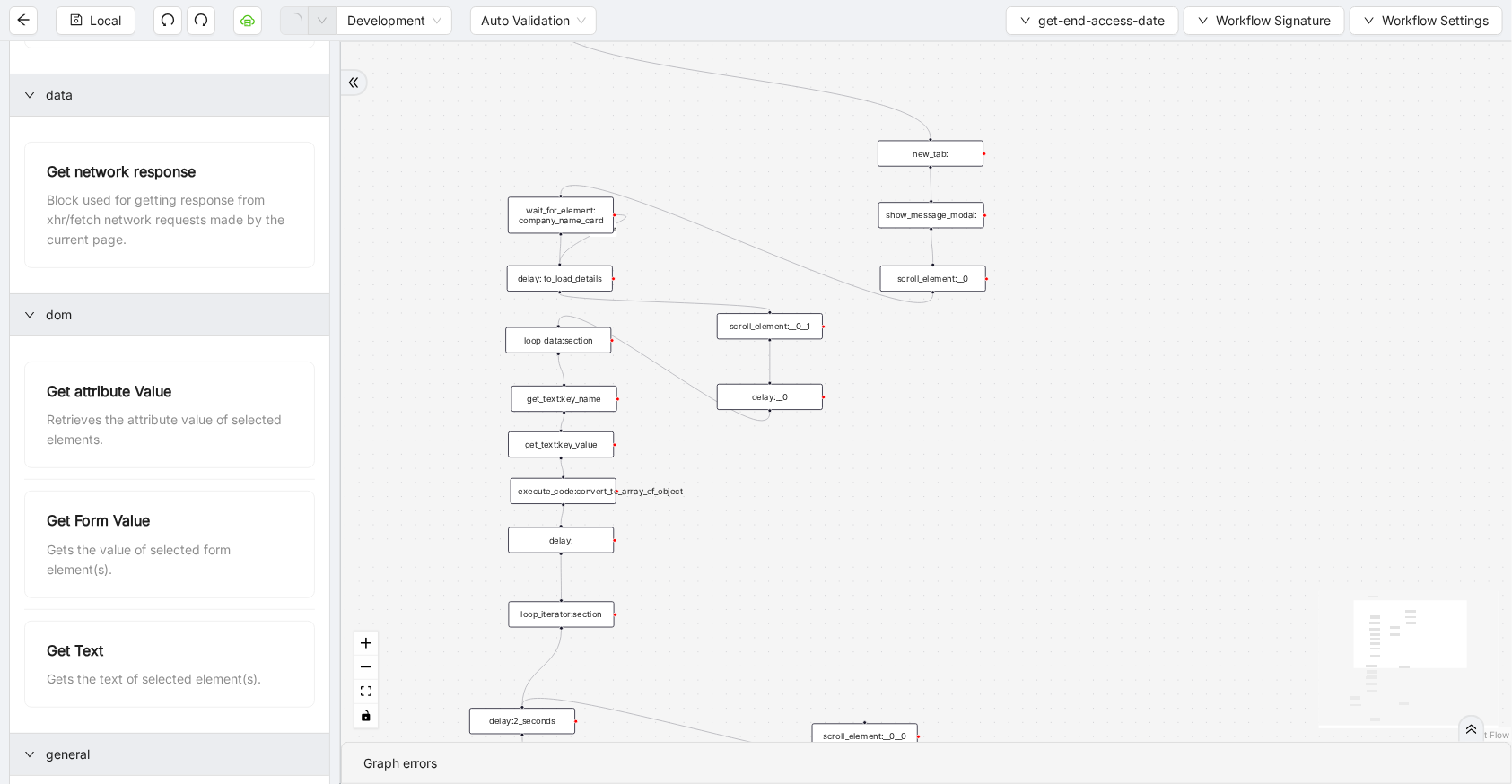
click at [539, 448] on div "get_text:key_value" at bounding box center [560, 444] width 106 height 26
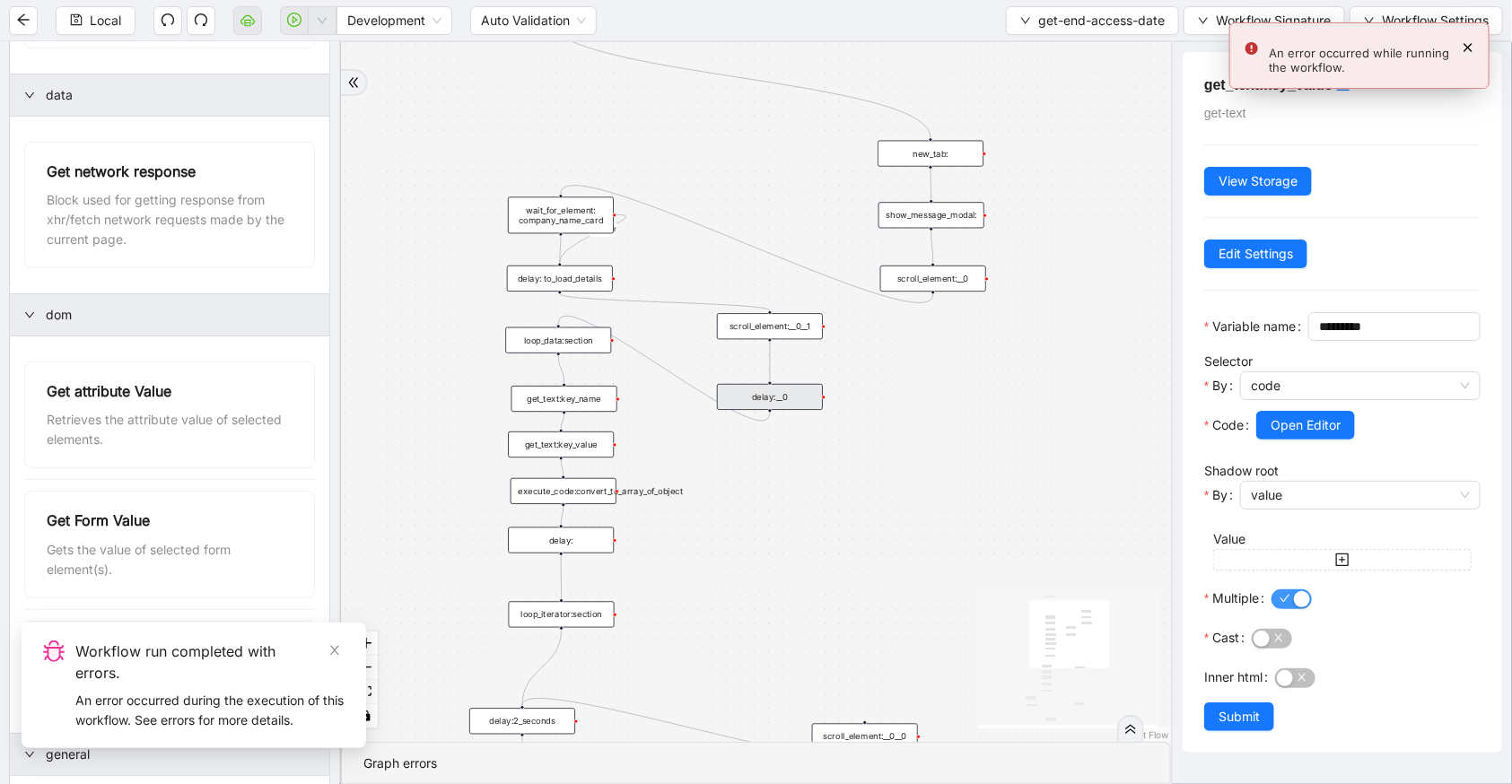
click at [1285, 609] on span "button" at bounding box center [1292, 599] width 40 height 20
click at [1241, 726] on span "Submit" at bounding box center [1239, 717] width 41 height 20
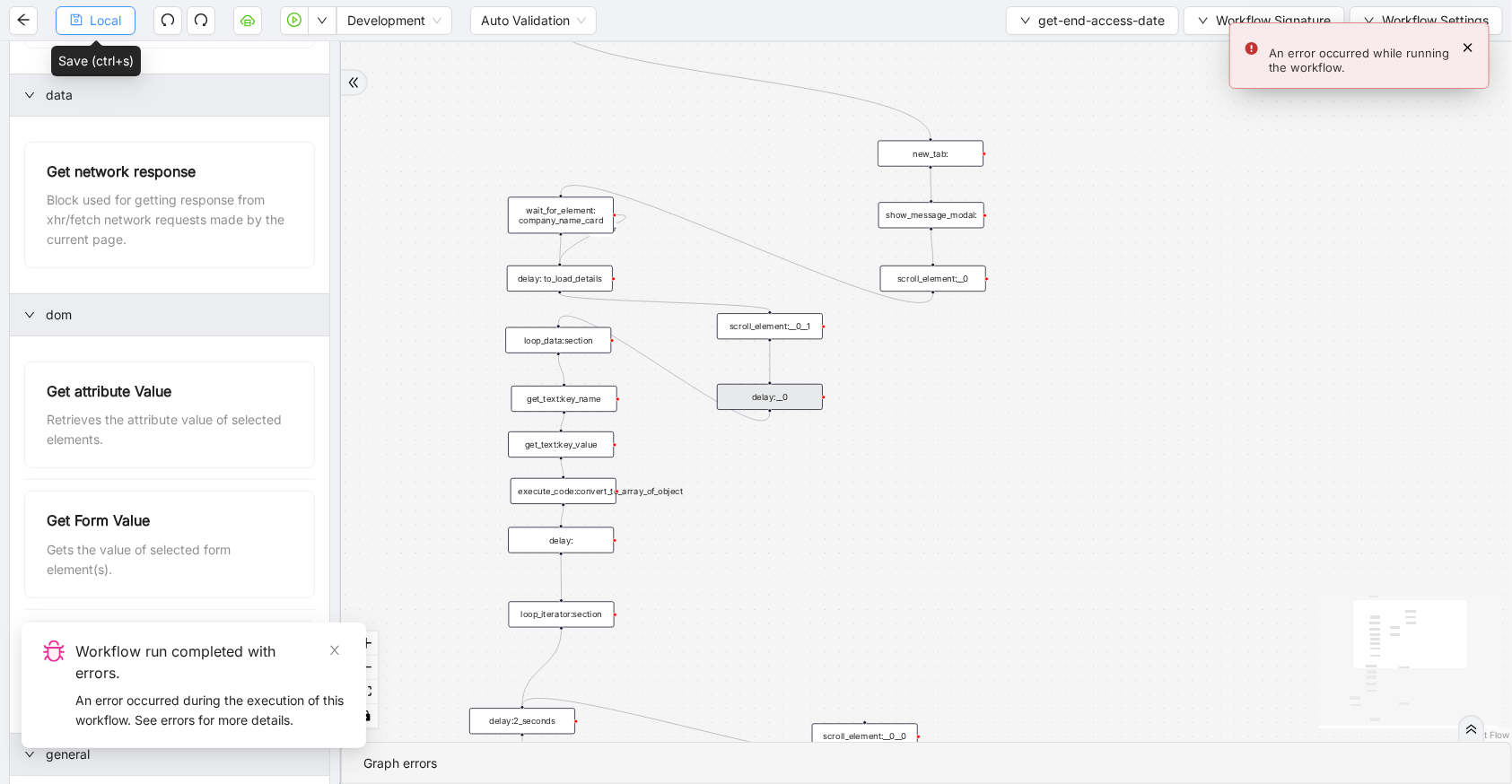
click at [101, 20] on span "Local" at bounding box center [105, 20] width 32 height 20
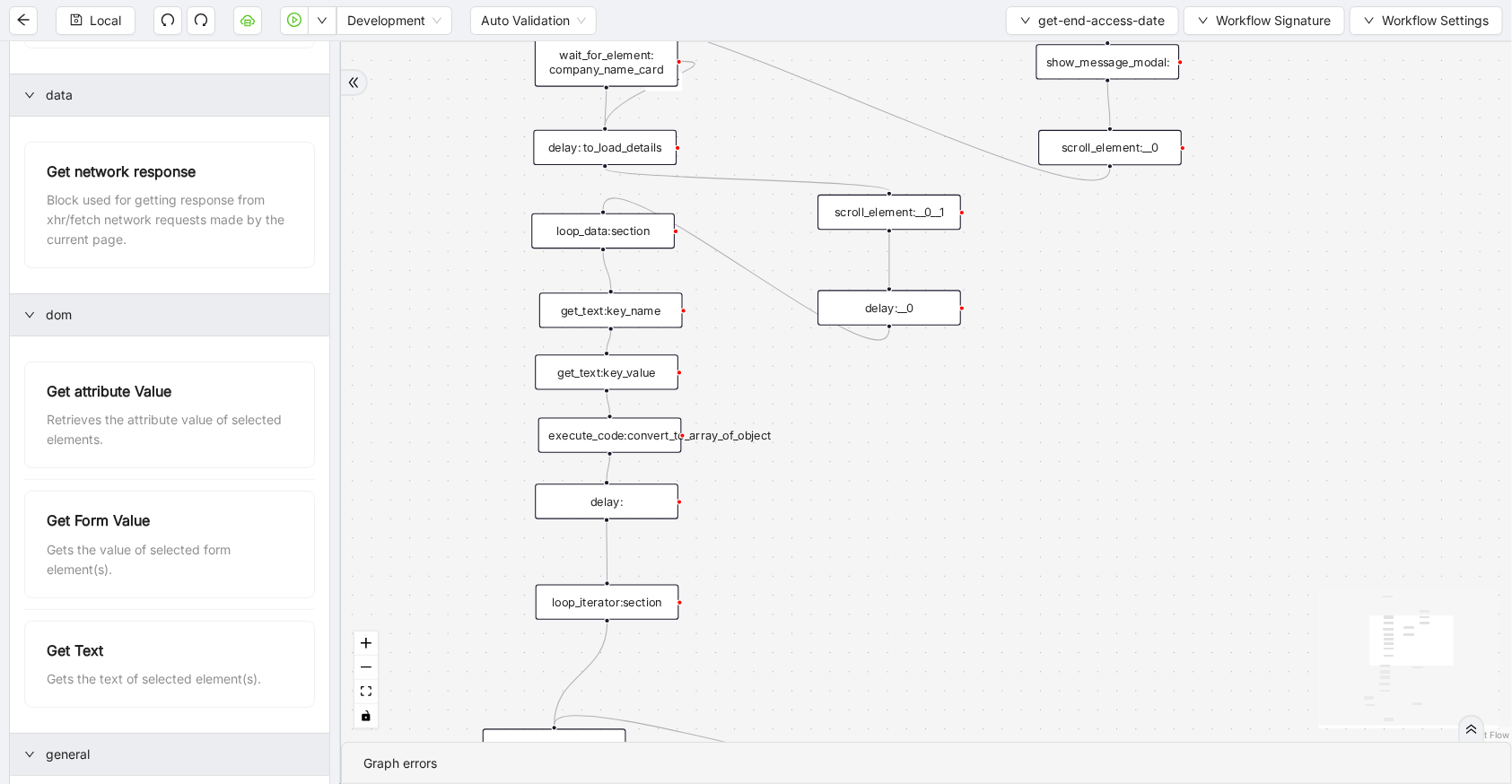
click at [664, 435] on div "execute_code:convert_to_array_of_object" at bounding box center [609, 435] width 143 height 35
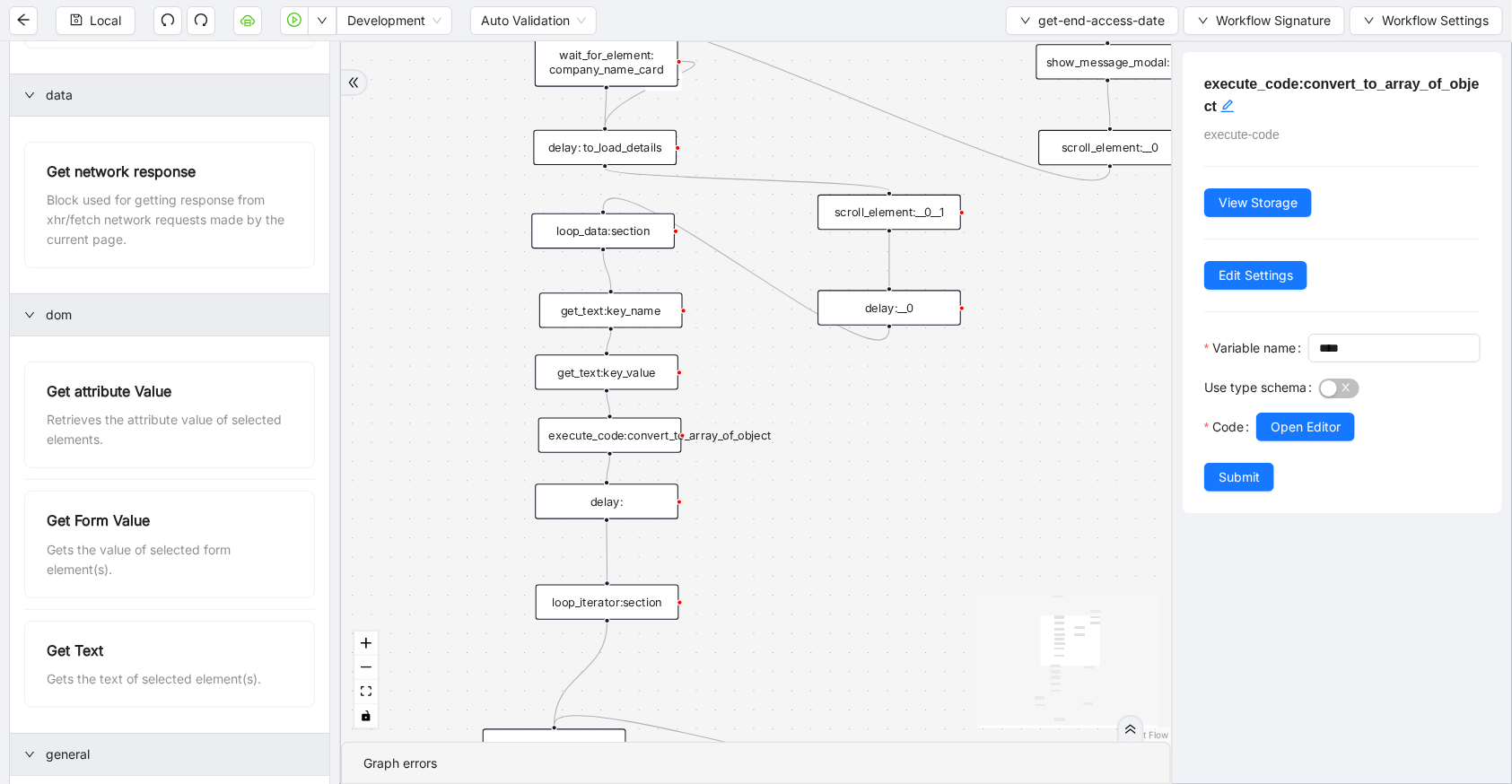
click at [617, 385] on div "get_text:key_value" at bounding box center [606, 372] width 143 height 35
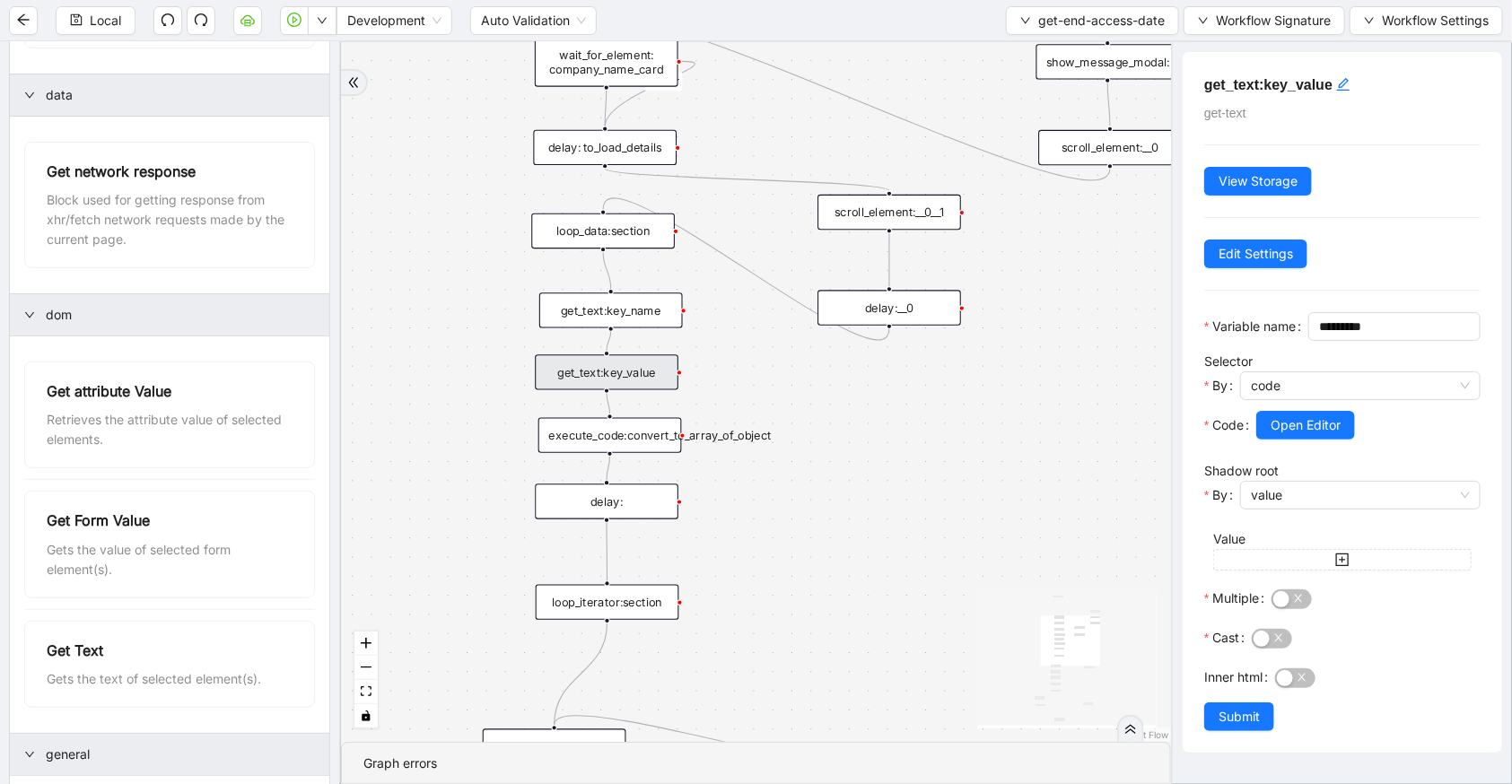
click at [649, 426] on div "execute_code:convert_to_array_of_object" at bounding box center [609, 435] width 143 height 35
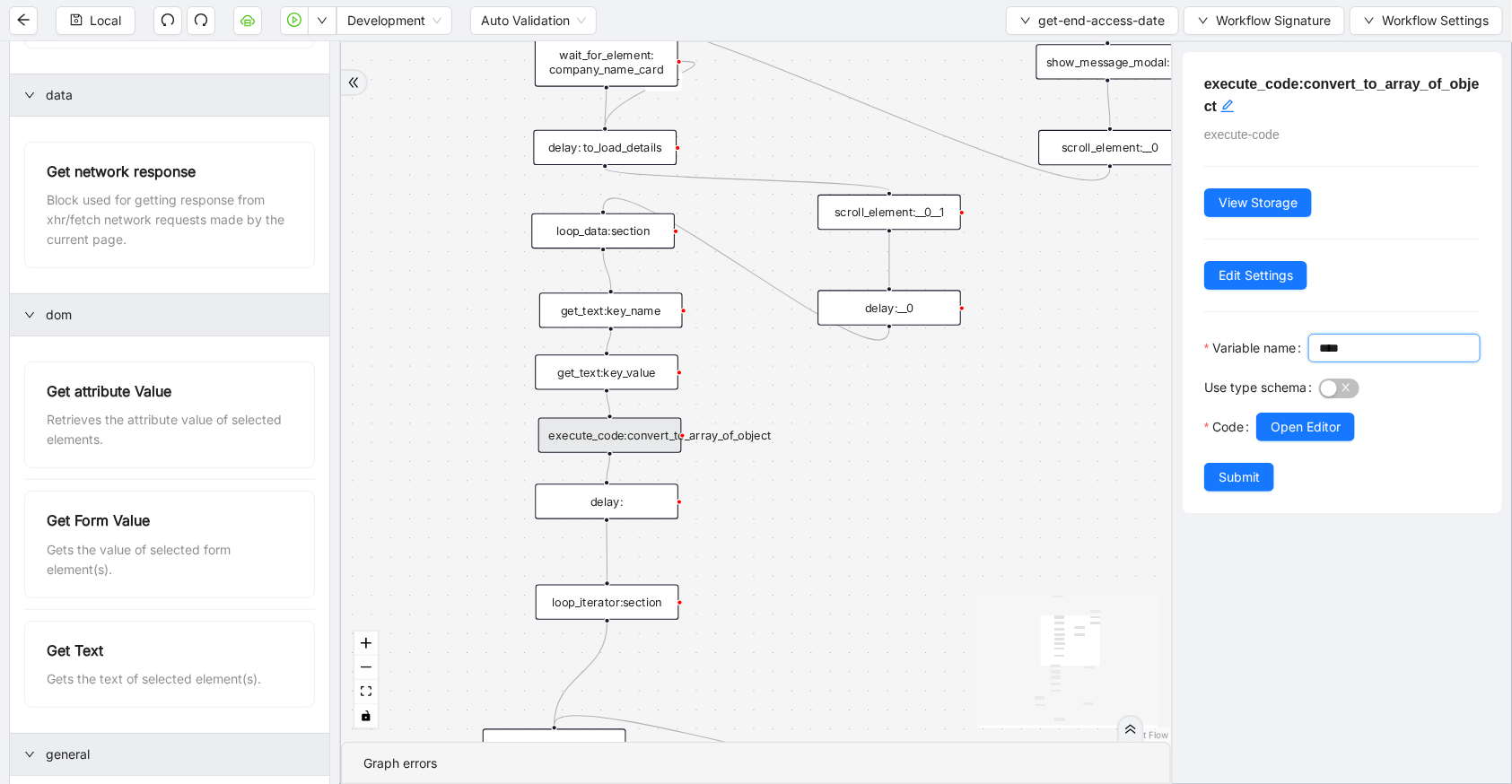
drag, startPoint x: 1252, startPoint y: 380, endPoint x: 1173, endPoint y: 373, distance: 79.3
click at [1173, 373] on div "execute_code:convert_to_array_of_object execute-code View Storage Edit Settings…" at bounding box center [1341, 413] width 341 height 742
type input "*********"
click at [1238, 90] on h5 "execute_code:convert_to_array_of_object" at bounding box center [1343, 96] width 277 height 44
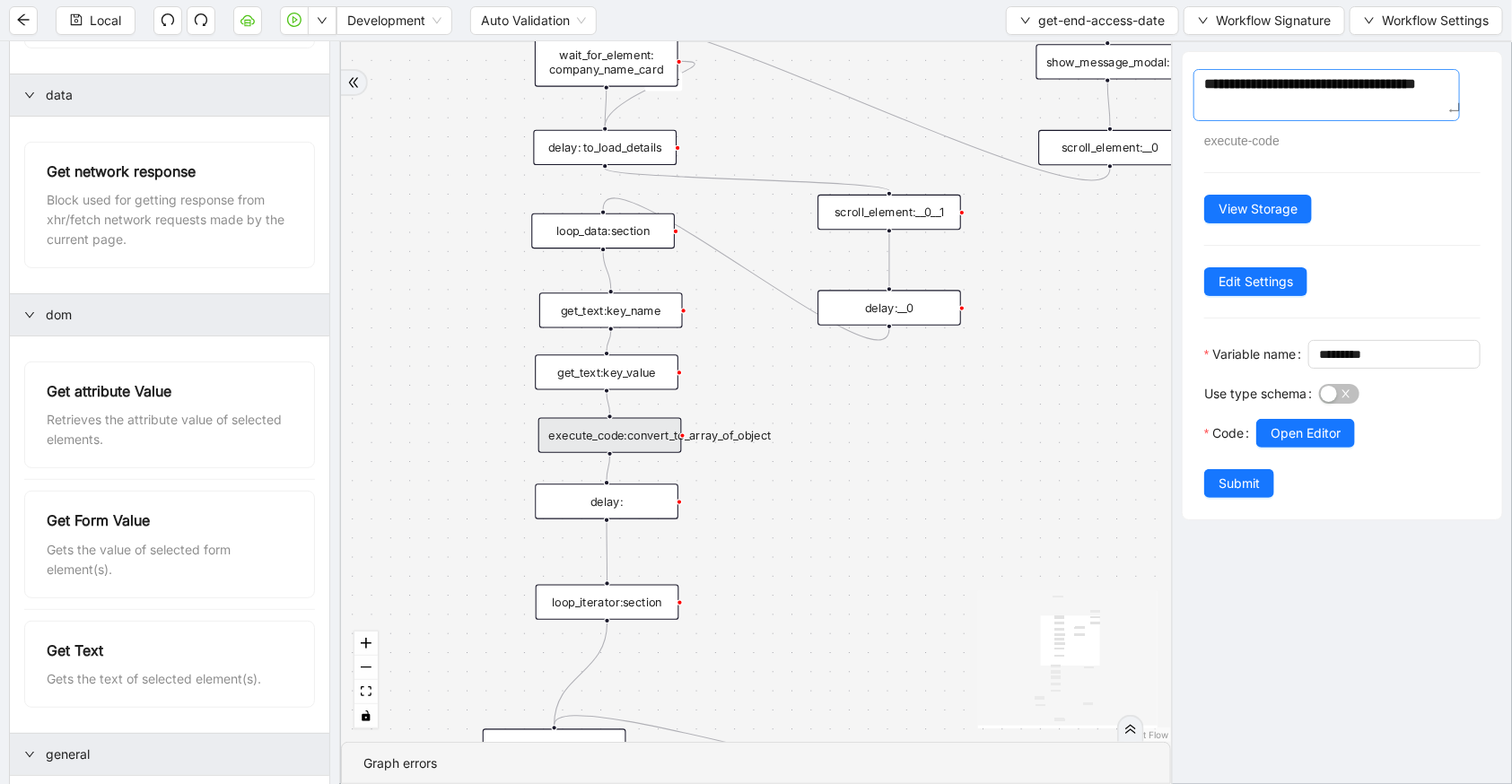
drag, startPoint x: 1303, startPoint y: 80, endPoint x: 1346, endPoint y: 111, distance: 53.0
click at [1346, 111] on textarea "**********" at bounding box center [1326, 95] width 266 height 52
type textarea "**********"
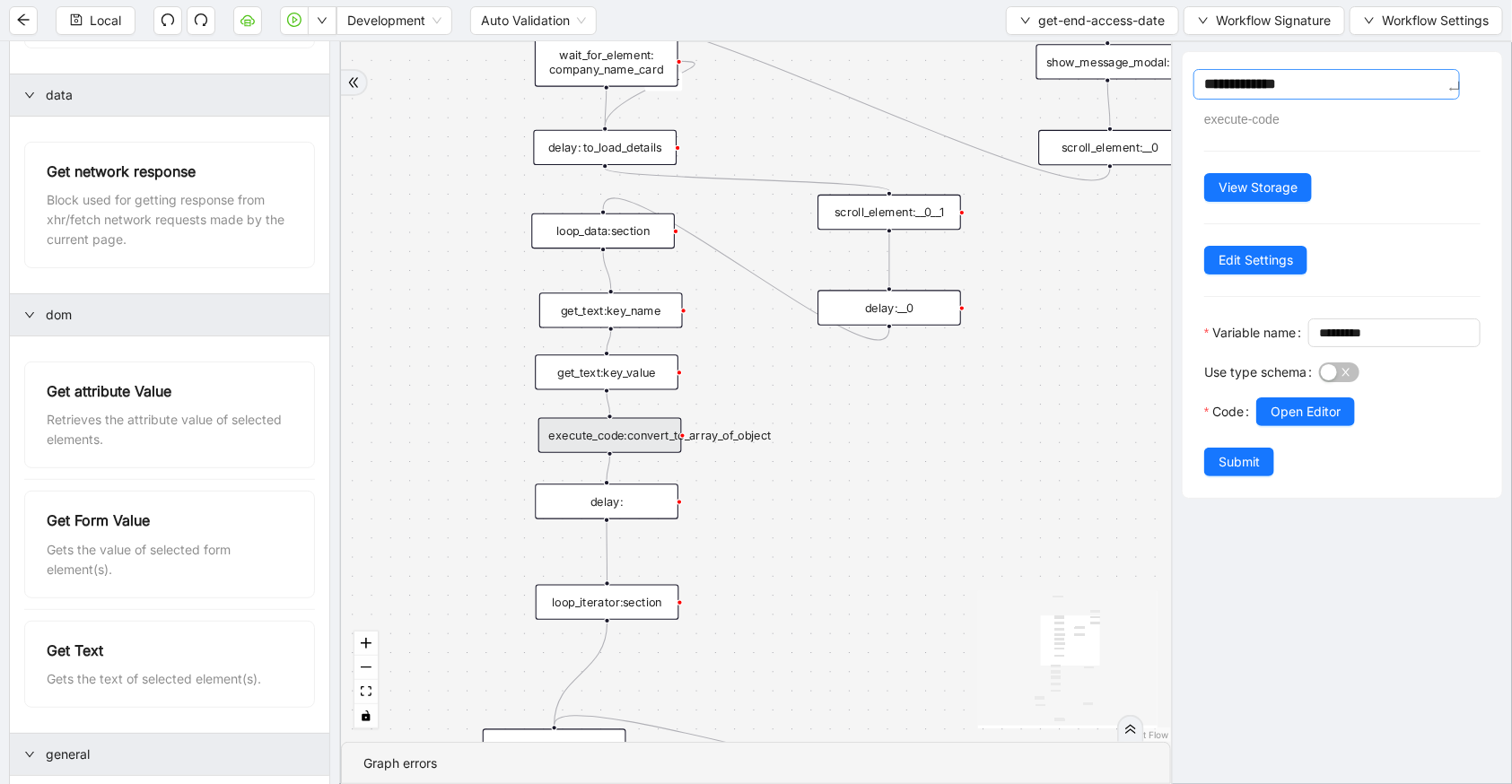
type textarea "**********"
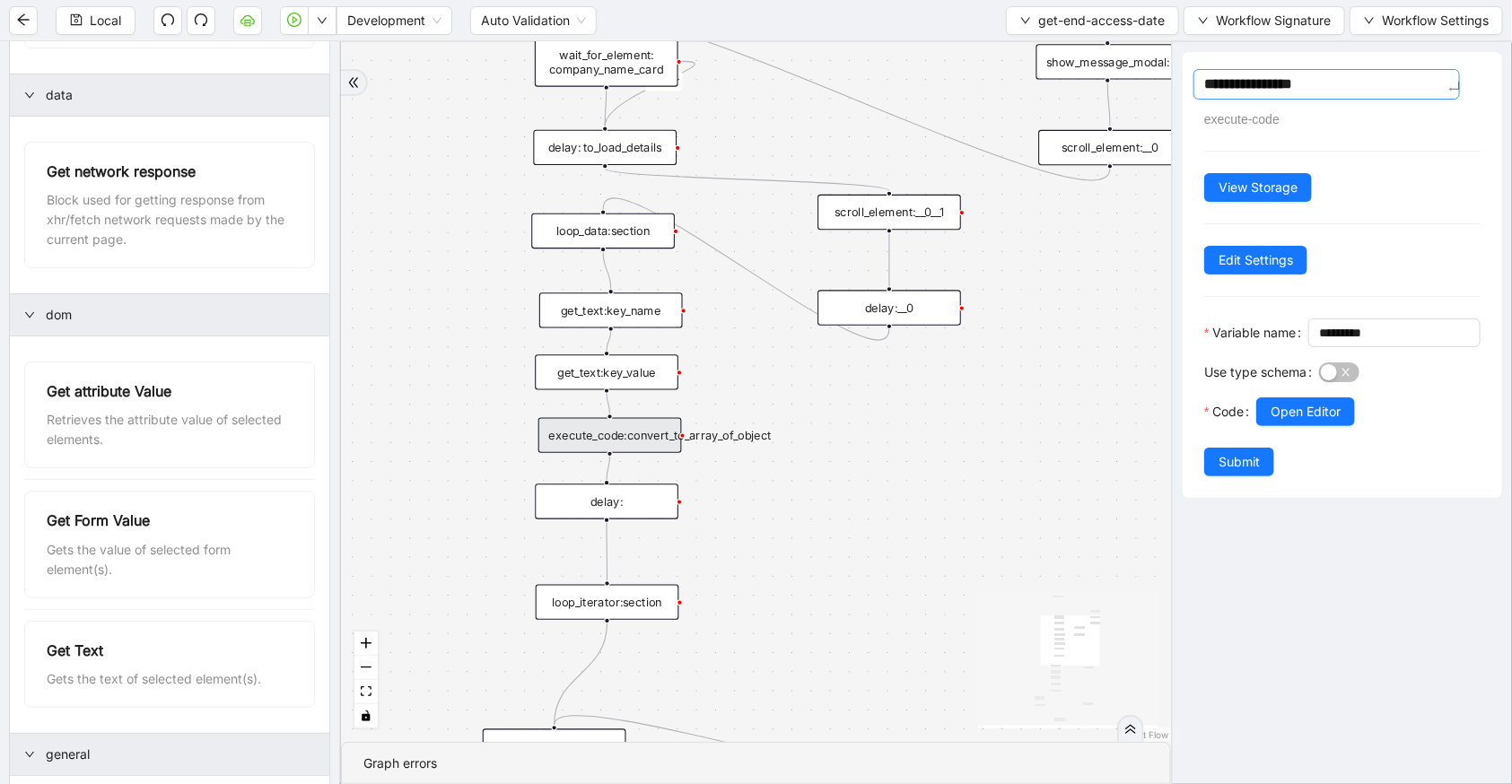
type textarea "**********"
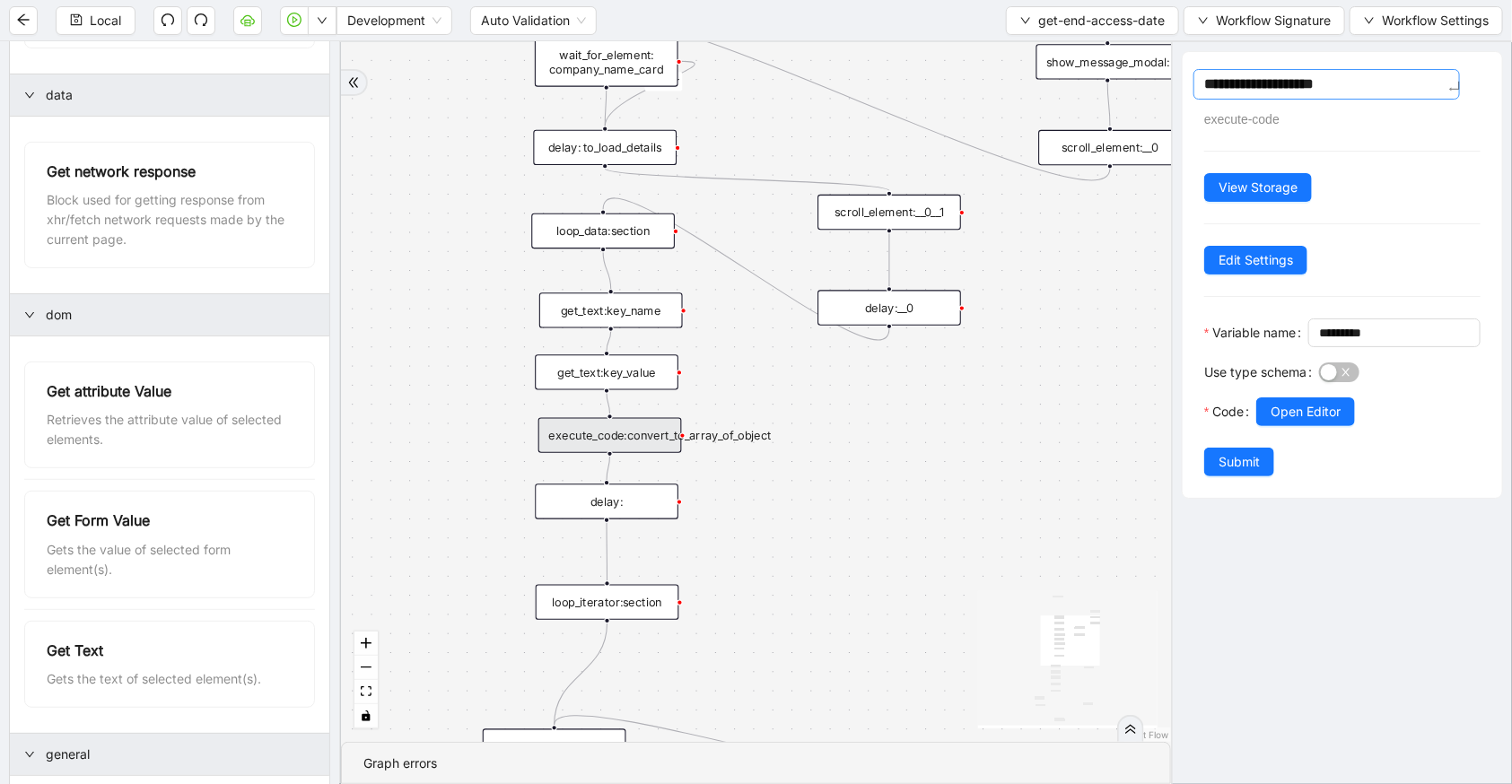
type textarea "**********"
click at [1252, 477] on button "Submit" at bounding box center [1239, 462] width 70 height 29
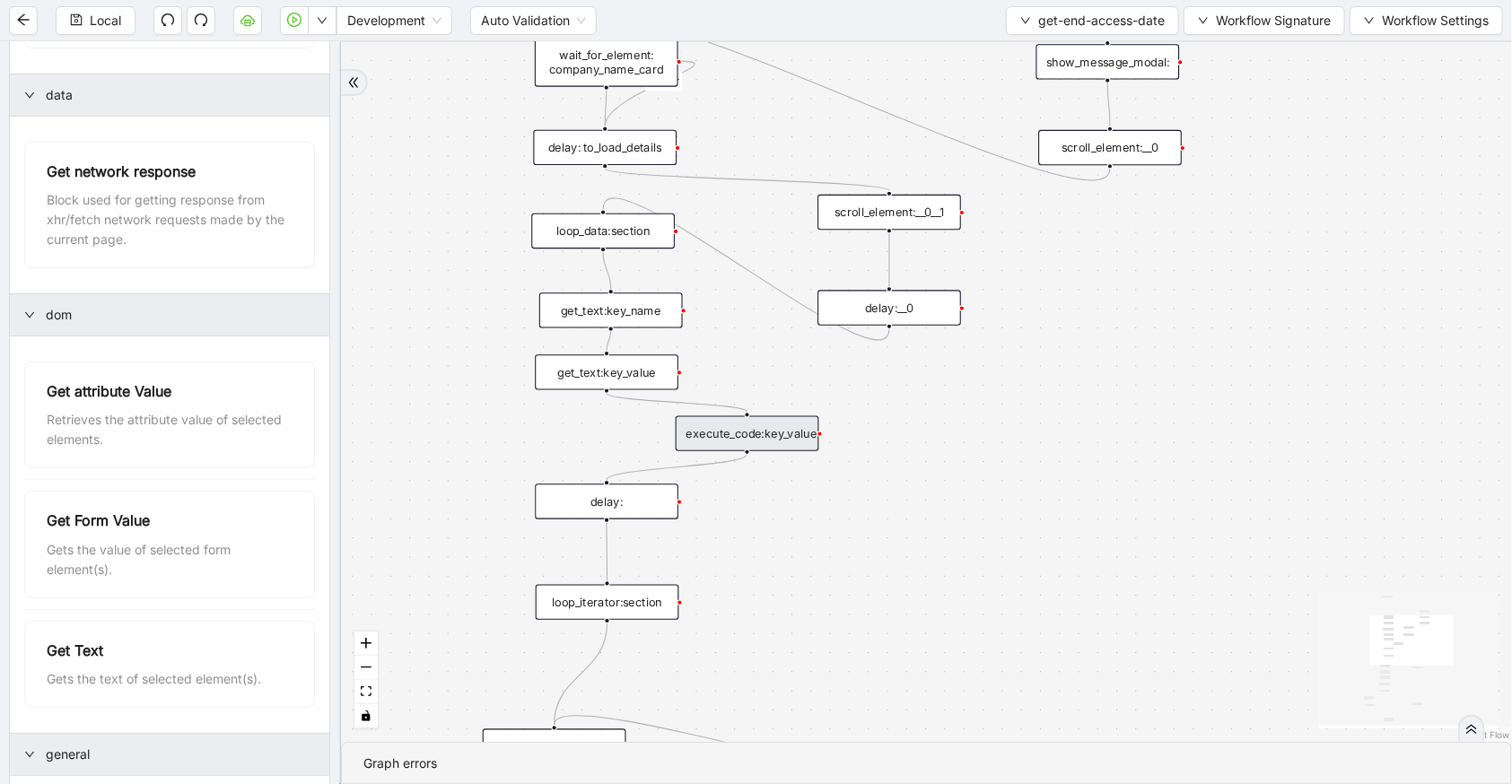
drag, startPoint x: 638, startPoint y: 438, endPoint x: 745, endPoint y: 403, distance: 112.6
click at [776, 432] on div "execute_code:key_value" at bounding box center [747, 433] width 143 height 35
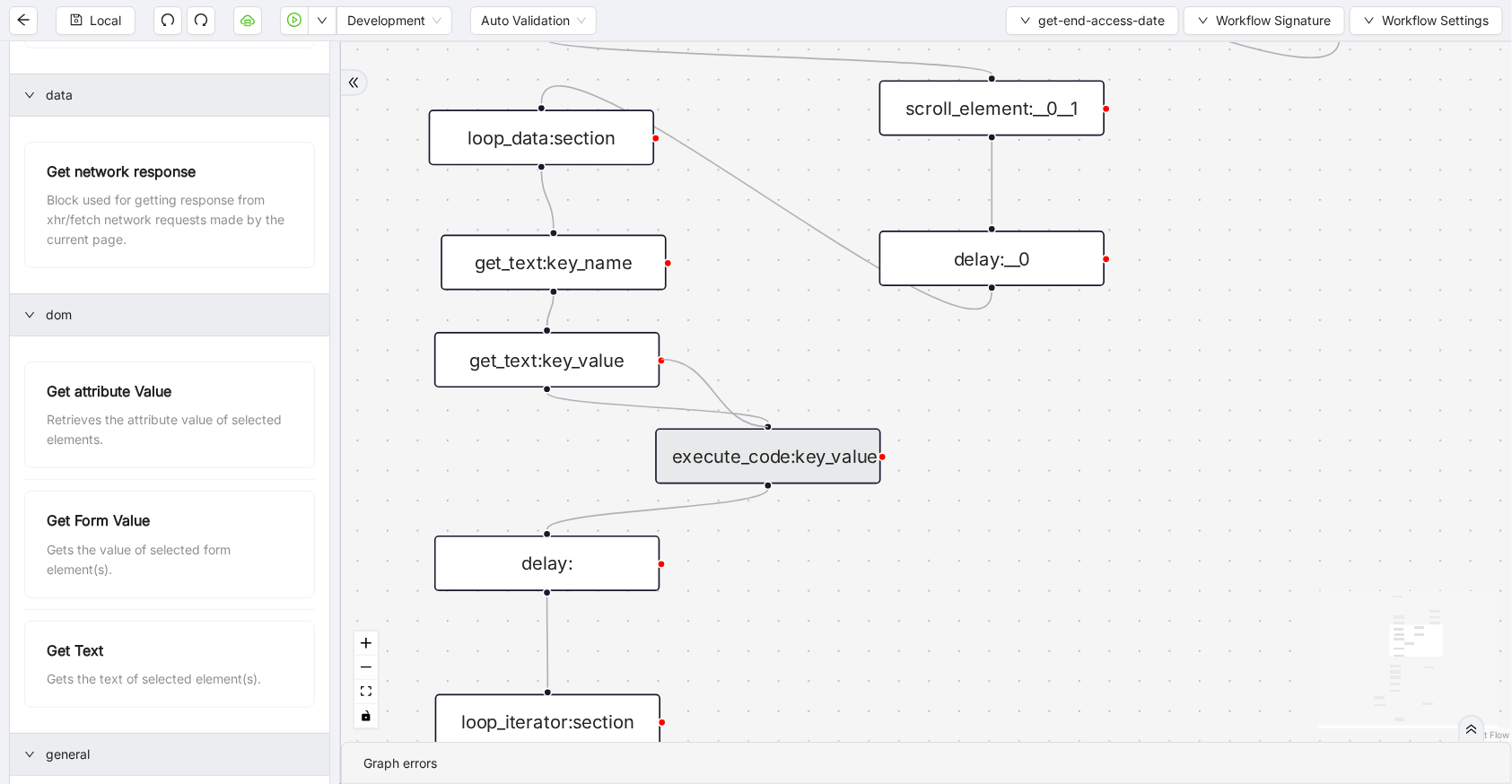
drag, startPoint x: 663, startPoint y: 358, endPoint x: 758, endPoint y: 425, distance: 116.2
click at [758, 425] on div "c15a5e76_c89b_4639_a78a_79ea8a52ecc3 onError trigger wait_for_element: company_…" at bounding box center [927, 392] width 1171 height 699
click at [694, 409] on icon "Edge from get_text:key_value to execute_code:key_value" at bounding box center [658, 407] width 221 height 30
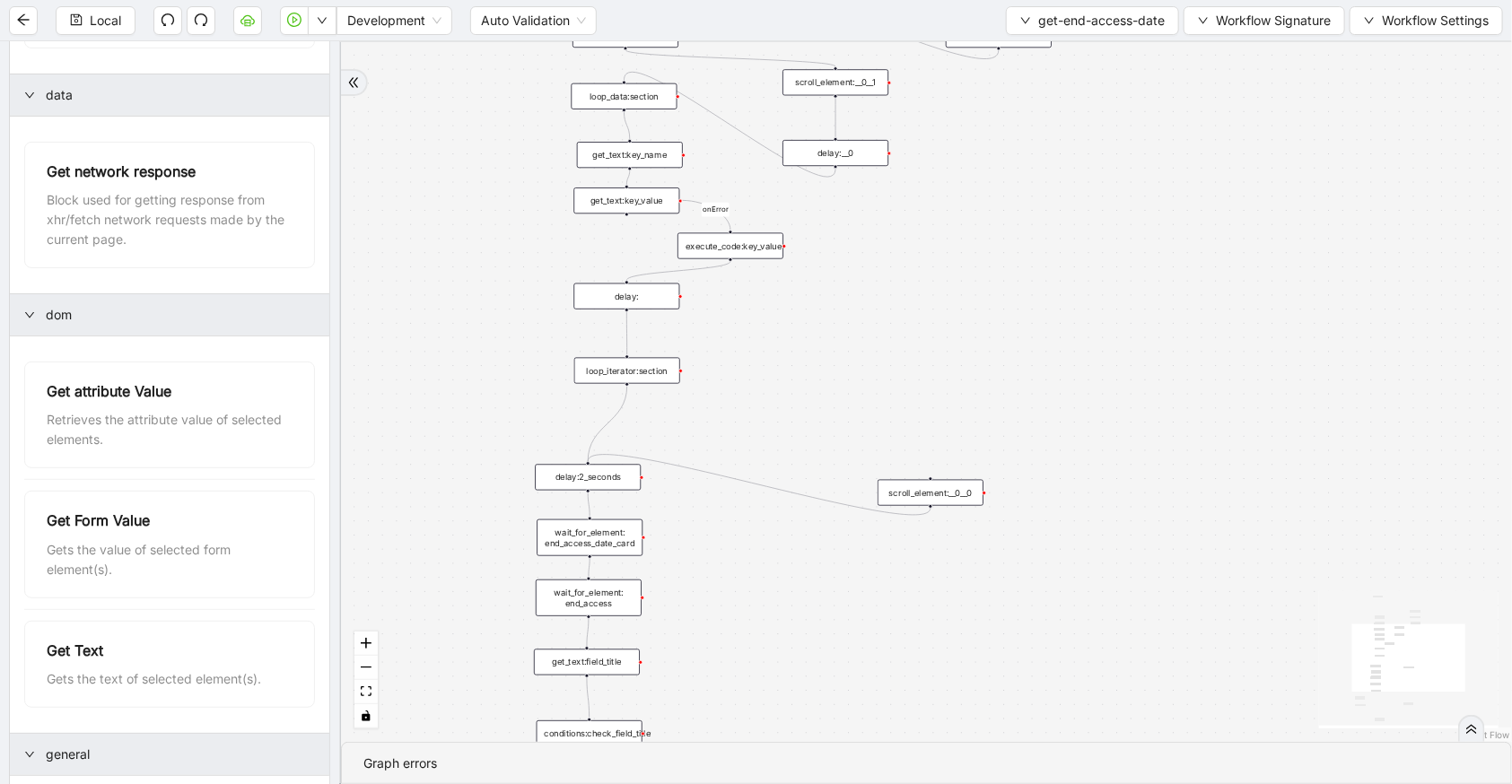
drag, startPoint x: 870, startPoint y: 647, endPoint x: 901, endPoint y: 348, distance: 300.6
click at [902, 355] on div "c15a5e76_c89b_4639_a78a_79ea8a52ecc3 onError onError trigger wait_for_element: …" at bounding box center [927, 392] width 1171 height 699
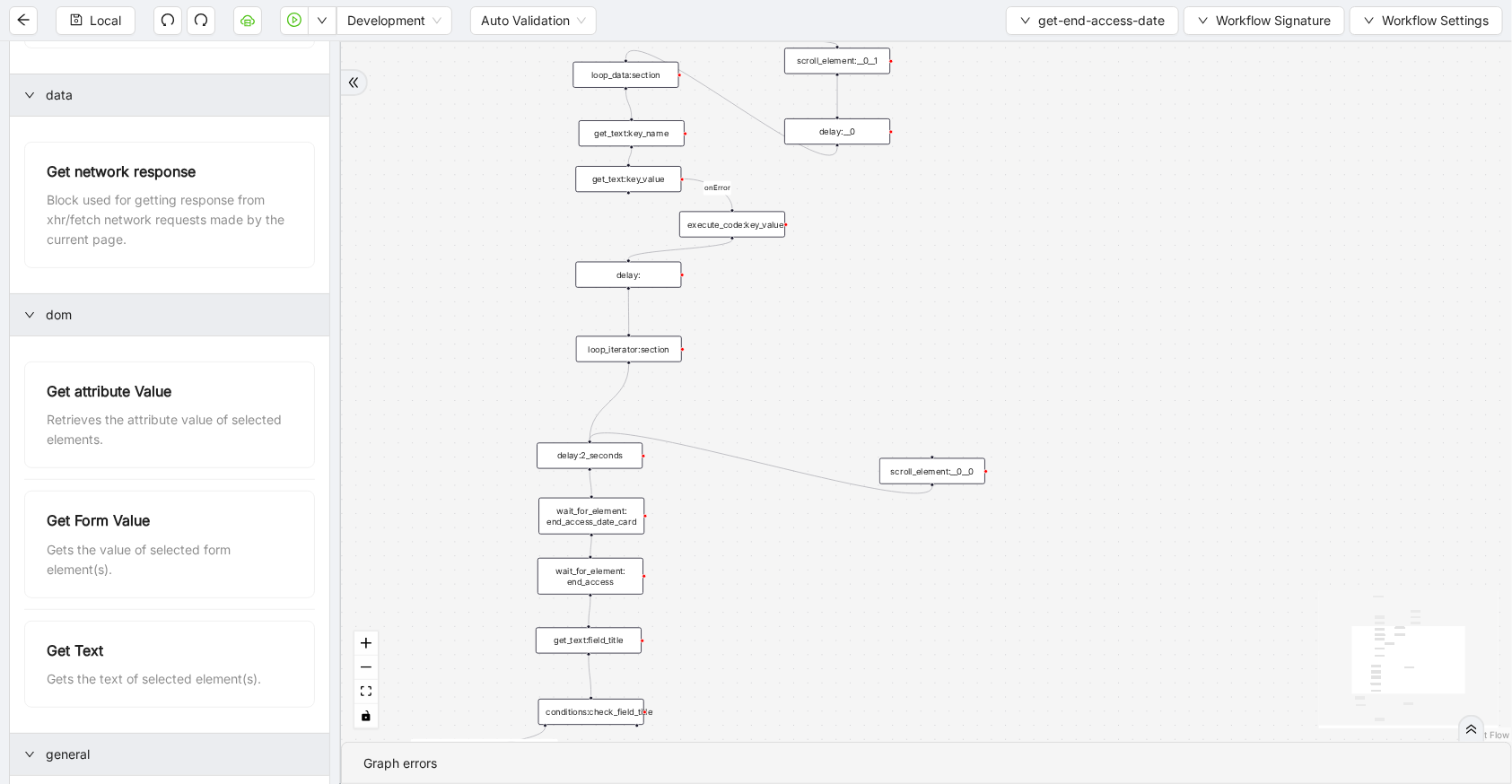
click at [164, 56] on li "Get Environment Url Gets the url of the target environment." at bounding box center [169, 5] width 291 height 109
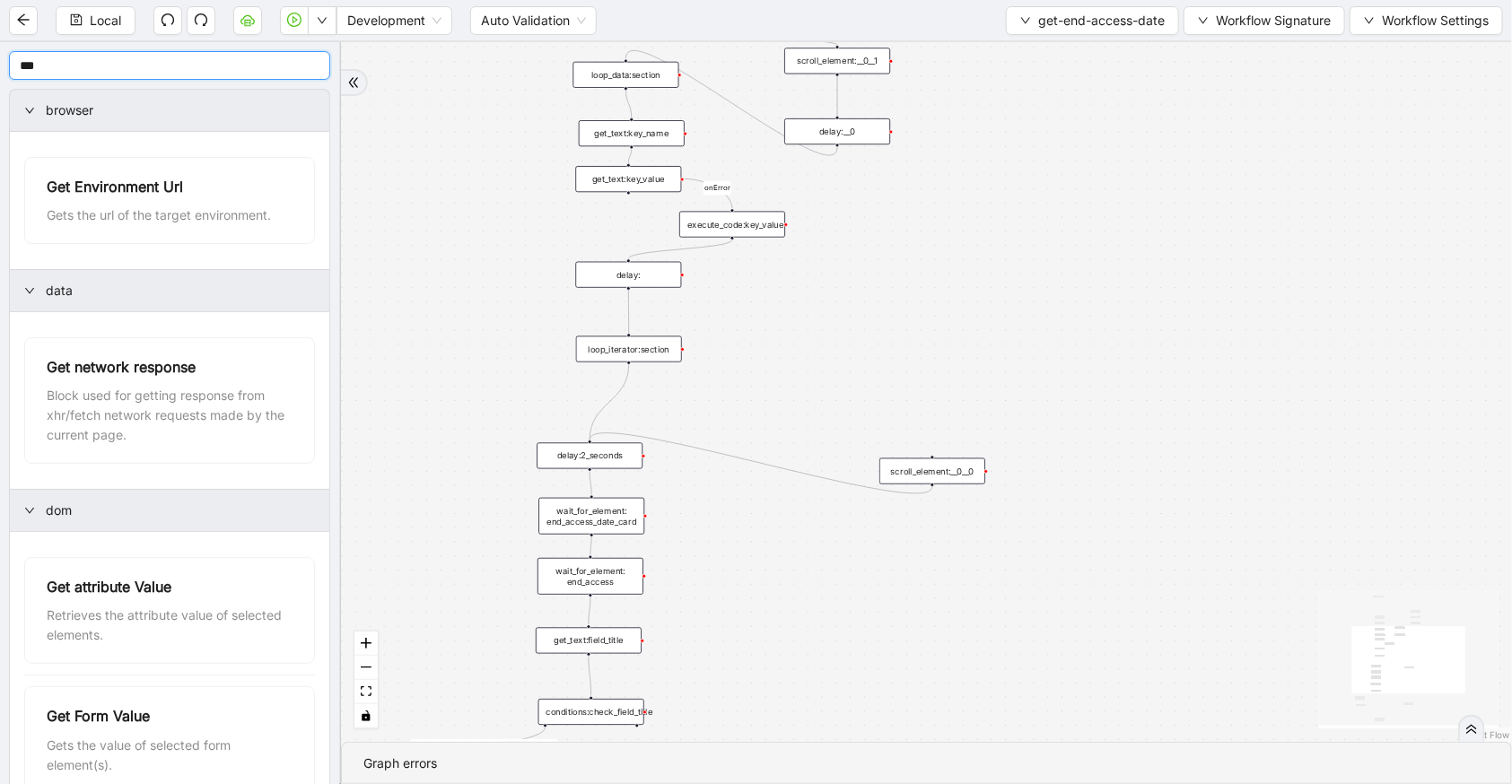
click at [143, 78] on input "***" at bounding box center [169, 65] width 321 height 29
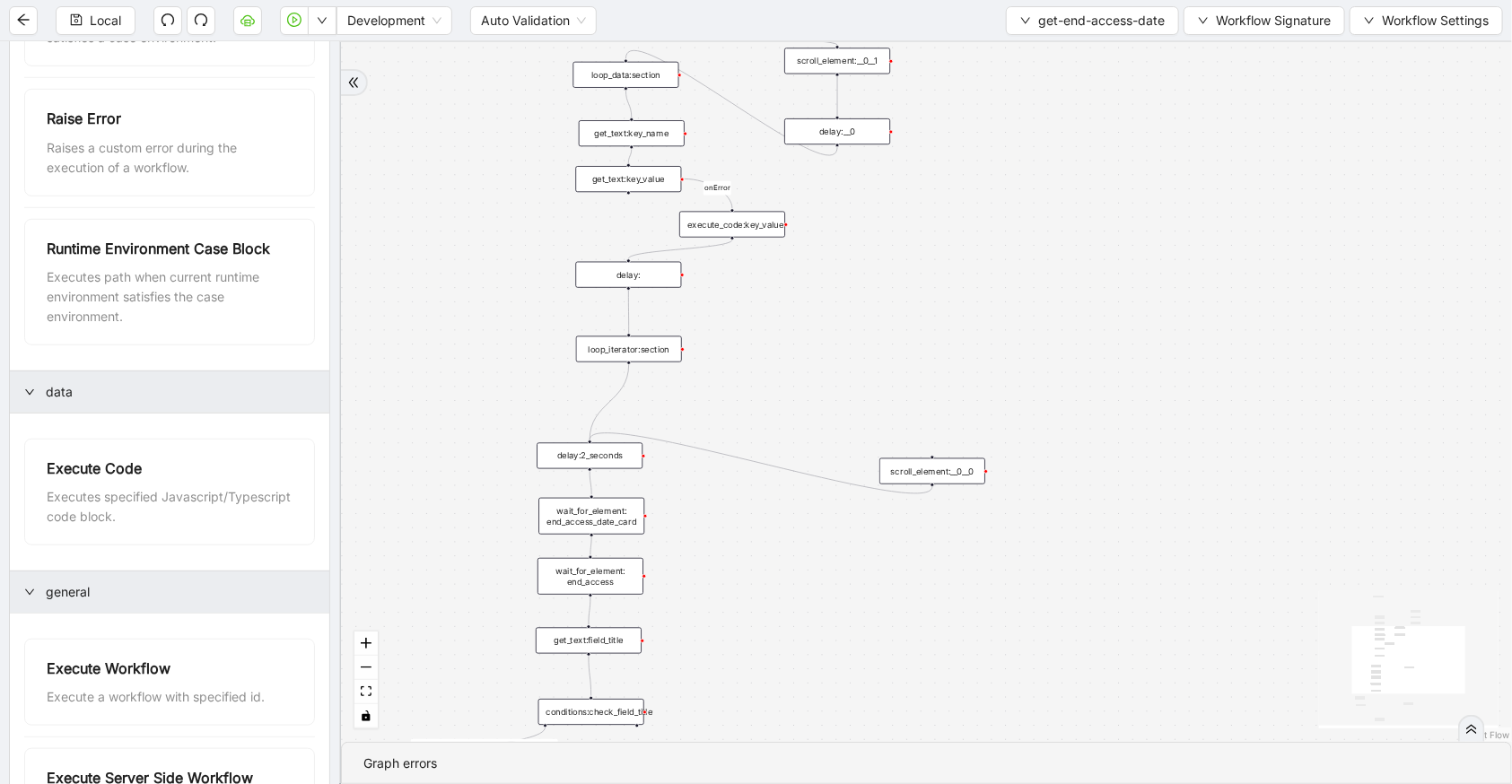
scroll to position [684, 0]
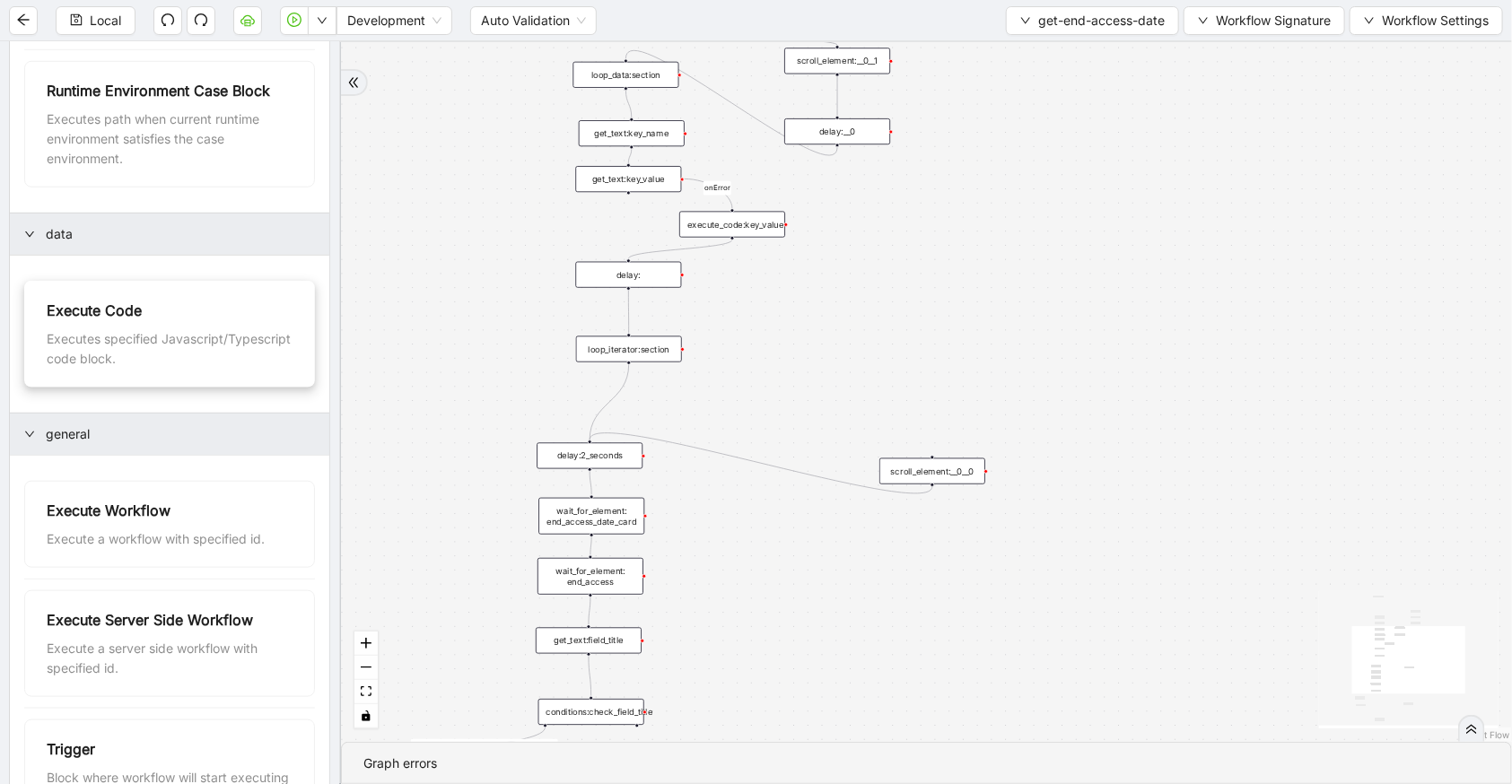
type input "****"
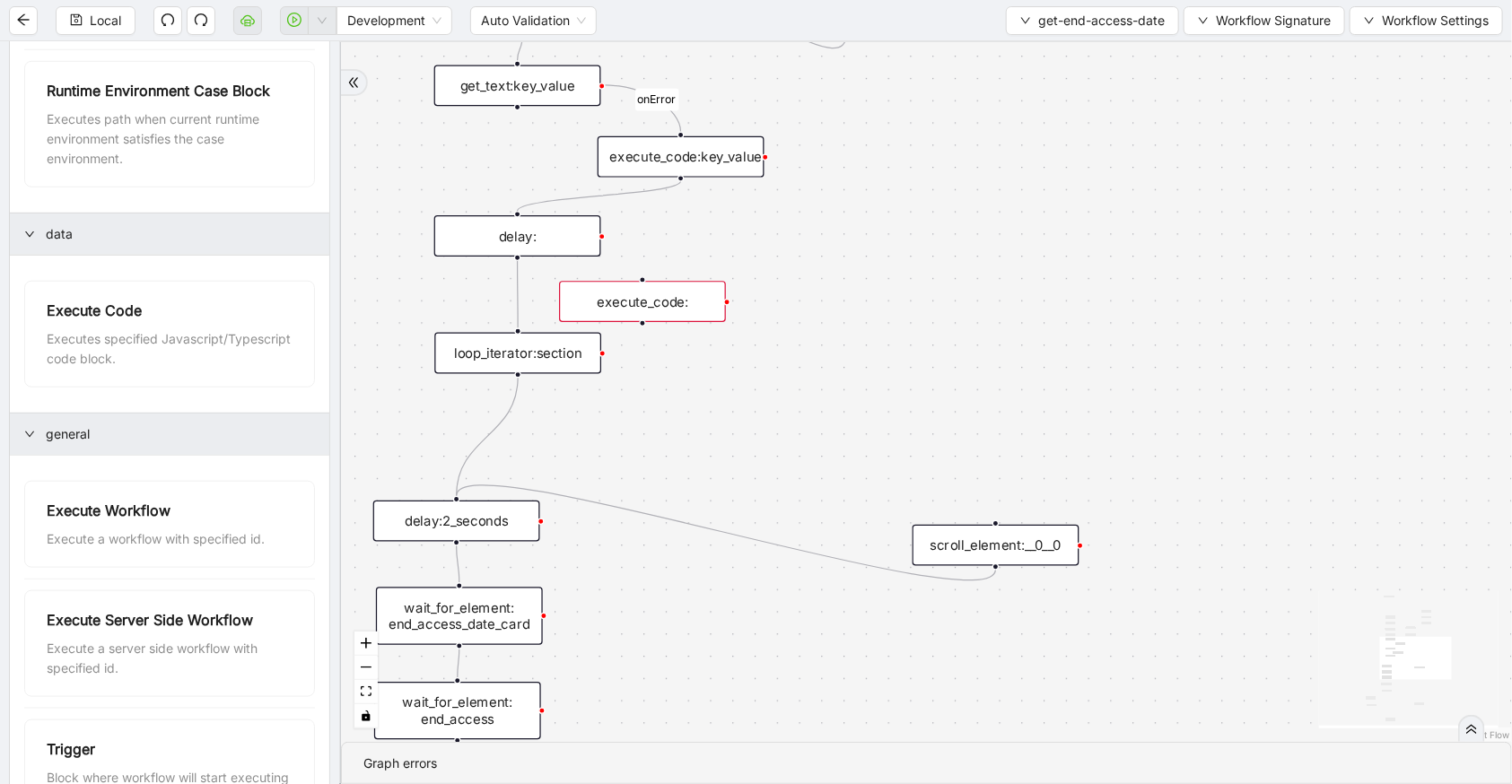
drag, startPoint x: 897, startPoint y: 354, endPoint x: 648, endPoint y: 305, distance: 253.8
click at [648, 305] on div "execute_code:" at bounding box center [643, 301] width 167 height 41
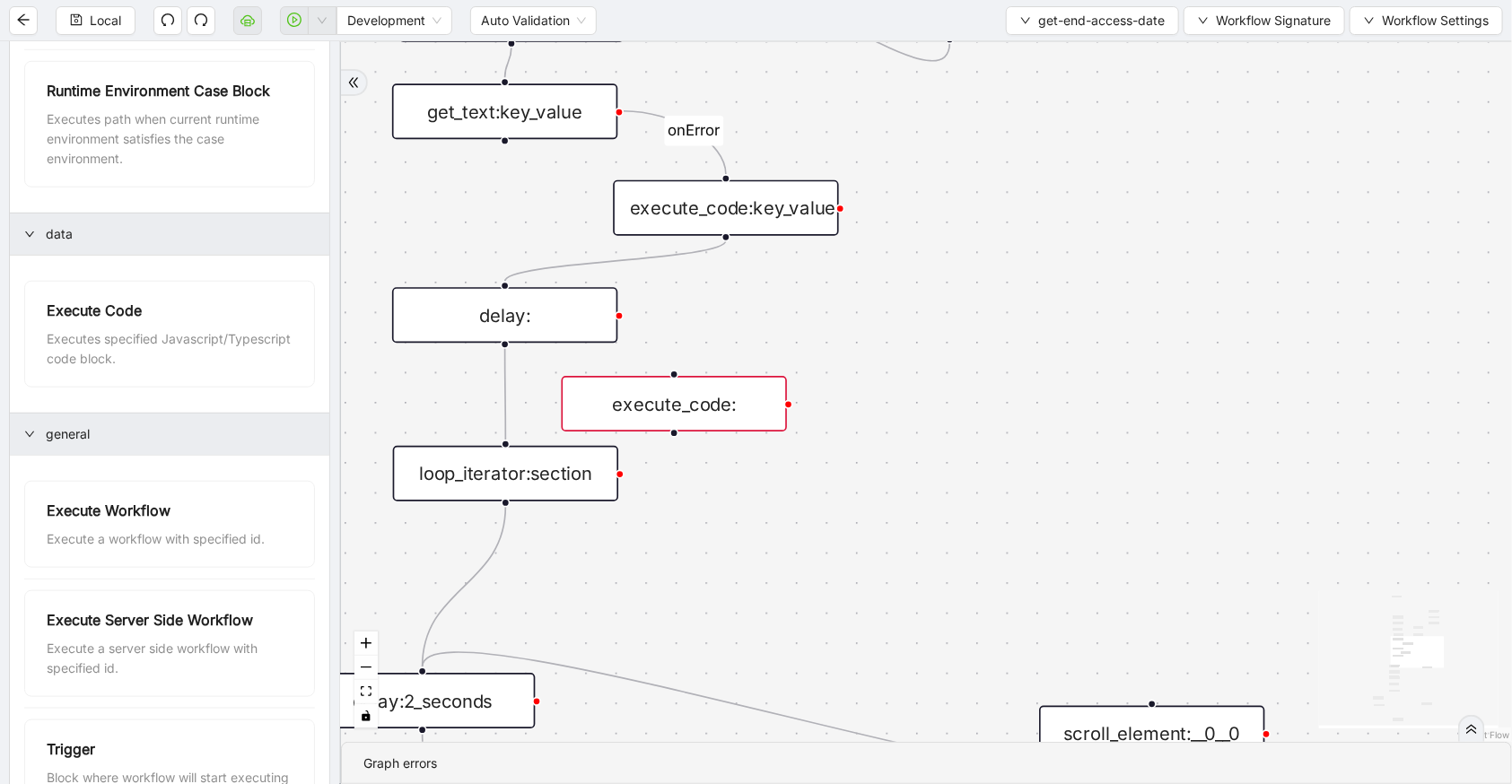
drag, startPoint x: 701, startPoint y: 210, endPoint x: 733, endPoint y: 318, distance: 112.6
click at [733, 318] on div "c15a5e76_c89b_4639_a78a_79ea8a52ecc3 onError onError trigger wait_for_element: …" at bounding box center [927, 392] width 1171 height 699
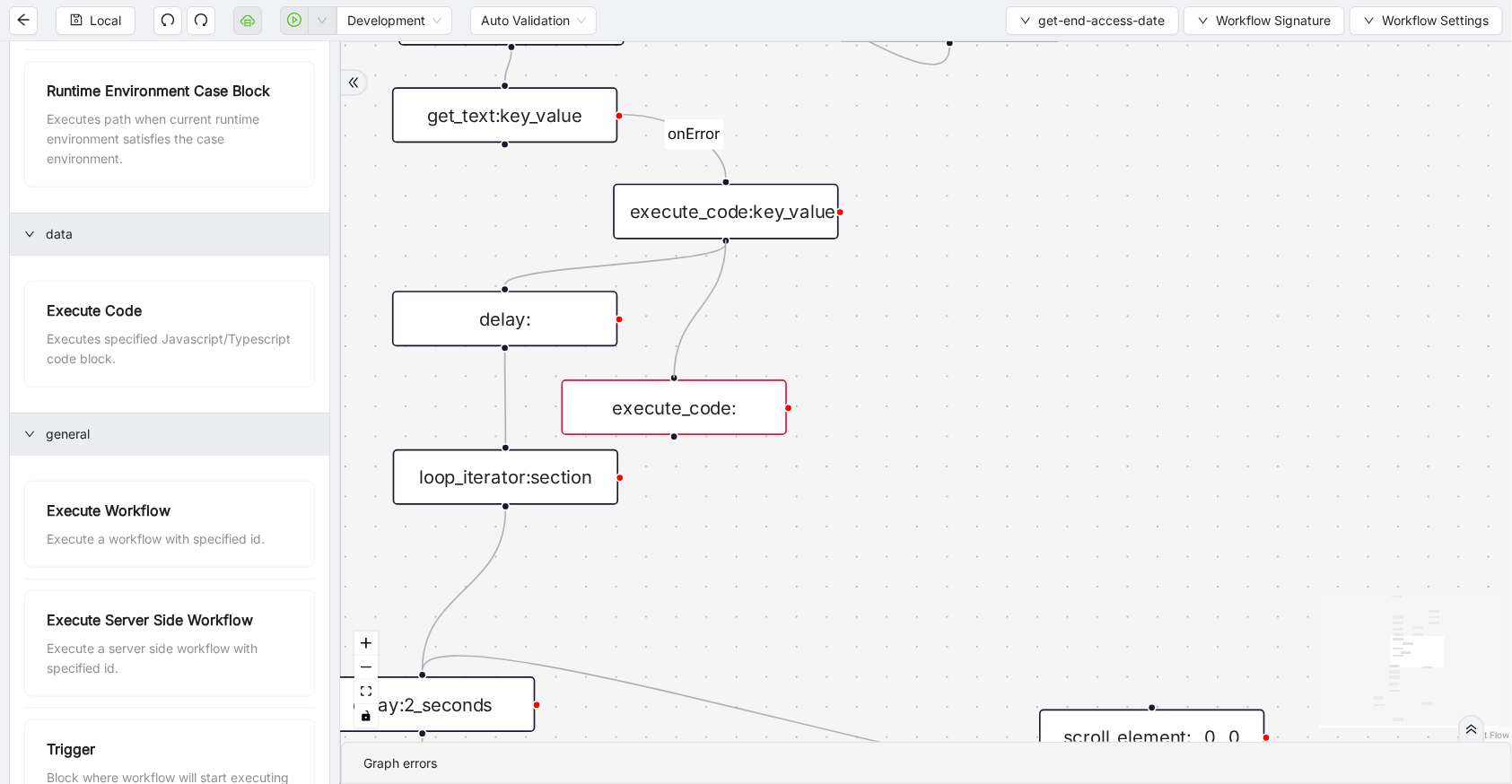
drag, startPoint x: 727, startPoint y: 241, endPoint x: 695, endPoint y: 374, distance: 136.8
click at [695, 374] on div "c15a5e76_c89b_4639_a78a_79ea8a52ecc3 onError onError trigger wait_for_element: …" at bounding box center [927, 392] width 1171 height 699
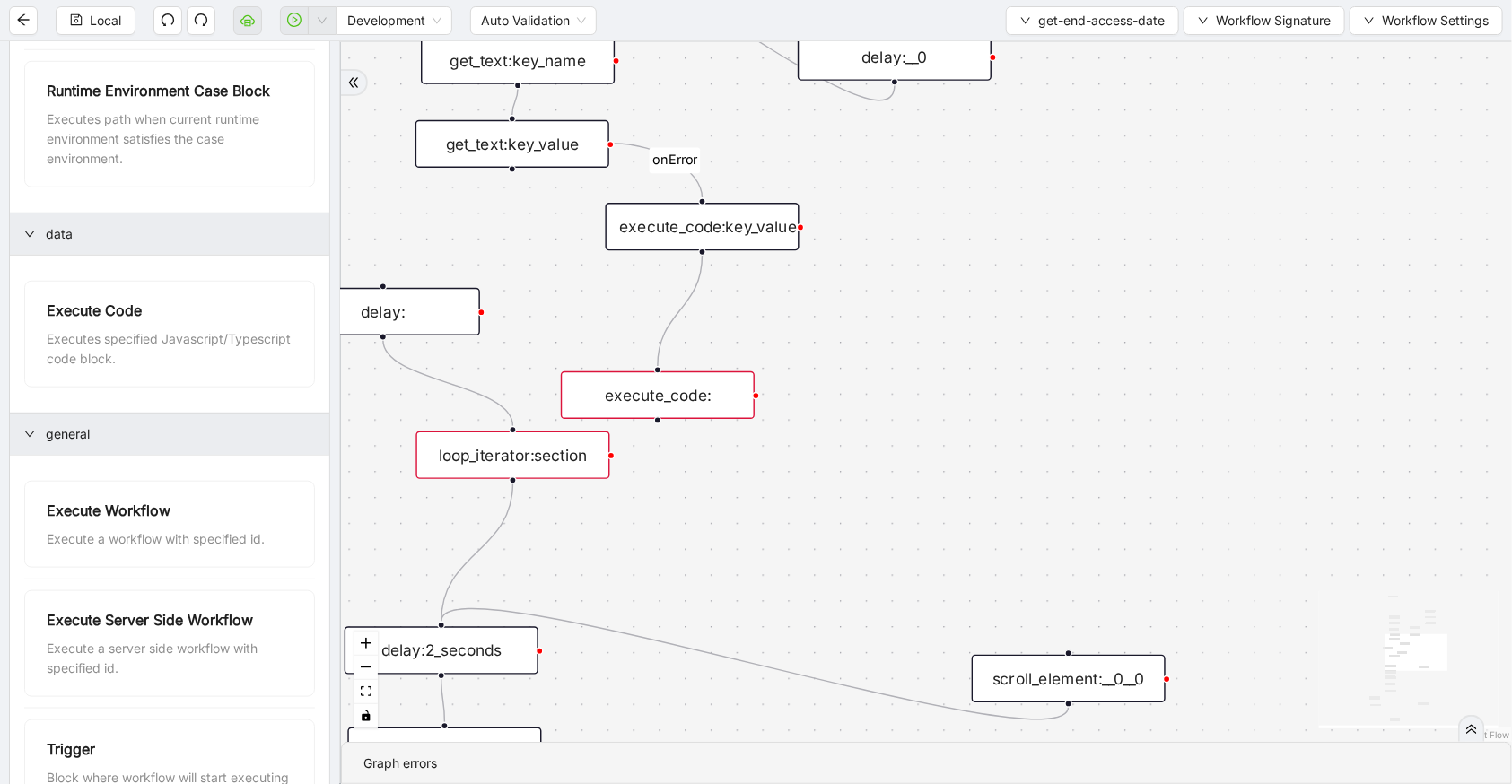
drag, startPoint x: 547, startPoint y: 320, endPoint x: 412, endPoint y: 313, distance: 135.2
click at [412, 313] on div "delay:" at bounding box center [384, 311] width 194 height 47
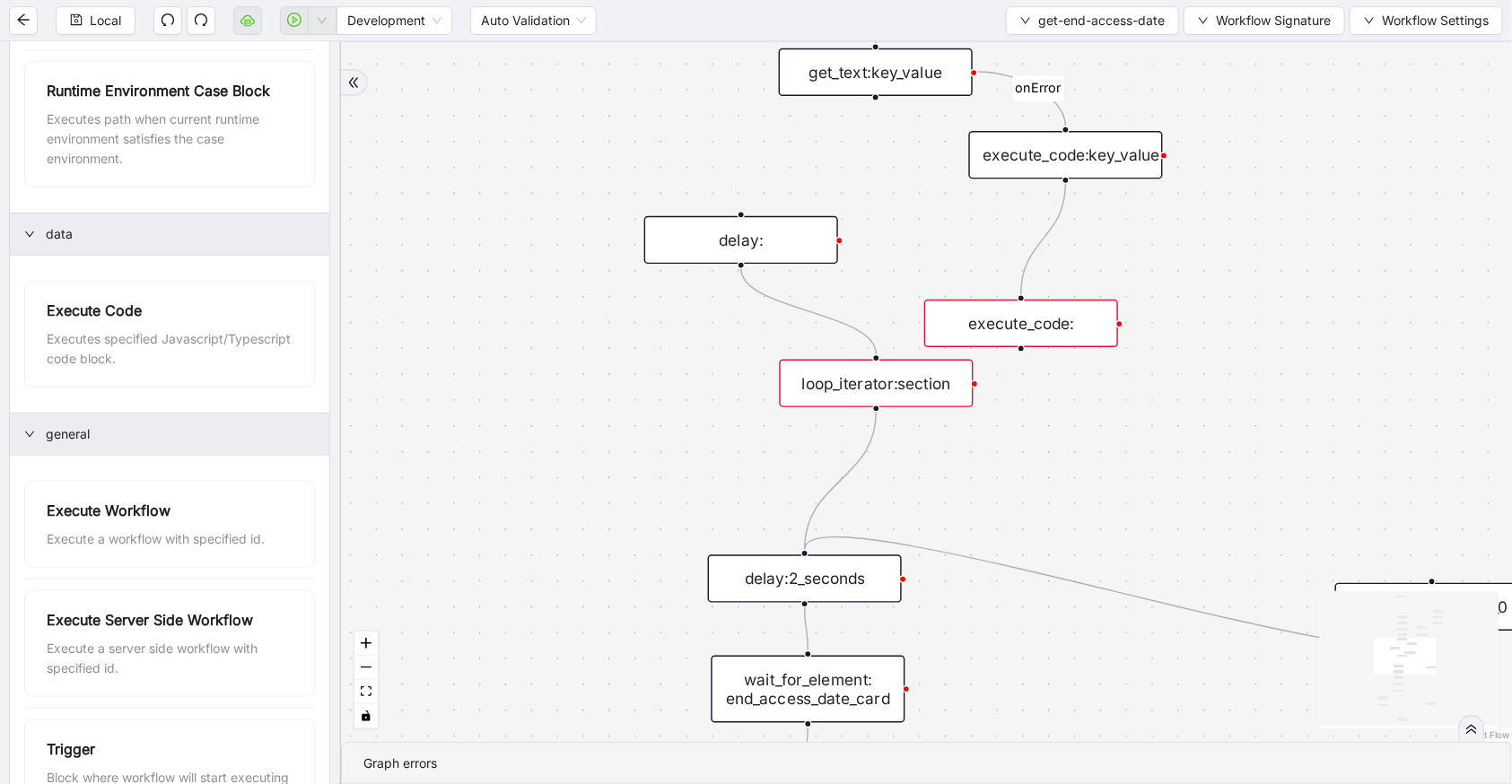
drag, startPoint x: 1304, startPoint y: 314, endPoint x: 1414, endPoint y: 277, distance: 116.1
click at [1447, 278] on div "c15a5e76_c89b_4639_a78a_79ea8a52ecc3 onError onError trigger wait_for_element: …" at bounding box center [927, 392] width 1171 height 699
drag, startPoint x: 1064, startPoint y: 305, endPoint x: 1065, endPoint y: 260, distance: 45.0
click at [1065, 260] on div "execute_code:" at bounding box center [1028, 277] width 194 height 47
drag, startPoint x: 1029, startPoint y: 301, endPoint x: 902, endPoint y: 357, distance: 138.8
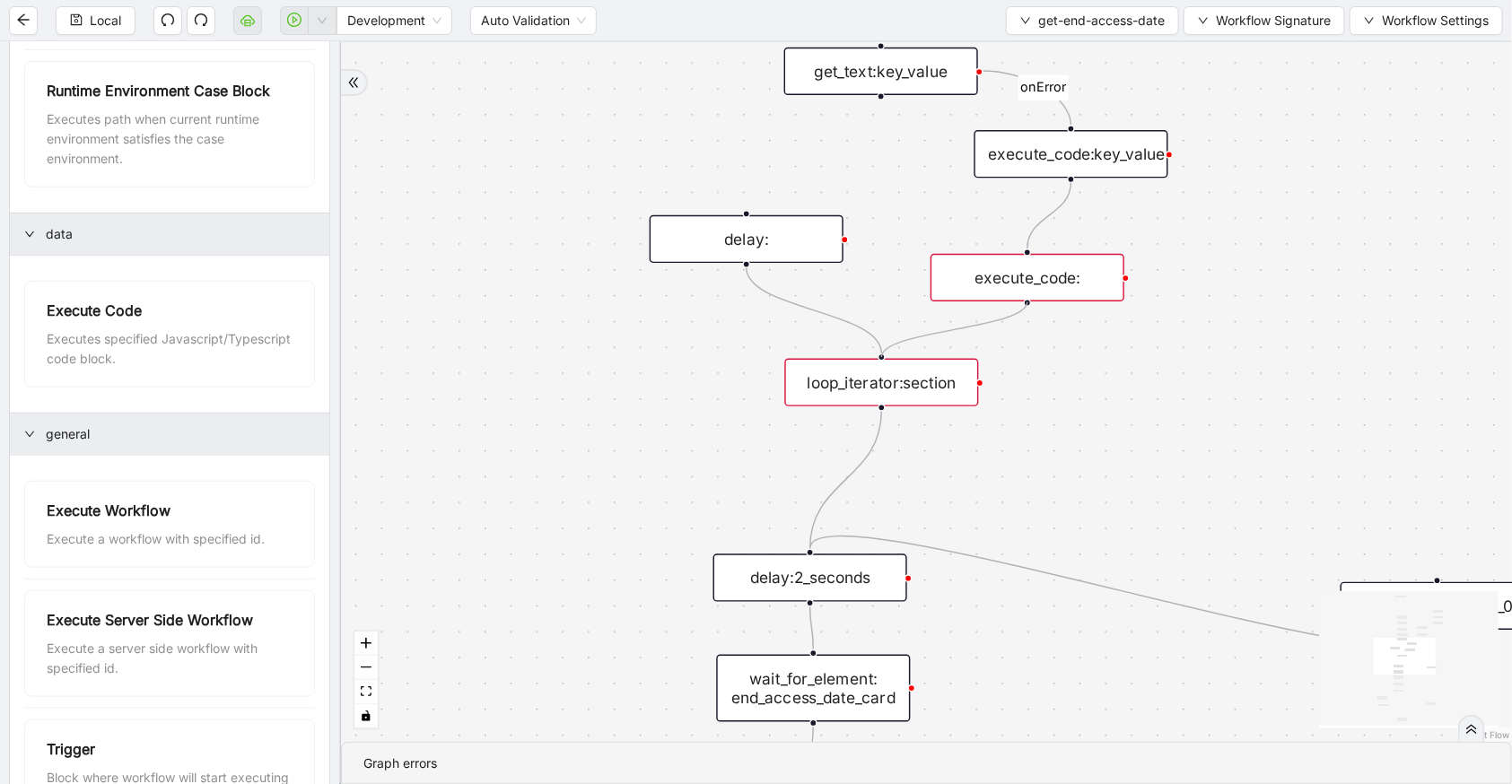
click at [902, 357] on div "c15a5e76_c89b_4639_a78a_79ea8a52ecc3 onError onError trigger wait_for_element: …" at bounding box center [927, 392] width 1171 height 699
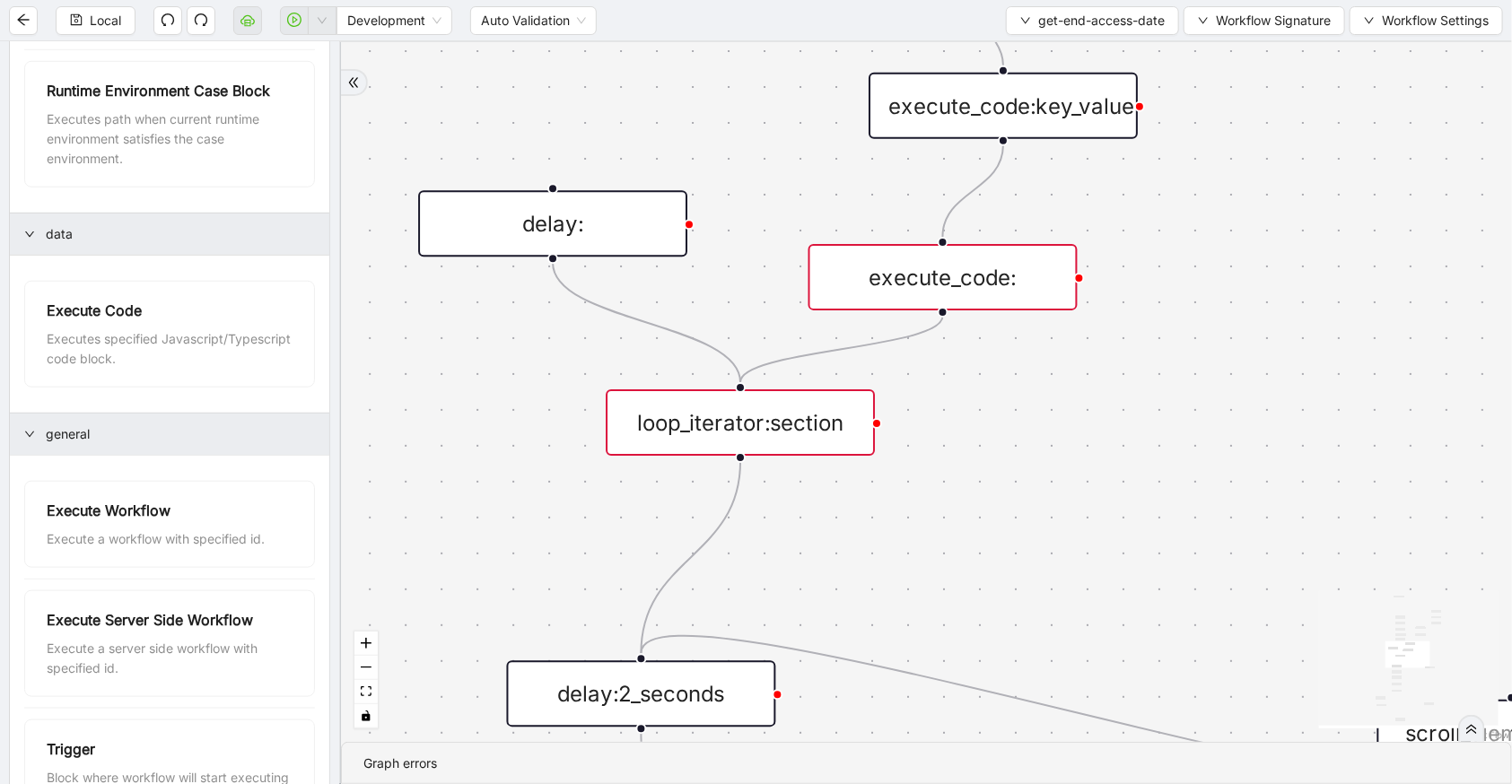
click at [931, 296] on div "execute_code:" at bounding box center [943, 277] width 269 height 66
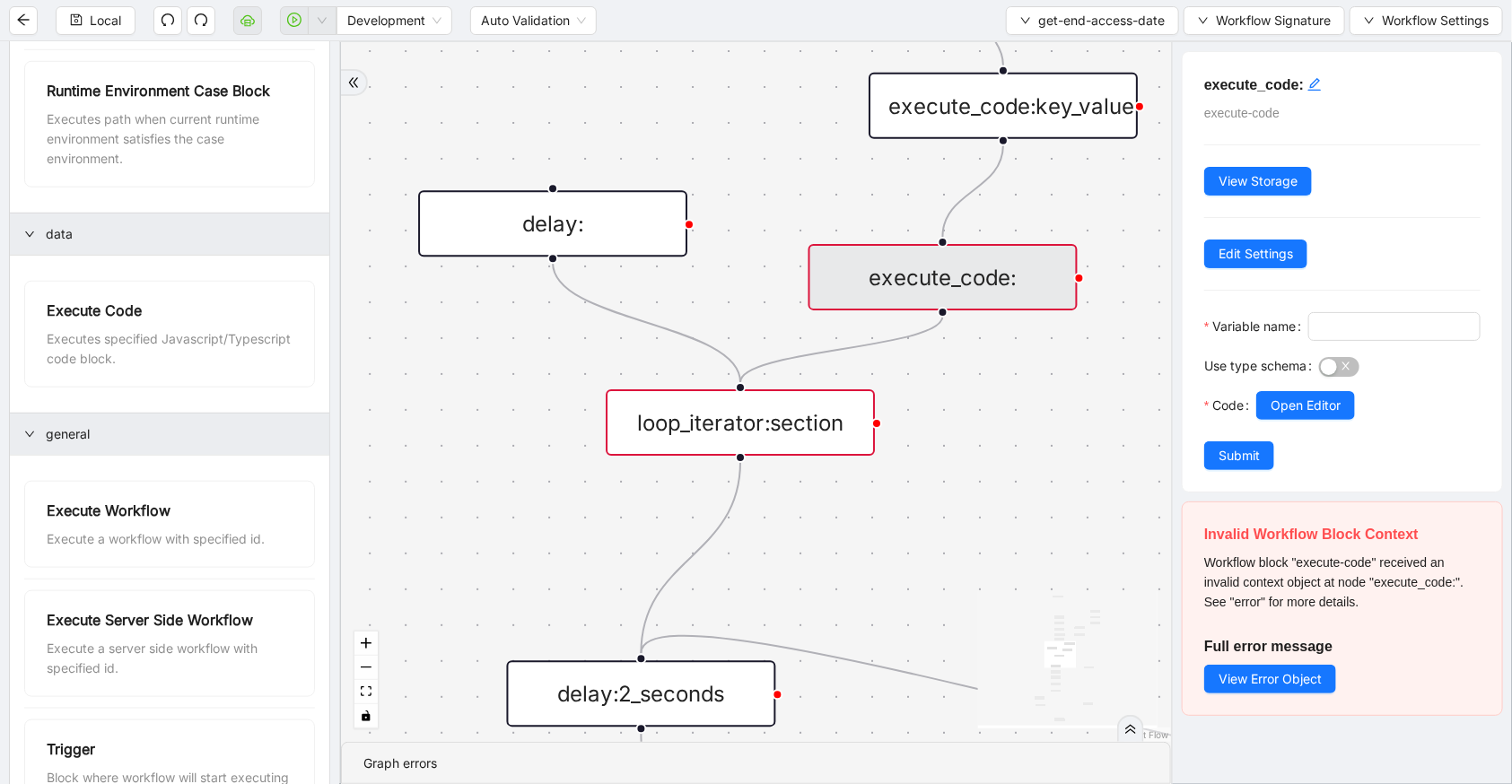
click at [1310, 99] on div "execute_code: execute-code View Storage Edit Settings Variable name Use type sc…" at bounding box center [1343, 271] width 319 height 439
click at [1311, 93] on div "click to edit id" at bounding box center [1314, 85] width 14 height 21
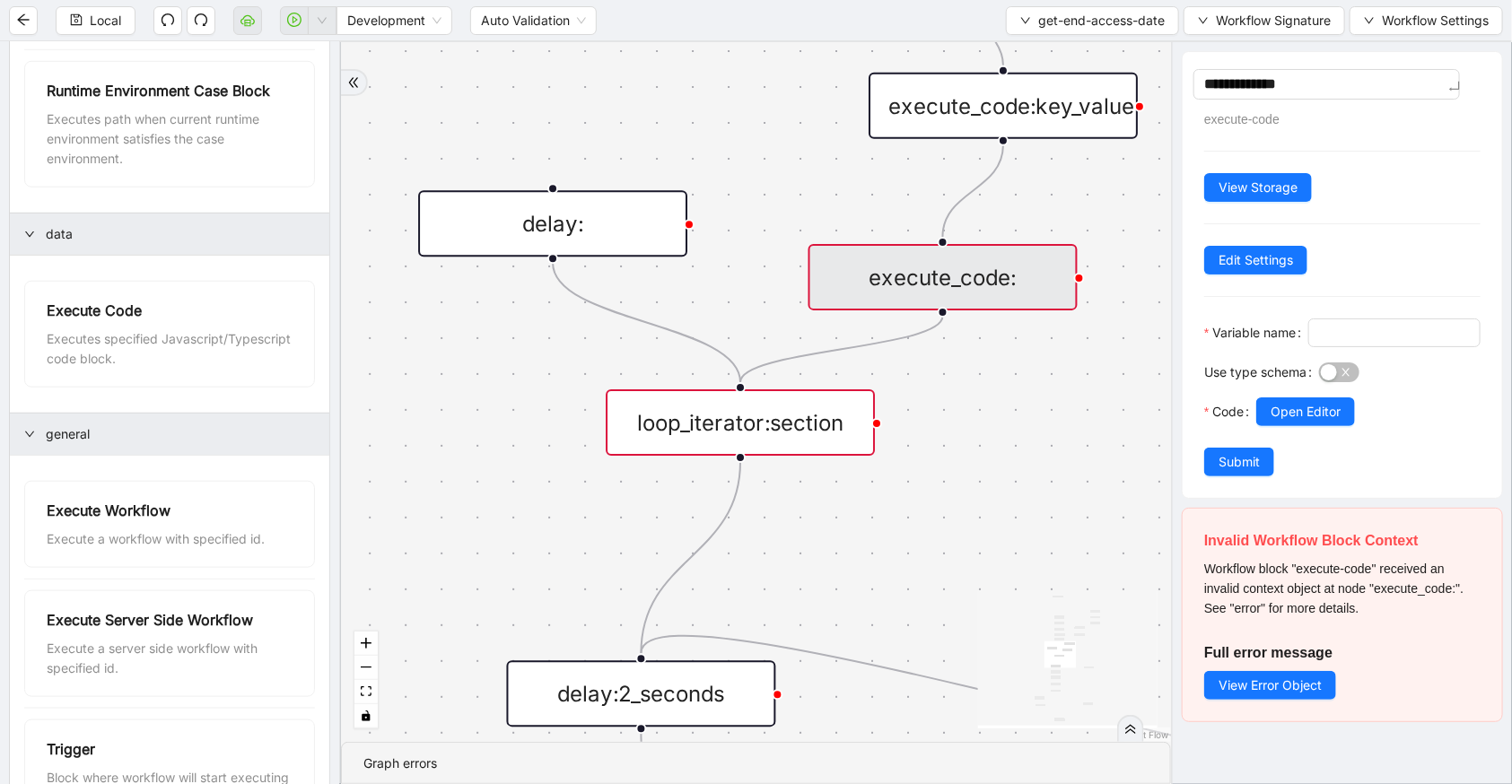
type textarea "**********"
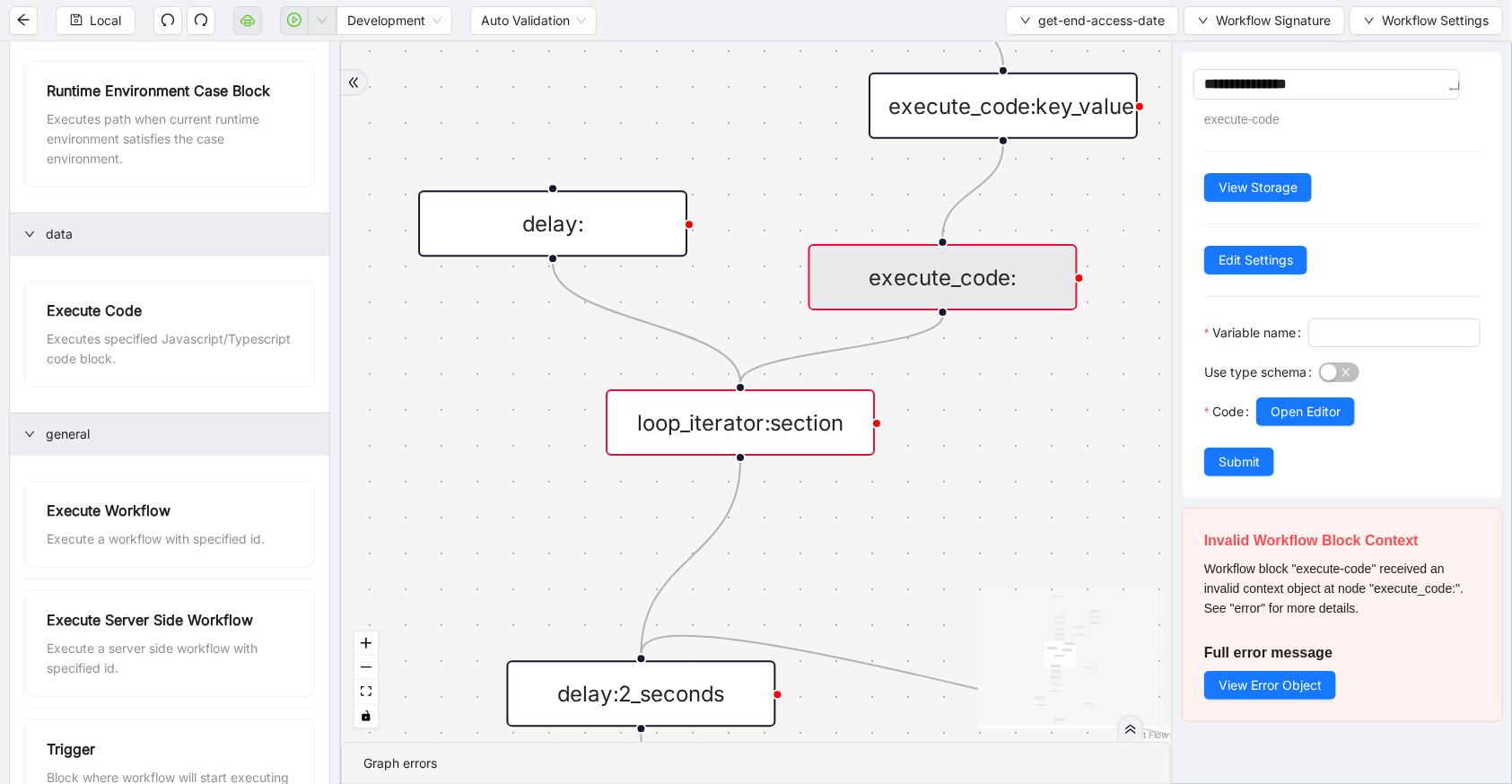
type textarea "**********"
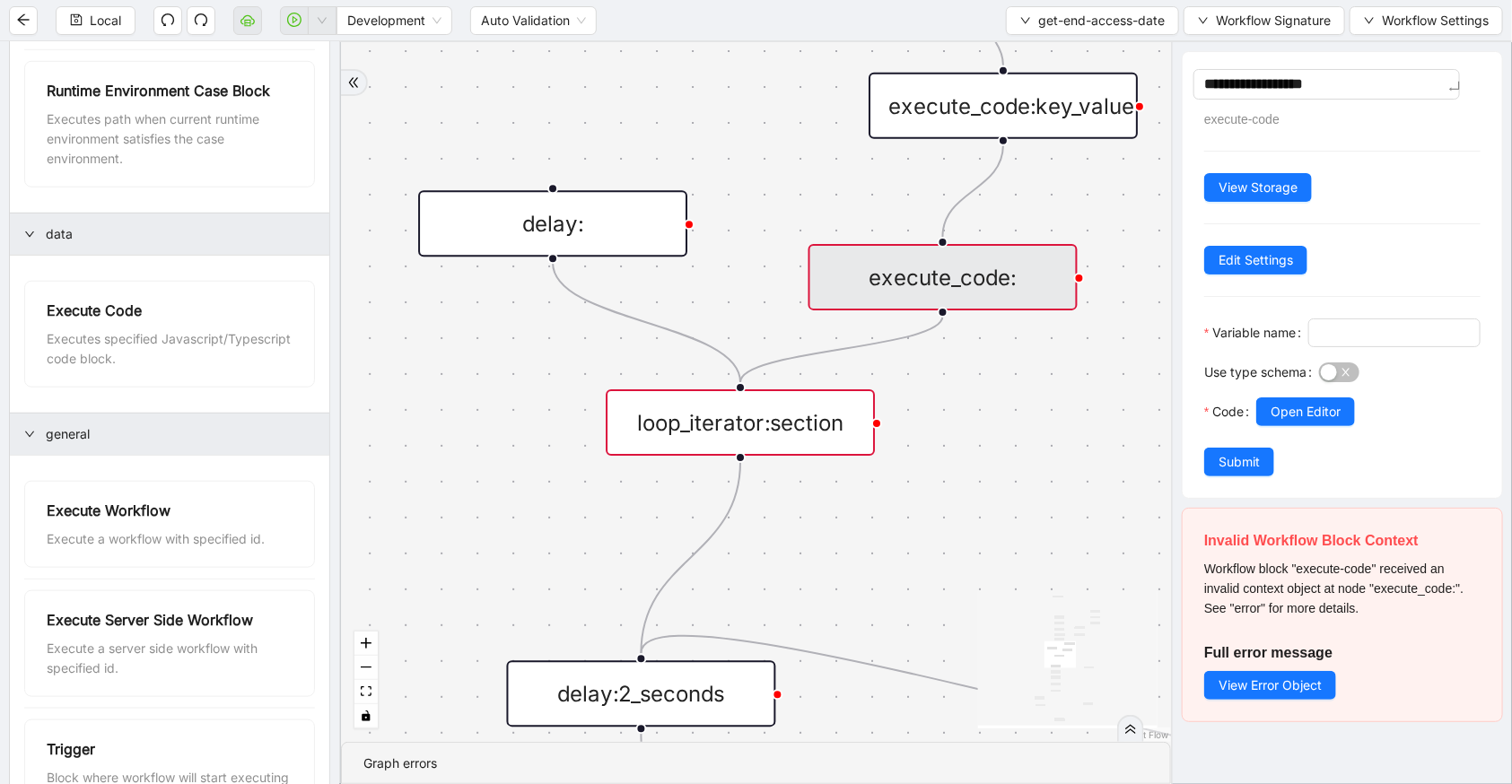
type textarea "**********"
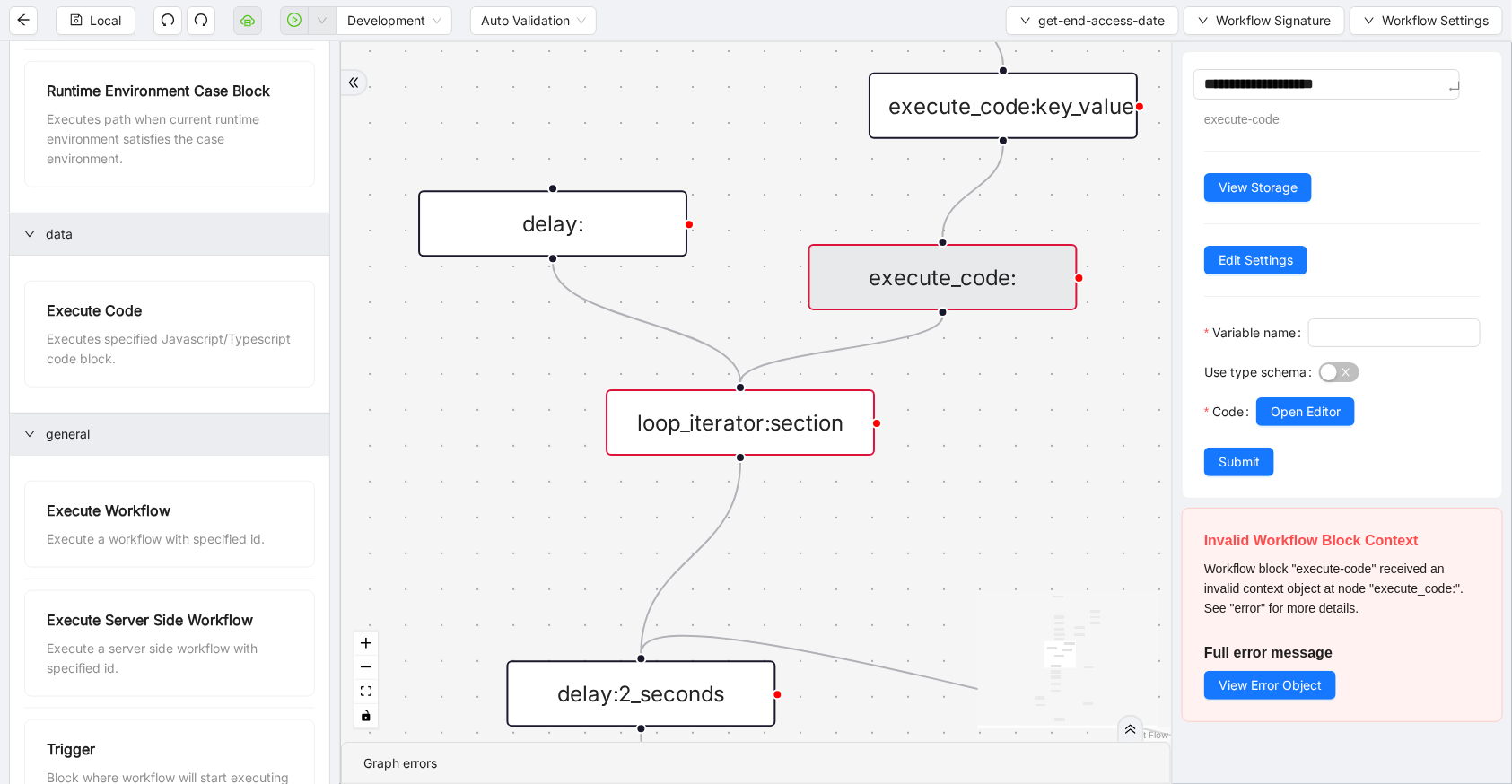
type textarea "**********"
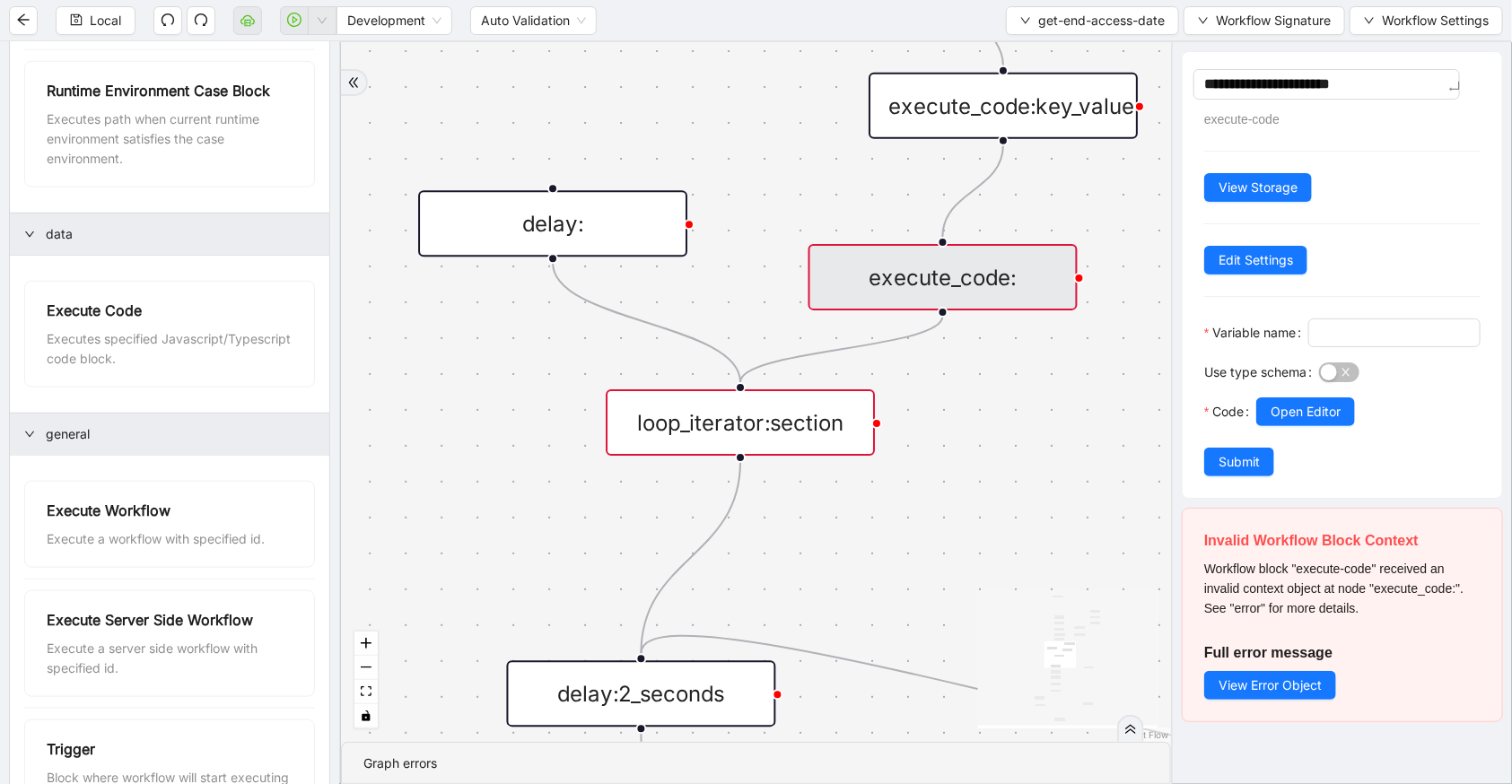
type textarea "**********"
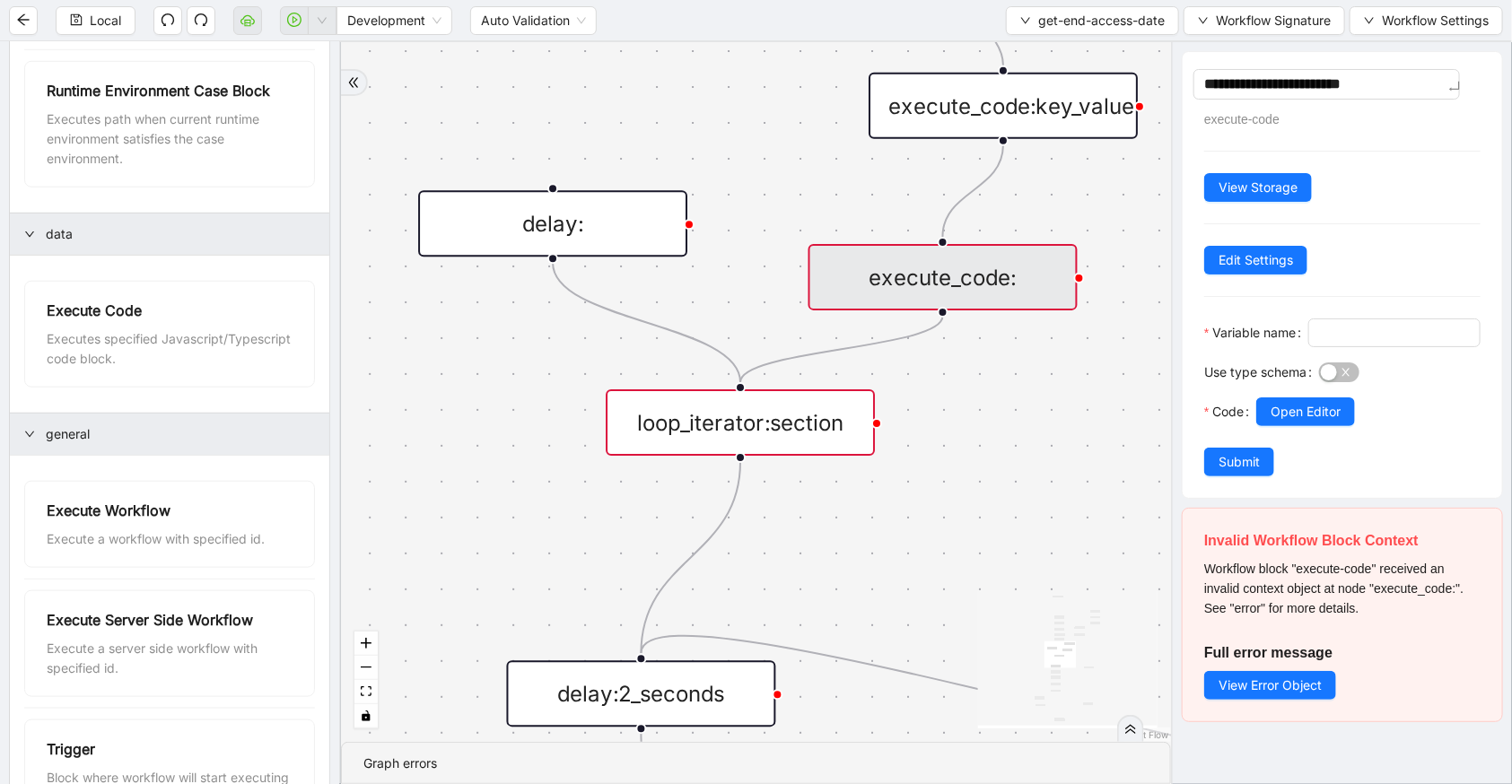
type textarea "**********"
click at [1334, 347] on span at bounding box center [1394, 332] width 172 height 29
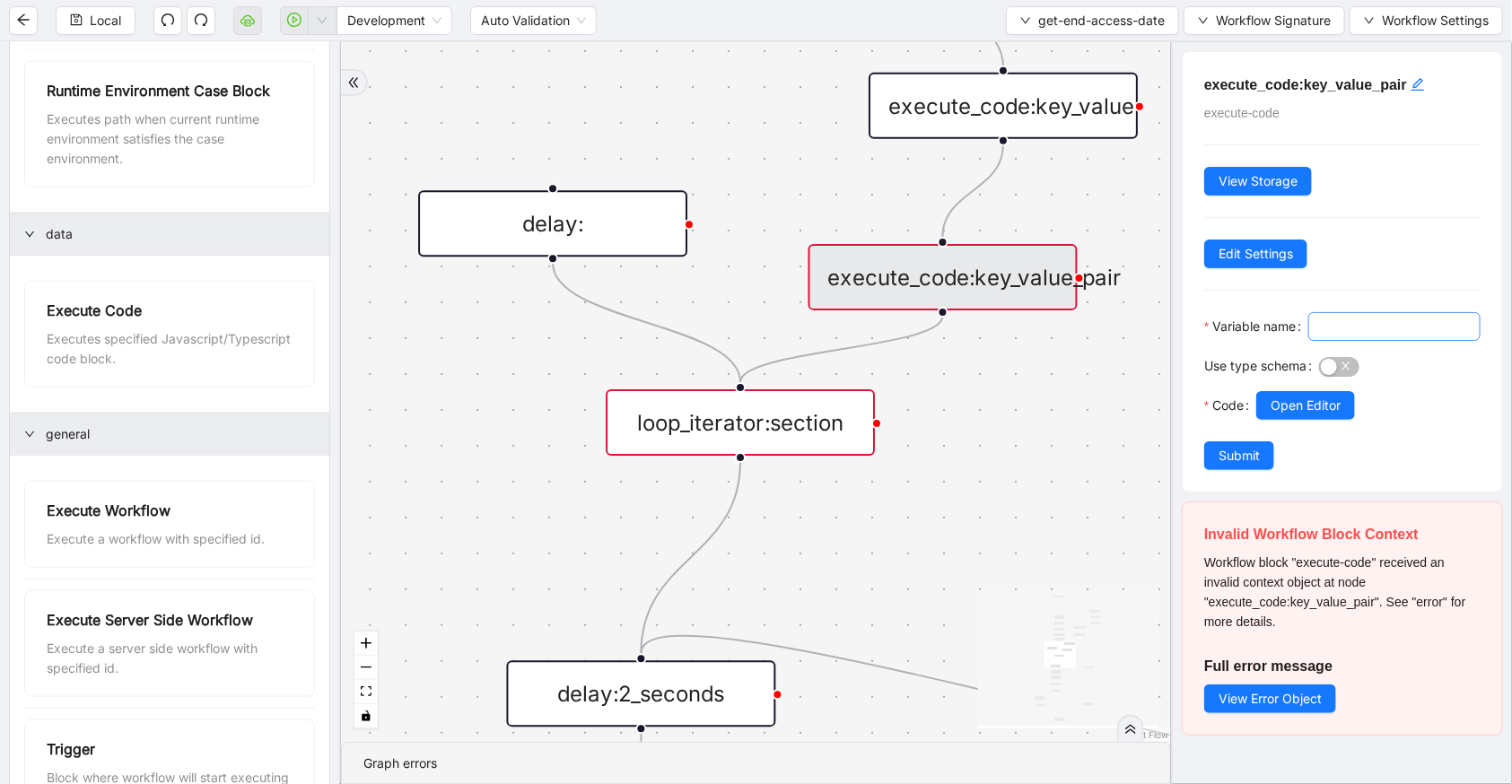
click at [1334, 341] on span at bounding box center [1394, 327] width 172 height 29
type input "**********"
click at [1307, 415] on span "Open Editor" at bounding box center [1305, 405] width 70 height 20
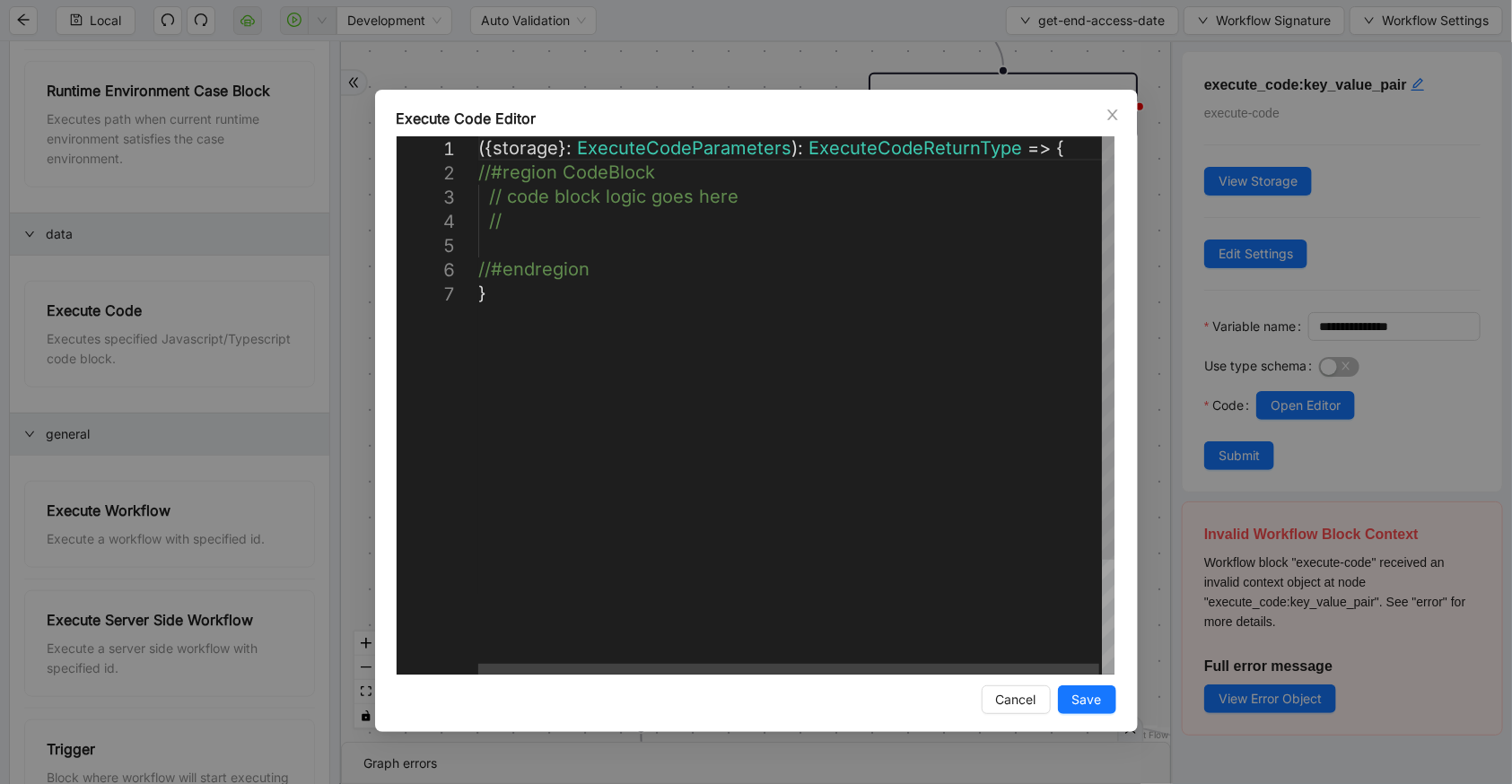
scroll to position [0, 9]
click at [660, 248] on div "({ storage }: ExecuteCodeParameters ): ExecuteCodeReturnType => { //#region Cod…" at bounding box center [798, 478] width 639 height 683
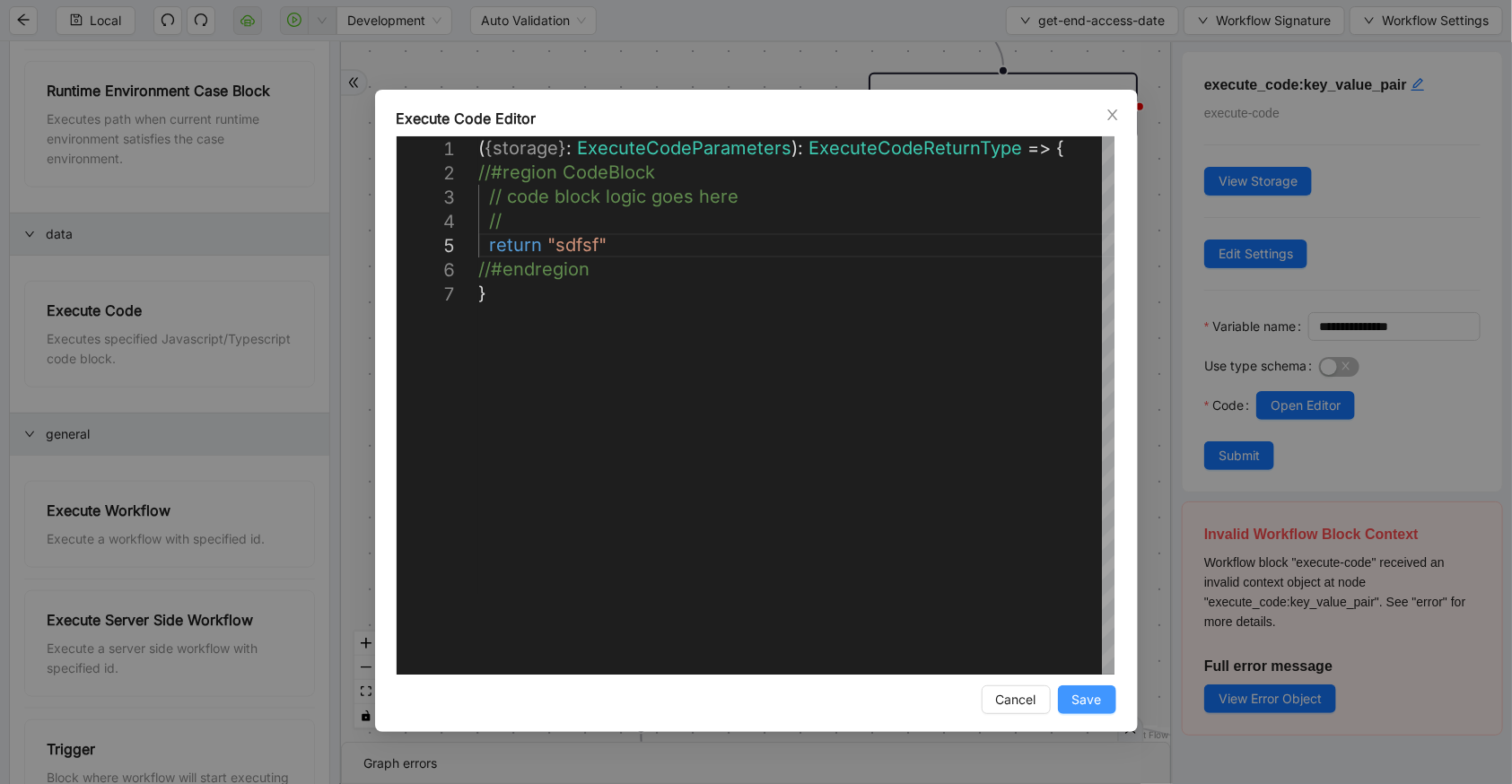
type textarea "**********"
click at [1059, 694] on button "Save" at bounding box center [1087, 699] width 59 height 29
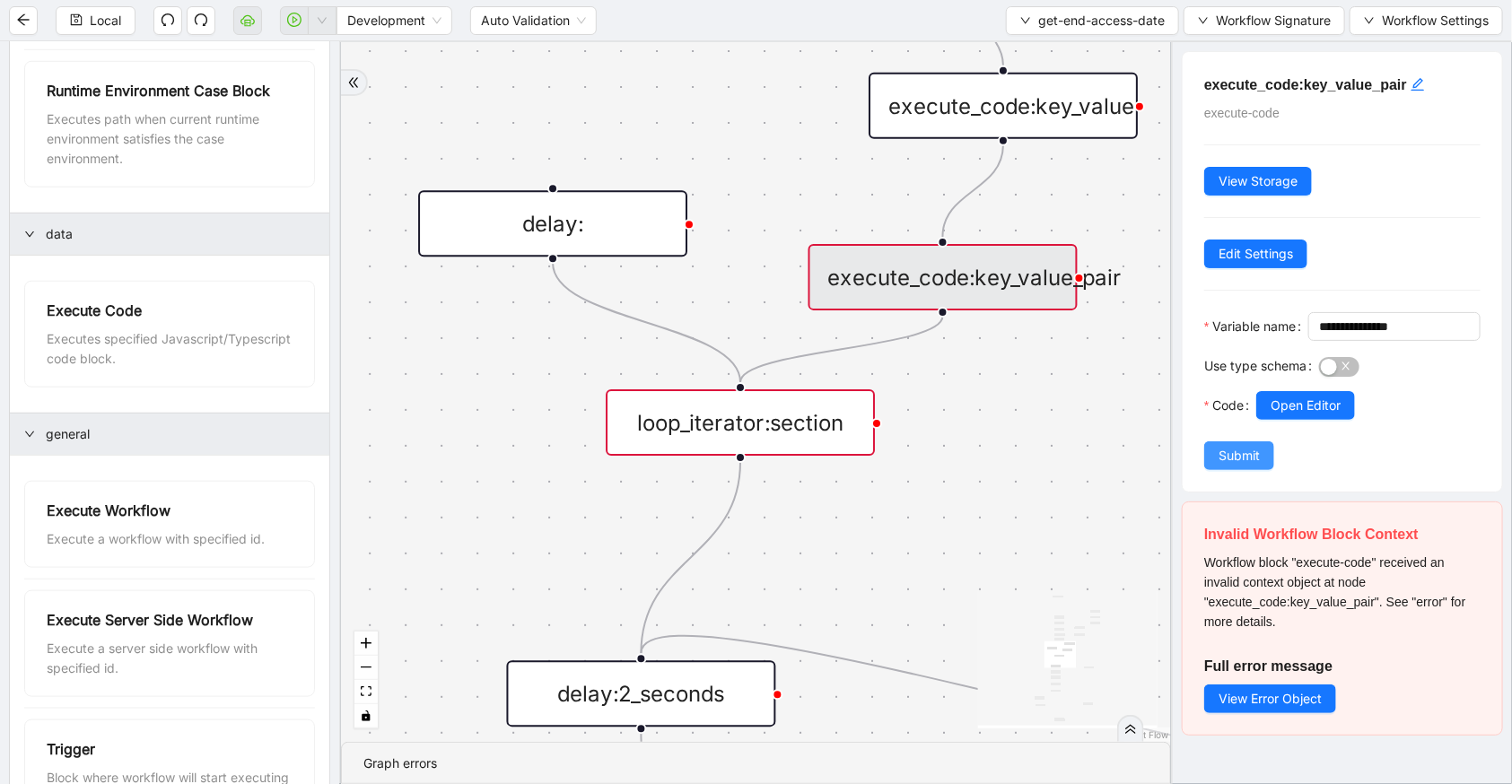
drag, startPoint x: 1238, startPoint y: 498, endPoint x: 1238, endPoint y: 484, distance: 14.0
click at [1238, 489] on div "**********" at bounding box center [1343, 271] width 319 height 439
click at [1239, 466] on span "Submit" at bounding box center [1239, 455] width 41 height 20
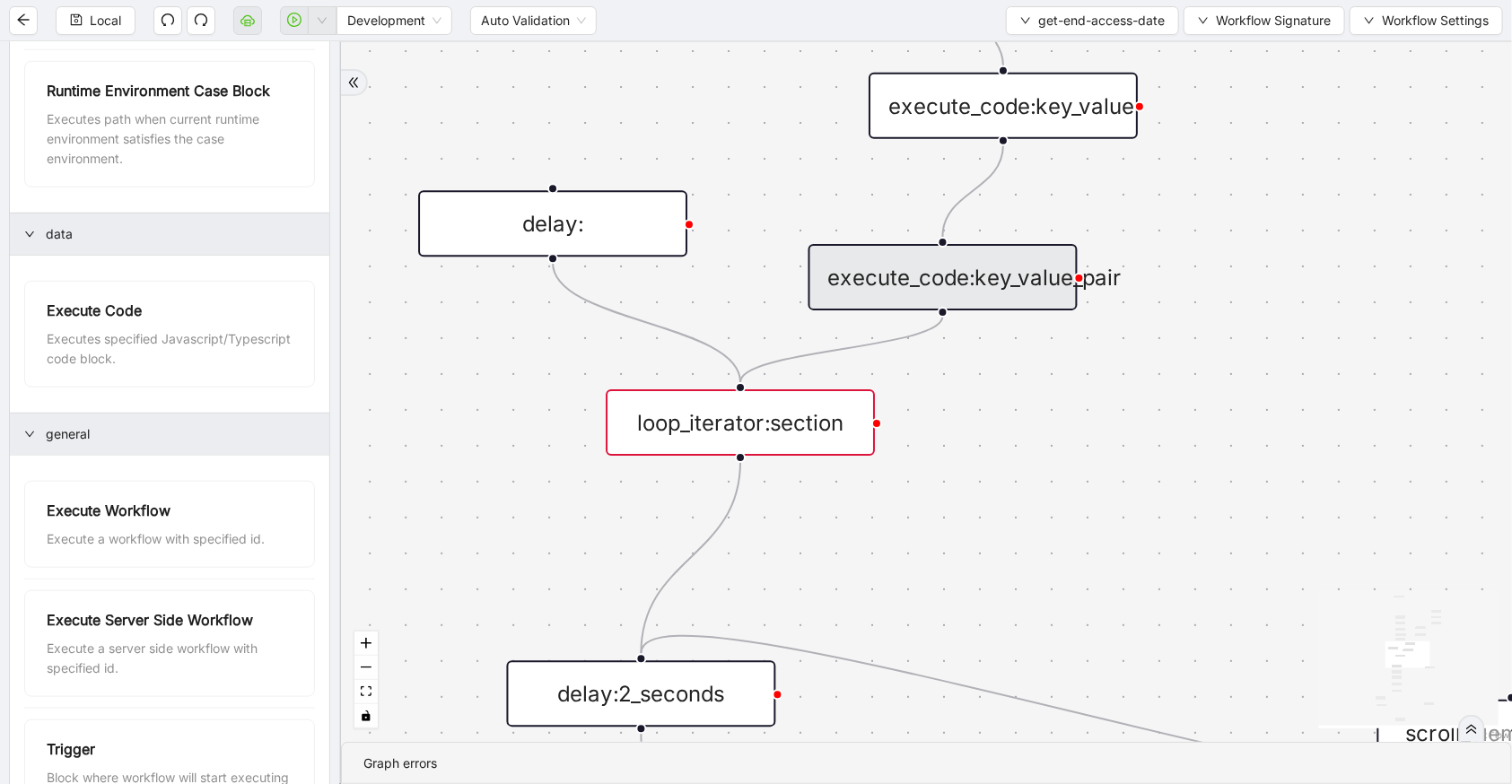
click at [799, 416] on div "loop_iterator:section" at bounding box center [740, 422] width 269 height 66
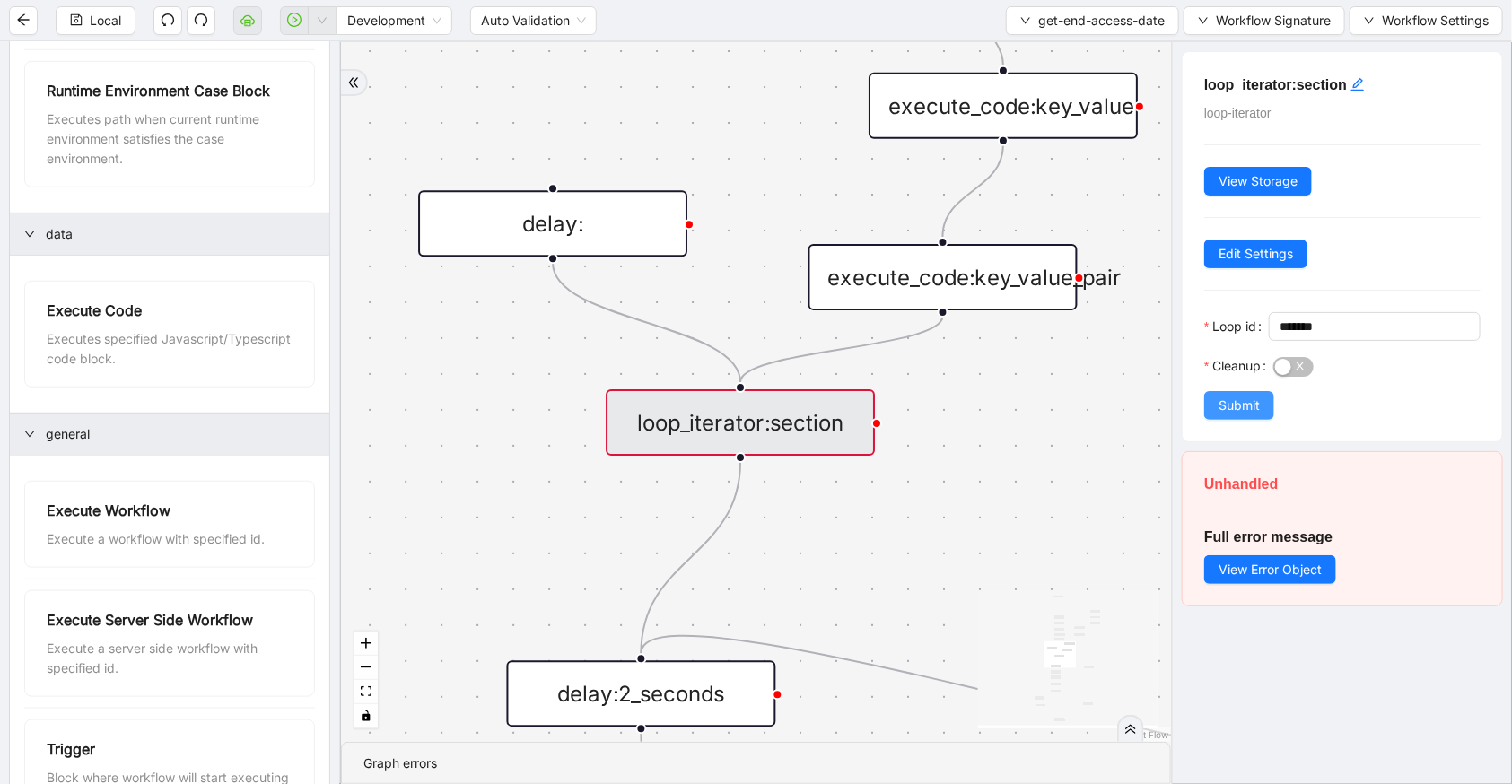
click at [1260, 415] on button "Submit" at bounding box center [1239, 405] width 70 height 29
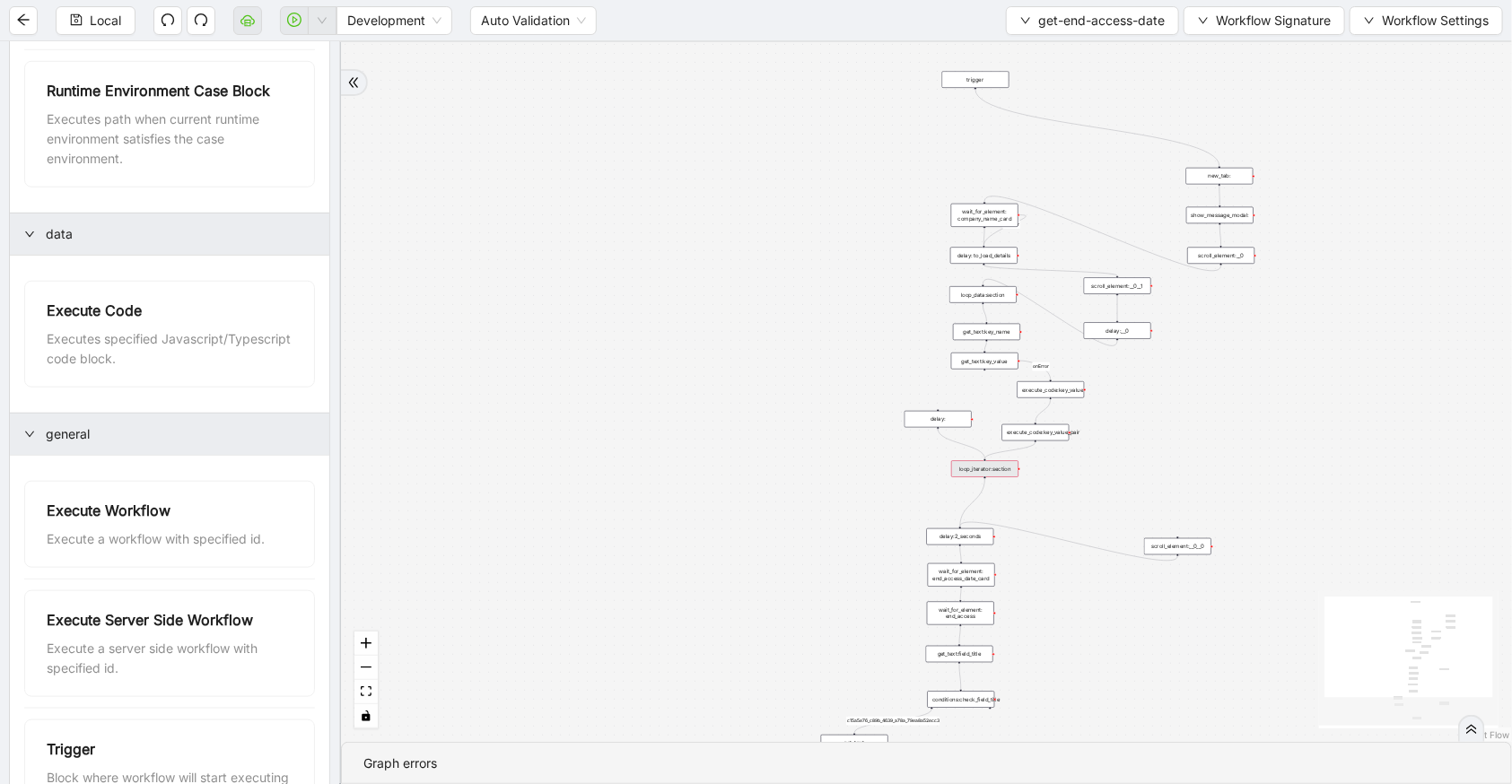
click at [951, 436] on icon "Edge from delay: to loop_iterator:section" at bounding box center [961, 443] width 47 height 30
click at [92, 24] on span "Local" at bounding box center [105, 20] width 32 height 20
click at [922, 413] on div "delay:" at bounding box center [938, 420] width 67 height 17
click at [84, 28] on button "Local" at bounding box center [95, 21] width 80 height 29
click at [79, 11] on button "Local" at bounding box center [95, 21] width 80 height 29
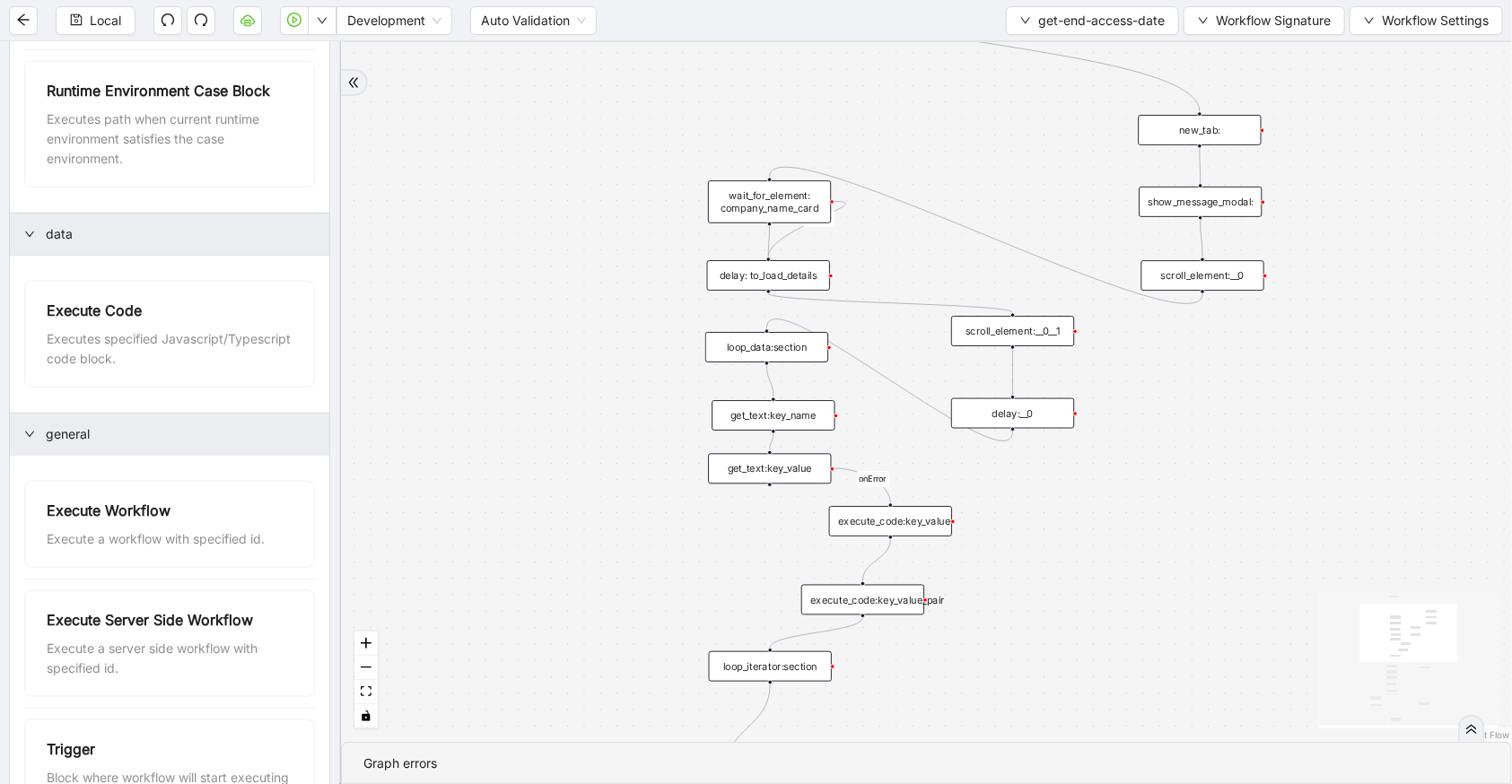
drag, startPoint x: 772, startPoint y: 214, endPoint x: 481, endPoint y: 302, distance: 304.0
click at [481, 302] on div "c15a5e76_c89b_4639_a78a_79ea8a52ecc3 onError onError trigger wait_for_element: …" at bounding box center [927, 392] width 1171 height 699
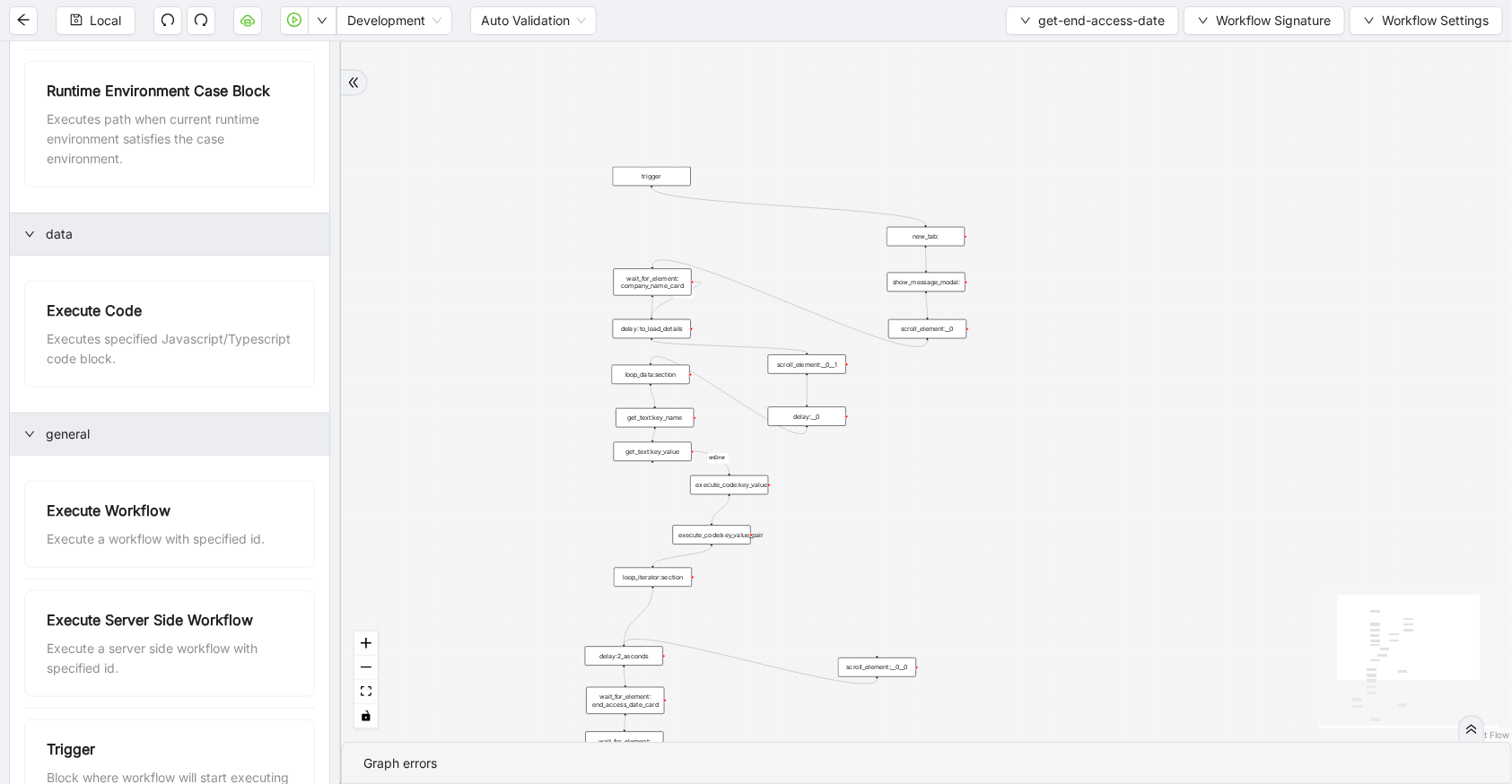
drag, startPoint x: 630, startPoint y: 115, endPoint x: 640, endPoint y: 168, distance: 53.9
click at [640, 168] on div "trigger" at bounding box center [652, 177] width 78 height 20
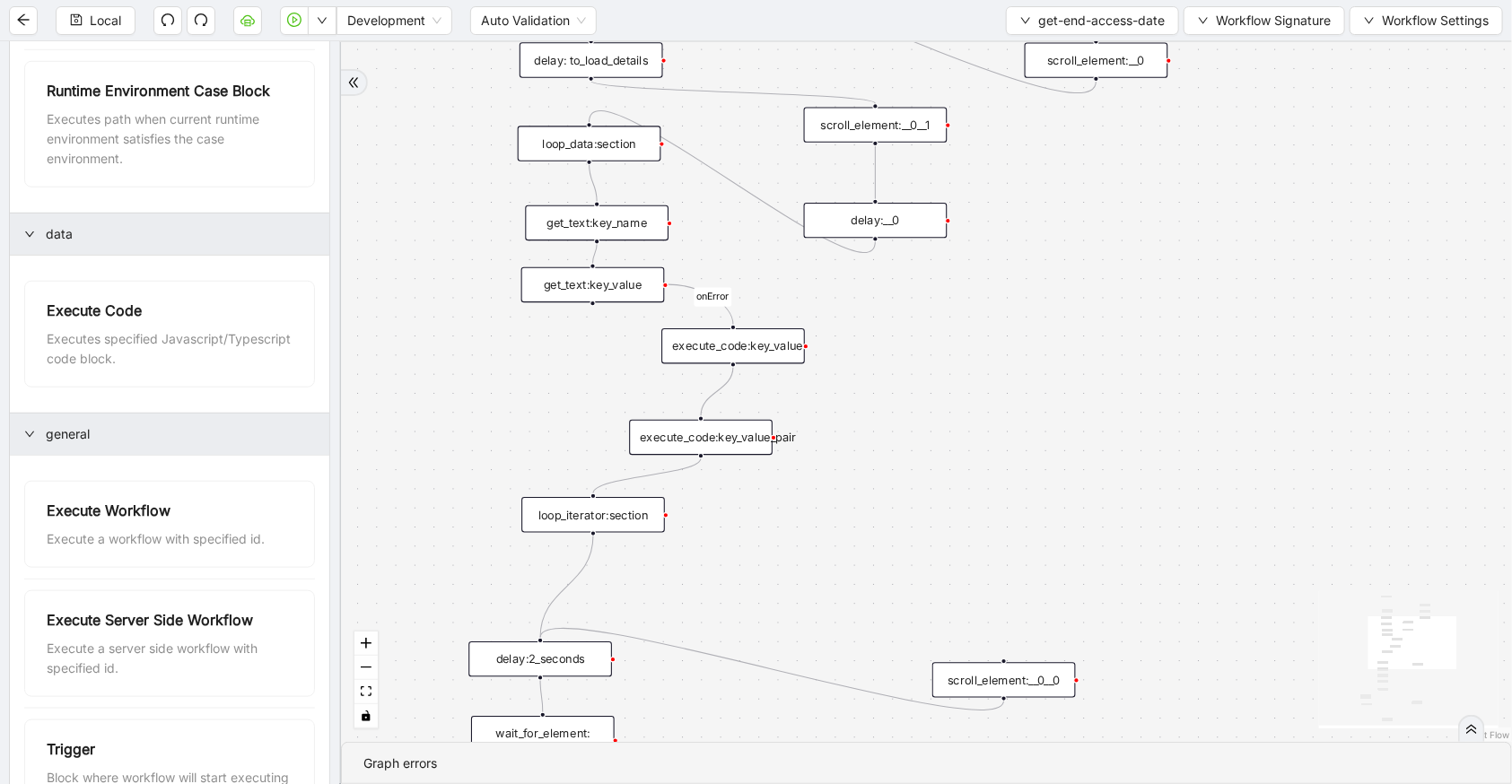
drag, startPoint x: 914, startPoint y: 415, endPoint x: 998, endPoint y: 291, distance: 149.8
click at [998, 291] on div "c15a5e76_c89b_4639_a78a_79ea8a52ecc3 onError onError trigger wait_for_element: …" at bounding box center [927, 392] width 1171 height 699
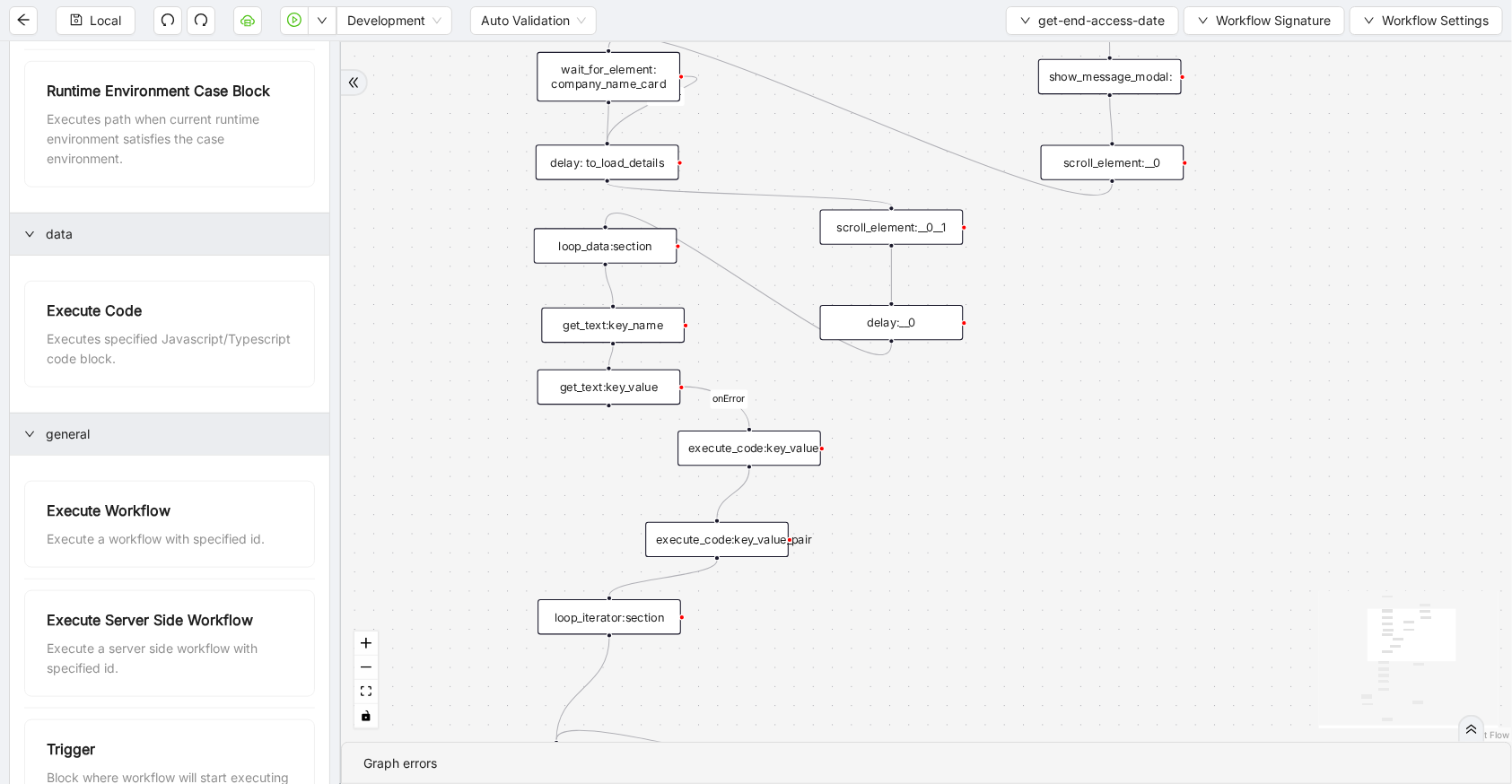
drag, startPoint x: 946, startPoint y: 345, endPoint x: 963, endPoint y: 458, distance: 114.3
click at [963, 463] on div "c15a5e76_c89b_4639_a78a_79ea8a52ecc3 onError onError trigger wait_for_element: …" at bounding box center [927, 392] width 1171 height 699
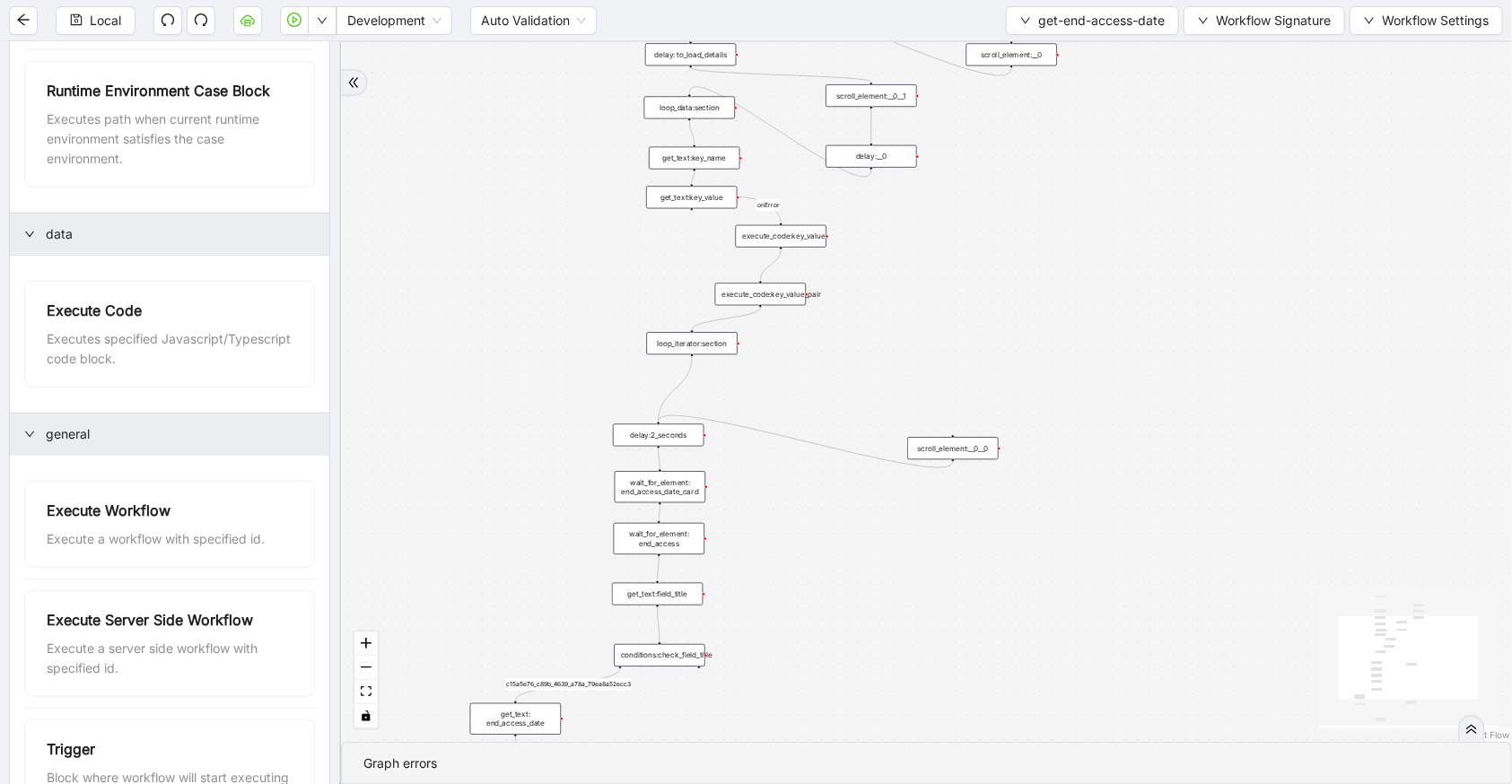
drag, startPoint x: 865, startPoint y: 492, endPoint x: 898, endPoint y: 315, distance: 180.0
click at [898, 315] on div "c15a5e76_c89b_4639_a78a_79ea8a52ecc3 onError onError trigger wait_for_element: …" at bounding box center [927, 392] width 1171 height 699
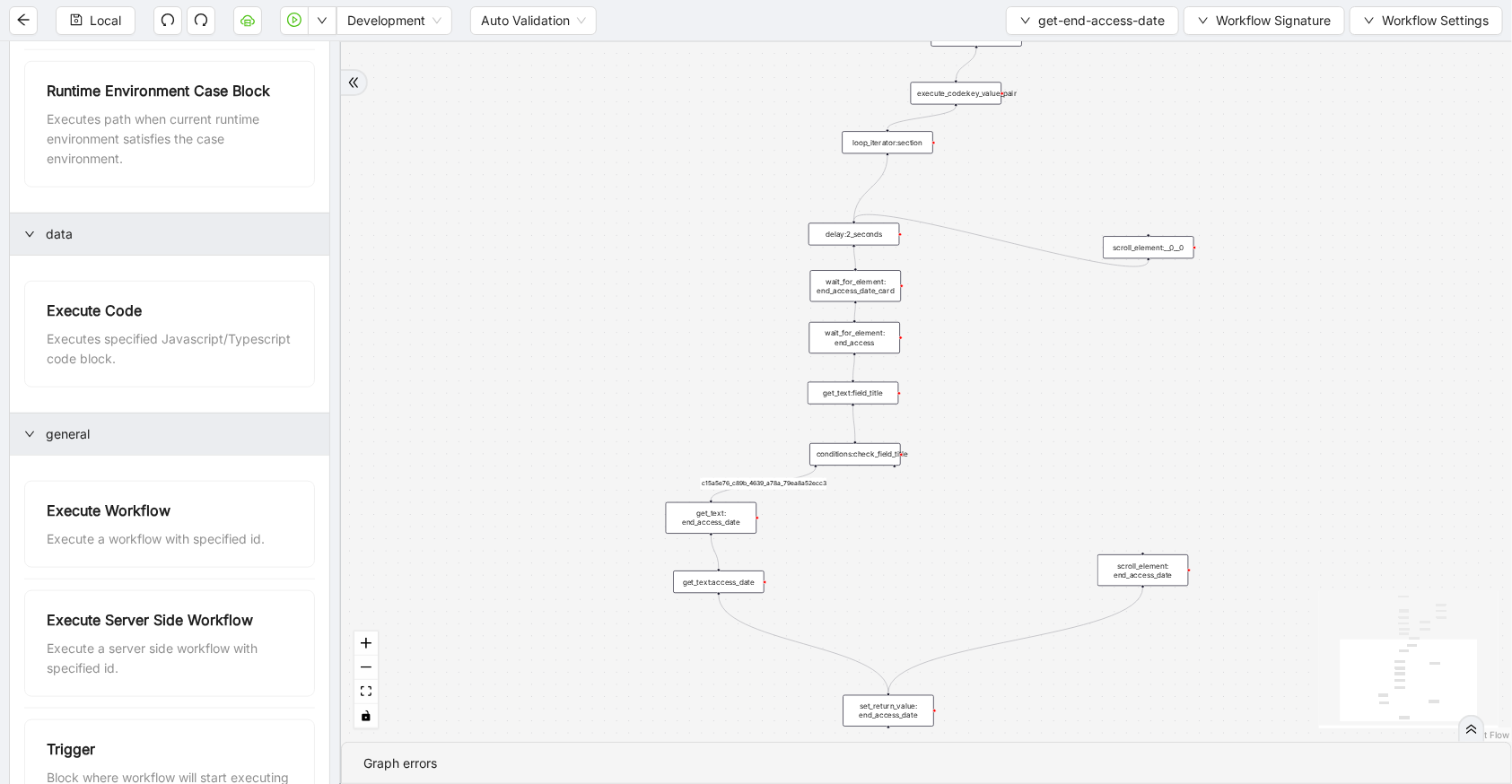
drag, startPoint x: 513, startPoint y: 414, endPoint x: 708, endPoint y: 214, distance: 279.3
click at [708, 214] on div "c15a5e76_c89b_4639_a78a_79ea8a52ecc3 onError onError trigger wait_for_element: …" at bounding box center [927, 392] width 1171 height 699
click at [879, 184] on icon "Edge from loop_iterator:section to delay:2_seconds" at bounding box center [870, 188] width 34 height 64
drag, startPoint x: 886, startPoint y: 156, endPoint x: 1000, endPoint y: 153, distance: 114.0
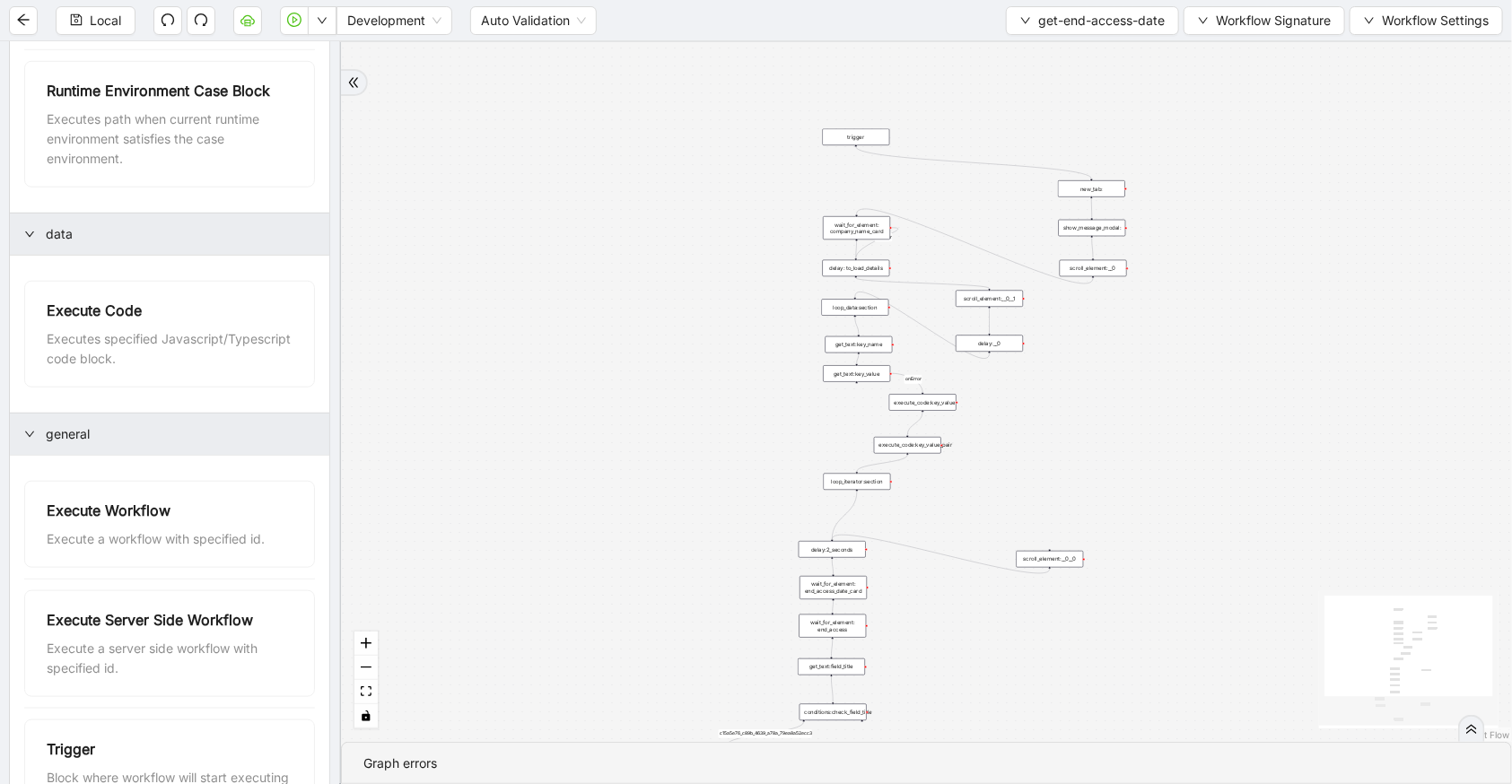
drag, startPoint x: 1062, startPoint y: 282, endPoint x: 1039, endPoint y: 478, distance: 197.3
click at [1039, 478] on div "c15a5e76_c89b_4639_a78a_79ea8a52ecc3 onError onError trigger wait_for_element: …" at bounding box center [927, 392] width 1171 height 699
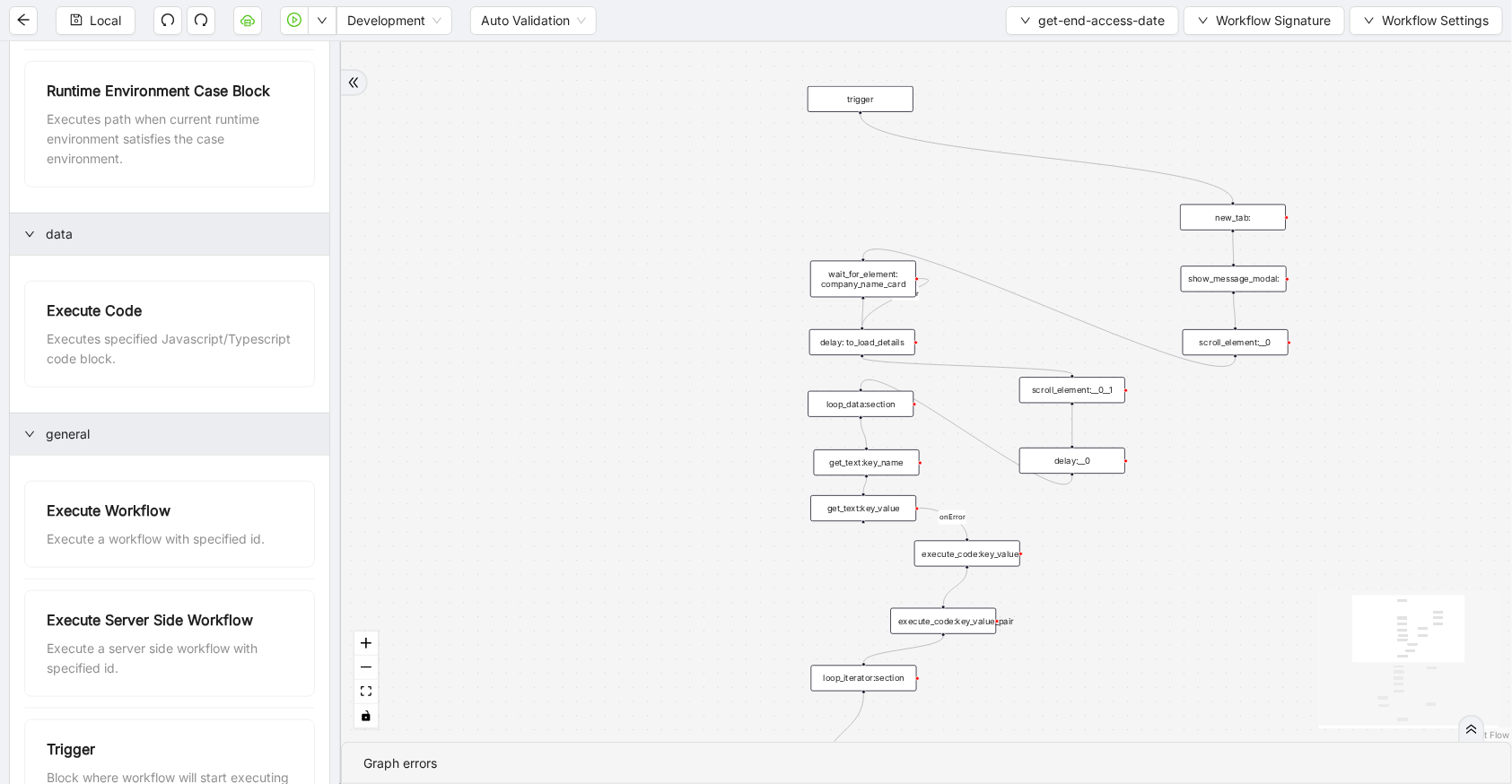
drag, startPoint x: 845, startPoint y: 139, endPoint x: 843, endPoint y: 102, distance: 37.1
click at [843, 102] on div "trigger" at bounding box center [860, 99] width 106 height 26
drag, startPoint x: 833, startPoint y: 252, endPoint x: 855, endPoint y: 279, distance: 34.8
click at [833, 228] on div "wait_for_element: company_name_card" at bounding box center [863, 229] width 106 height 37
drag, startPoint x: 864, startPoint y: 340, endPoint x: 861, endPoint y: 299, distance: 41.1
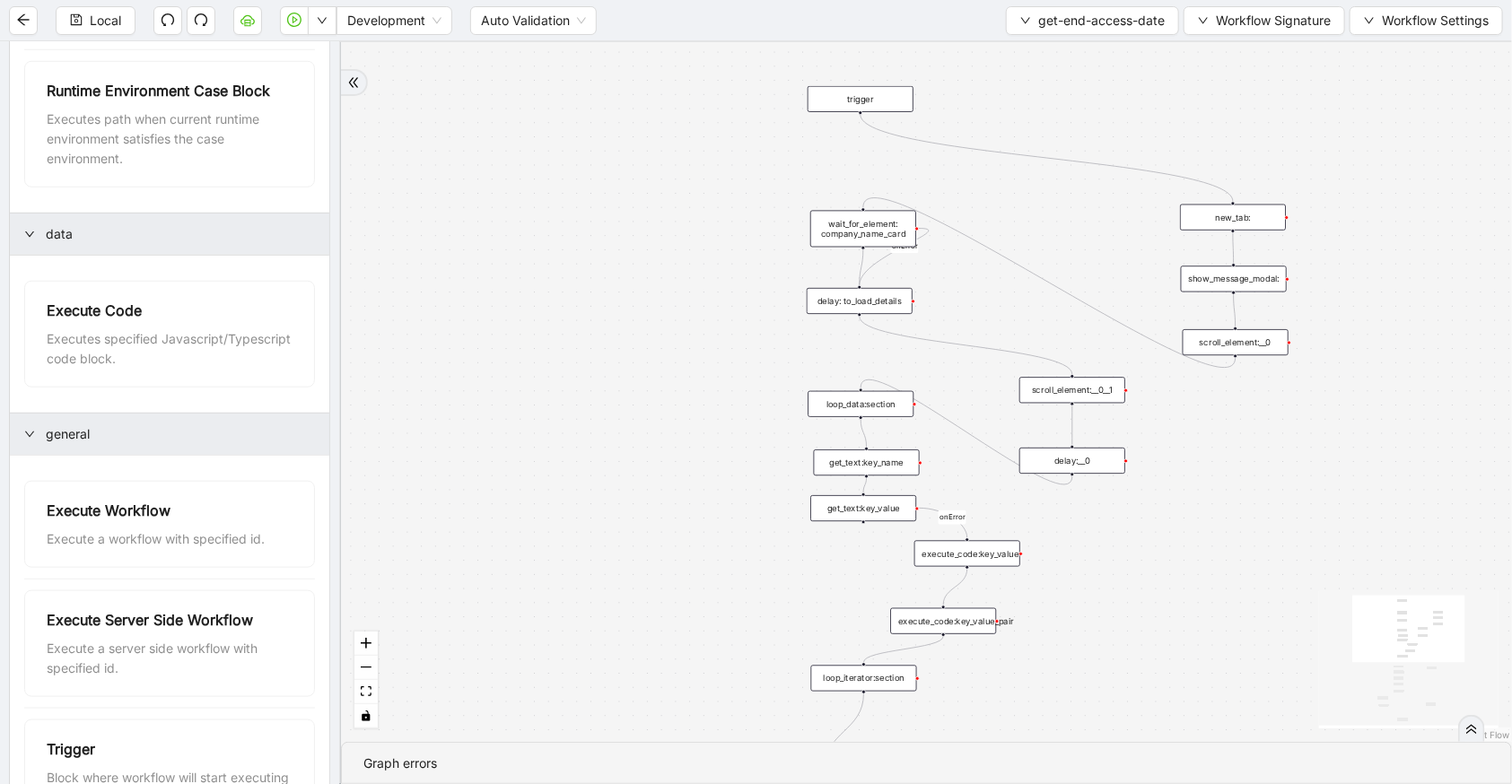
click at [861, 299] on div "delay: to_load_details" at bounding box center [859, 301] width 106 height 26
drag, startPoint x: 865, startPoint y: 410, endPoint x: 864, endPoint y: 379, distance: 31.0
click at [864, 379] on div "loop_data:section" at bounding box center [859, 372] width 106 height 26
drag, startPoint x: 858, startPoint y: 468, endPoint x: 854, endPoint y: 432, distance: 36.2
click at [854, 432] on div "get_text:key_name" at bounding box center [862, 426] width 106 height 26
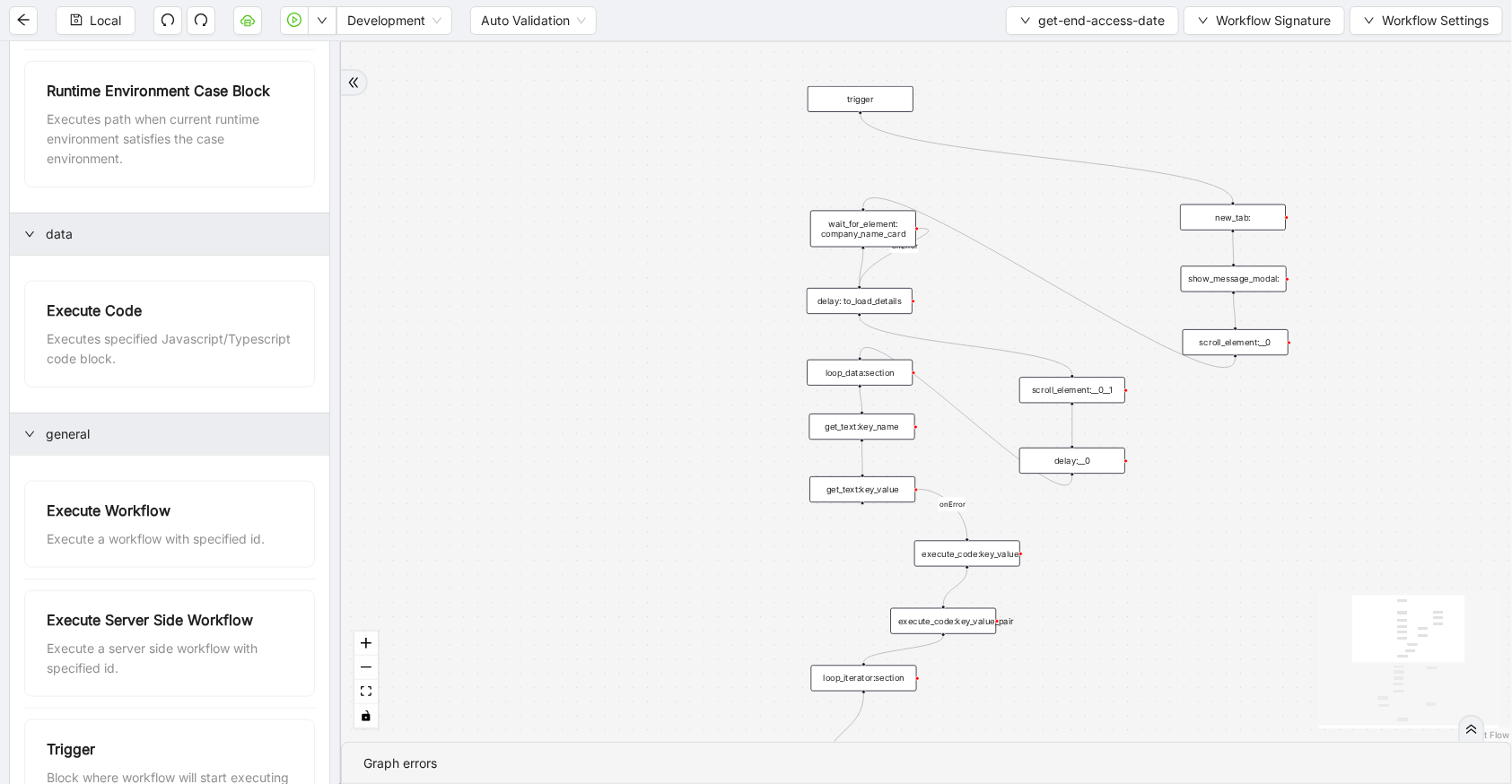
drag, startPoint x: 866, startPoint y: 509, endPoint x: 865, endPoint y: 491, distance: 18.0
click at [865, 491] on div "get_text:key_value" at bounding box center [862, 489] width 106 height 26
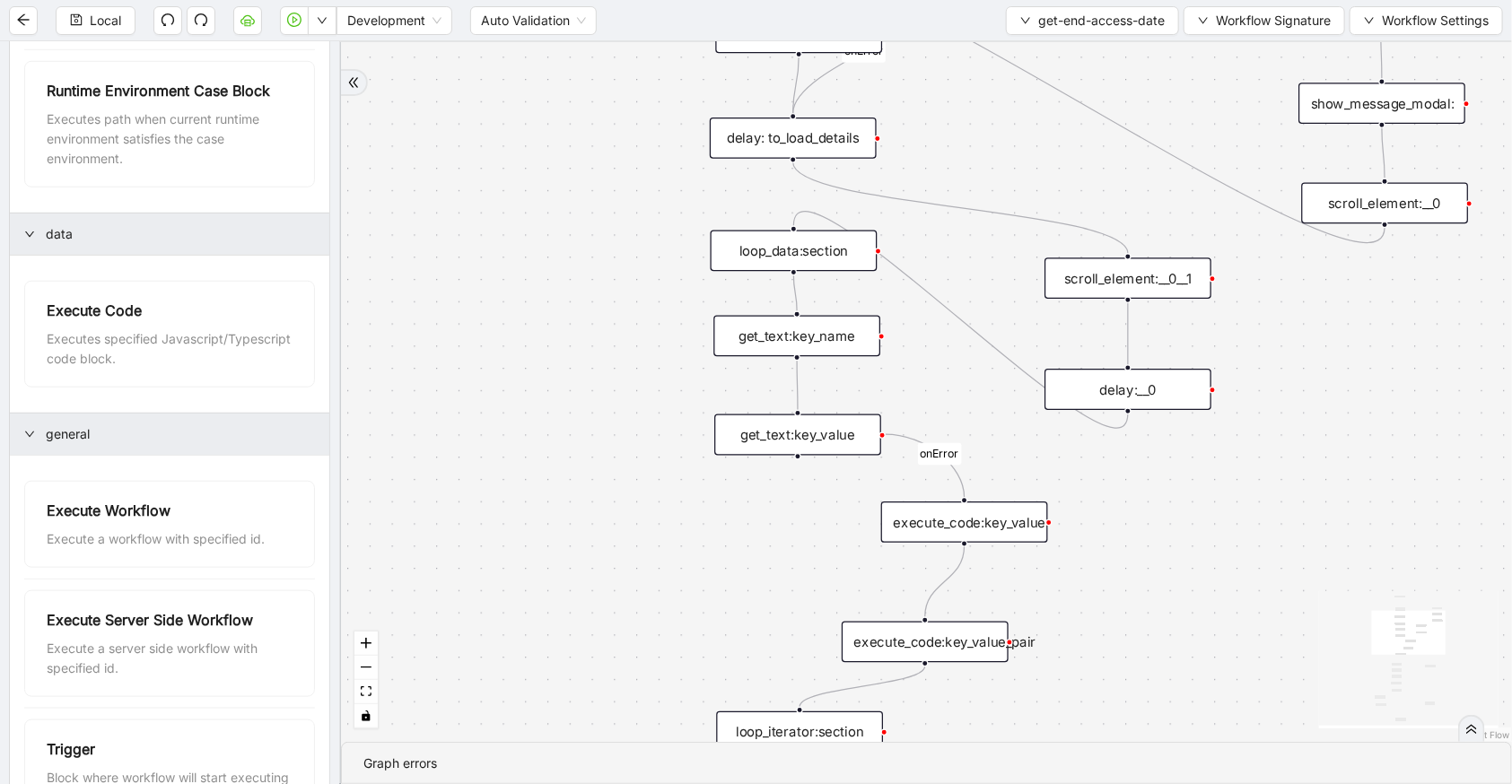
drag, startPoint x: 950, startPoint y: 539, endPoint x: 952, endPoint y: 526, distance: 13.2
click at [952, 526] on div "execute_code:key_value" at bounding box center [965, 522] width 167 height 41
drag, startPoint x: 952, startPoint y: 631, endPoint x: 980, endPoint y: 597, distance: 44.0
click at [980, 597] on div "execute_code:key_value_pair" at bounding box center [954, 607] width 167 height 41
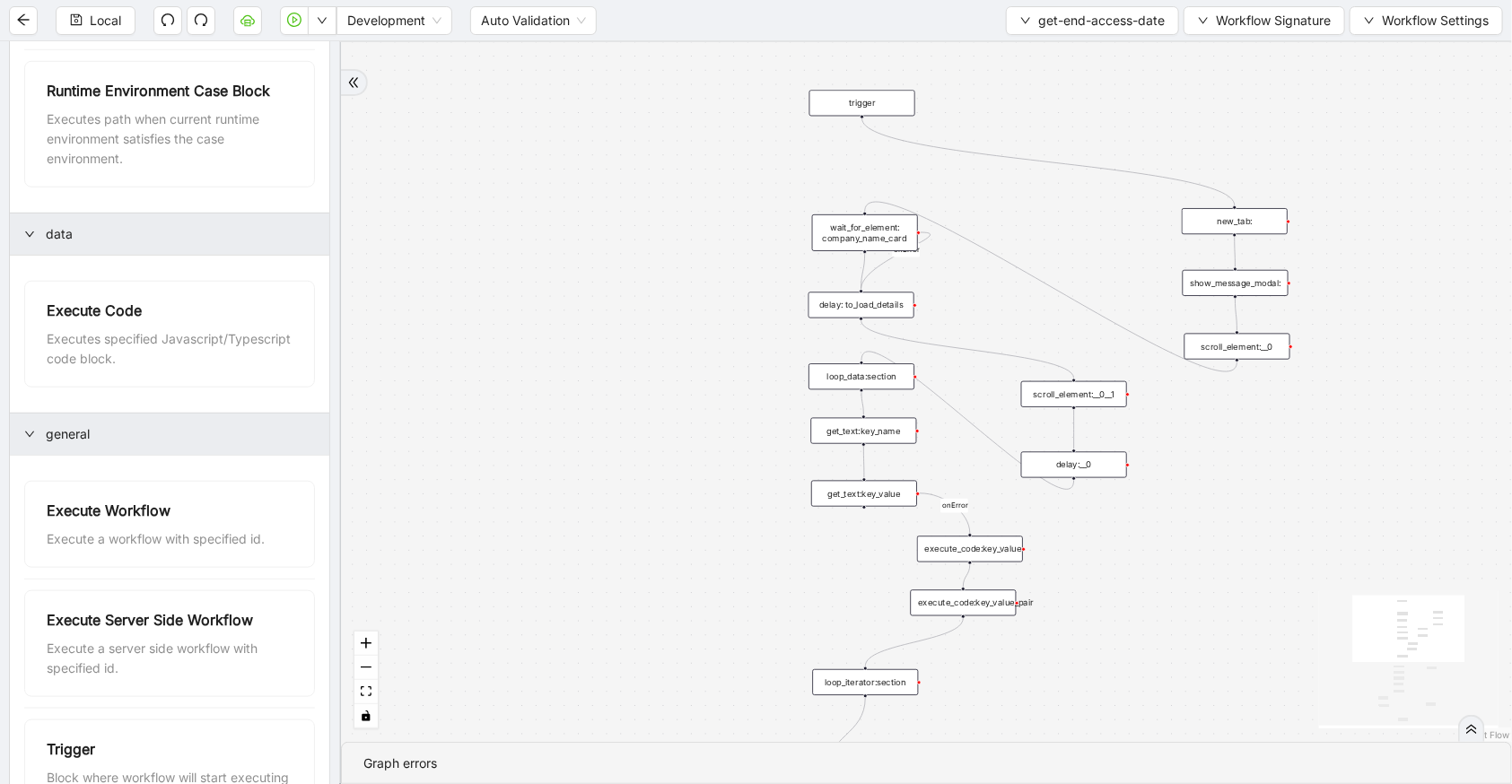
click at [973, 600] on div "execute_code:key_value_pair" at bounding box center [964, 601] width 106 height 26
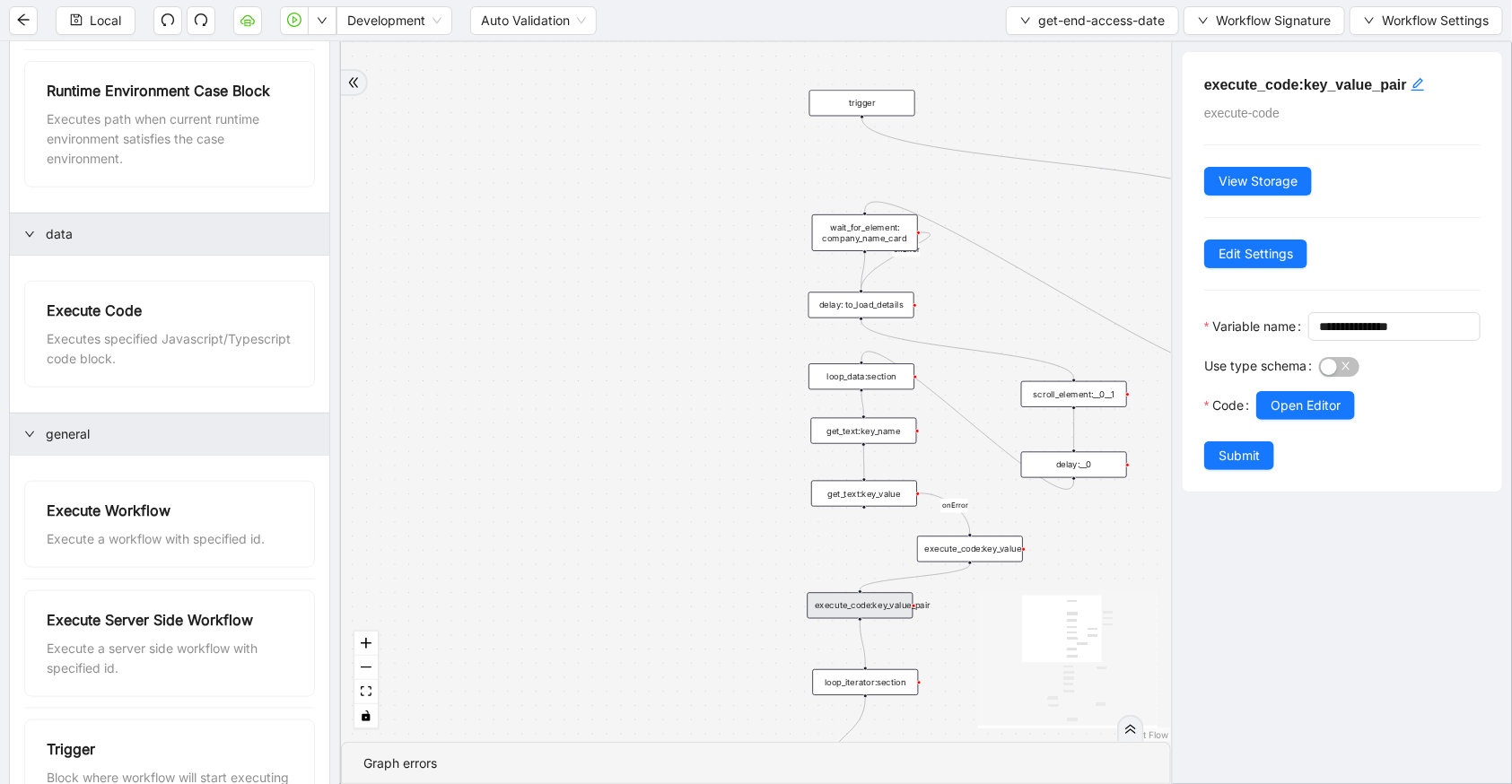
drag, startPoint x: 973, startPoint y: 600, endPoint x: 879, endPoint y: 602, distance: 94.0
click at [879, 602] on div "execute_code:key_value_pair" at bounding box center [860, 604] width 106 height 26
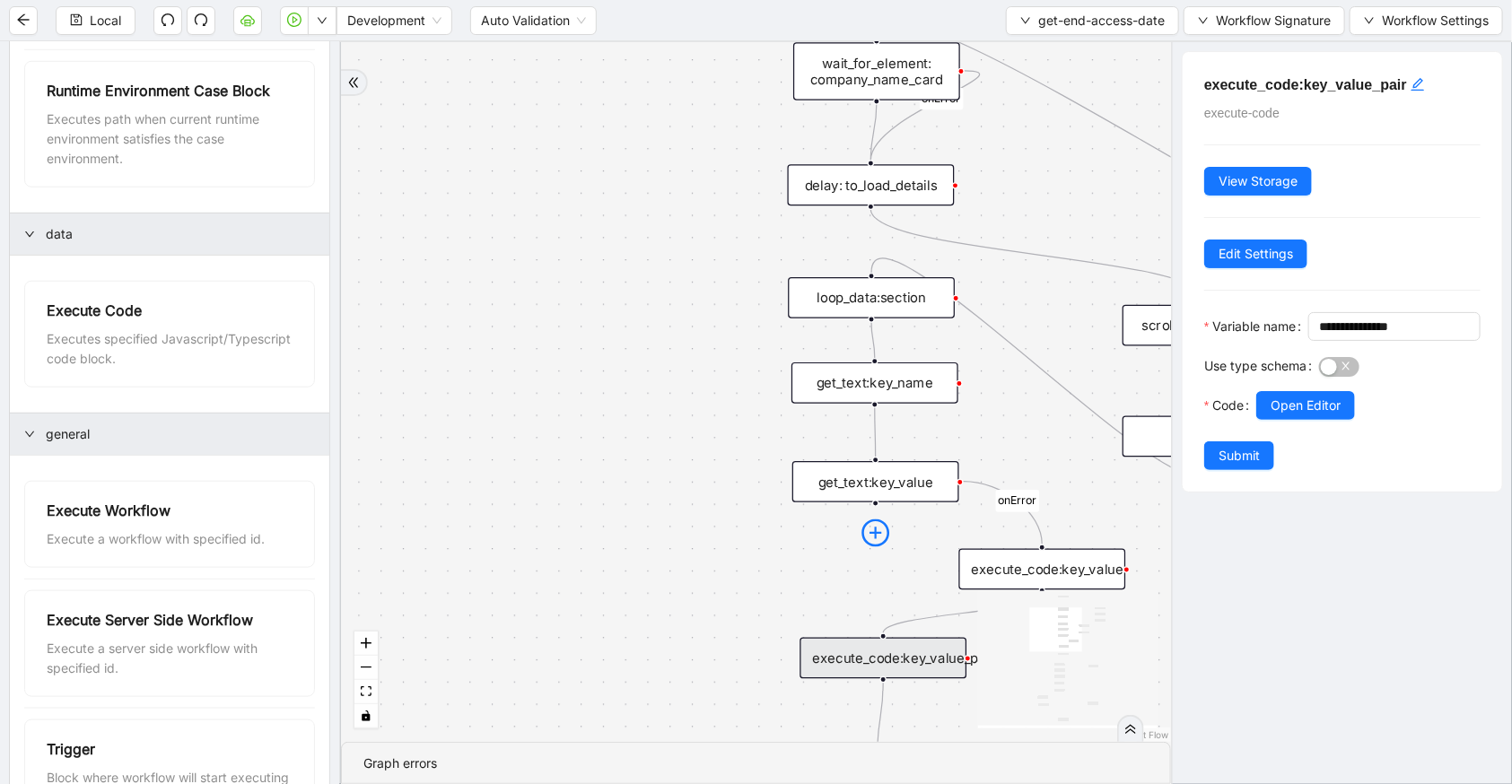
drag, startPoint x: 872, startPoint y: 503, endPoint x: 880, endPoint y: 538, distance: 35.9
click at [881, 594] on div "c15a5e76_c89b_4639_a78a_79ea8a52ecc3 onError onError trigger wait_for_element: …" at bounding box center [756, 392] width 830 height 699
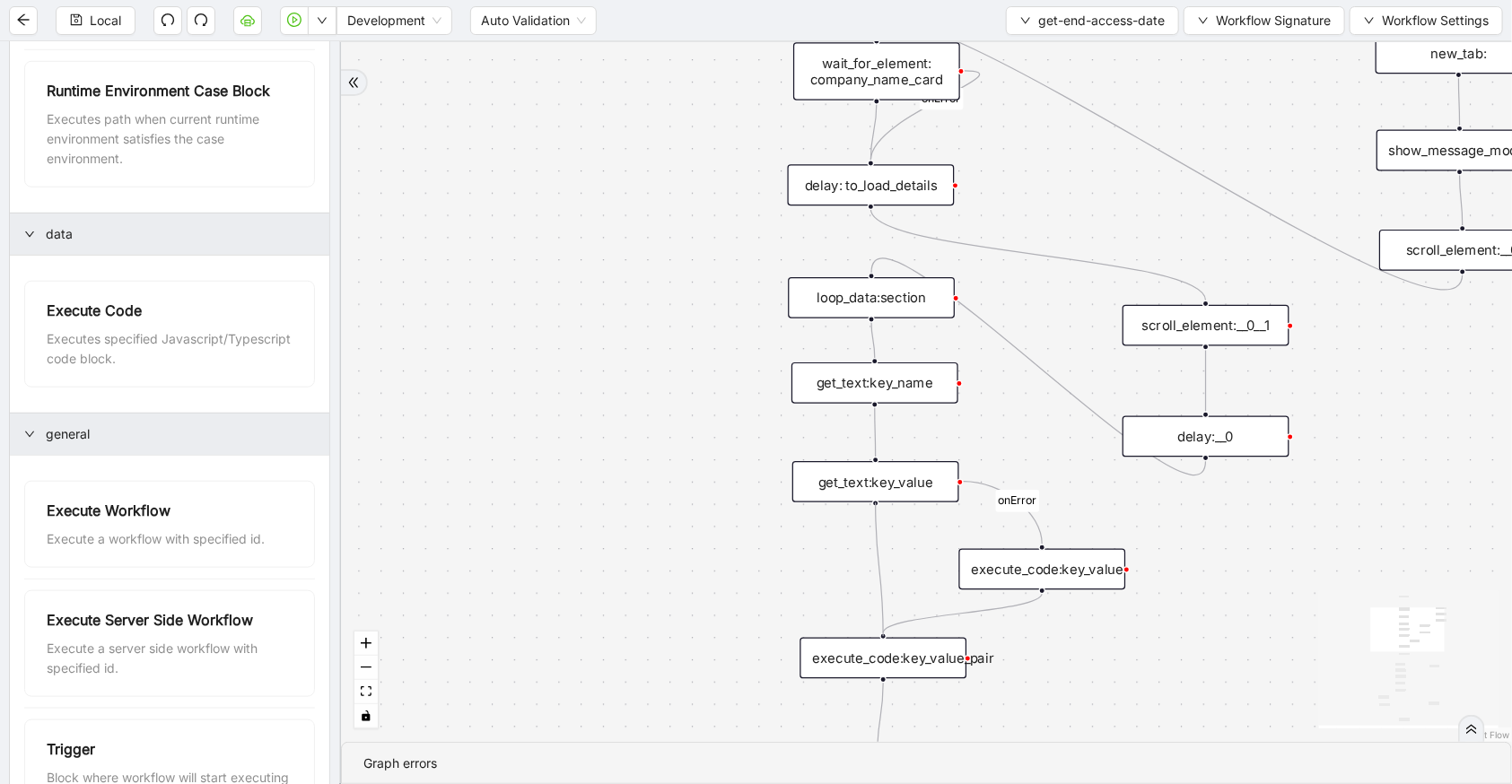
drag, startPoint x: 875, startPoint y: 501, endPoint x: 884, endPoint y: 630, distance: 129.3
click at [884, 630] on div "c15a5e76_c89b_4639_a78a_79ea8a52ecc3 onError onError trigger wait_for_element: …" at bounding box center [1441, 382] width 1451 height 867
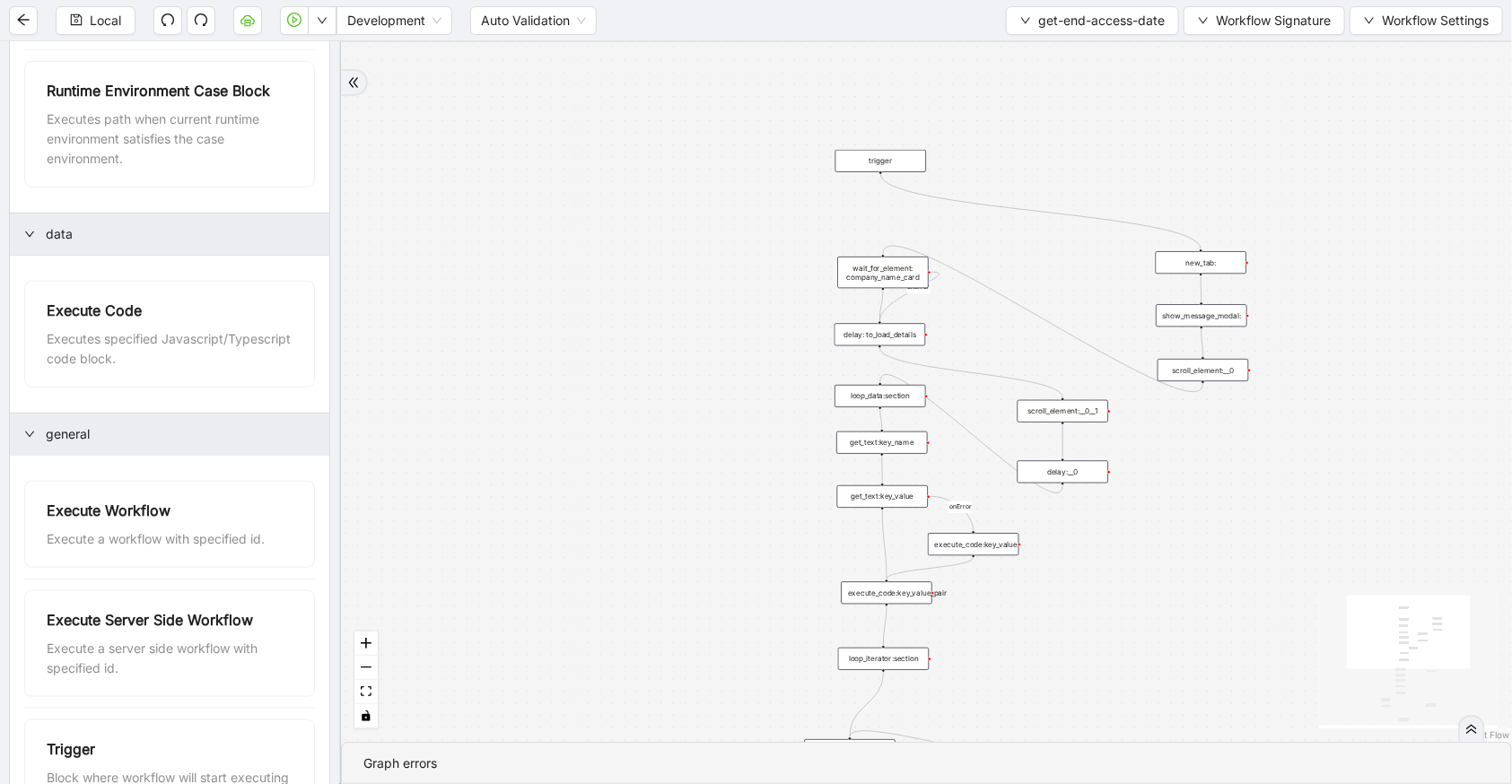
drag, startPoint x: 1084, startPoint y: 668, endPoint x: 1061, endPoint y: 534, distance: 136.0
click at [1061, 534] on div "c15a5e76_c89b_4639_a78a_79ea8a52ecc3 onError onError trigger wait_for_element: …" at bounding box center [927, 392] width 1171 height 699
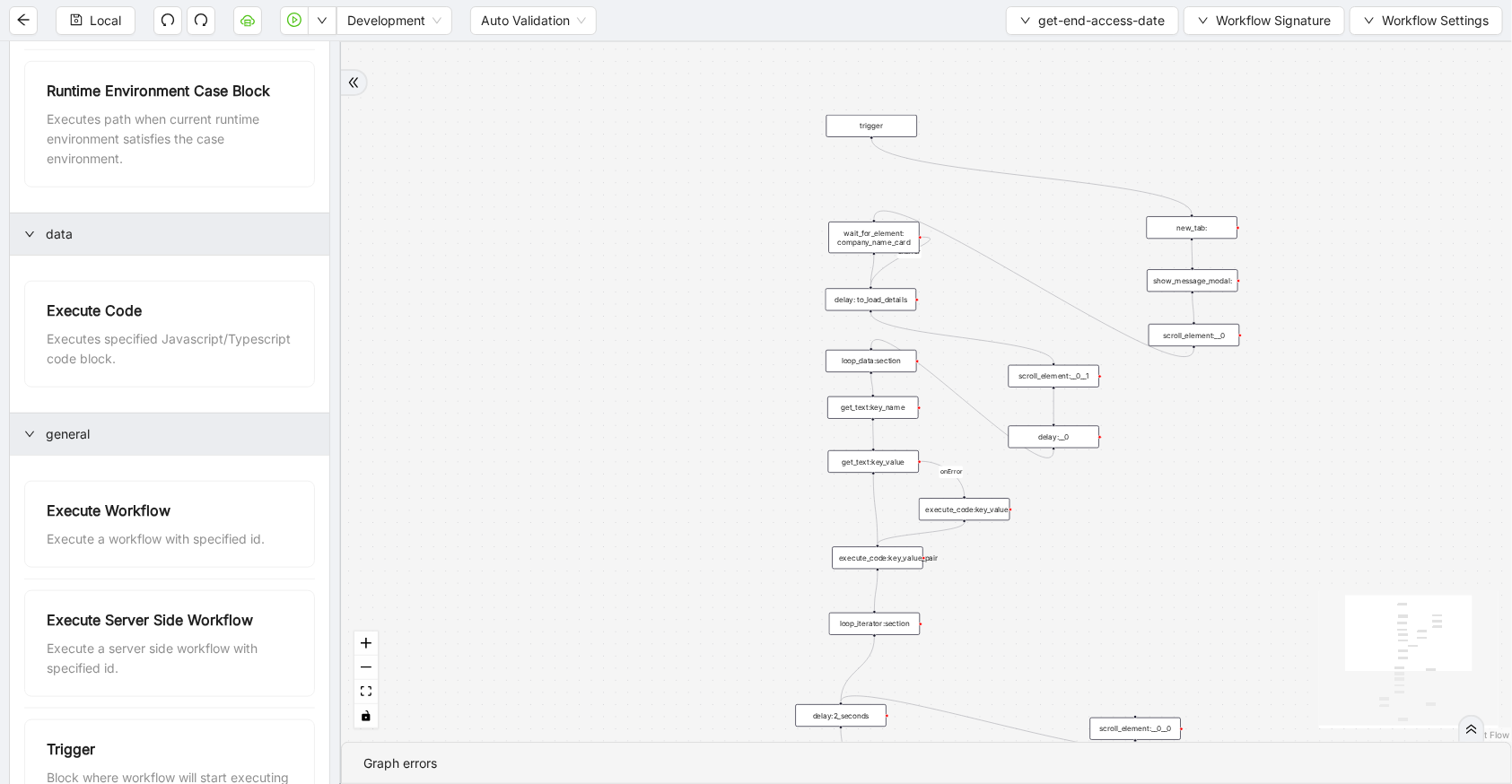
click at [907, 561] on div "execute_code:key_value_pair" at bounding box center [877, 557] width 90 height 22
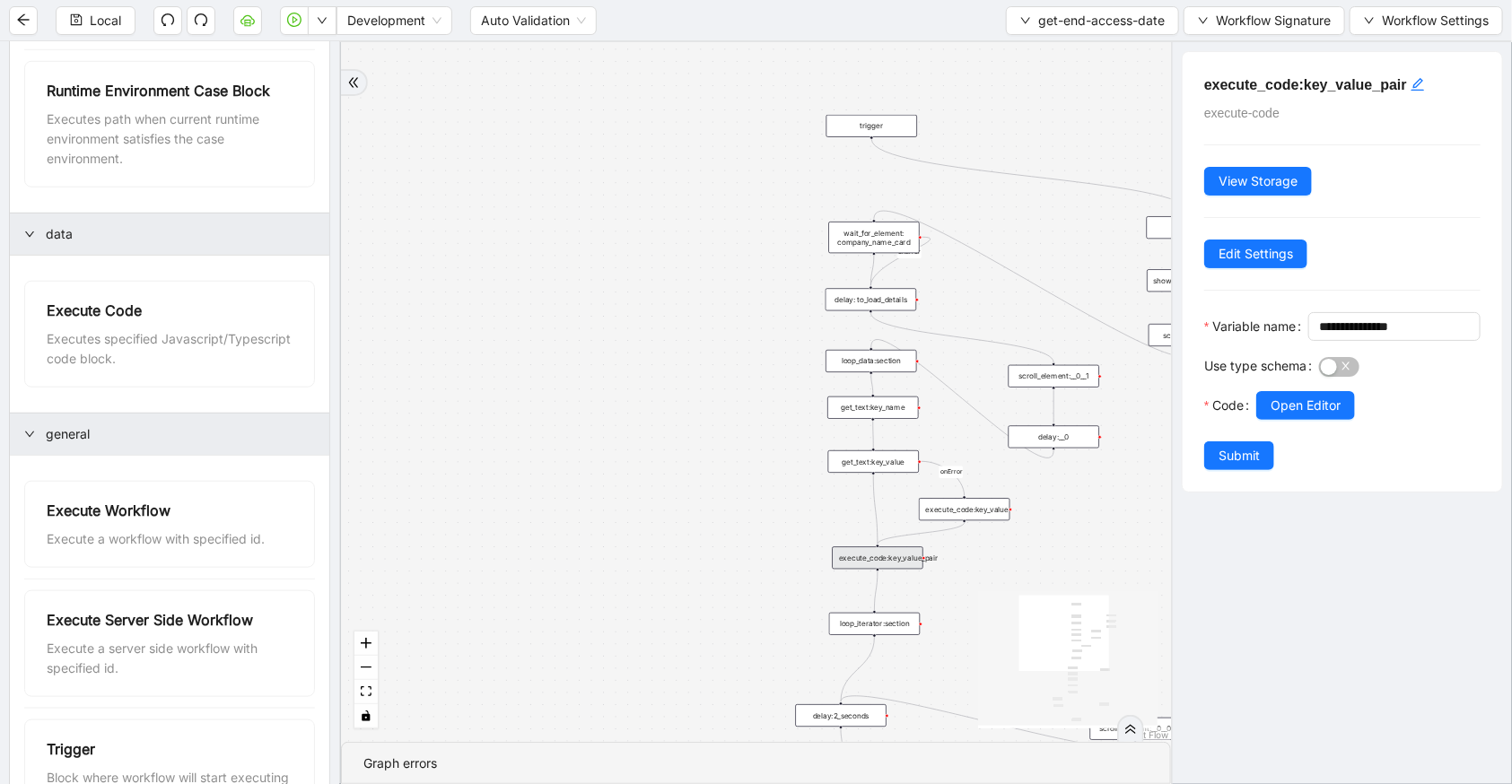
click at [668, 452] on div "c15a5e76_c89b_4639_a78a_79ea8a52ecc3 onError onError trigger wait_for_element: …" at bounding box center [756, 392] width 830 height 699
click at [667, 357] on div "c15a5e76_c89b_4639_a78a_79ea8a52ecc3 onError onError trigger wait_for_element: …" at bounding box center [756, 392] width 830 height 699
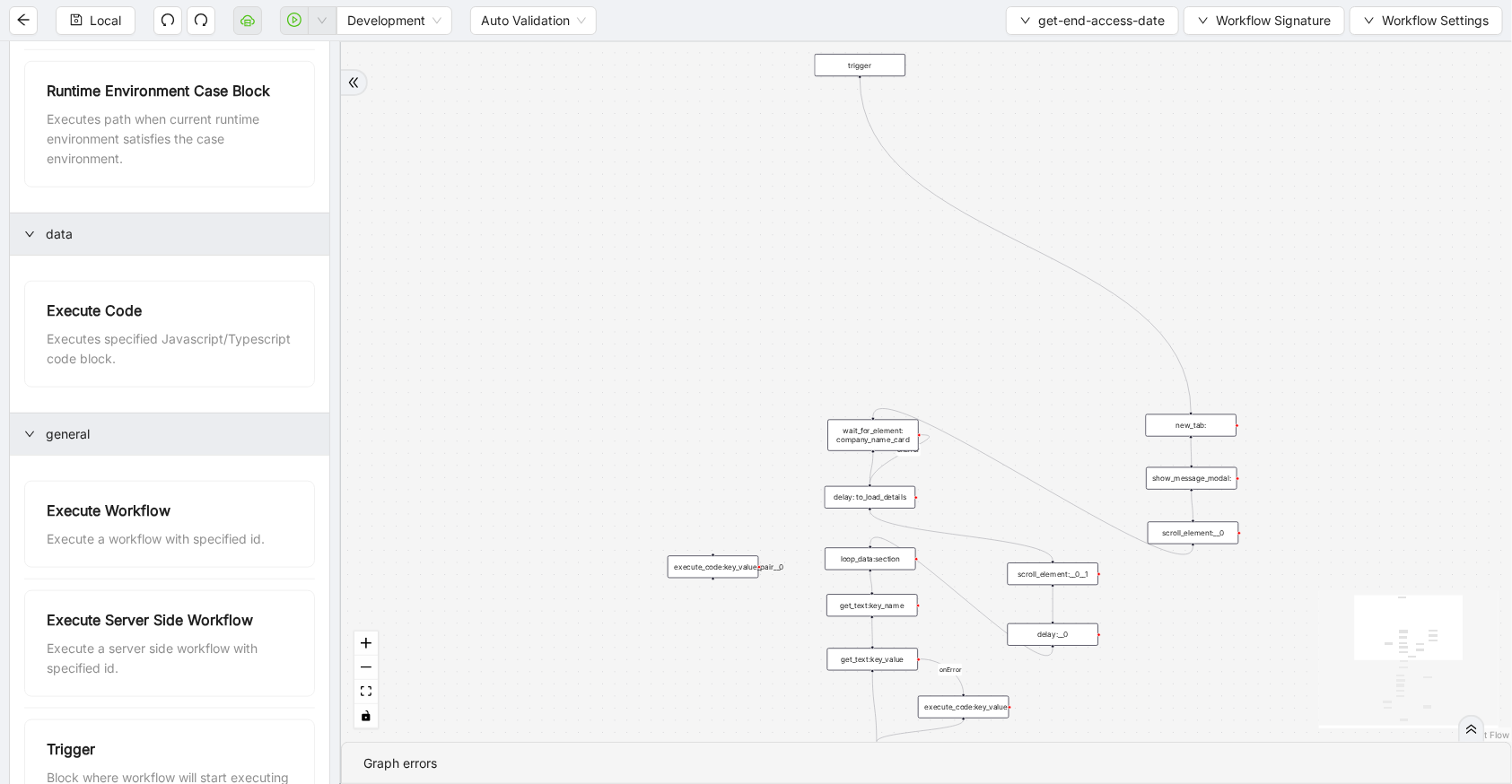
drag, startPoint x: 857, startPoint y: 118, endPoint x: 846, endPoint y: 48, distance: 70.9
click at [846, 54] on div "trigger" at bounding box center [860, 64] width 90 height 22
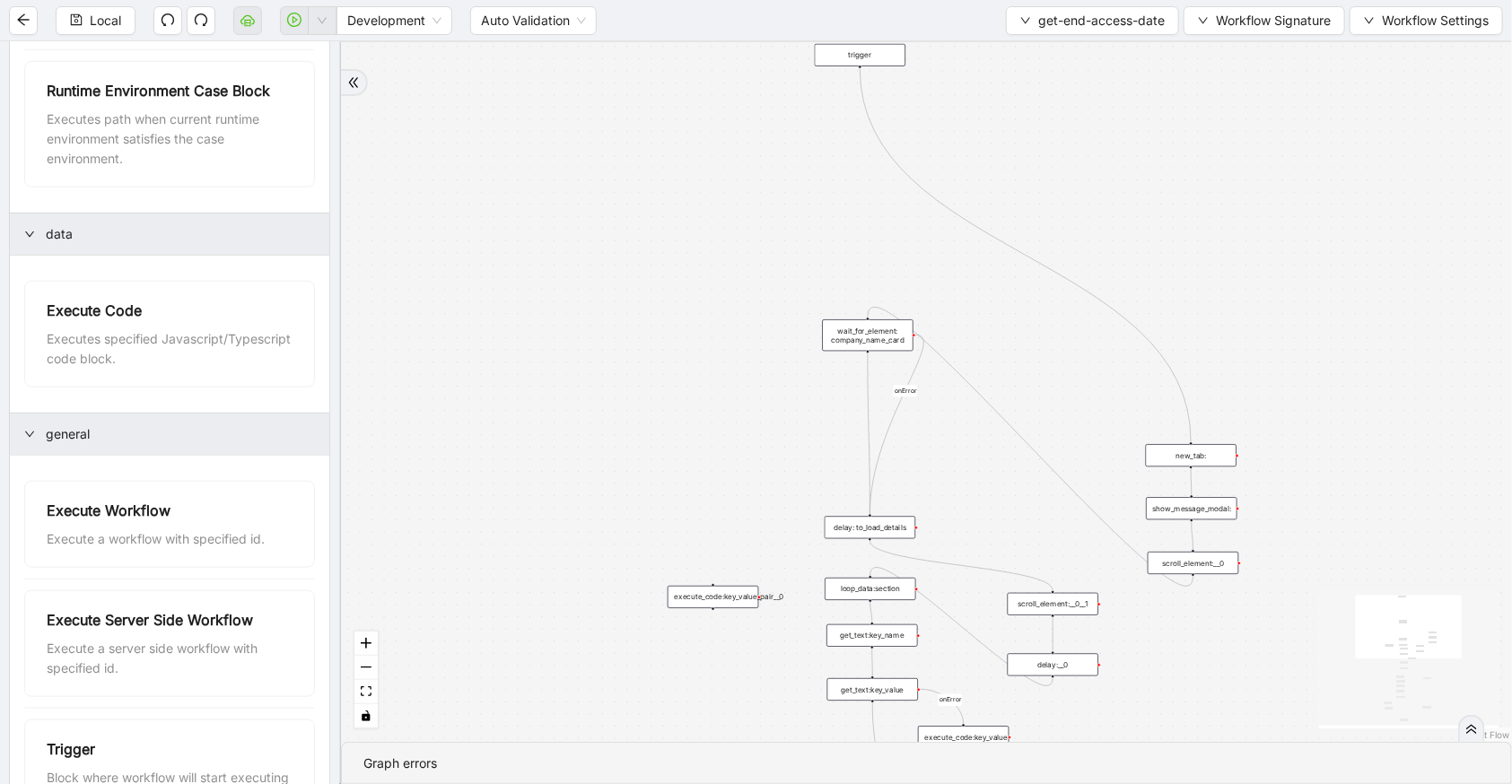
drag, startPoint x: 859, startPoint y: 465, endPoint x: 879, endPoint y: 392, distance: 75.7
click at [856, 338] on div "wait_for_element: company_name_card" at bounding box center [867, 334] width 90 height 32
drag, startPoint x: 871, startPoint y: 527, endPoint x: 871, endPoint y: 431, distance: 96.0
click at [871, 431] on div "delay: to_load_details" at bounding box center [870, 431] width 90 height 22
drag, startPoint x: 710, startPoint y: 591, endPoint x: 727, endPoint y: 528, distance: 65.3
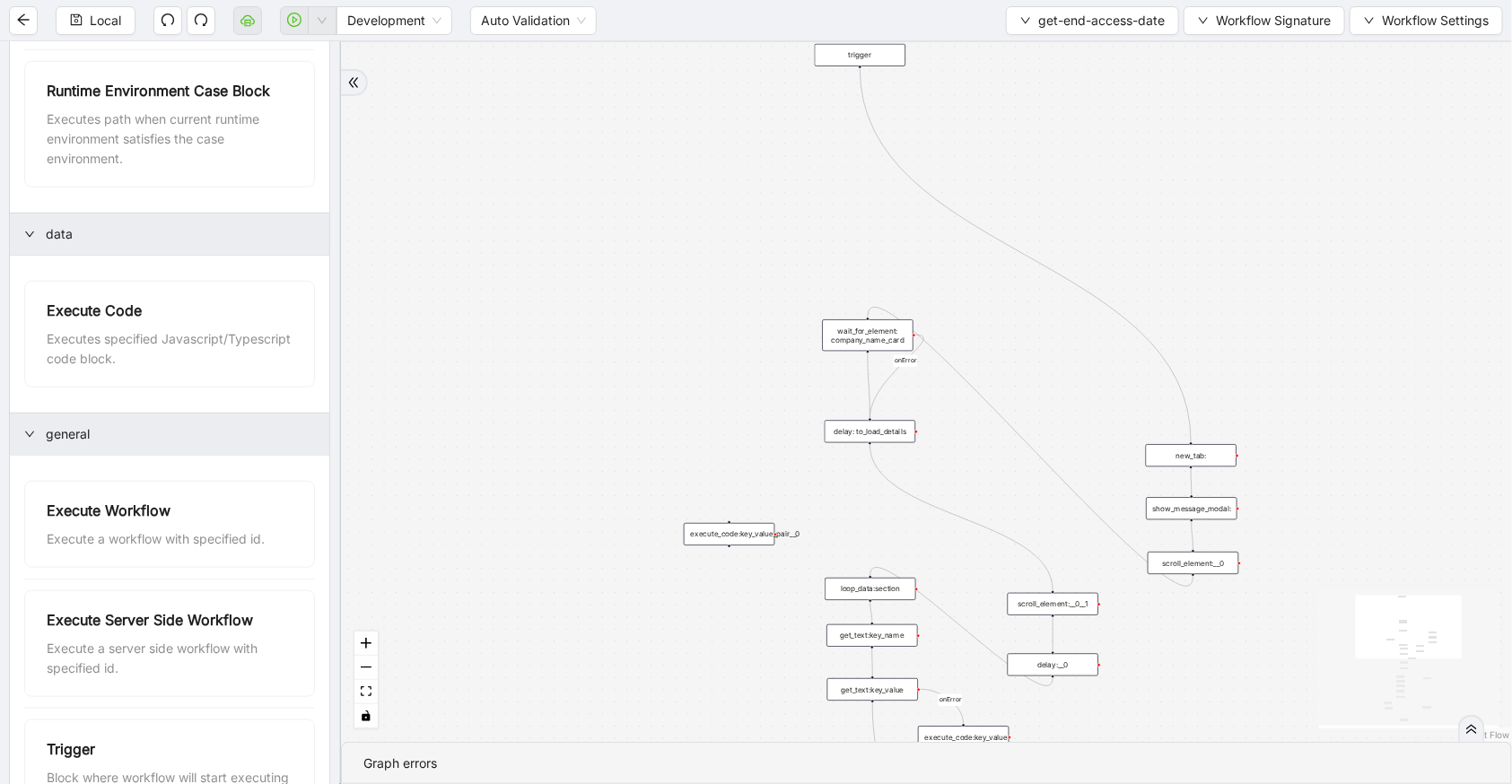
click at [727, 528] on div "execute_code:key_value_pair__0" at bounding box center [729, 533] width 90 height 22
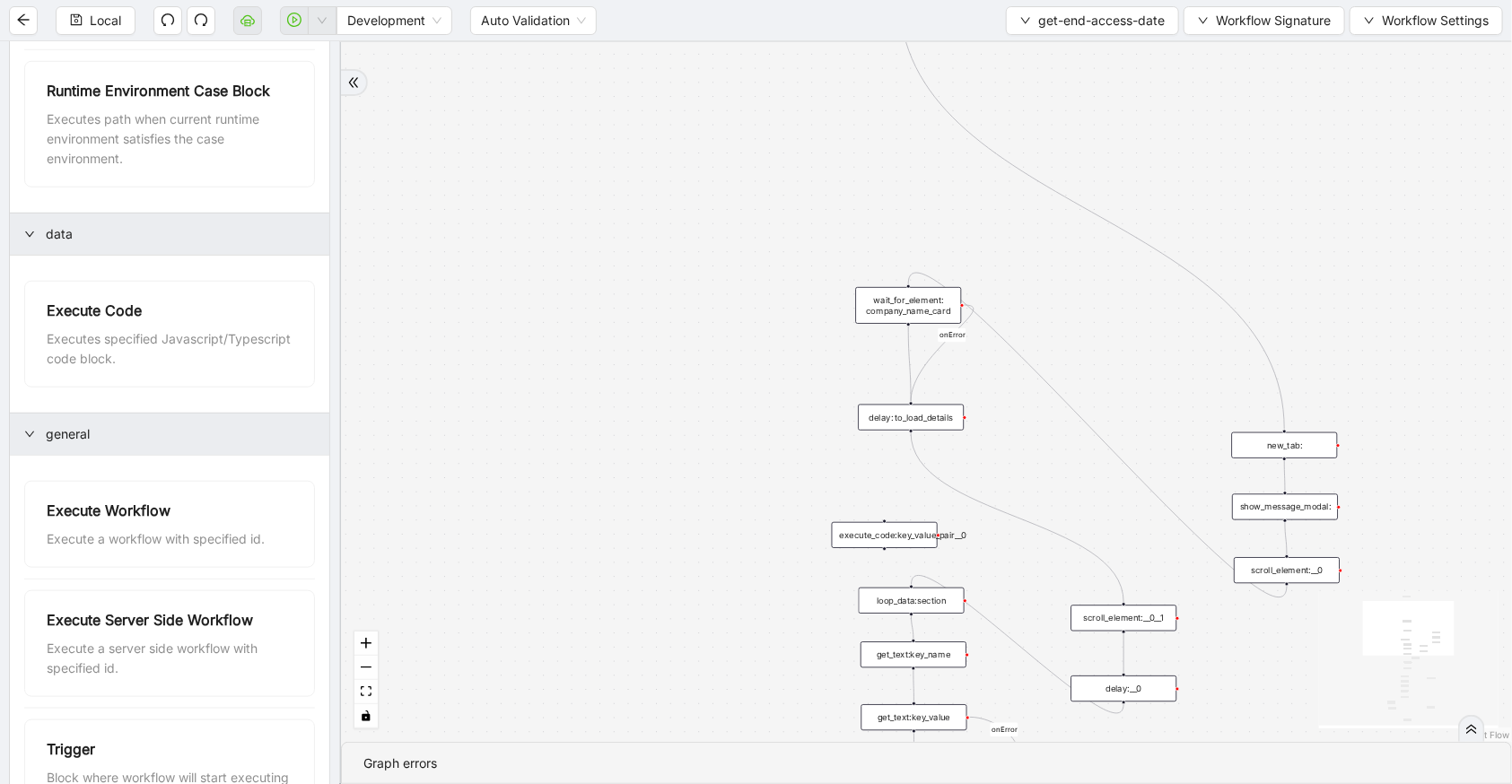
drag, startPoint x: 752, startPoint y: 527, endPoint x: 889, endPoint y: 525, distance: 137.0
click at [889, 525] on div "execute_code:key_value_pair__0" at bounding box center [884, 534] width 106 height 26
drag, startPoint x: 1122, startPoint y: 622, endPoint x: 1089, endPoint y: 511, distance: 115.8
click at [1089, 511] on div "scroll_element:__0__1" at bounding box center [1091, 506] width 106 height 26
drag, startPoint x: 1129, startPoint y: 689, endPoint x: 1099, endPoint y: 561, distance: 131.5
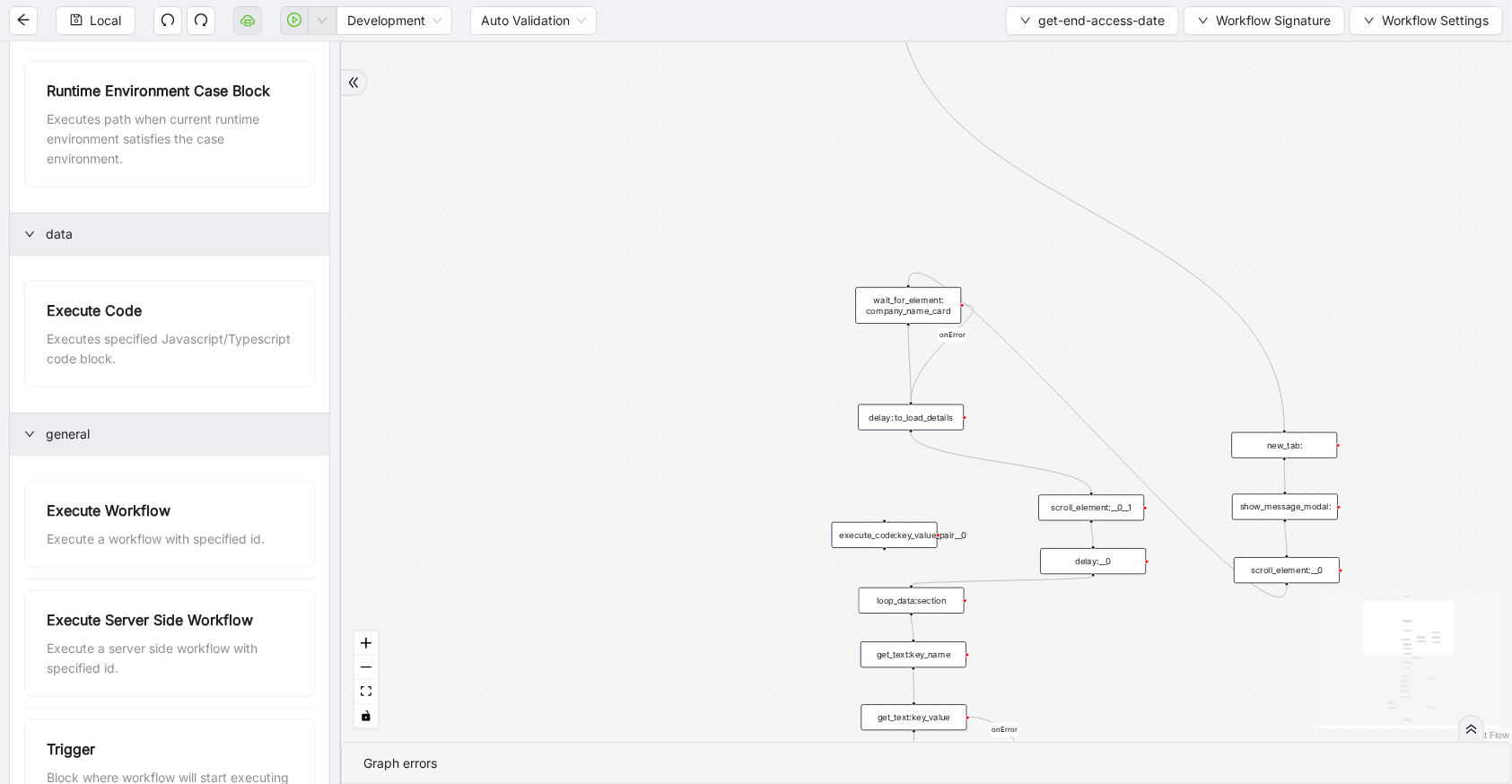
click at [1099, 561] on div "delay:__0" at bounding box center [1093, 560] width 106 height 26
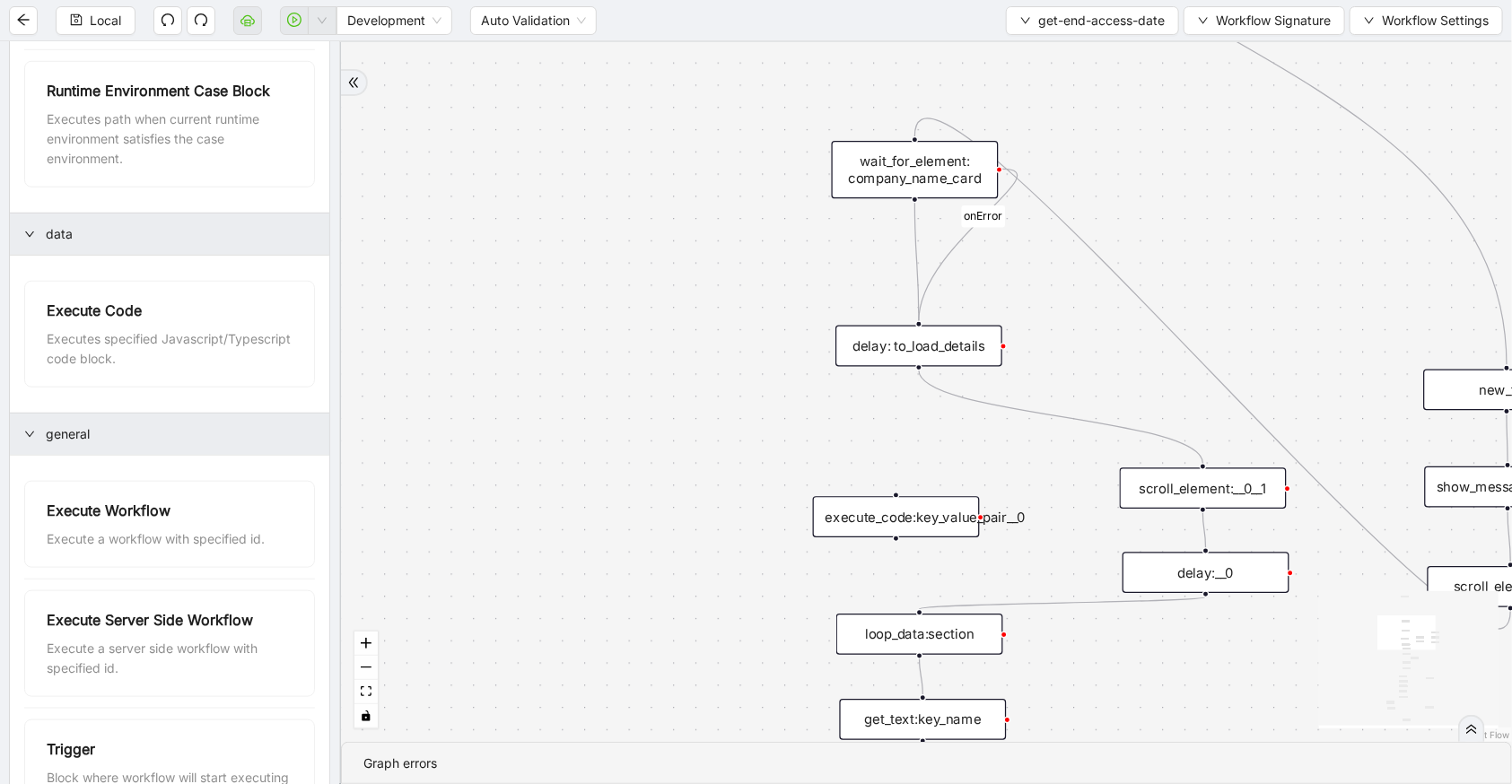
drag, startPoint x: 898, startPoint y: 542, endPoint x: 916, endPoint y: 527, distance: 23.4
click at [916, 527] on div "execute_code:key_value_pair__0" at bounding box center [897, 516] width 167 height 41
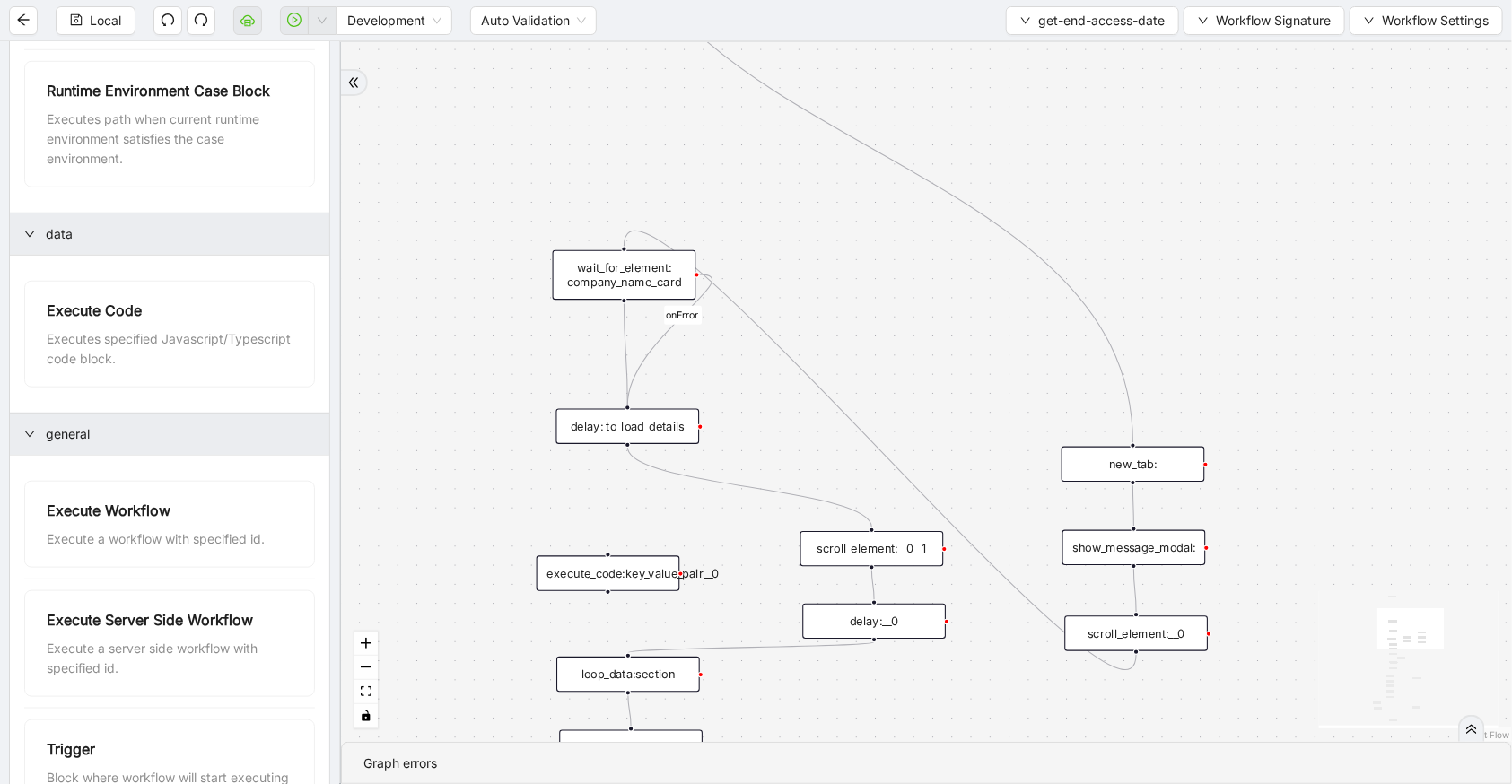
drag, startPoint x: 825, startPoint y: 439, endPoint x: 558, endPoint y: 523, distance: 279.9
click at [558, 523] on div "c15a5e76_c89b_4639_a78a_79ea8a52ecc3 onError onError trigger wait_for_element: …" at bounding box center [927, 392] width 1171 height 699
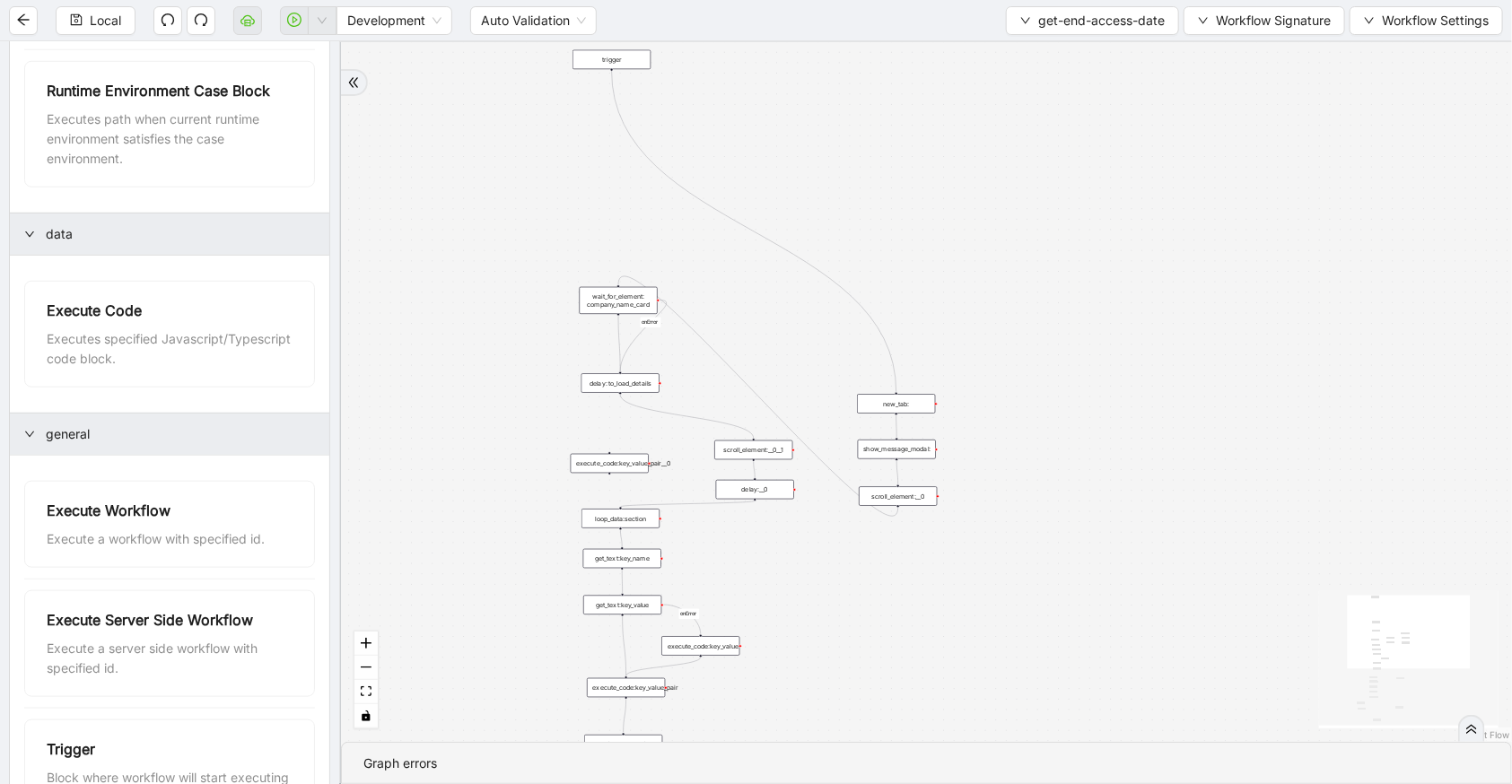
drag, startPoint x: 1032, startPoint y: 361, endPoint x: 1077, endPoint y: 172, distance: 194.3
click at [1077, 172] on div "c15a5e76_c89b_4639_a78a_79ea8a52ecc3 onError onError trigger wait_for_element: …" at bounding box center [927, 392] width 1171 height 699
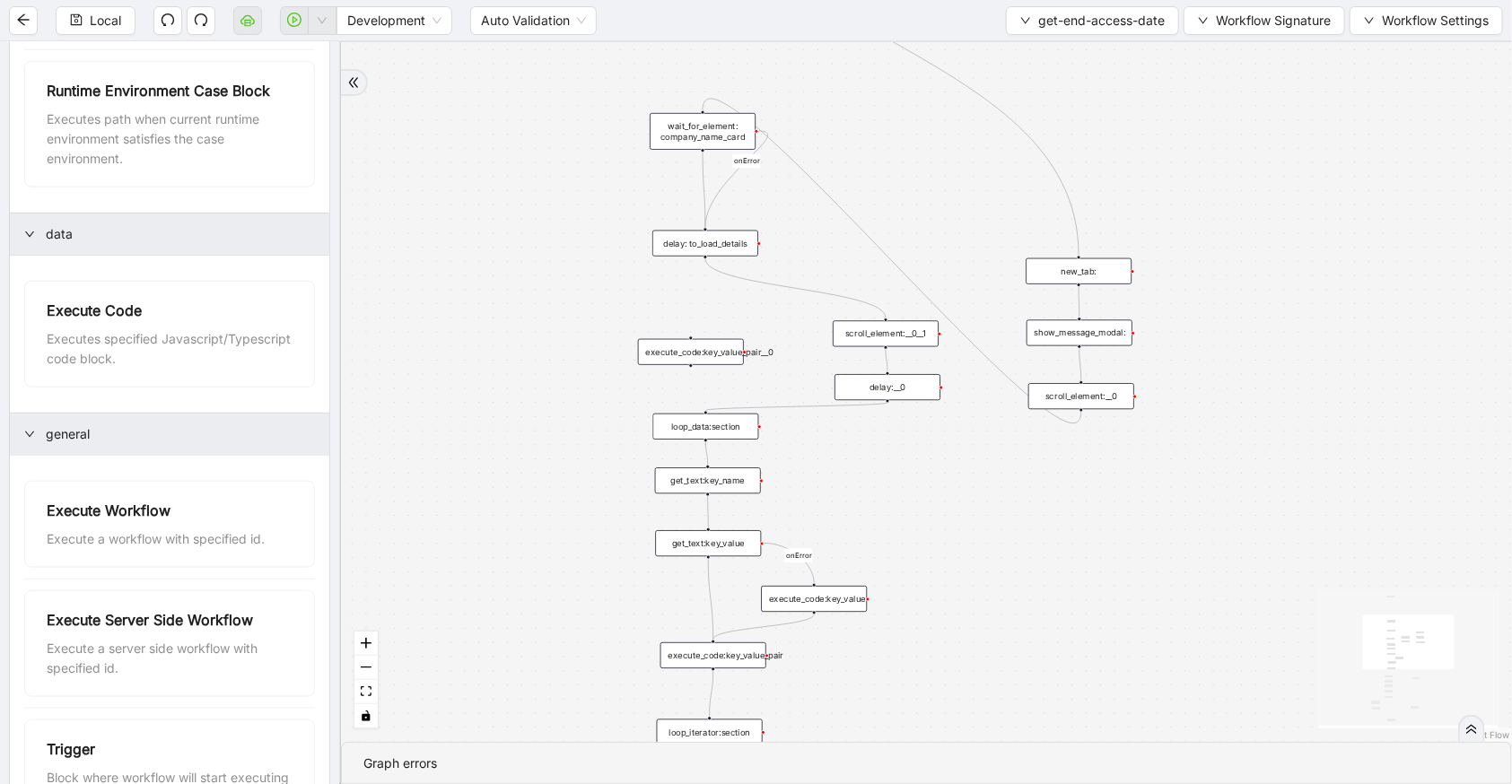
drag, startPoint x: 828, startPoint y: 451, endPoint x: 916, endPoint y: 448, distance: 88.1
click at [916, 448] on div "c15a5e76_c89b_4639_a78a_79ea8a52ecc3 onError onError trigger wait_for_element: …" at bounding box center [927, 392] width 1171 height 699
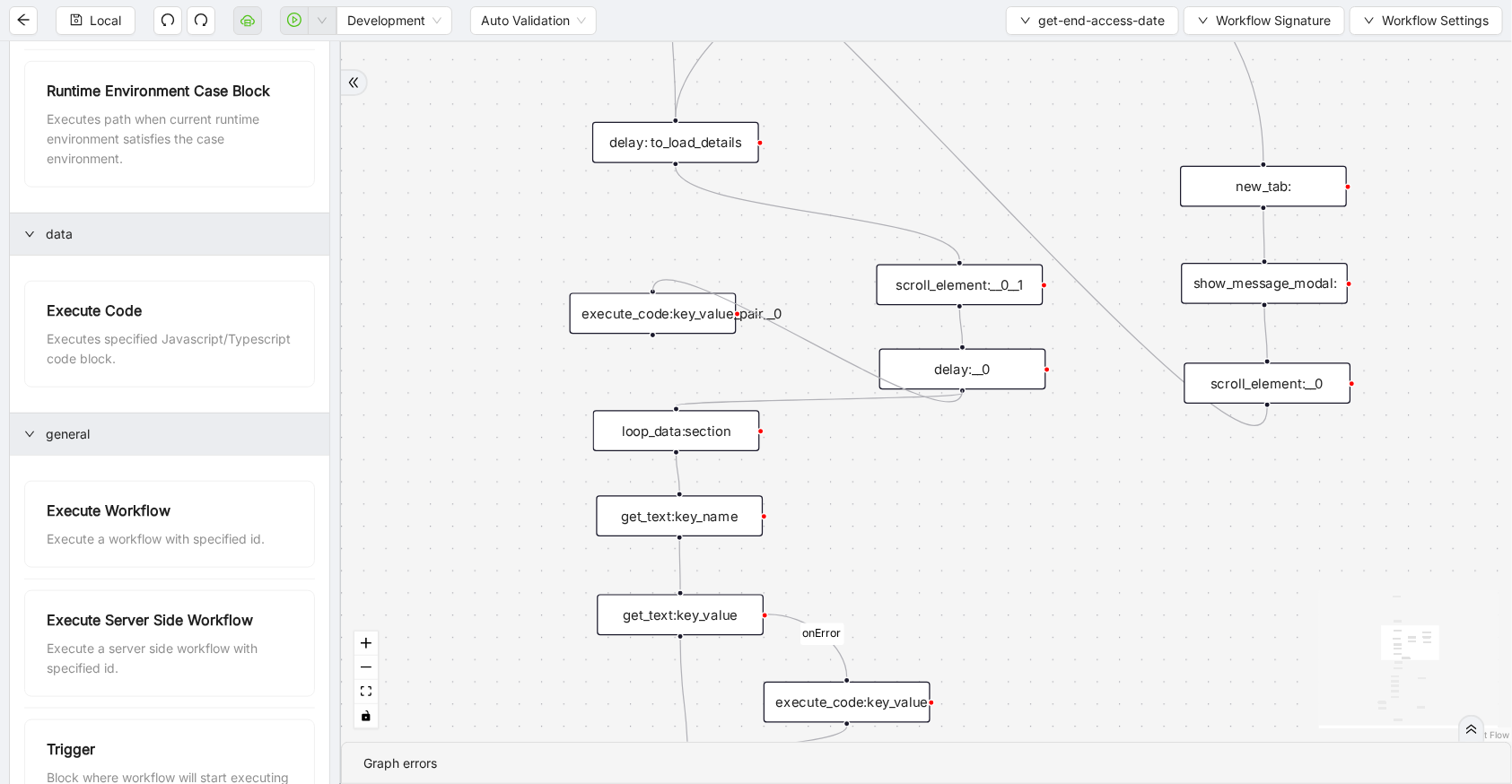
drag, startPoint x: 963, startPoint y: 391, endPoint x: 656, endPoint y: 299, distance: 320.5
click at [656, 299] on div "trigger wait_for_element: company_name_card scroll_element: end_access_date wai…" at bounding box center [1246, 515] width 1451 height 867
drag, startPoint x: 653, startPoint y: 335, endPoint x: 673, endPoint y: 406, distance: 73.8
click at [673, 406] on div "trigger wait_for_element: company_name_card scroll_element: end_access_date wai…" at bounding box center [1246, 515] width 1451 height 867
click at [681, 305] on div "execute_code:key_value_pair__0" at bounding box center [654, 312] width 167 height 41
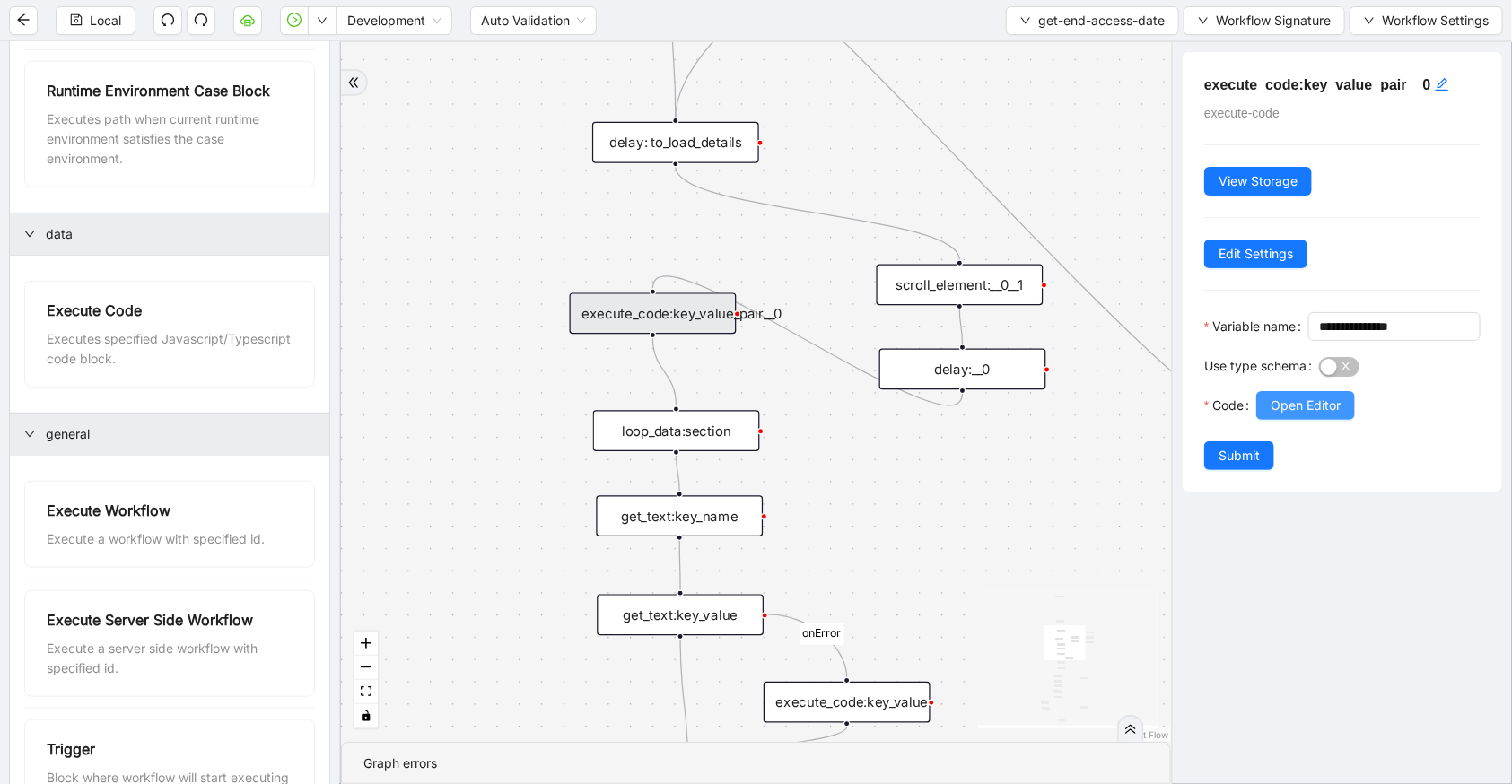
click at [1292, 415] on span "Open Editor" at bounding box center [1305, 405] width 70 height 20
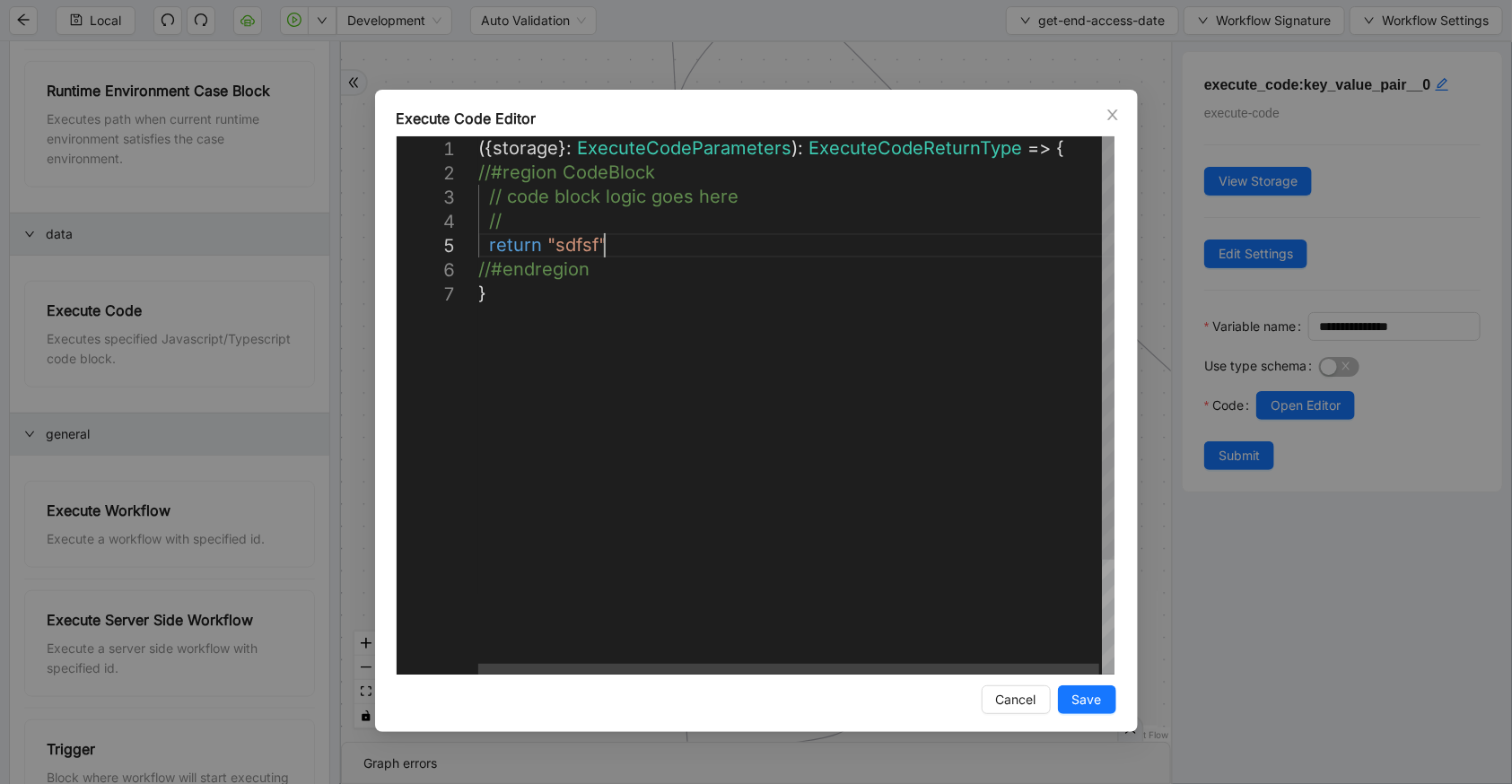
scroll to position [0, 9]
drag, startPoint x: 615, startPoint y: 242, endPoint x: 548, endPoint y: 239, distance: 67.1
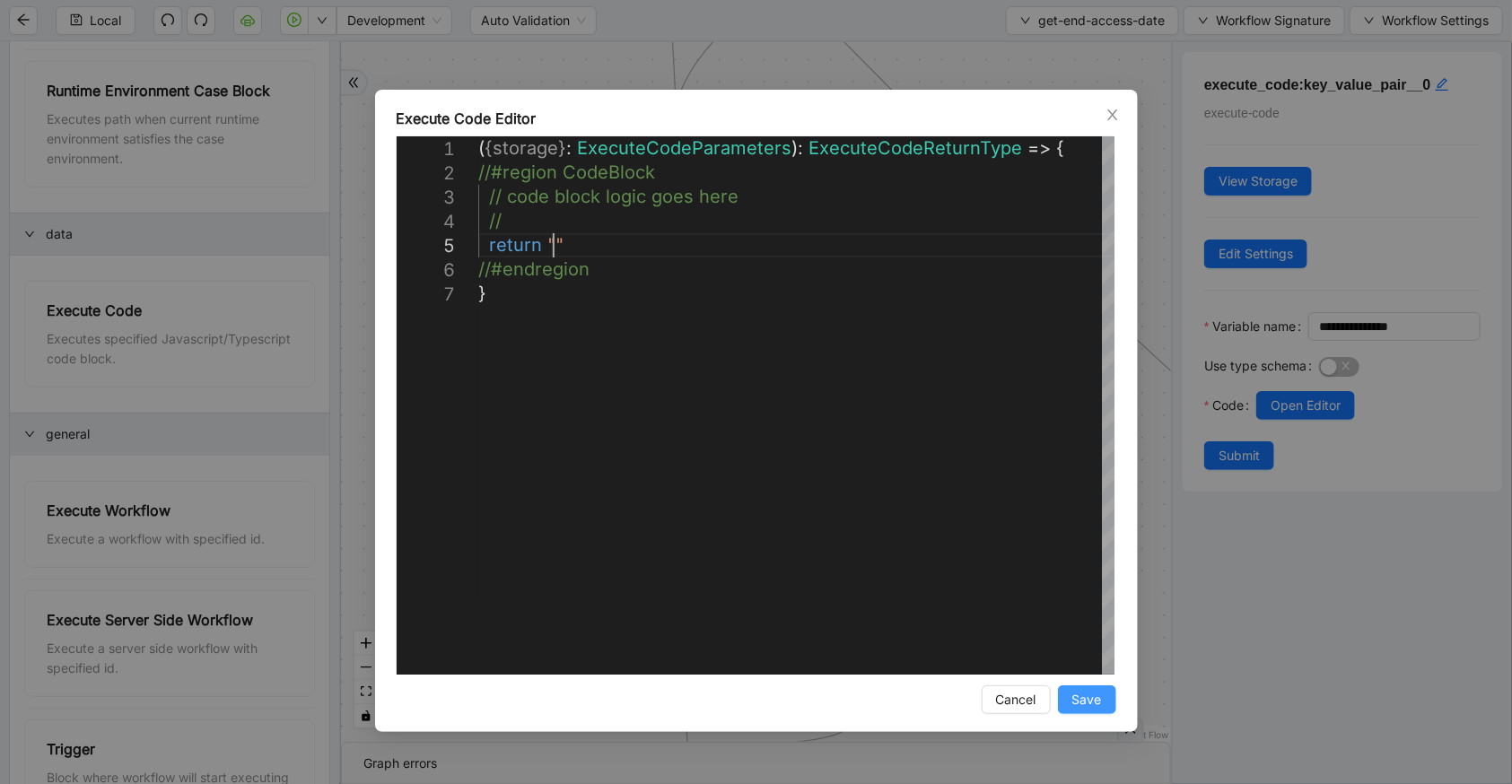
type textarea "**********"
click at [1092, 690] on span "Save" at bounding box center [1087, 699] width 30 height 20
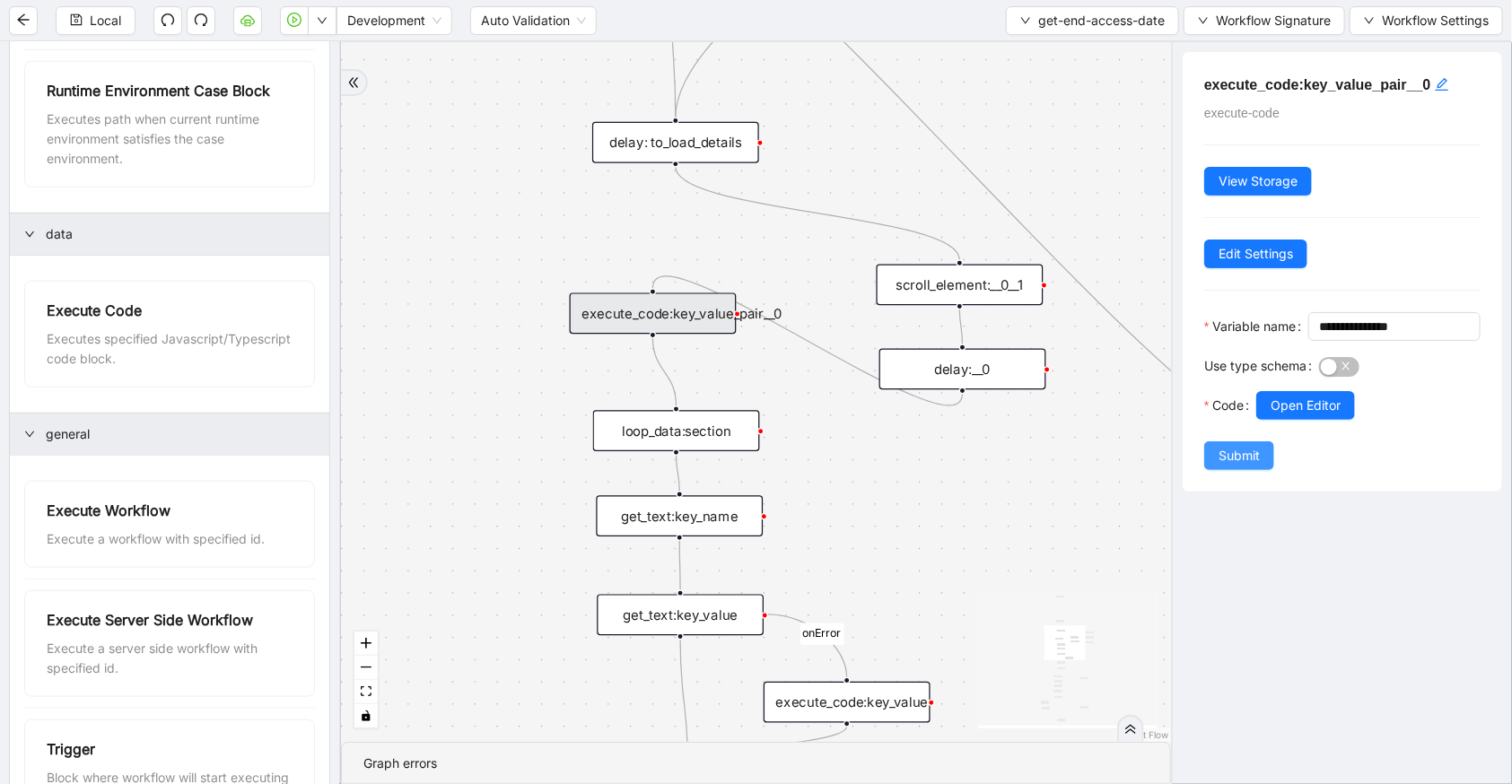
click at [1244, 466] on span "Submit" at bounding box center [1239, 455] width 41 height 20
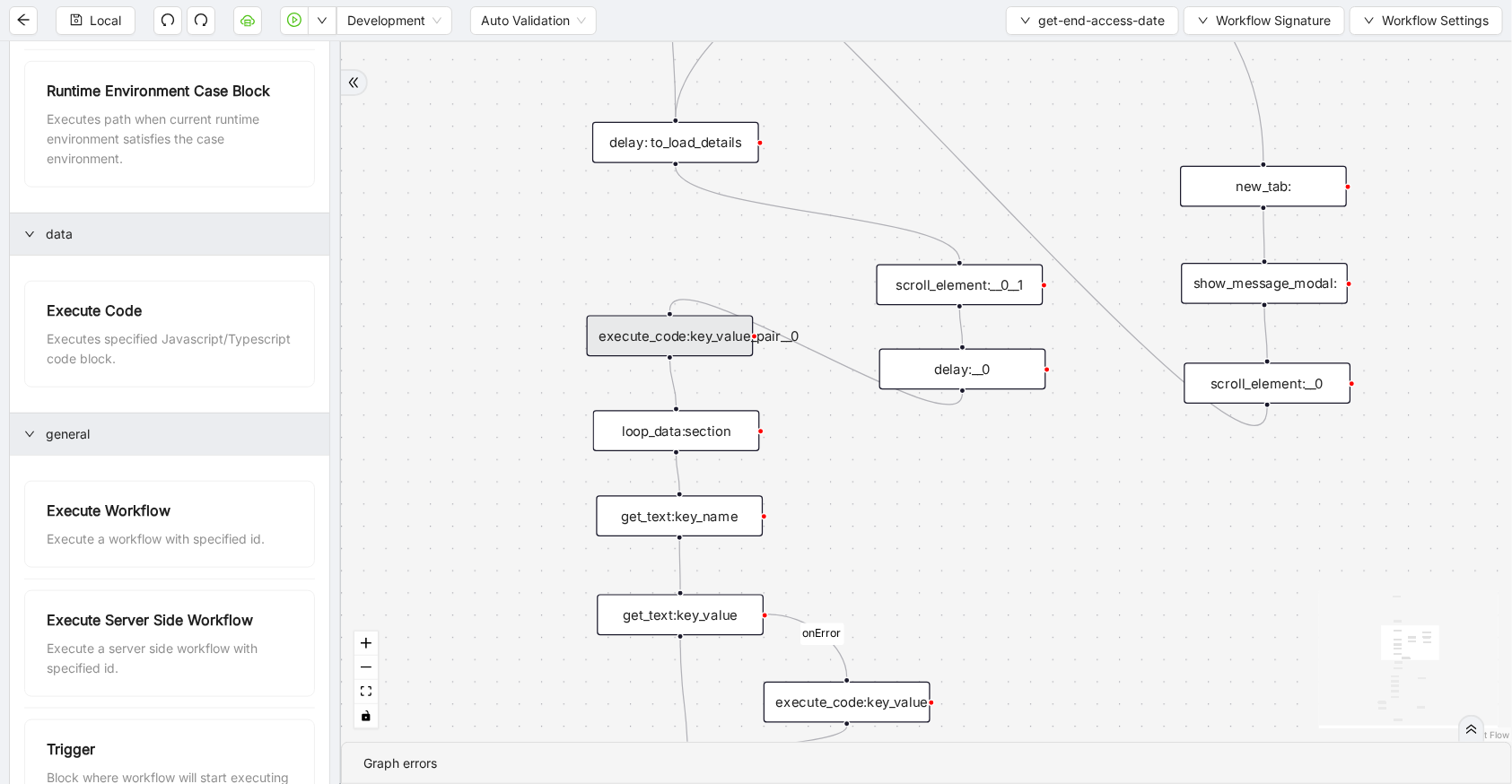
drag, startPoint x: 714, startPoint y: 324, endPoint x: 731, endPoint y: 346, distance: 27.8
click at [731, 346] on div "execute_code:key_value_pair__0" at bounding box center [671, 335] width 167 height 41
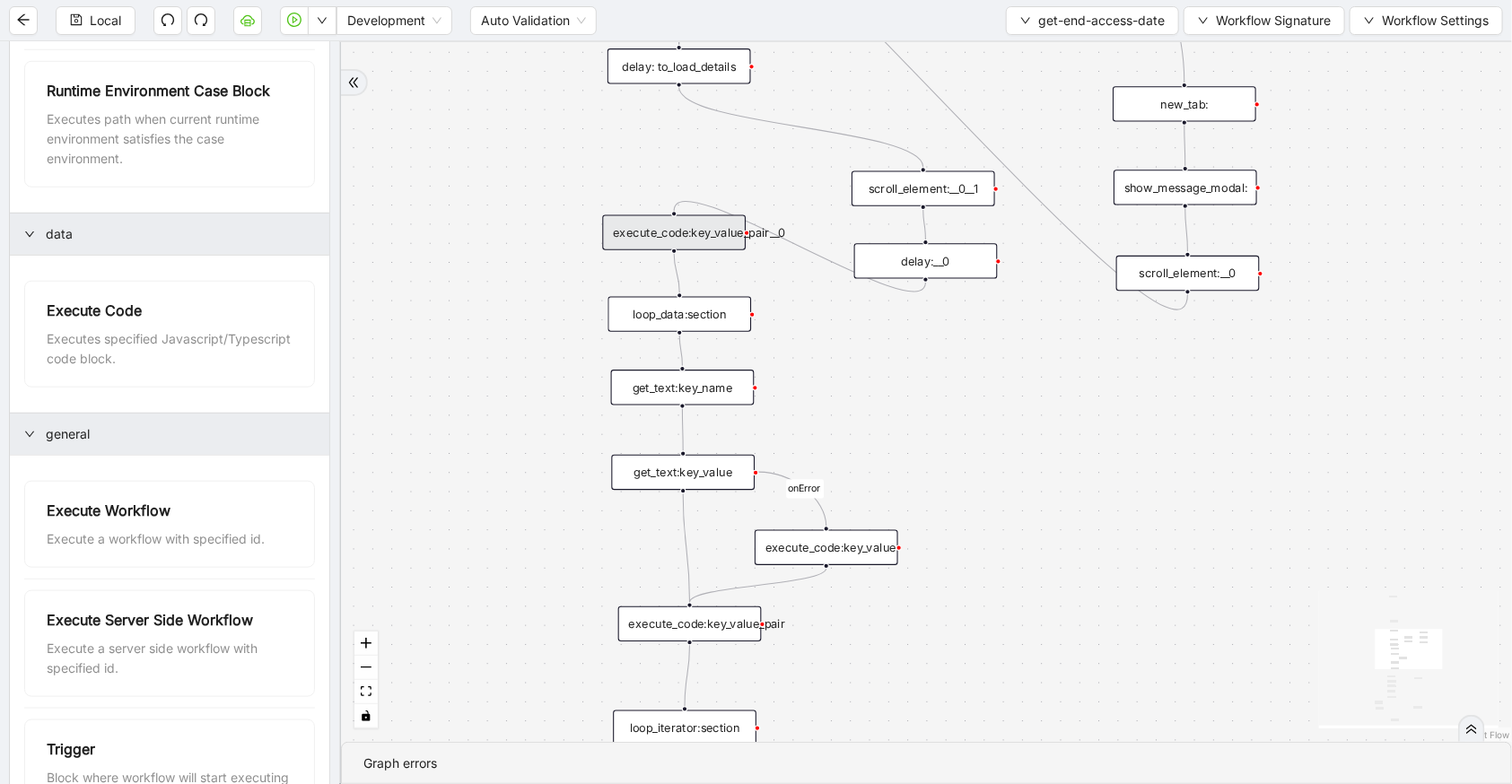
drag, startPoint x: 876, startPoint y: 468, endPoint x: 872, endPoint y: 363, distance: 105.1
click at [872, 363] on div "c15a5e76_c89b_4639_a78a_79ea8a52ecc3 onError onError trigger wait_for_element: …" at bounding box center [927, 392] width 1171 height 699
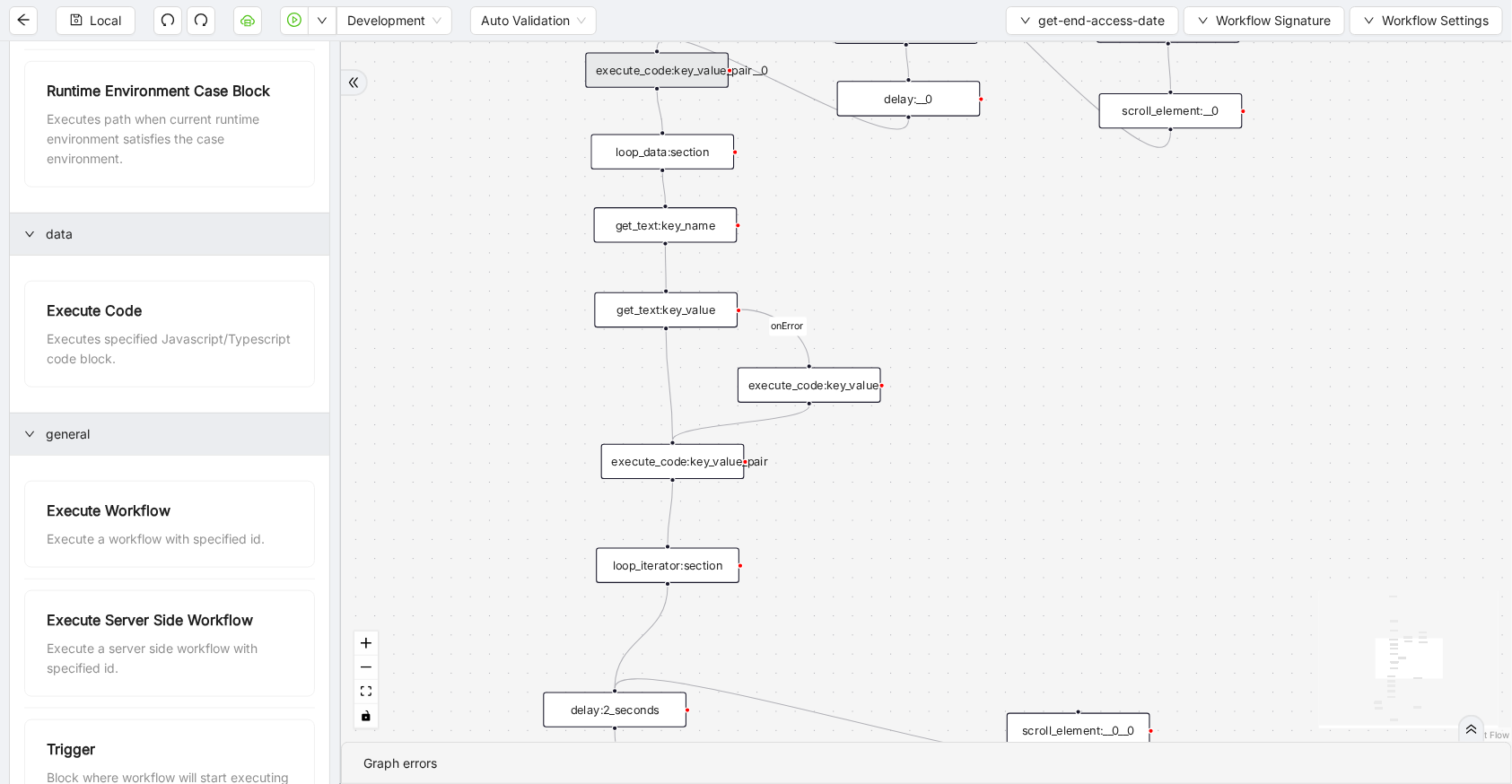
drag, startPoint x: 952, startPoint y: 501, endPoint x: 933, endPoint y: 263, distance: 238.8
click at [933, 263] on div "c15a5e76_c89b_4639_a78a_79ea8a52ecc3 onError onError trigger wait_for_element: …" at bounding box center [927, 392] width 1171 height 699
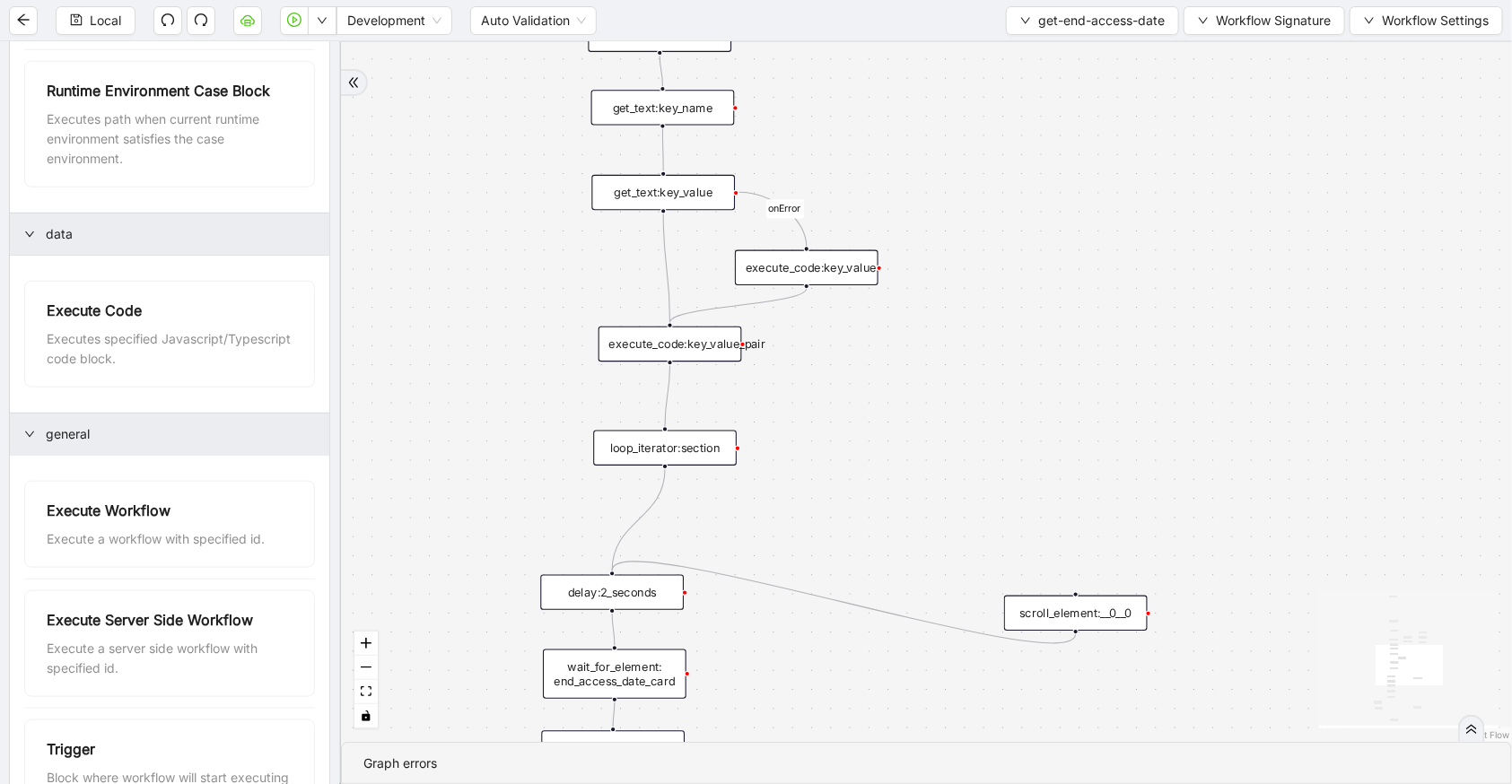
drag, startPoint x: 975, startPoint y: 456, endPoint x: 799, endPoint y: 366, distance: 197.7
click at [955, 395] on div "c15a5e76_c89b_4639_a78a_79ea8a52ecc3 onError onError trigger wait_for_element: …" at bounding box center [927, 392] width 1171 height 699
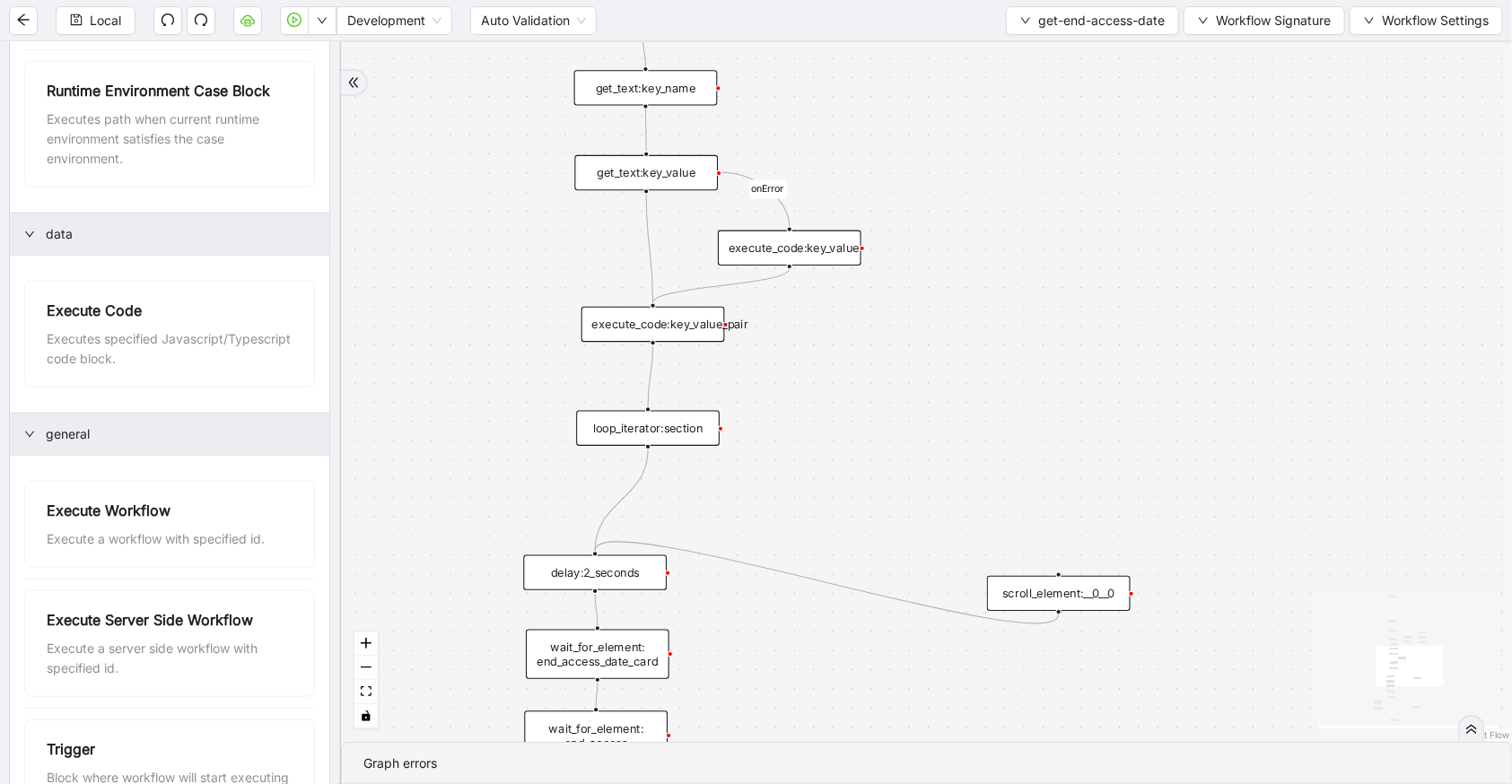
click at [652, 338] on div "execute_code:key_value_pair" at bounding box center [653, 324] width 143 height 35
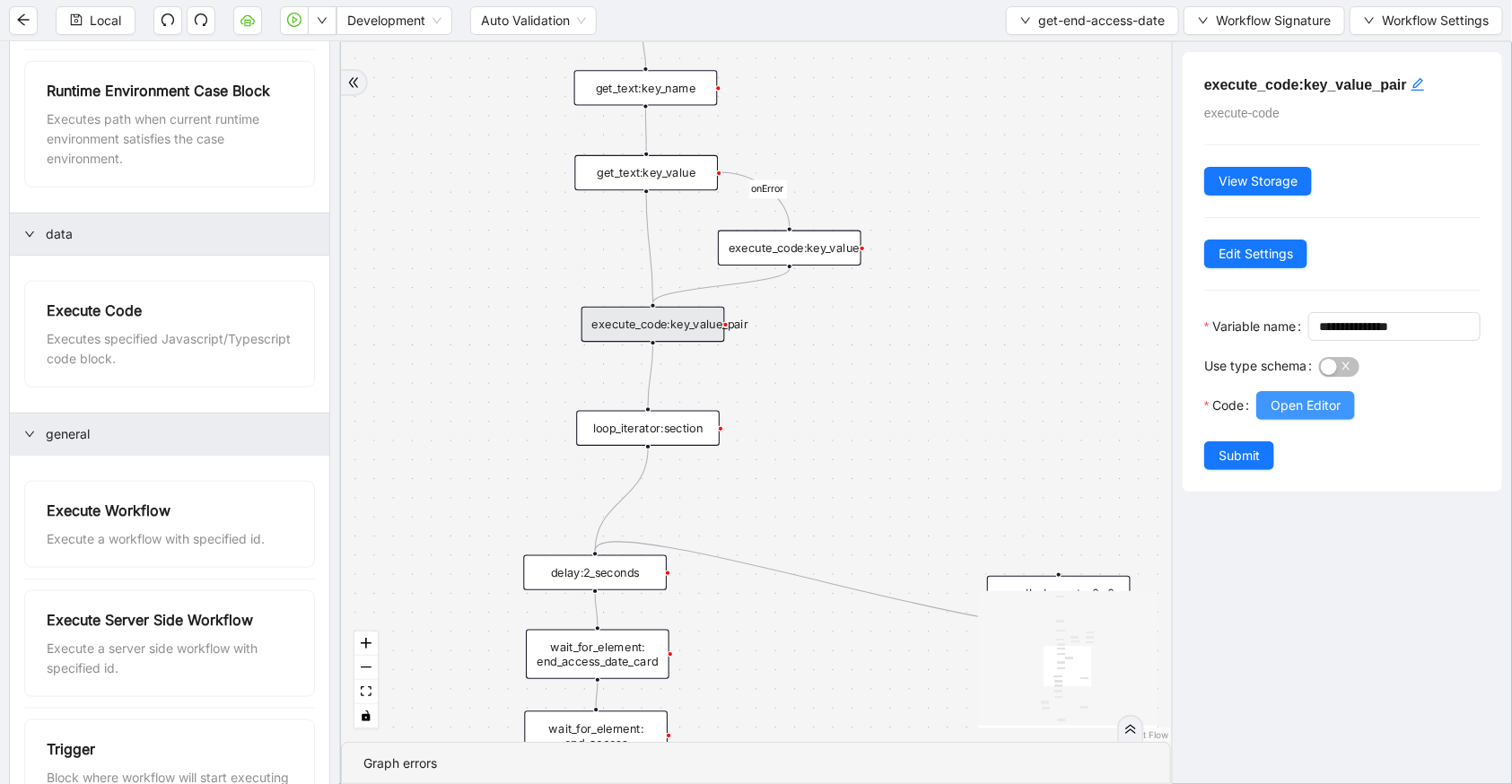
click at [1310, 415] on span "Open Editor" at bounding box center [1305, 405] width 70 height 20
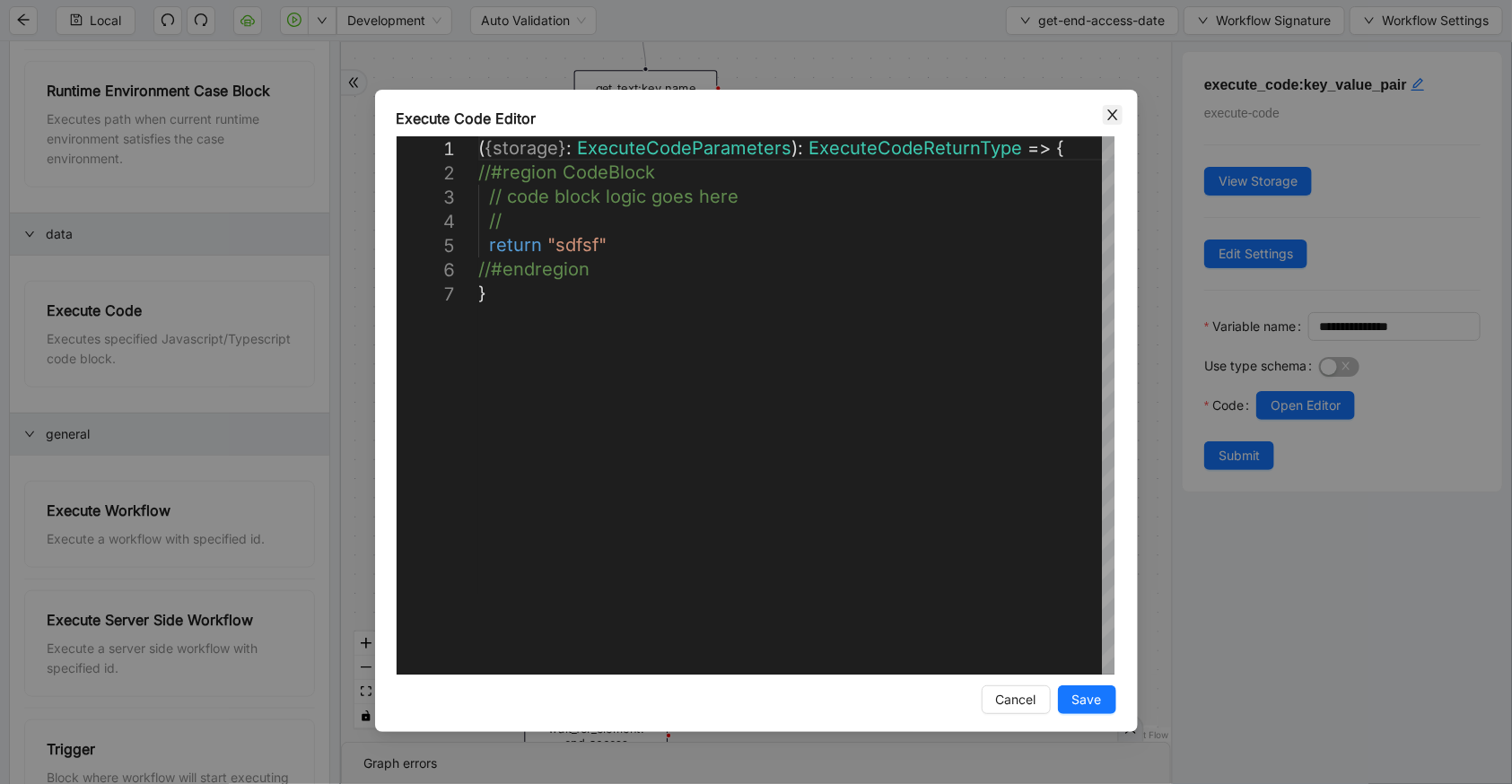
click at [1112, 114] on icon "close" at bounding box center [1112, 114] width 10 height 11
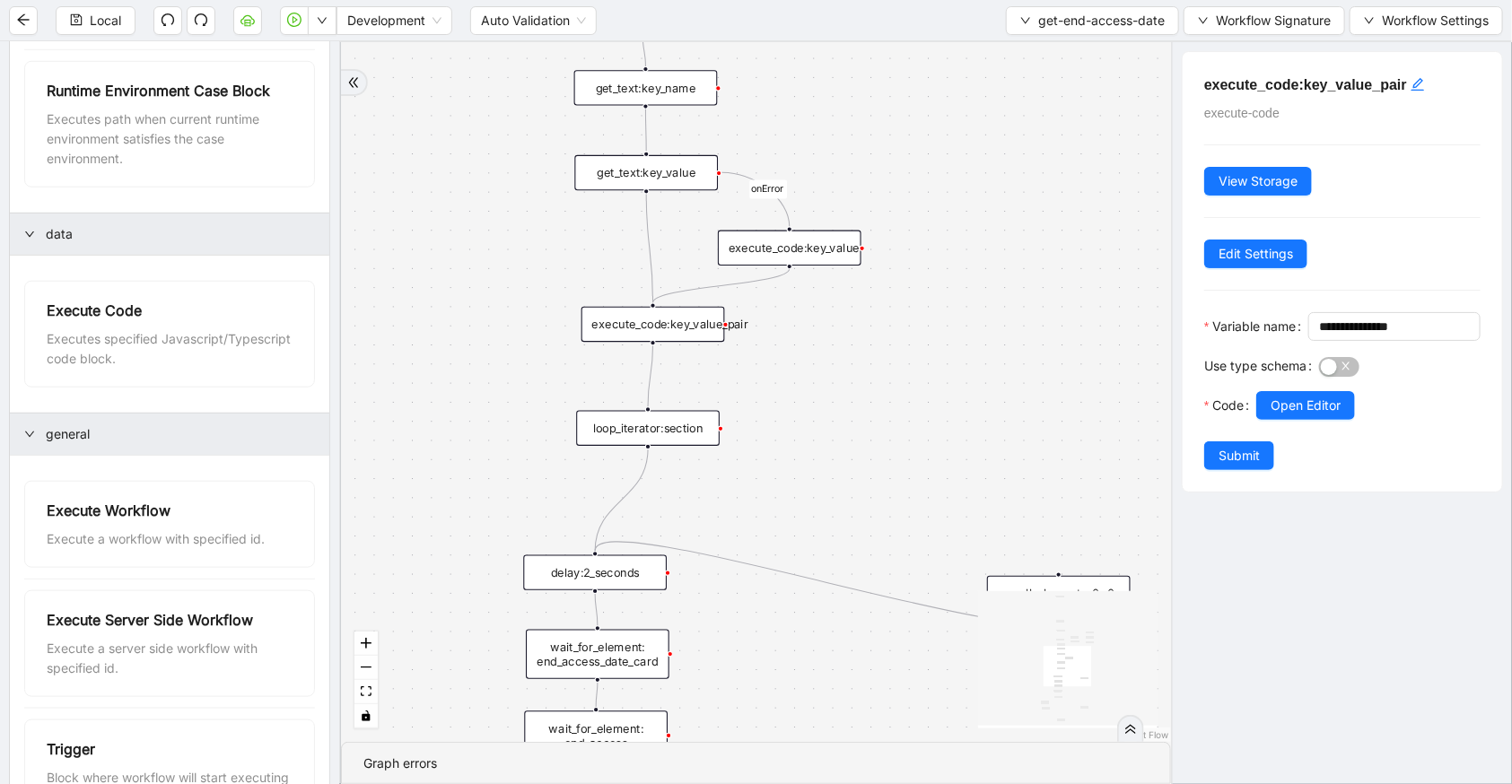
click at [809, 252] on div "execute_code:key_value" at bounding box center [789, 248] width 143 height 35
click at [1270, 420] on button "Open Editor" at bounding box center [1305, 405] width 99 height 29
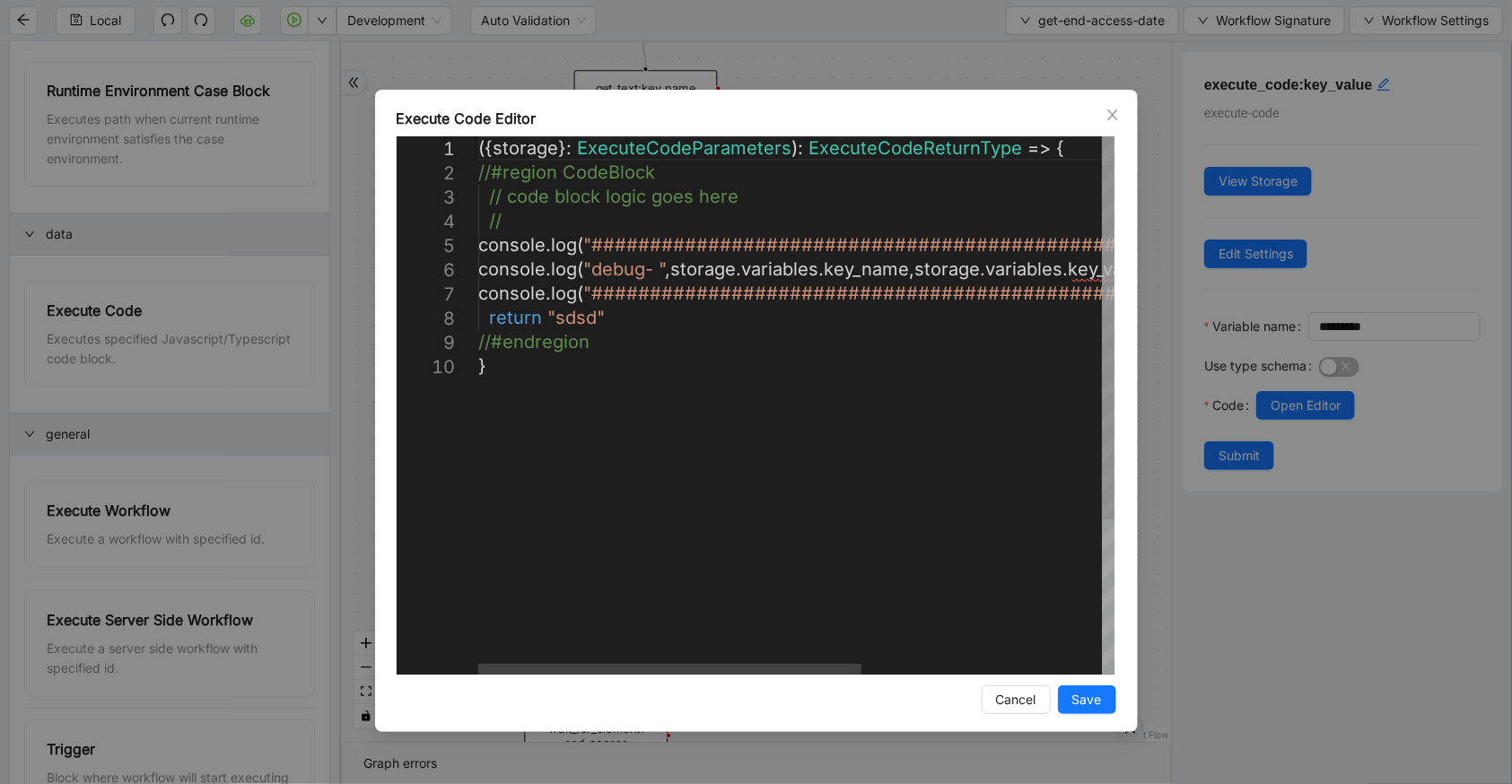
scroll to position [0, 9]
click at [606, 314] on div "({ storage }: ExecuteCodeParameters ): ExecuteCodeReturnType => { //#region Cod…" at bounding box center [996, 514] width 1034 height 756
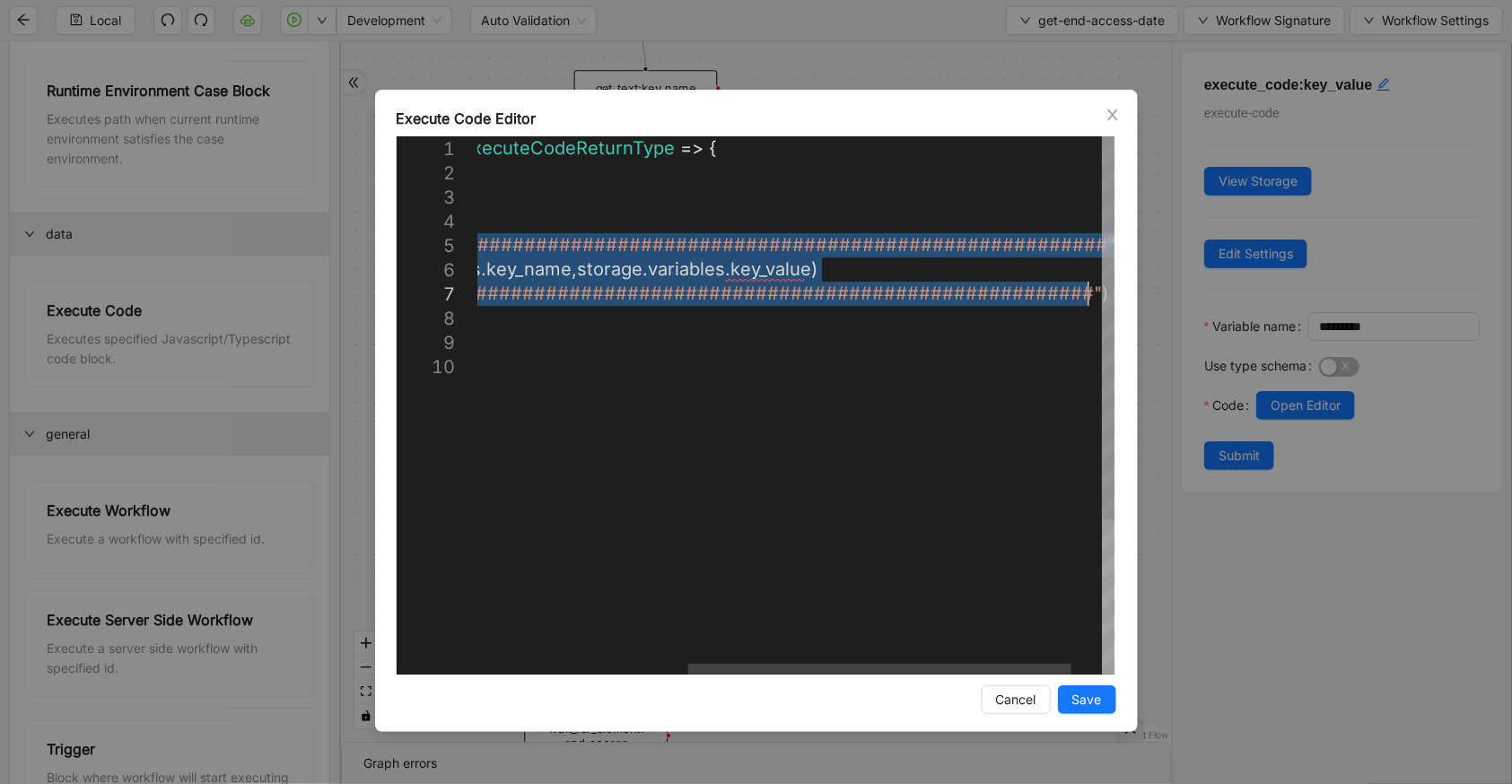
drag, startPoint x: 492, startPoint y: 243, endPoint x: 1161, endPoint y: 288, distance: 670.5
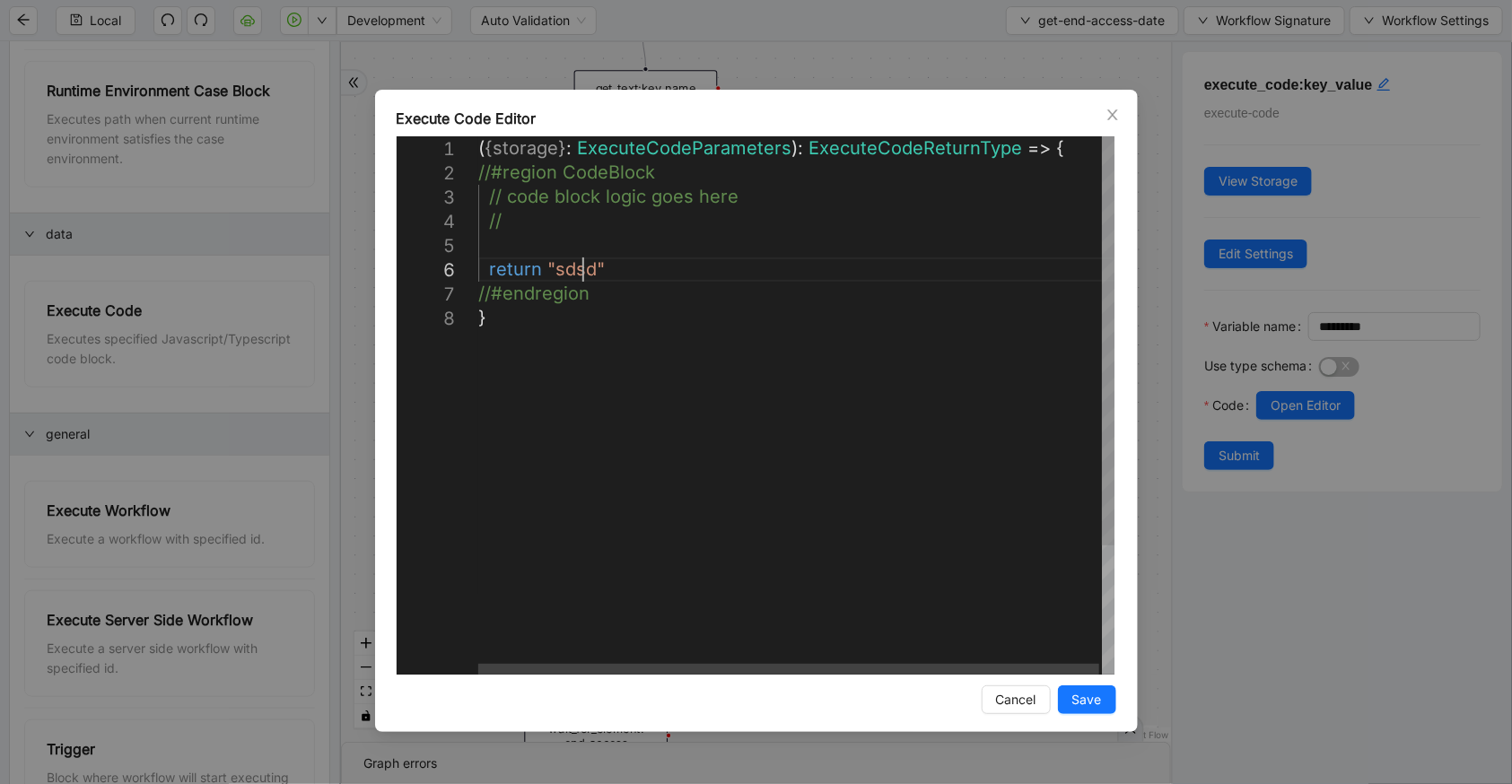
click at [582, 269] on div "( { storage } : ExecuteCodeParameters ): ExecuteCodeReturnType => { //#region C…" at bounding box center [798, 490] width 639 height 708
type textarea "**********"
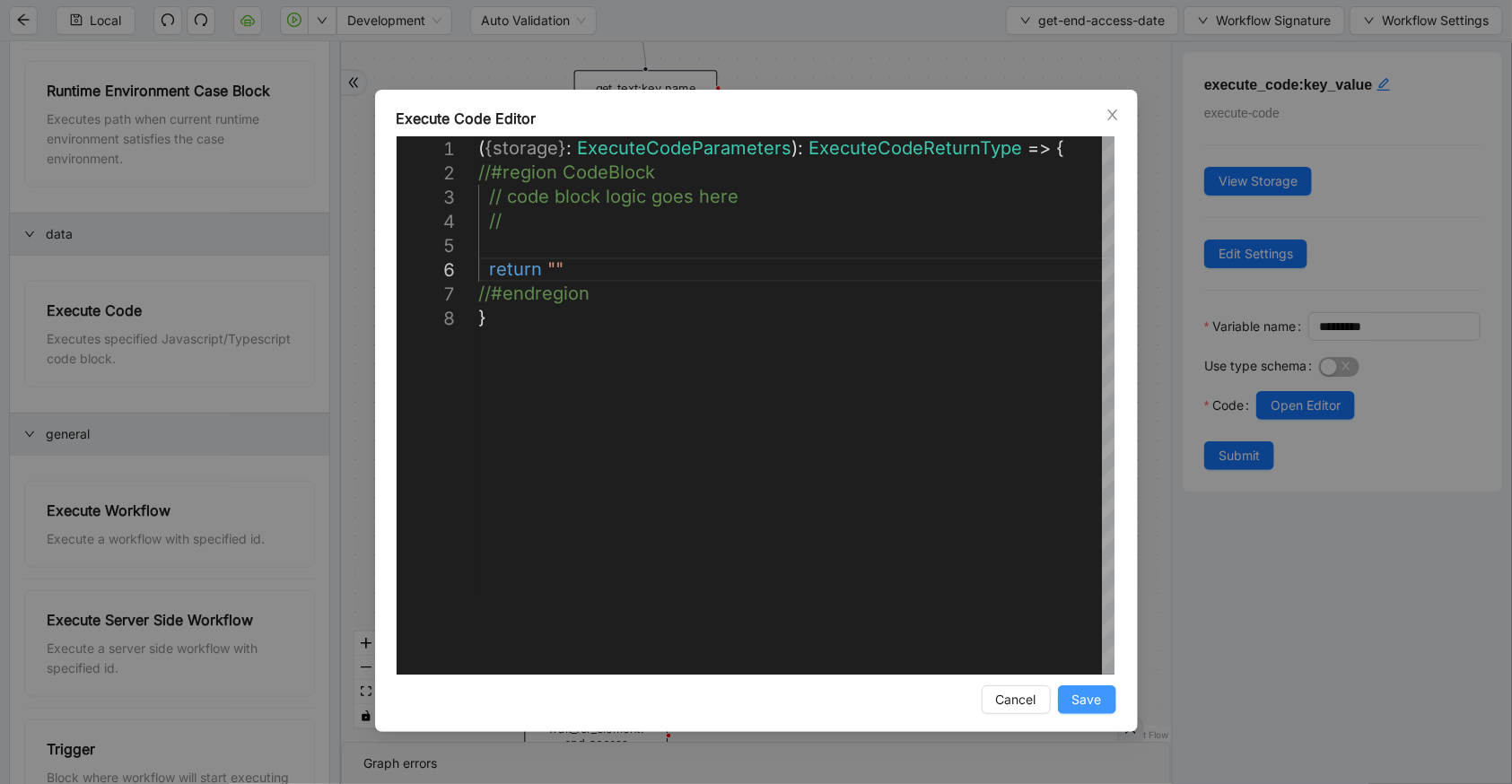
click at [1089, 704] on span "Save" at bounding box center [1087, 699] width 30 height 20
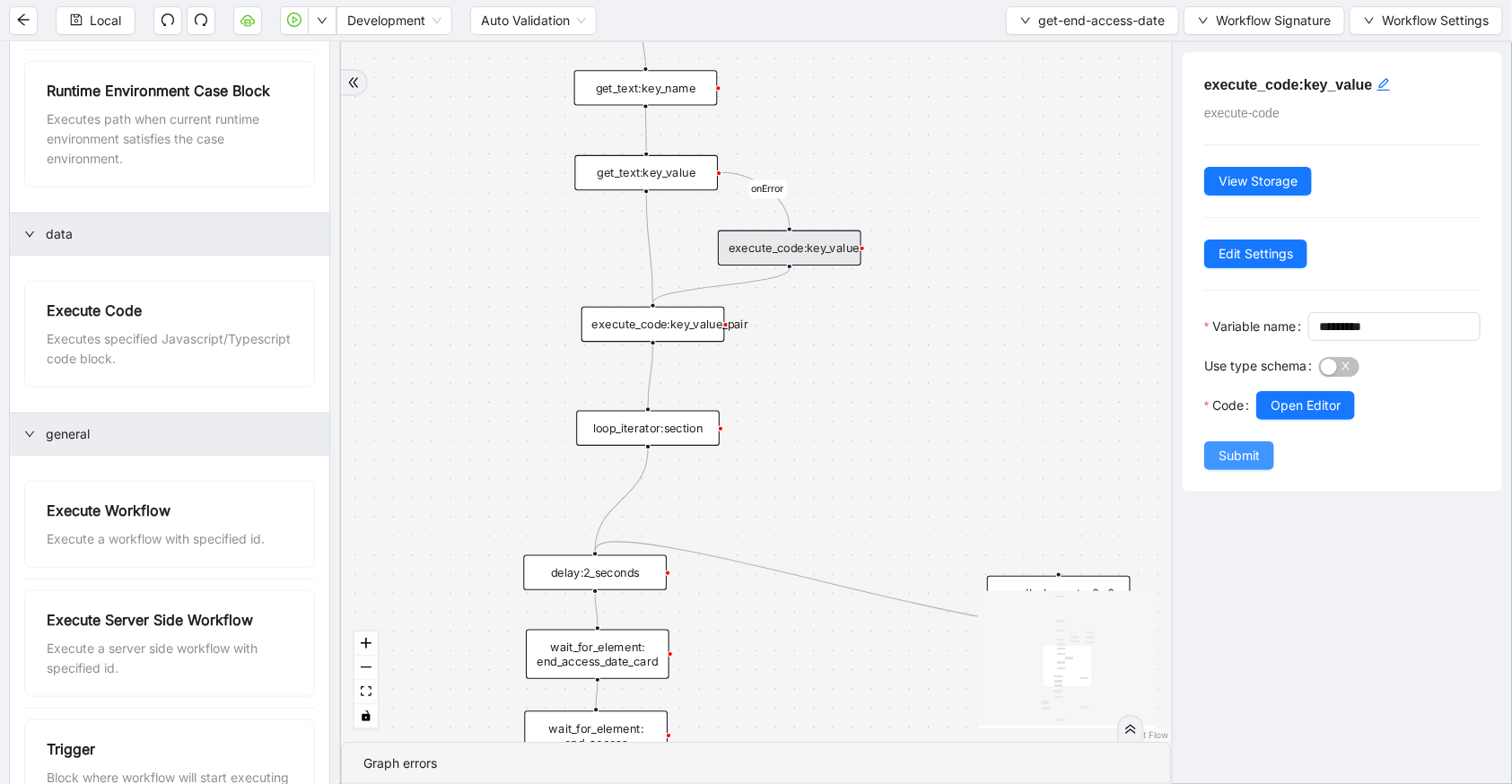
click at [1215, 470] on button "Submit" at bounding box center [1239, 455] width 70 height 29
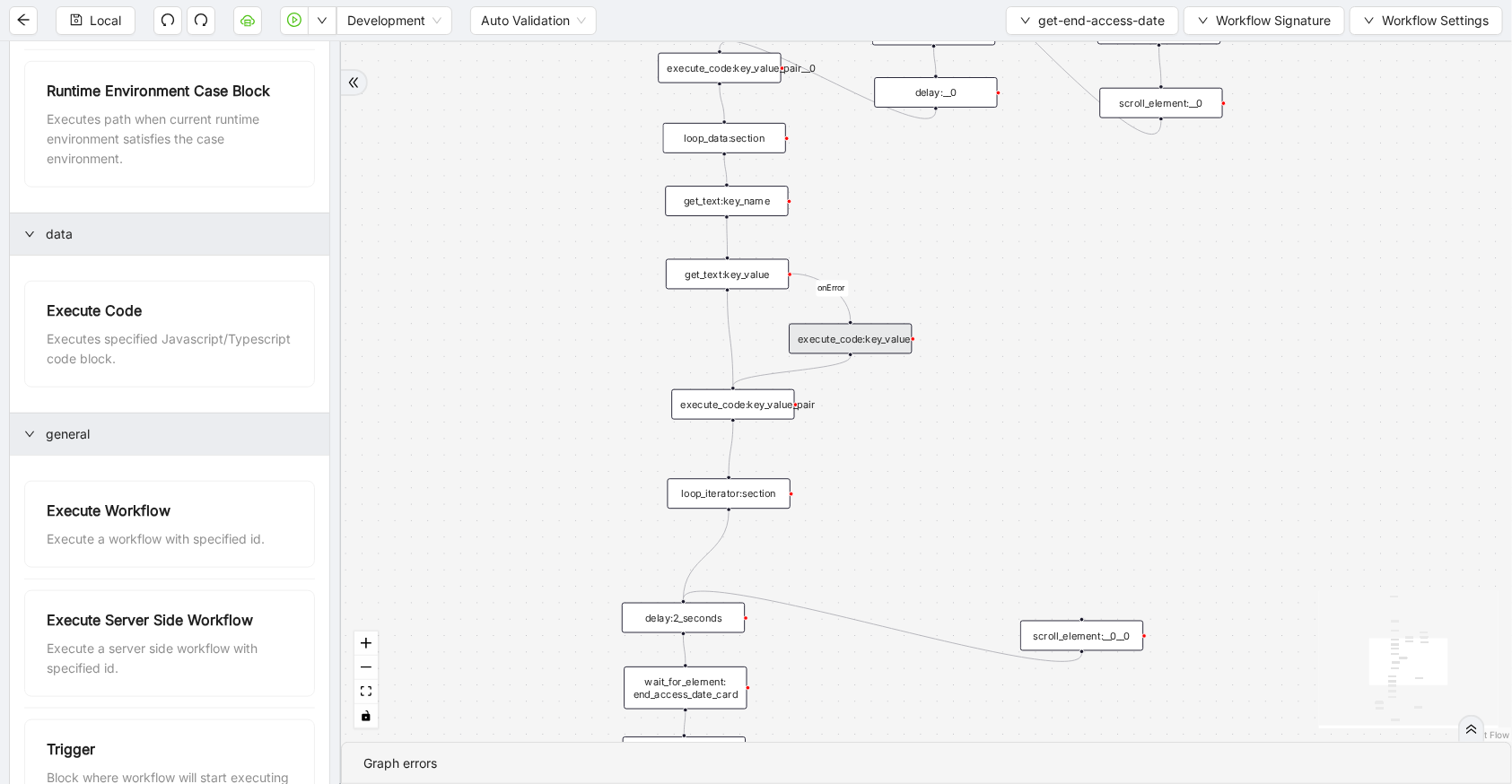
click at [778, 406] on div "execute_code:key_value_pair" at bounding box center [732, 404] width 123 height 31
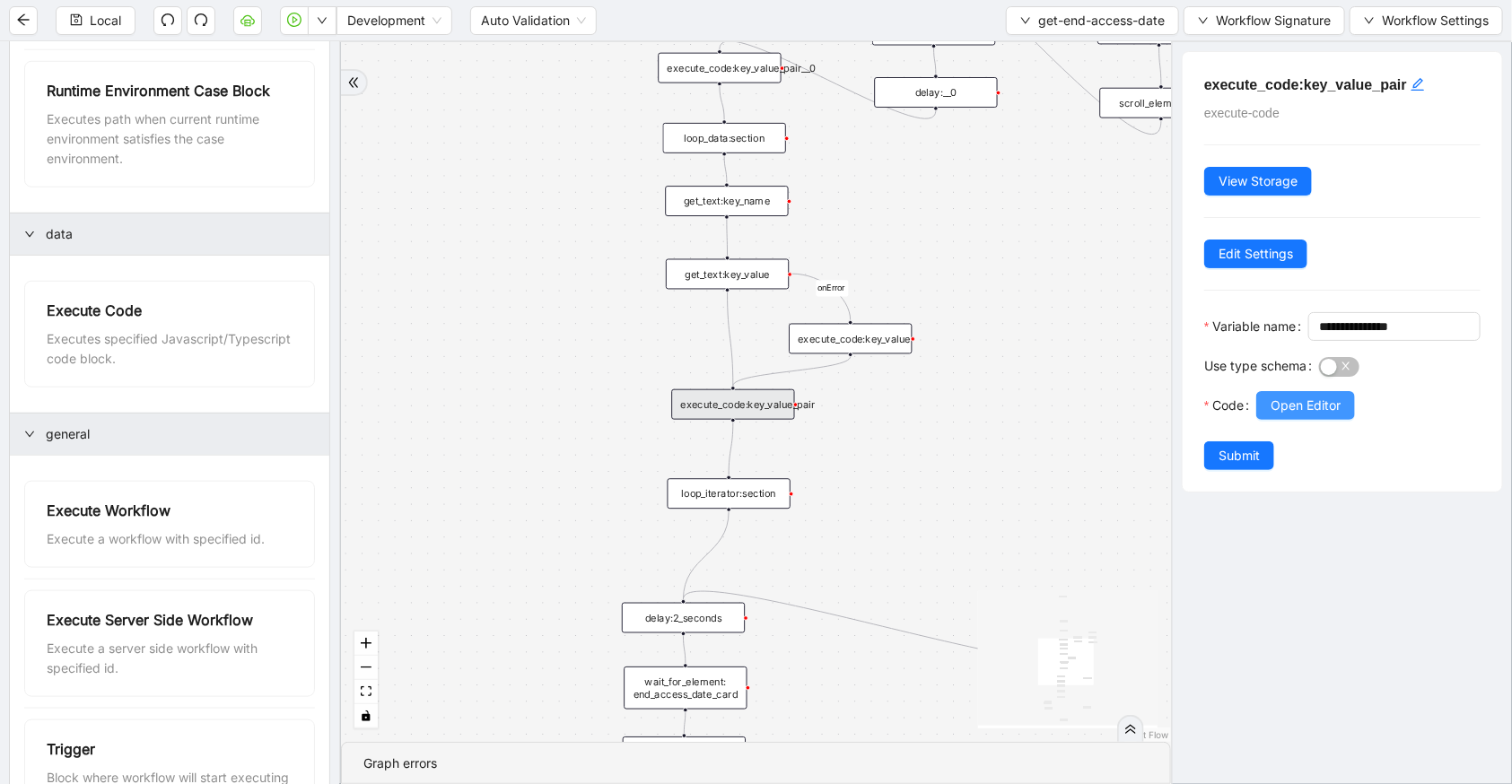
click at [1310, 415] on span "Open Editor" at bounding box center [1305, 405] width 70 height 20
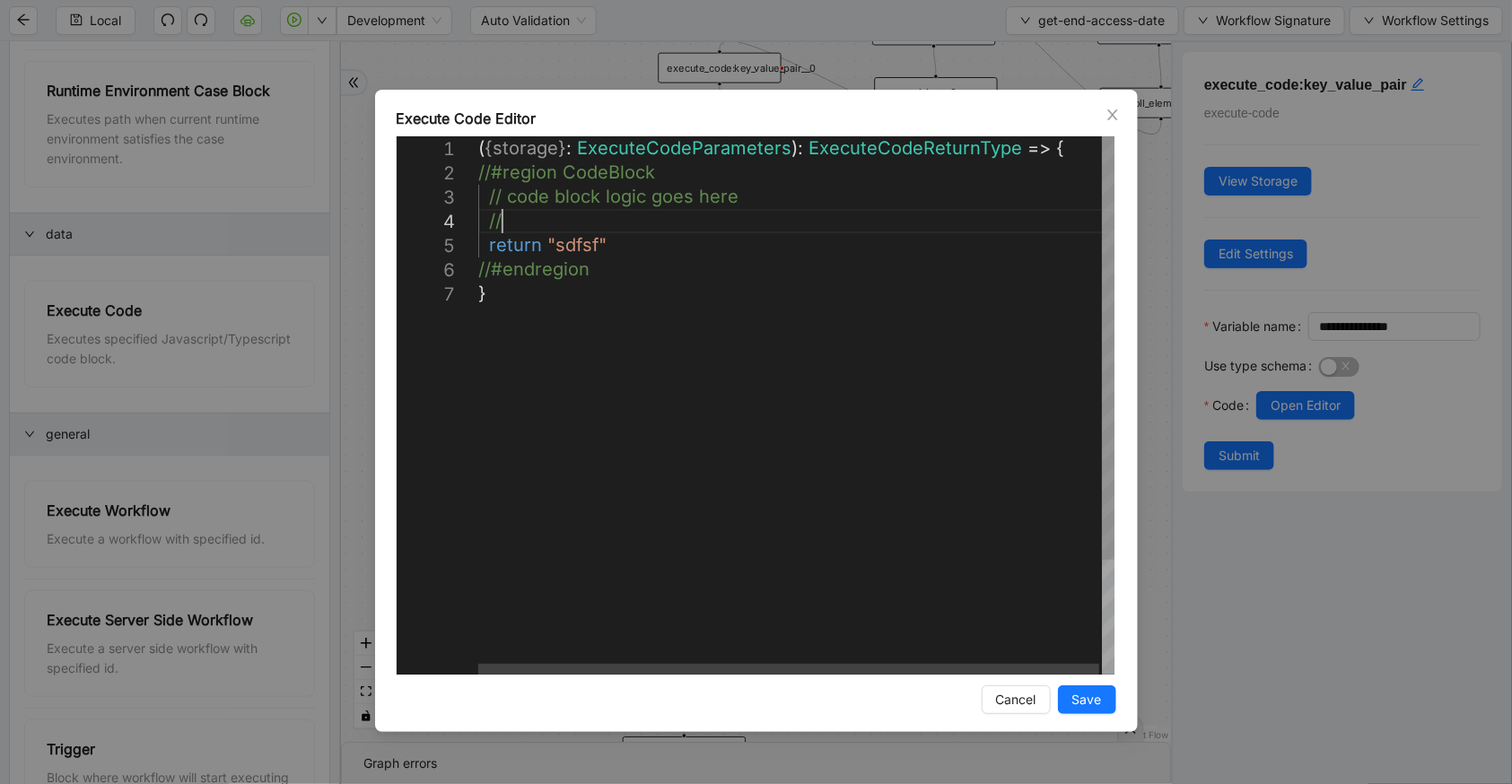
click at [558, 227] on div "( { storage } : ExecuteCodeParameters ): ExecuteCodeReturnType => { //#region C…" at bounding box center [798, 478] width 639 height 683
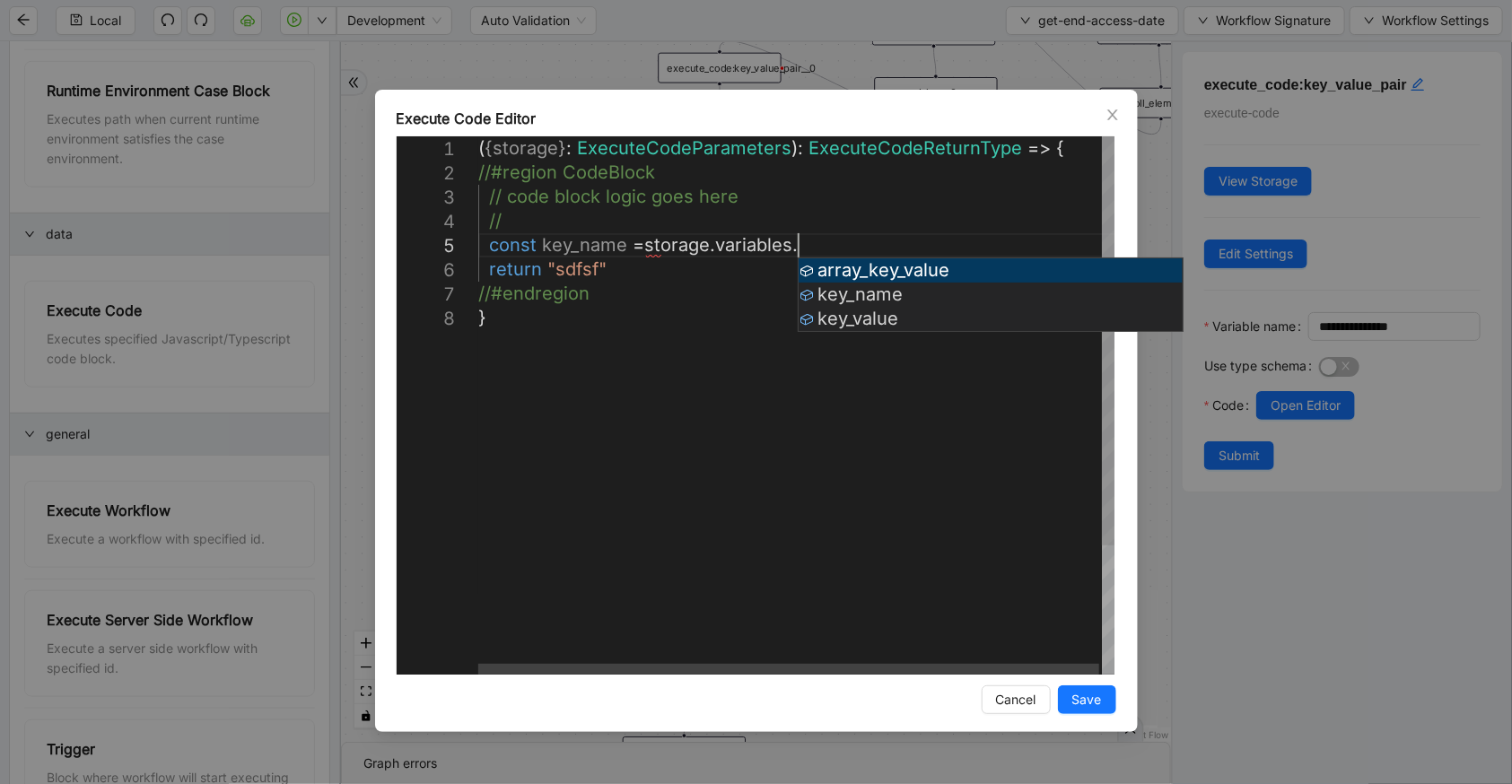
scroll to position [99, 398]
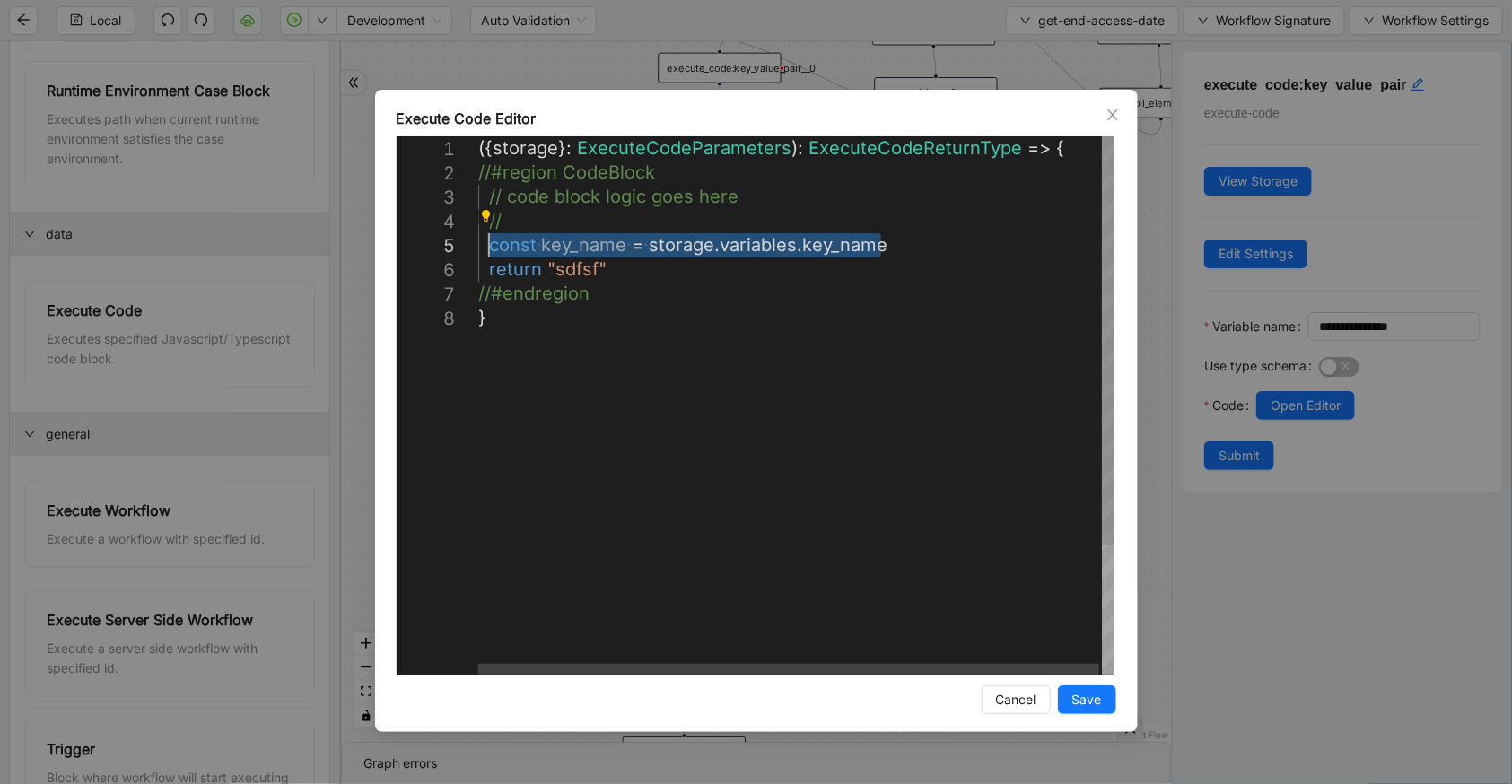
drag, startPoint x: 897, startPoint y: 250, endPoint x: 489, endPoint y: 234, distance: 408.3
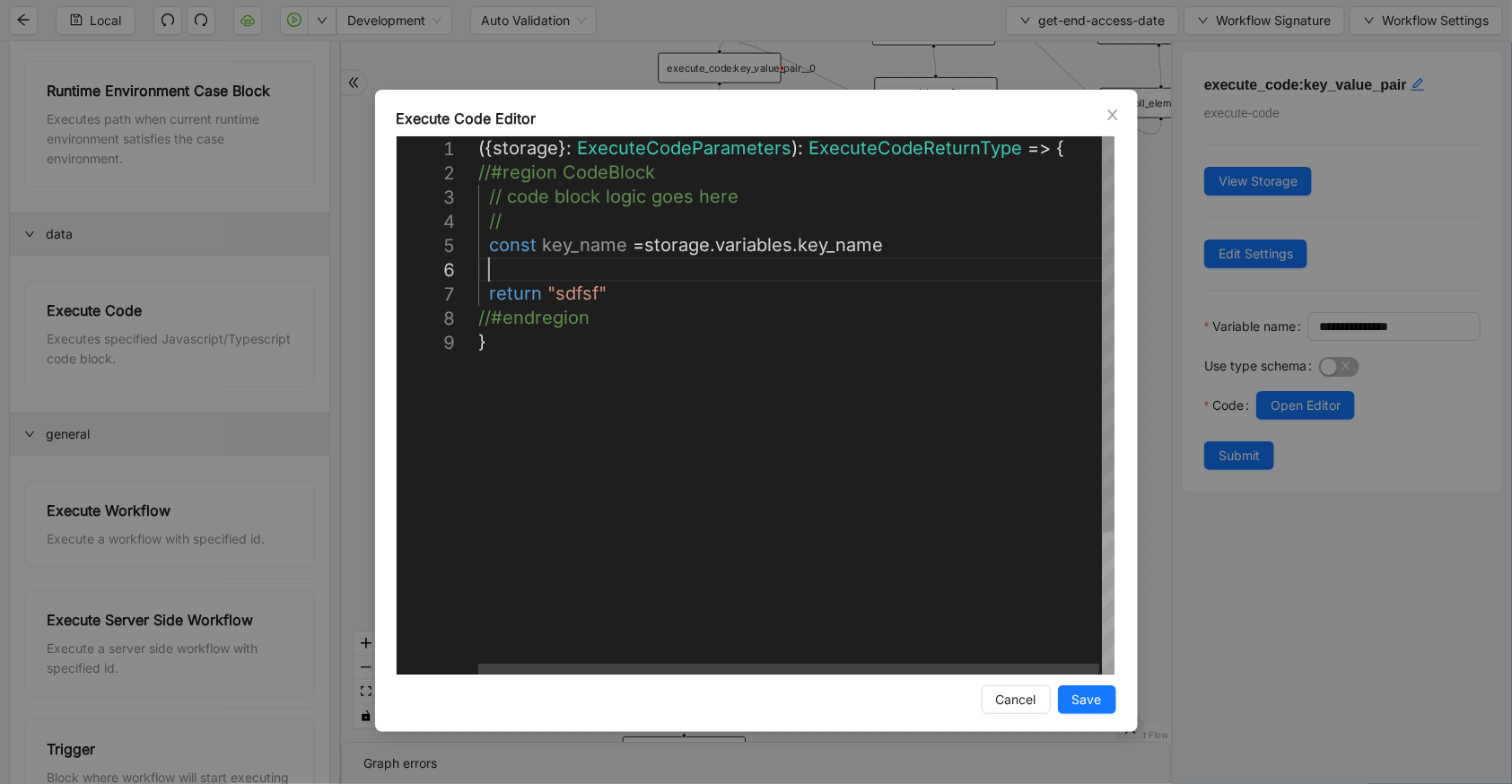
scroll to position [122, 20]
paste textarea "**********"
click at [850, 282] on div "({ storage }: ExecuteCodeParameters ): ExecuteCodeReturnType => { //#region Cod…" at bounding box center [798, 502] width 639 height 732
click at [848, 272] on div "({ storage }: ExecuteCodeParameters ): ExecuteCodeReturnType => { //#region Cod…" at bounding box center [798, 502] width 639 height 732
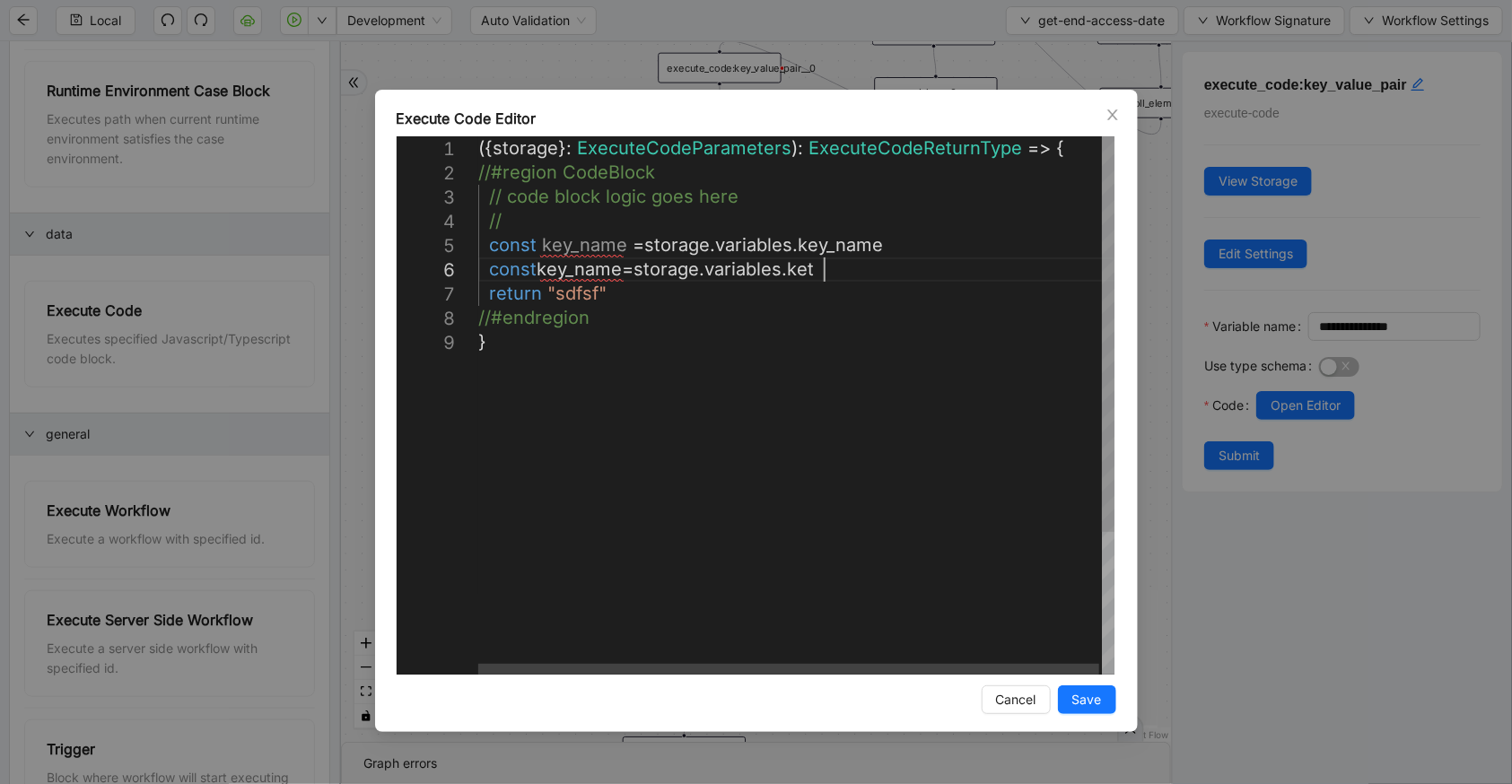
scroll to position [122, 430]
click at [579, 273] on div "({ storage }: ExecuteCodeParameters ): ExecuteCodeReturnType => { //#region Cod…" at bounding box center [798, 502] width 639 height 732
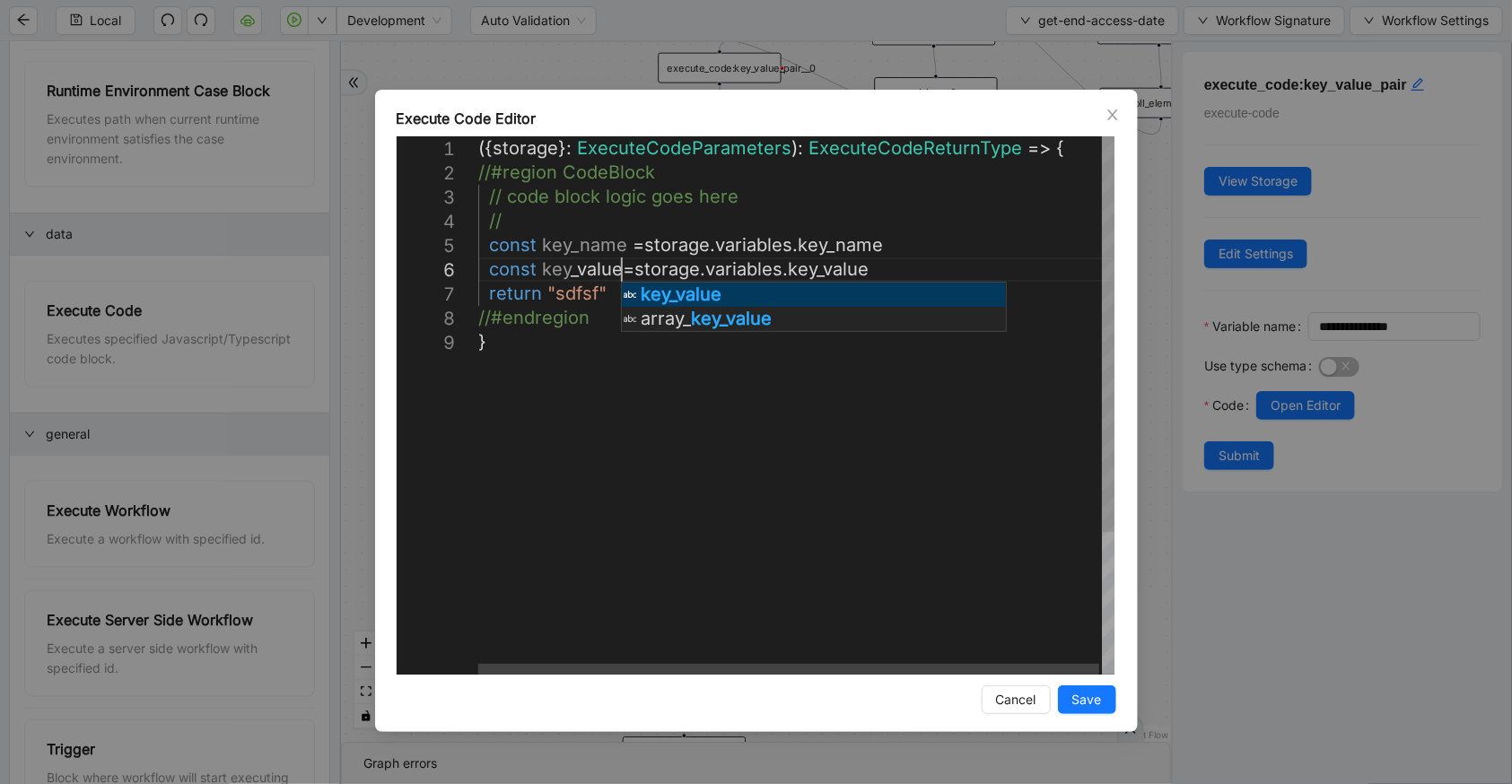
scroll to position [122, 183]
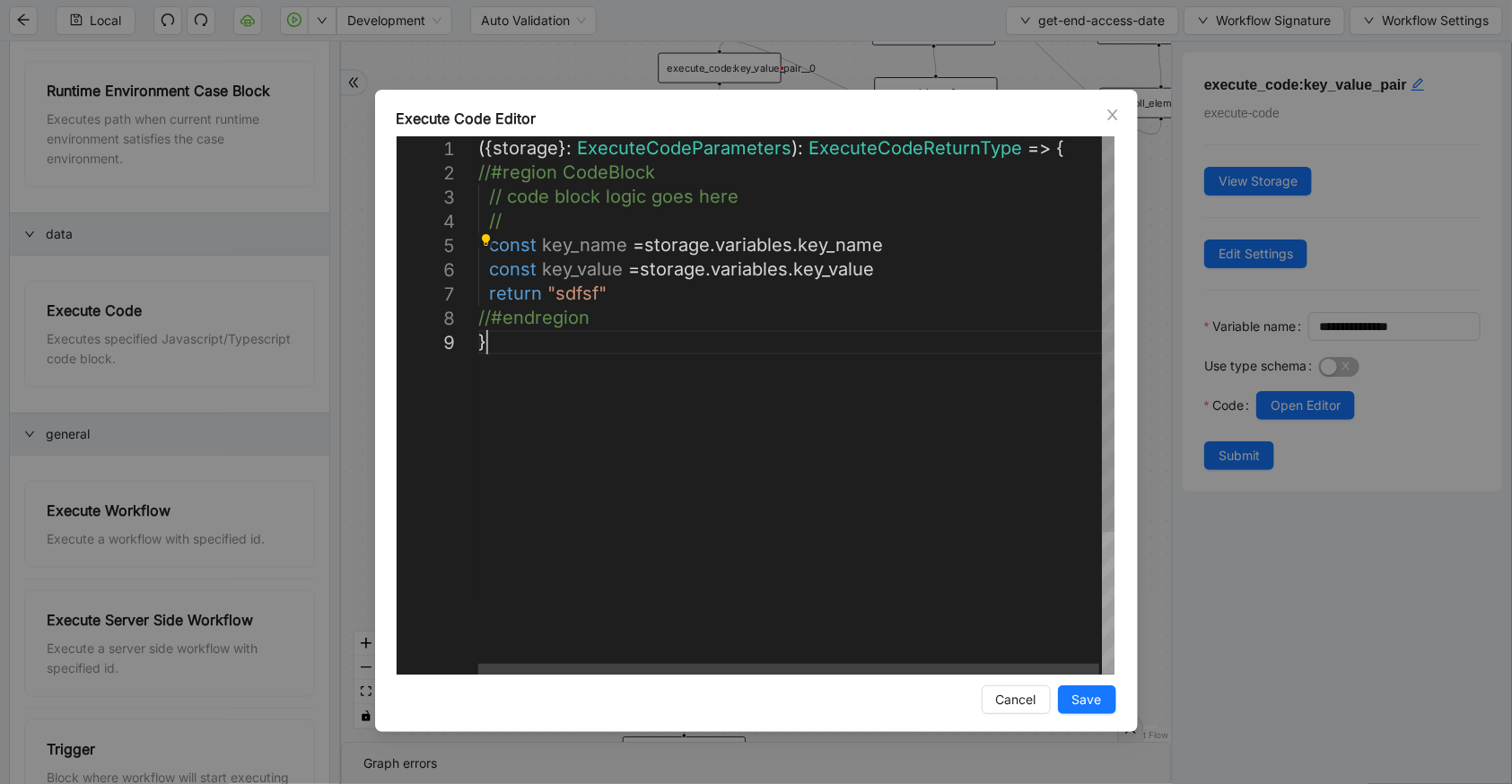
click at [559, 377] on div "({ storage }: ExecuteCodeParameters ): ExecuteCodeReturnType => { //#region Cod…" at bounding box center [798, 502] width 639 height 732
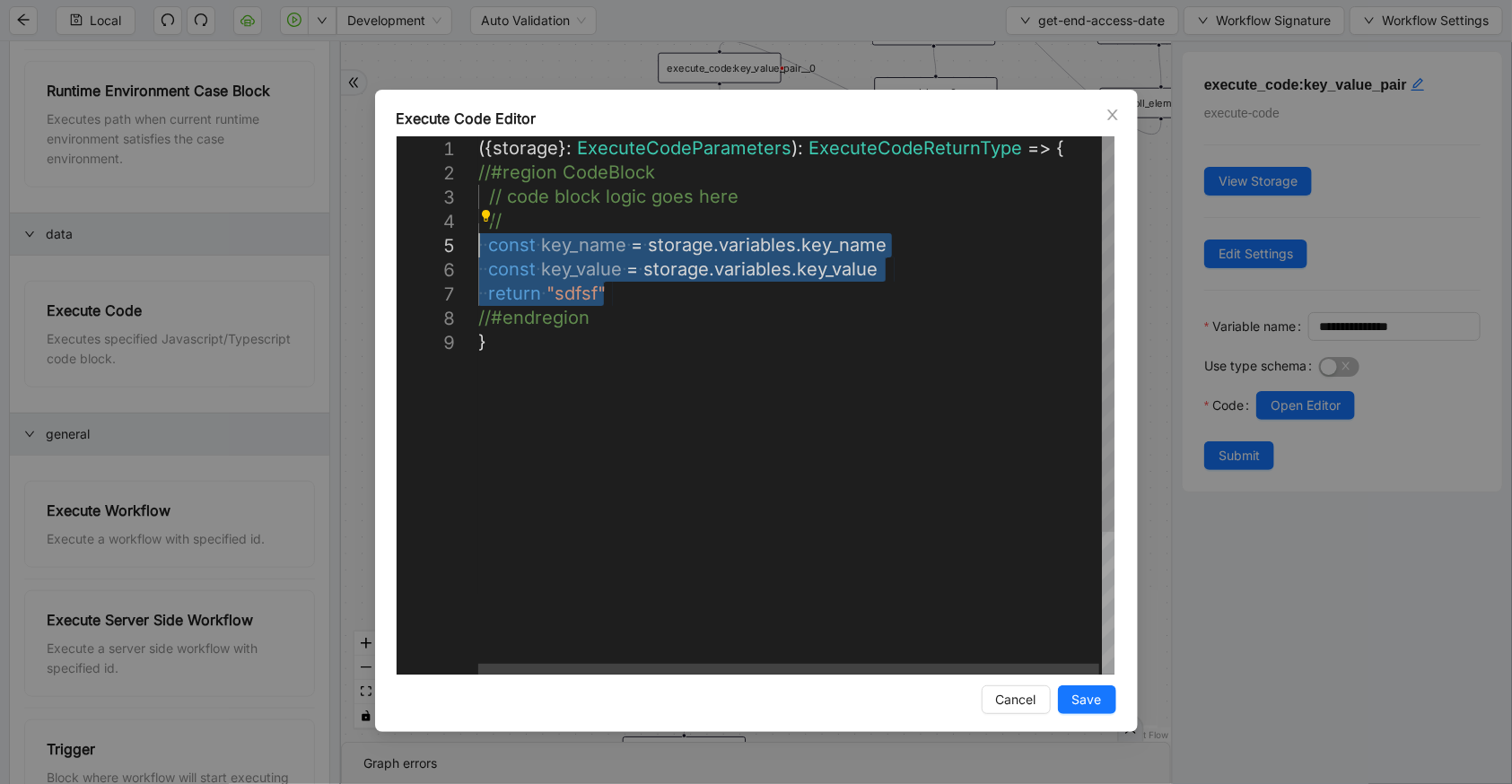
drag, startPoint x: 602, startPoint y: 292, endPoint x: 451, endPoint y: 251, distance: 156.5
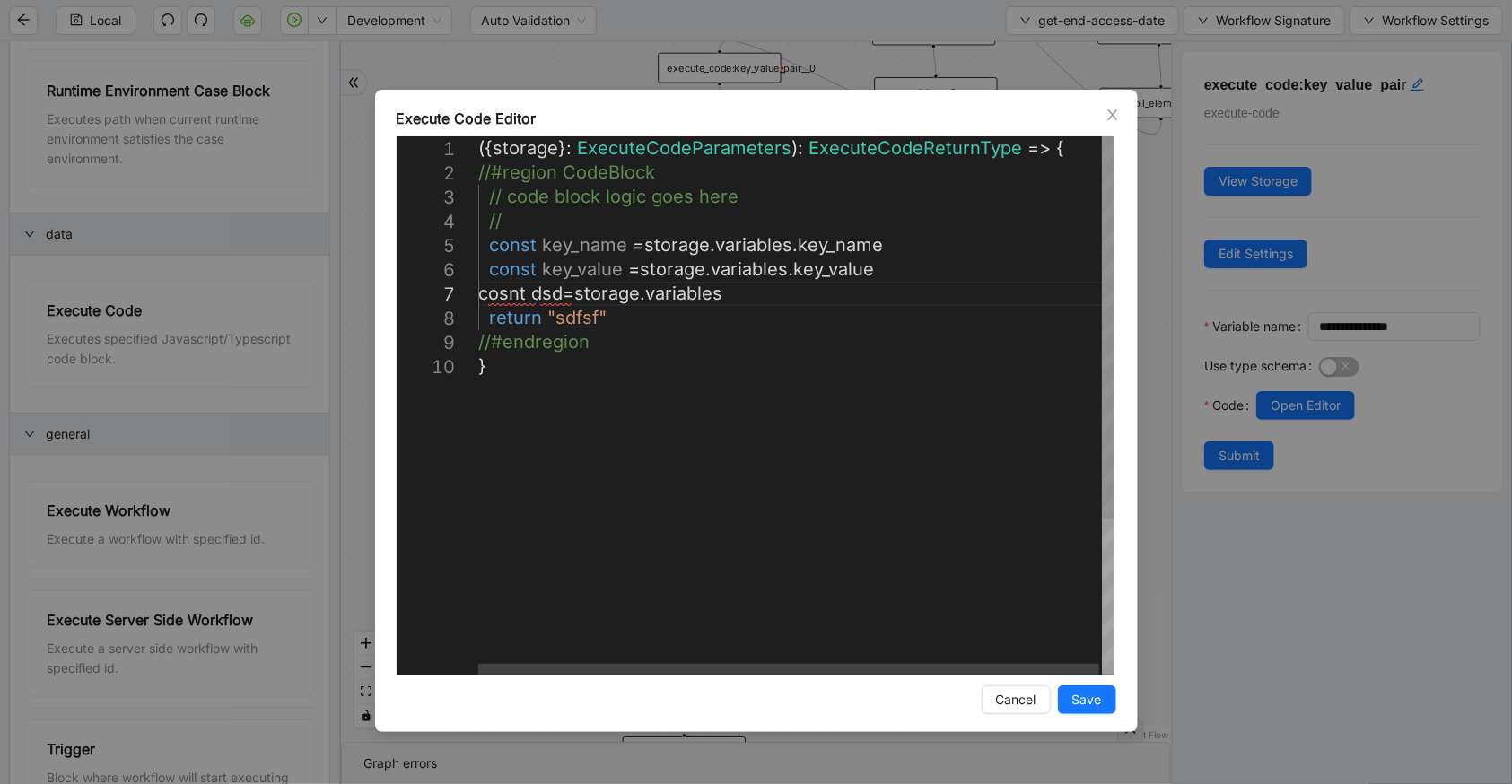
scroll to position [146, 332]
click at [849, 295] on div "({ storage }: ExecuteCodeParameters ): ExecuteCodeReturnType => { //#region Cod…" at bounding box center [798, 514] width 639 height 756
paste textarea "**********"
click at [508, 293] on div "({ storage }: ExecuteCodeParameters ): ExecuteCodeReturnType => { //#region Cod…" at bounding box center [798, 514] width 639 height 756
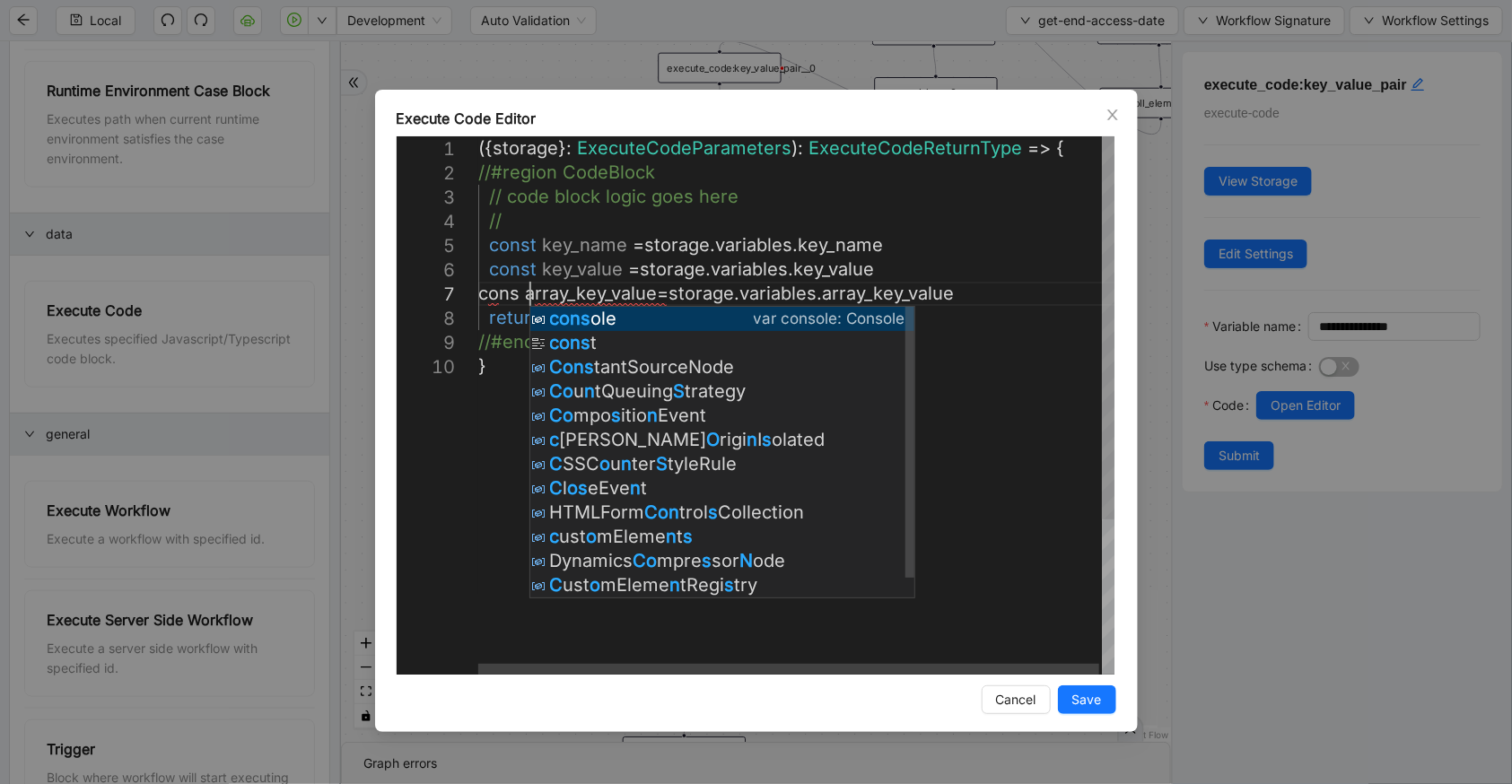
scroll to position [146, 74]
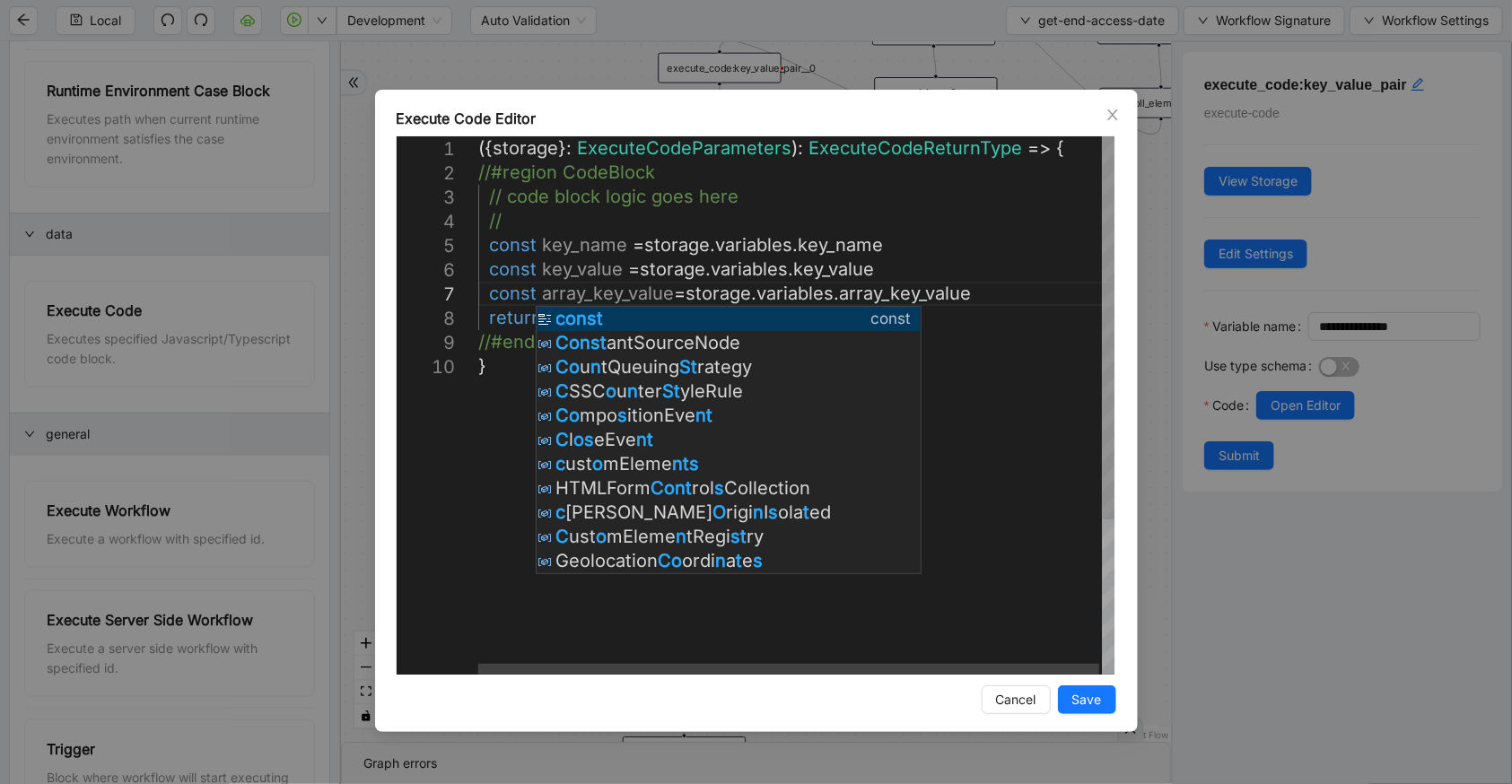
click at [491, 403] on div "({ storage }: ExecuteCodeParameters ): ExecuteCodeReturnType => { //#region Cod…" at bounding box center [798, 514] width 639 height 756
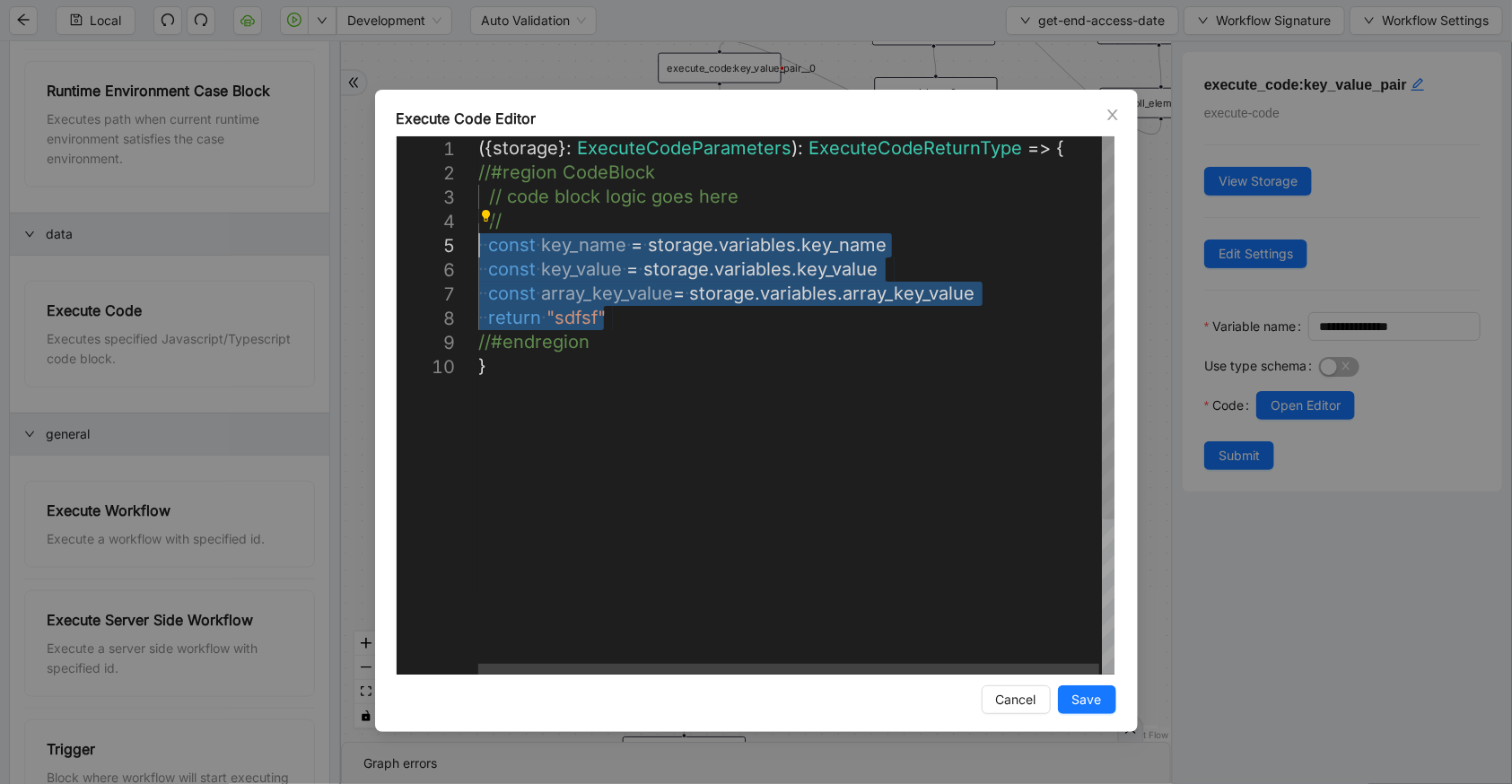
drag, startPoint x: 615, startPoint y: 313, endPoint x: 441, endPoint y: 255, distance: 183.4
drag, startPoint x: 657, startPoint y: 329, endPoint x: 470, endPoint y: 249, distance: 203.4
drag, startPoint x: 658, startPoint y: 311, endPoint x: 443, endPoint y: 242, distance: 225.8
paste textarea "**********"
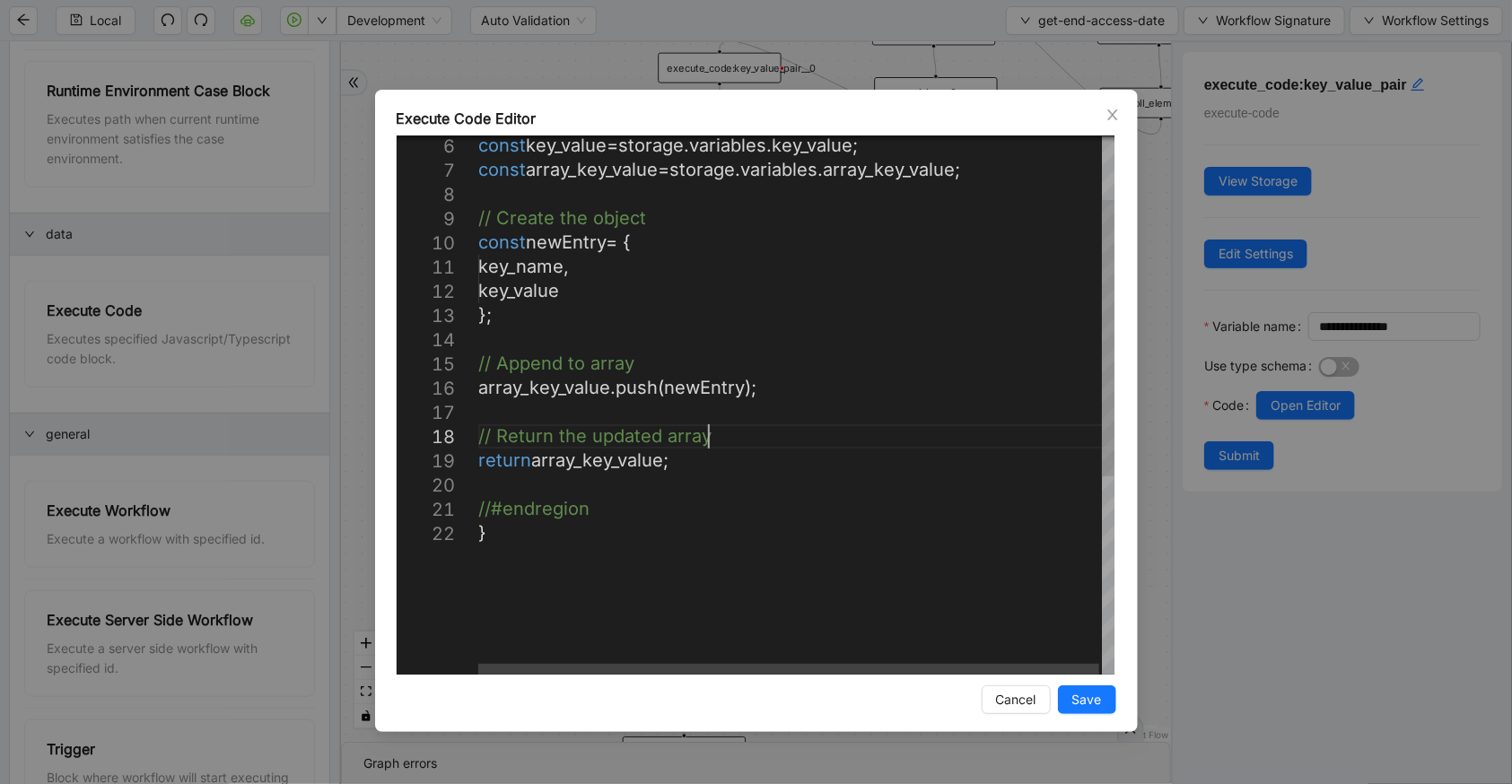
click at [746, 429] on div "const key_value = storage . variables . key_value ; const array_key_value = sto…" at bounding box center [798, 536] width 639 height 1047
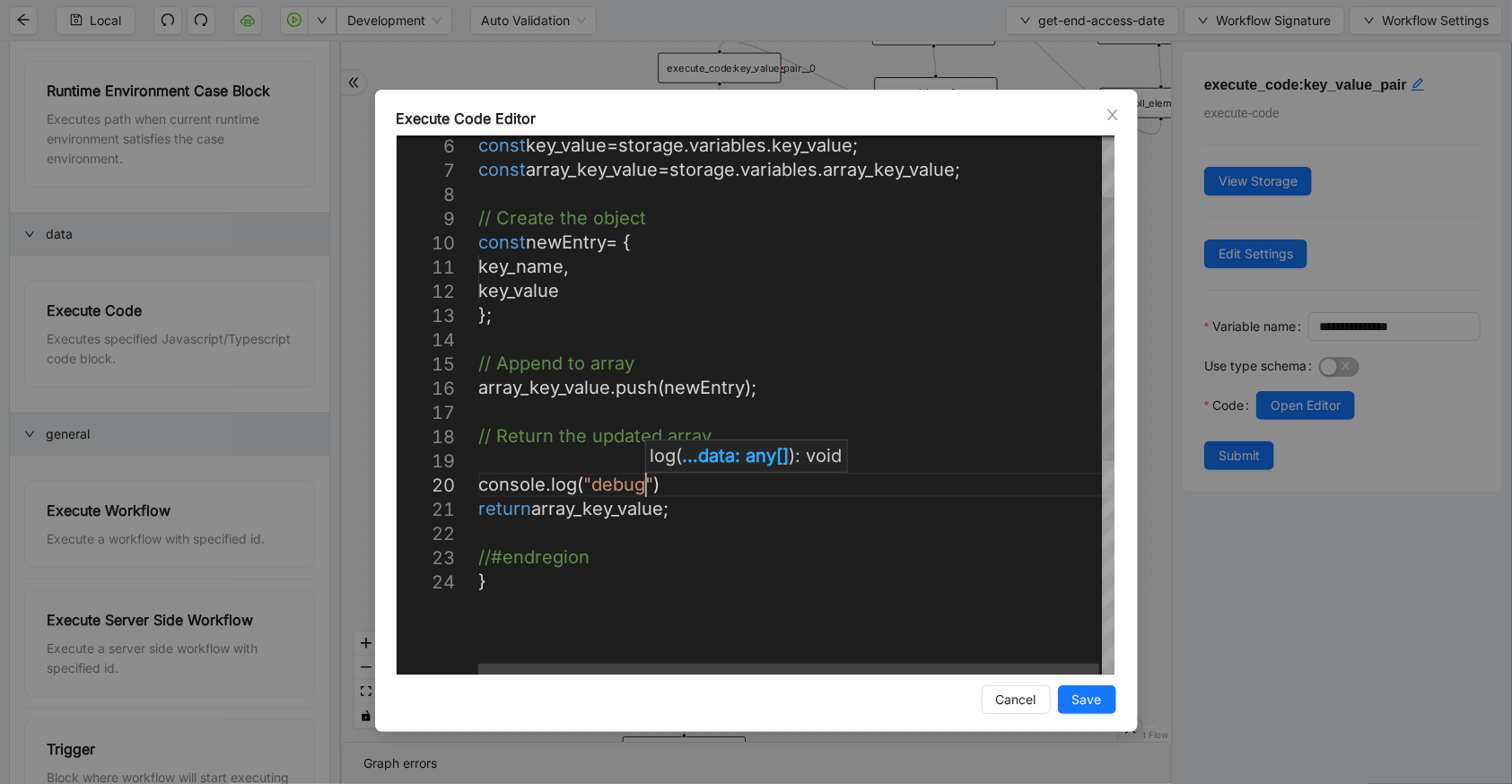
scroll to position [219, 194]
click at [643, 479] on div "const key_value = storage . variables . key_value ; const array_key_value = sto…" at bounding box center [798, 560] width 639 height 1095
click at [534, 385] on div "const key_value = storage . variables . key_value ; const array_key_value = sto…" at bounding box center [798, 560] width 639 height 1095
click at [665, 478] on div "const key_value = storage . variables . key_value ; const array_key_value = sto…" at bounding box center [798, 560] width 639 height 1095
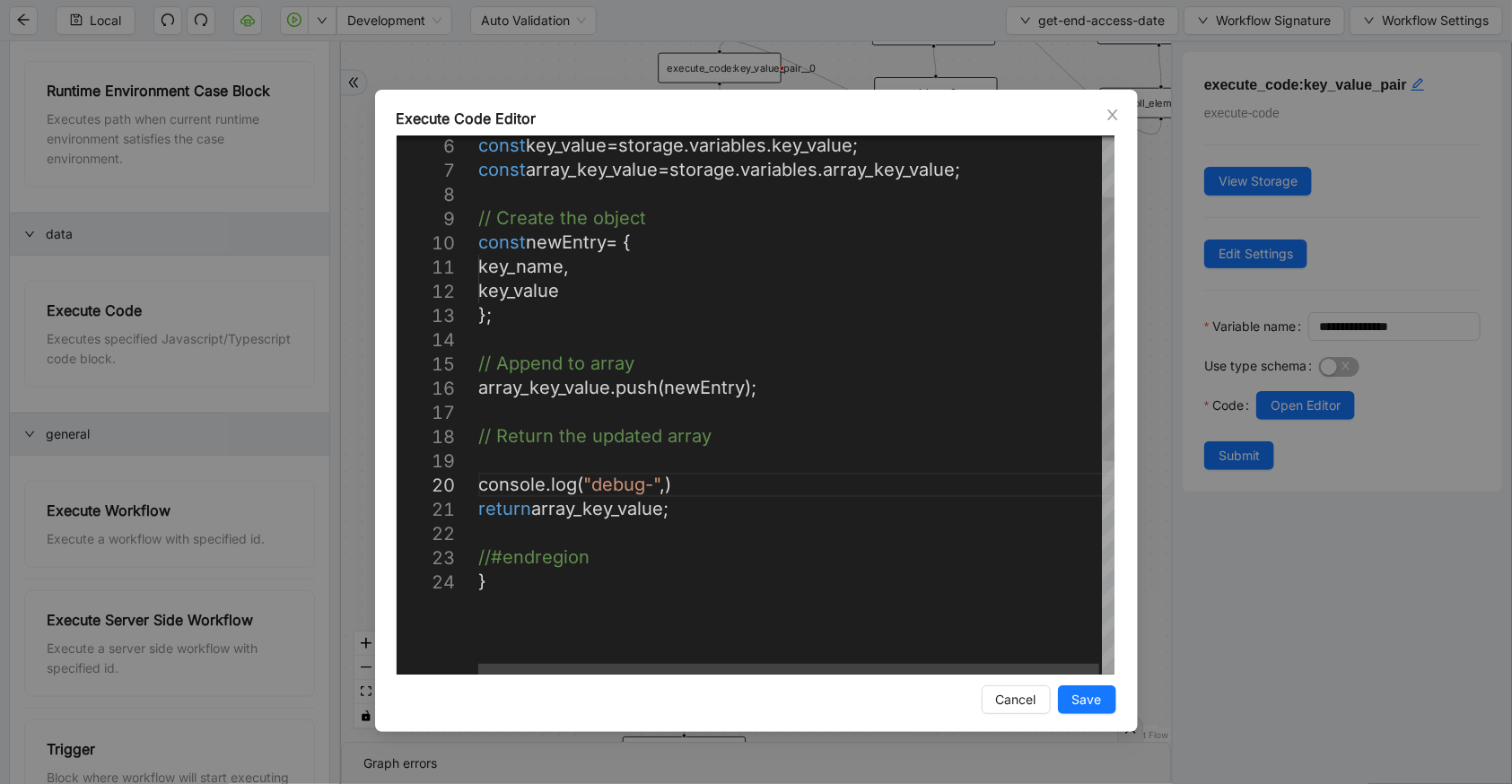
paste textarea "**********"
drag, startPoint x: 480, startPoint y: 485, endPoint x: 857, endPoint y: 490, distance: 377.0
click at [598, 467] on div "const key_value = storage . variables . key_value ; const array_key_value = sto…" at bounding box center [798, 560] width 639 height 1095
paste textarea "**********"
drag, startPoint x: 591, startPoint y: 456, endPoint x: 792, endPoint y: 457, distance: 201.0
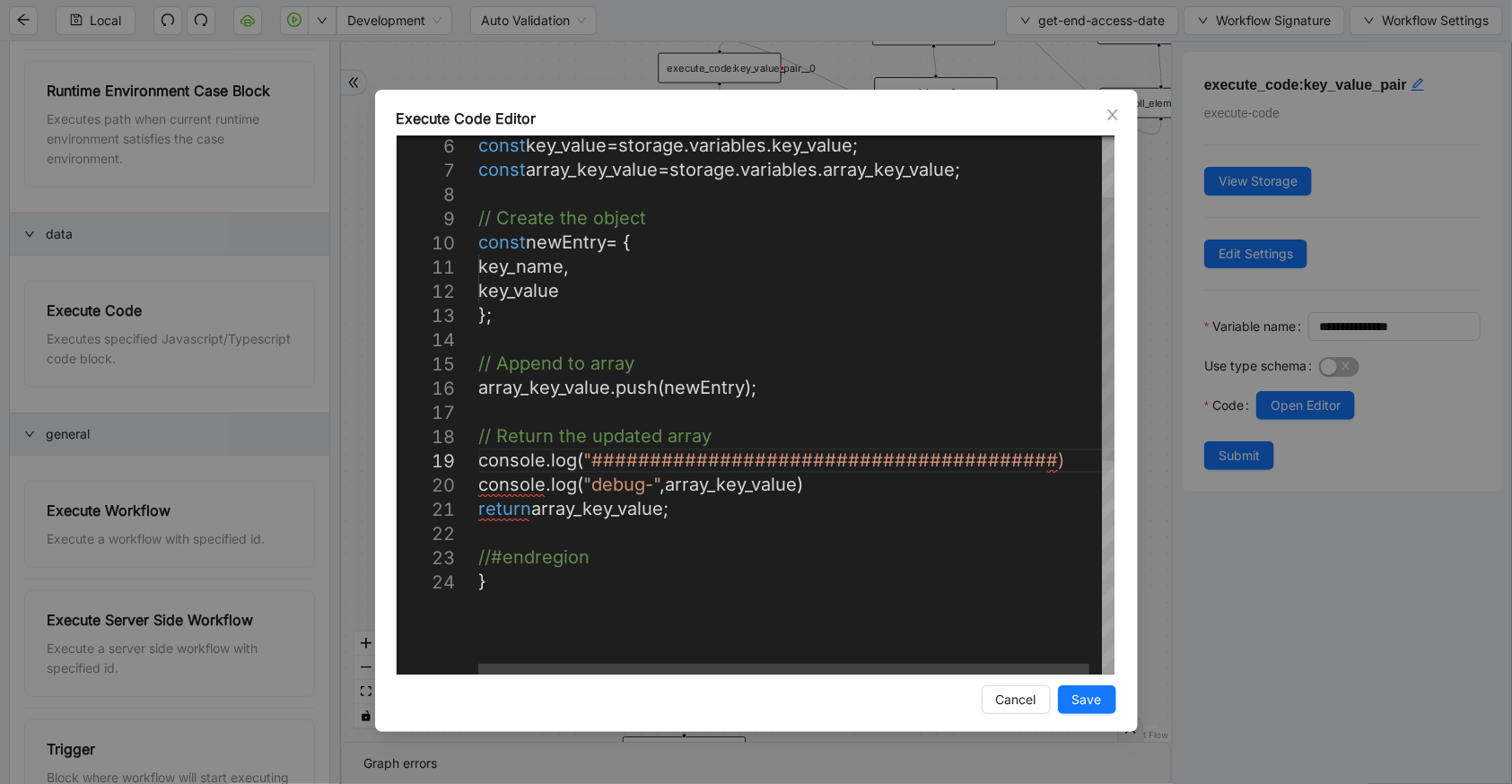
scroll to position [215, 583]
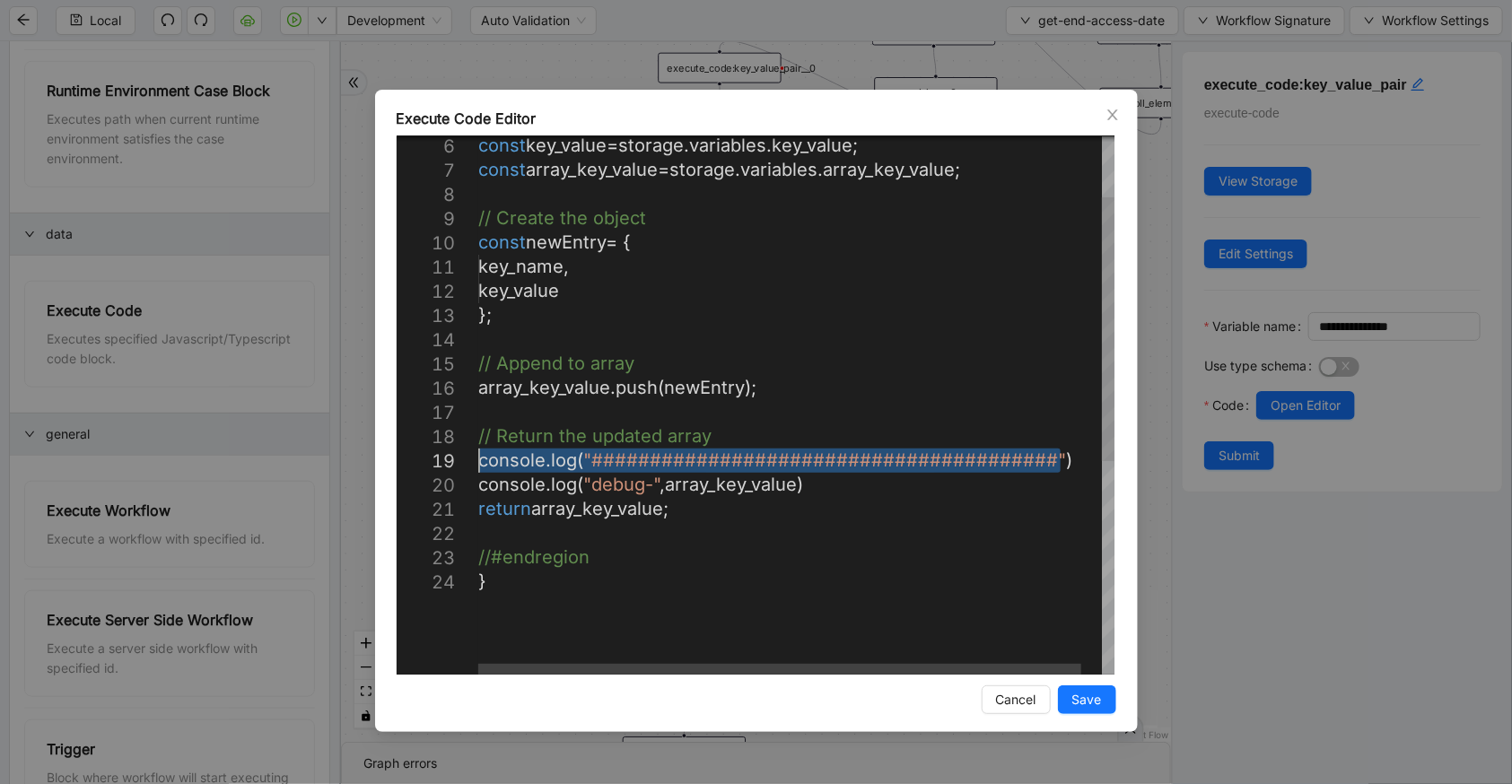
drag, startPoint x: 1069, startPoint y: 461, endPoint x: 424, endPoint y: 467, distance: 645.0
click at [806, 481] on div "const key_value = storage . variables . key_value ; const array_key_value = sto…" at bounding box center [807, 560] width 657 height 1095
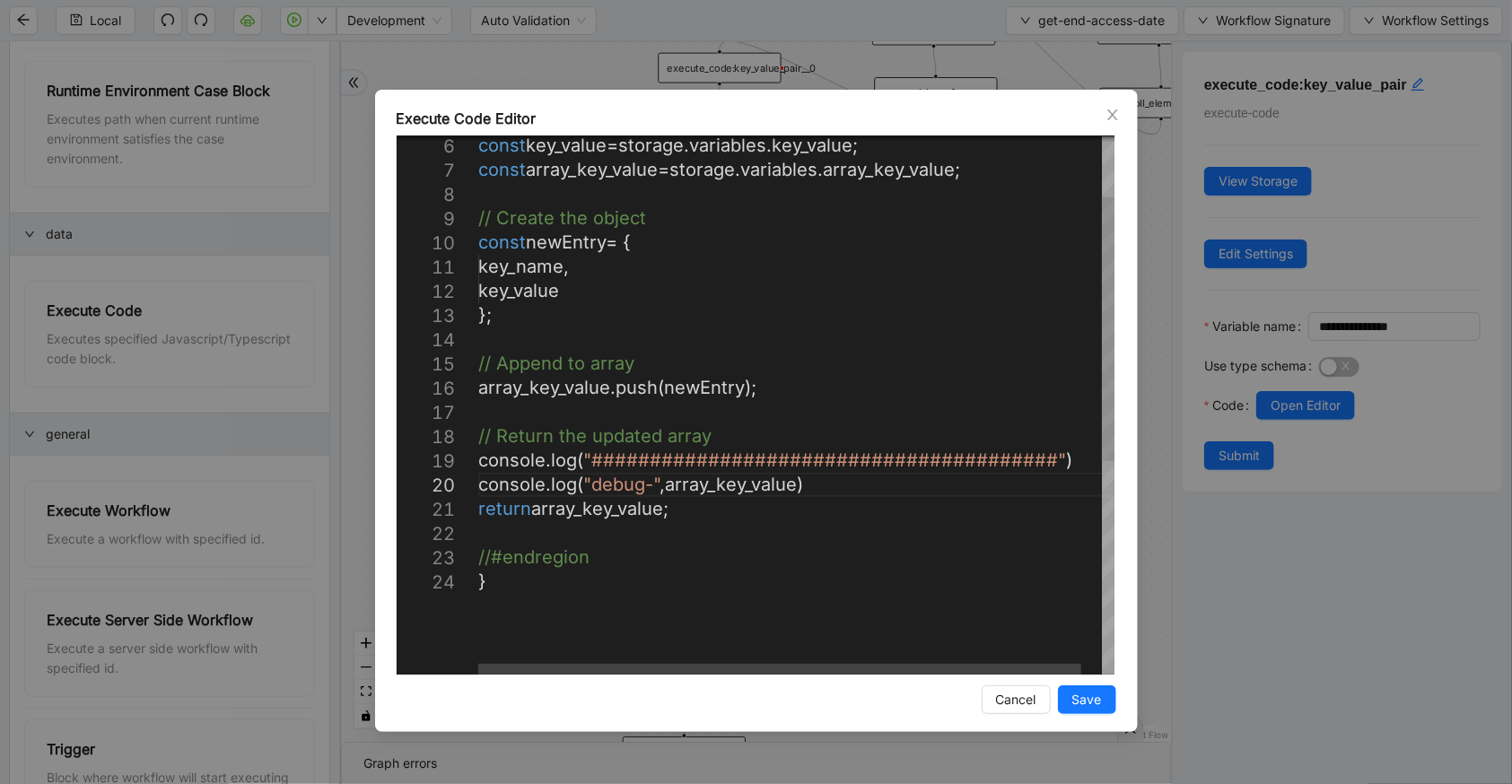
scroll to position [20, 0]
paste textarea "**********"
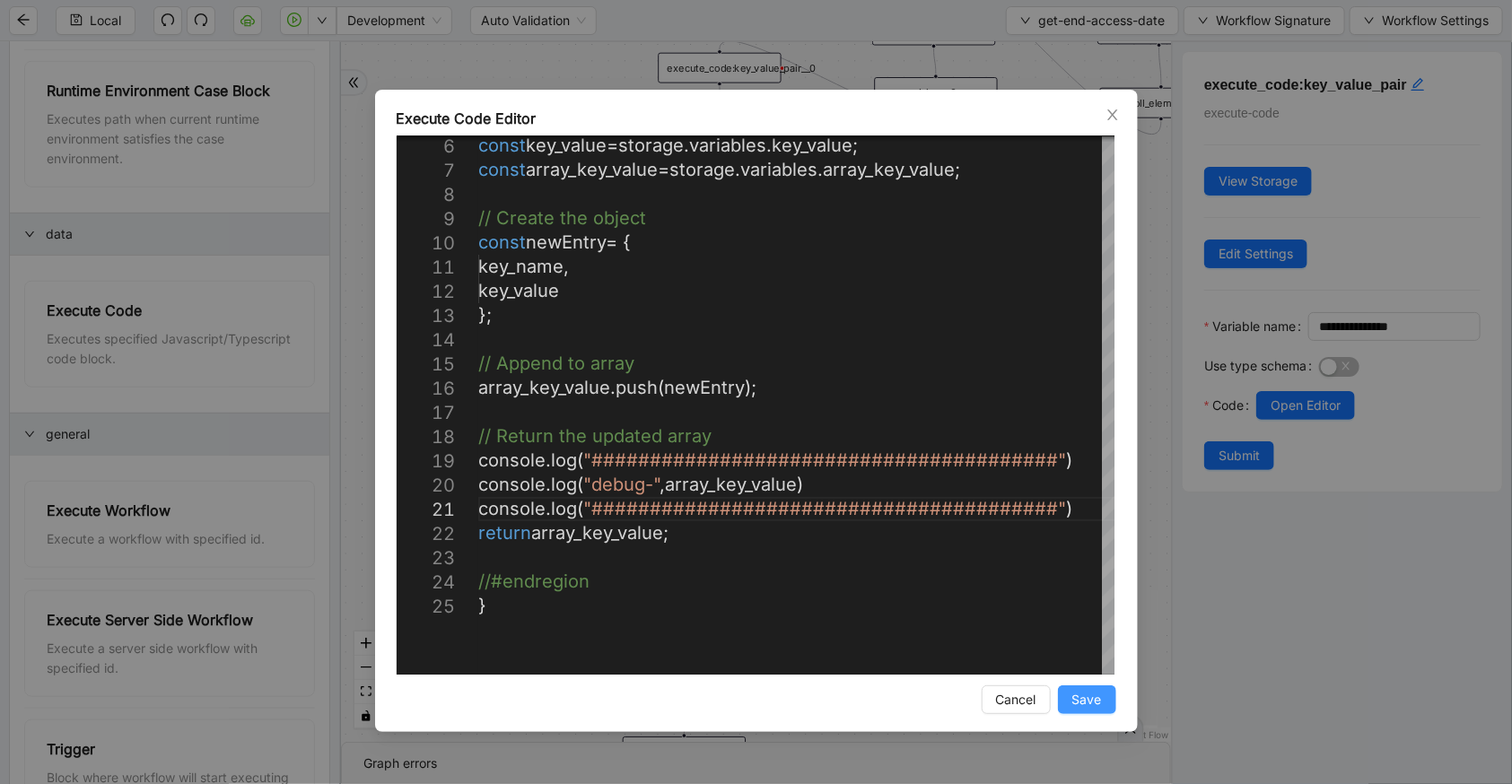
type textarea "**********"
click at [1073, 691] on span "Save" at bounding box center [1087, 699] width 30 height 20
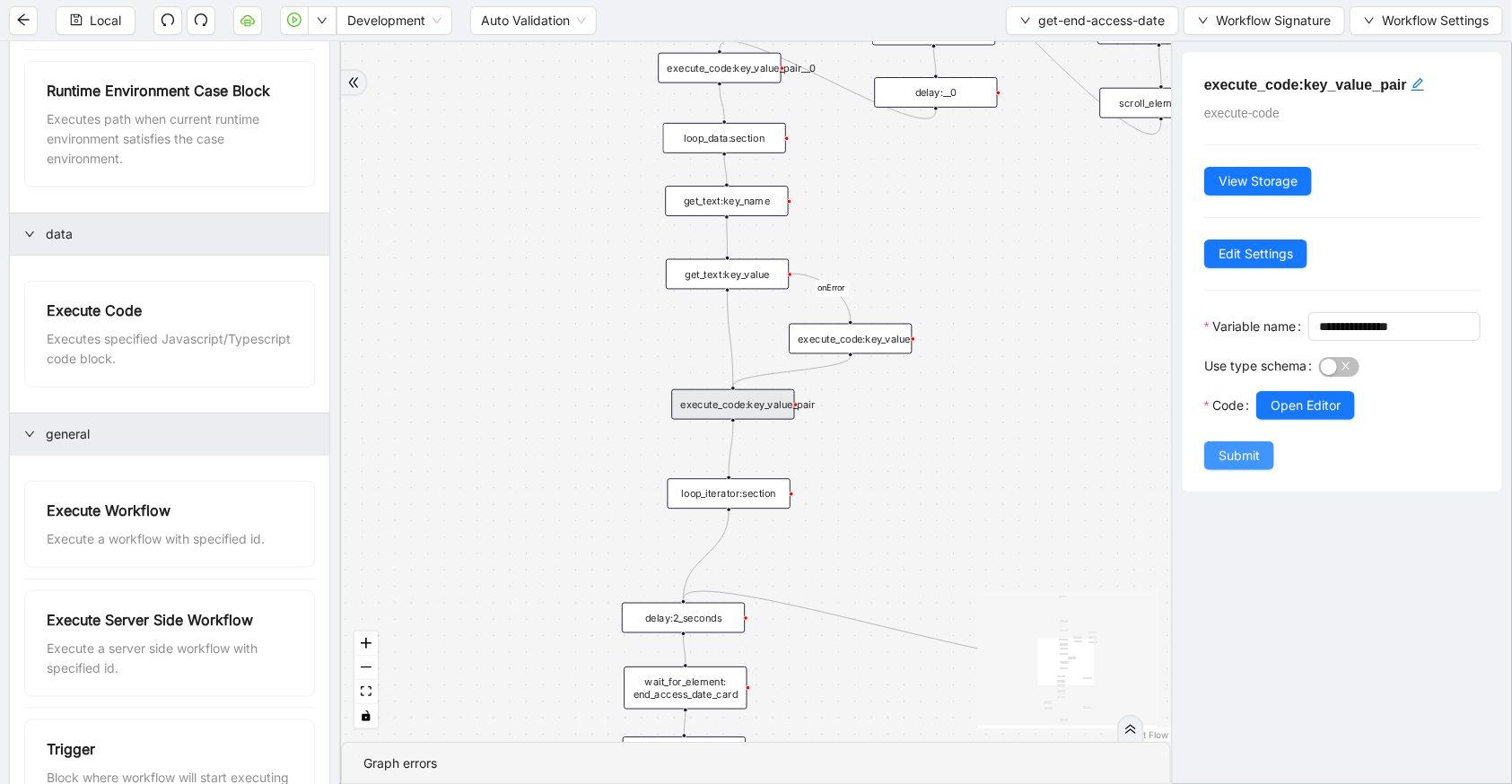
click at [1228, 466] on span "Submit" at bounding box center [1239, 455] width 41 height 20
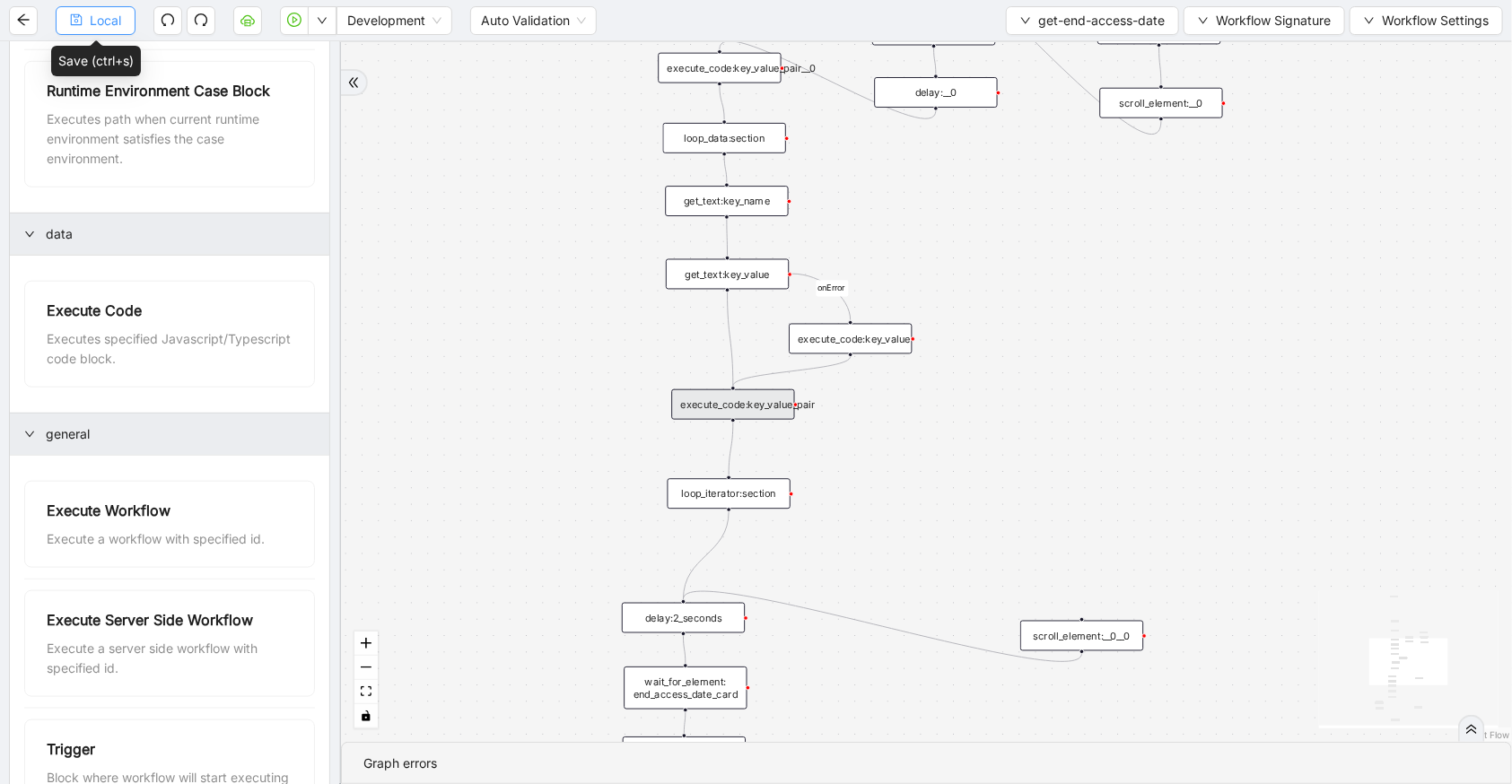
click at [118, 11] on span "Local" at bounding box center [105, 20] width 32 height 20
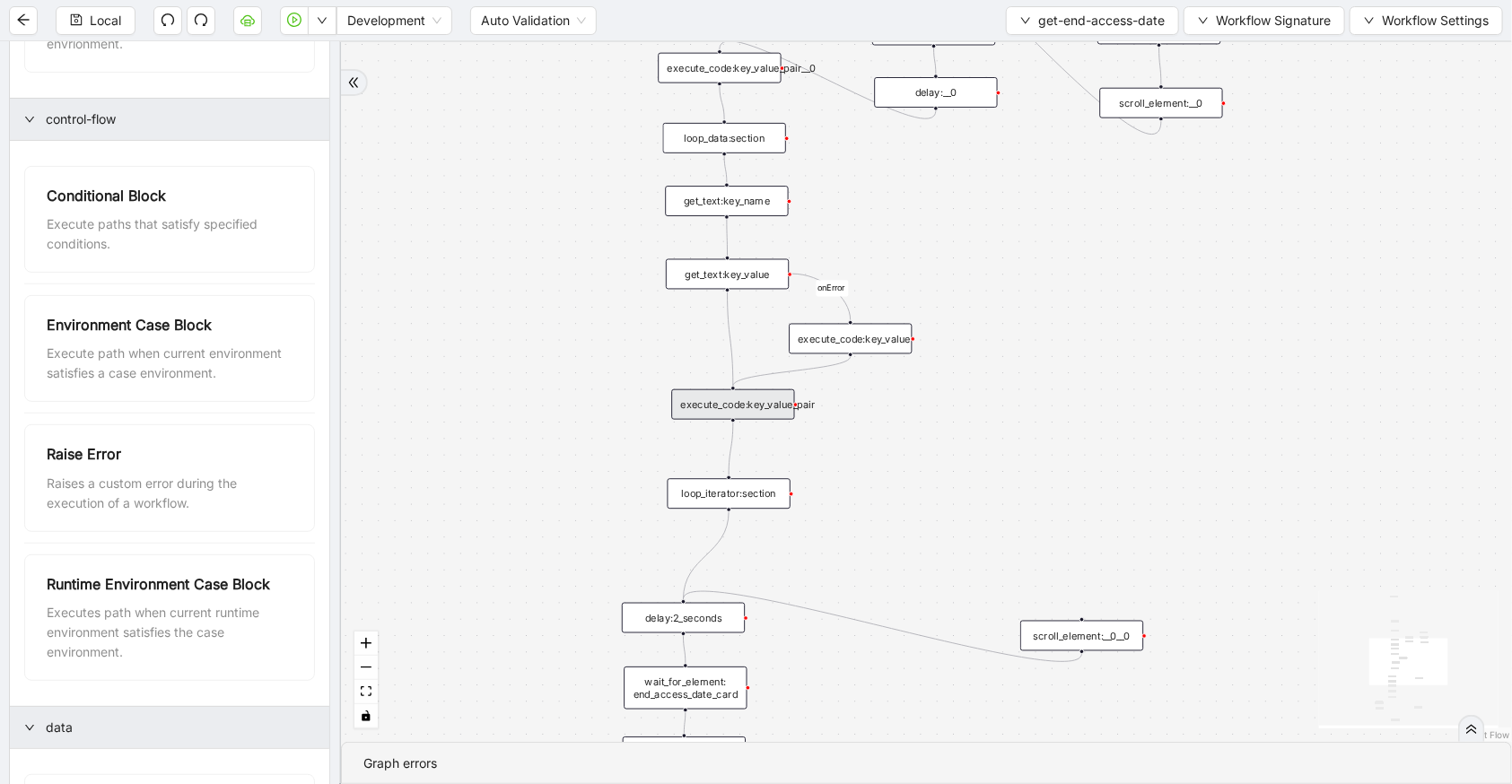
scroll to position [0, 0]
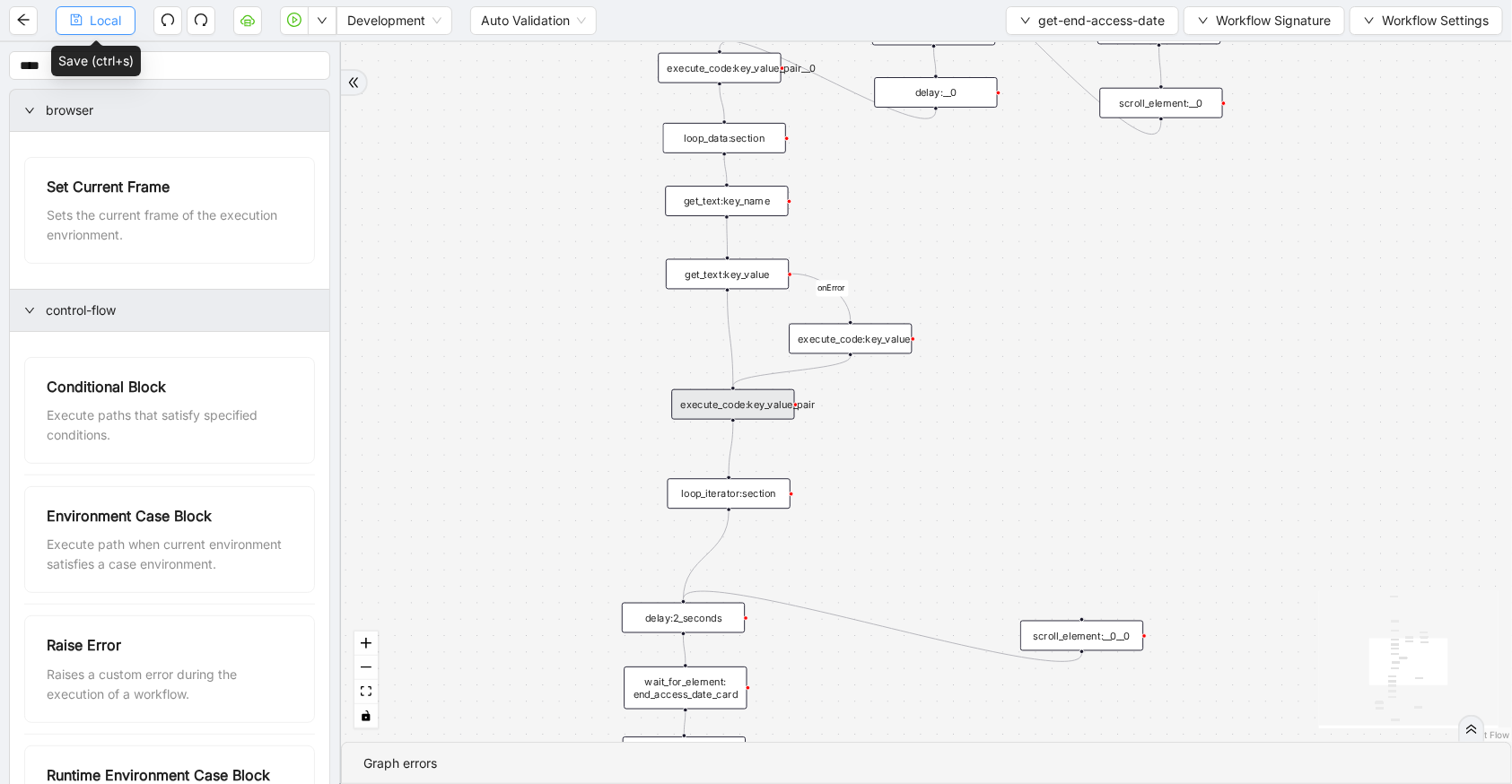
click at [93, 19] on span "Local" at bounding box center [105, 20] width 32 height 20
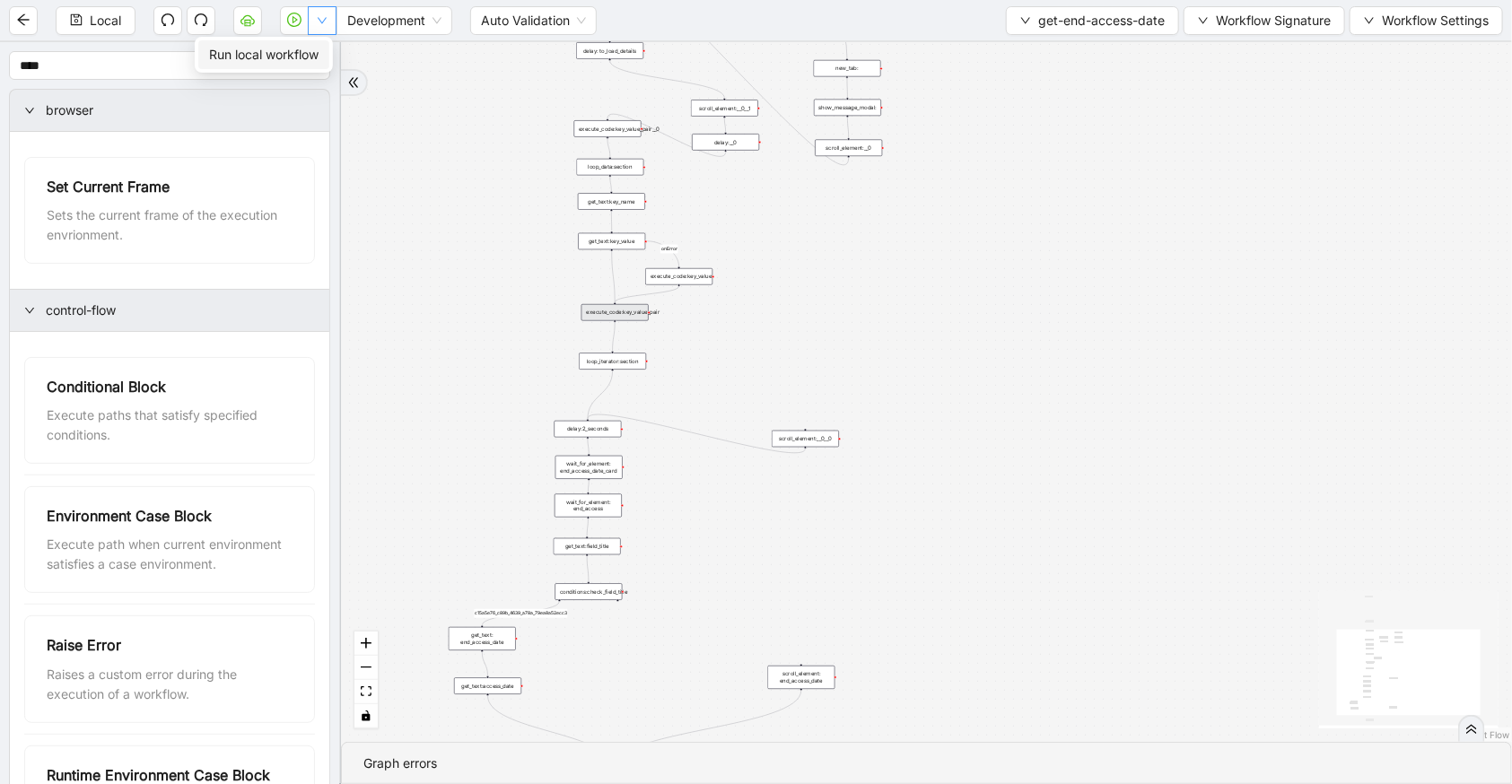
click at [323, 9] on button "button" at bounding box center [322, 21] width 29 height 29
click at [291, 53] on span "Run local workflow" at bounding box center [264, 55] width 110 height 20
click at [107, 33] on button "Local" at bounding box center [95, 21] width 80 height 29
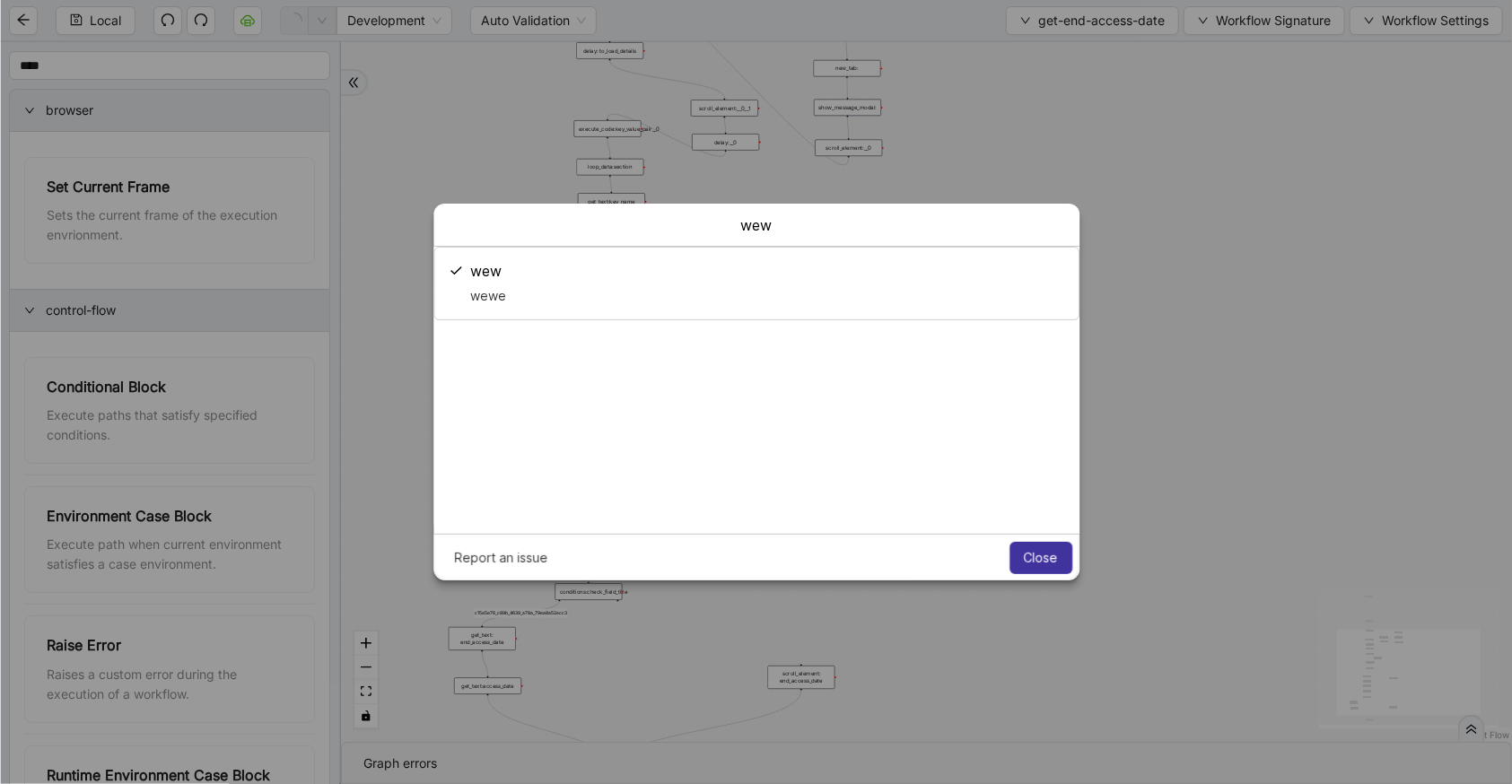
click at [1035, 556] on span "Close" at bounding box center [1040, 557] width 34 height 14
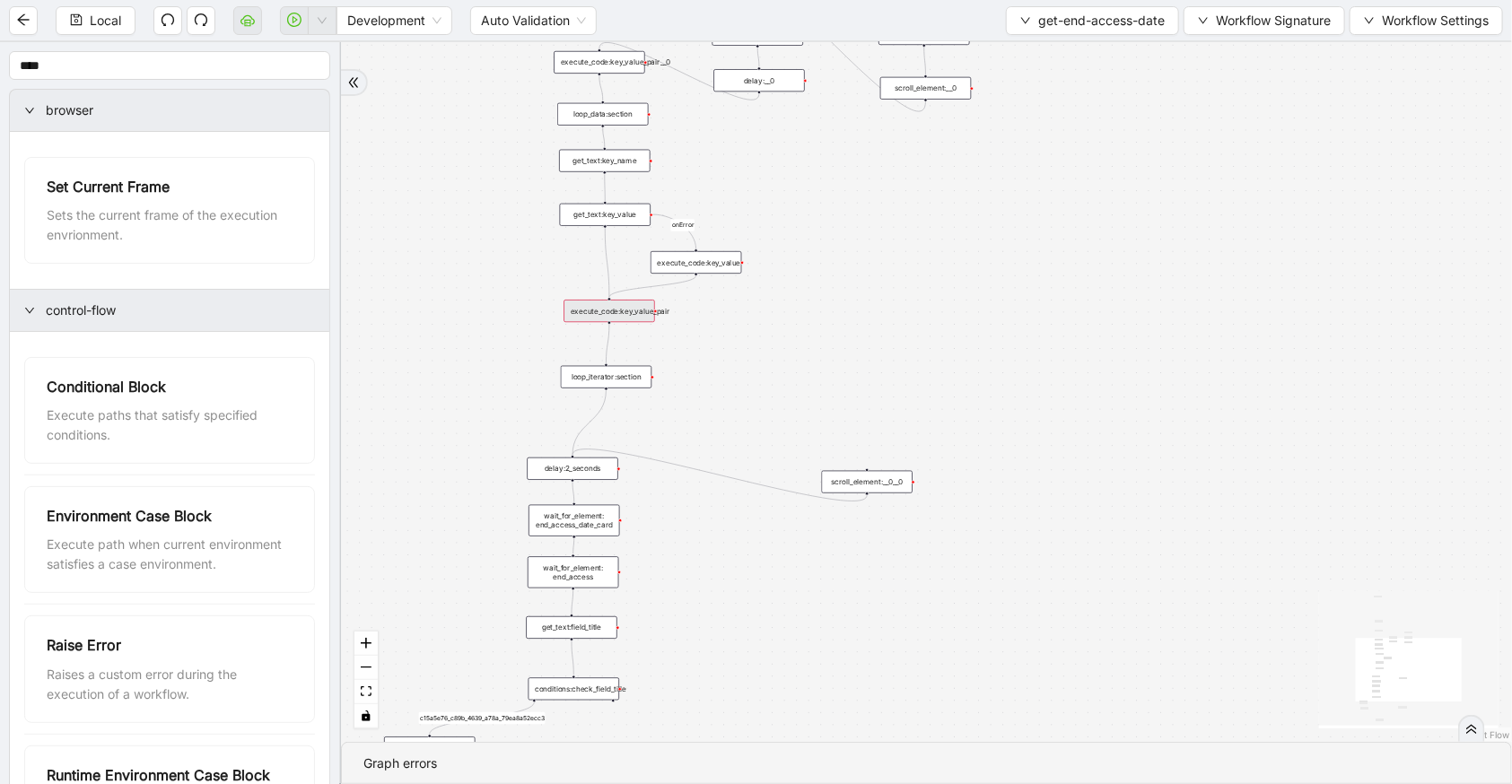
click at [631, 316] on div "execute_code:key_value_pair" at bounding box center [608, 310] width 90 height 22
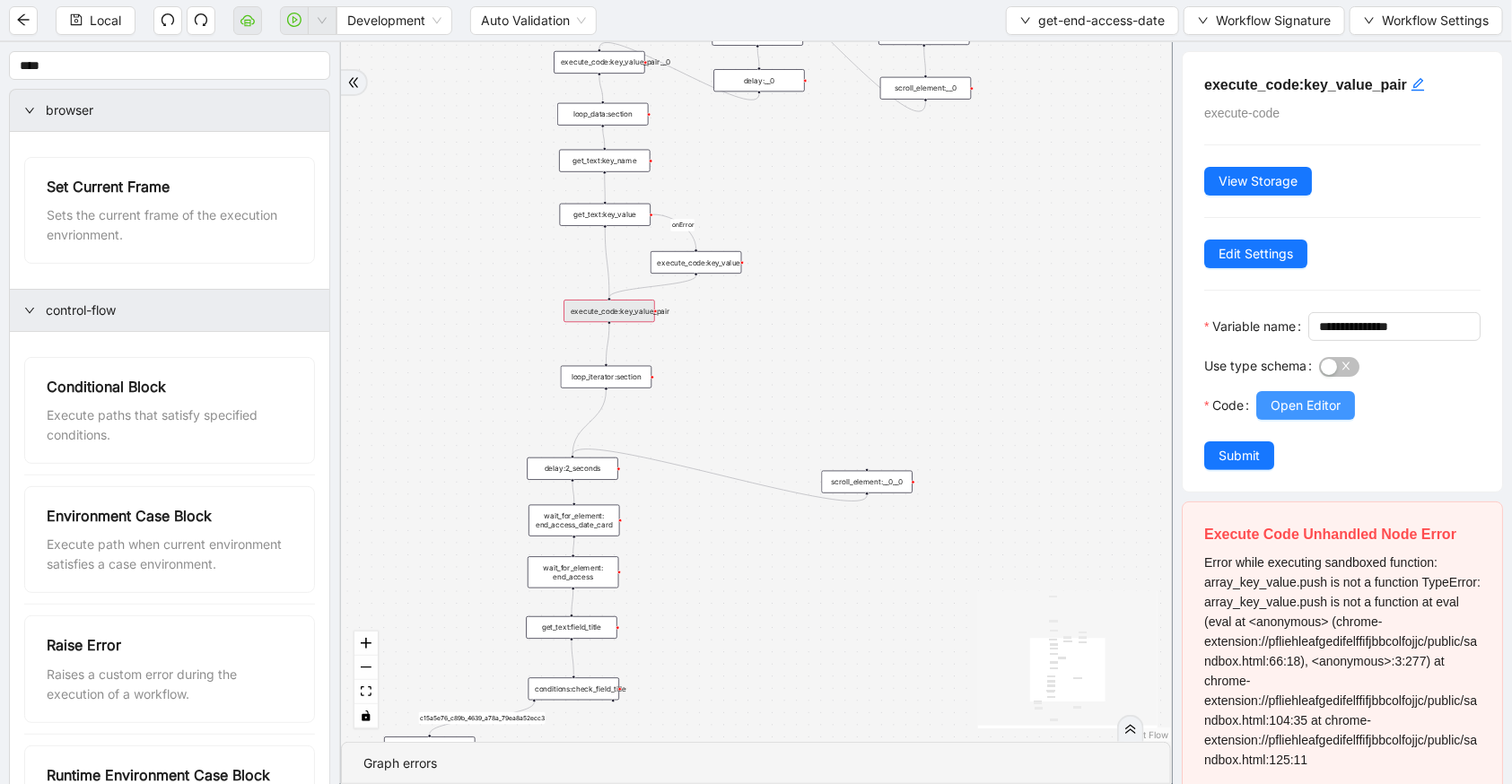
click at [1286, 415] on span "Open Editor" at bounding box center [1305, 405] width 70 height 20
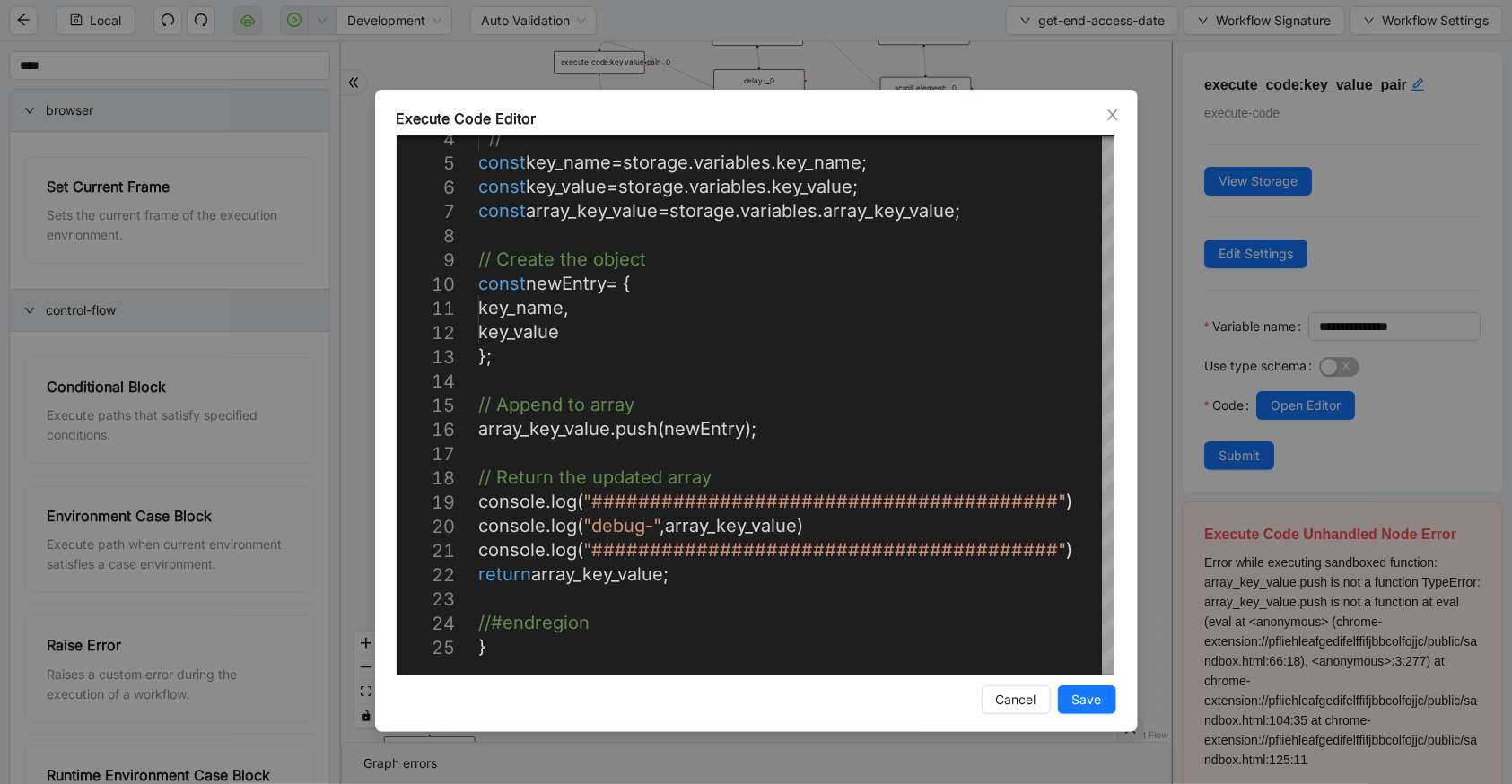
click at [1227, 633] on div "**********" at bounding box center [756, 392] width 1512 height 784
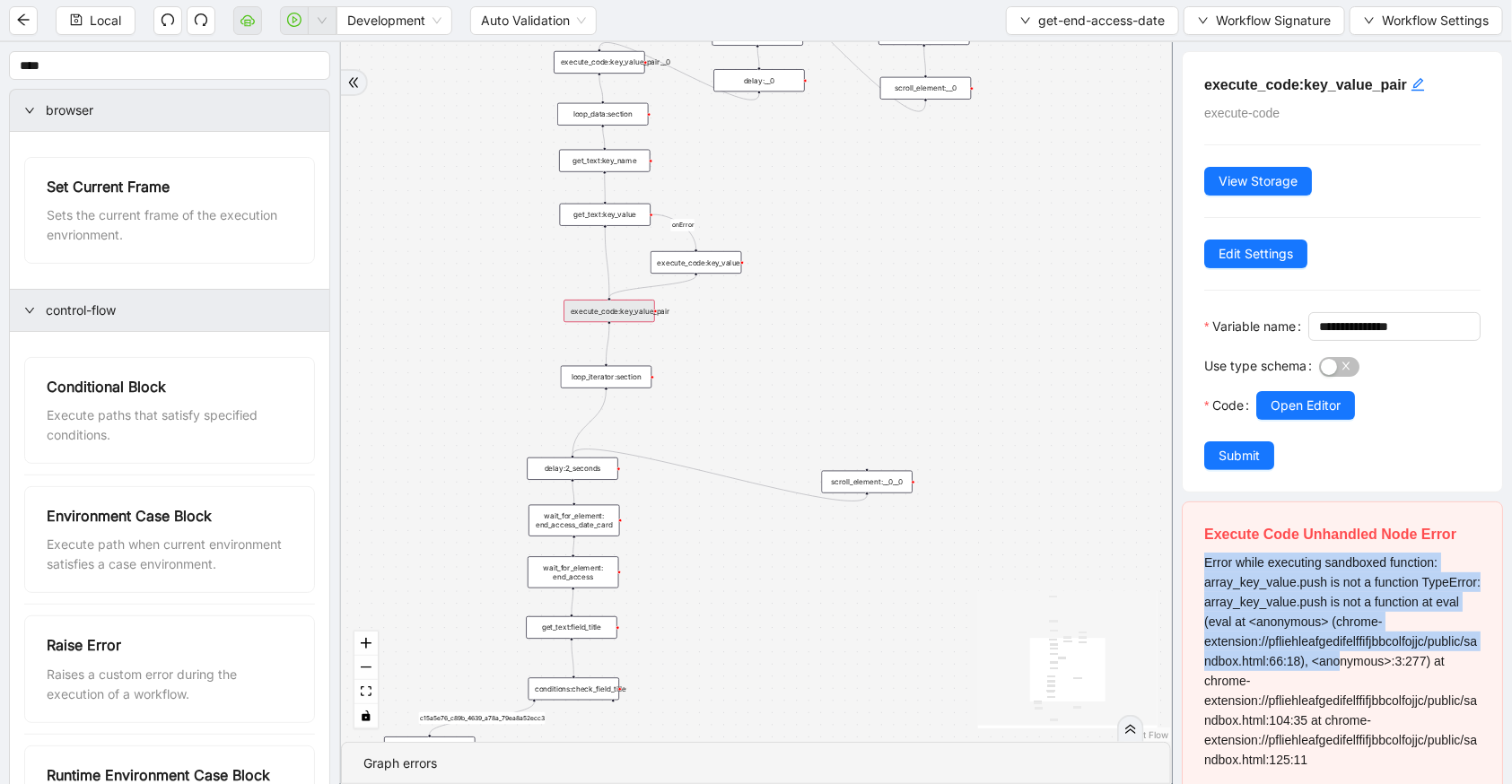
scroll to position [126, 0]
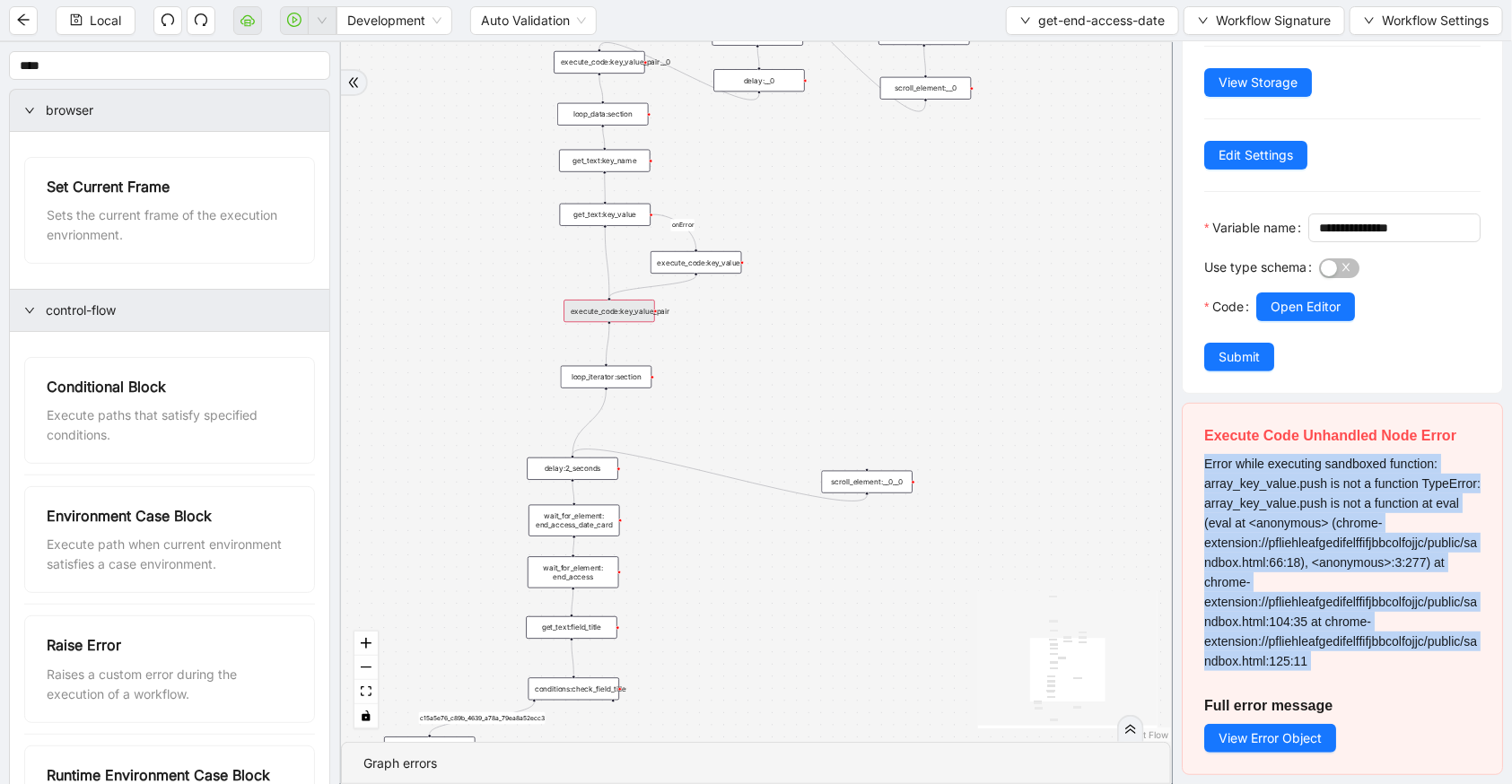
drag, startPoint x: 1197, startPoint y: 589, endPoint x: 1350, endPoint y: 660, distance: 168.7
click at [1343, 672] on div "Execute Code Unhandled Node Error Error while executing sandboxed function: arr…" at bounding box center [1343, 589] width 319 height 371
click at [1293, 318] on button "Open Editor" at bounding box center [1305, 306] width 99 height 29
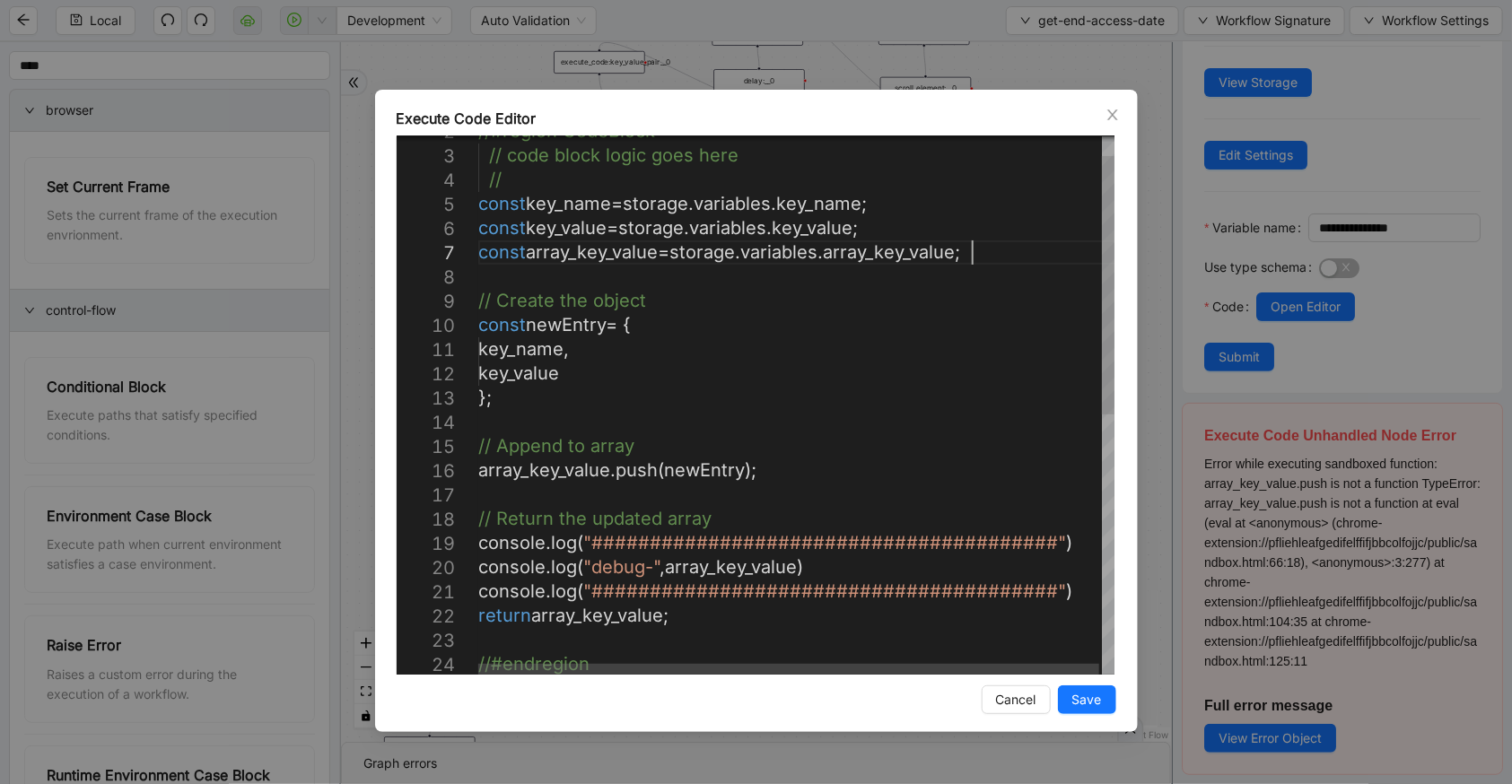
scroll to position [0, 0]
drag, startPoint x: 994, startPoint y: 252, endPoint x: 478, endPoint y: 251, distance: 516.0
paste textarea "******"
drag, startPoint x: 494, startPoint y: 407, endPoint x: 450, endPoint y: 333, distance: 86.1
paste textarea "Editor content;Press Alt+F1 for Accessibility Options."
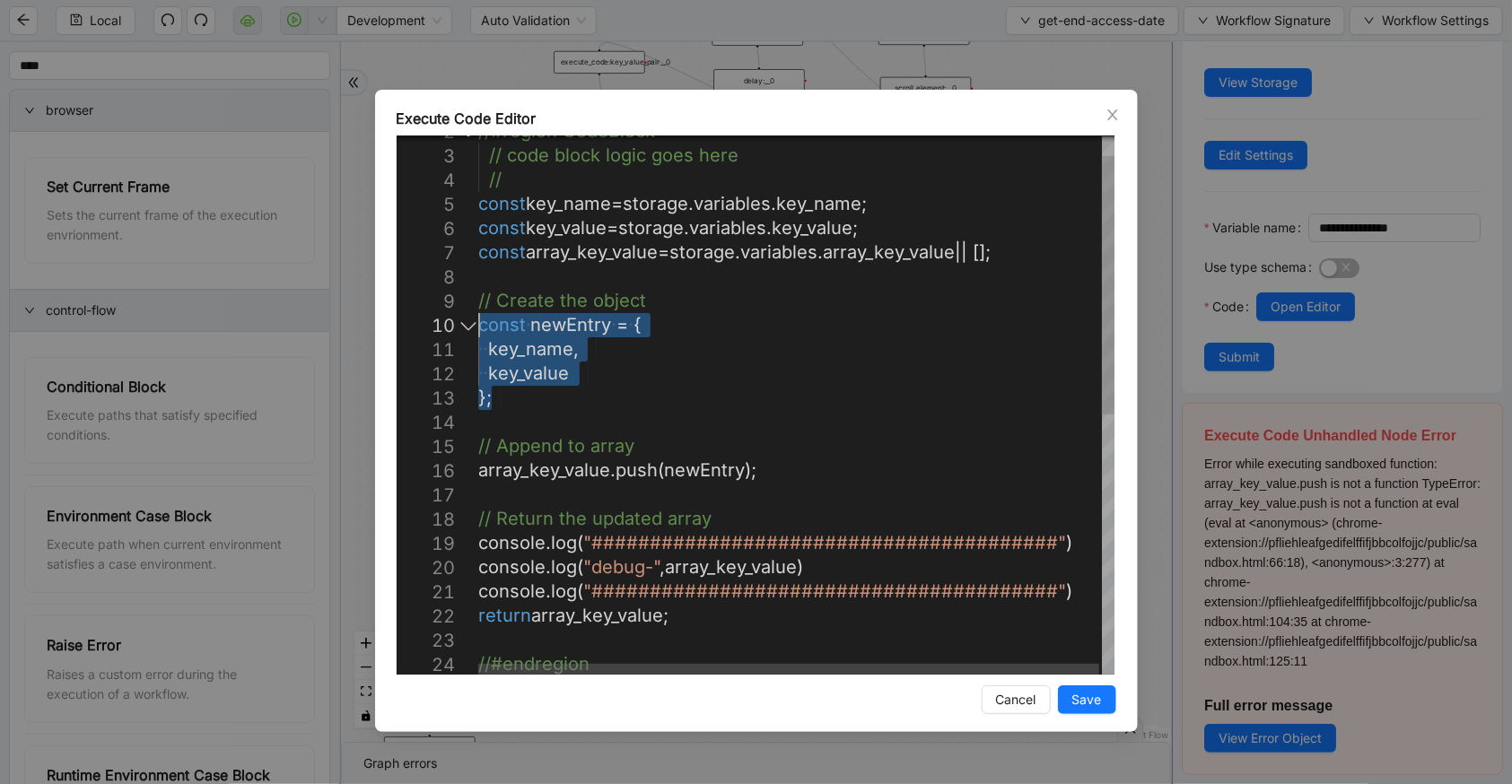
type textarea "**********"
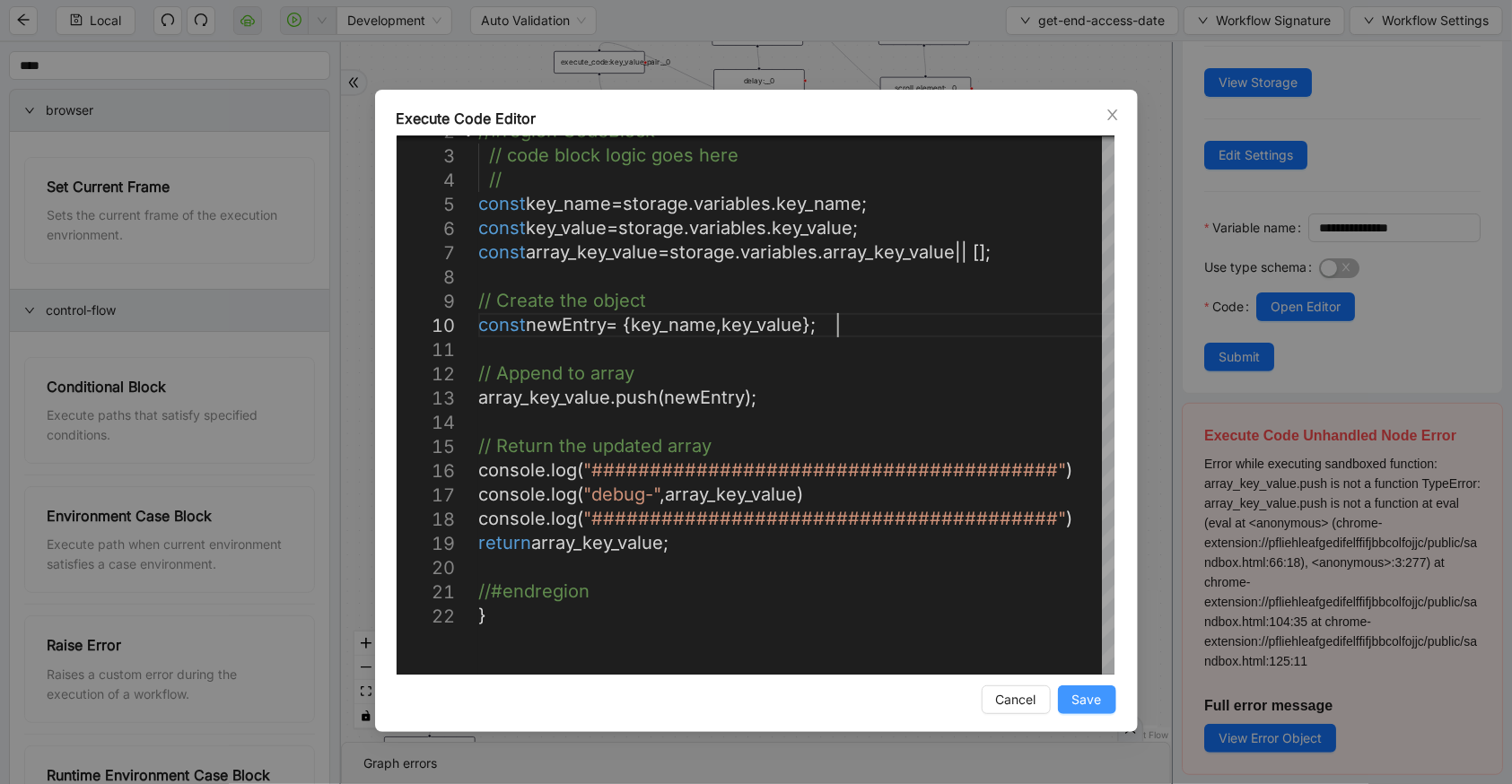
drag, startPoint x: 1071, startPoint y: 687, endPoint x: 1081, endPoint y: 704, distance: 19.7
click at [1080, 703] on button "Save" at bounding box center [1087, 699] width 59 height 29
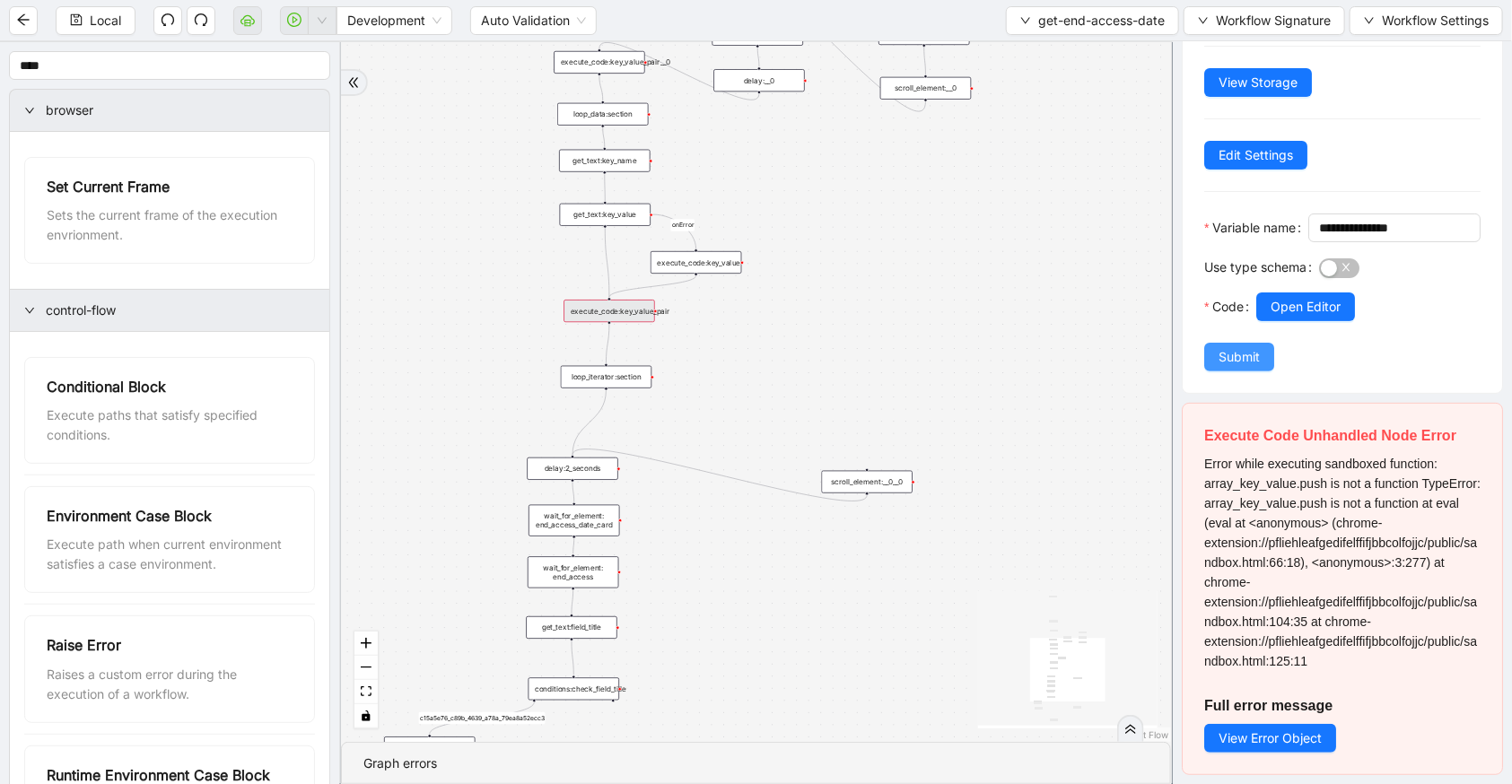
click at [1244, 358] on span "Submit" at bounding box center [1239, 356] width 41 height 20
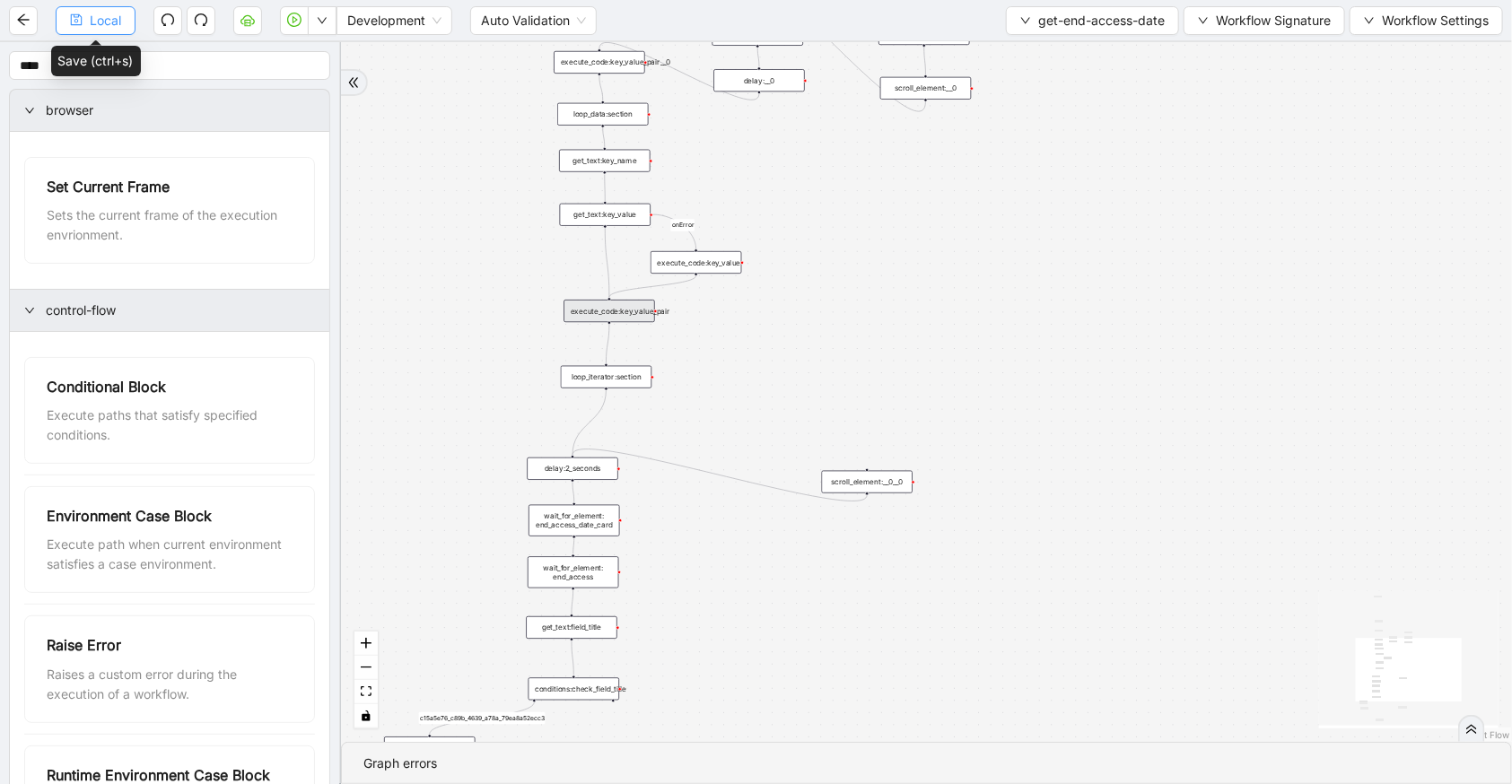
click at [87, 7] on button "Local" at bounding box center [95, 21] width 80 height 29
click at [324, 27] on button "button" at bounding box center [322, 21] width 29 height 29
click at [318, 56] on span "Run local workflow" at bounding box center [264, 55] width 110 height 20
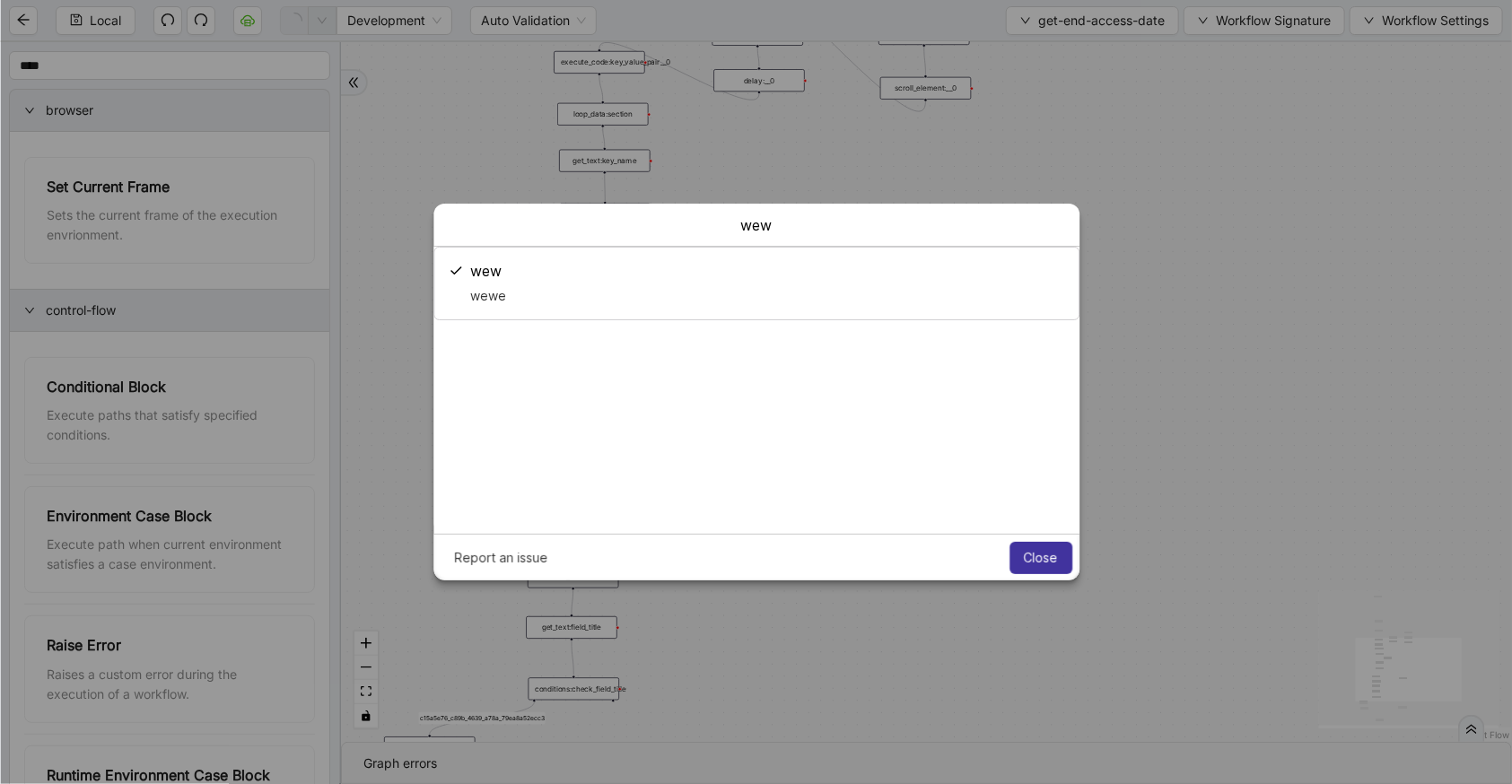
click at [1047, 556] on span "Close" at bounding box center [1040, 557] width 34 height 14
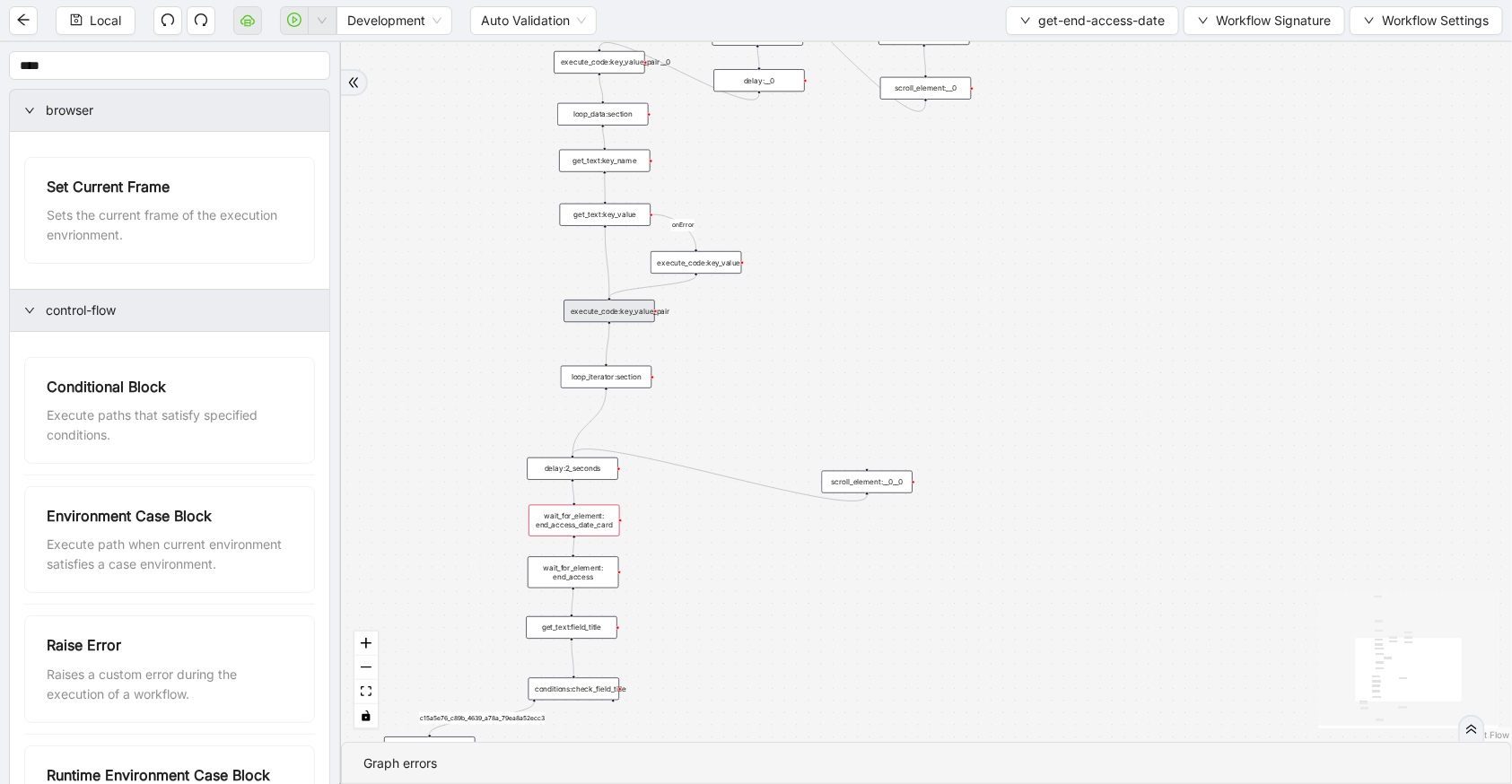
click at [567, 318] on div "execute_code:key_value_pair" at bounding box center [608, 310] width 90 height 22
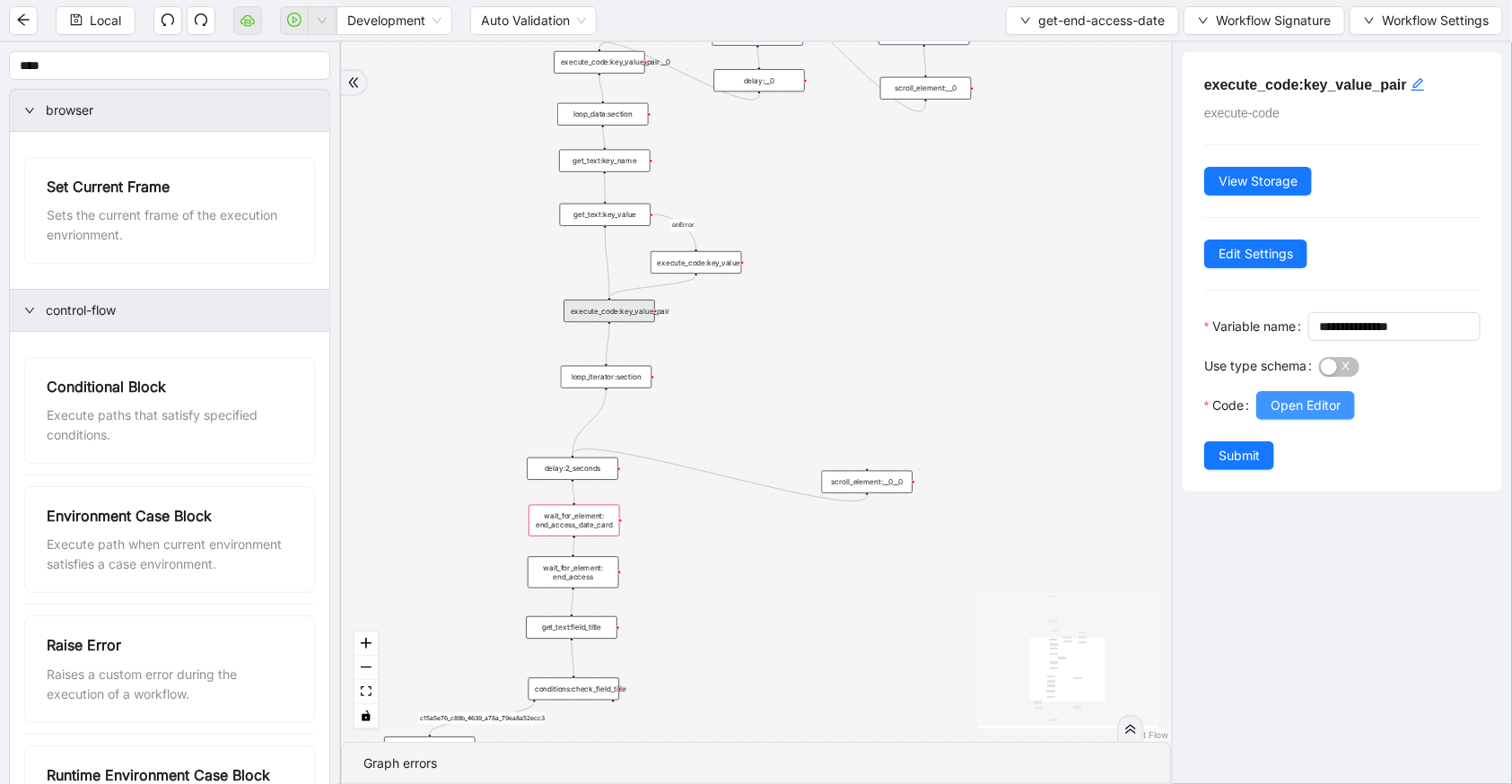
click at [1346, 420] on button "Open Editor" at bounding box center [1305, 405] width 99 height 29
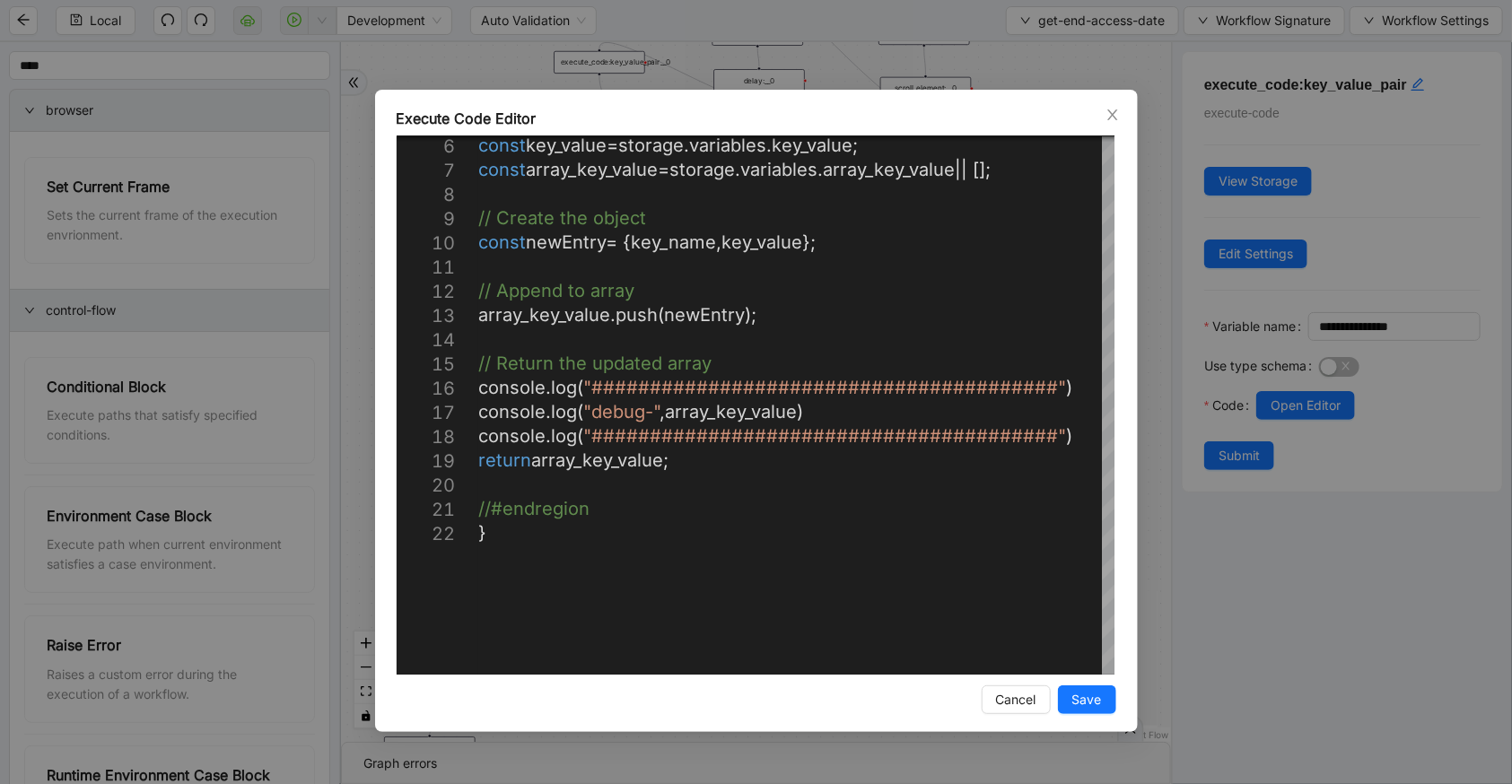
drag, startPoint x: 1105, startPoint y: 119, endPoint x: 955, endPoint y: 133, distance: 150.7
click at [1106, 118] on icon "close" at bounding box center [1112, 114] width 14 height 14
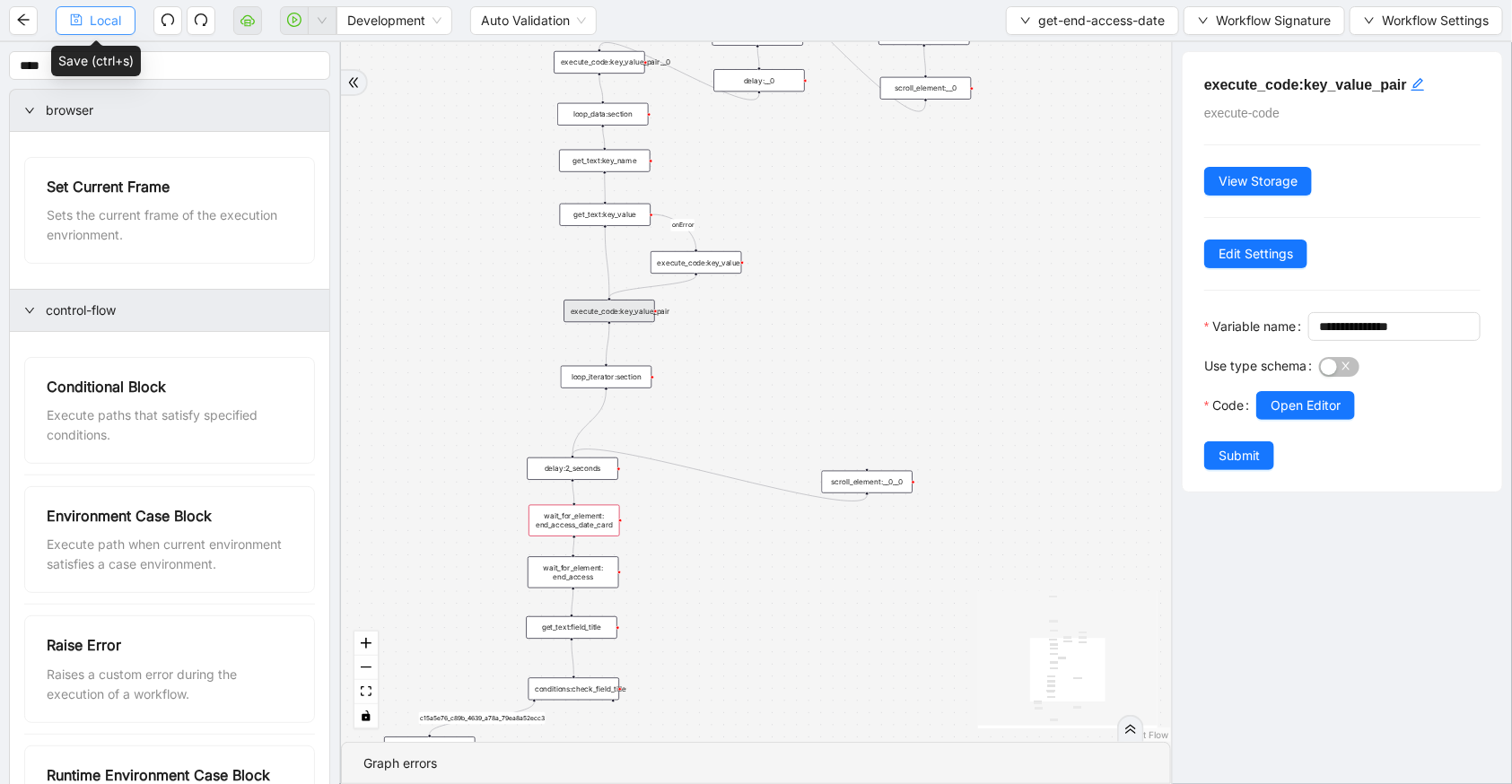
click at [117, 18] on span "Local" at bounding box center [105, 20] width 32 height 20
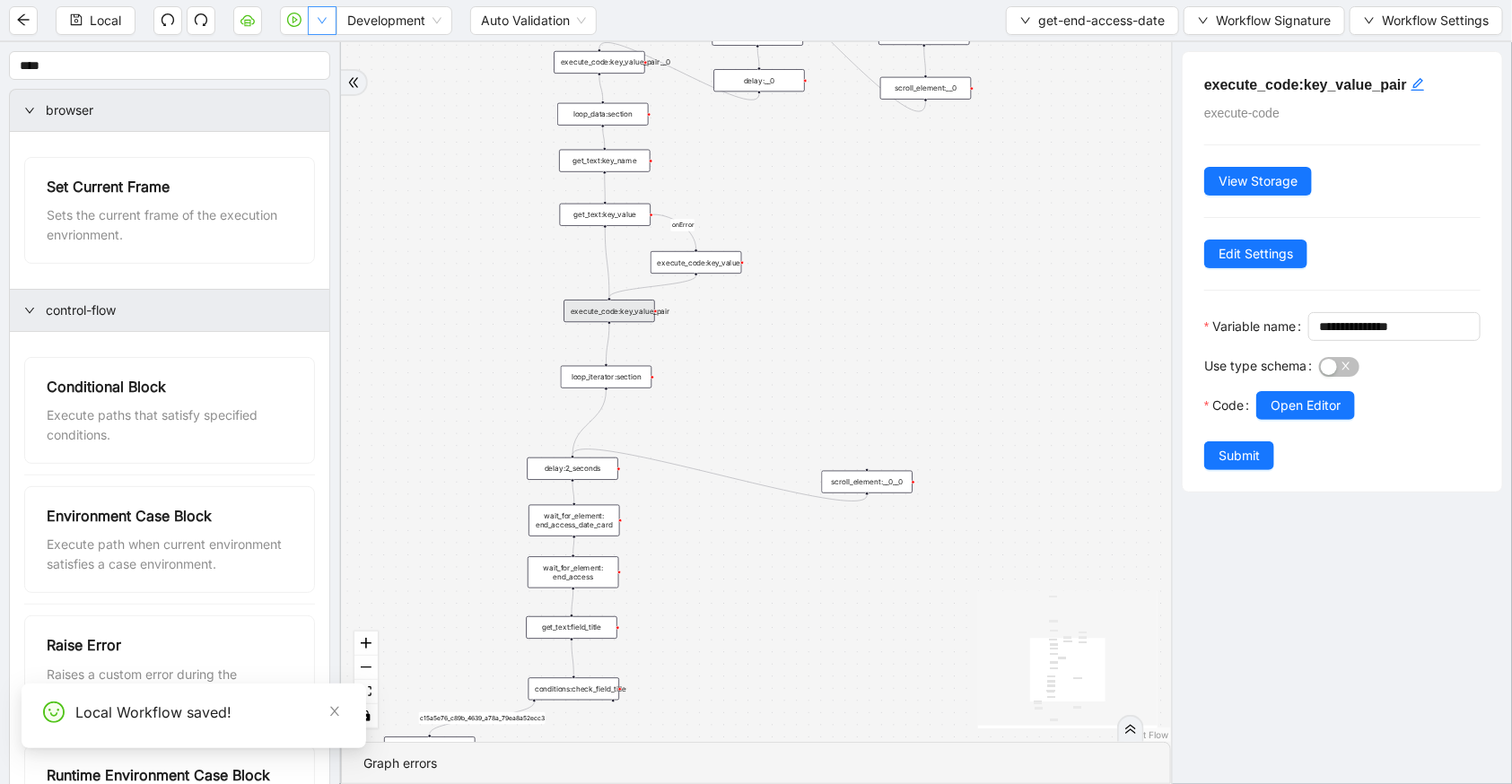
click at [328, 22] on button "button" at bounding box center [322, 21] width 29 height 29
click at [310, 54] on span "Run local workflow" at bounding box center [264, 55] width 110 height 20
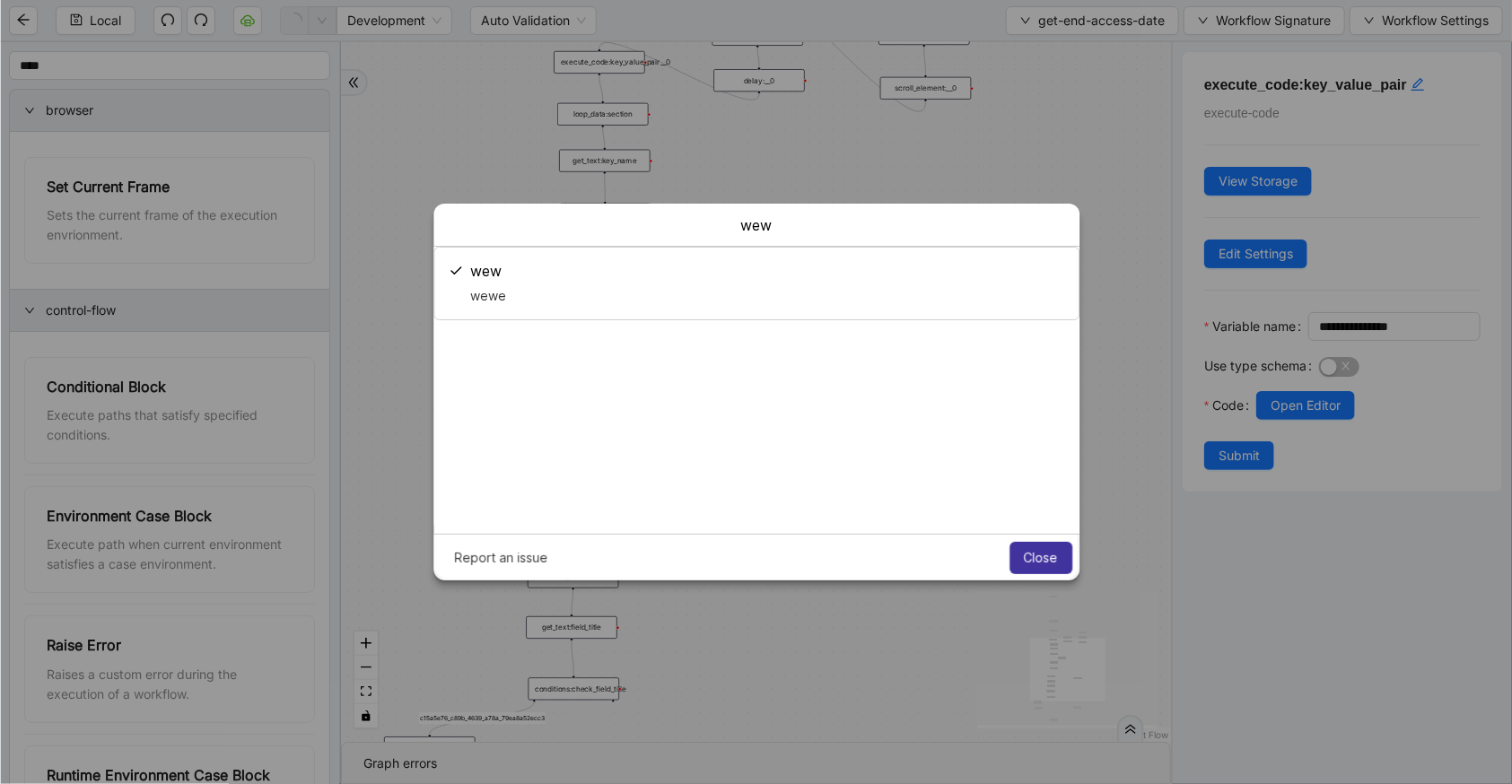
click at [1059, 558] on button "Close" at bounding box center [1040, 558] width 62 height 33
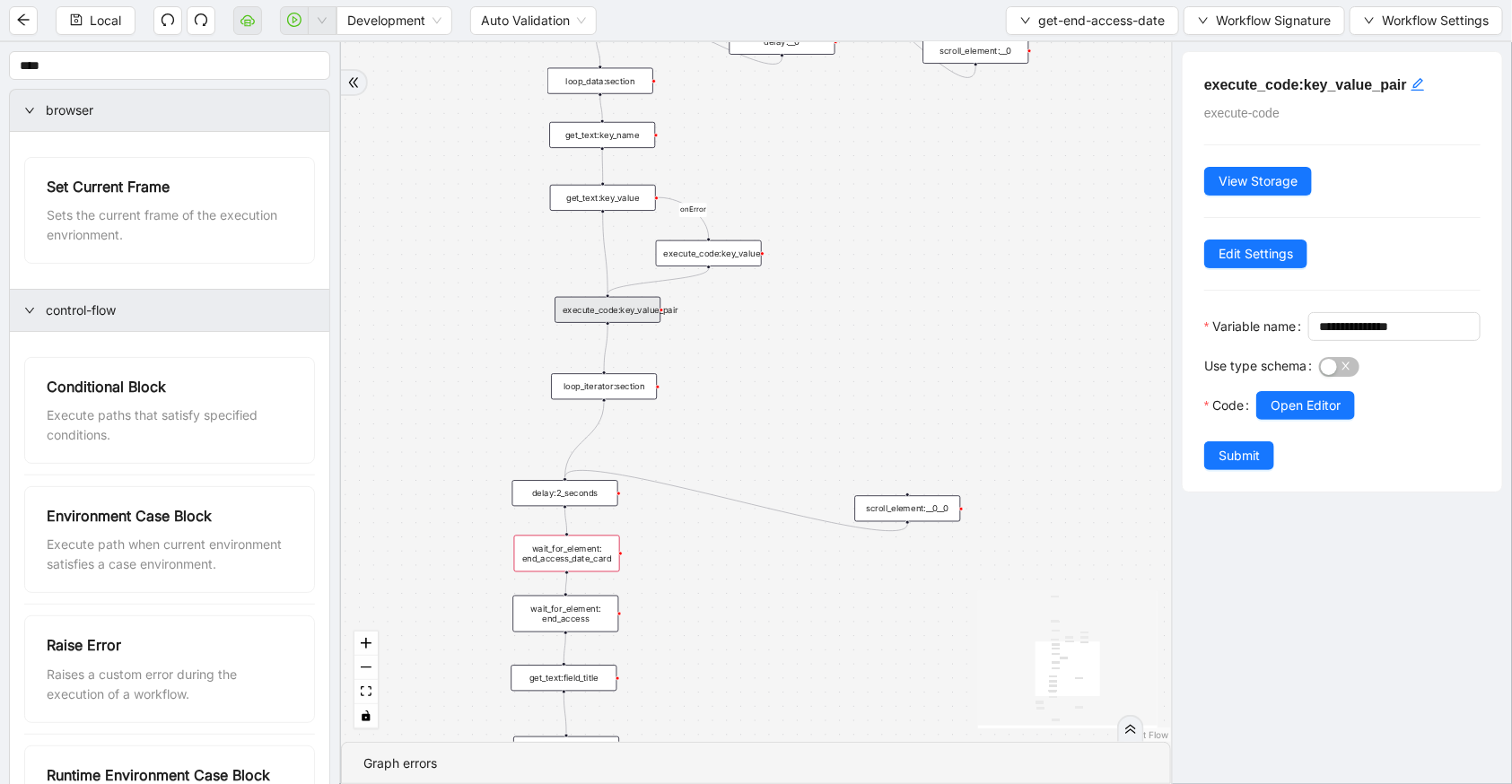
click at [612, 314] on div "execute_code:key_value_pair" at bounding box center [607, 309] width 106 height 26
click at [1275, 415] on span "Open Editor" at bounding box center [1305, 405] width 70 height 20
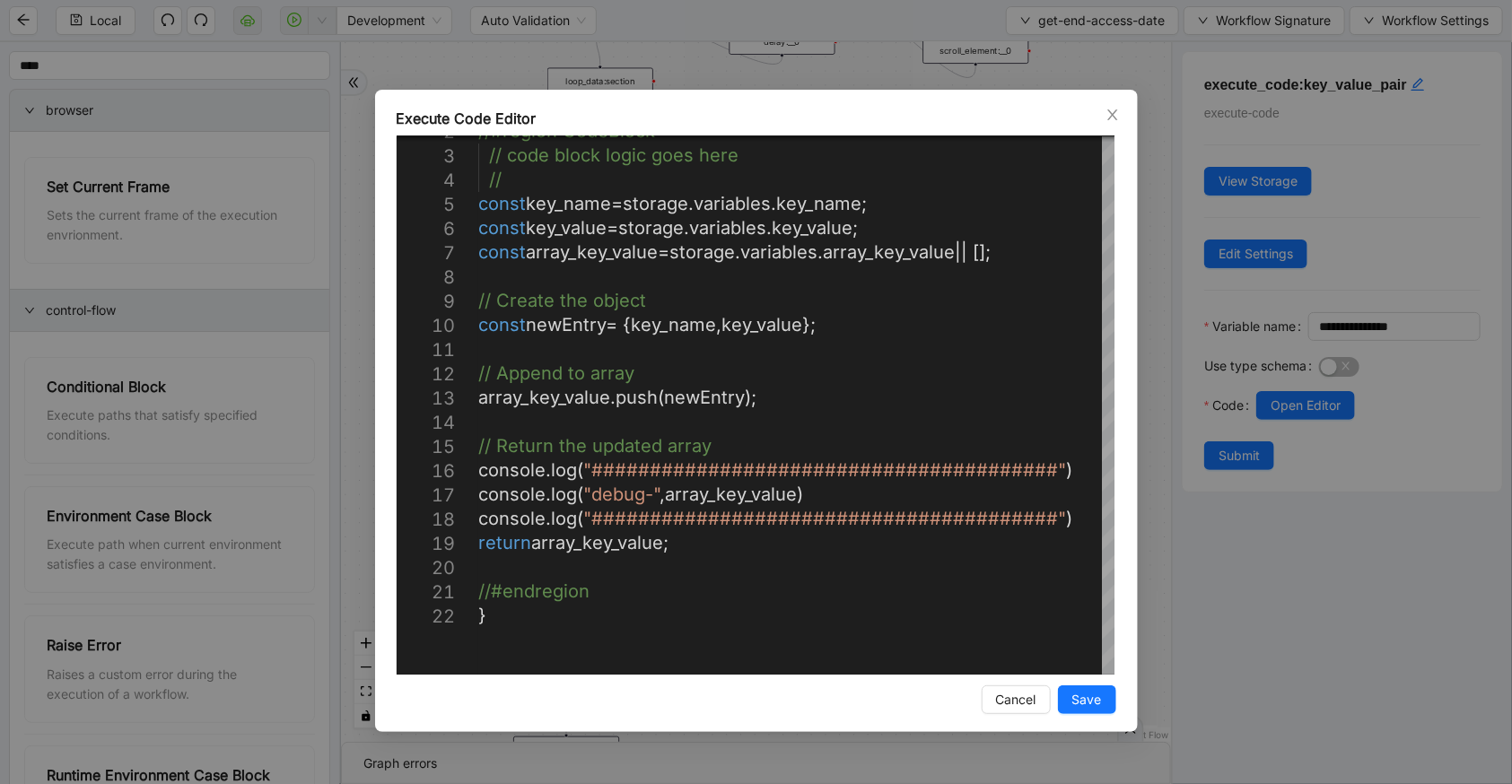
drag, startPoint x: 1116, startPoint y: 117, endPoint x: 1032, endPoint y: 129, distance: 84.9
click at [1117, 117] on icon "close" at bounding box center [1112, 114] width 14 height 14
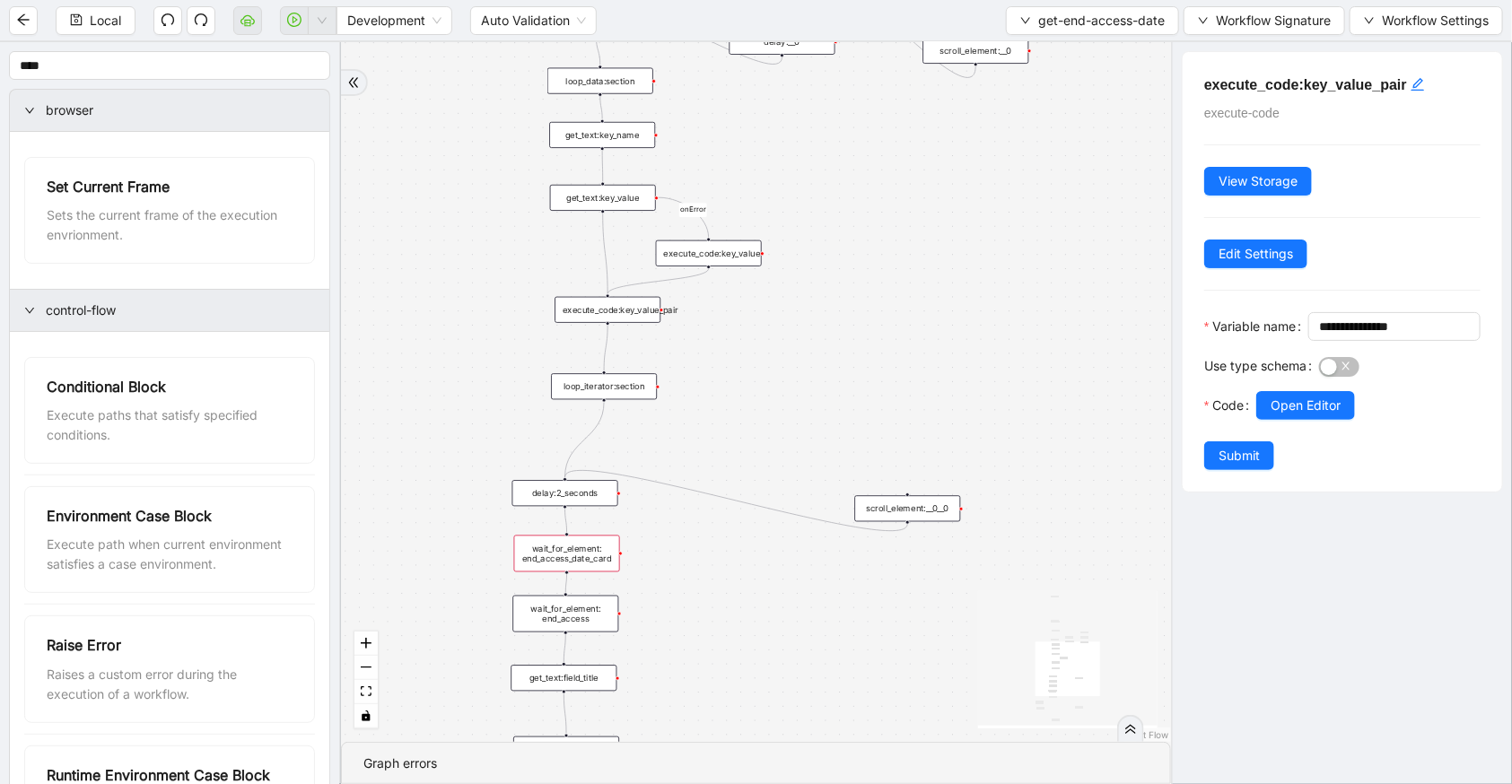
click at [615, 385] on div "loop_iterator:section" at bounding box center [604, 385] width 106 height 26
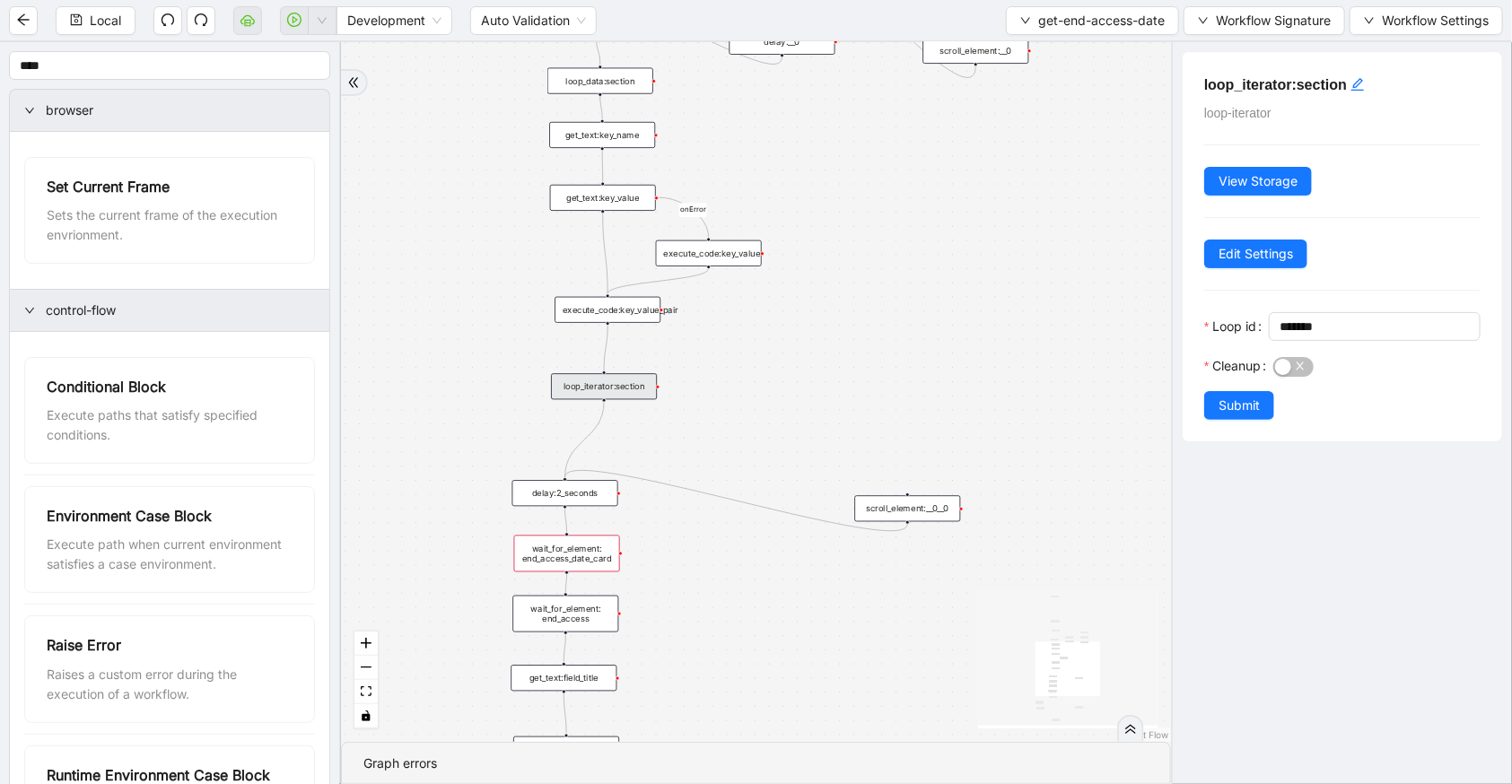
click at [574, 323] on div "c15a5e76_c89b_4639_a78a_79ea8a52ecc3 onError onError trigger wait_for_element: …" at bounding box center [756, 392] width 830 height 699
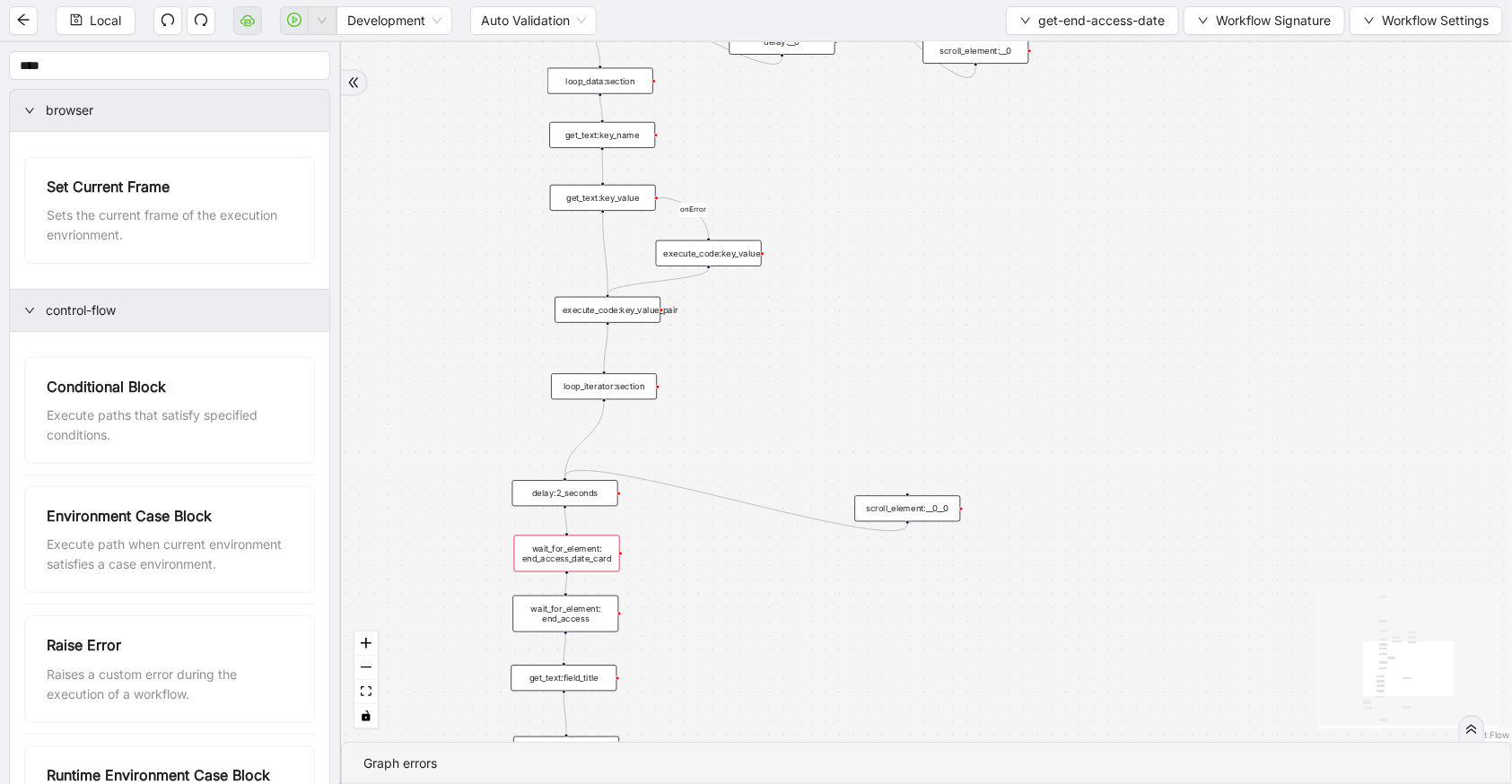
click at [584, 311] on div "execute_code:key_value_pair" at bounding box center [607, 309] width 106 height 26
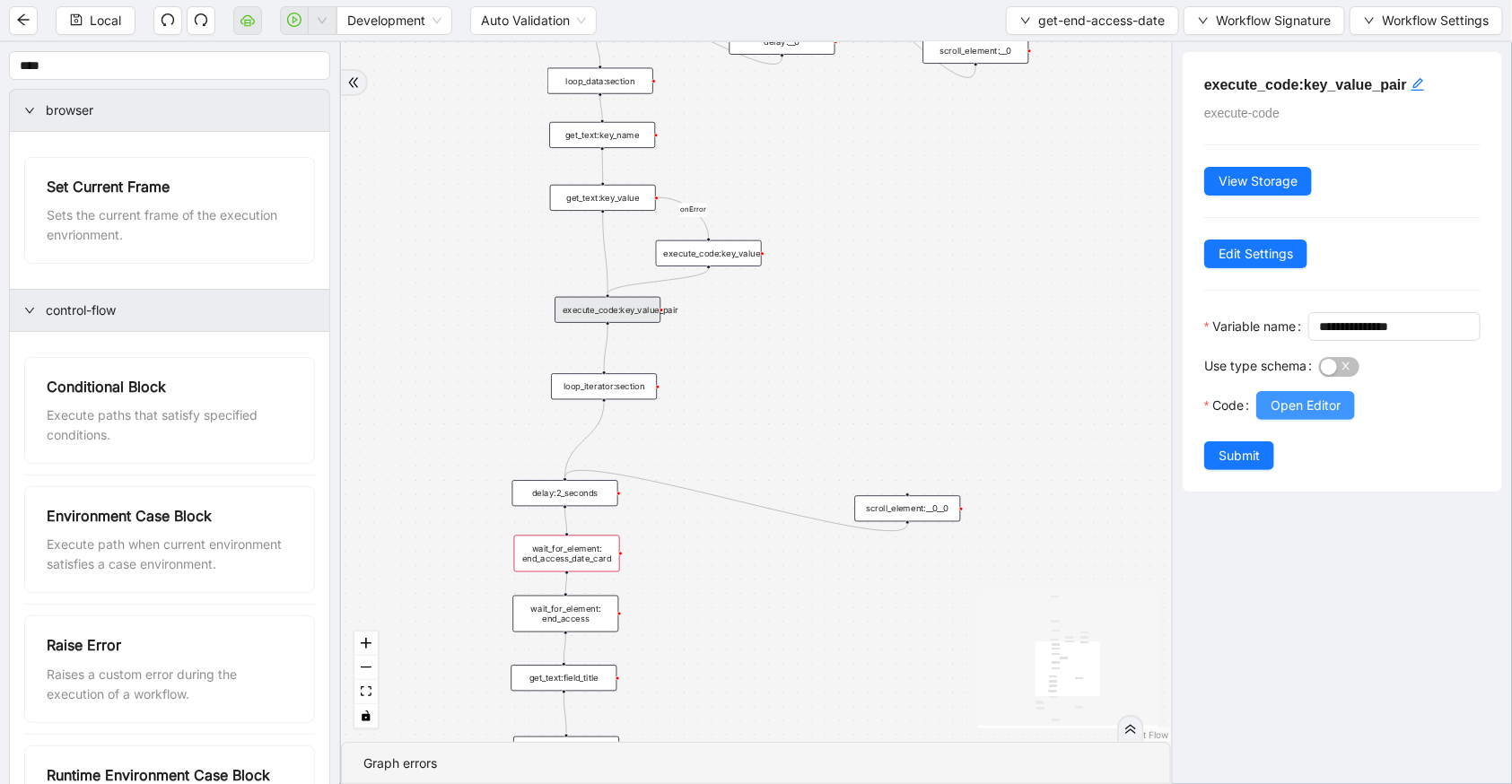
click at [1299, 415] on span "Open Editor" at bounding box center [1305, 405] width 70 height 20
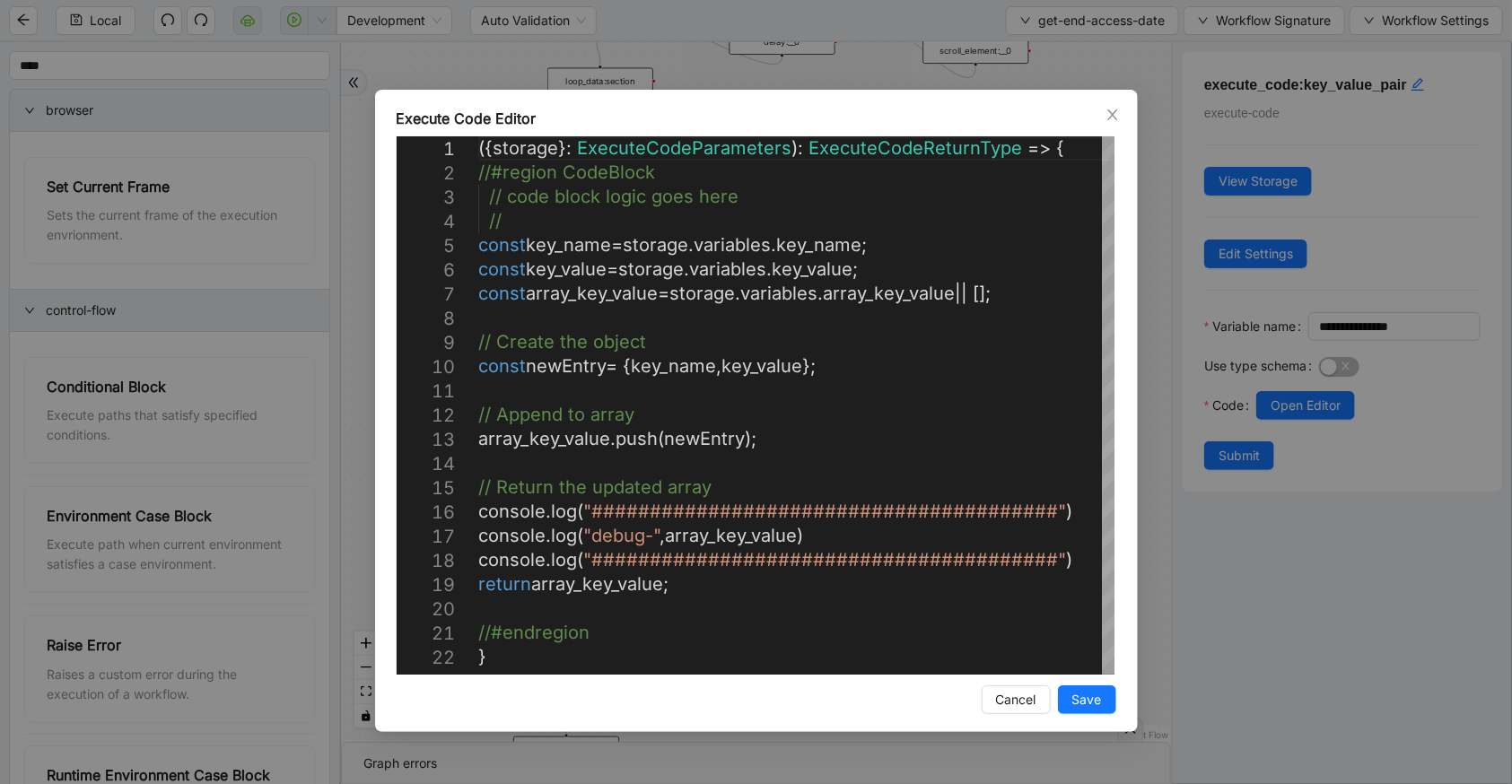
click at [1108, 103] on div "Execute Code Editor 1 2 3 4 5 6 7 8 9 10 11 12 13 14 15 16 17 18 19 20 21 22 ({…" at bounding box center [756, 410] width 763 height 642
click at [1109, 108] on icon "close" at bounding box center [1112, 114] width 14 height 14
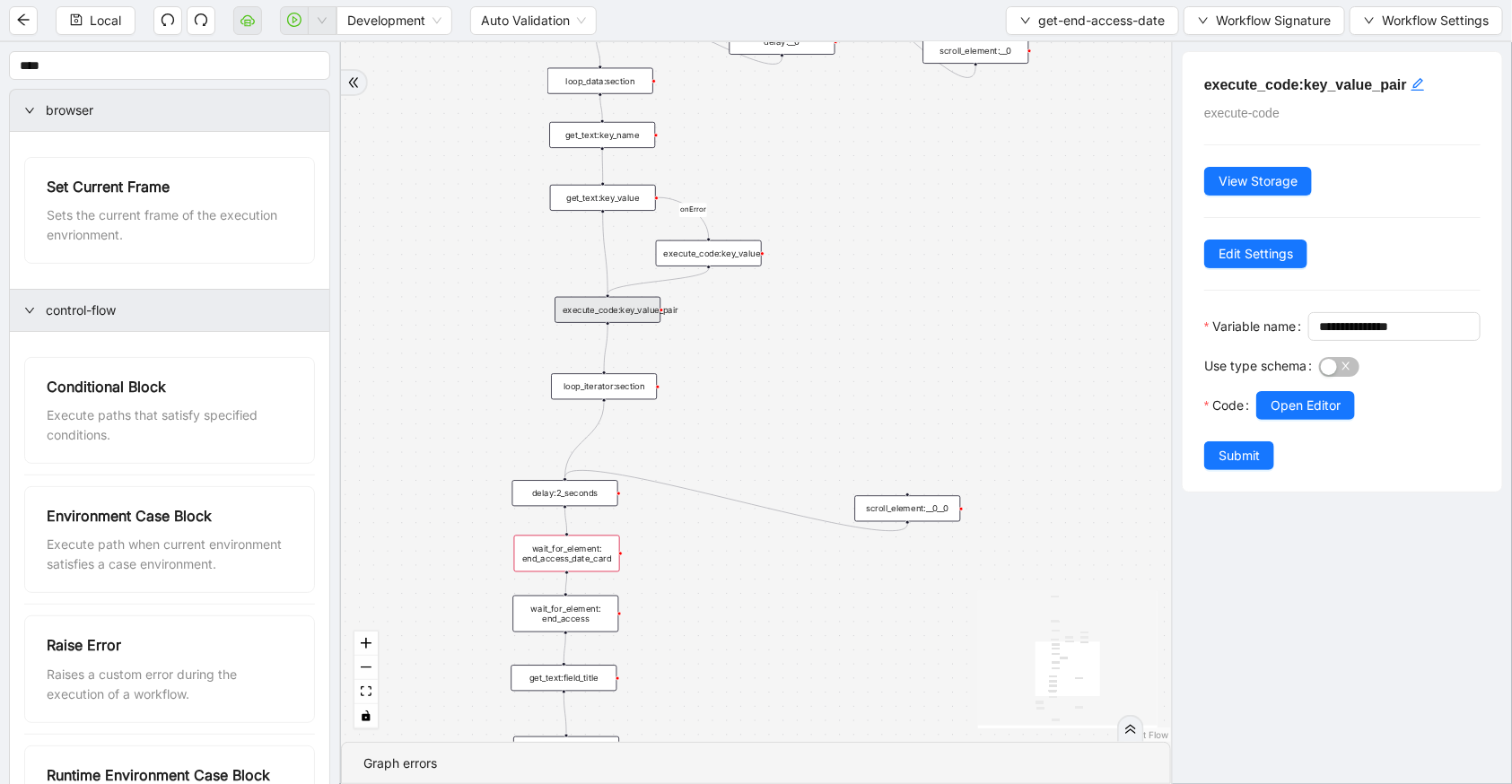
click at [610, 203] on div "get_text:key_value" at bounding box center [603, 197] width 106 height 26
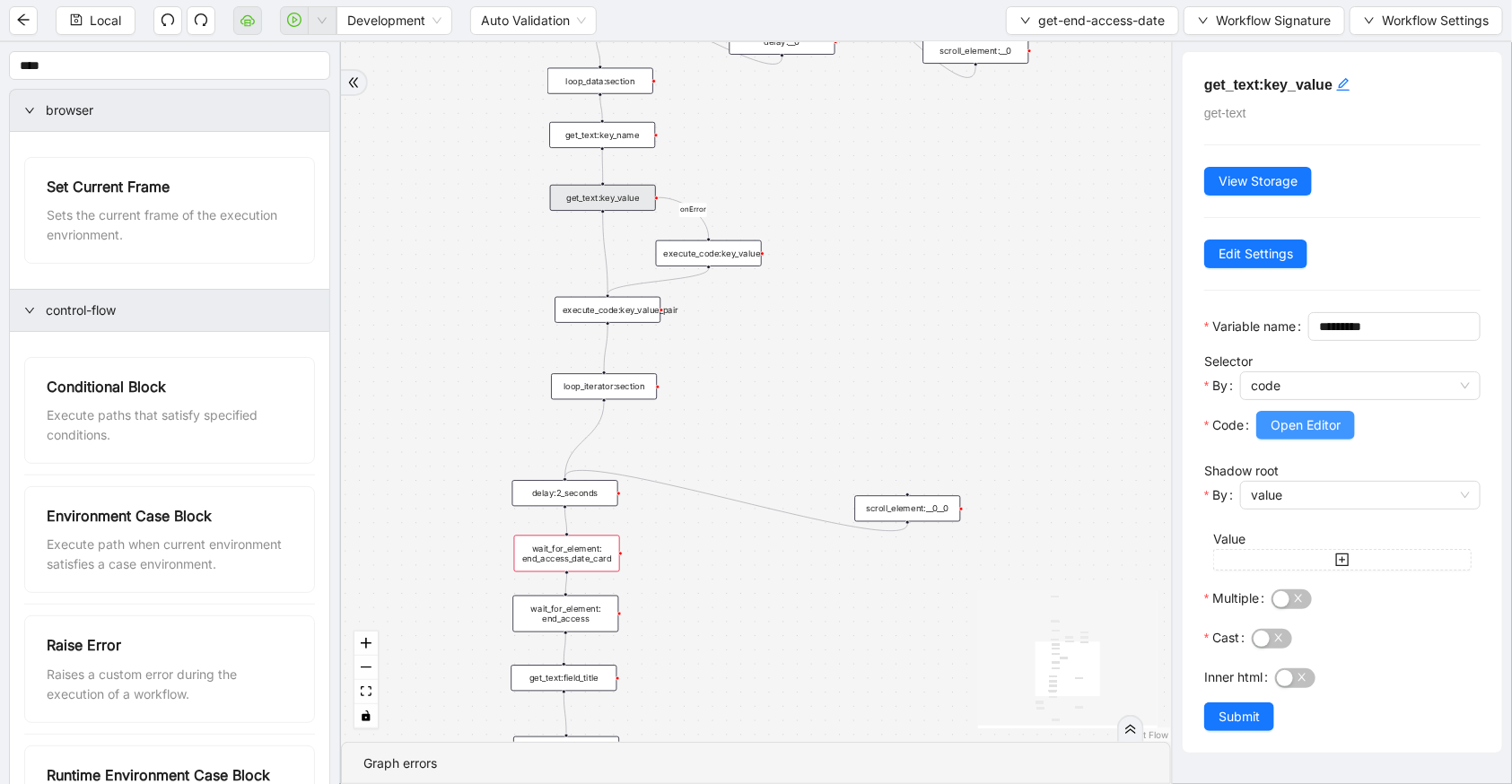
click at [1298, 439] on button "Open Editor" at bounding box center [1305, 426] width 99 height 29
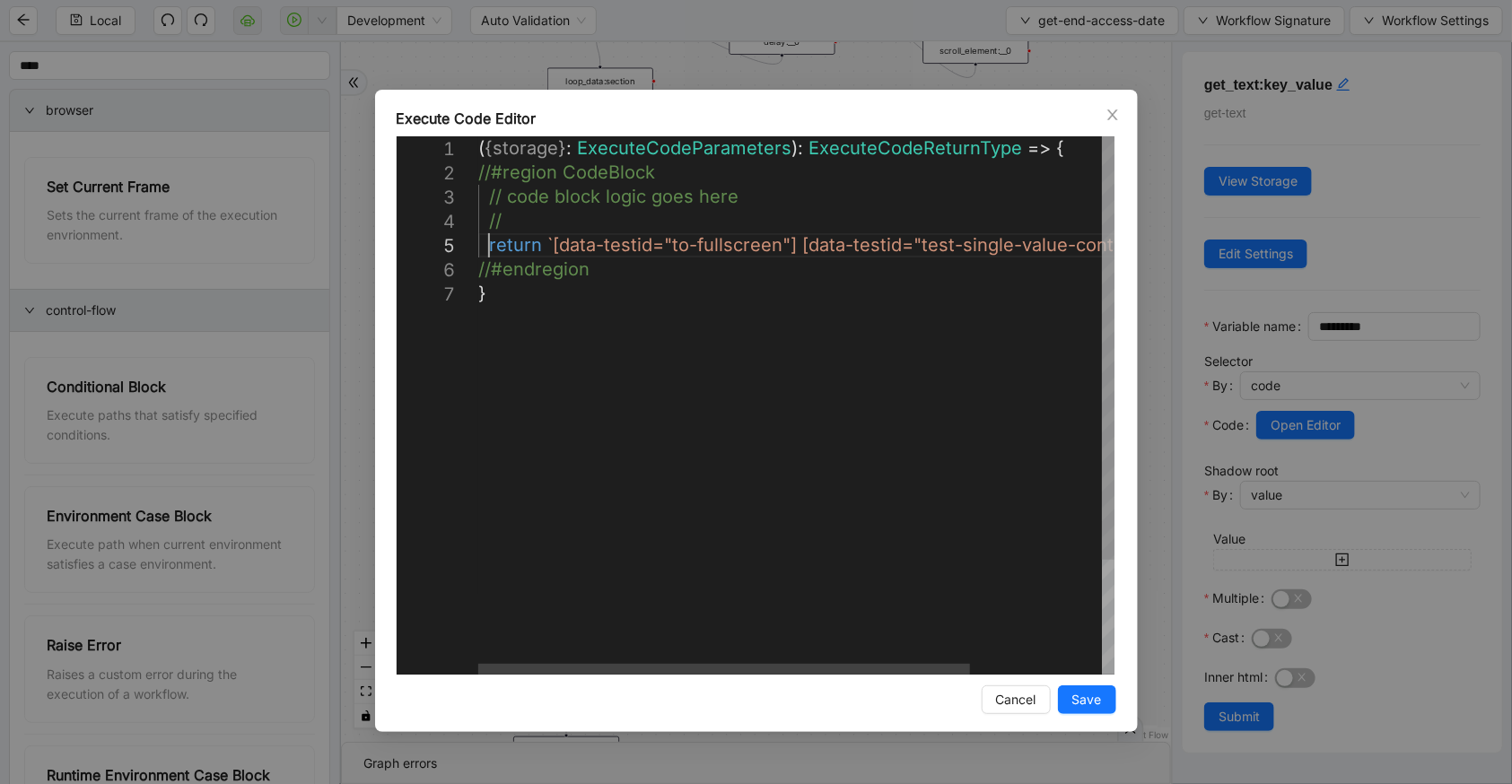
scroll to position [0, 9]
click at [490, 242] on div "( { storage } : ExecuteCodeParameters ): ExecuteCodeReturnType => { //#region C…" at bounding box center [881, 478] width 806 height 683
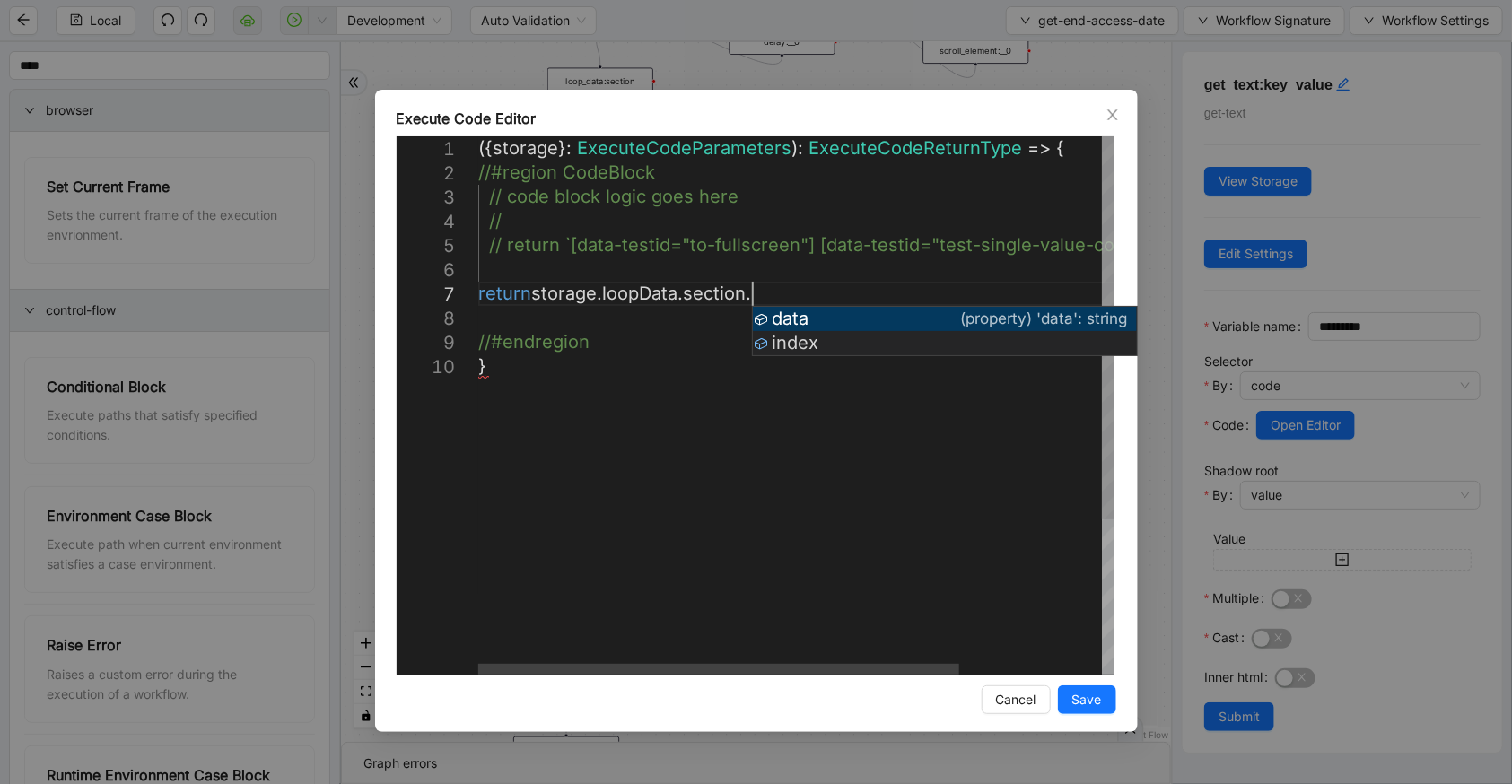
scroll to position [167, 343]
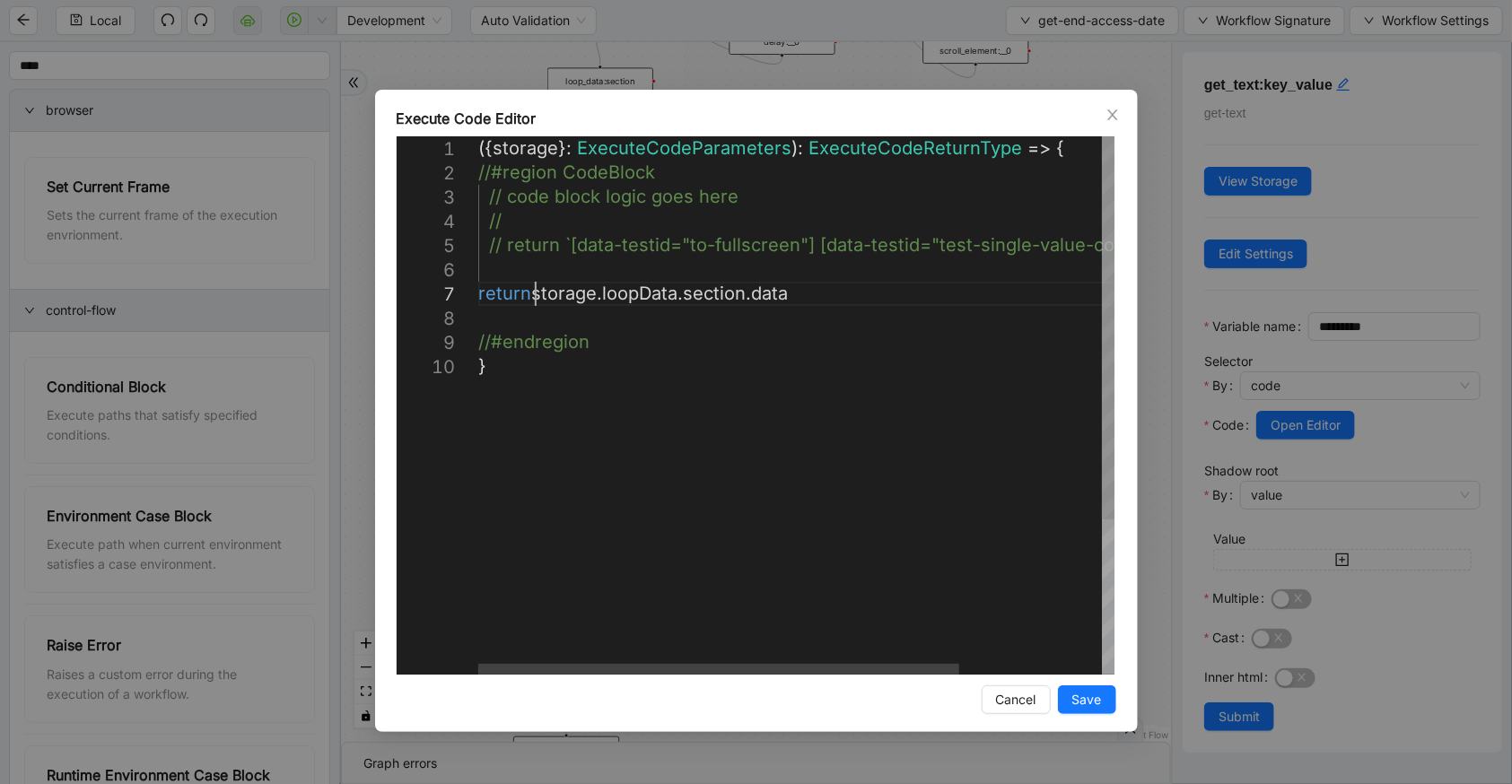
click at [533, 292] on div "({ storage }: ExecuteCodeParameters ): ExecuteCodeReturnType => { //#region Cod…" at bounding box center [891, 514] width 825 height 756
click at [922, 287] on div "({ storage }: ExecuteCodeParameters ): ExecuteCodeReturnType => { //#region Cod…" at bounding box center [891, 514] width 825 height 756
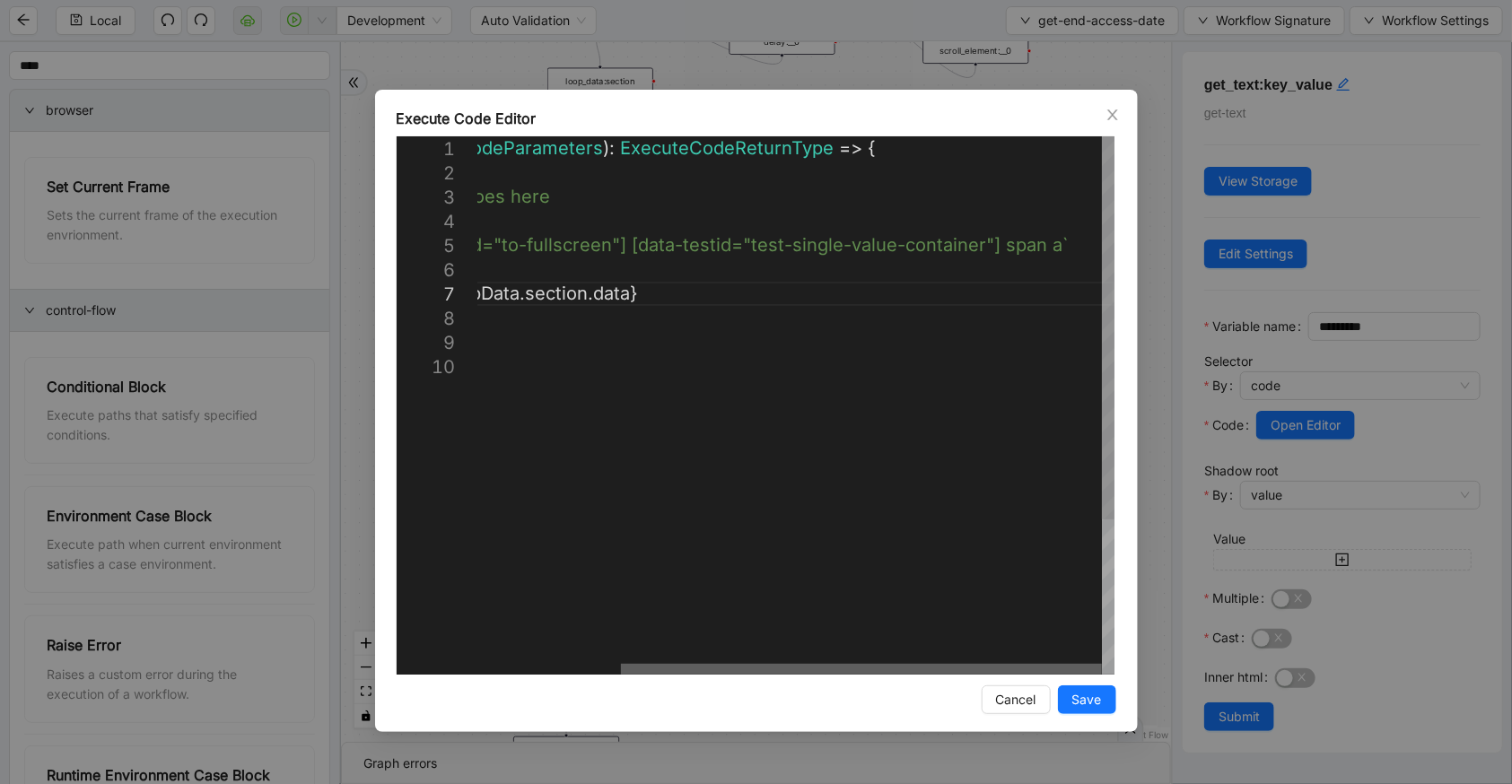
click at [1078, 664] on div at bounding box center [861, 669] width 481 height 11
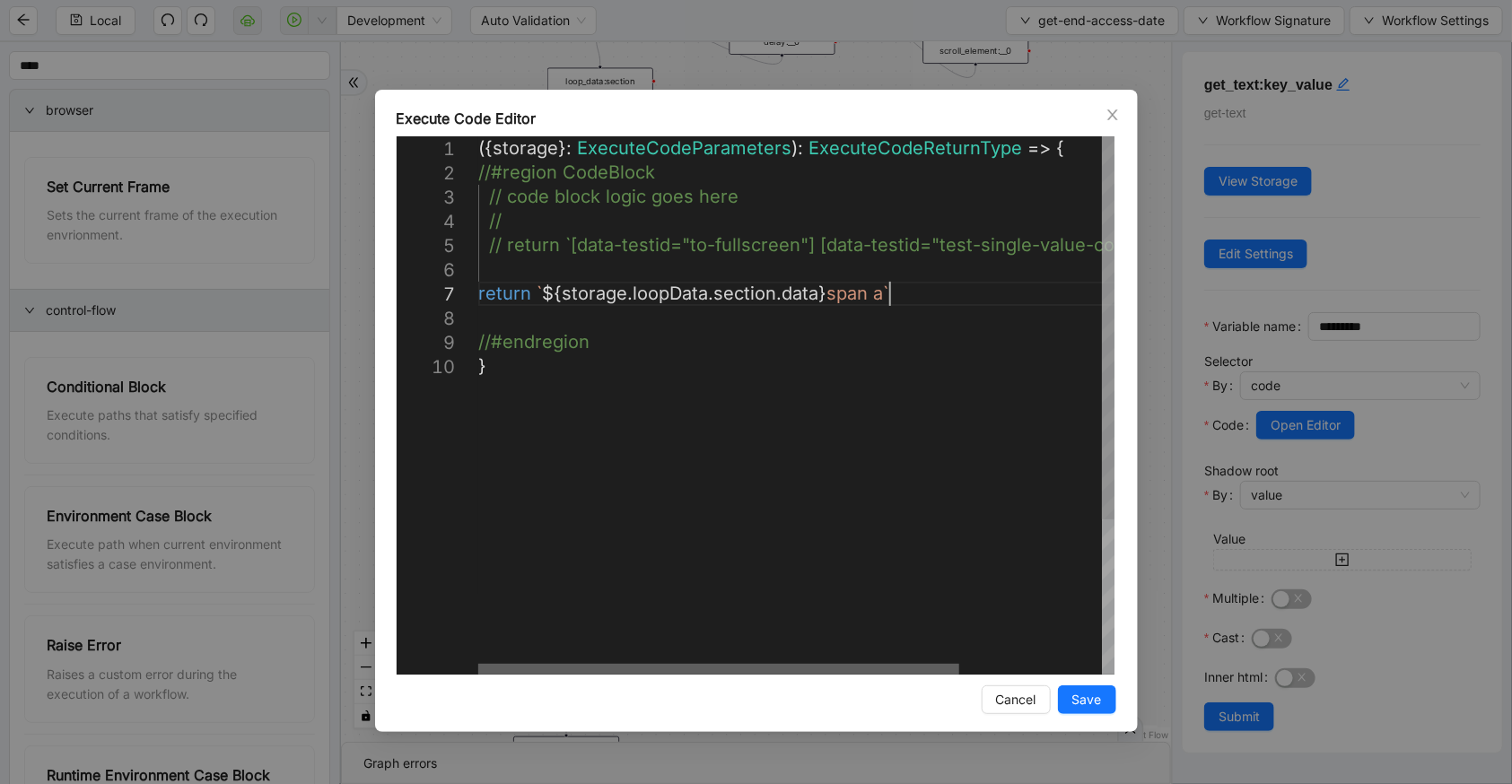
click at [511, 664] on div at bounding box center [719, 669] width 481 height 11
type textarea "**********"
click at [1098, 691] on span "Save" at bounding box center [1087, 699] width 30 height 20
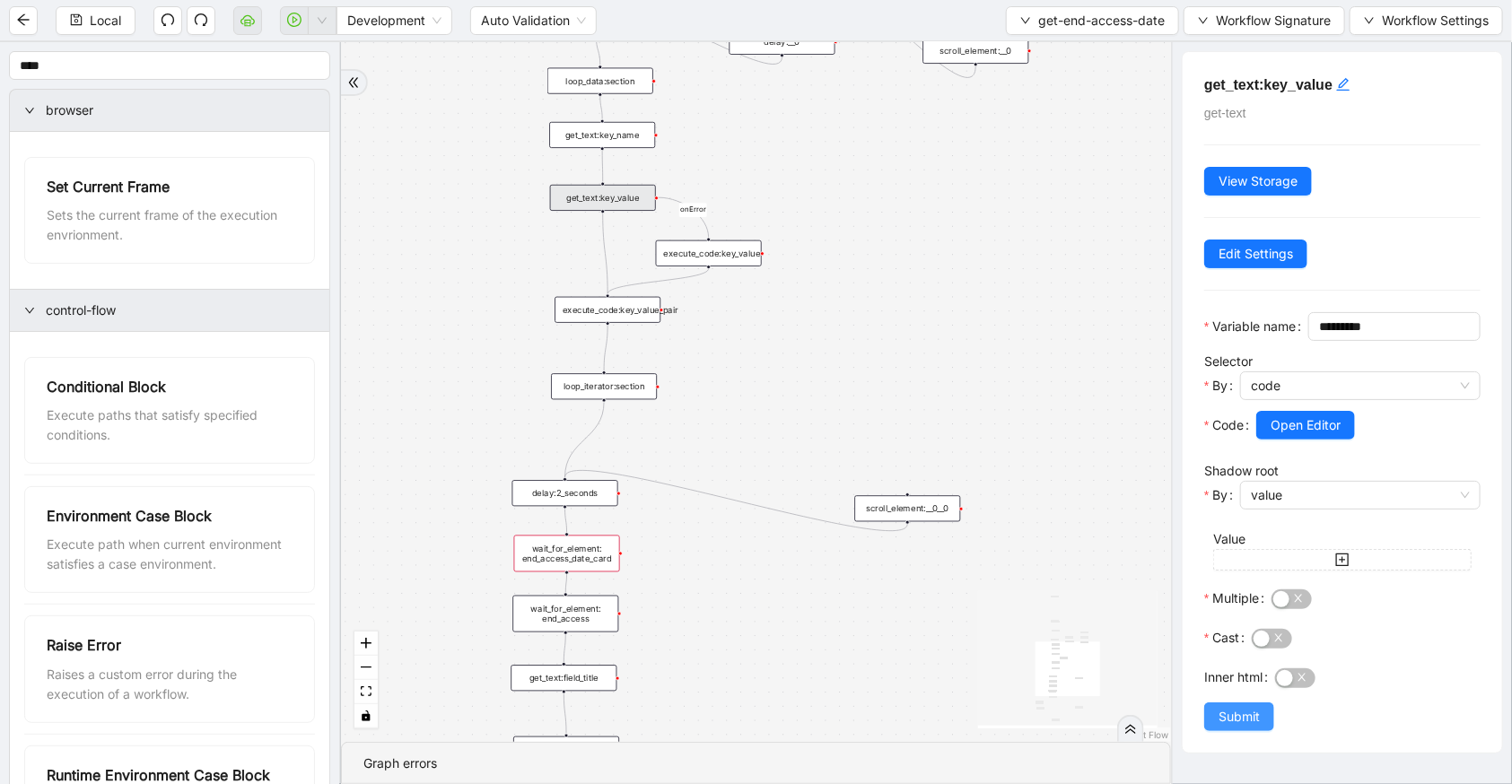
click at [1245, 726] on span "Submit" at bounding box center [1239, 717] width 41 height 20
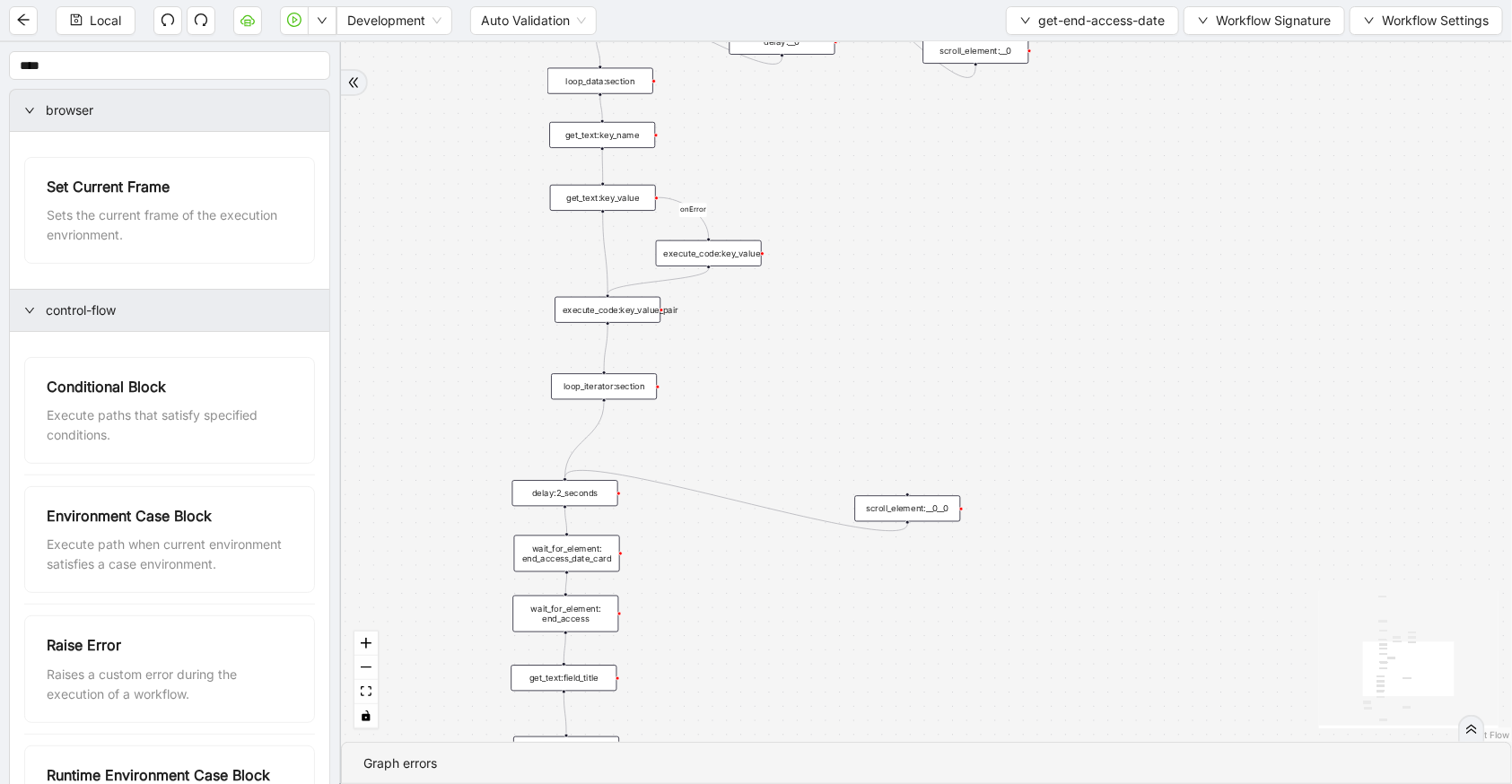
click at [641, 137] on div "get_text:key_name" at bounding box center [602, 135] width 106 height 26
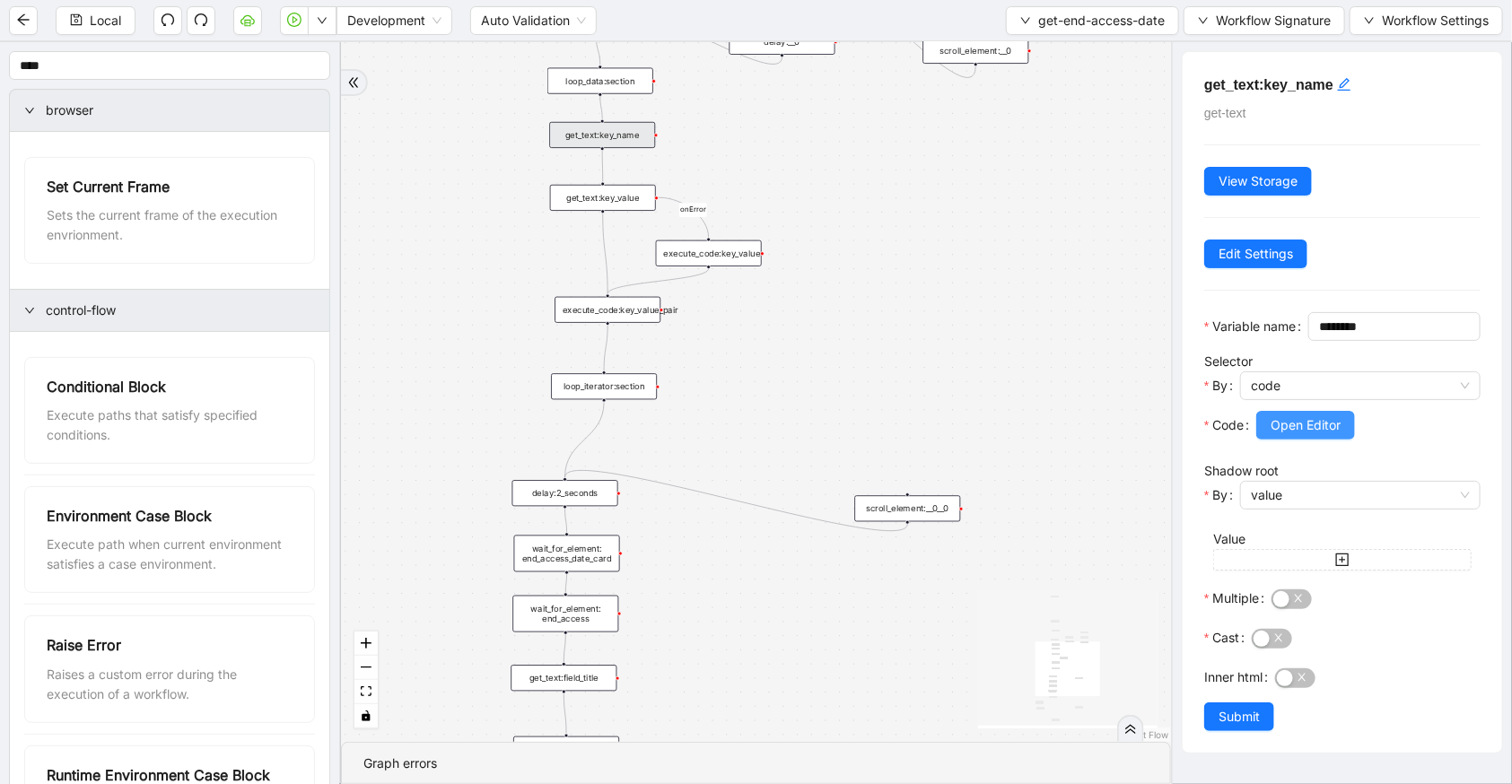
click at [1345, 439] on button "Open Editor" at bounding box center [1305, 426] width 99 height 29
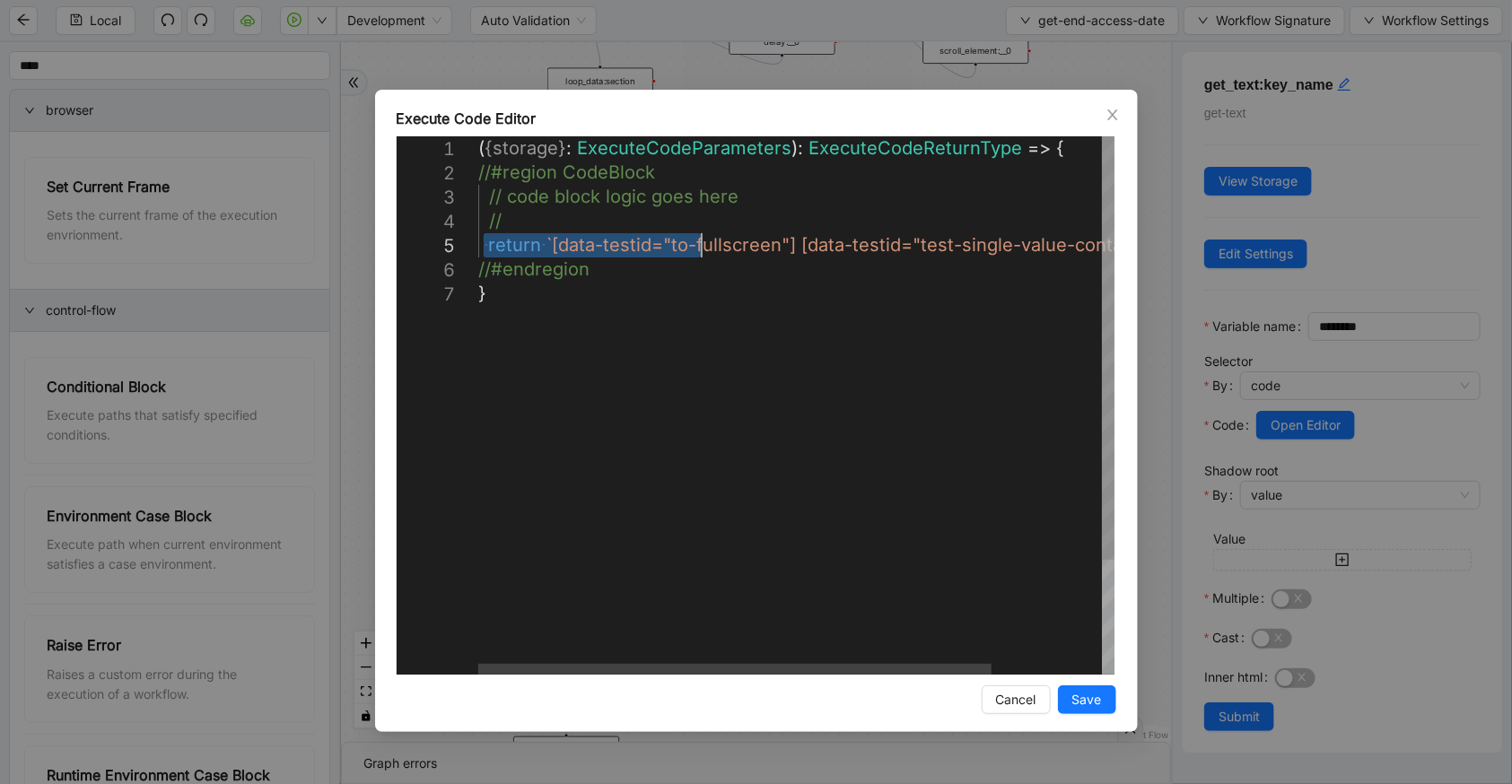
scroll to position [0, 9]
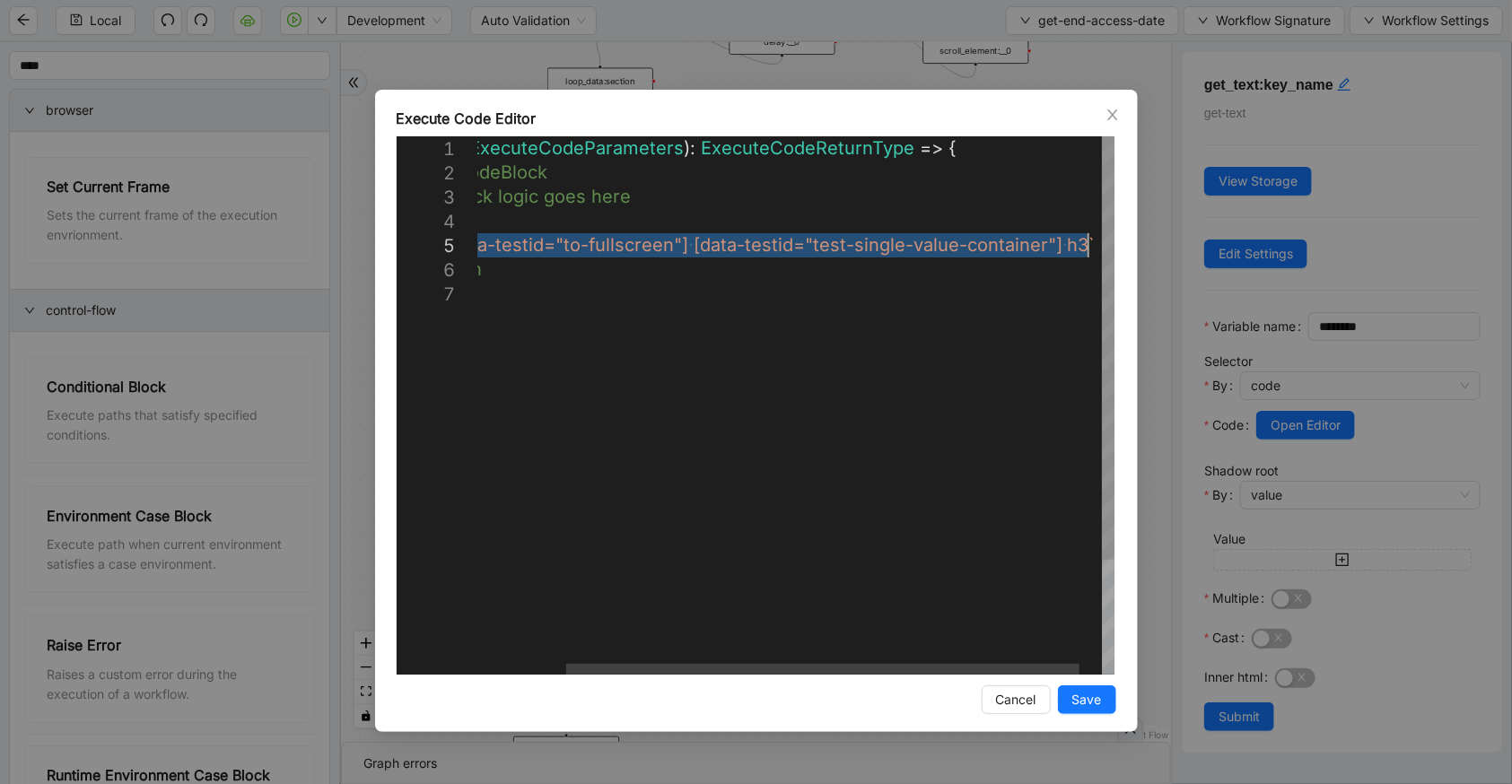
drag, startPoint x: 481, startPoint y: 242, endPoint x: 1332, endPoint y: 255, distance: 851.1
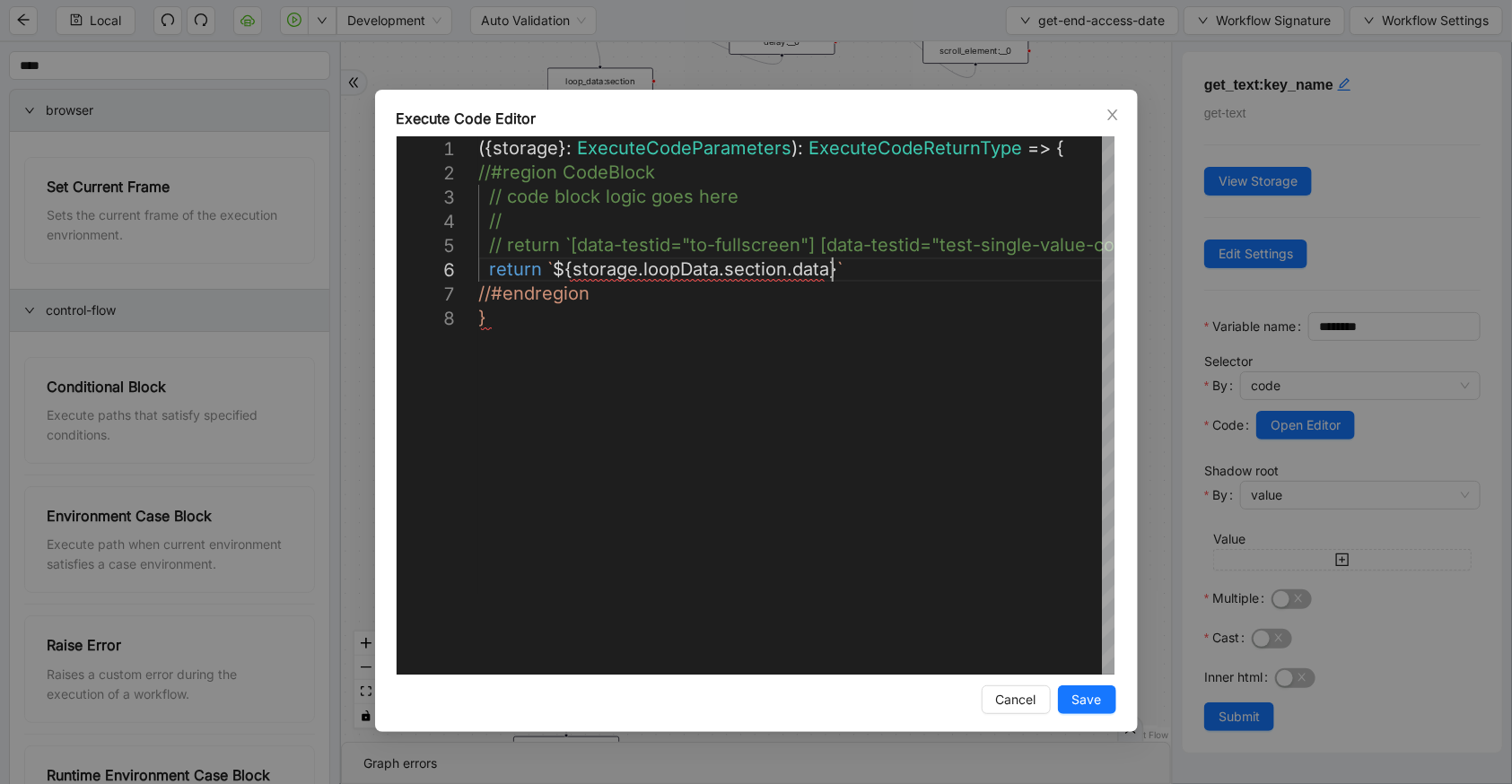
scroll to position [122, 453]
click at [655, 674] on div "**********" at bounding box center [756, 410] width 763 height 642
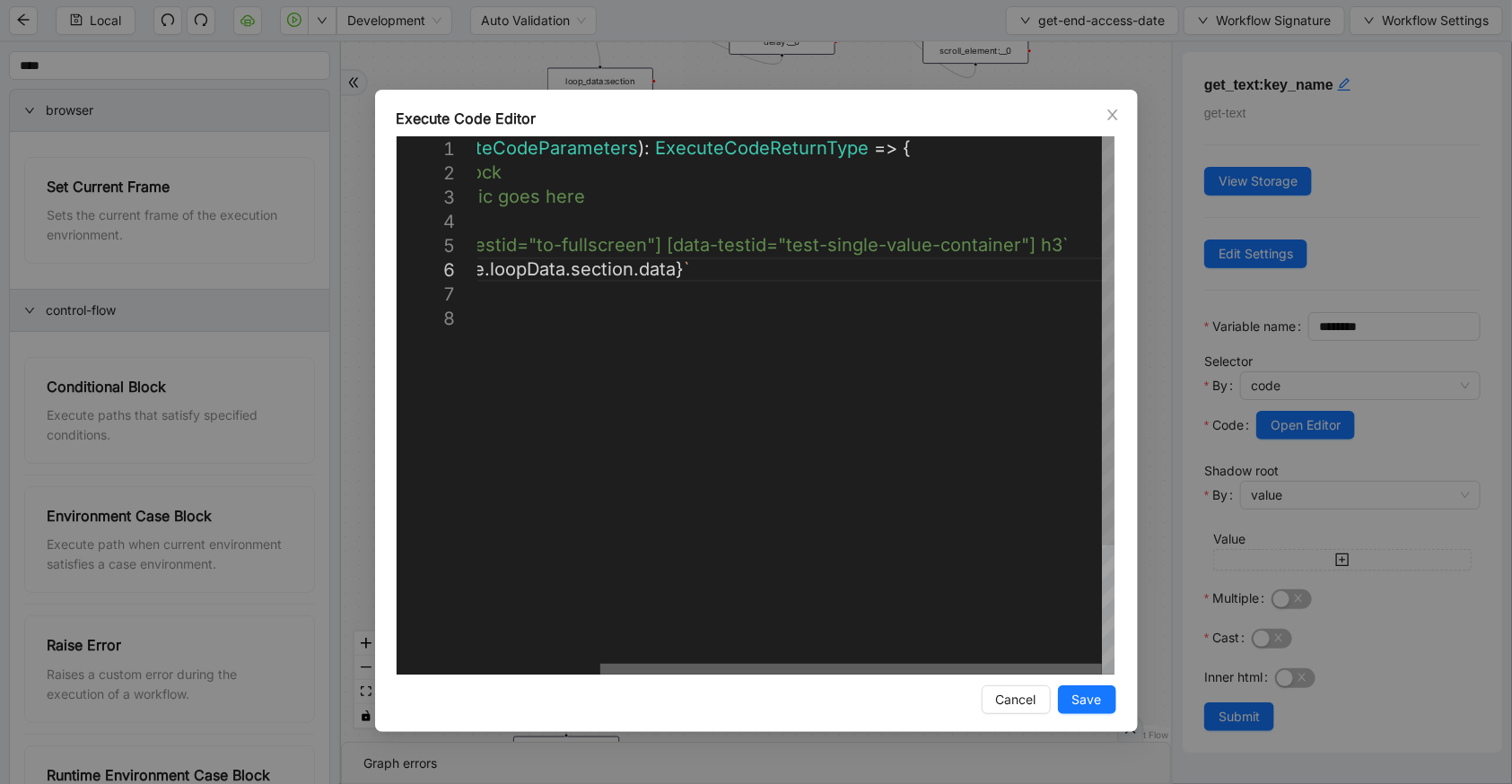
click at [1103, 668] on div at bounding box center [852, 669] width 502 height 11
click at [678, 266] on div "({ storage }: ExecuteCodeParameters ): ExecuteCodeReturnType => { //#region Cod…" at bounding box center [720, 490] width 790 height 708
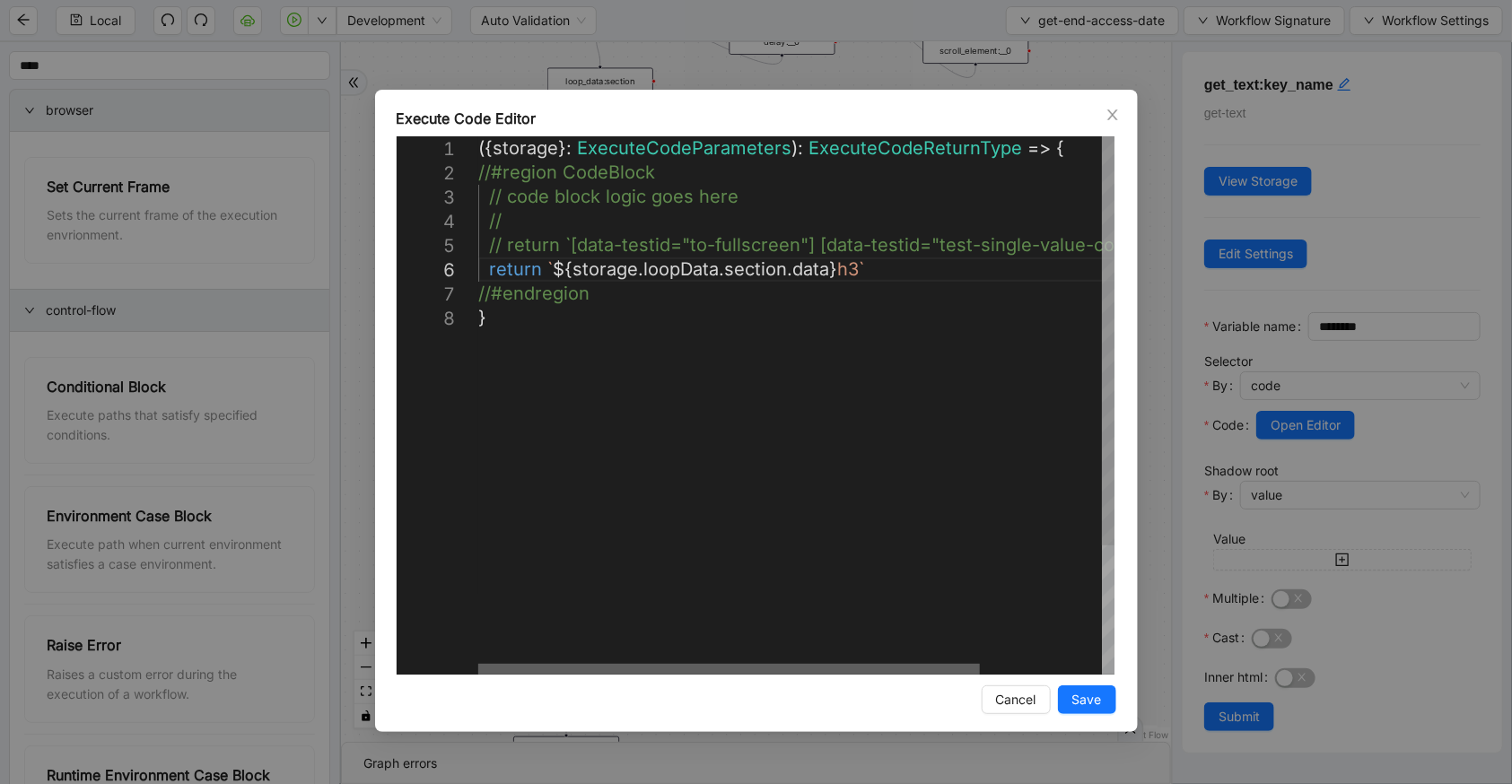
click at [479, 664] on div at bounding box center [730, 669] width 502 height 11
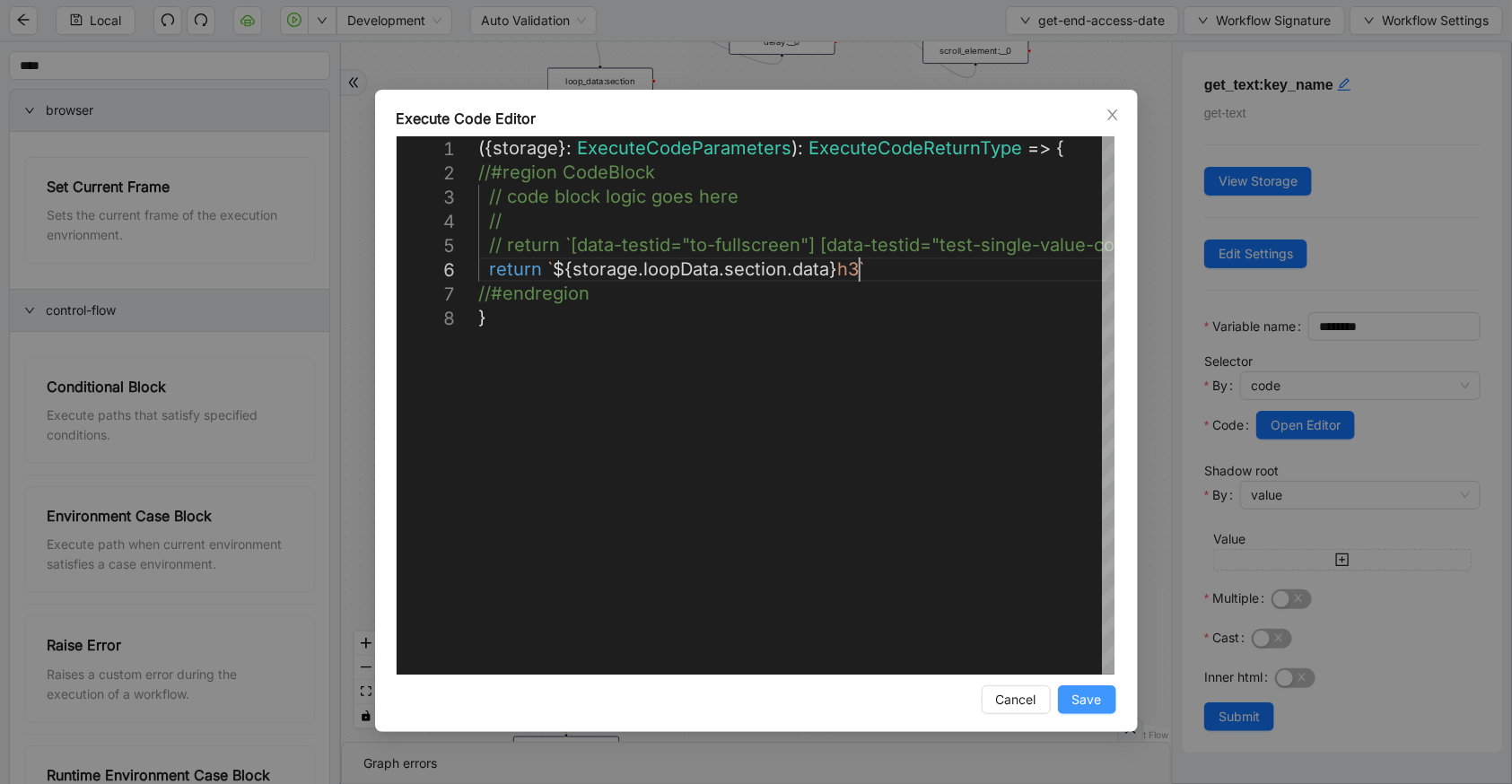
type textarea "**********"
click at [1071, 691] on button "Save" at bounding box center [1087, 699] width 59 height 29
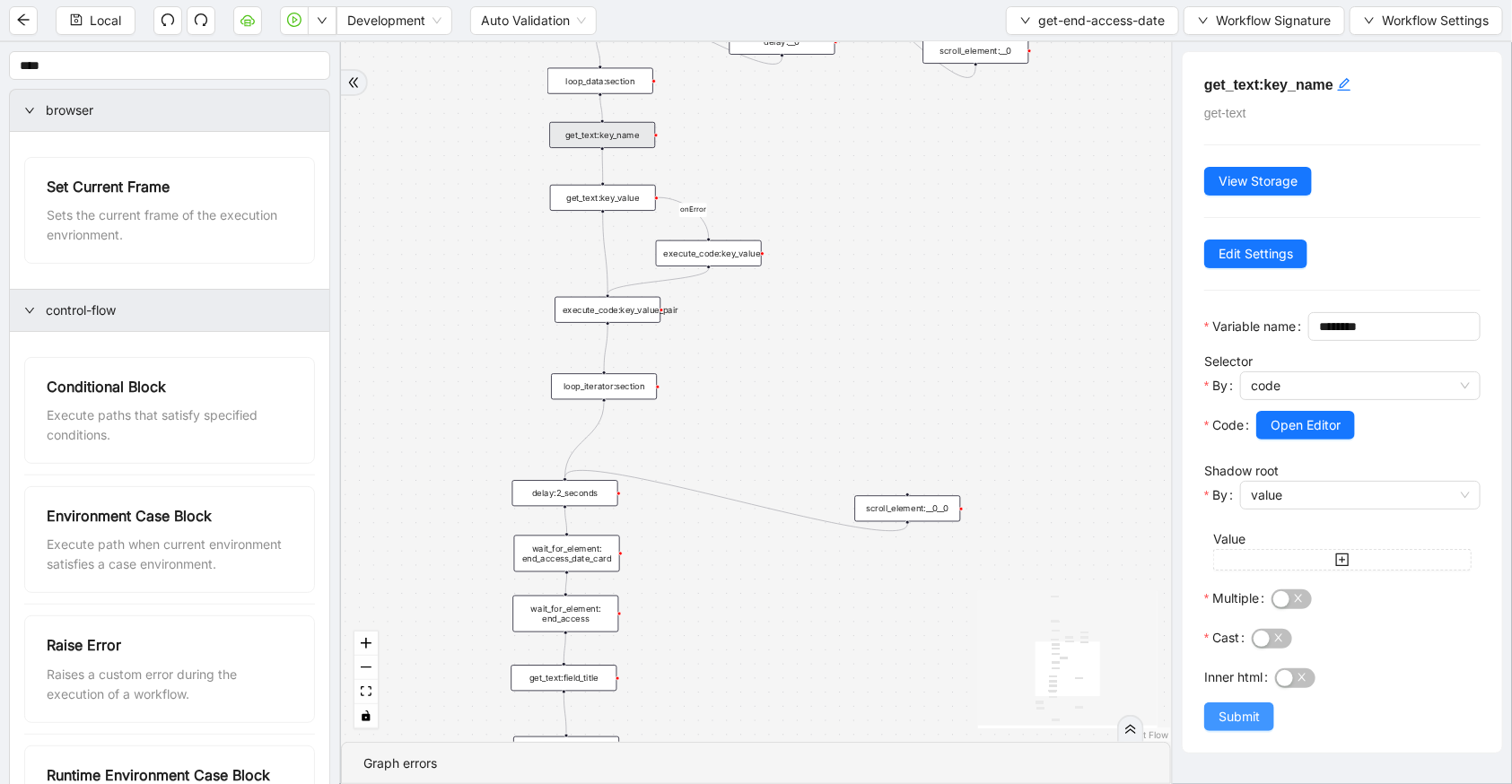
click at [1263, 731] on button "Submit" at bounding box center [1239, 717] width 70 height 29
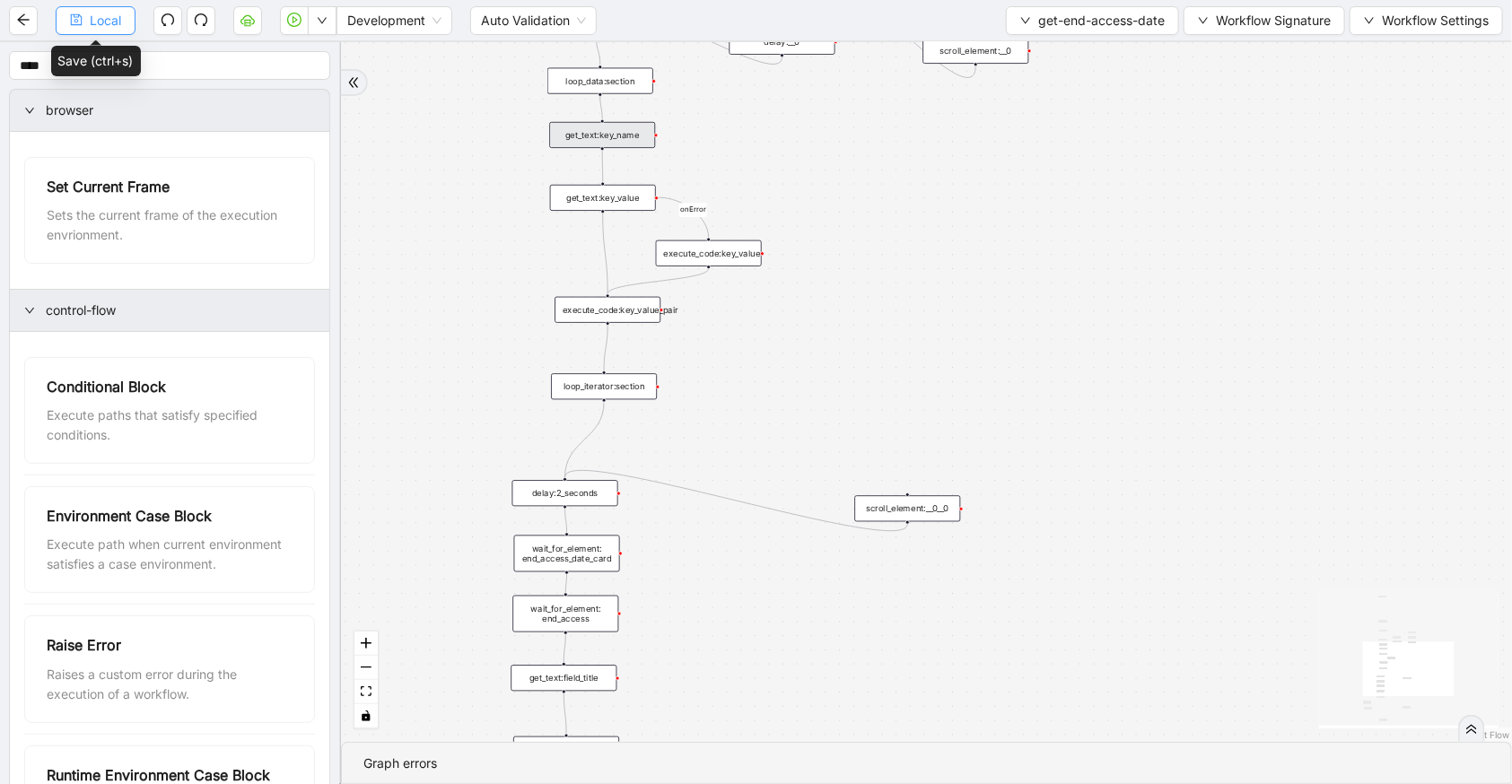
click at [121, 26] on button "Local" at bounding box center [95, 21] width 80 height 29
click at [100, 11] on span "Local" at bounding box center [105, 20] width 32 height 20
click at [323, 20] on icon "down" at bounding box center [322, 21] width 9 height 7
click at [102, 32] on button "Local" at bounding box center [95, 21] width 80 height 29
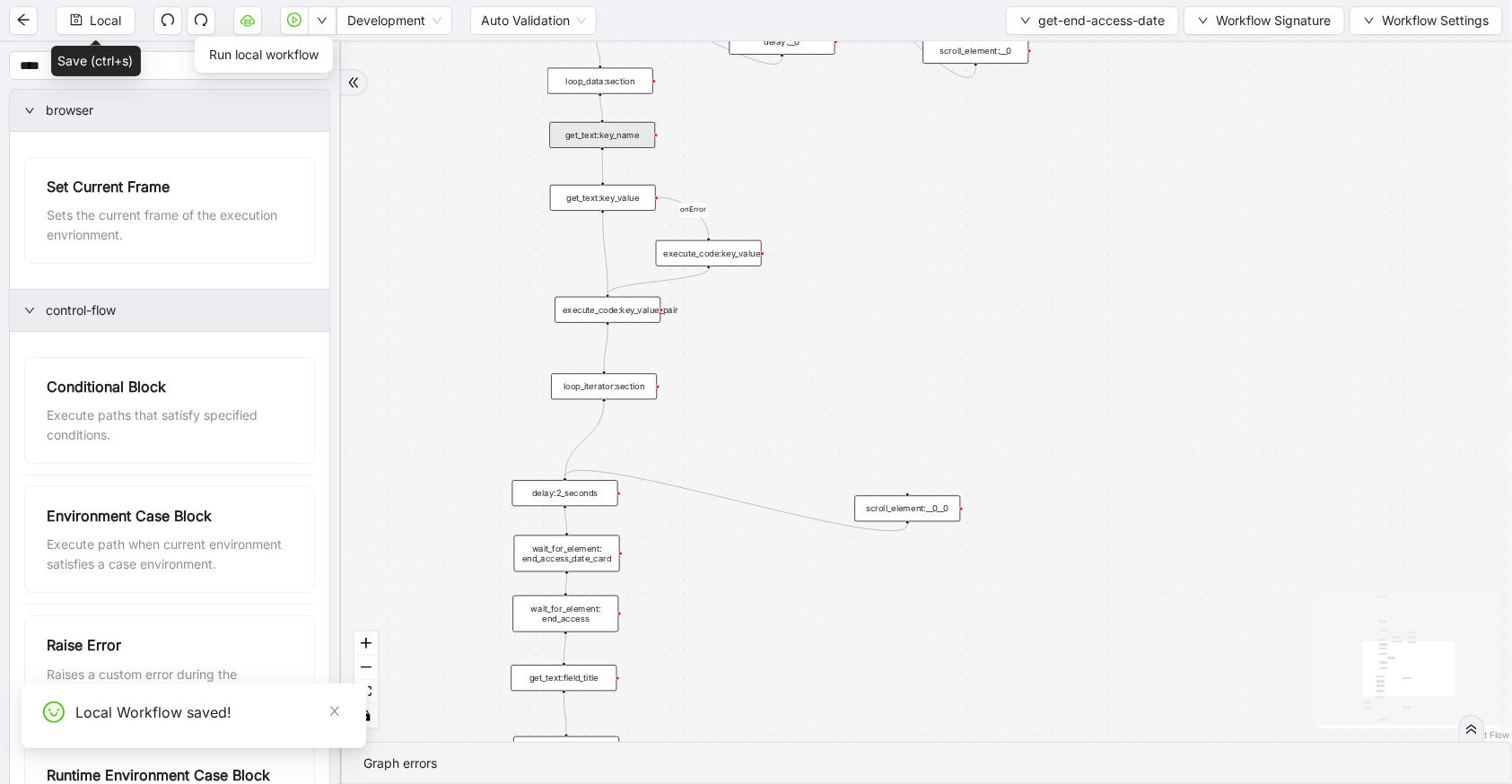
click at [324, 26] on button "button" at bounding box center [322, 21] width 29 height 29
click at [300, 47] on span "Run local workflow" at bounding box center [264, 55] width 110 height 20
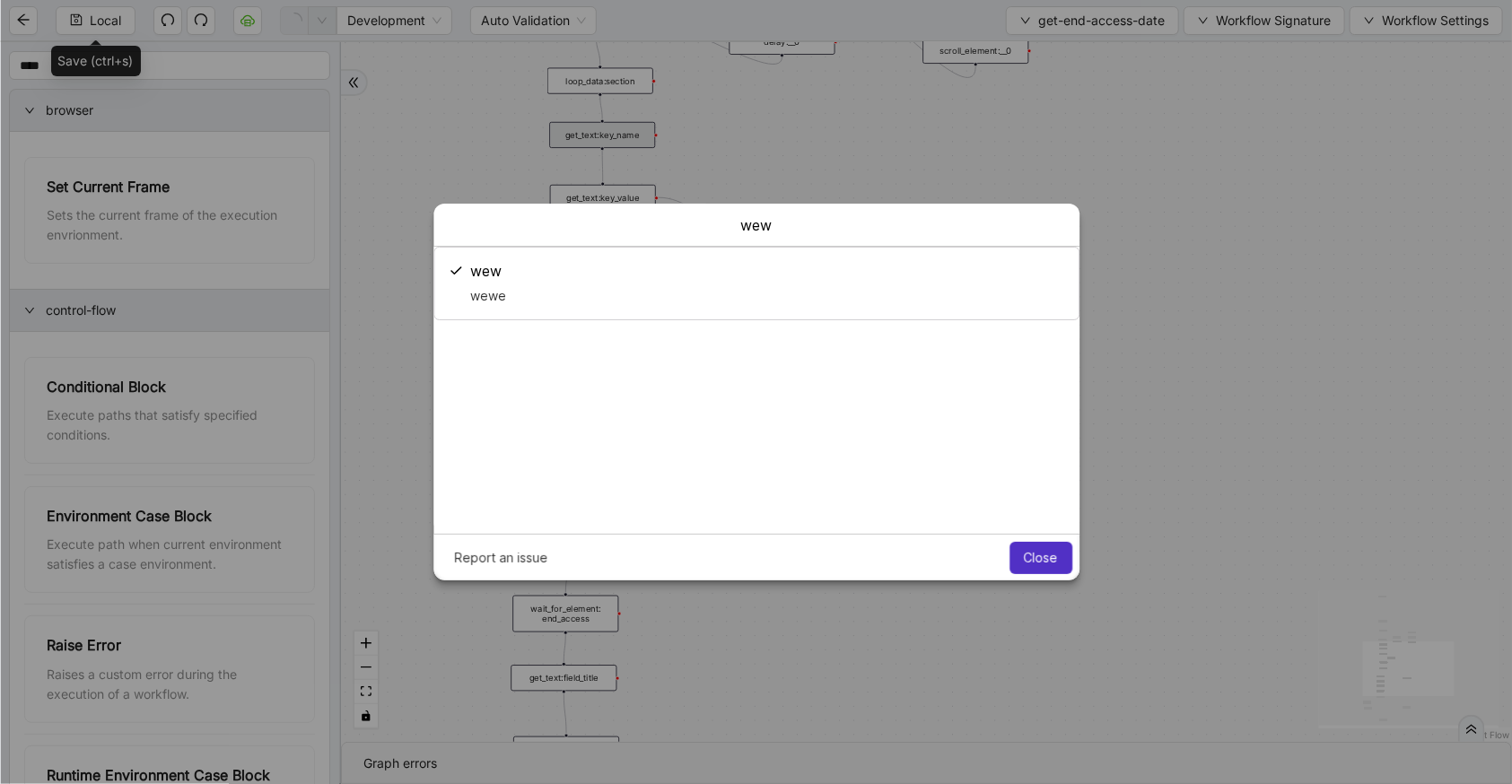
scroll to position [0, 0]
click at [1022, 559] on button "Close" at bounding box center [1040, 558] width 62 height 33
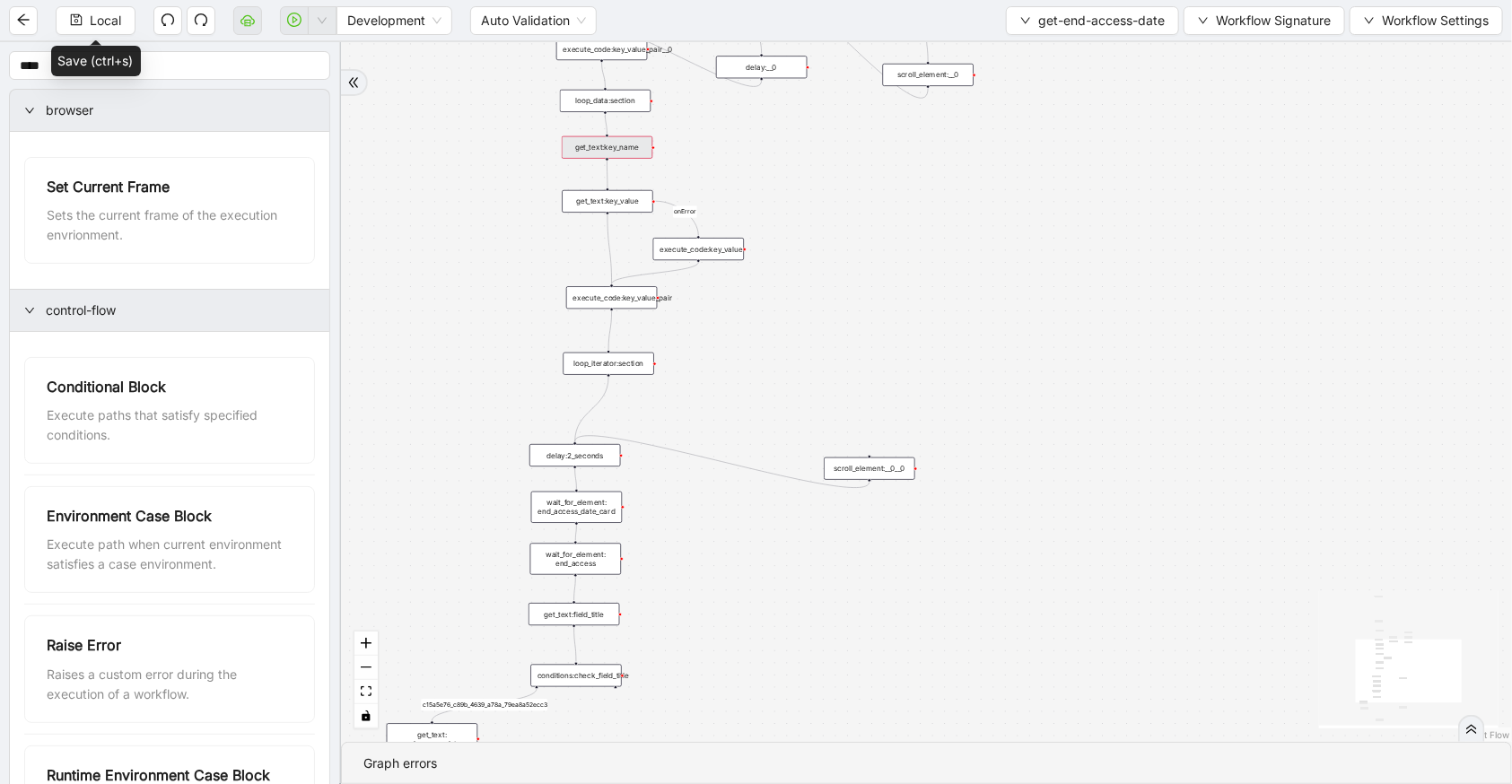
click at [612, 153] on div "get_text:key_name" at bounding box center [607, 147] width 90 height 22
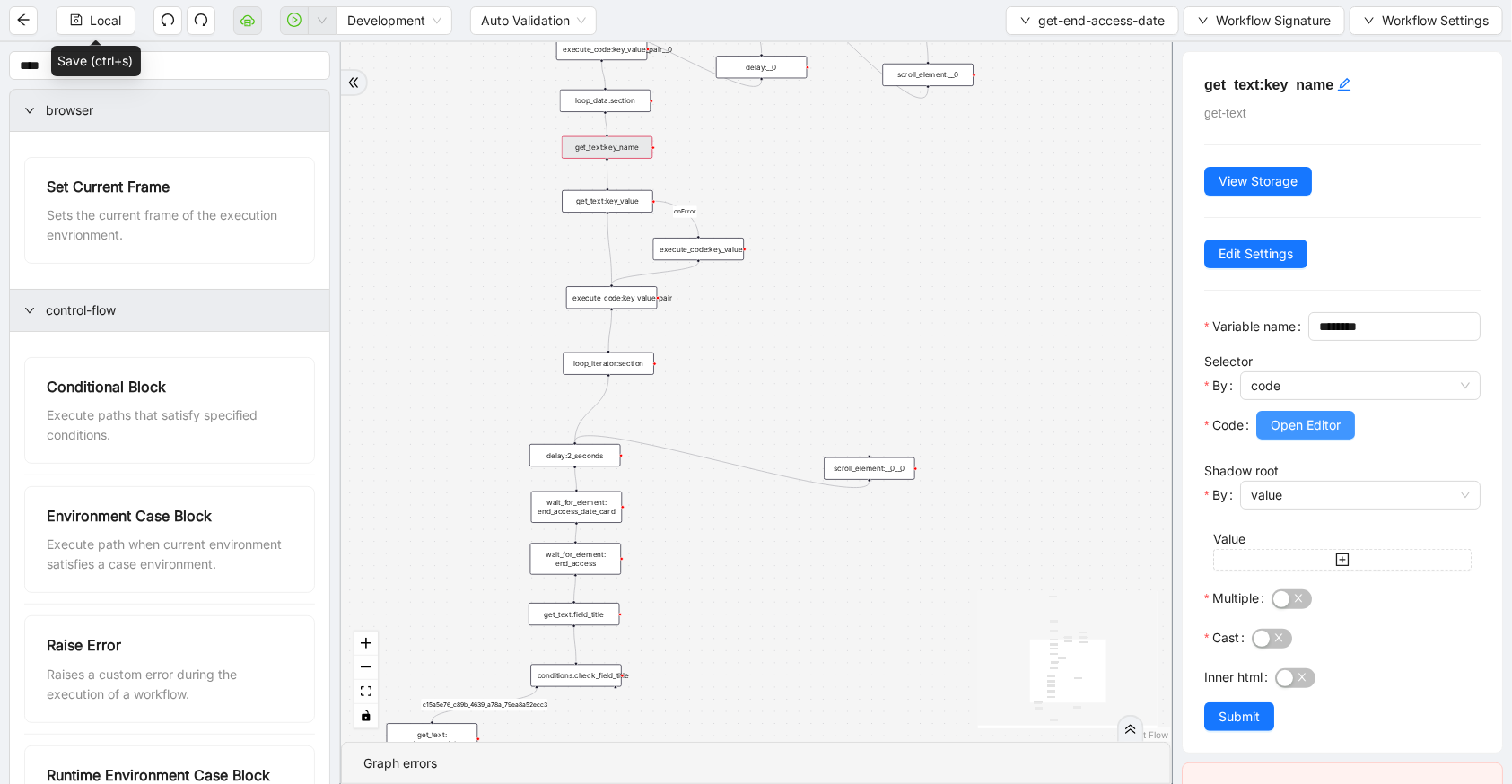
click at [1280, 435] on span "Open Editor" at bounding box center [1305, 425] width 70 height 20
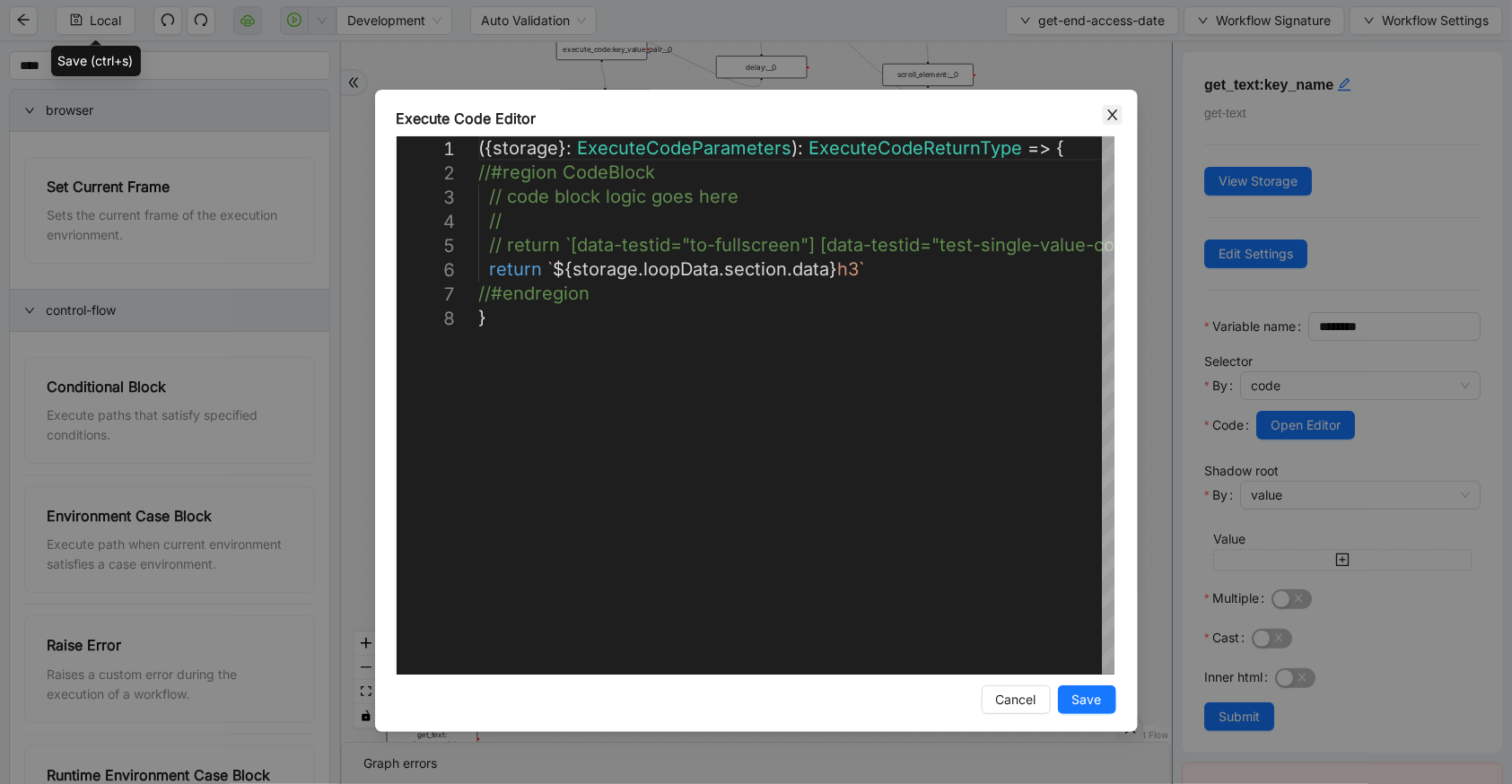
click at [1107, 118] on icon "close" at bounding box center [1112, 114] width 10 height 11
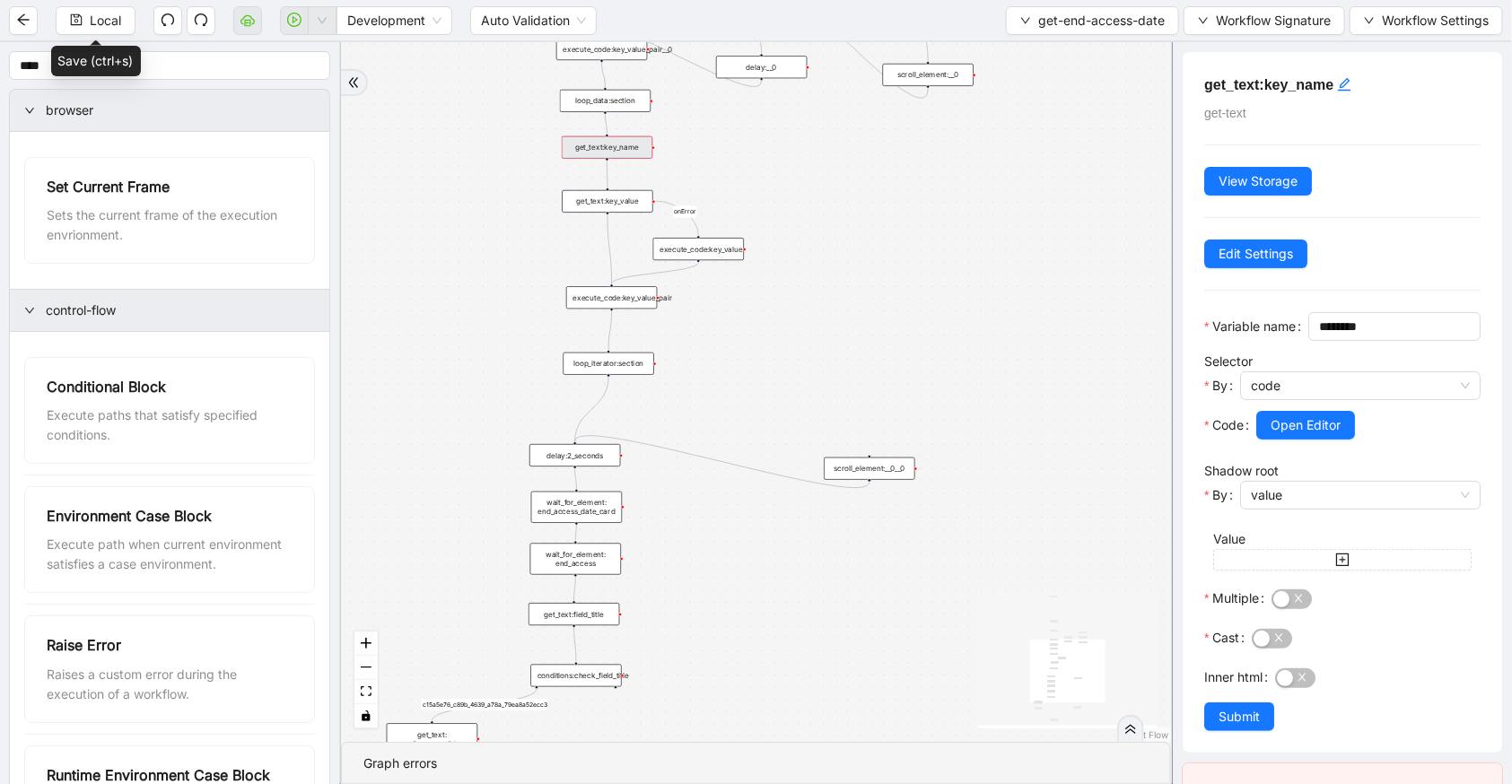
click at [684, 246] on div "execute_code:key_value" at bounding box center [699, 248] width 90 height 22
click at [684, 246] on div "execute_code:key_value" at bounding box center [700, 248] width 90 height 22
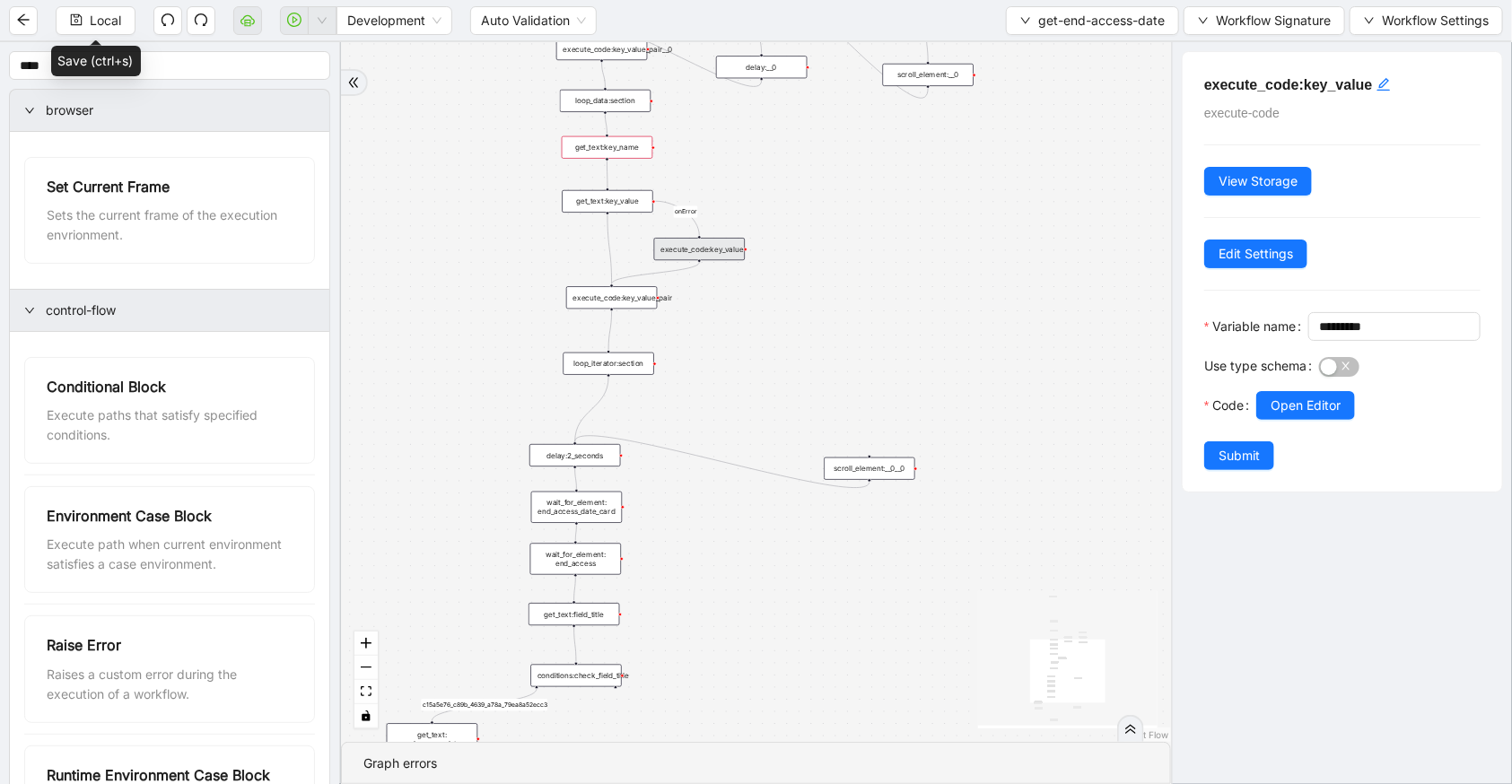
click at [719, 157] on div "c15a5e76_c89b_4639_a78a_79ea8a52ecc3 onError onError trigger wait_for_element: …" at bounding box center [756, 392] width 830 height 699
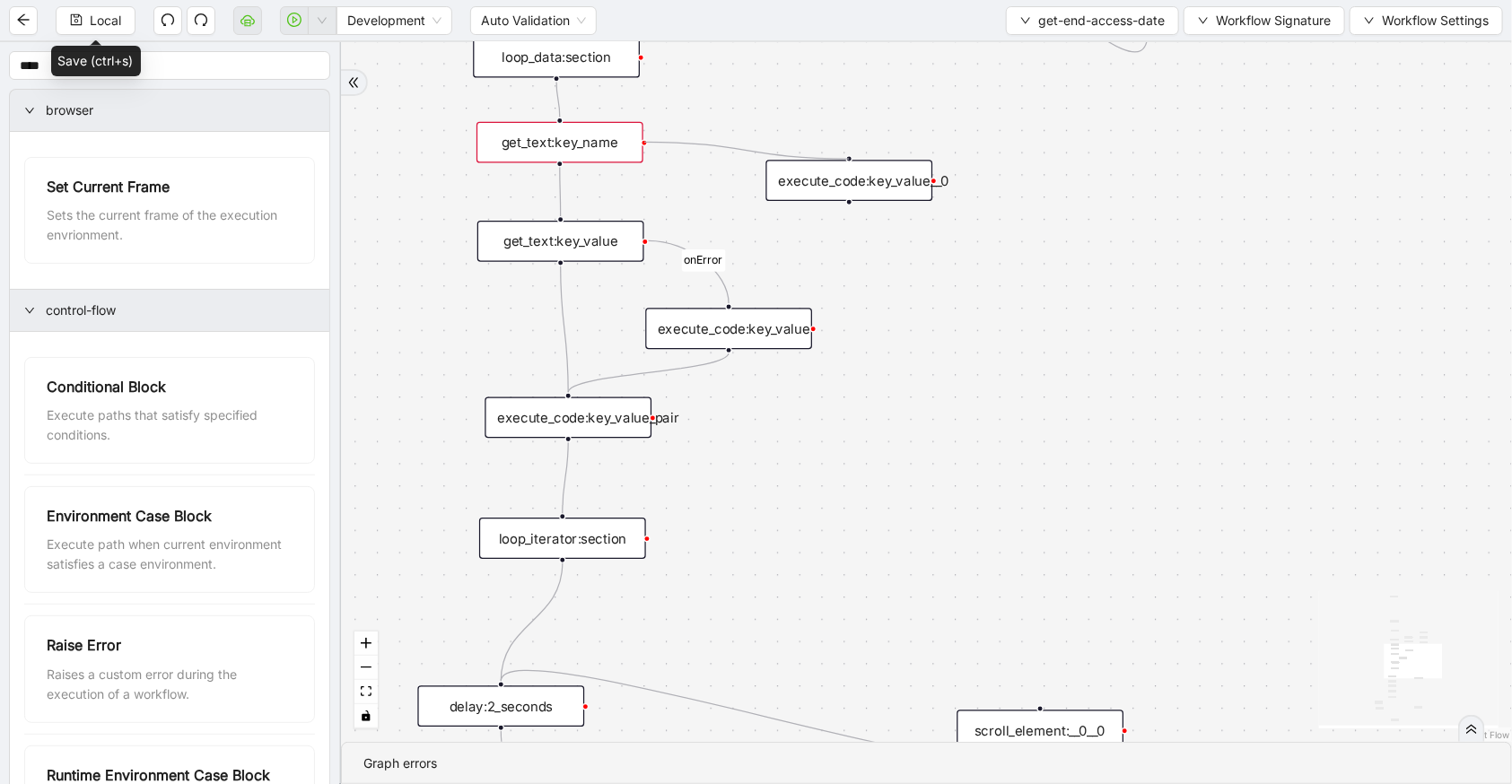
drag, startPoint x: 643, startPoint y: 144, endPoint x: 845, endPoint y: 159, distance: 202.6
click at [845, 159] on div "c15a5e76_c89b_4639_a78a_79ea8a52ecc3 onError onError trigger wait_for_element: …" at bounding box center [927, 392] width 1171 height 699
drag, startPoint x: 848, startPoint y: 204, endPoint x: 563, endPoint y: 209, distance: 285.0
click at [563, 209] on div "c15a5e76_c89b_4639_a78a_79ea8a52ecc3 onError onError onError trigger wait_for_e…" at bounding box center [1125, 142] width 1451 height 867
click at [902, 171] on div "execute_code:key_value__0" at bounding box center [850, 180] width 167 height 41
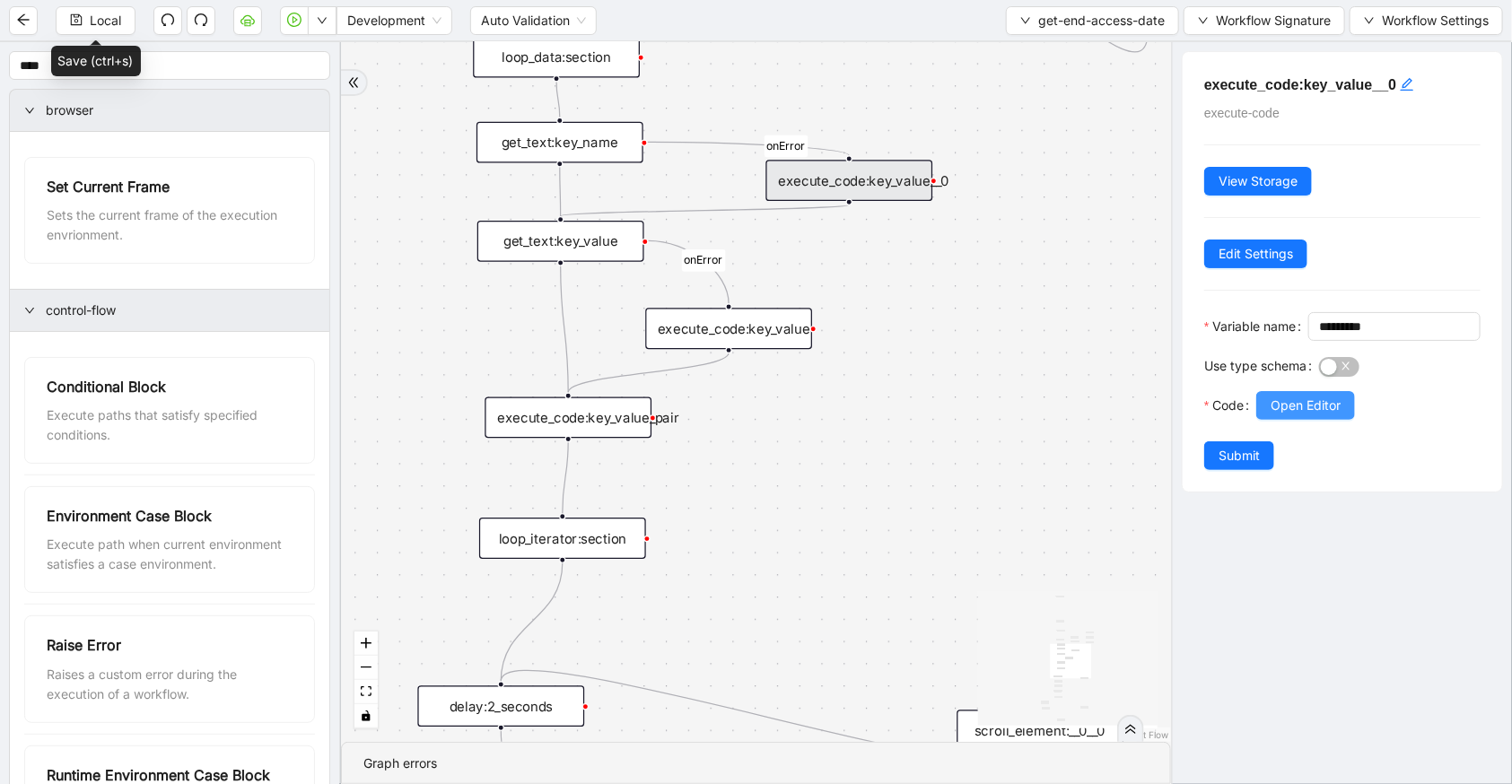
click at [1296, 415] on span "Open Editor" at bounding box center [1305, 405] width 70 height 20
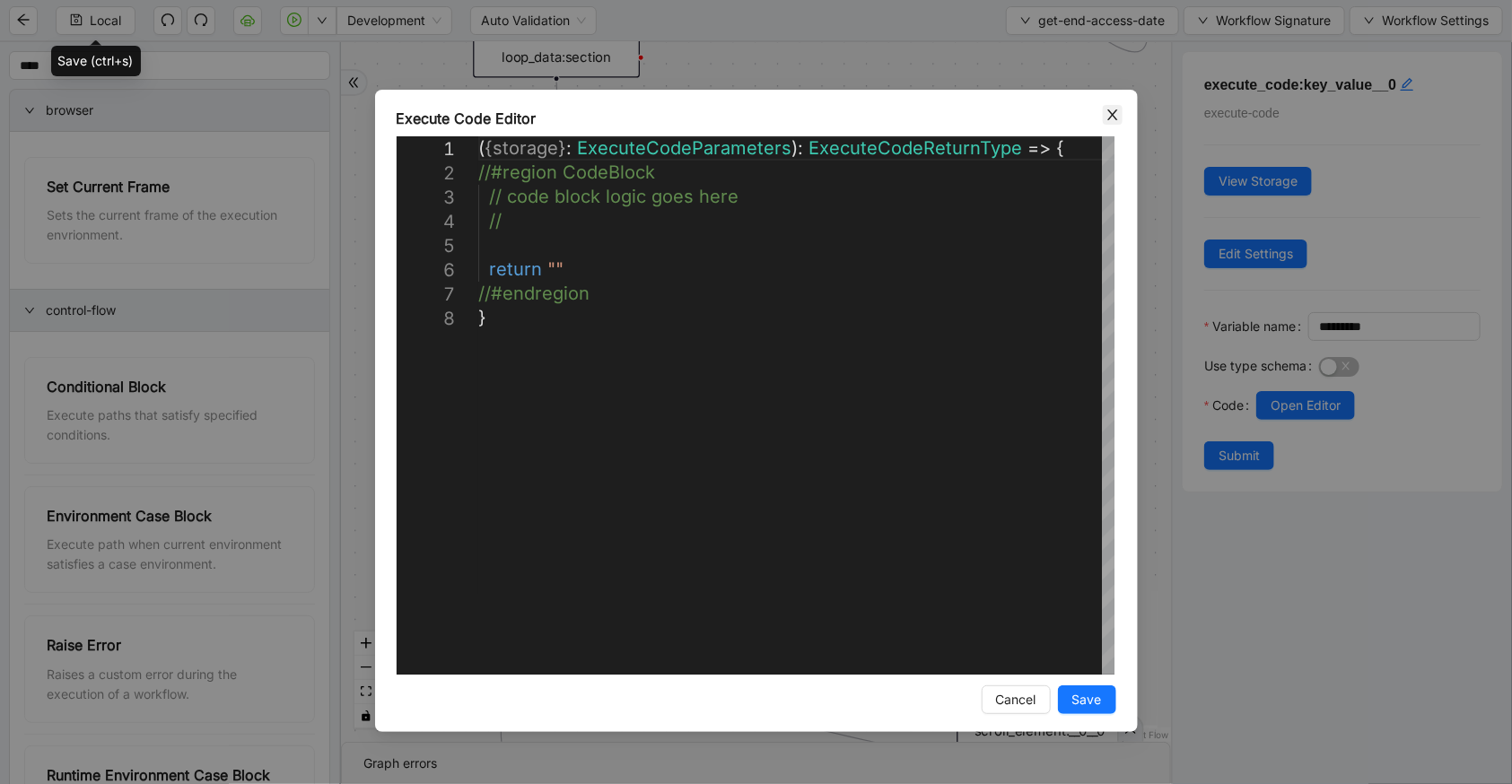
click at [1113, 116] on icon "close" at bounding box center [1112, 114] width 14 height 14
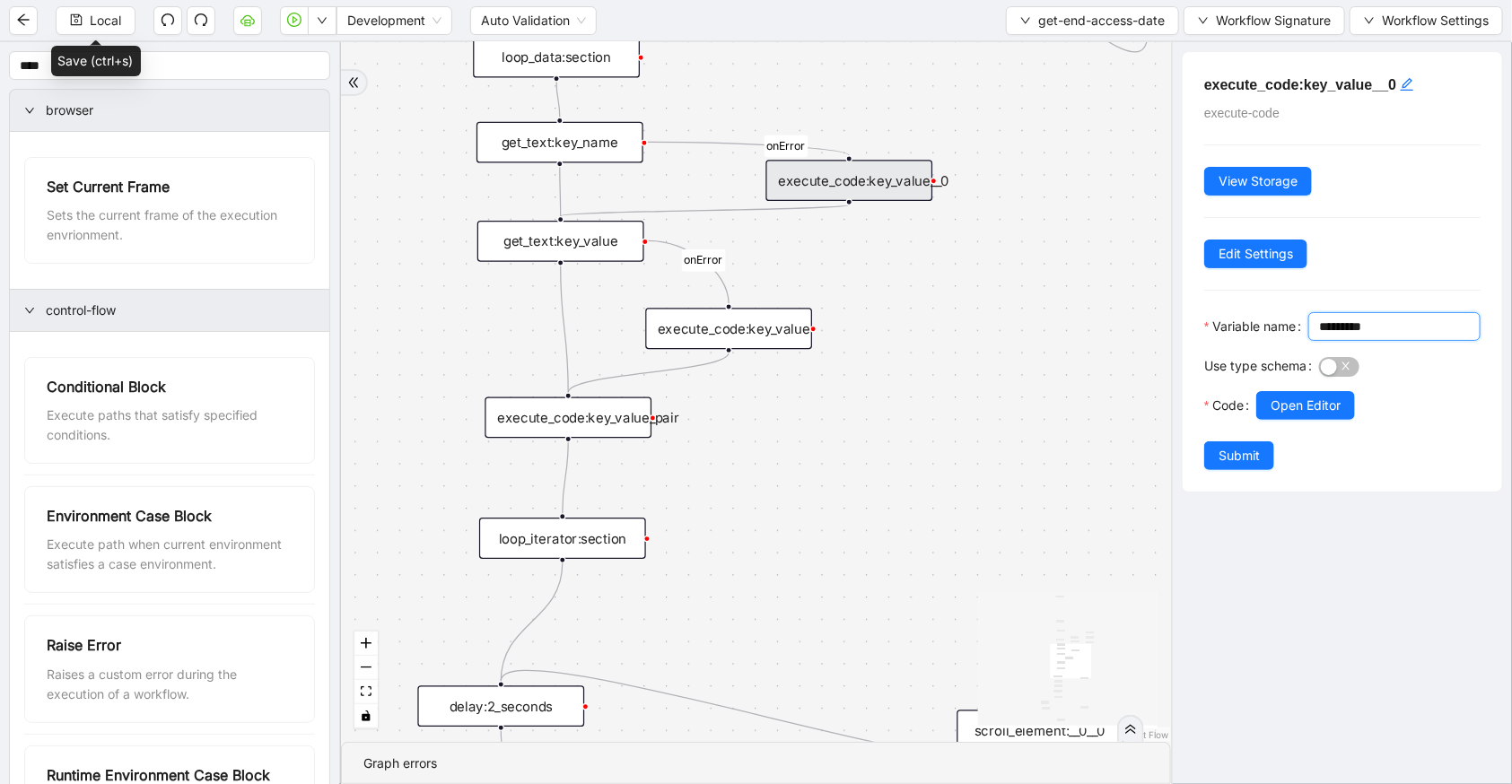
click at [1319, 336] on input "*********" at bounding box center [1392, 327] width 147 height 20
type input "********"
click at [1263, 470] on button "Submit" at bounding box center [1239, 455] width 70 height 29
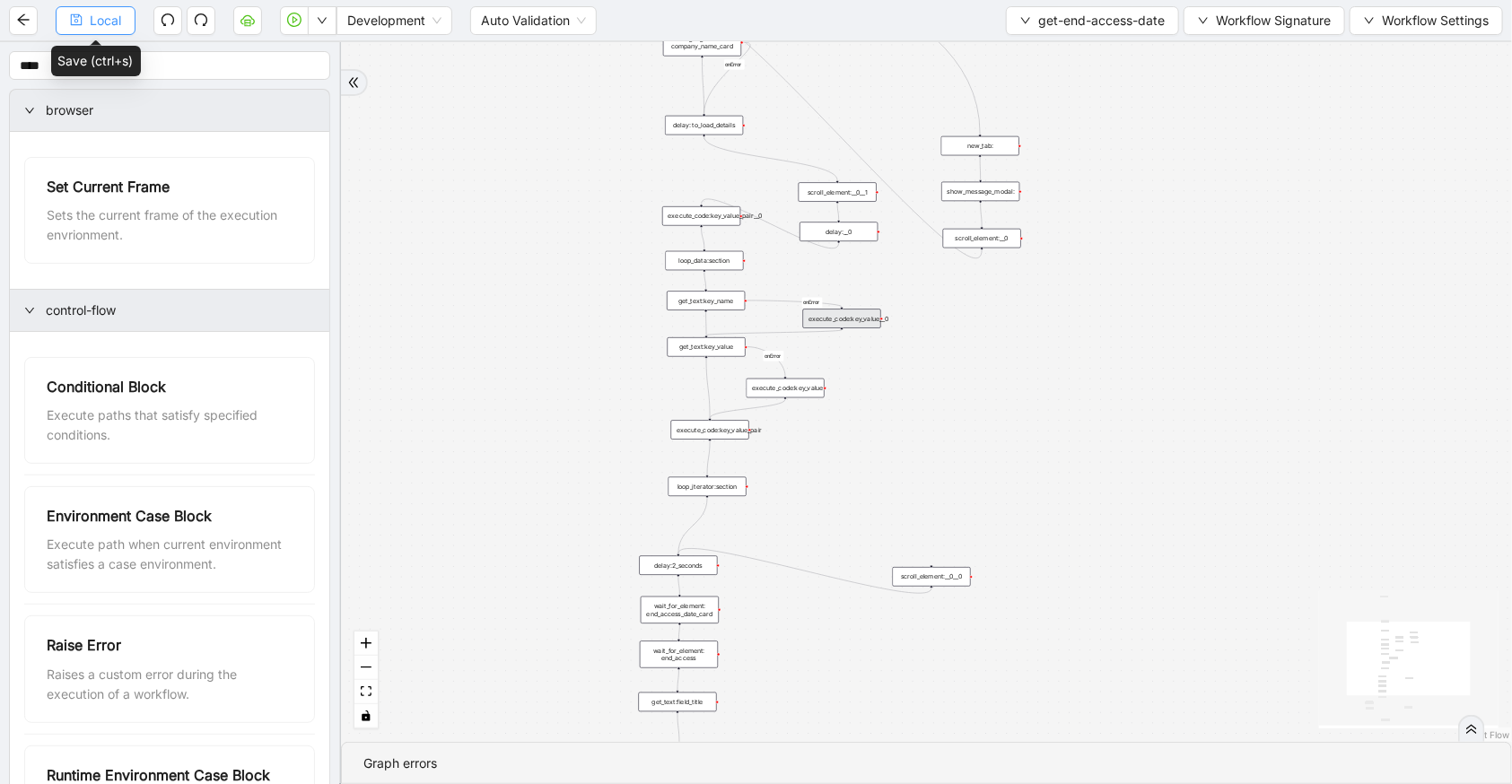
click at [117, 26] on span "Local" at bounding box center [105, 20] width 32 height 20
click at [323, 17] on icon "down" at bounding box center [322, 20] width 11 height 11
click at [310, 55] on span "Run local workflow" at bounding box center [264, 55] width 110 height 20
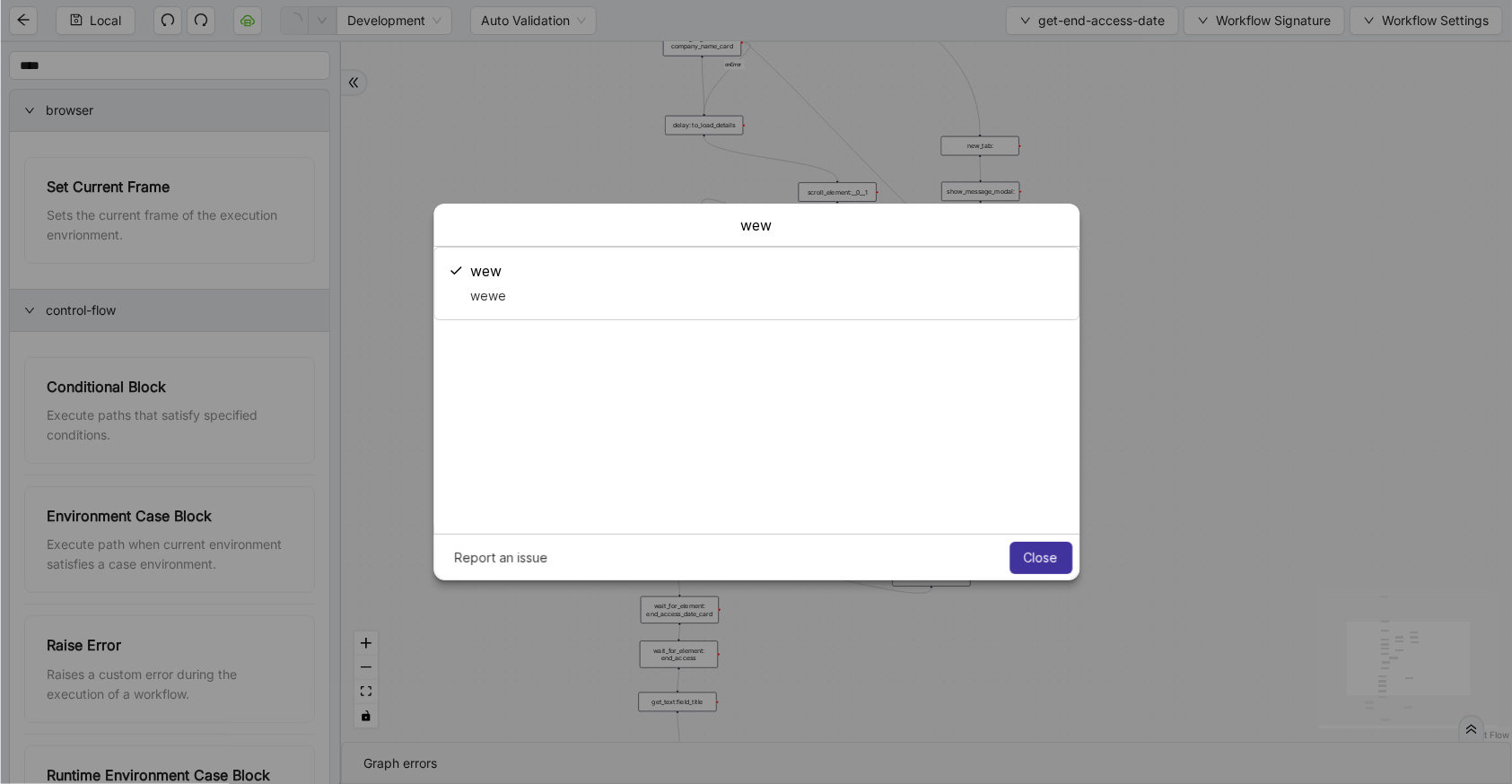
click at [1059, 564] on button "Close" at bounding box center [1040, 558] width 62 height 33
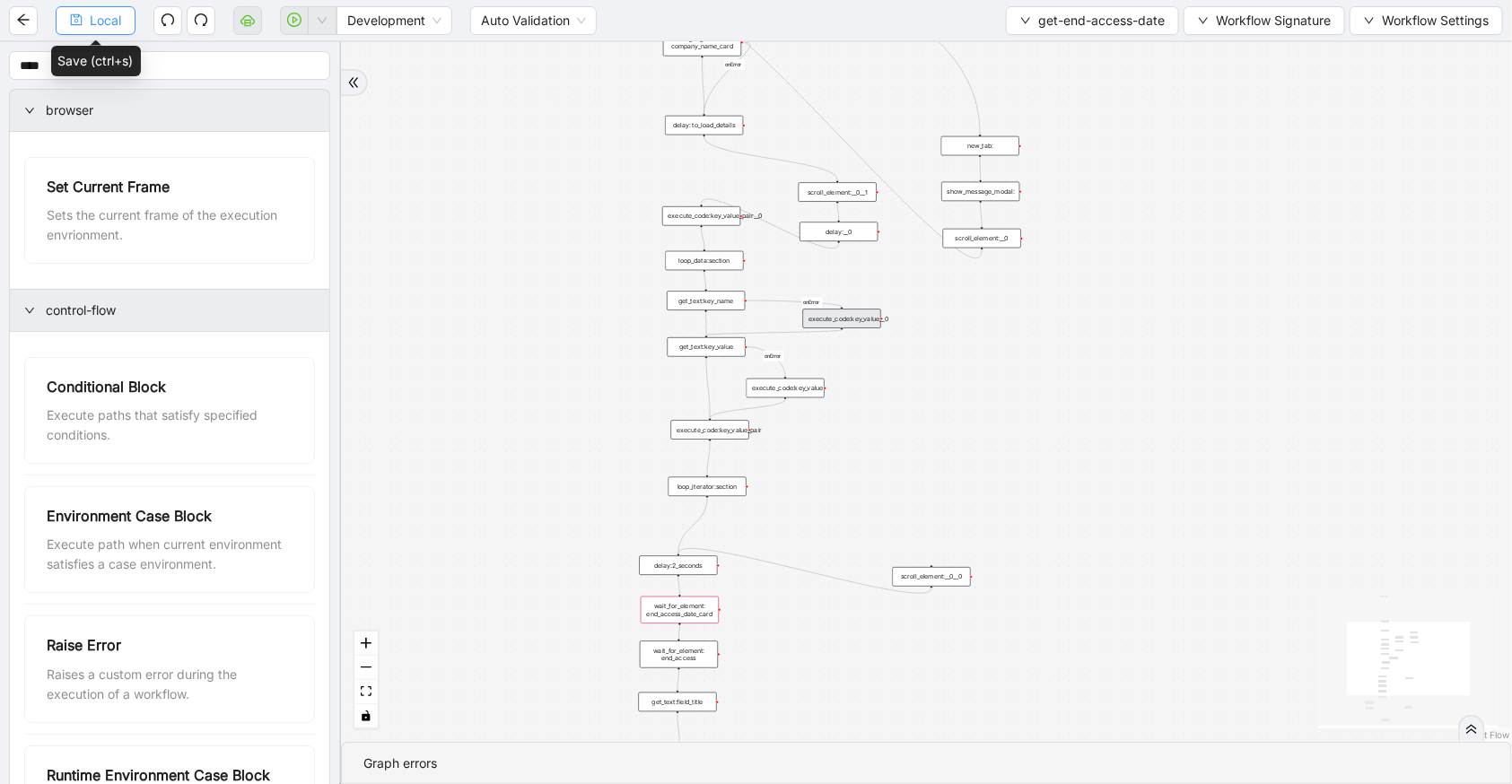
click at [112, 26] on span "Local" at bounding box center [105, 20] width 32 height 20
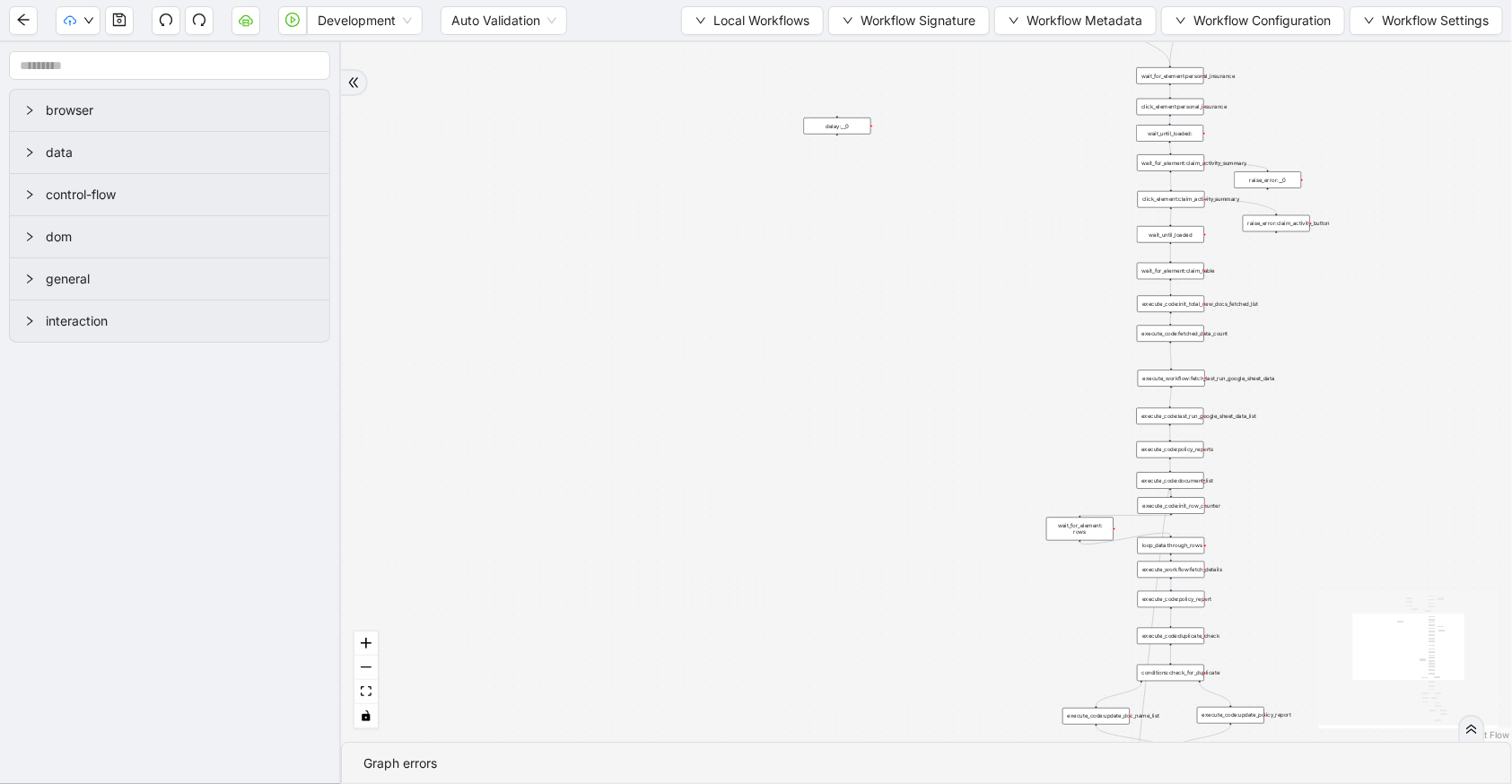
drag, startPoint x: 802, startPoint y: 306, endPoint x: 769, endPoint y: 616, distance: 311.8
click at [769, 616] on div "trigger execute_workflow:travelers_pl_login conditions:logged_in new_window:tra…" at bounding box center [927, 392] width 1171 height 699
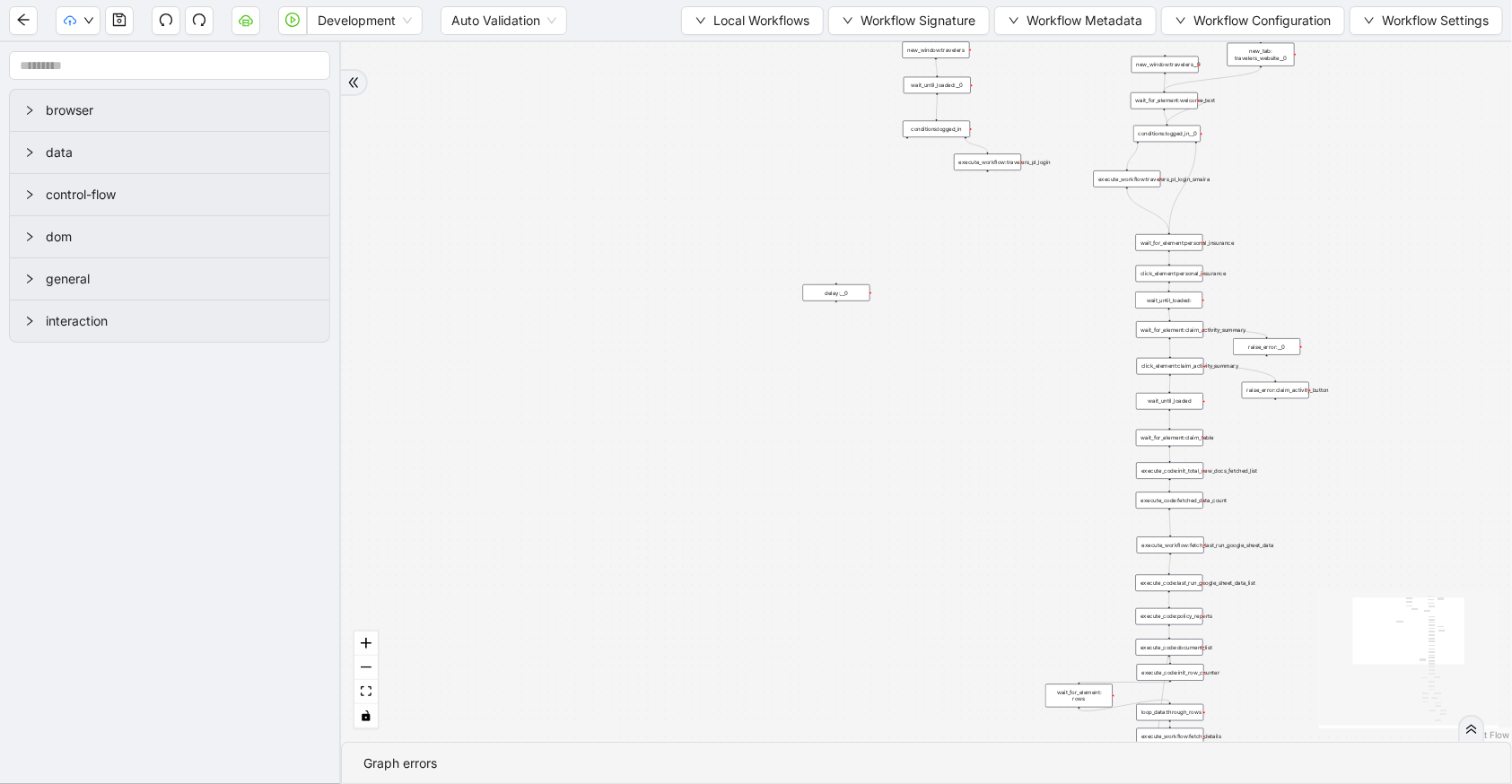
drag, startPoint x: 709, startPoint y: 529, endPoint x: 710, endPoint y: 746, distance: 217.0
click at [710, 746] on section "trigger execute_workflow:travelers_pl_login conditions:logged_in new_window:tra…" at bounding box center [927, 413] width 1171 height 742
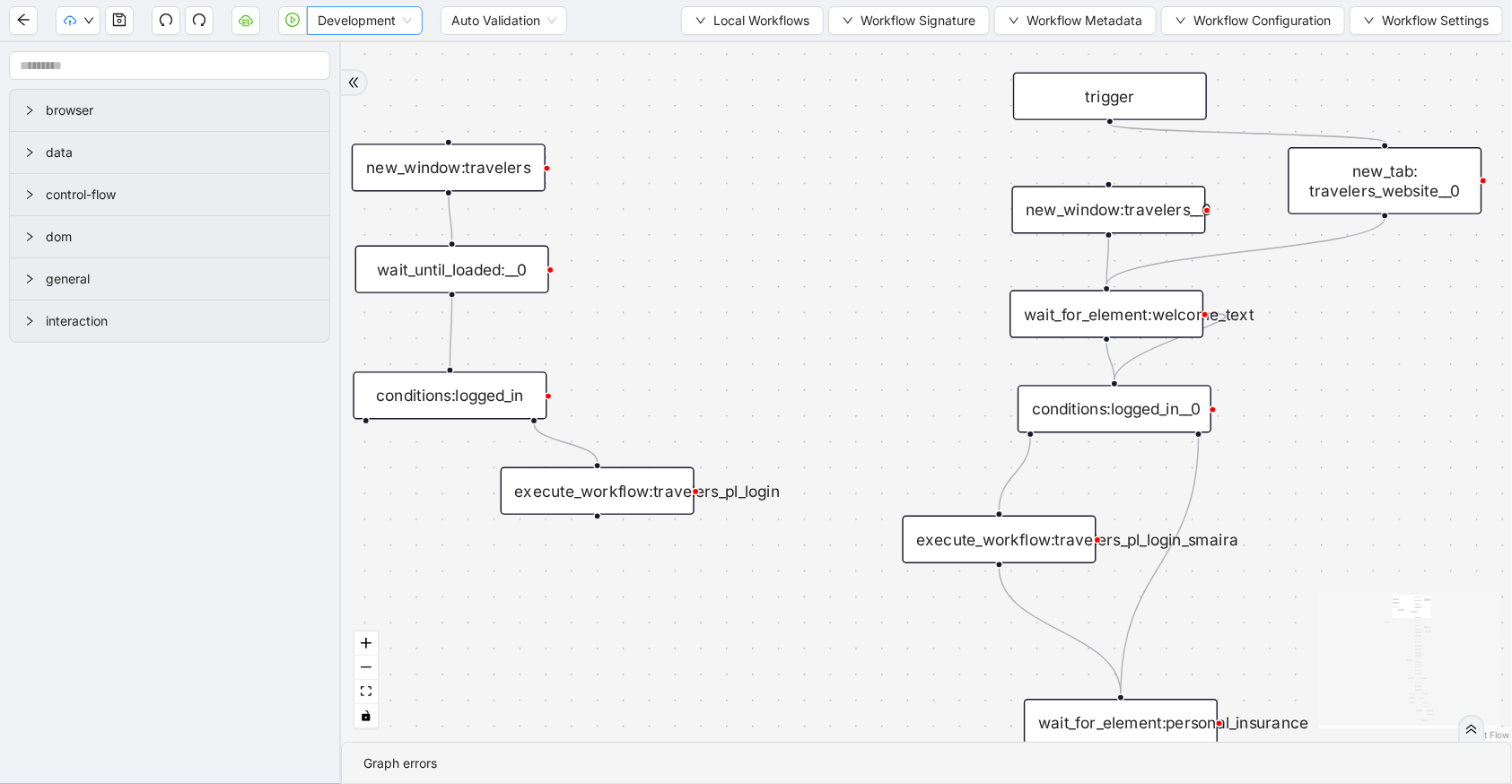
click at [359, 28] on span "Development" at bounding box center [365, 20] width 94 height 27
click at [359, 72] on div "Production" at bounding box center [364, 86] width 109 height 29
click at [287, 21] on icon "play-circle" at bounding box center [292, 19] width 14 height 14
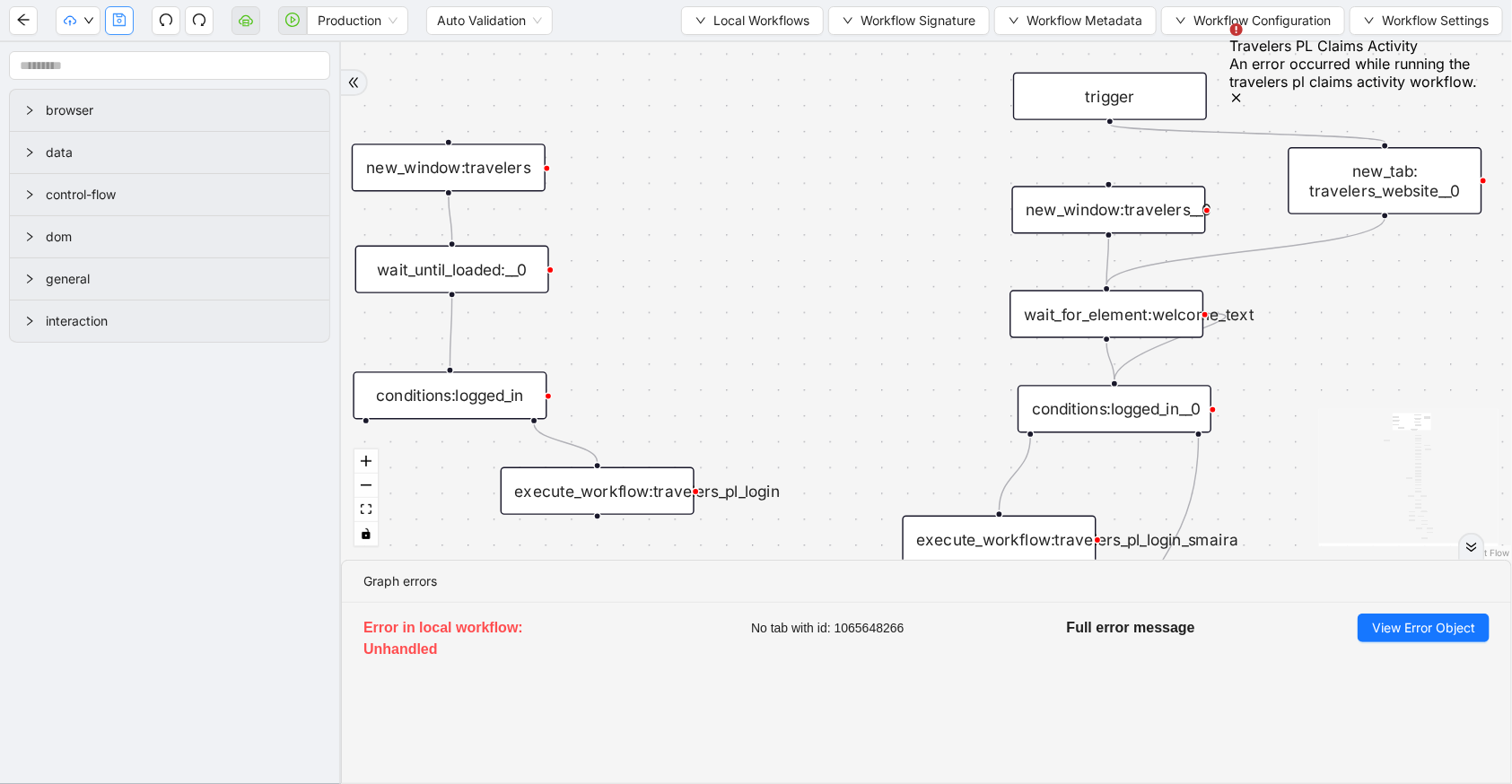
click at [115, 26] on button "button" at bounding box center [119, 21] width 29 height 29
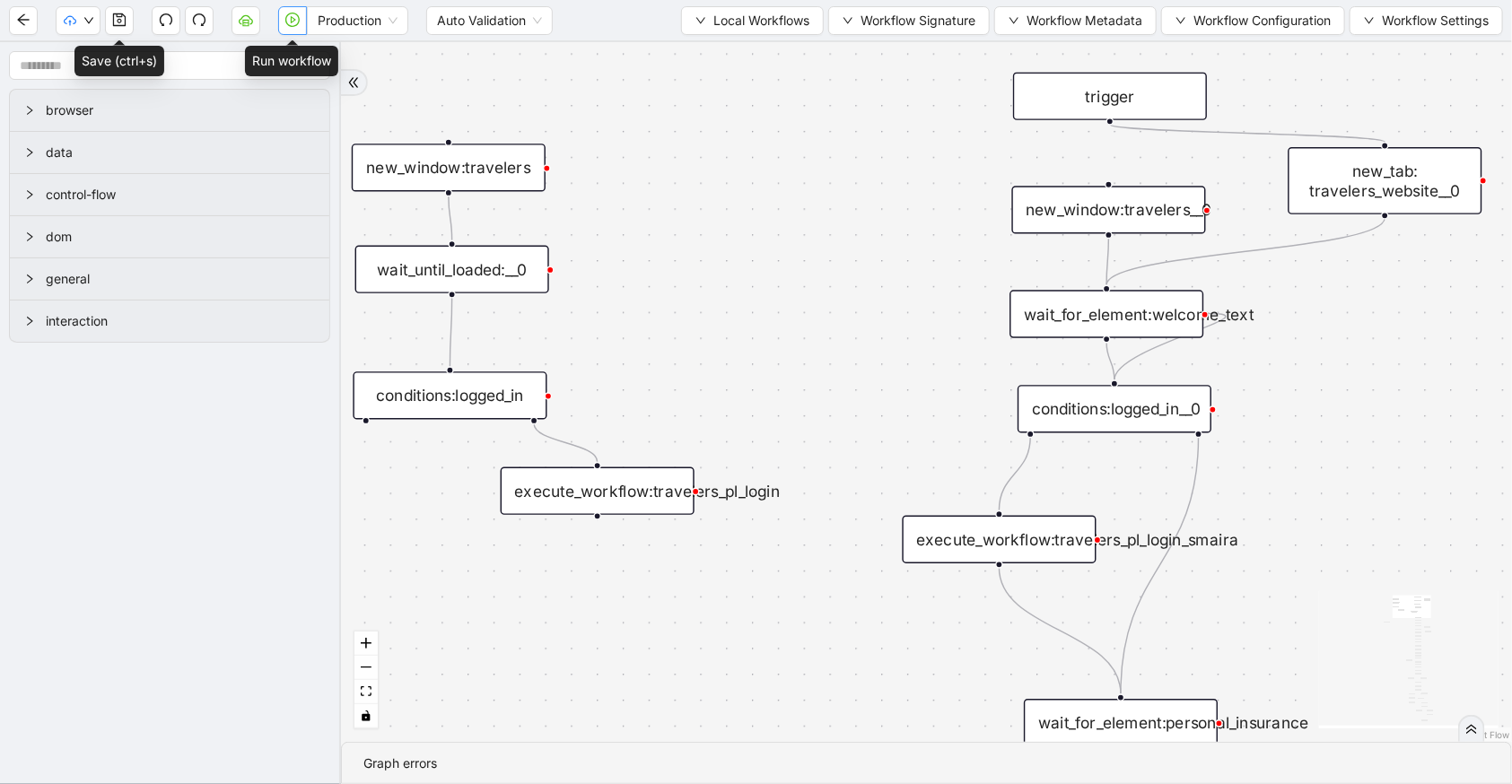
click at [294, 29] on button "button" at bounding box center [292, 21] width 29 height 29
drag, startPoint x: -23, startPoint y: 730, endPoint x: -200, endPoint y: 723, distance: 177.1
paste input "**"
type input "**********"
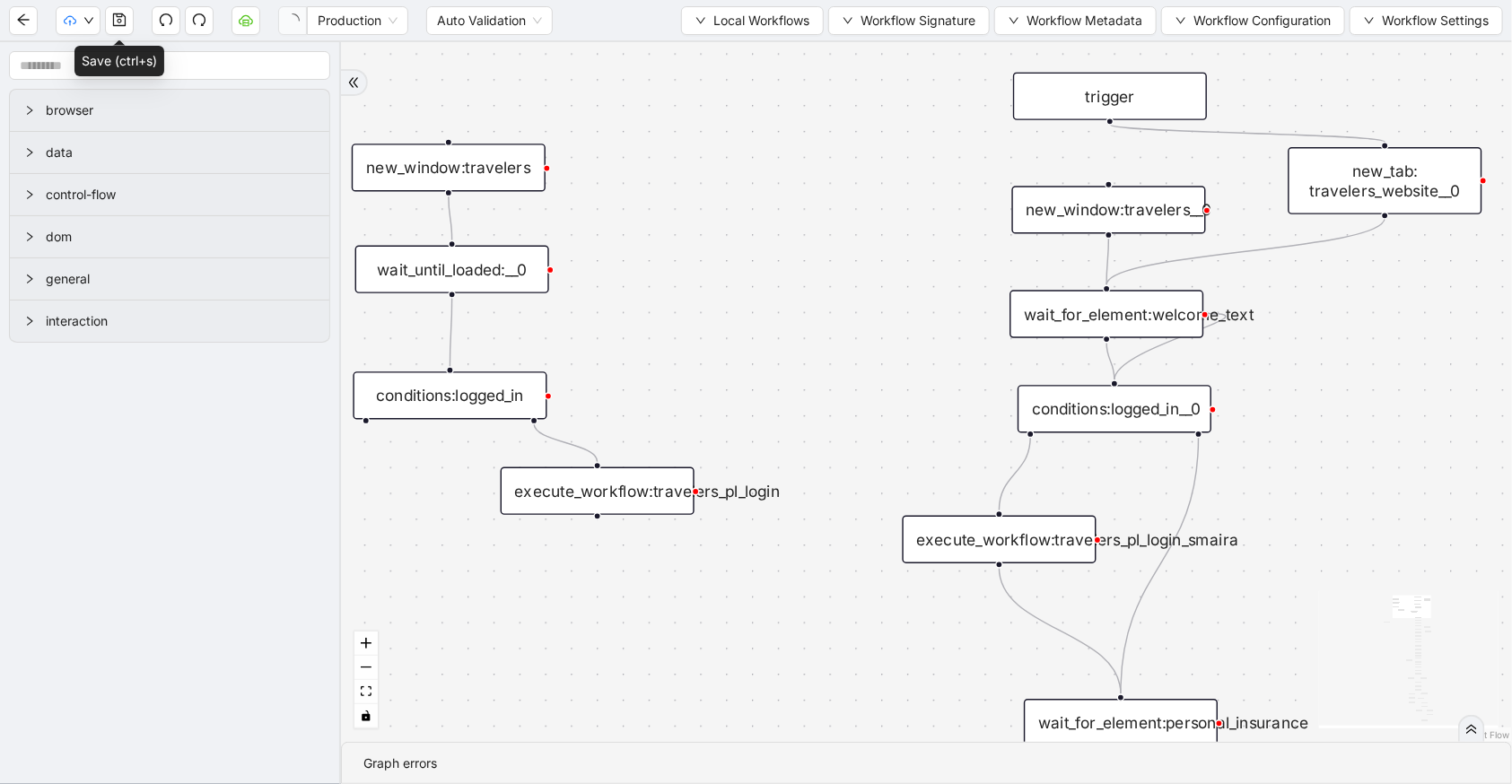
drag, startPoint x: -35, startPoint y: 815, endPoint x: -170, endPoint y: 808, distance: 135.2
click at [0, 783] on div "**********" at bounding box center [136, 765] width 646 height 136
paste input "***"
type input "**********"
